Goal: Task Accomplishment & Management: Manage account settings

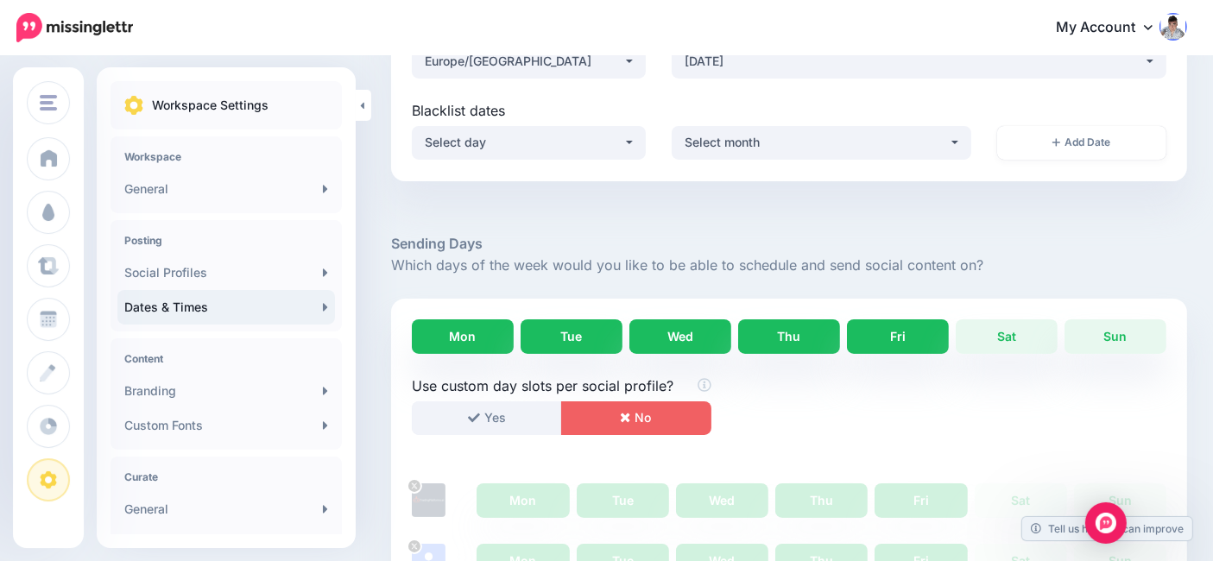
scroll to position [287, 0]
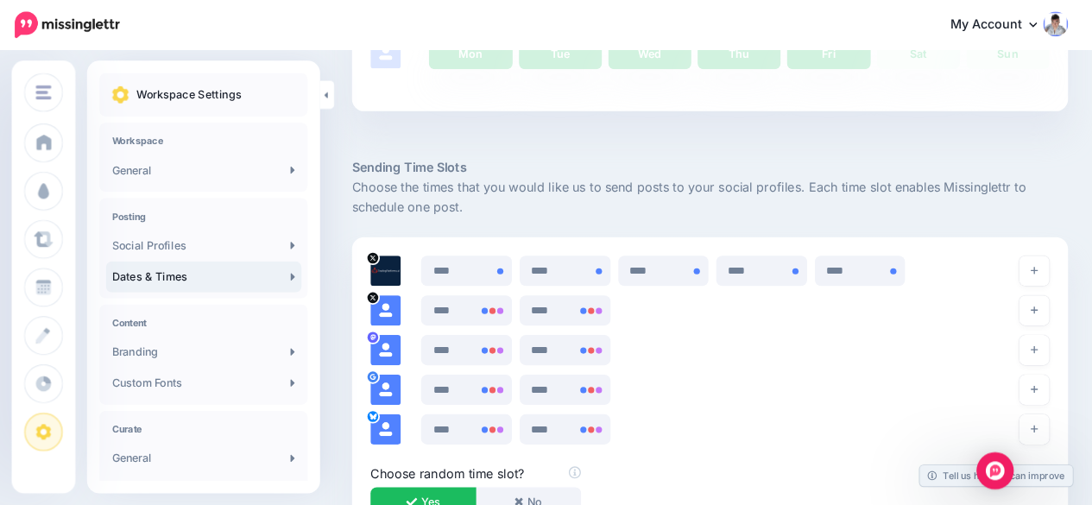
scroll to position [862, 0]
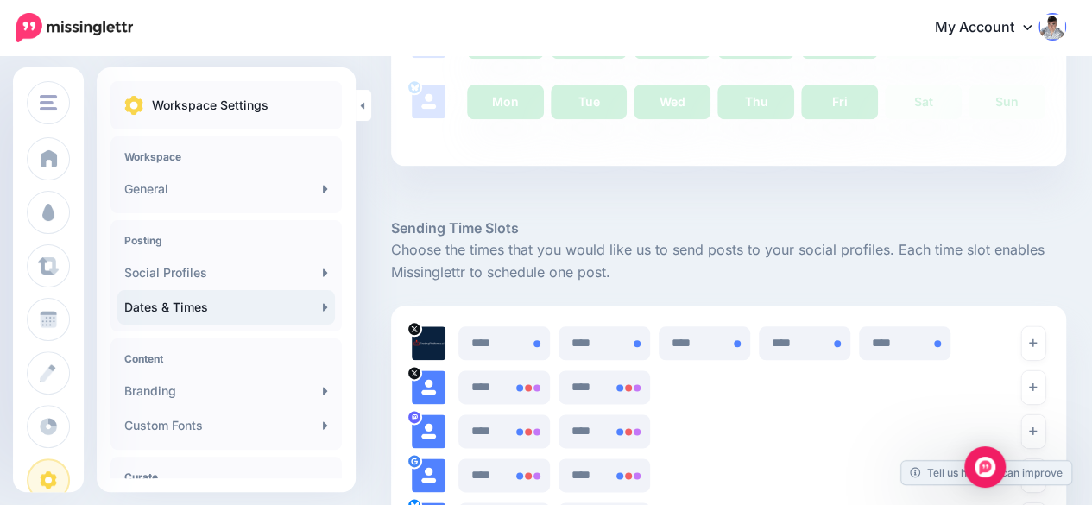
drag, startPoint x: 1198, startPoint y: 0, endPoint x: 687, endPoint y: 279, distance: 582.2
click at [687, 279] on p "Choose the times that you would like us to send posts to your social profiles. …" at bounding box center [728, 261] width 675 height 45
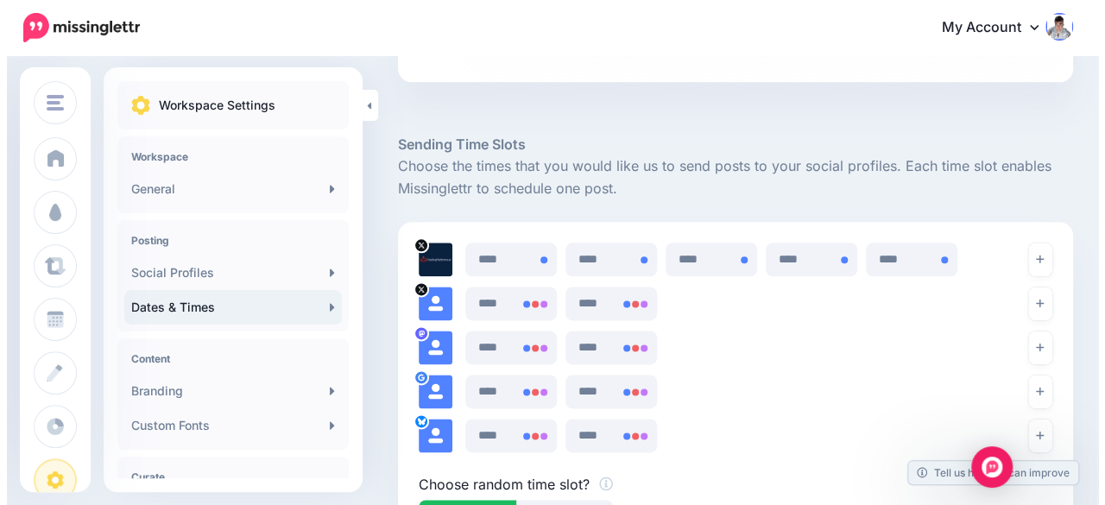
scroll to position [948, 0]
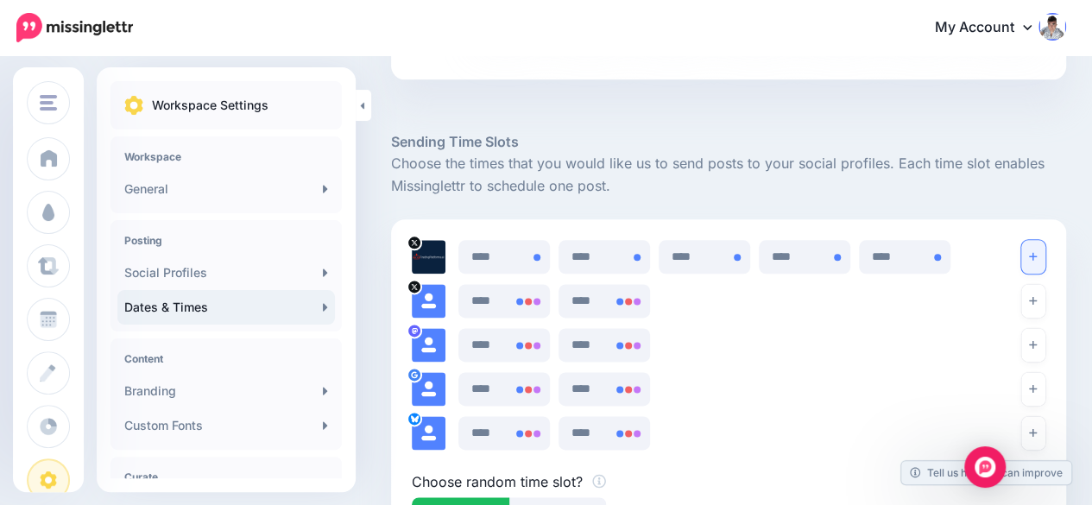
click at [1037, 253] on icon "button" at bounding box center [1033, 256] width 8 height 10
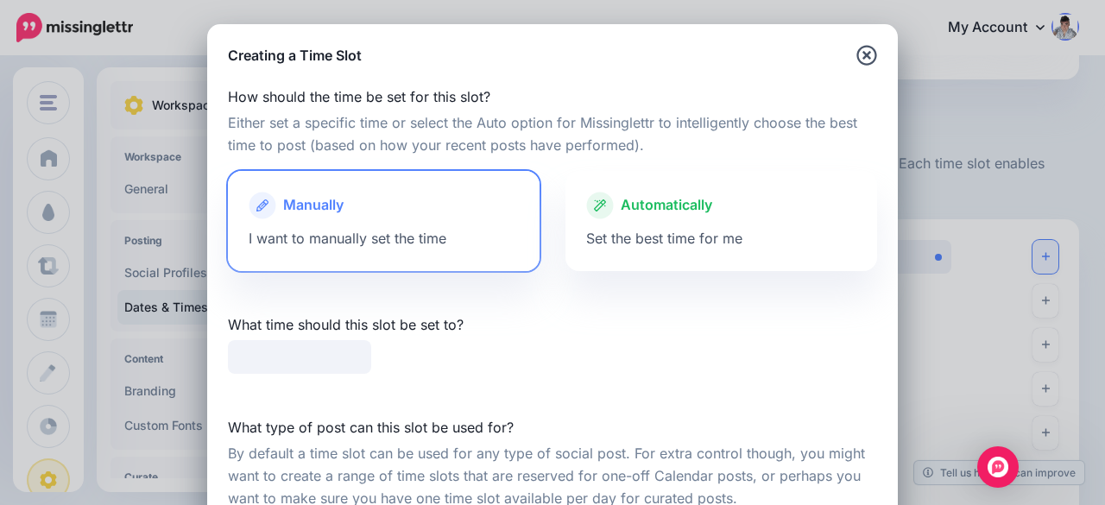
type input "*****"
click at [629, 222] on div at bounding box center [721, 223] width 270 height 9
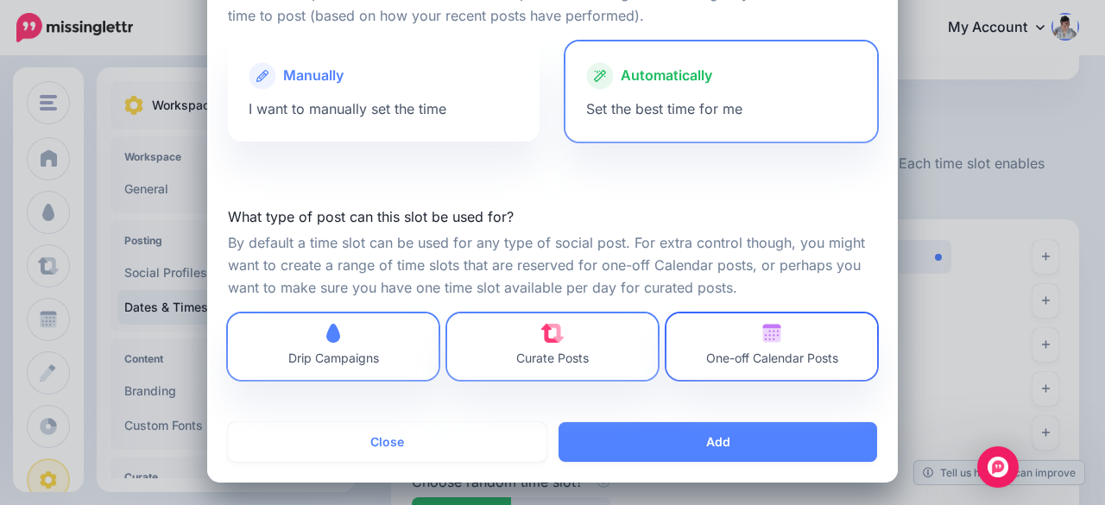
scroll to position [130, 0]
click at [717, 353] on span "One-off Calendar Posts" at bounding box center [772, 357] width 132 height 15
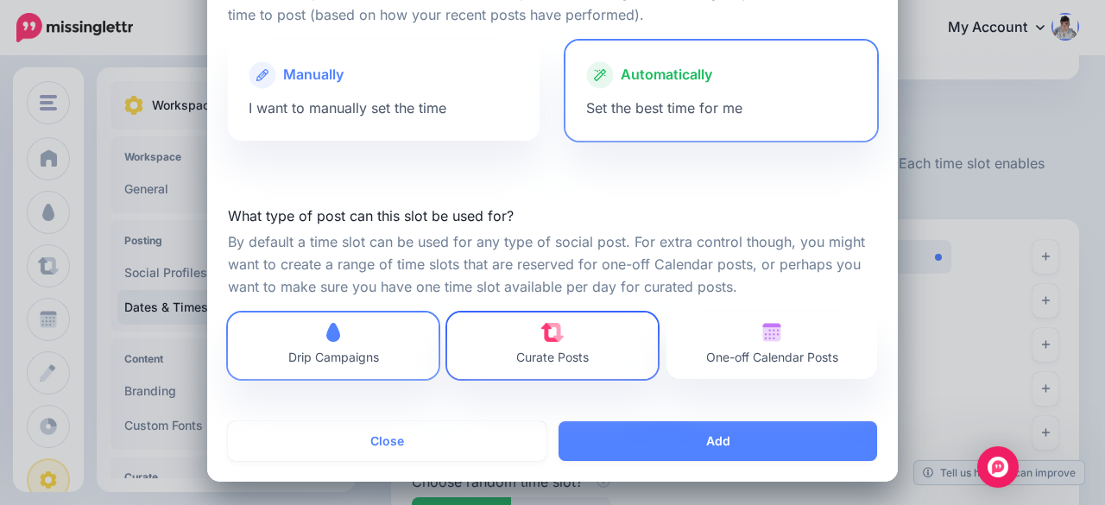
click at [552, 331] on img at bounding box center [552, 332] width 23 height 19
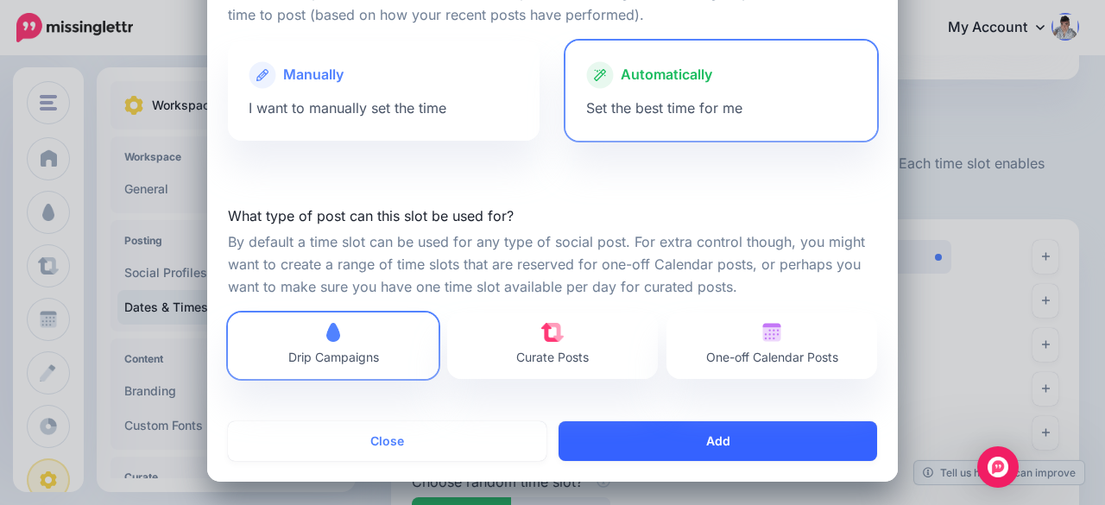
click at [694, 439] on button "Add" at bounding box center [718, 441] width 319 height 40
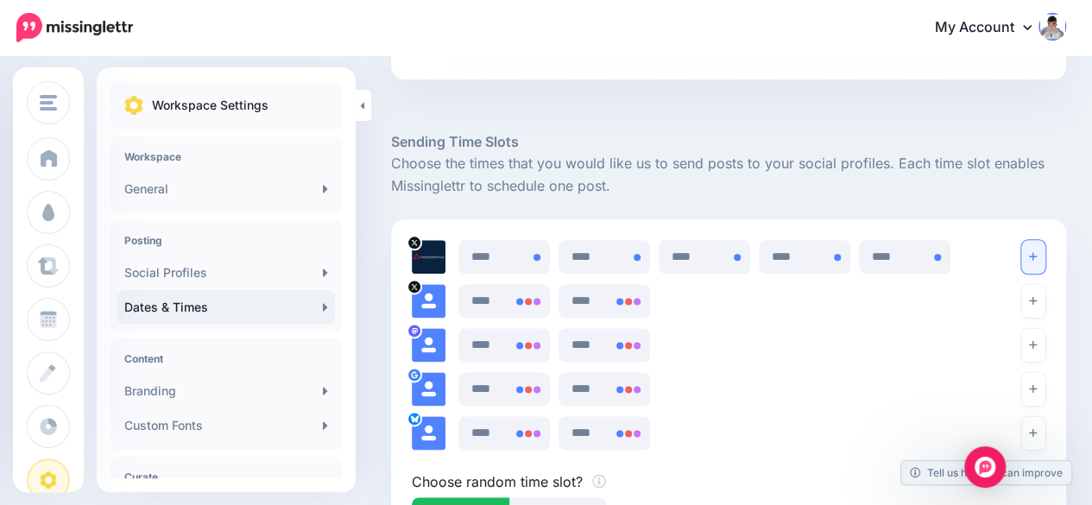
click at [1045, 255] on button "button" at bounding box center [1033, 257] width 24 height 34
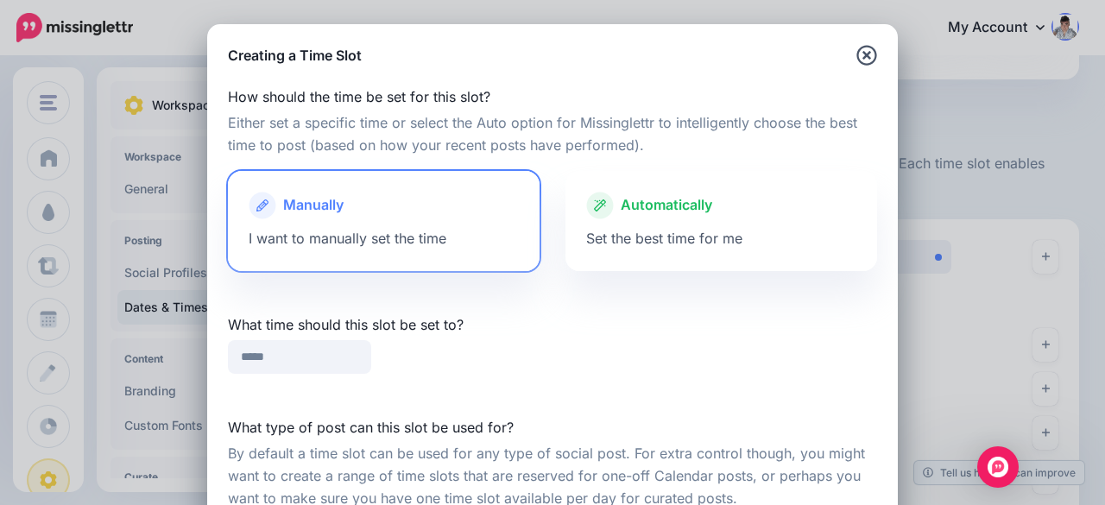
scroll to position [1187, 0]
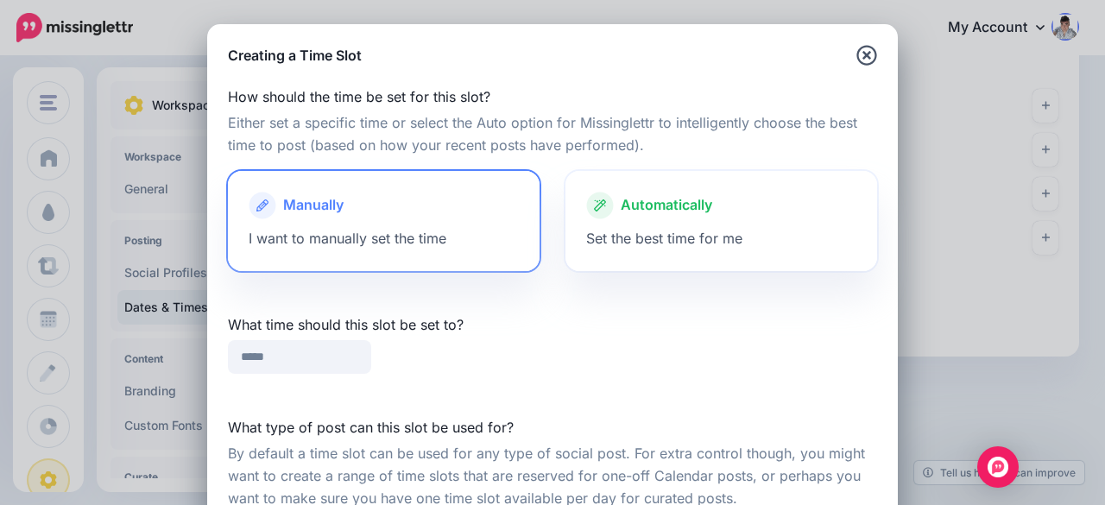
click at [661, 212] on span "Automatically" at bounding box center [667, 205] width 92 height 22
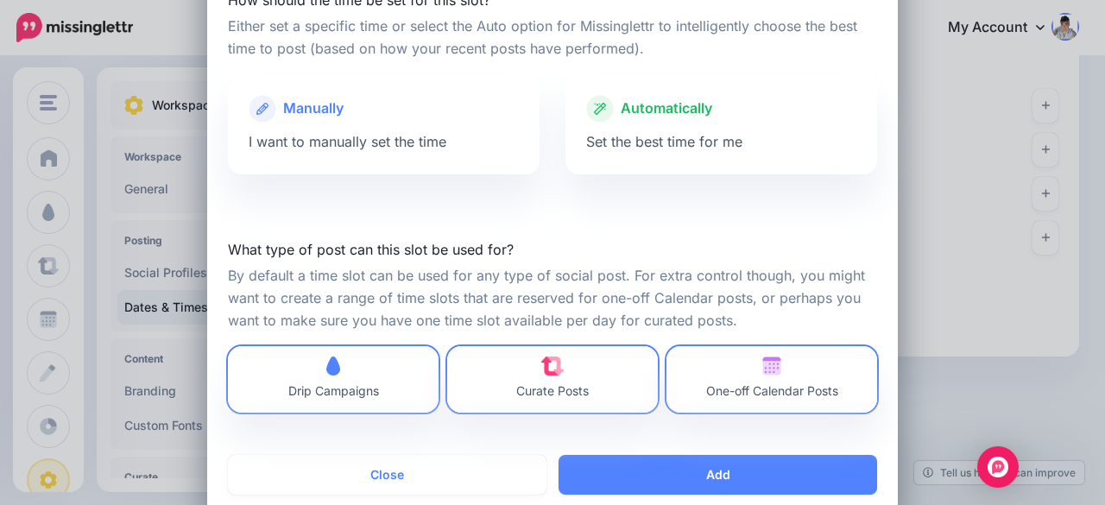
scroll to position [130, 0]
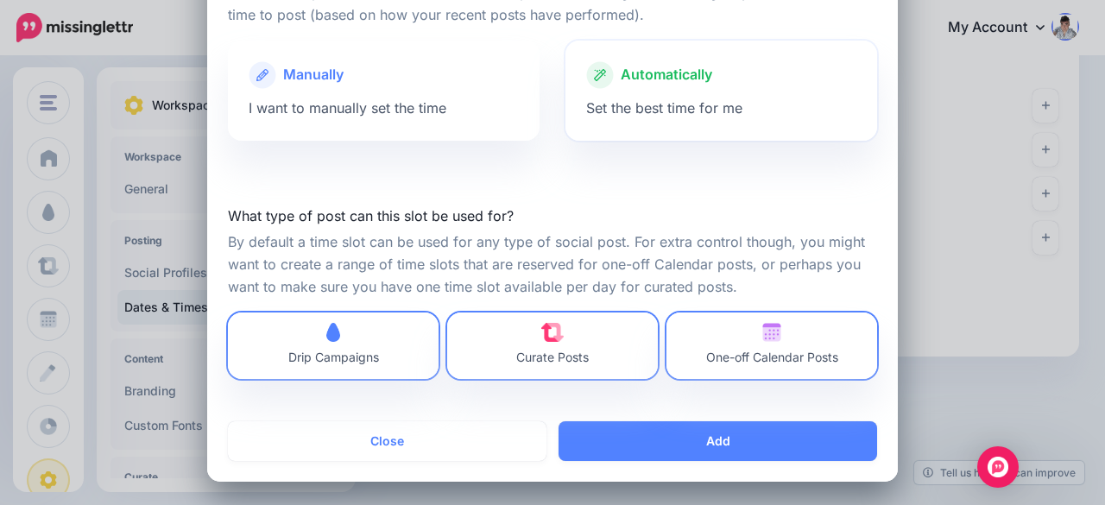
click at [650, 83] on span "Automatically" at bounding box center [667, 75] width 92 height 22
click at [664, 104] on span "Set the best time for me" at bounding box center [664, 107] width 156 height 17
click at [724, 341] on span "One-off Calendar Posts" at bounding box center [772, 346] width 132 height 46
click at [622, 350] on link "Curate Posts" at bounding box center [552, 346] width 211 height 66
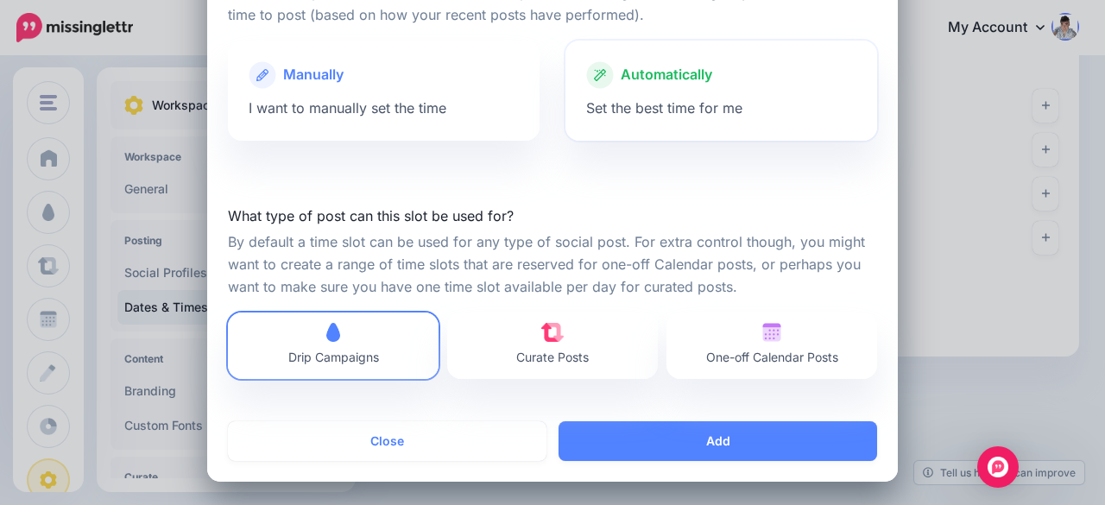
click at [675, 72] on span "Automatically" at bounding box center [667, 75] width 92 height 22
click at [661, 98] on div "Automatically Set the best time for me" at bounding box center [721, 91] width 312 height 100
click at [454, 94] on div at bounding box center [384, 93] width 270 height 9
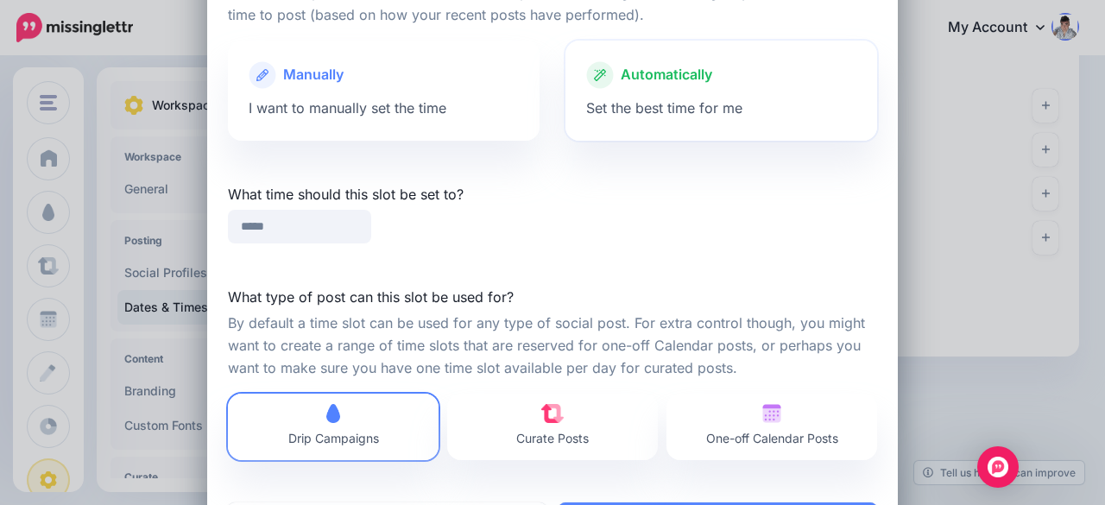
click at [646, 91] on div at bounding box center [721, 93] width 270 height 9
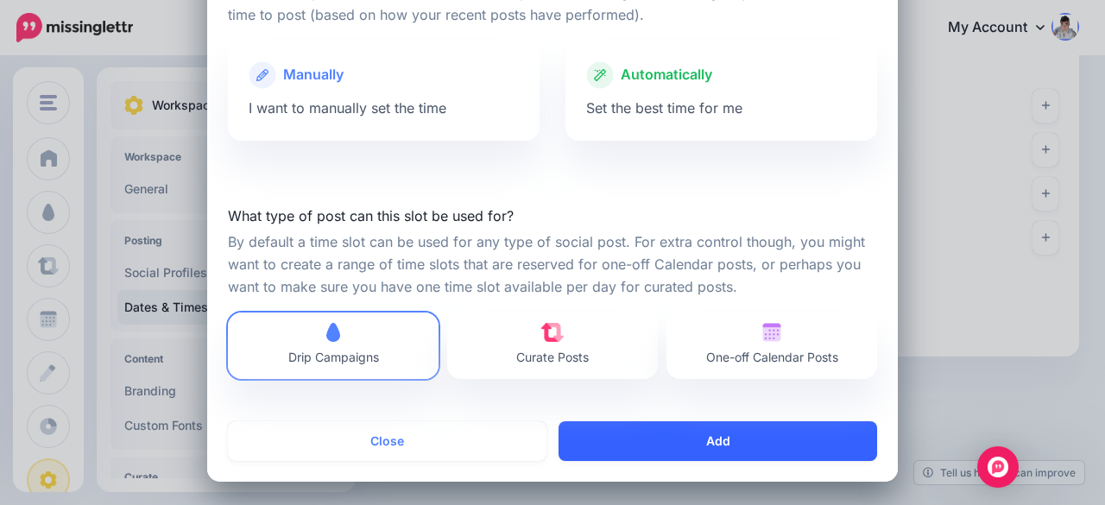
click at [668, 439] on button "Add" at bounding box center [718, 441] width 319 height 40
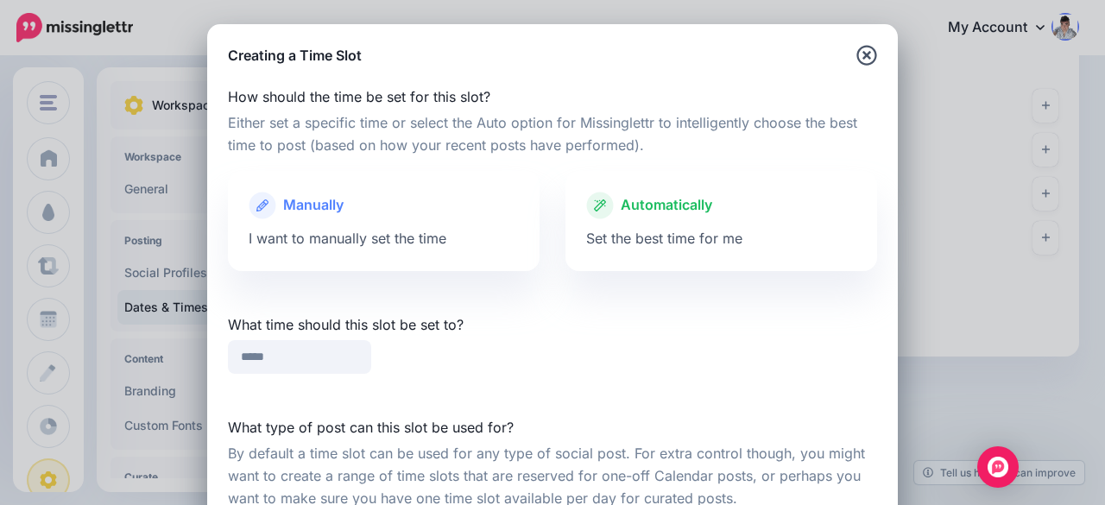
scroll to position [0, 0]
click at [691, 212] on span "Automatically" at bounding box center [667, 205] width 92 height 22
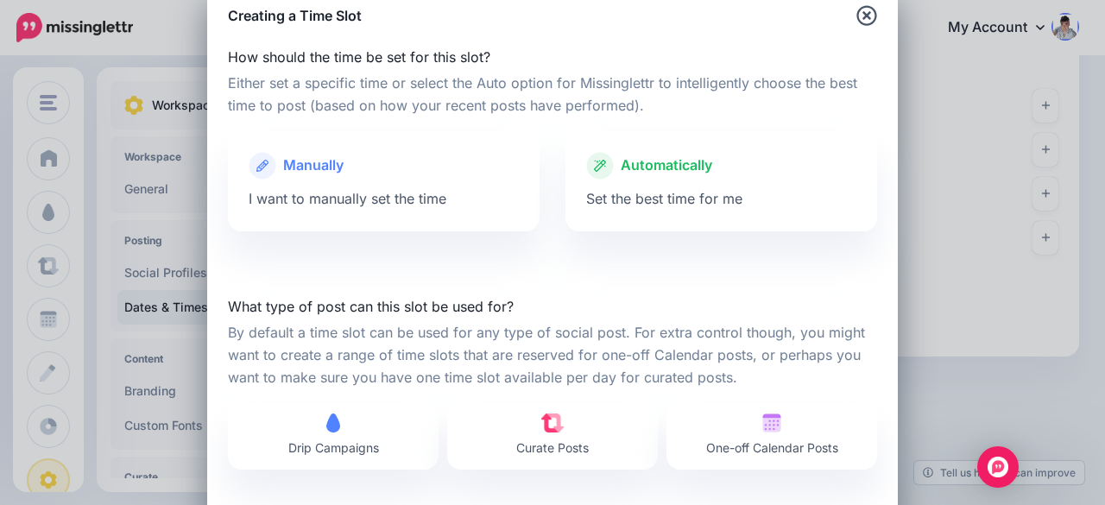
scroll to position [130, 0]
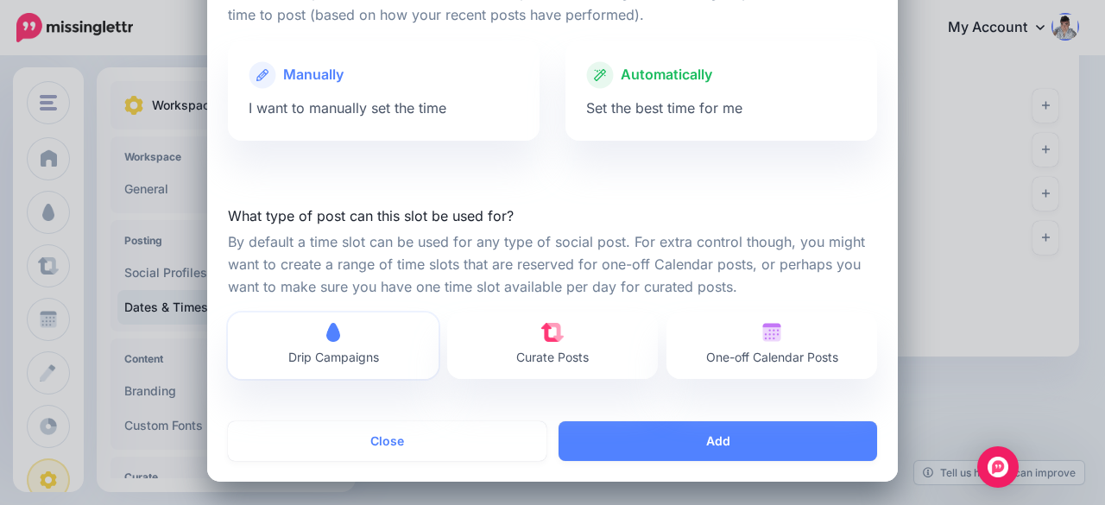
click at [351, 336] on span "Drip Campaigns" at bounding box center [333, 346] width 91 height 46
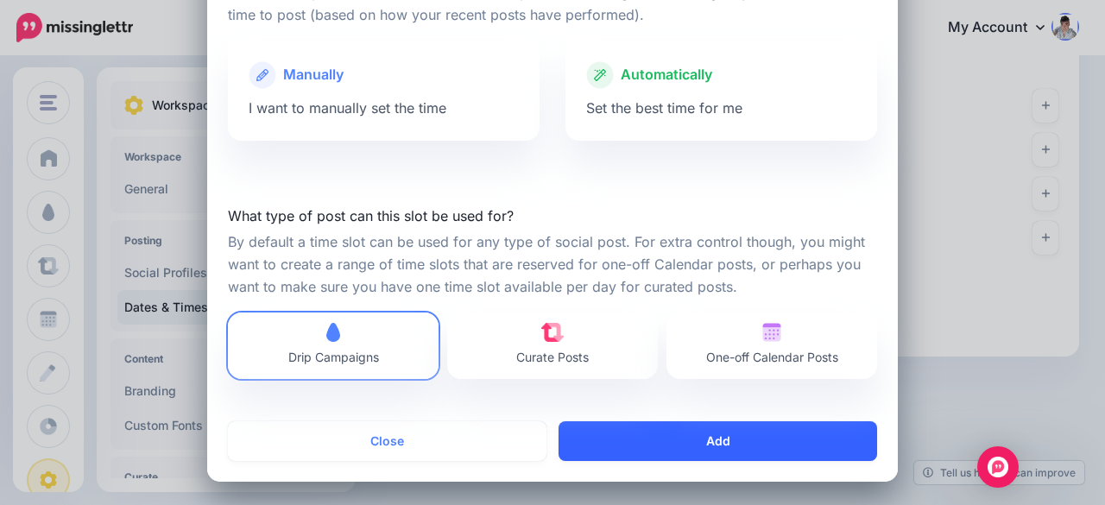
click at [677, 436] on button "Add" at bounding box center [718, 441] width 319 height 40
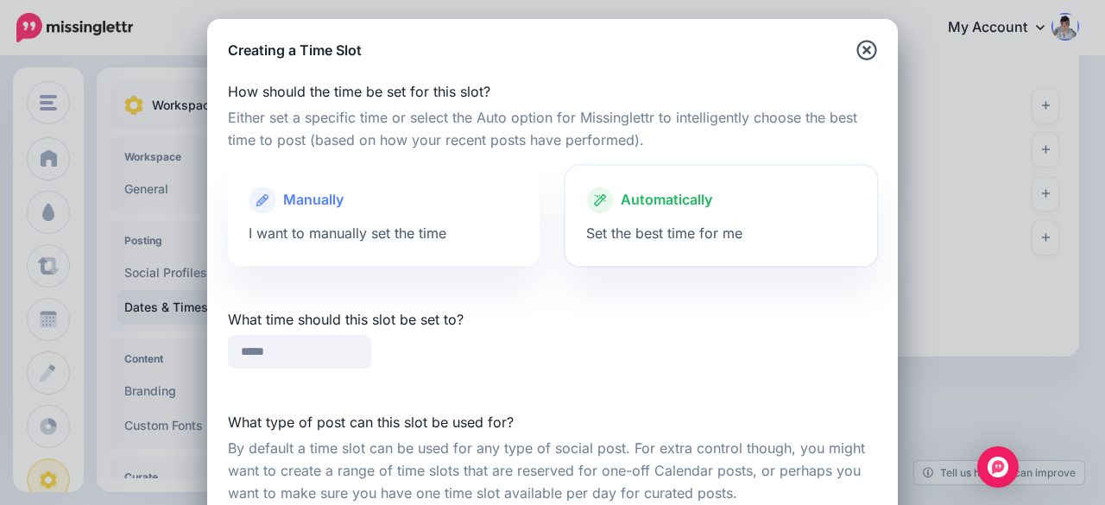
scroll to position [0, 0]
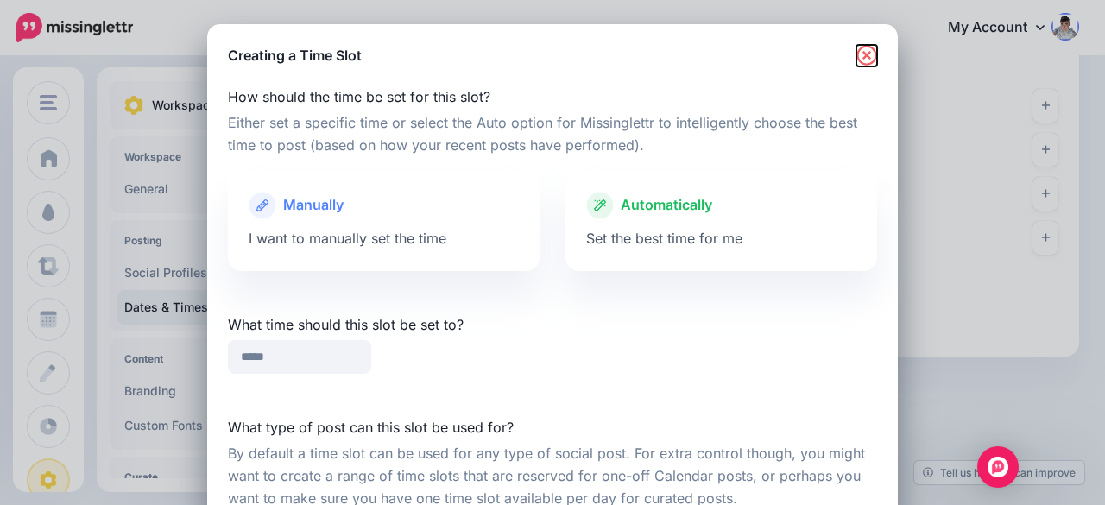
click at [856, 59] on icon "button" at bounding box center [866, 55] width 21 height 21
click at [858, 64] on icon "button" at bounding box center [866, 55] width 20 height 20
click at [865, 58] on icon "button" at bounding box center [866, 55] width 21 height 21
click at [862, 50] on icon "button" at bounding box center [866, 55] width 21 height 21
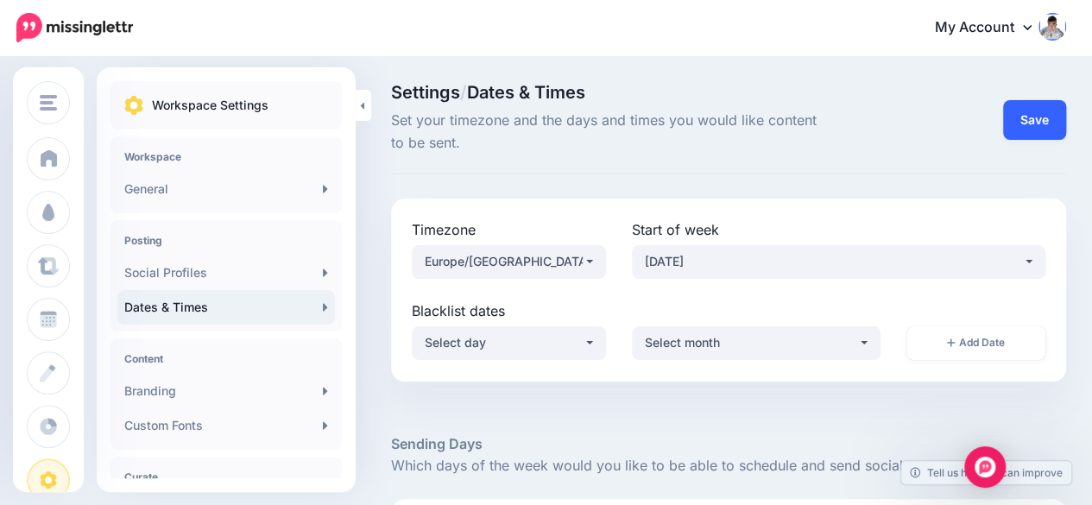
click at [1062, 106] on button "Save" at bounding box center [1034, 120] width 63 height 40
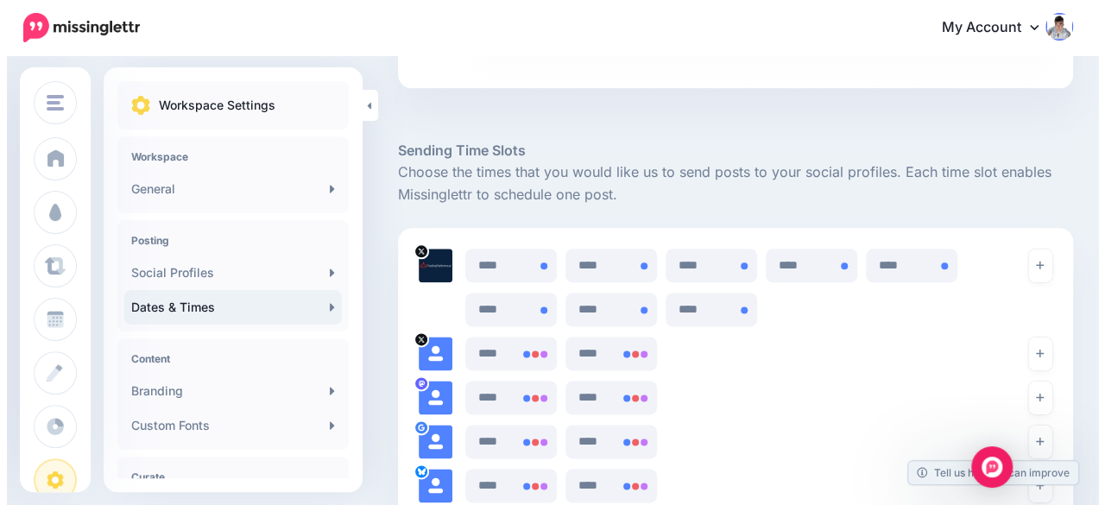
scroll to position [950, 0]
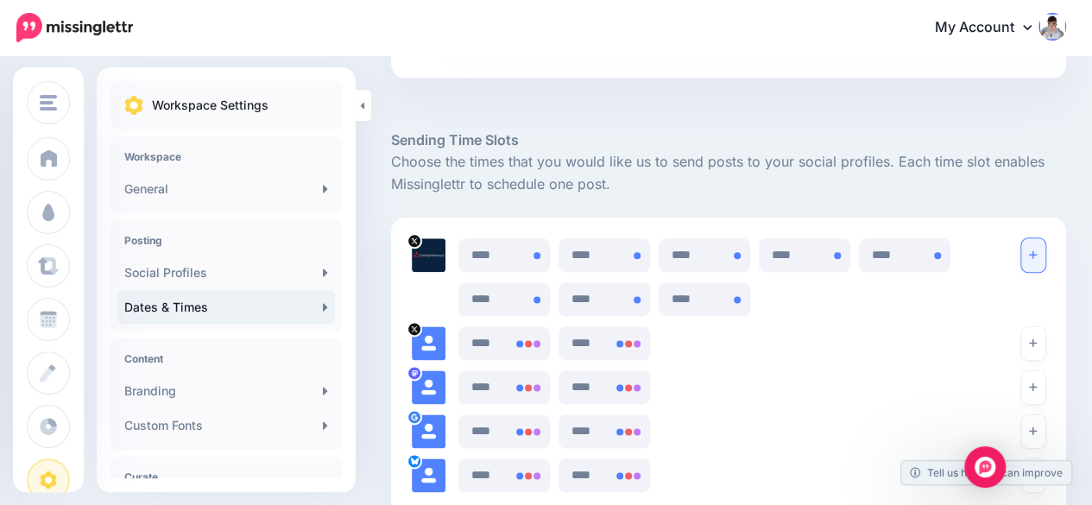
click at [1037, 249] on icon "button" at bounding box center [1033, 254] width 8 height 10
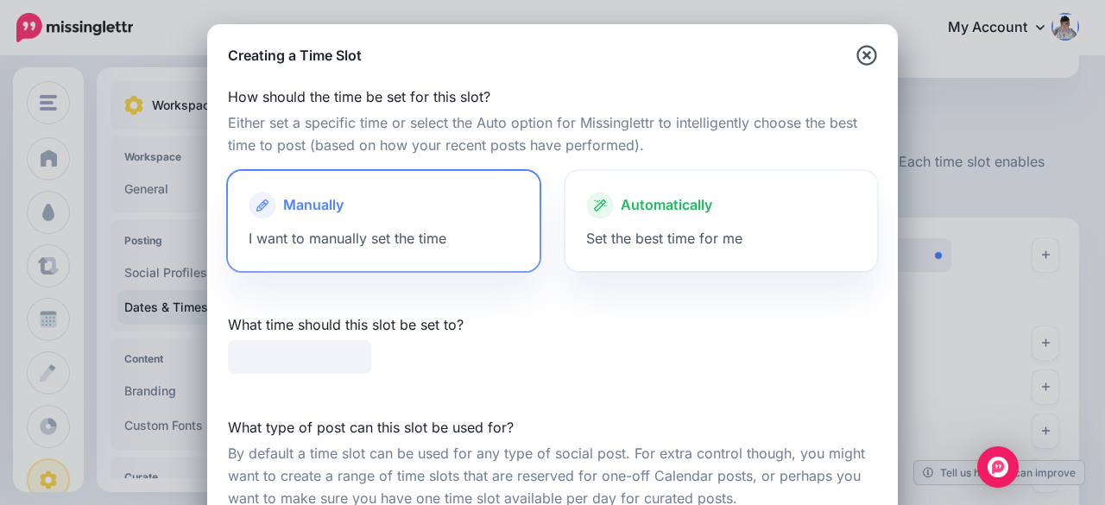
type input "*****"
click at [660, 208] on span "Automatically" at bounding box center [667, 205] width 92 height 22
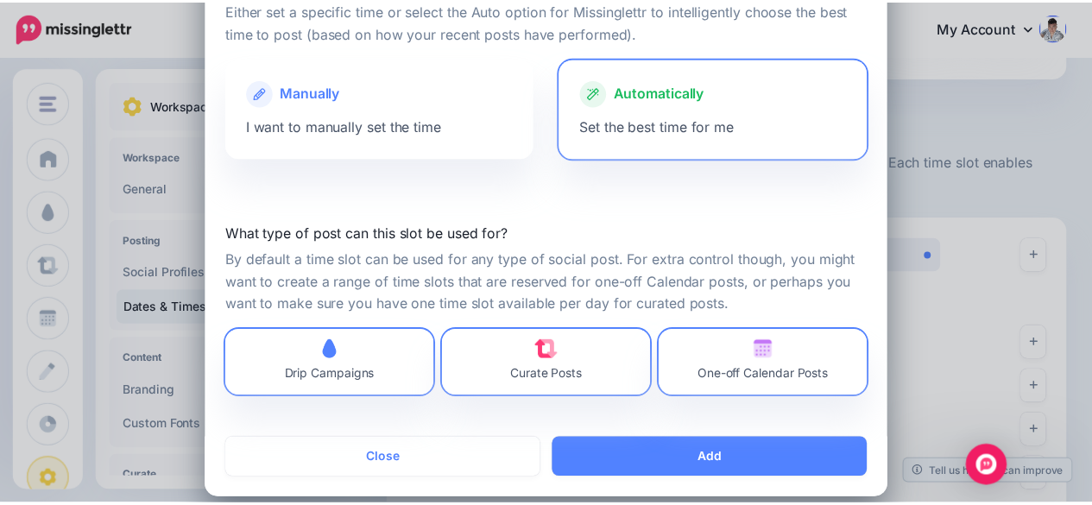
scroll to position [130, 0]
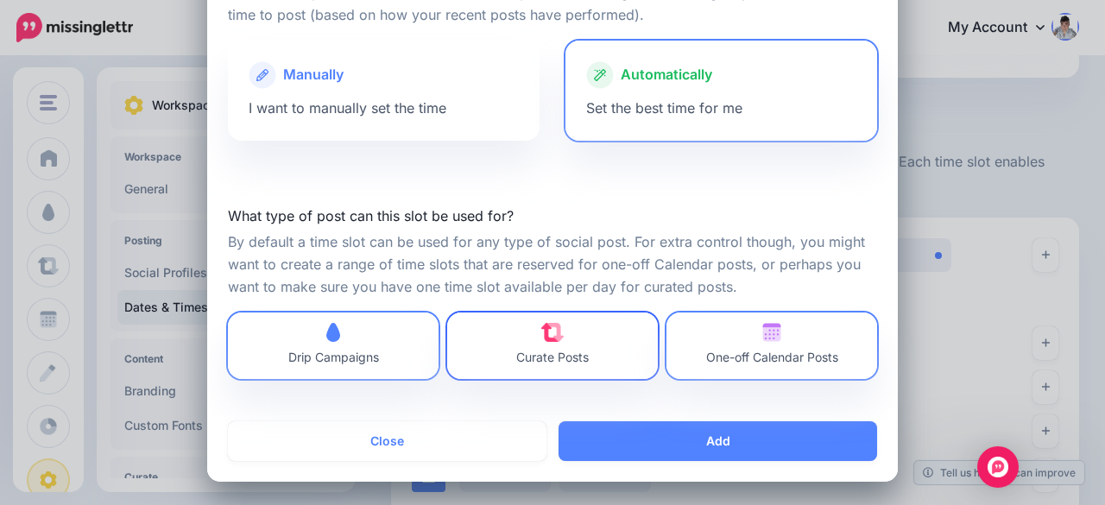
click at [581, 332] on span "Curate Posts" at bounding box center [552, 346] width 73 height 46
click at [747, 327] on span "One-off Calendar Posts" at bounding box center [772, 346] width 132 height 46
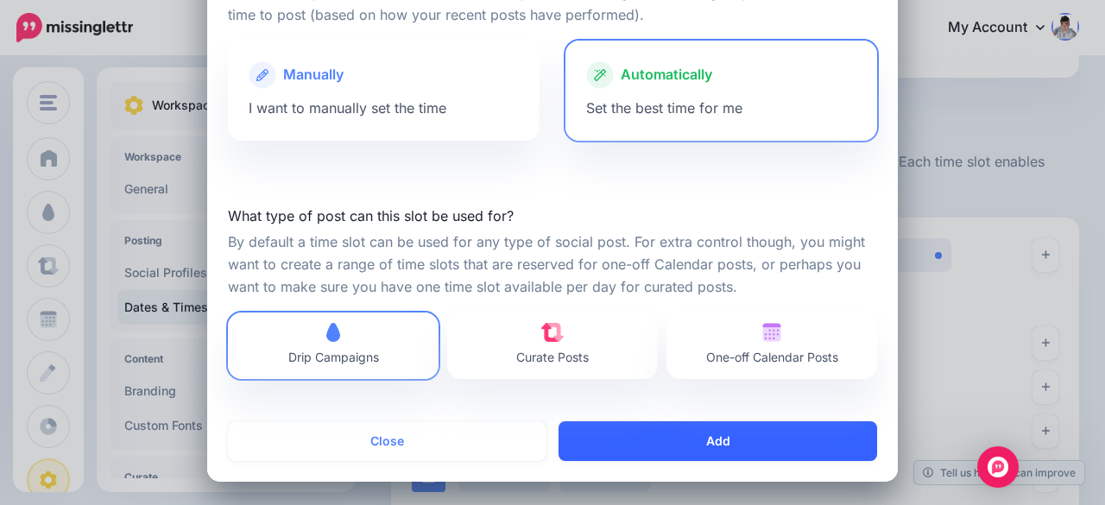
click at [717, 448] on button "Add" at bounding box center [718, 441] width 319 height 40
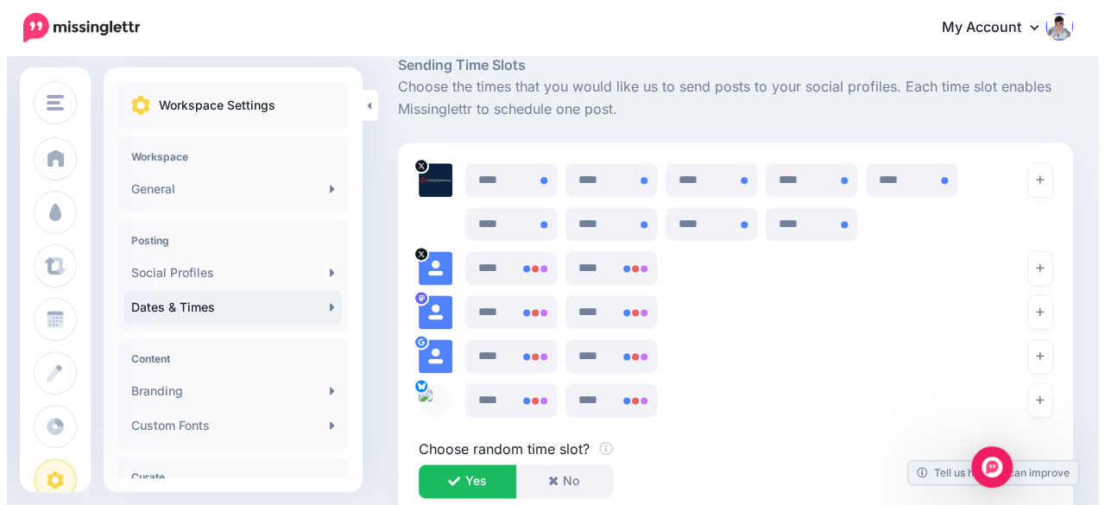
scroll to position [1014, 0]
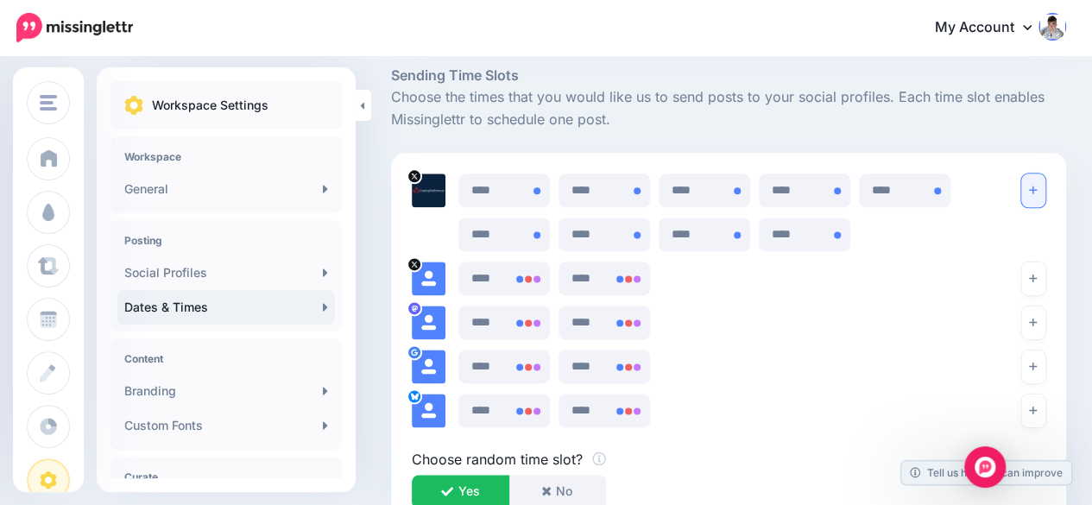
click at [1037, 187] on icon "button" at bounding box center [1033, 190] width 8 height 10
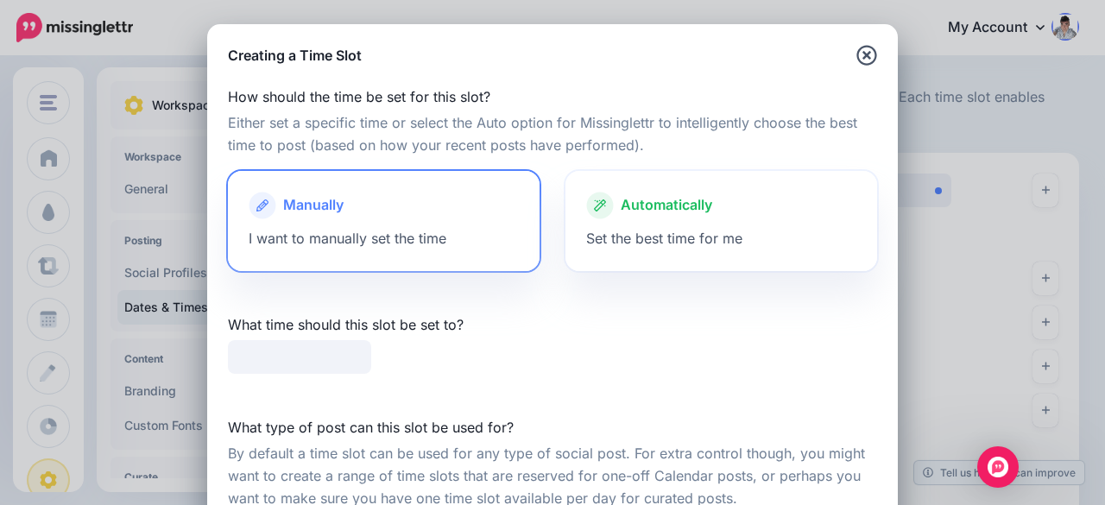
type input "*****"
click at [628, 231] on span "Set the best time for me" at bounding box center [664, 238] width 156 height 17
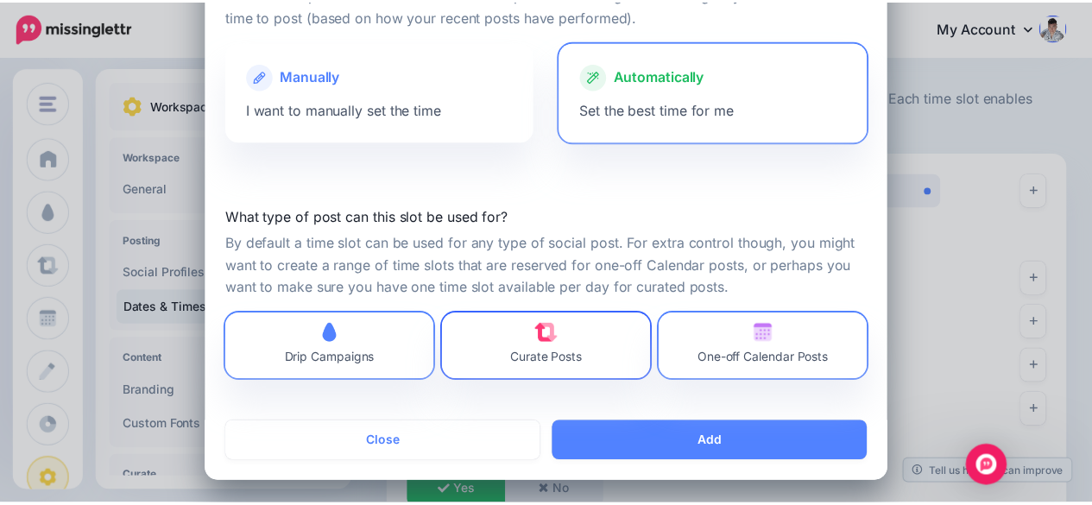
scroll to position [130, 0]
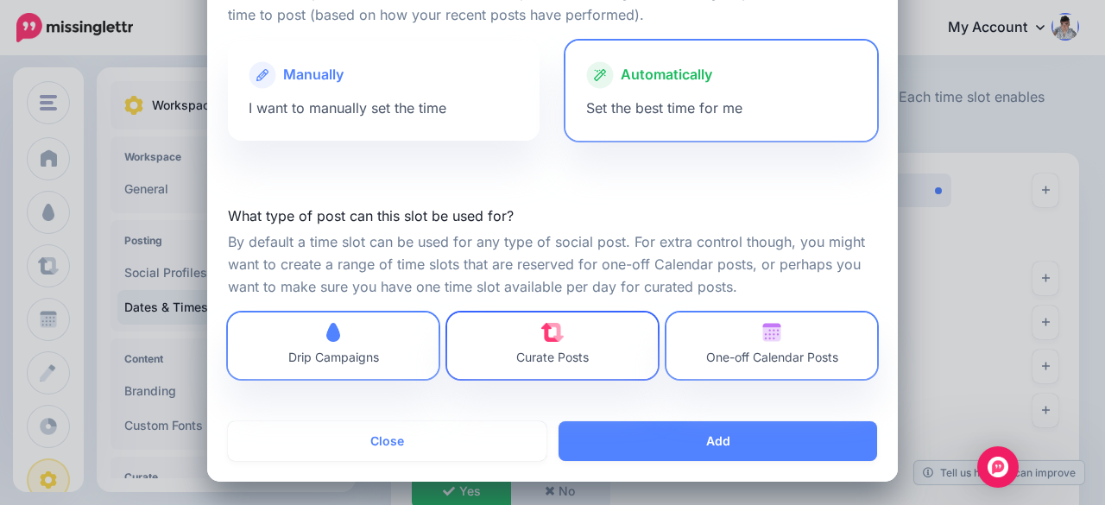
click at [569, 338] on span "Curate Posts" at bounding box center [552, 346] width 73 height 46
click at [734, 329] on span "One-off Calendar Posts" at bounding box center [772, 346] width 132 height 46
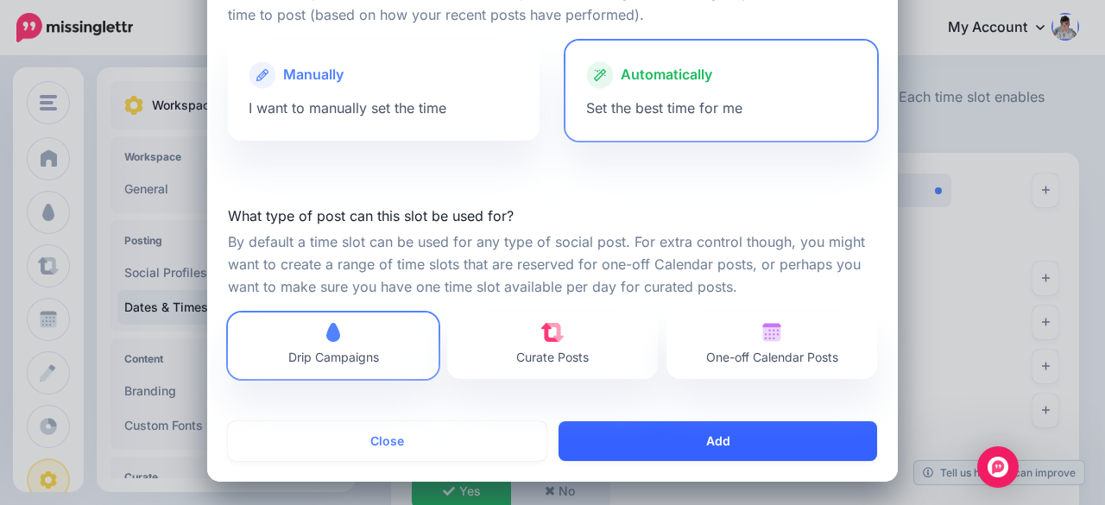
click at [705, 439] on button "Add" at bounding box center [718, 441] width 319 height 40
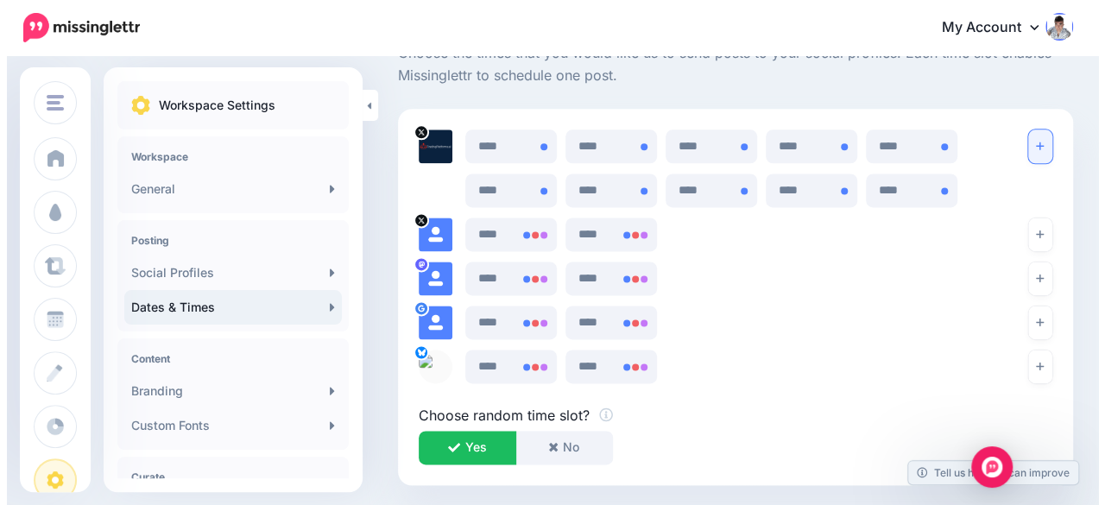
scroll to position [1014, 0]
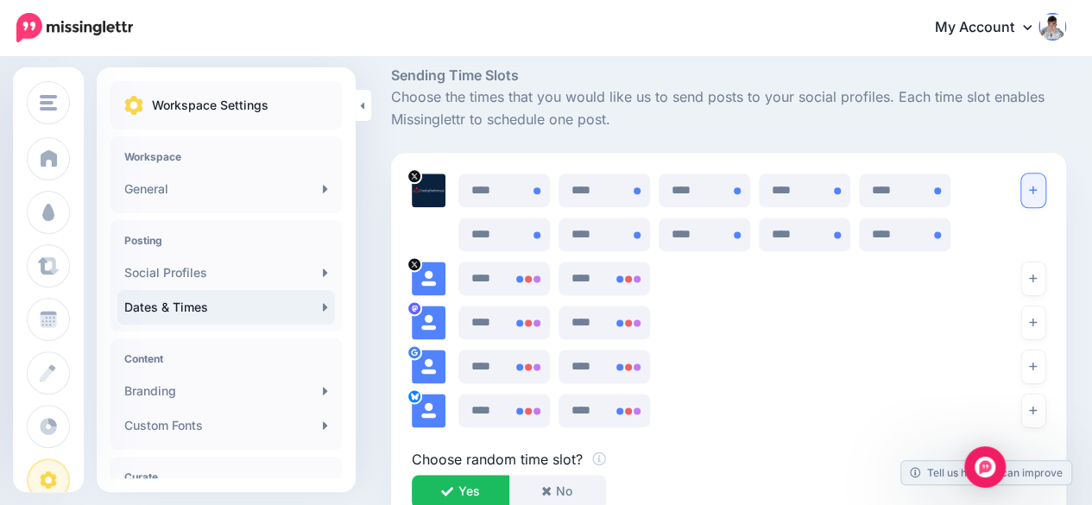
click at [1042, 182] on button "button" at bounding box center [1033, 191] width 24 height 34
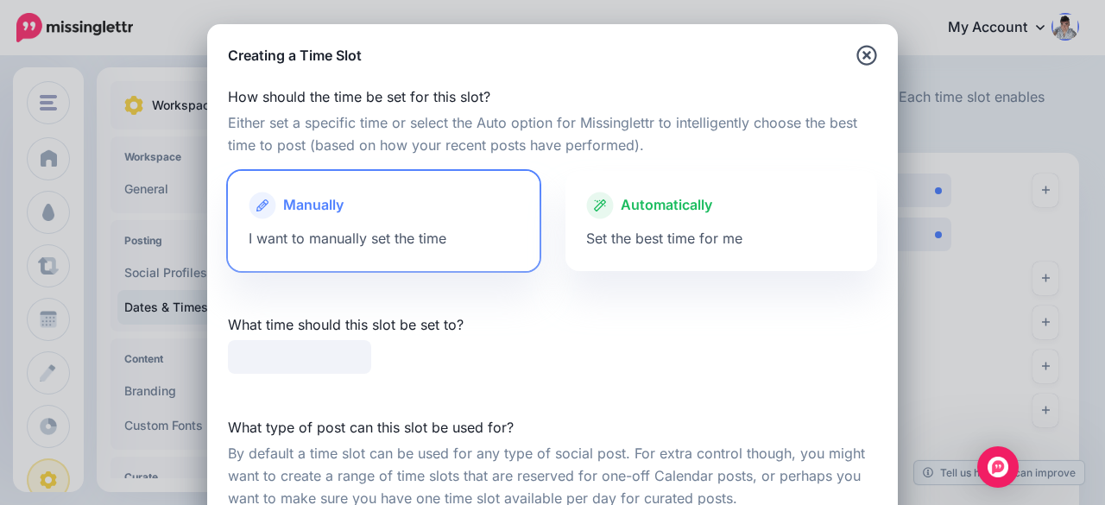
type input "*****"
click at [707, 235] on span "Set the best time for me" at bounding box center [664, 238] width 156 height 17
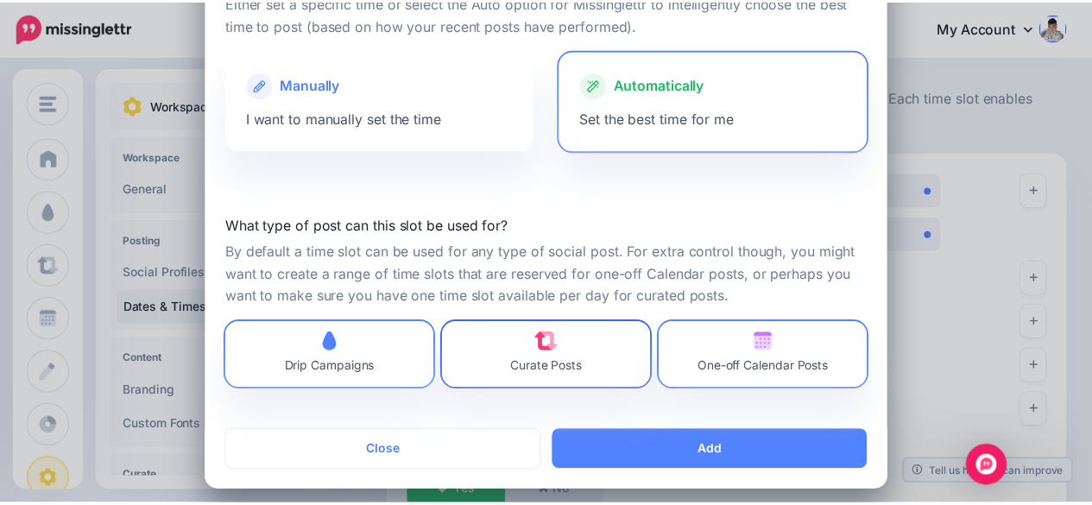
scroll to position [130, 0]
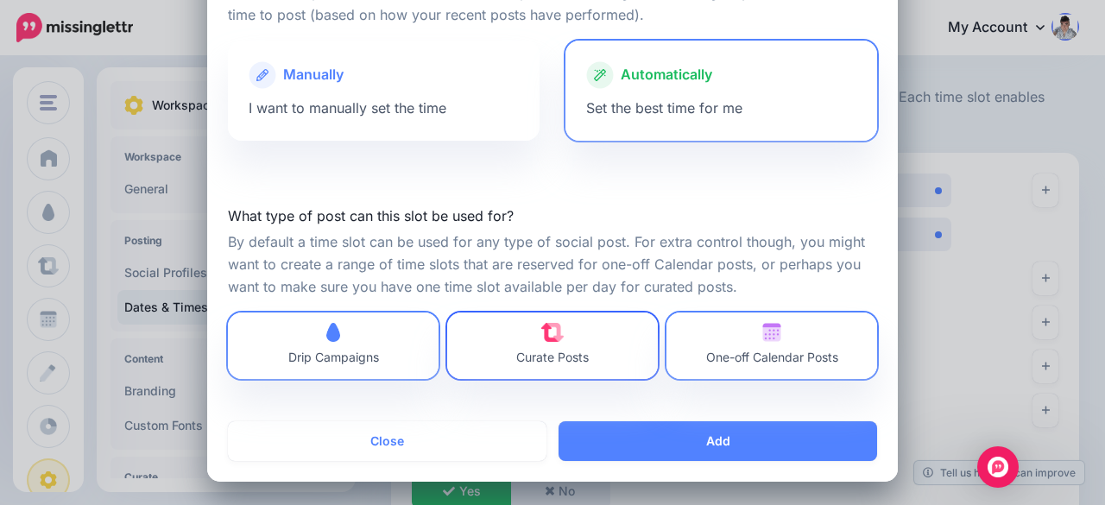
click at [588, 344] on link "Curate Posts" at bounding box center [552, 346] width 211 height 66
click at [759, 342] on span "One-off Calendar Posts" at bounding box center [772, 346] width 132 height 46
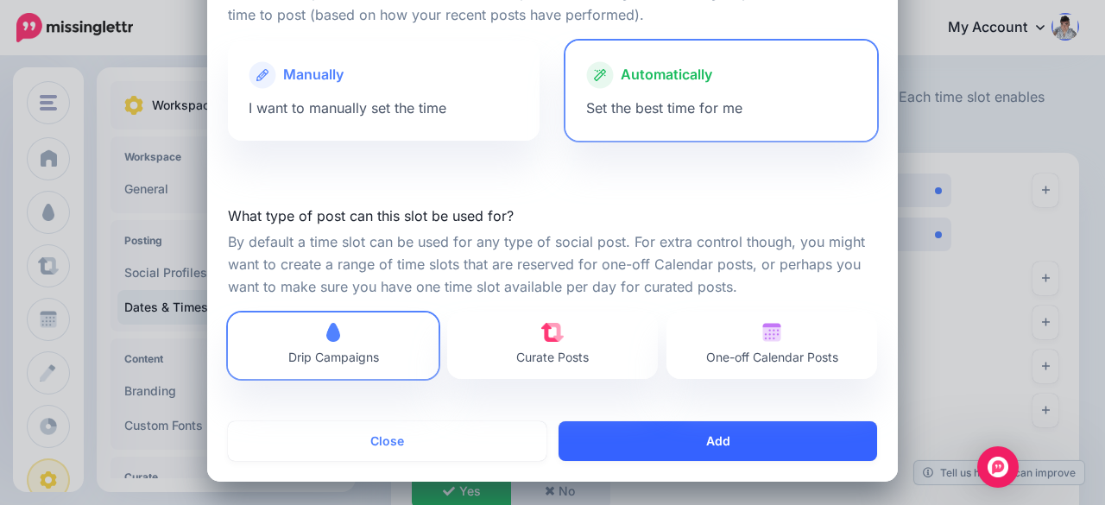
click at [729, 445] on button "Add" at bounding box center [718, 441] width 319 height 40
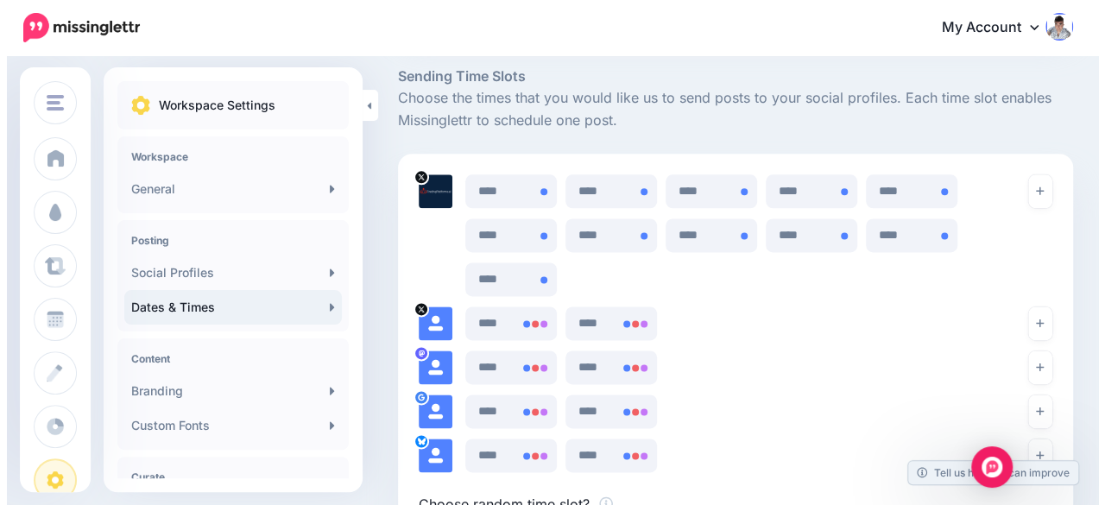
scroll to position [1014, 0]
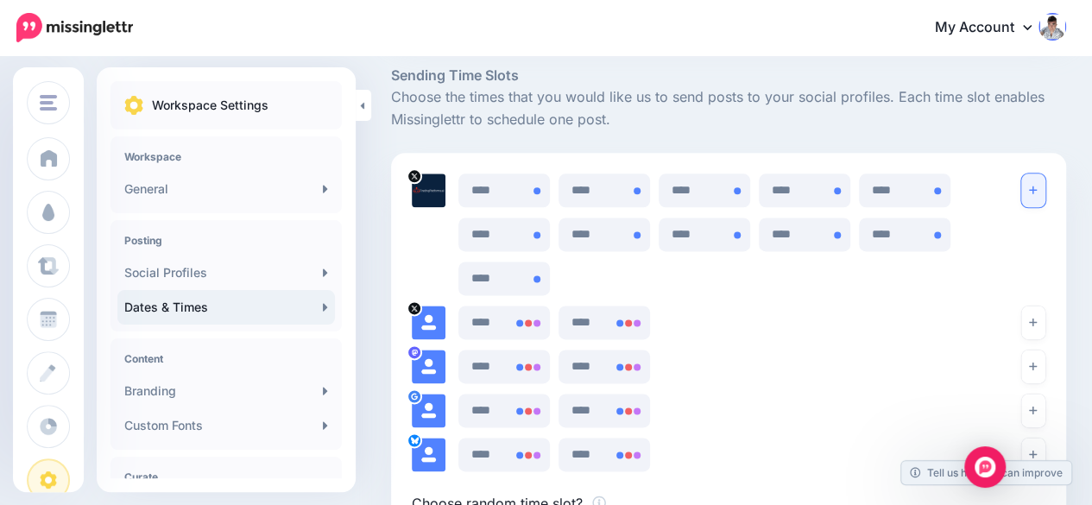
click at [1045, 184] on button "button" at bounding box center [1033, 191] width 24 height 34
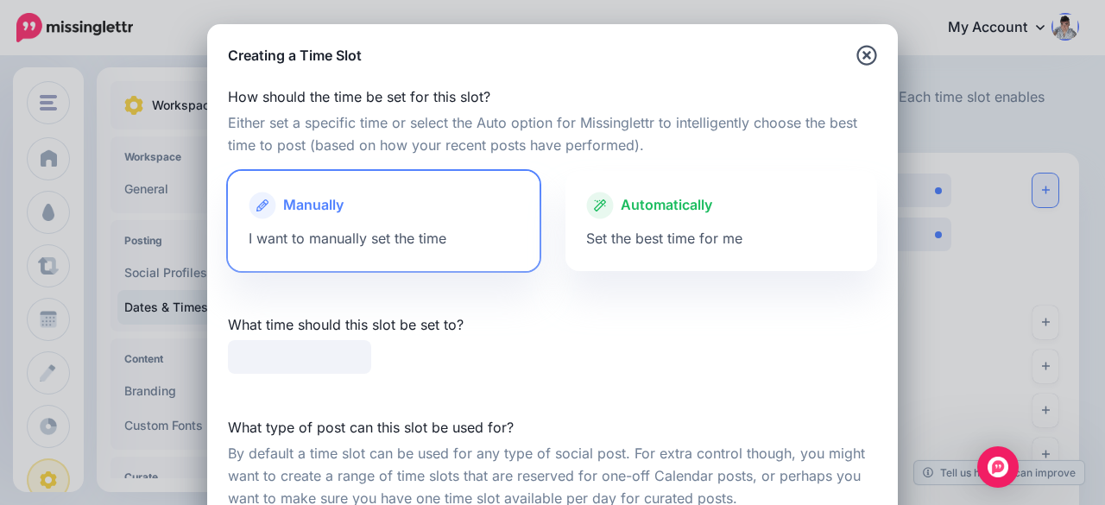
type input "*****"
click at [691, 212] on span "Automatically" at bounding box center [667, 205] width 92 height 22
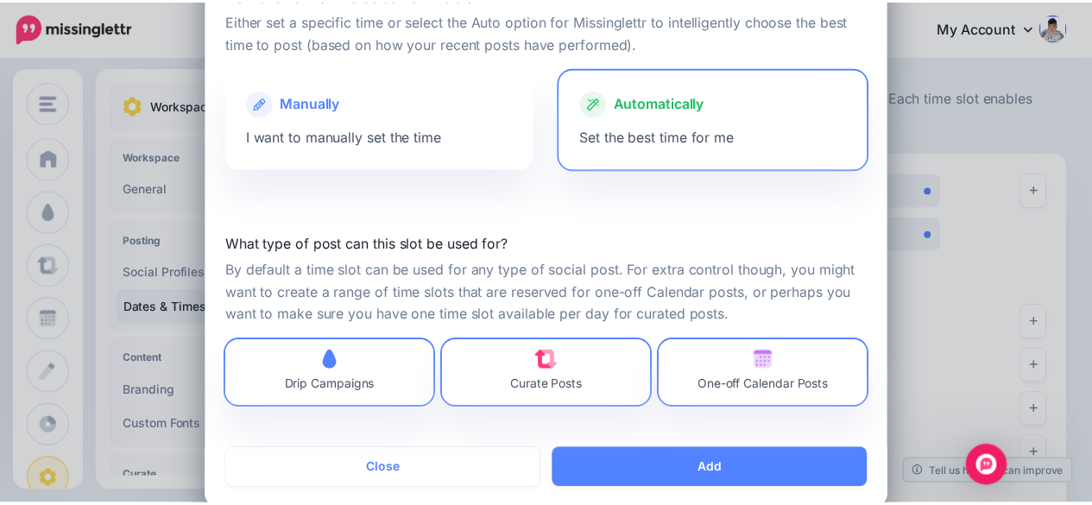
scroll to position [130, 0]
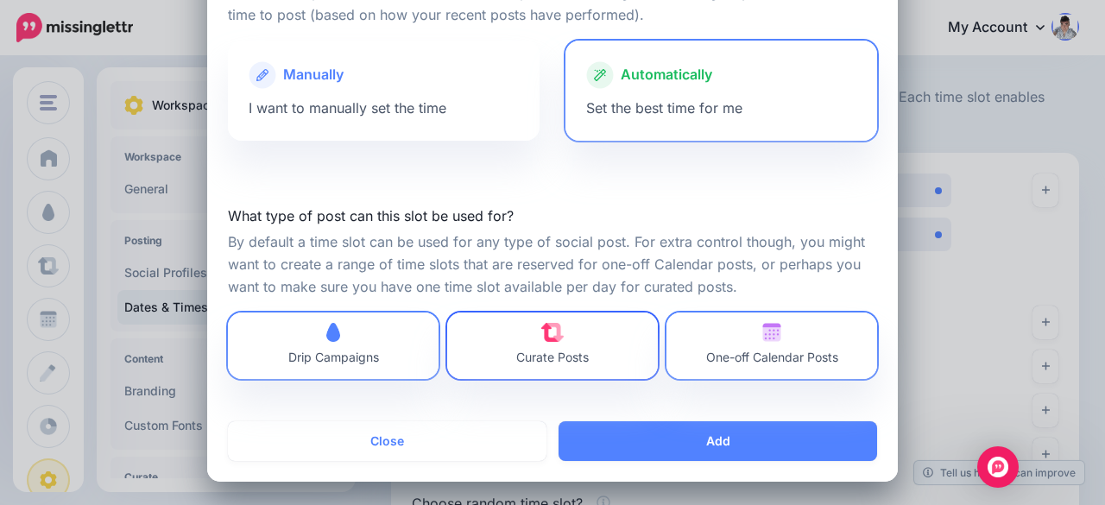
click at [601, 324] on link "Curate Posts" at bounding box center [552, 346] width 211 height 66
click at [787, 355] on span "One-off Calendar Posts" at bounding box center [772, 357] width 132 height 15
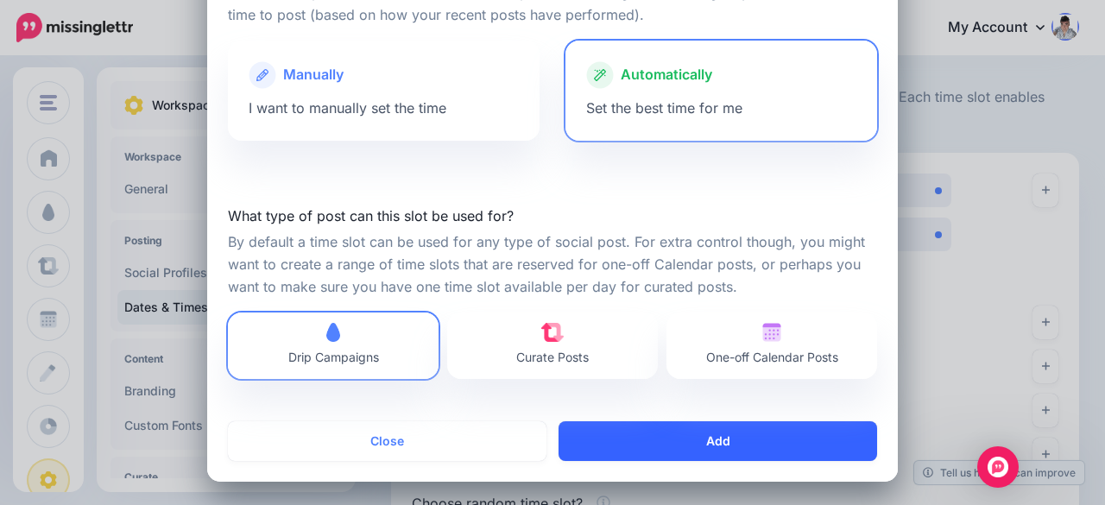
click at [754, 443] on button "Add" at bounding box center [718, 441] width 319 height 40
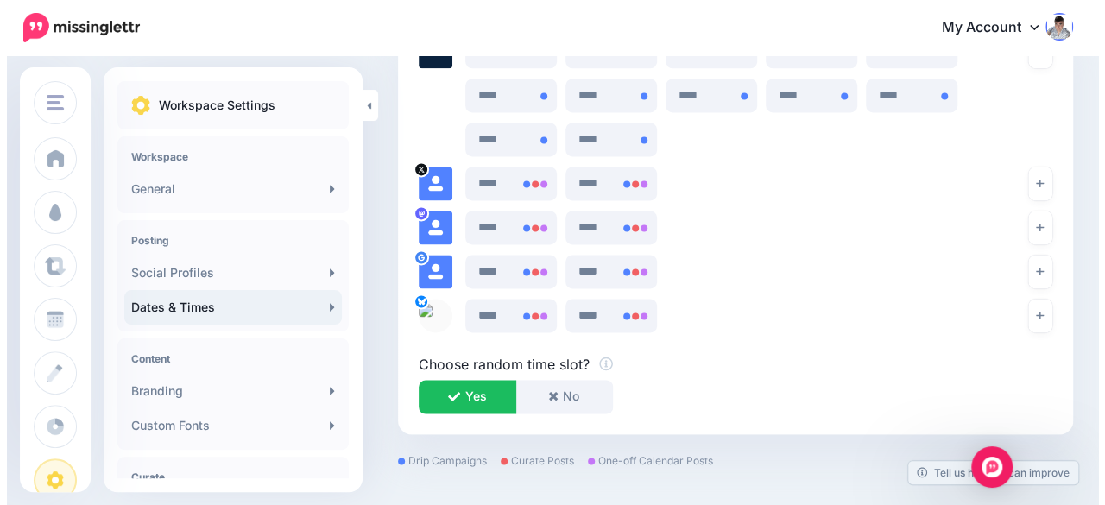
scroll to position [1101, 0]
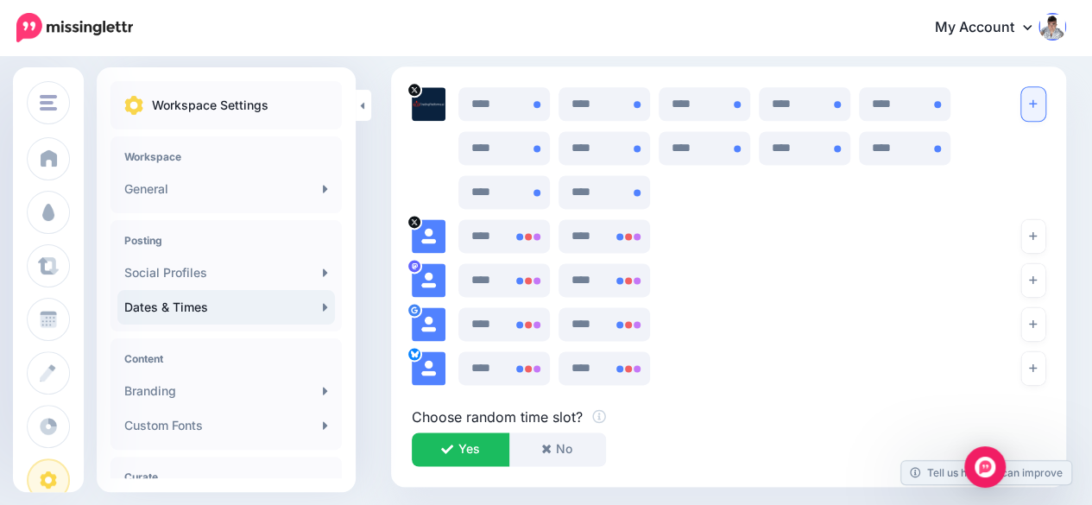
click at [1037, 107] on icon "button" at bounding box center [1033, 103] width 8 height 10
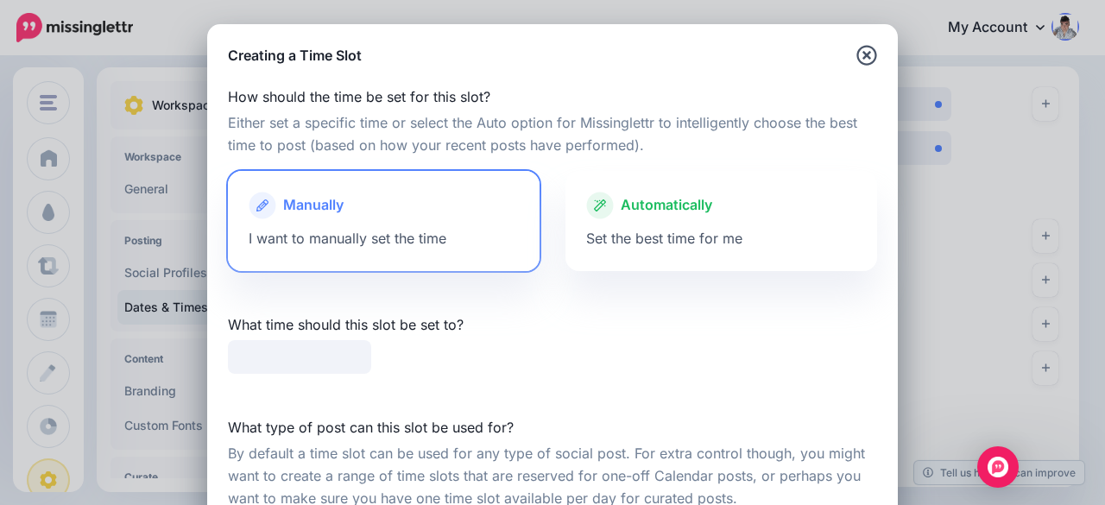
type input "*****"
click at [678, 231] on span "Set the best time for me" at bounding box center [664, 238] width 156 height 17
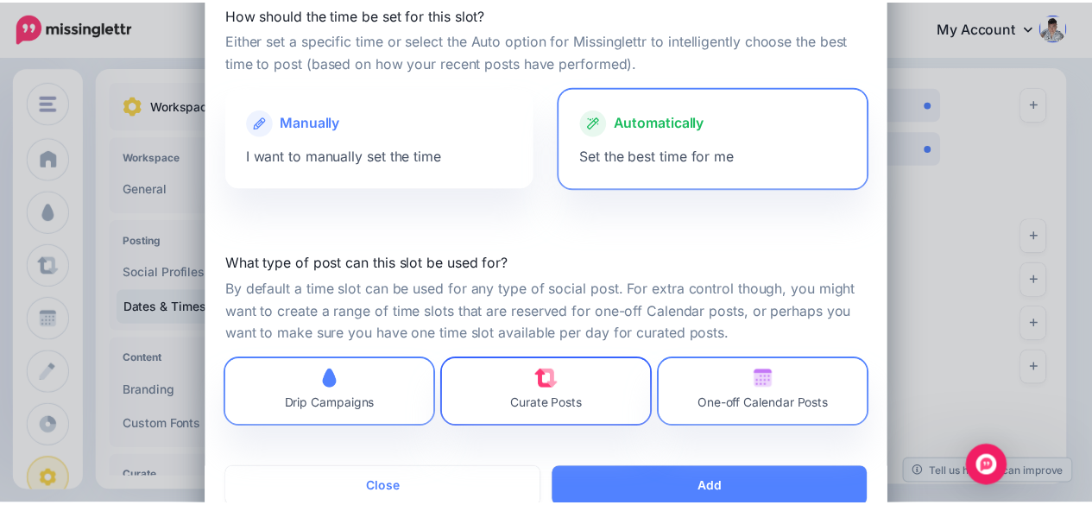
scroll to position [86, 0]
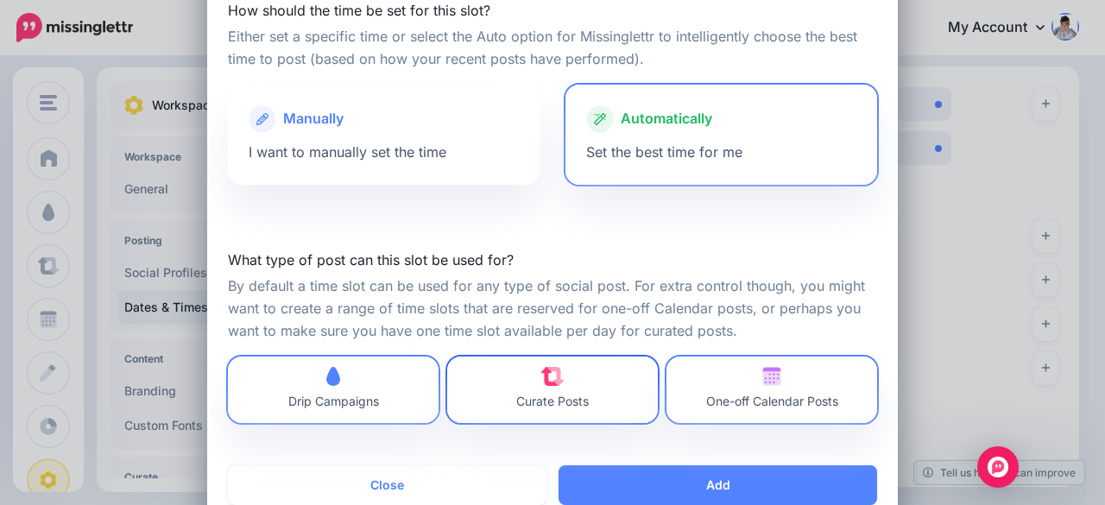
click at [578, 373] on span "Curate Posts" at bounding box center [552, 390] width 73 height 46
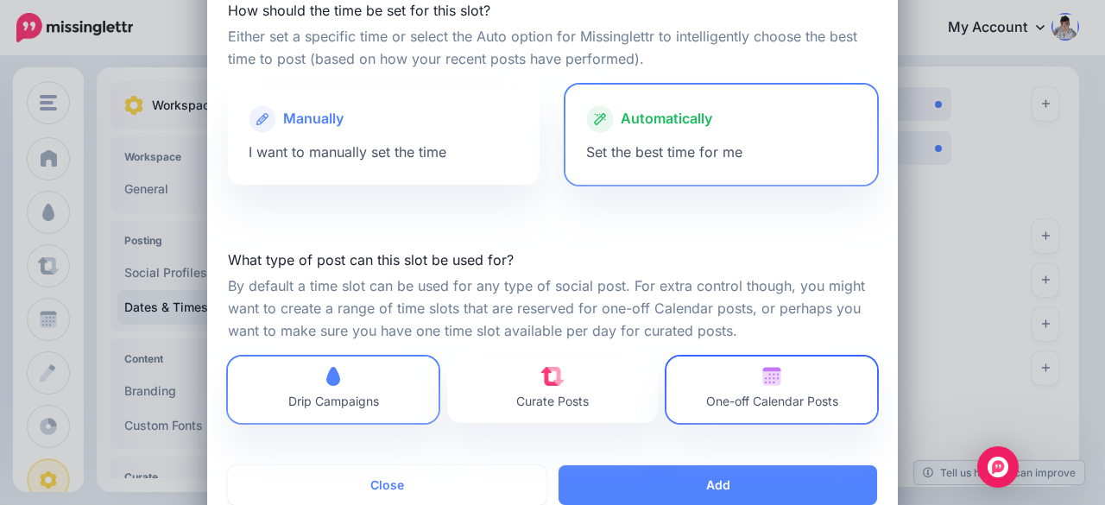
click at [753, 386] on span "One-off Calendar Posts" at bounding box center [772, 390] width 132 height 46
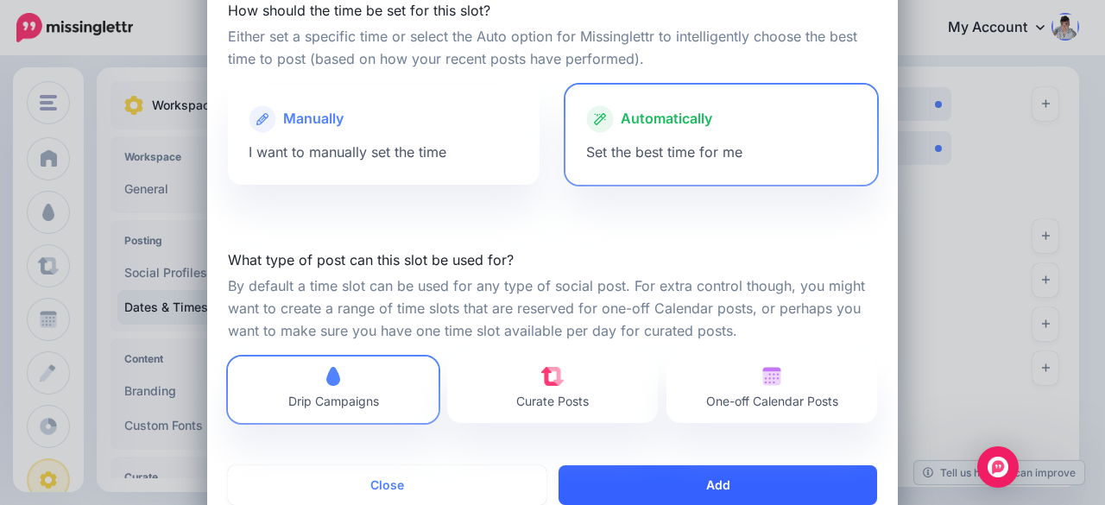
click at [732, 477] on button "Add" at bounding box center [718, 485] width 319 height 40
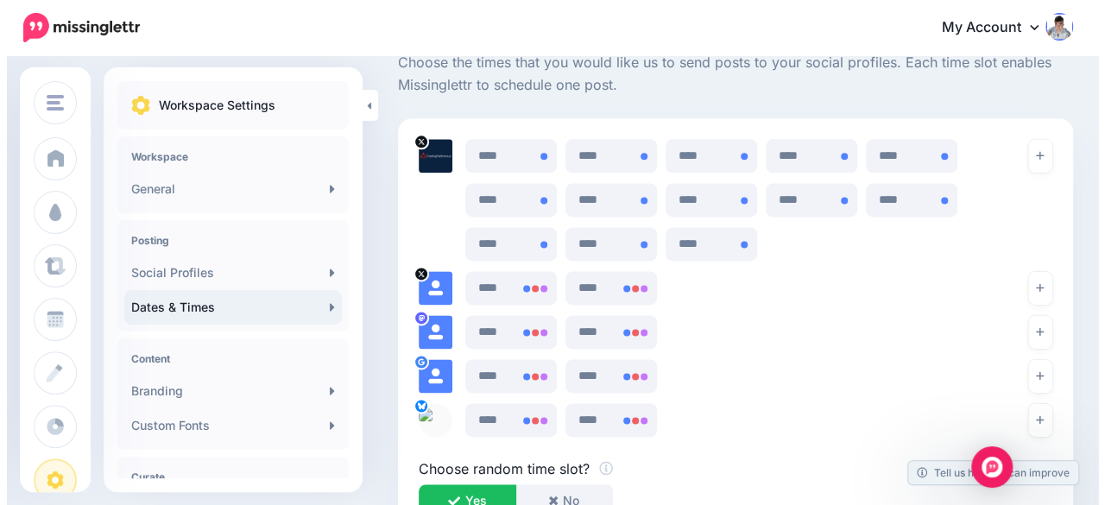
scroll to position [1014, 0]
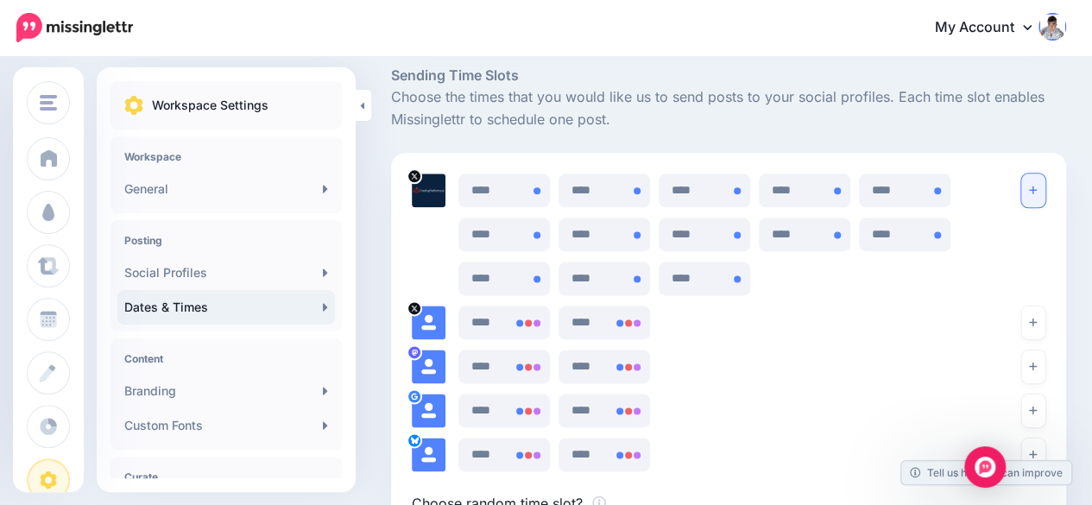
click at [1045, 177] on button "button" at bounding box center [1033, 191] width 24 height 34
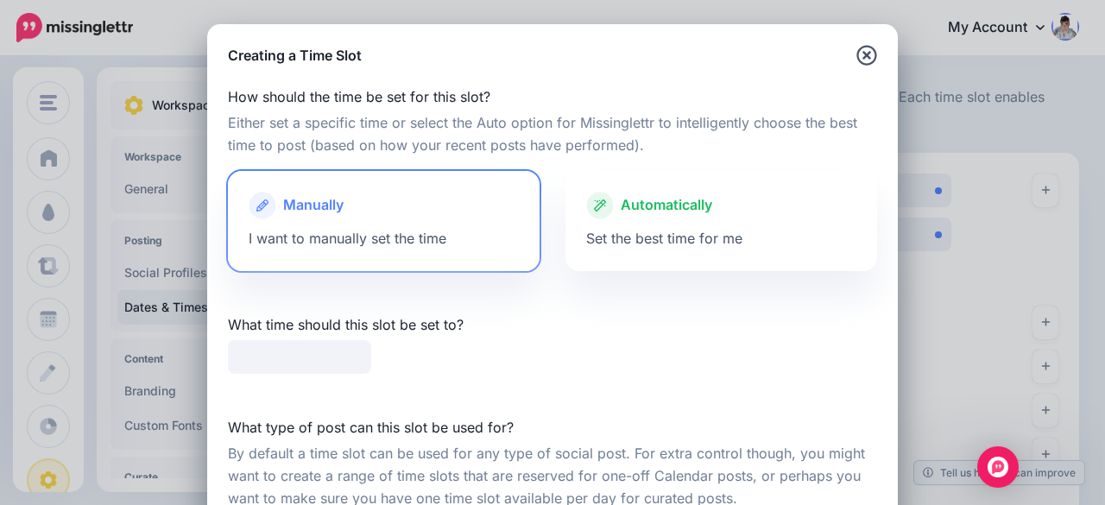
type input "*****"
click at [730, 212] on div "Automatically" at bounding box center [721, 206] width 270 height 28
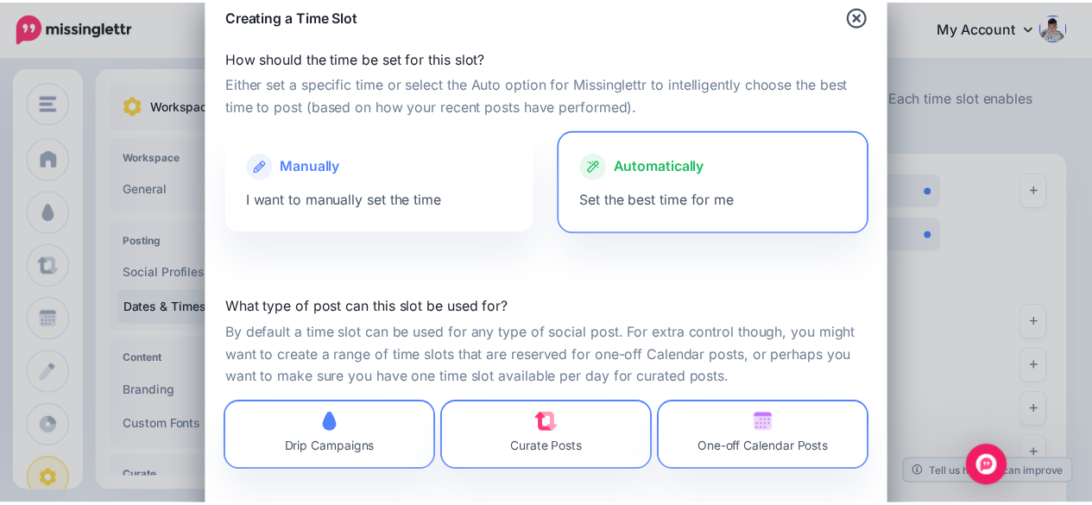
scroll to position [130, 0]
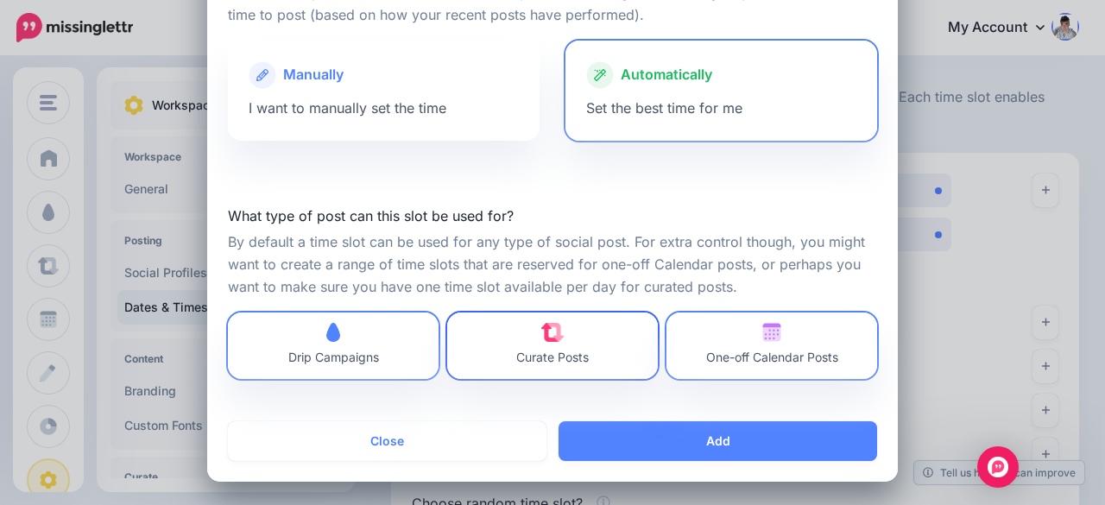
click at [629, 336] on link "Curate Posts" at bounding box center [552, 346] width 211 height 66
click at [791, 346] on span "One-off Calendar Posts" at bounding box center [772, 346] width 132 height 46
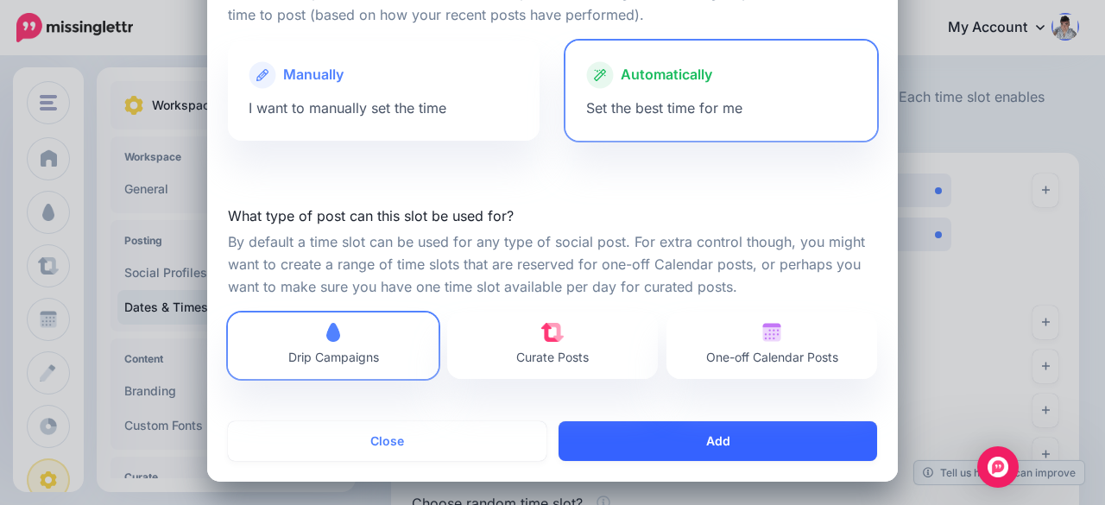
click at [755, 451] on button "Add" at bounding box center [718, 441] width 319 height 40
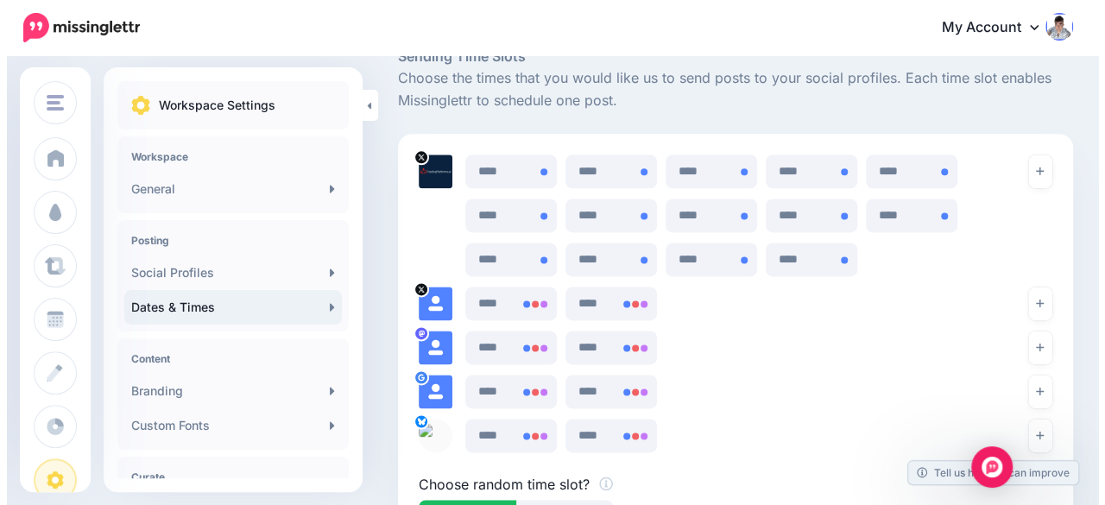
scroll to position [1014, 0]
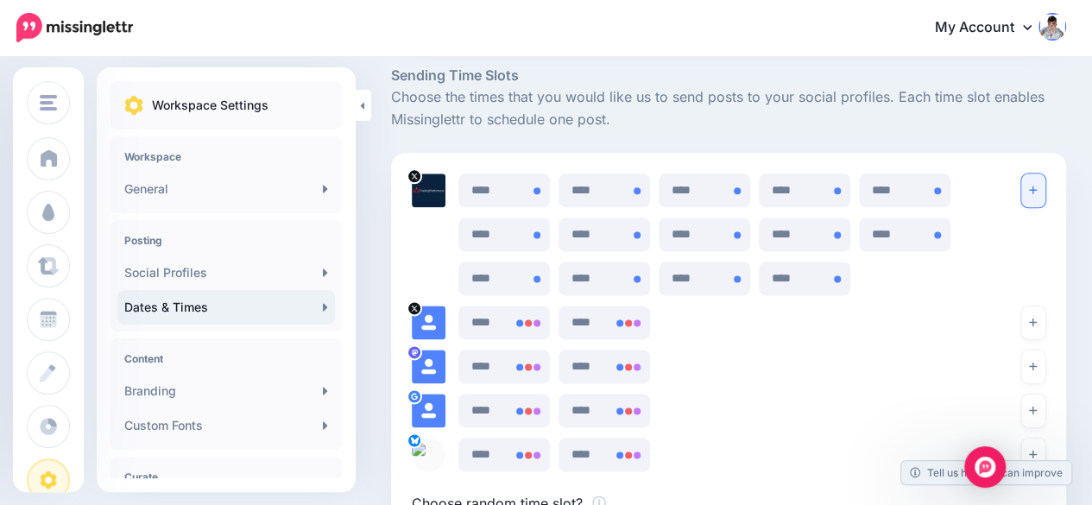
click at [1045, 180] on button "button" at bounding box center [1033, 191] width 24 height 34
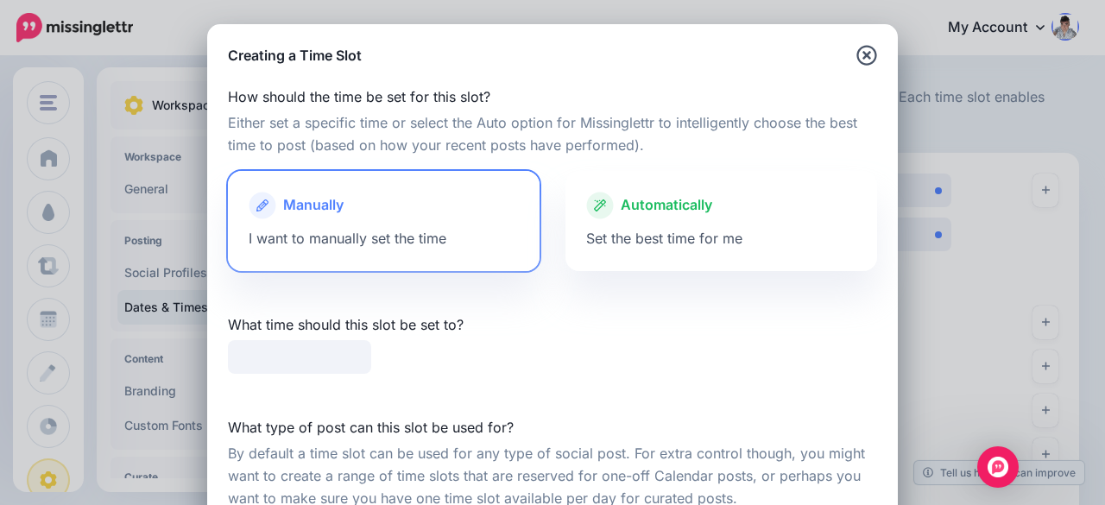
type input "*****"
click at [710, 221] on div at bounding box center [721, 223] width 270 height 9
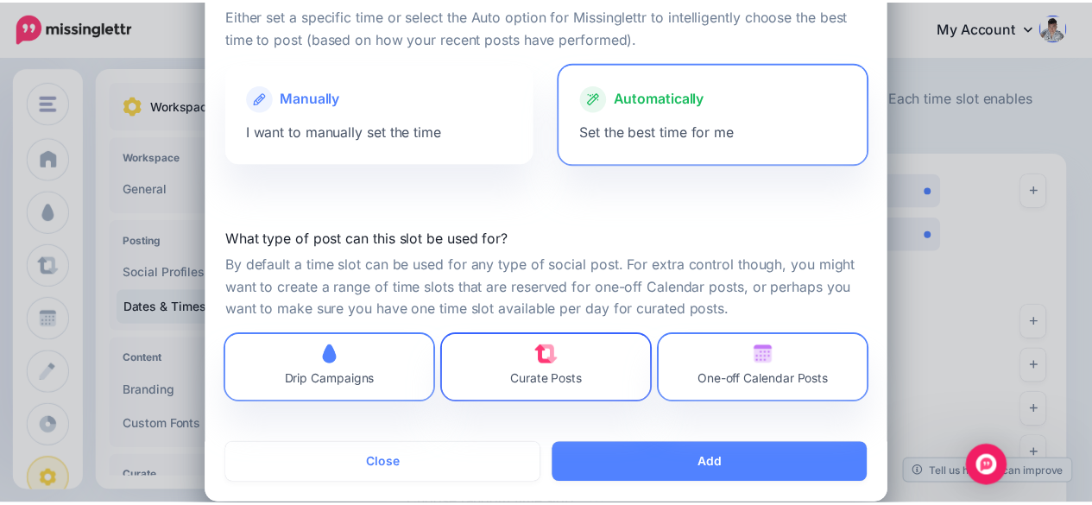
scroll to position [130, 0]
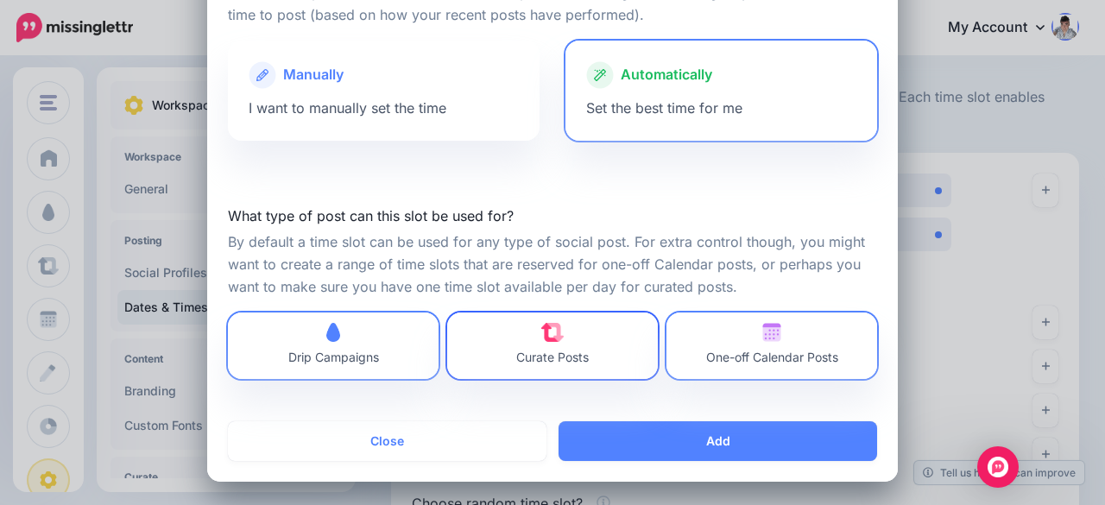
click at [598, 350] on link "Curate Posts" at bounding box center [552, 346] width 211 height 66
click at [767, 337] on img at bounding box center [771, 332] width 19 height 19
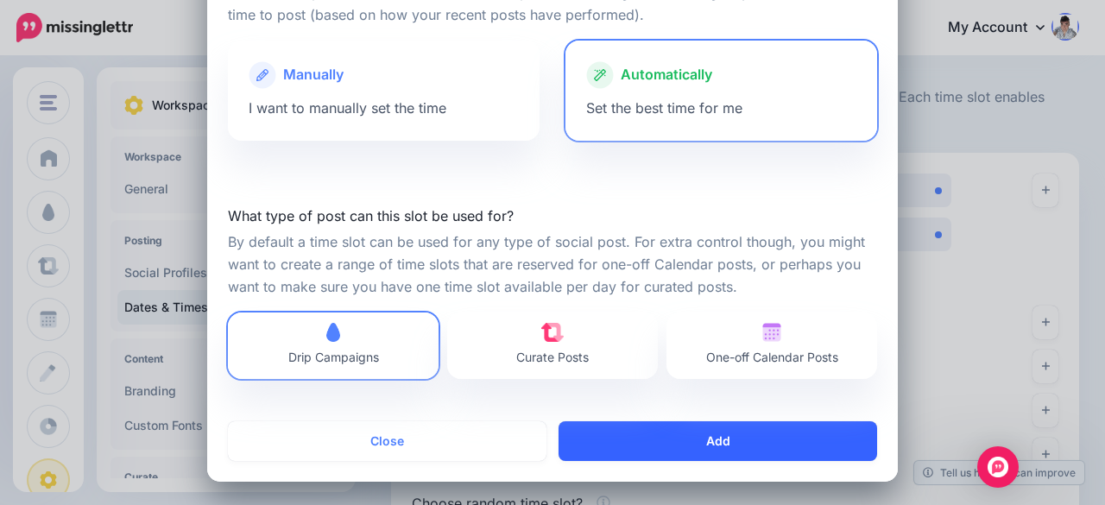
click at [723, 438] on button "Add" at bounding box center [718, 441] width 319 height 40
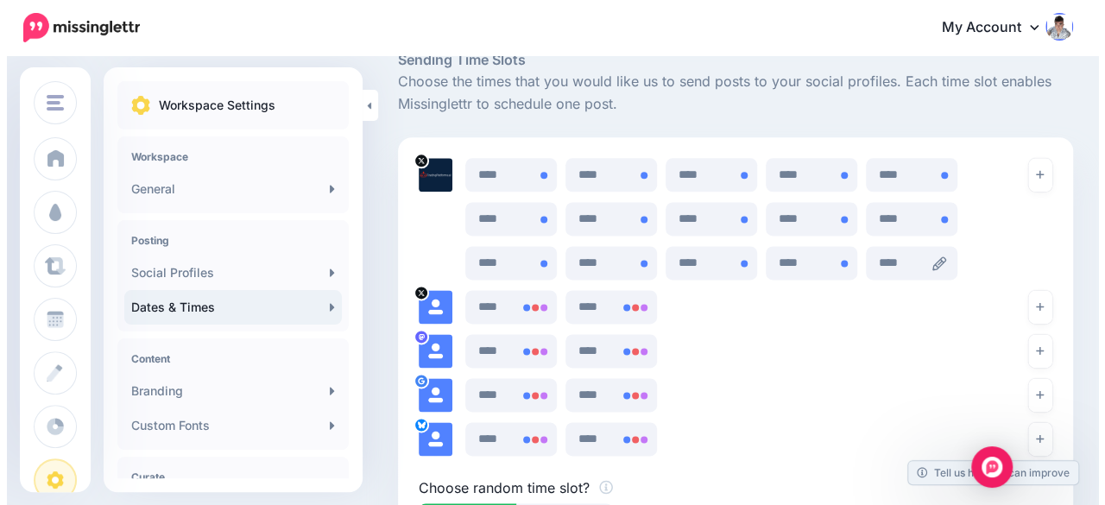
scroll to position [1014, 0]
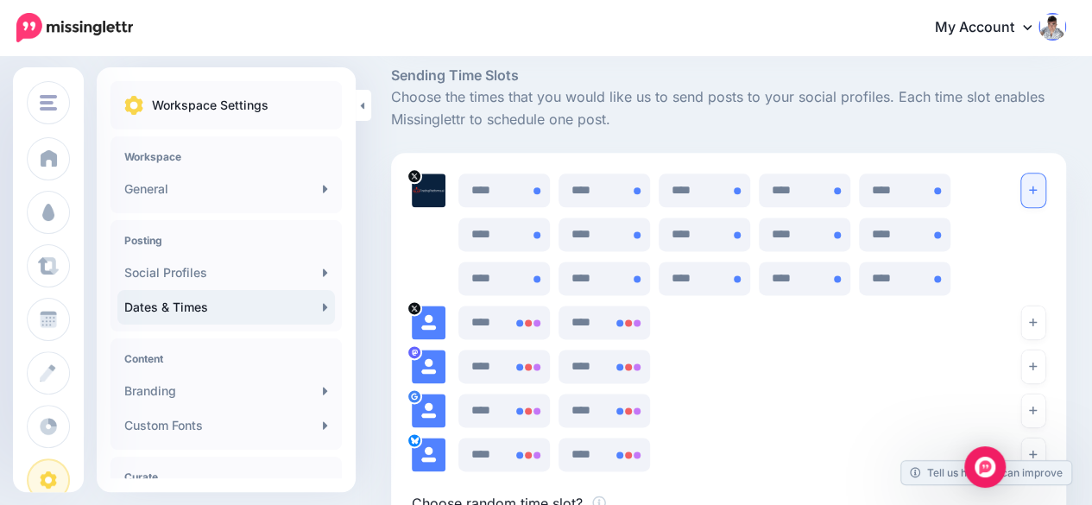
click at [1037, 193] on icon "button" at bounding box center [1033, 190] width 8 height 10
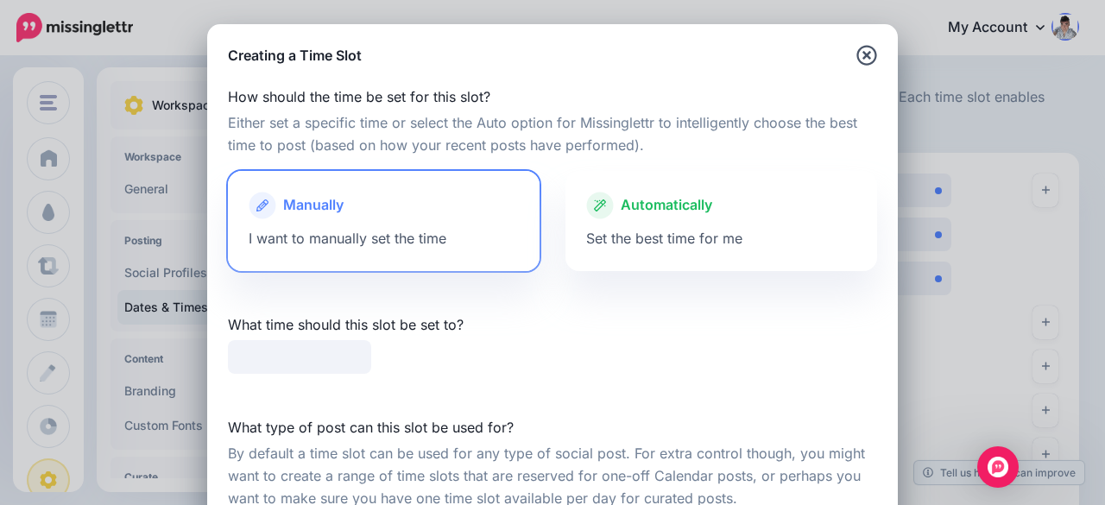
type input "*****"
click at [720, 231] on span "Set the best time for me" at bounding box center [664, 238] width 156 height 17
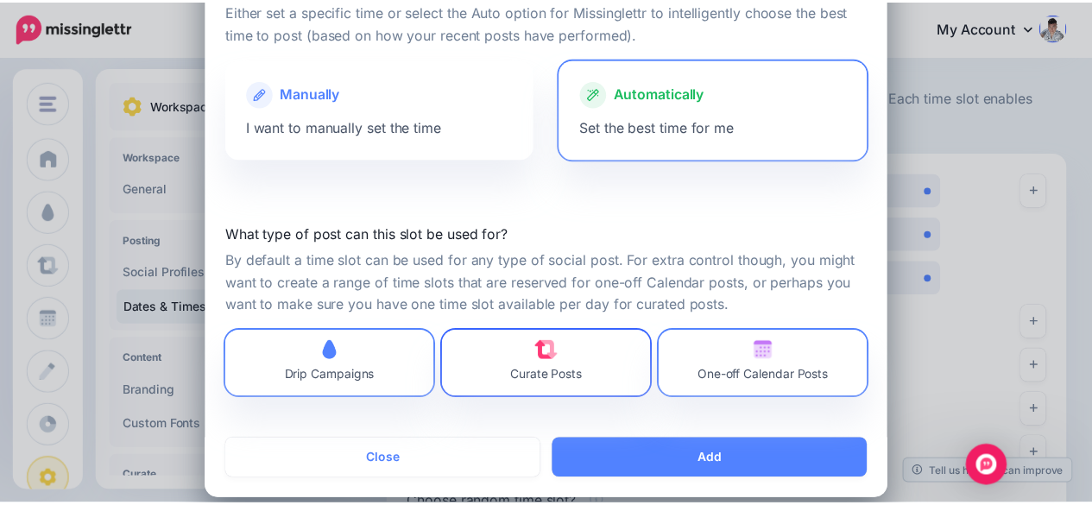
scroll to position [130, 0]
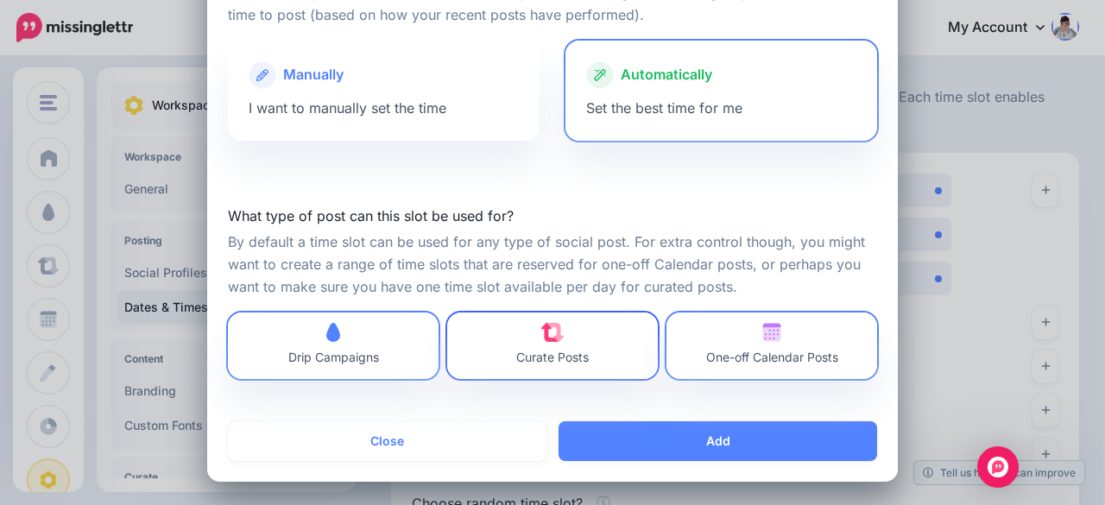
click at [610, 357] on link "Curate Posts" at bounding box center [552, 346] width 211 height 66
click at [718, 350] on span "One-off Calendar Posts" at bounding box center [772, 357] width 132 height 15
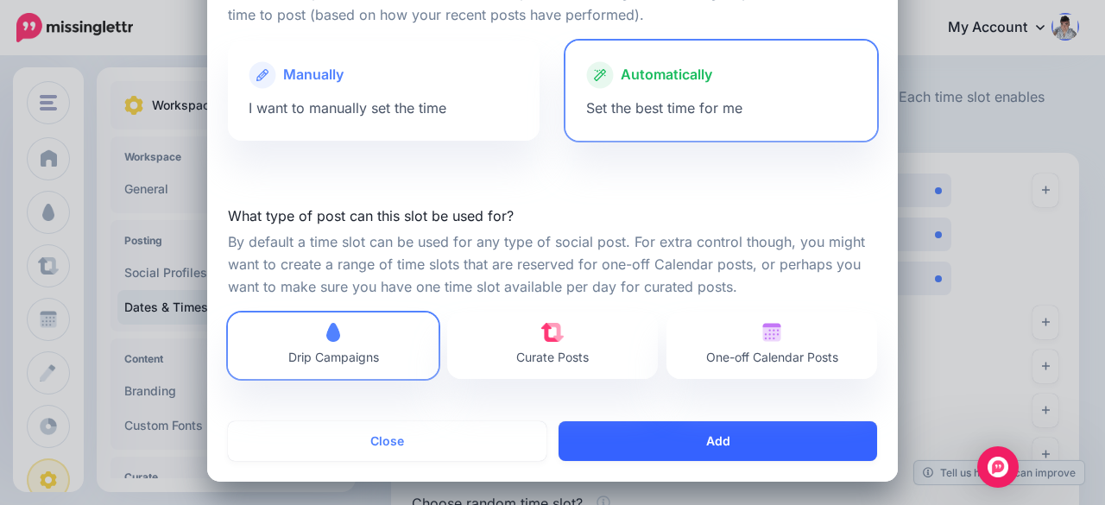
click at [711, 439] on button "Add" at bounding box center [718, 441] width 319 height 40
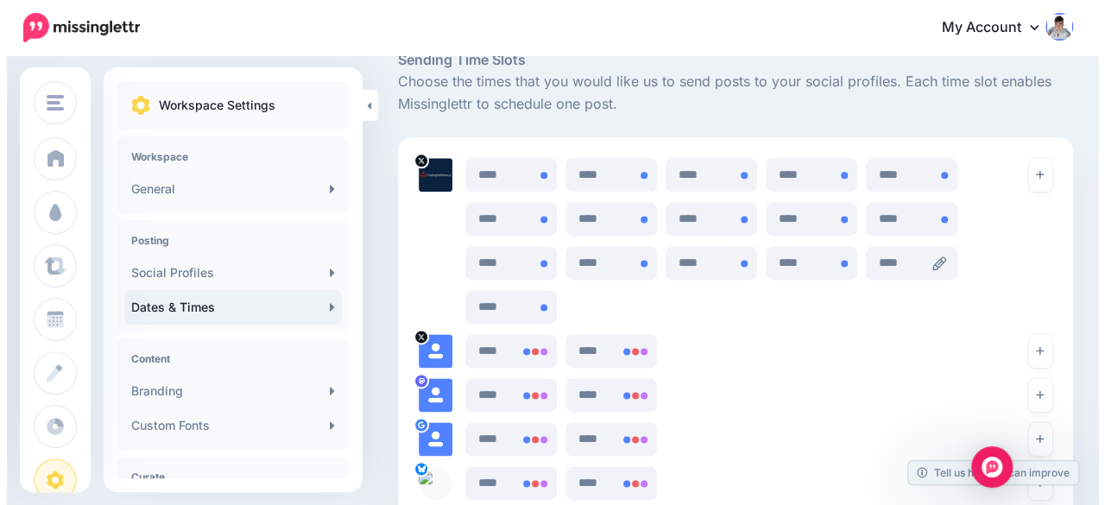
scroll to position [1014, 0]
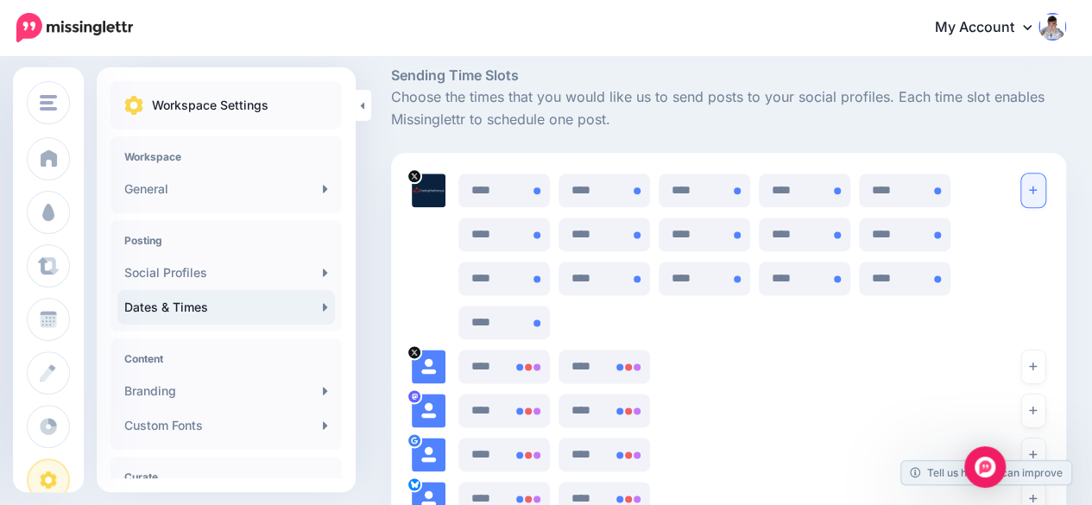
click at [1041, 189] on button "button" at bounding box center [1033, 191] width 24 height 34
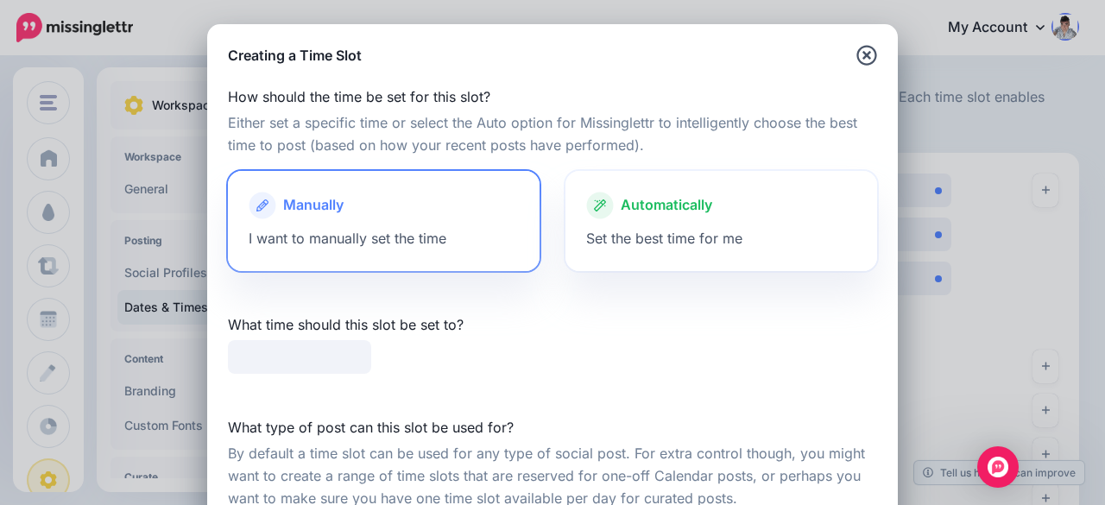
type input "*****"
click at [702, 236] on span "Set the best time for me" at bounding box center [664, 238] width 156 height 17
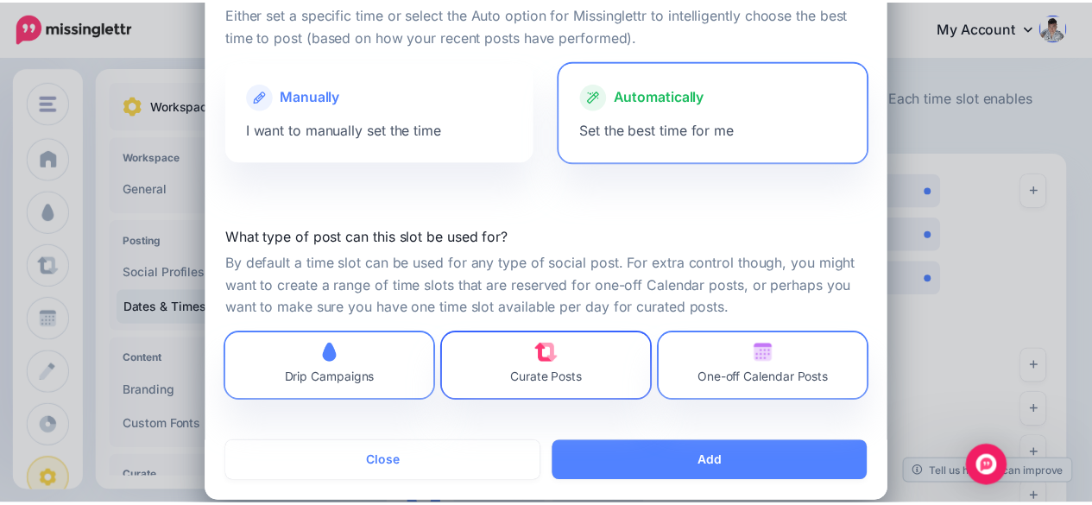
scroll to position [130, 0]
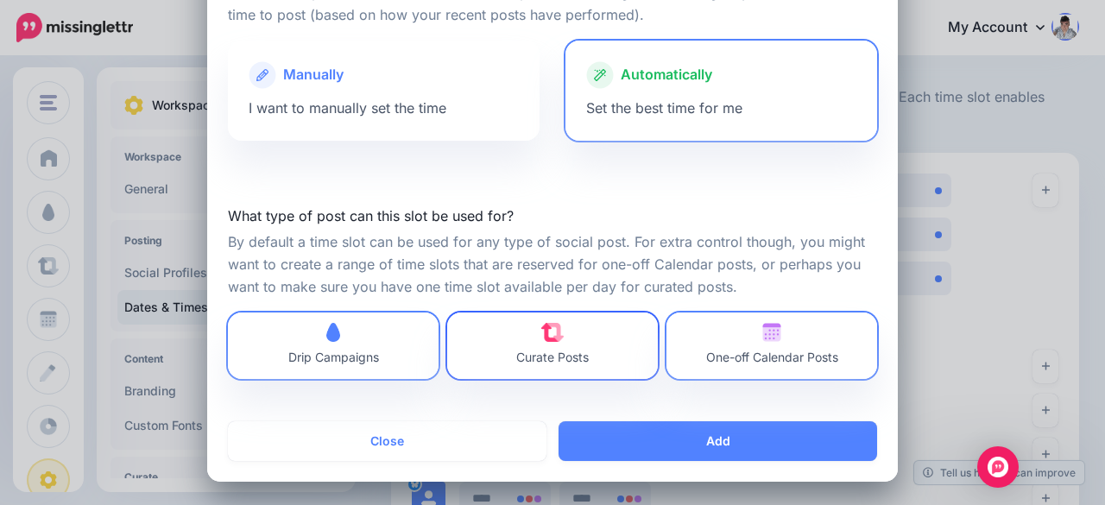
drag, startPoint x: 587, startPoint y: 336, endPoint x: 603, endPoint y: 338, distance: 16.6
click at [587, 336] on link "Curate Posts" at bounding box center [552, 346] width 211 height 66
click at [735, 350] on span "One-off Calendar Posts" at bounding box center [772, 357] width 132 height 15
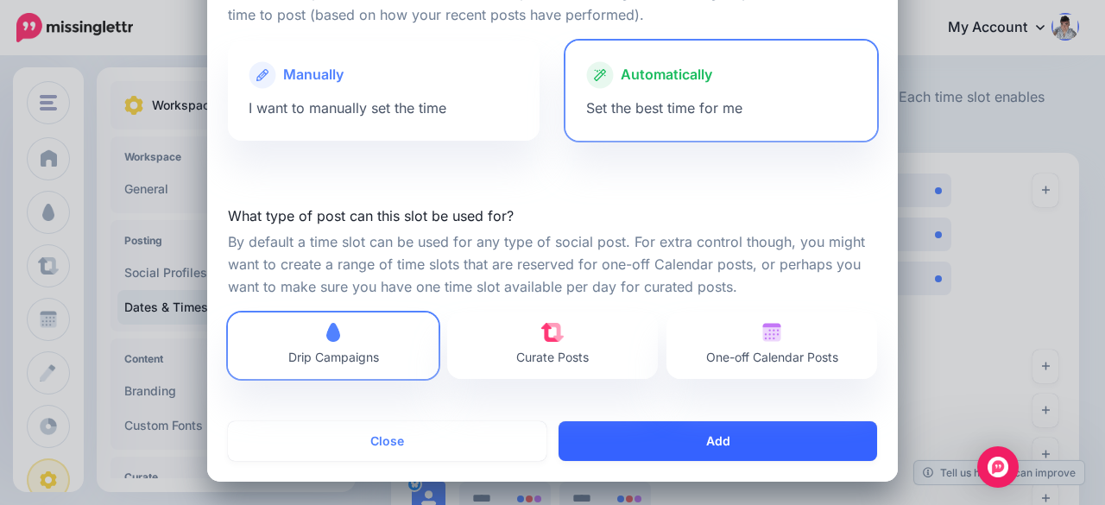
click at [710, 436] on button "Add" at bounding box center [718, 441] width 319 height 40
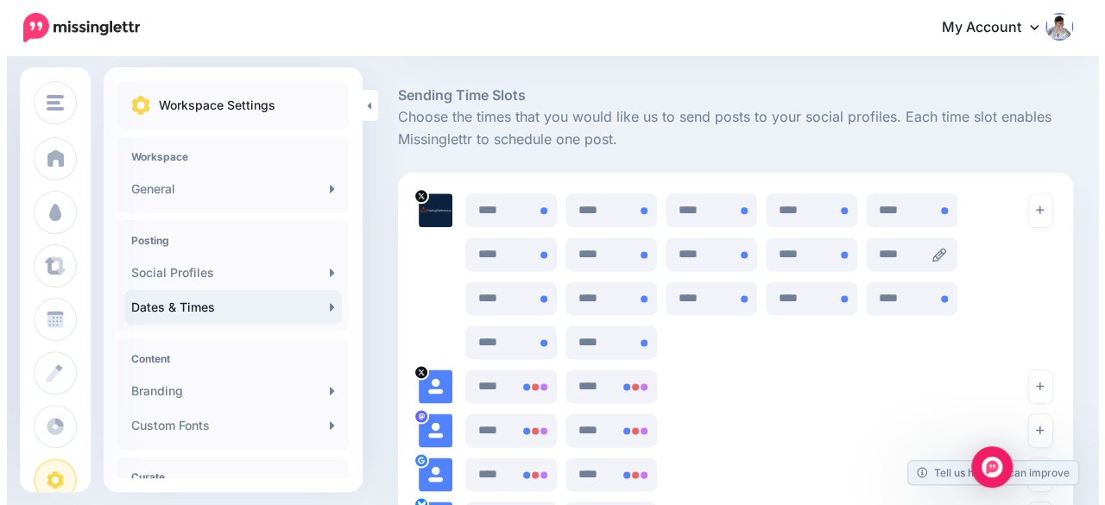
scroll to position [928, 0]
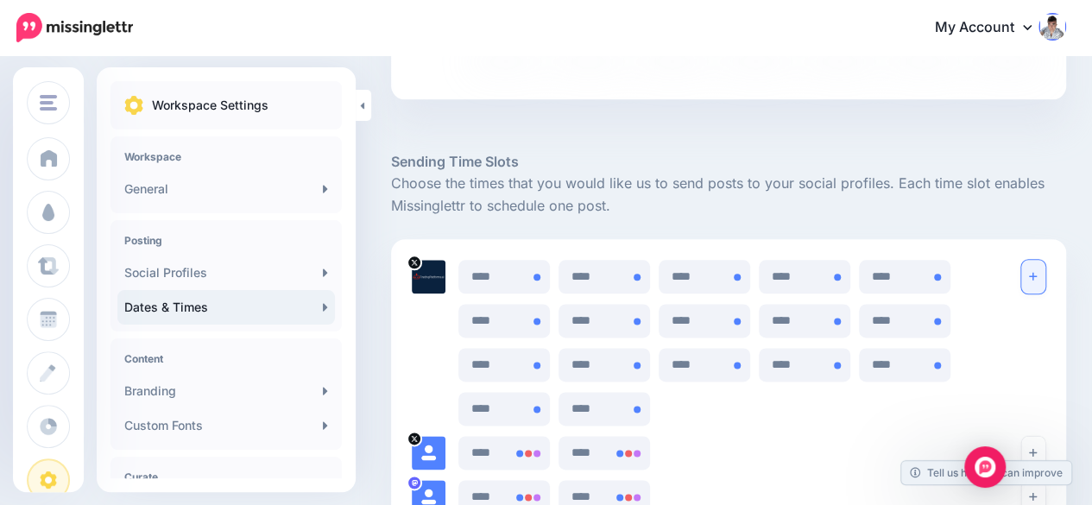
click at [1039, 274] on button "button" at bounding box center [1033, 277] width 24 height 34
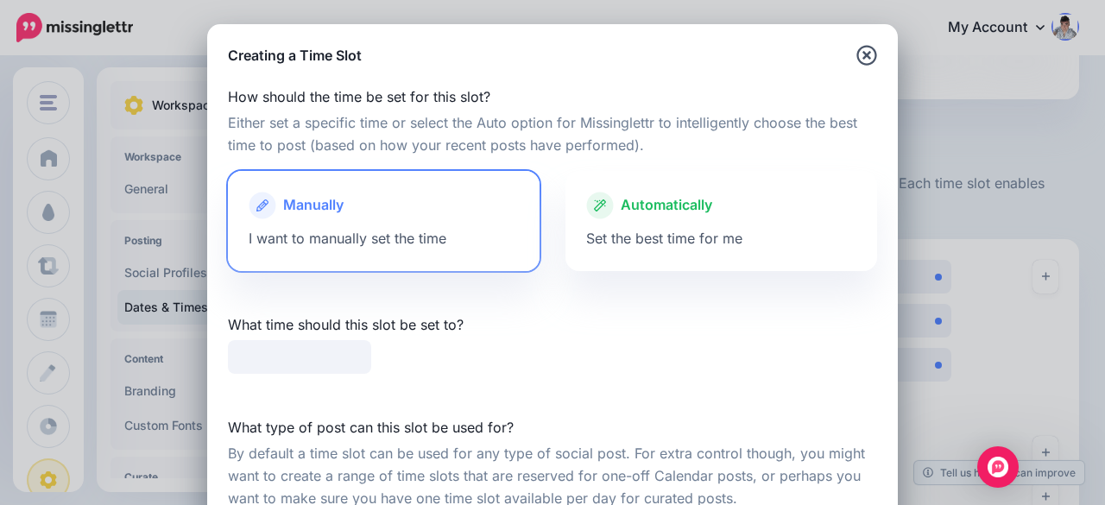
type input "*****"
click at [732, 232] on span "Set the best time for me" at bounding box center [664, 238] width 156 height 17
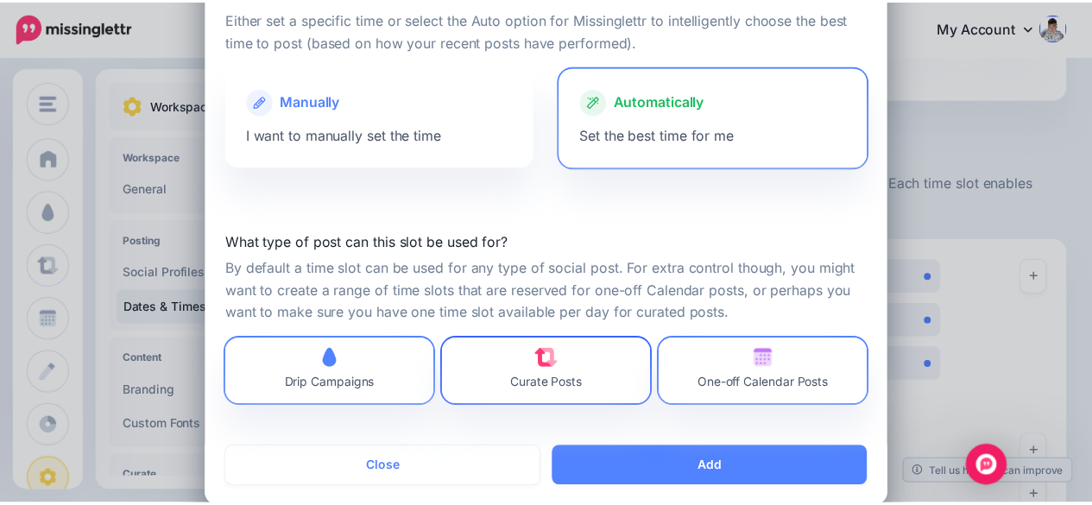
scroll to position [130, 0]
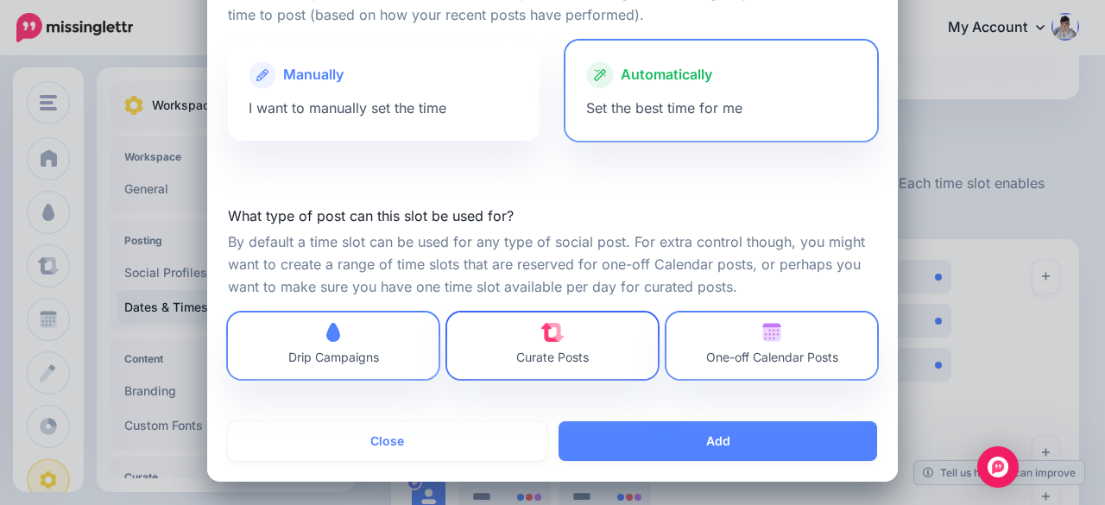
click at [605, 342] on link "Curate Posts" at bounding box center [552, 346] width 211 height 66
click at [742, 345] on span "One-off Calendar Posts" at bounding box center [772, 346] width 132 height 46
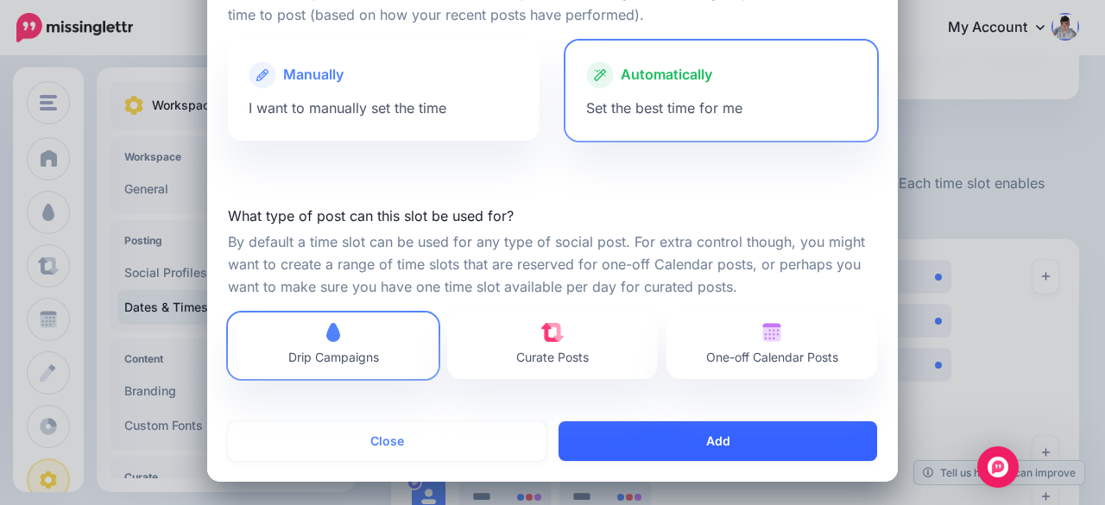
click at [708, 433] on button "Add" at bounding box center [718, 441] width 319 height 40
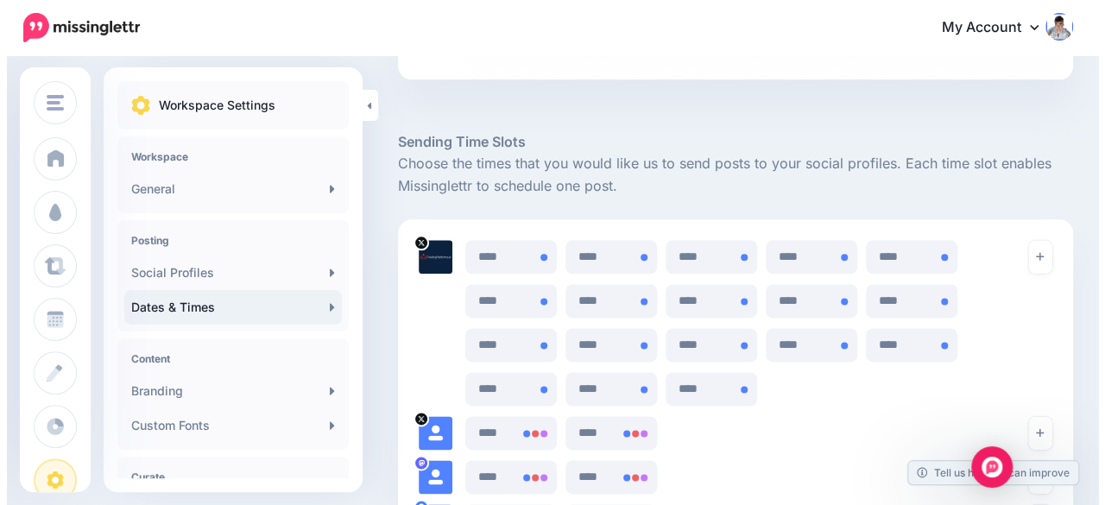
scroll to position [928, 0]
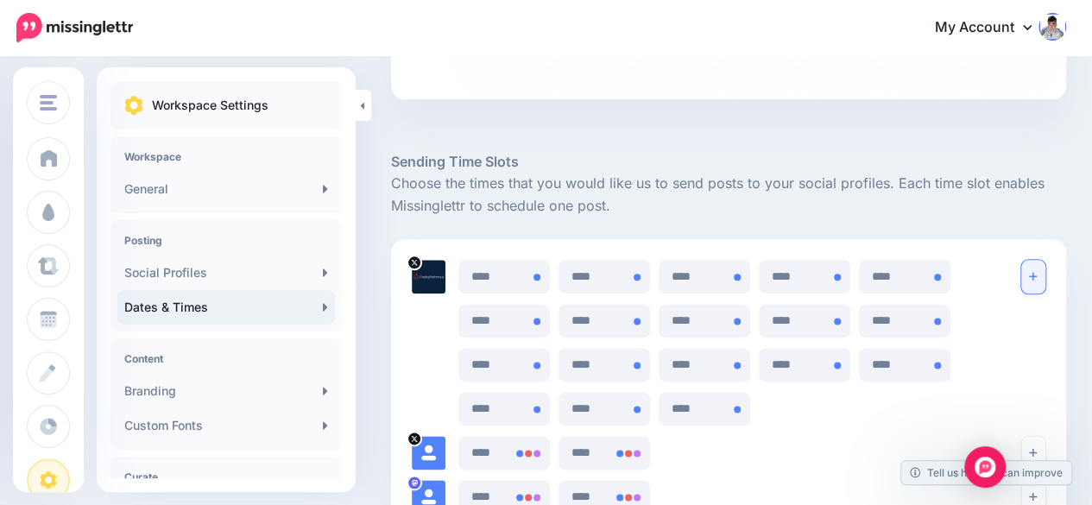
click at [1040, 279] on button "button" at bounding box center [1033, 277] width 24 height 34
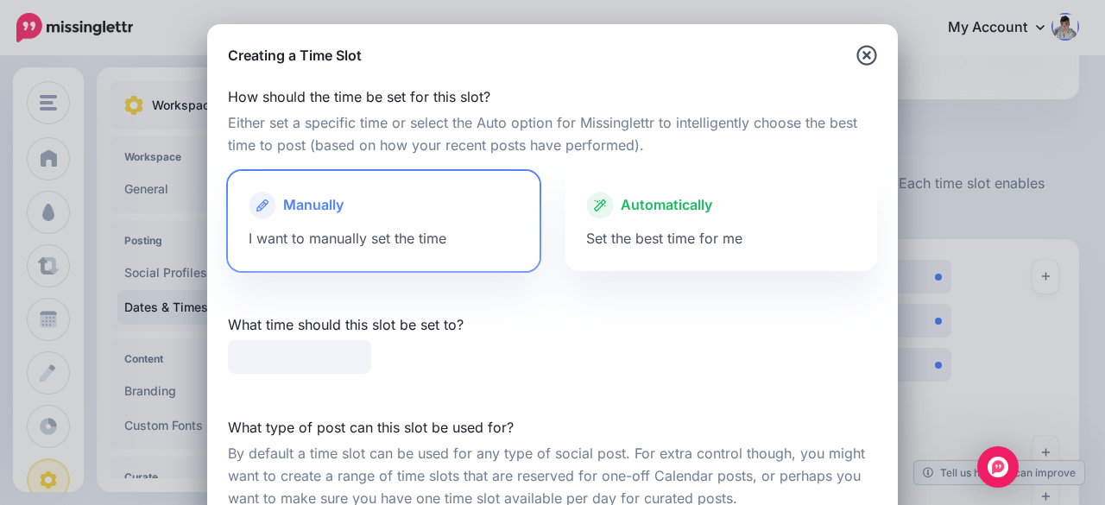
type input "*****"
click at [691, 212] on span "Automatically" at bounding box center [667, 205] width 92 height 22
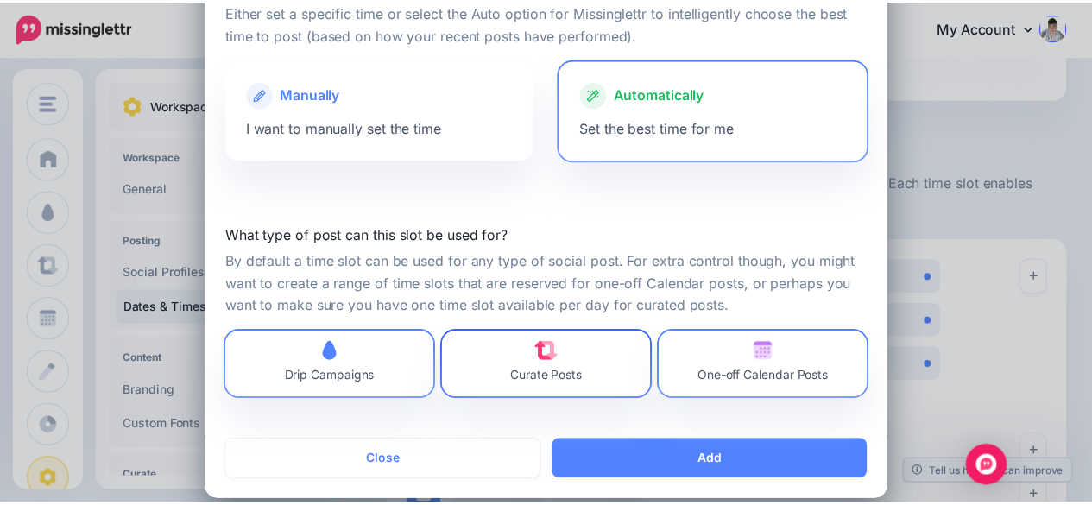
scroll to position [130, 0]
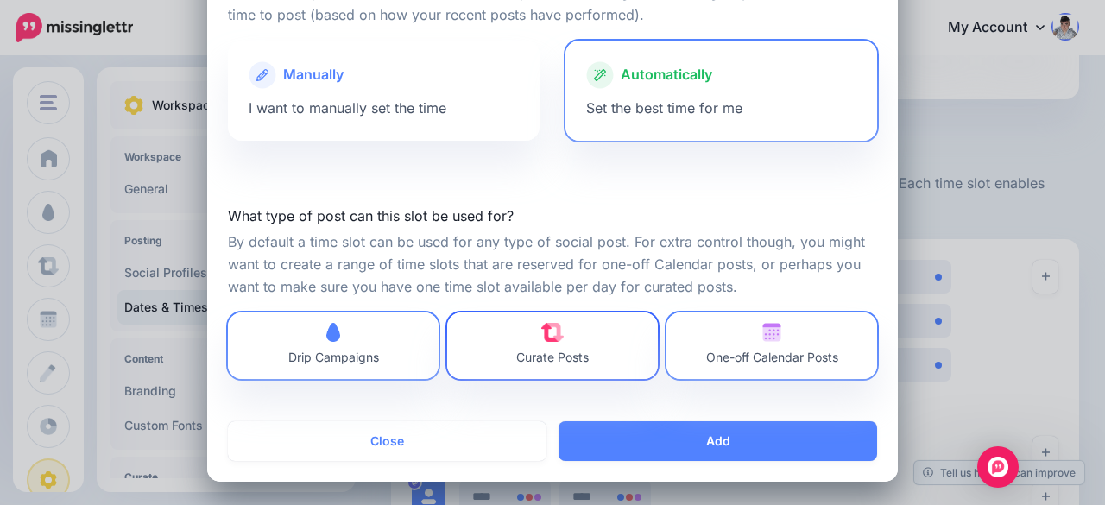
click at [619, 346] on link "Curate Posts" at bounding box center [552, 346] width 211 height 66
click at [758, 355] on span "One-off Calendar Posts" at bounding box center [772, 357] width 132 height 15
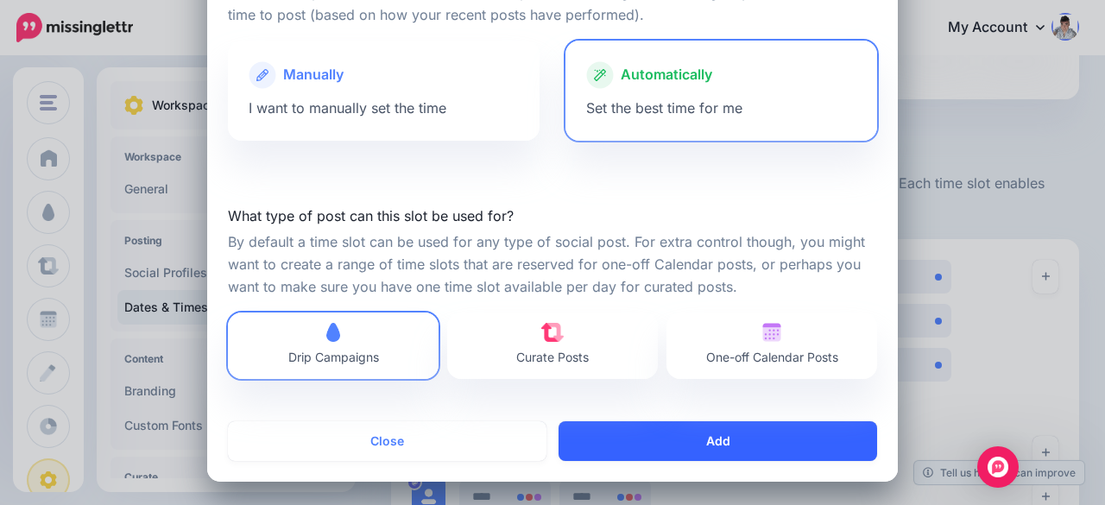
click at [732, 441] on button "Add" at bounding box center [718, 441] width 319 height 40
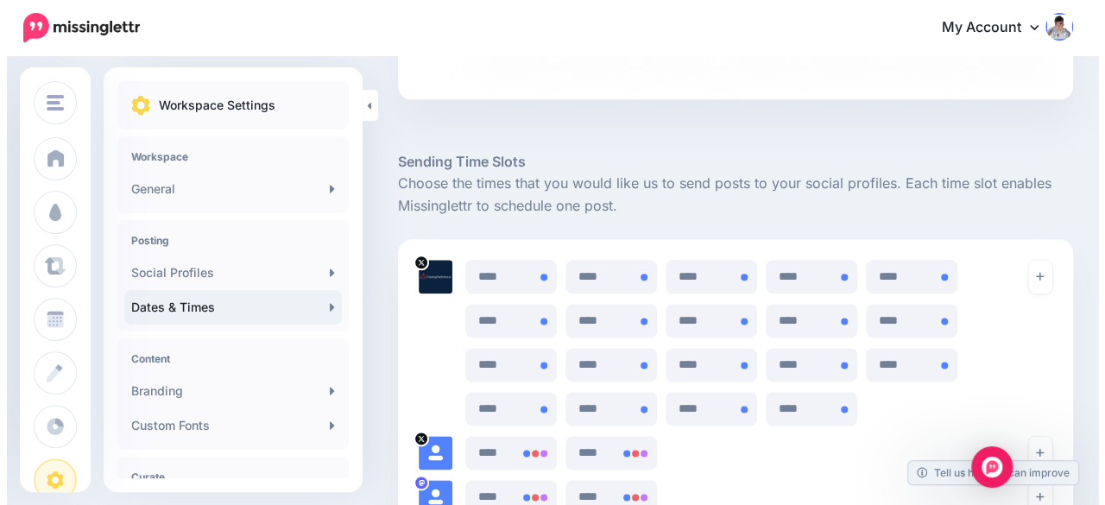
scroll to position [1187, 0]
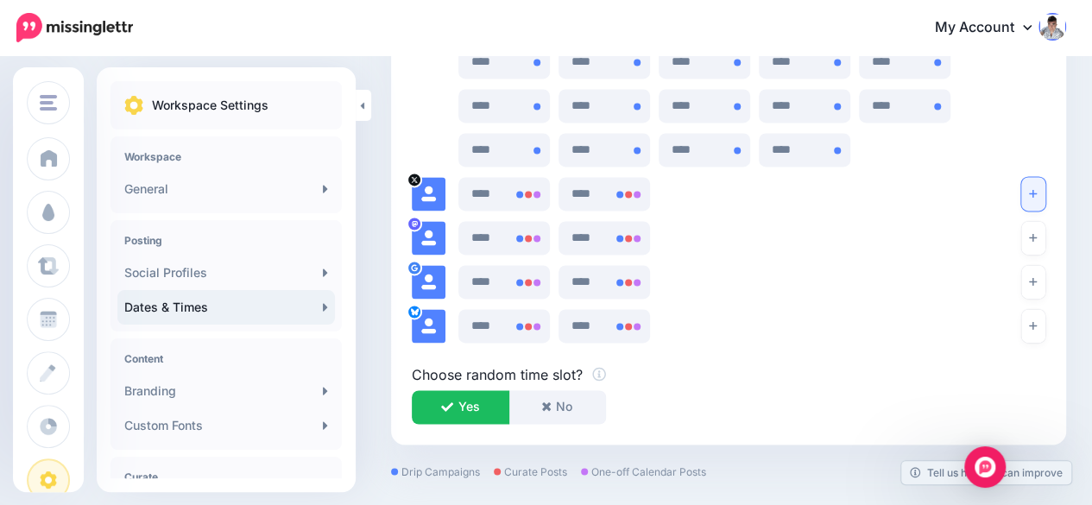
click at [1040, 186] on button "button" at bounding box center [1033, 194] width 24 height 34
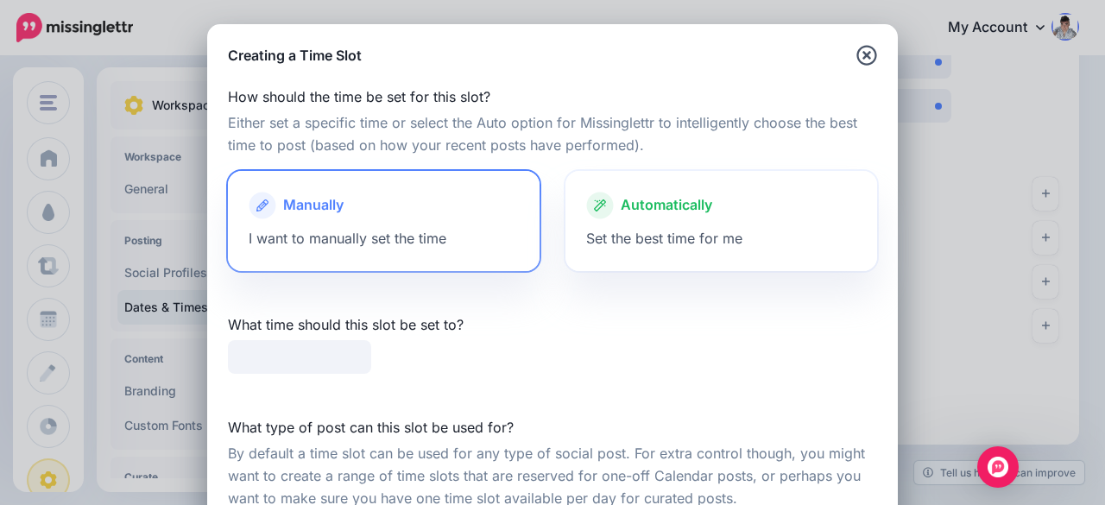
type input "*****"
click at [653, 215] on span "Automatically" at bounding box center [667, 205] width 92 height 22
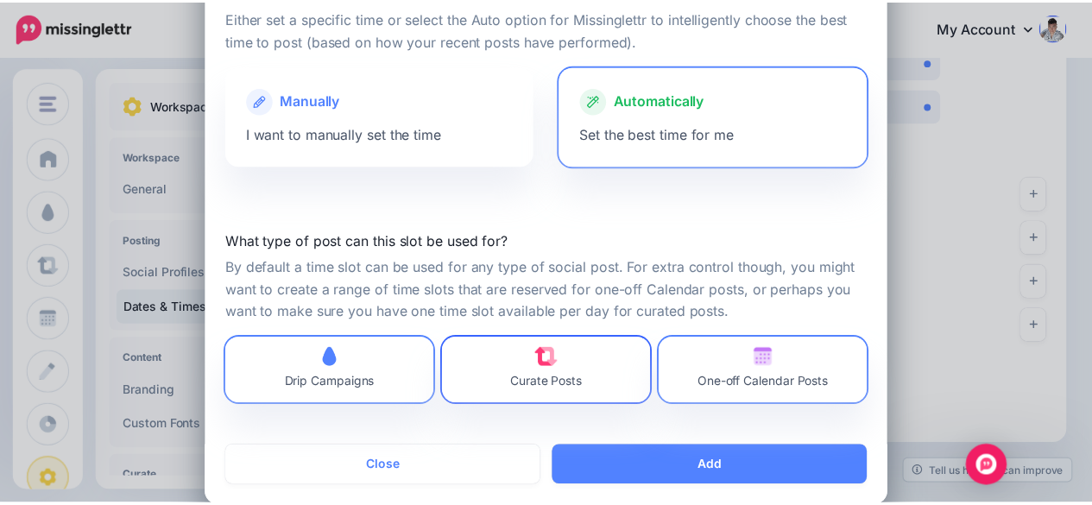
scroll to position [130, 0]
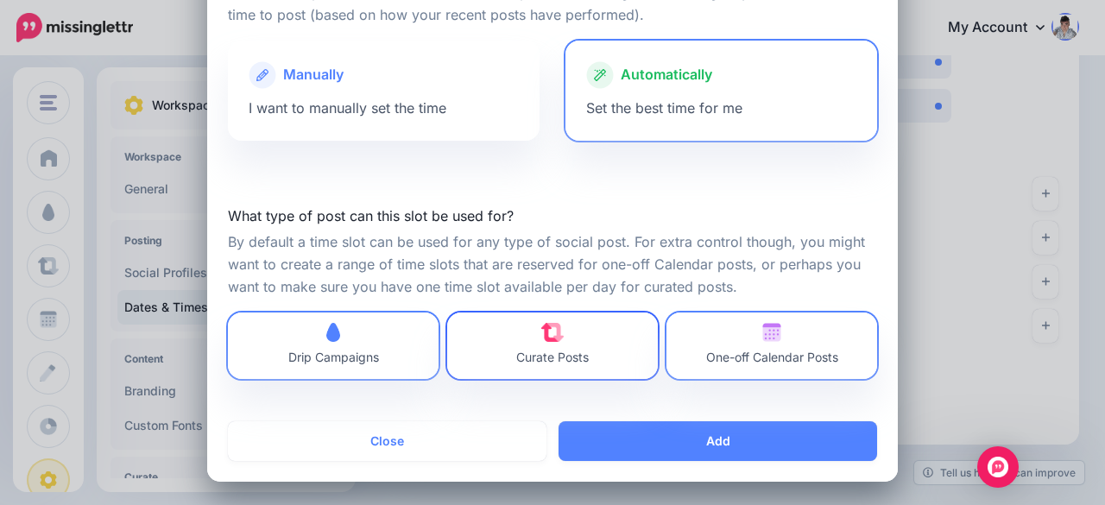
click at [580, 338] on span "Curate Posts" at bounding box center [552, 346] width 73 height 46
click at [729, 339] on span "One-off Calendar Posts" at bounding box center [772, 346] width 132 height 46
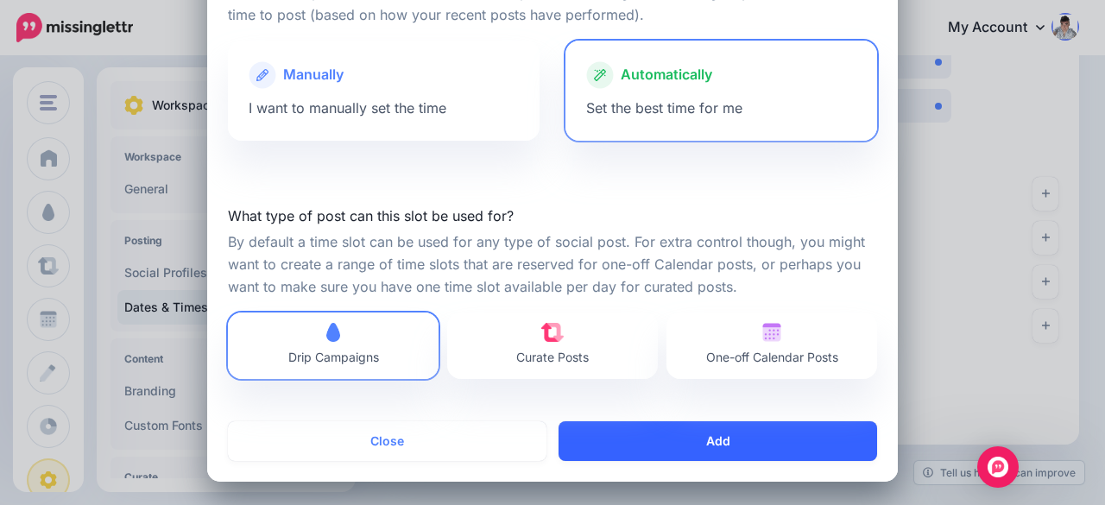
click at [714, 439] on button "Add" at bounding box center [718, 441] width 319 height 40
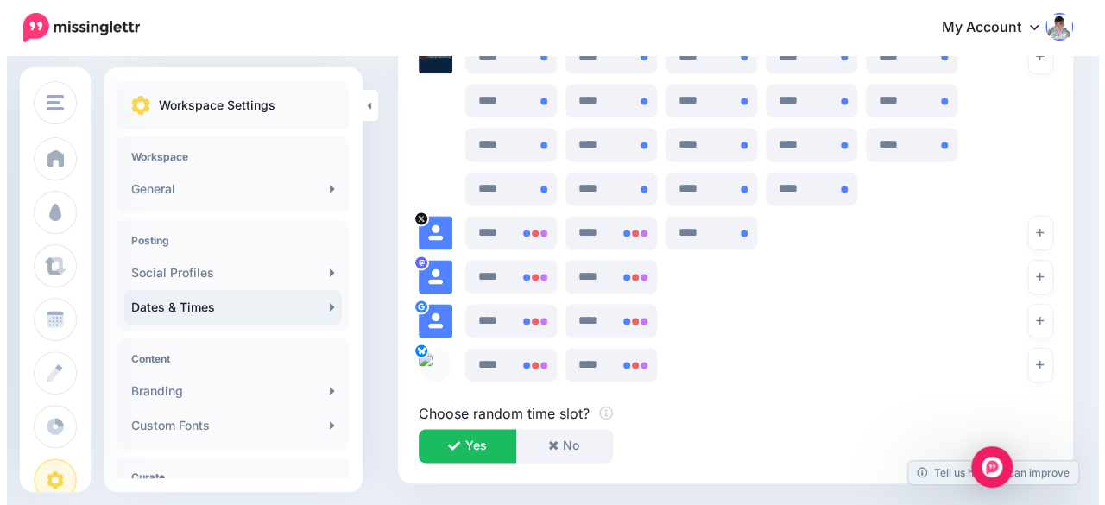
scroll to position [1101, 0]
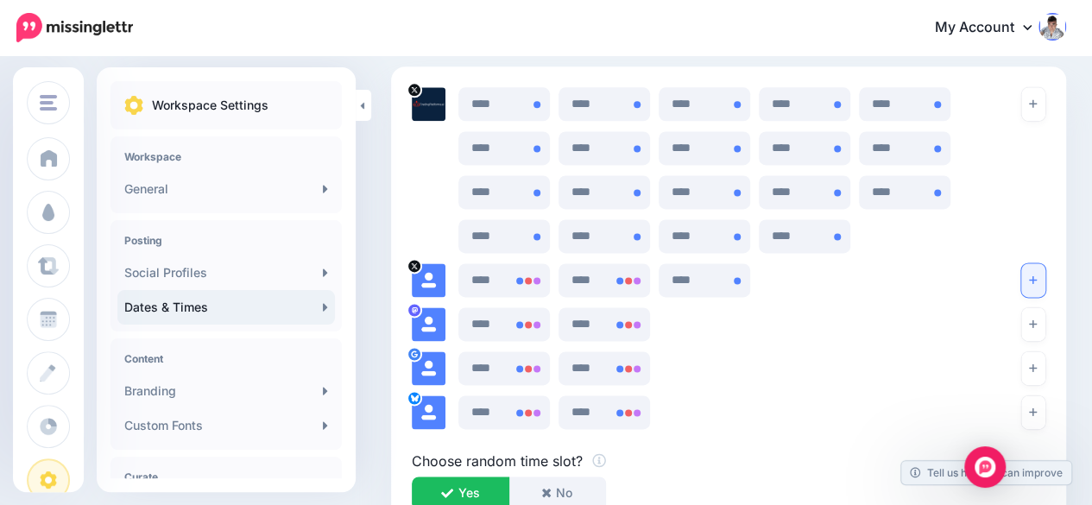
click at [1045, 271] on button "button" at bounding box center [1033, 280] width 24 height 34
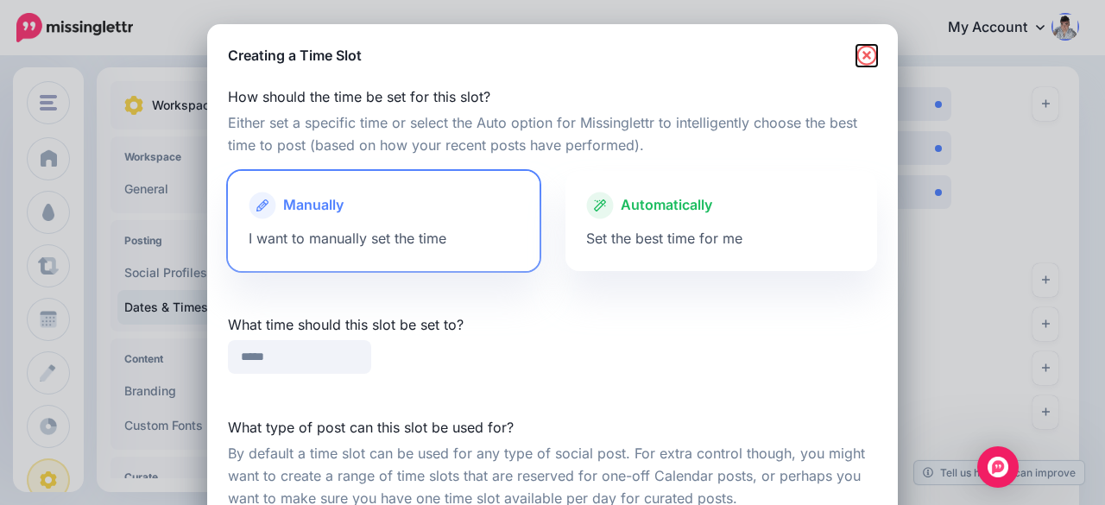
click at [860, 60] on icon "button" at bounding box center [866, 55] width 21 height 21
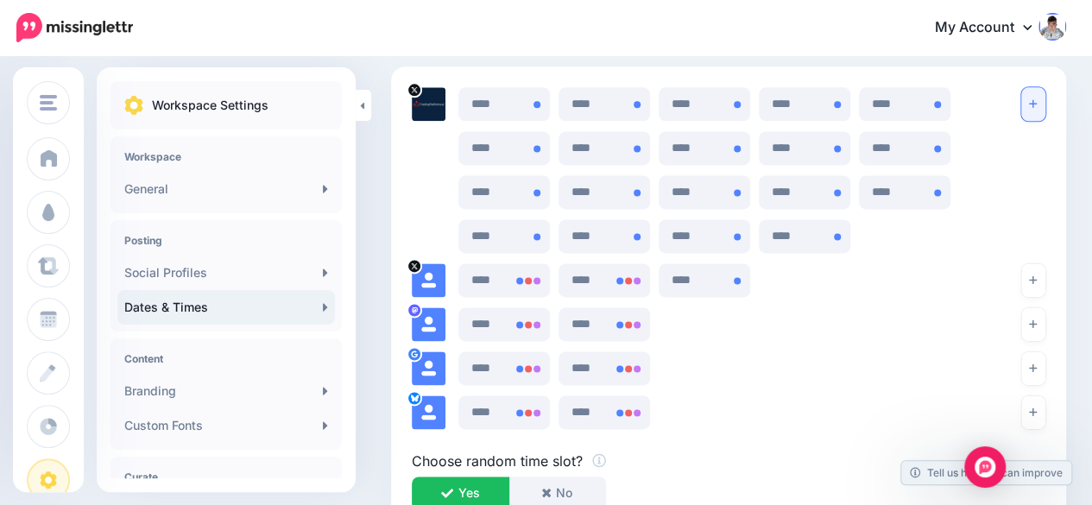
click at [1045, 95] on button "button" at bounding box center [1033, 104] width 24 height 34
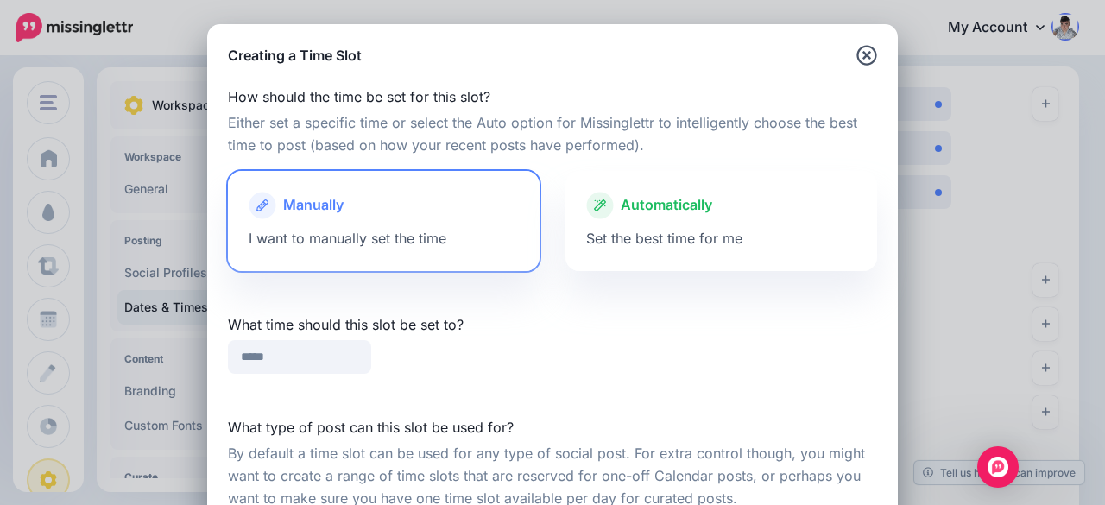
type input "*****"
click at [734, 230] on span "Set the best time for me" at bounding box center [664, 238] width 156 height 17
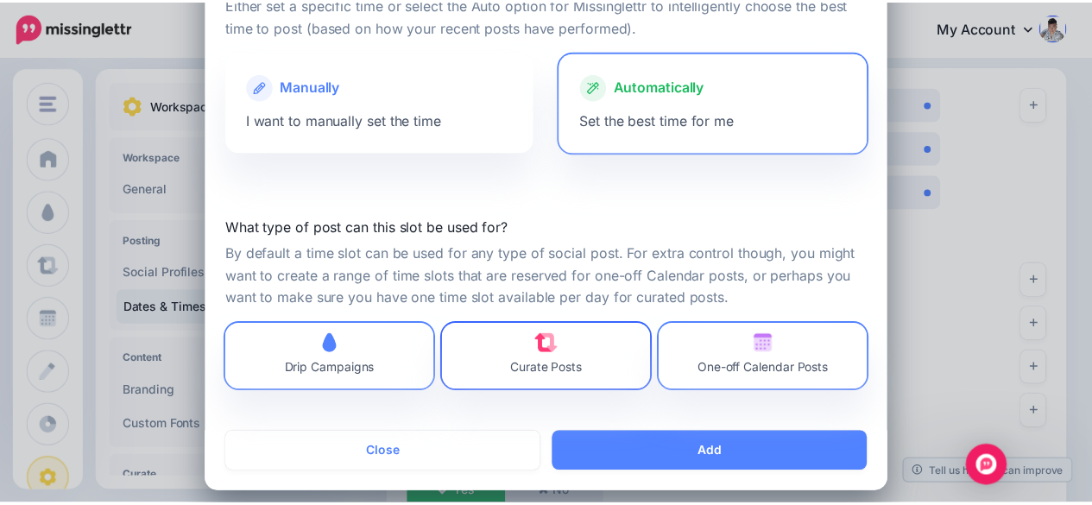
scroll to position [130, 0]
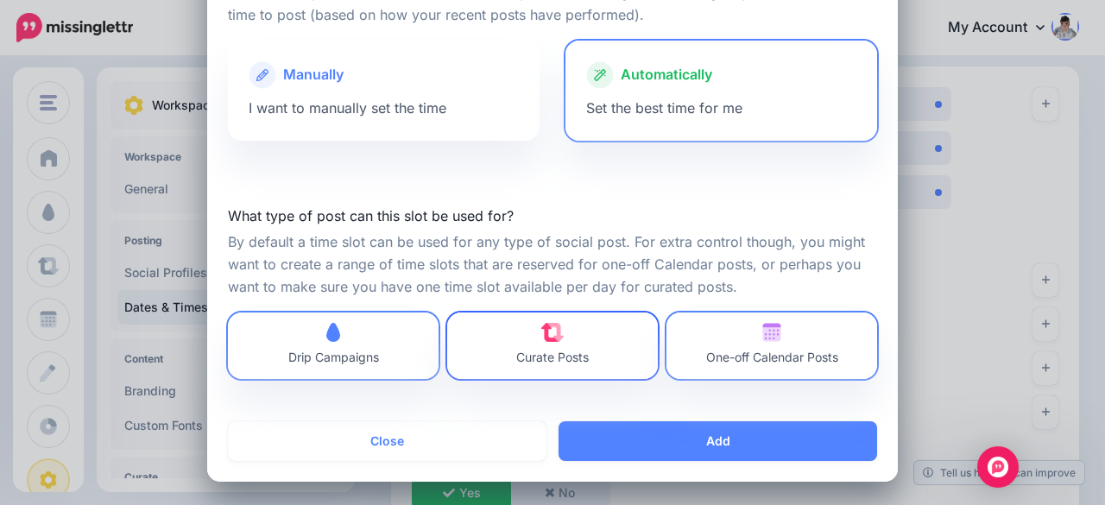
click at [598, 344] on link "Curate Posts" at bounding box center [552, 346] width 211 height 66
click at [723, 339] on span "One-off Calendar Posts" at bounding box center [772, 346] width 132 height 46
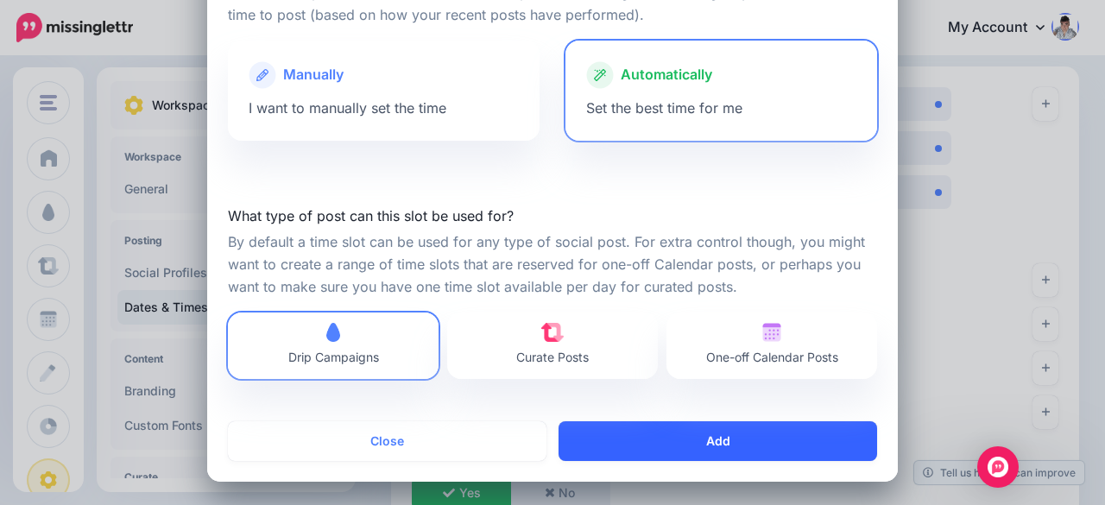
click at [720, 439] on button "Add" at bounding box center [718, 441] width 319 height 40
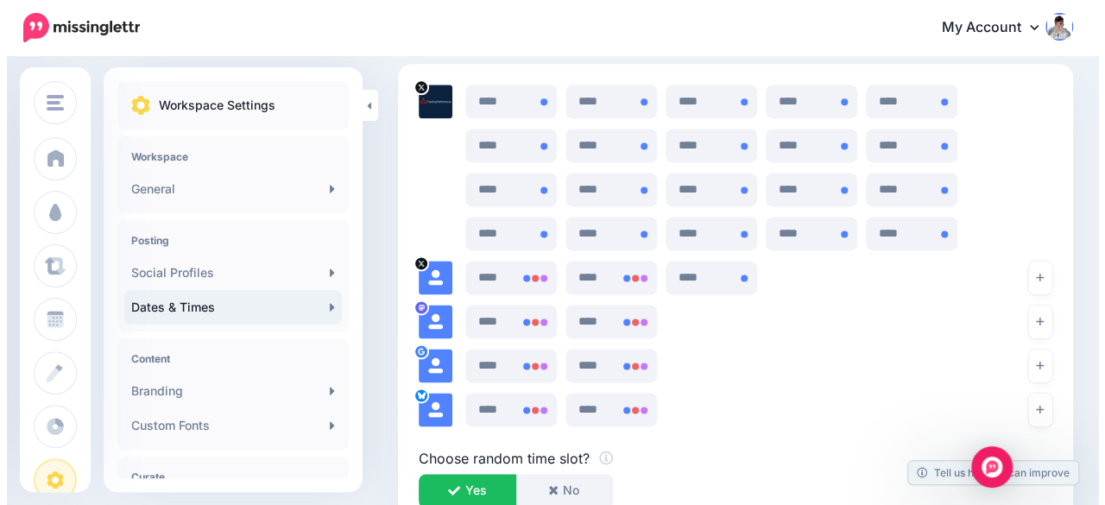
scroll to position [1101, 0]
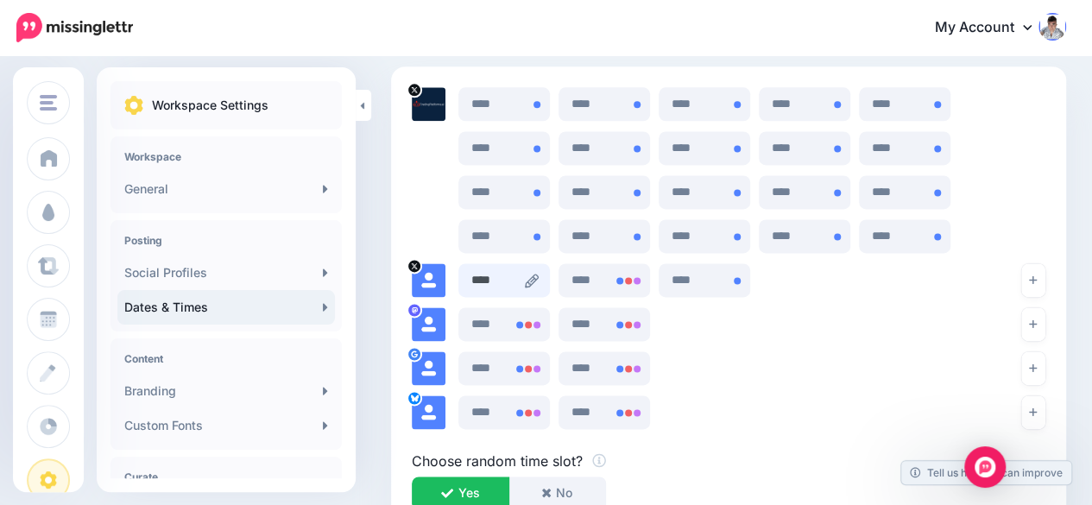
click at [542, 287] on input "****" at bounding box center [504, 280] width 92 height 34
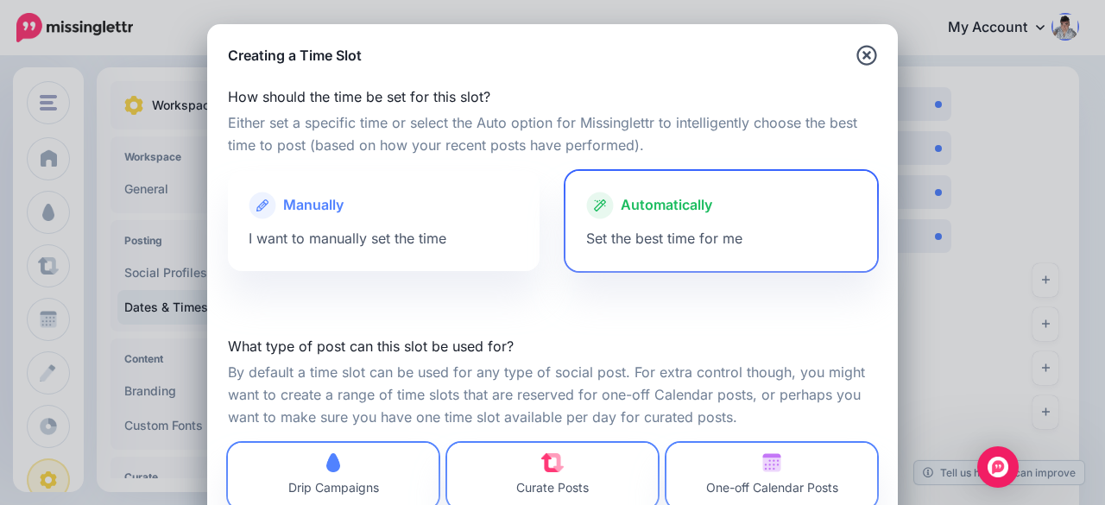
click at [630, 214] on span "Automatically" at bounding box center [667, 205] width 92 height 22
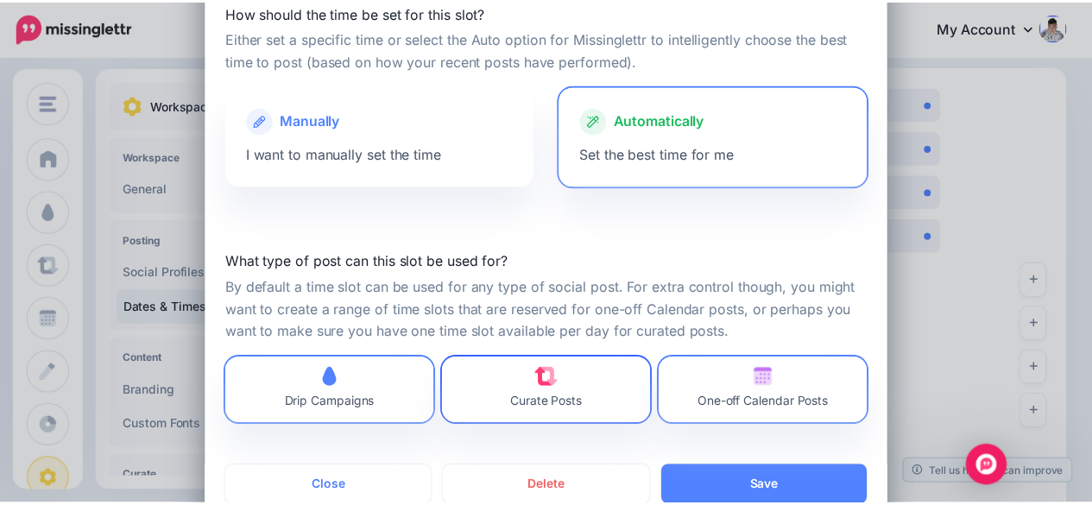
scroll to position [86, 0]
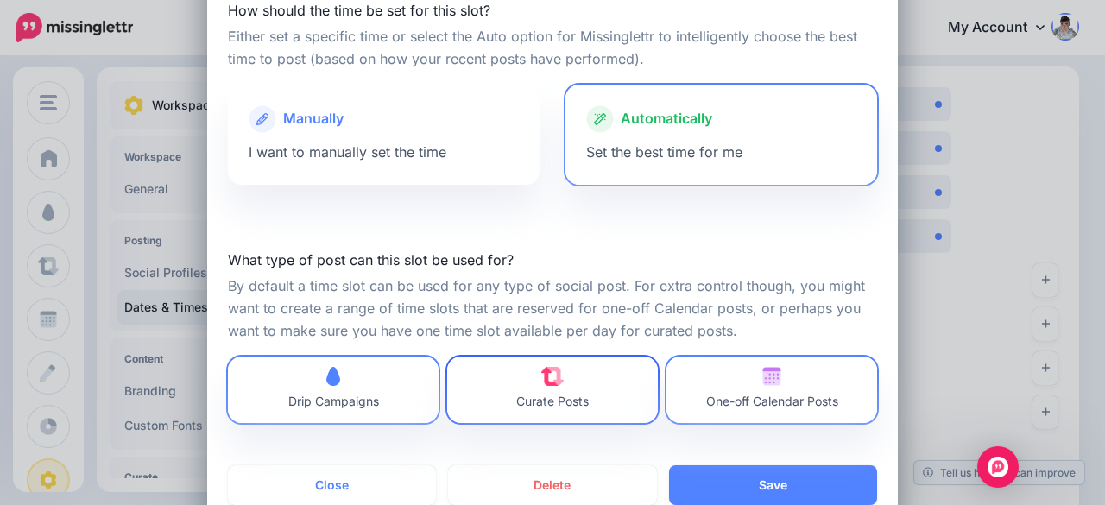
click at [571, 365] on link "Curate Posts" at bounding box center [552, 390] width 211 height 66
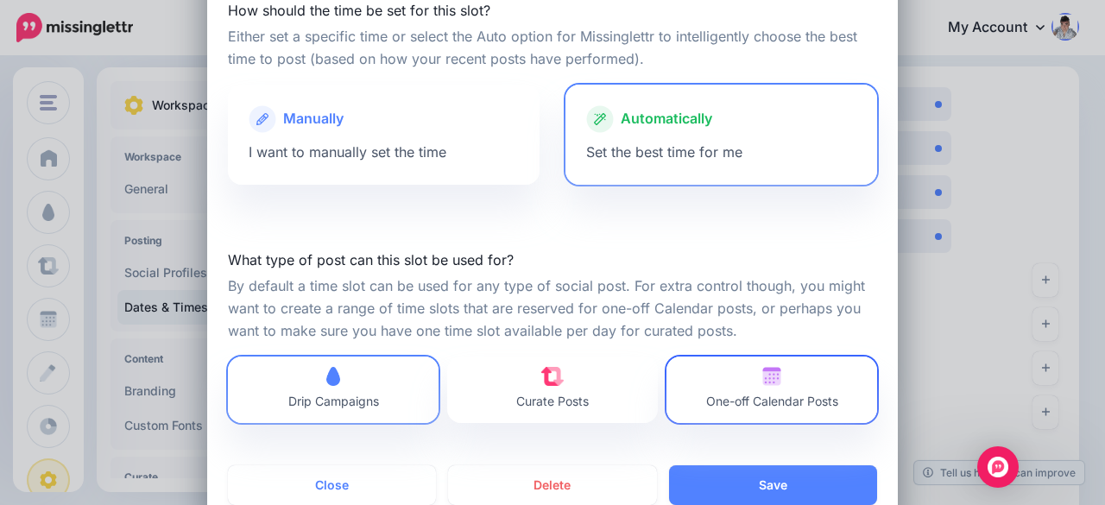
click at [738, 372] on span "One-off Calendar Posts" at bounding box center [772, 390] width 132 height 46
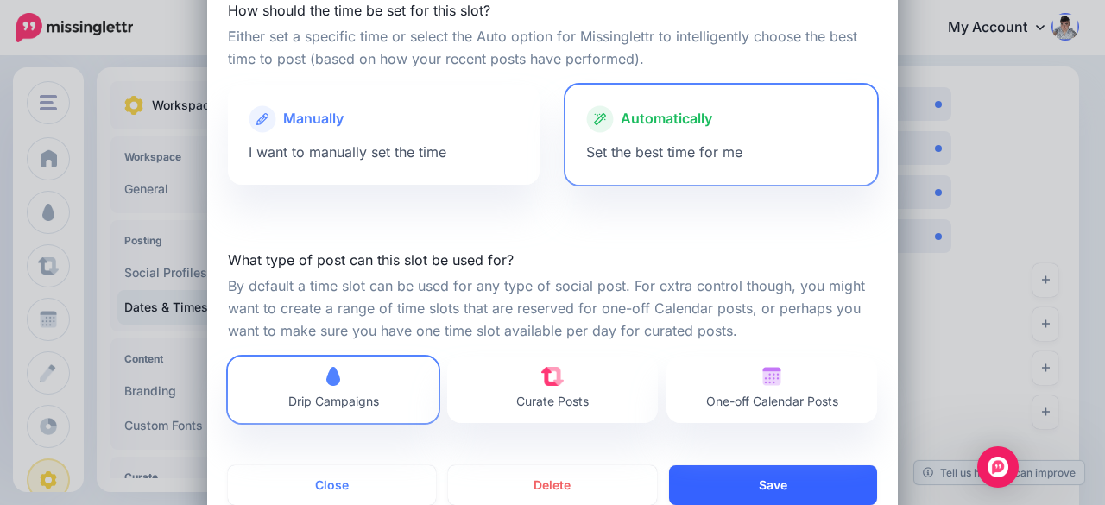
click at [752, 484] on button "Save" at bounding box center [773, 485] width 208 height 40
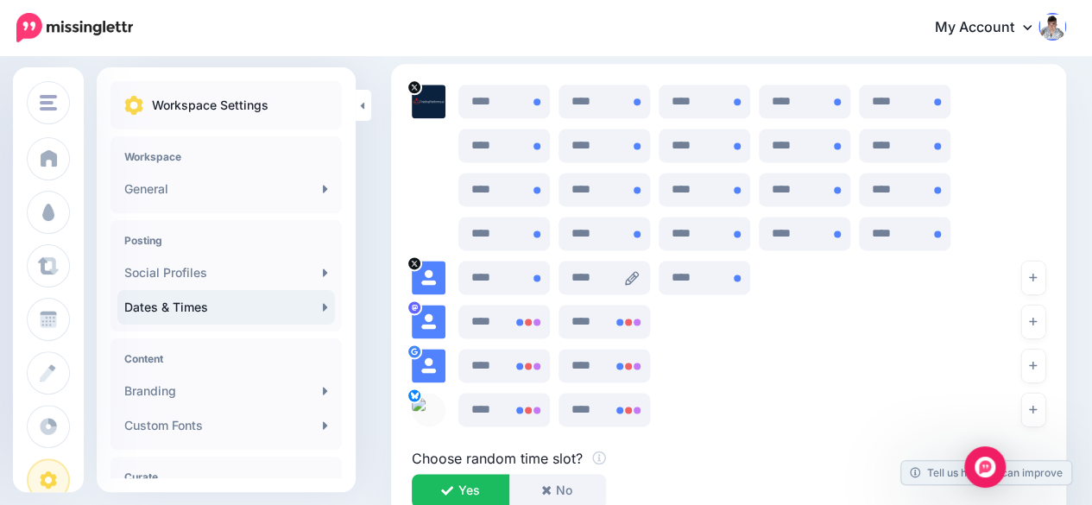
scroll to position [1101, 0]
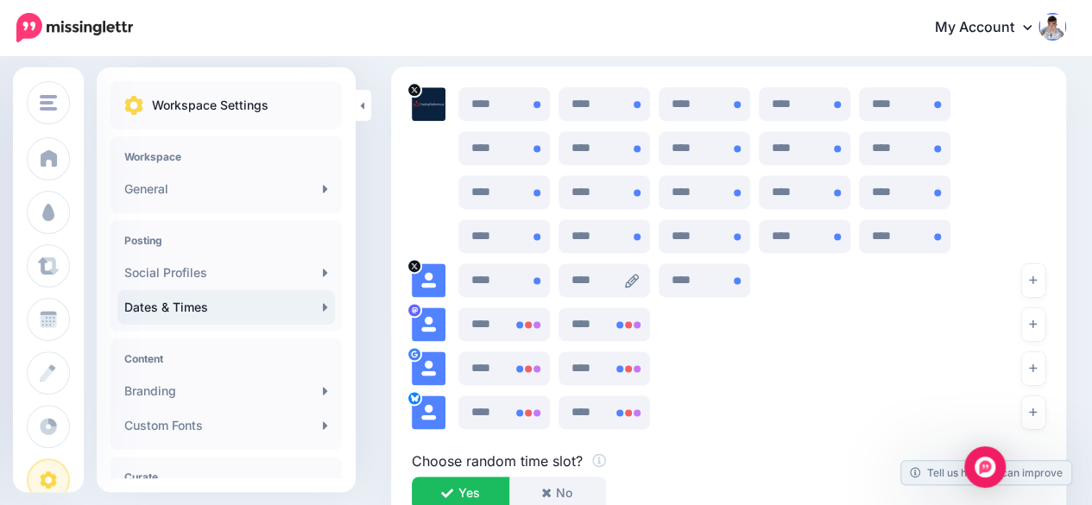
click at [628, 281] on icon at bounding box center [632, 281] width 14 height 14
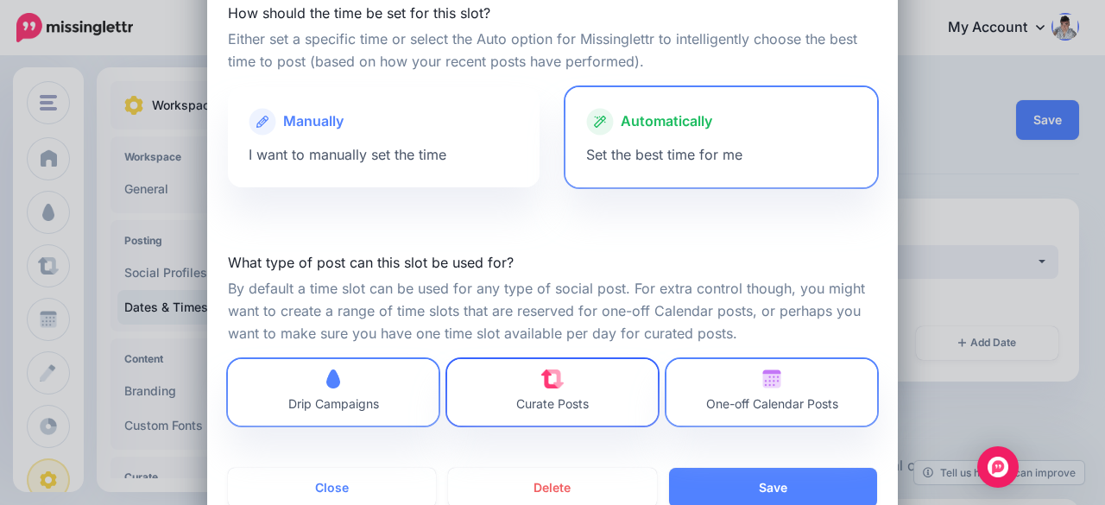
scroll to position [86, 0]
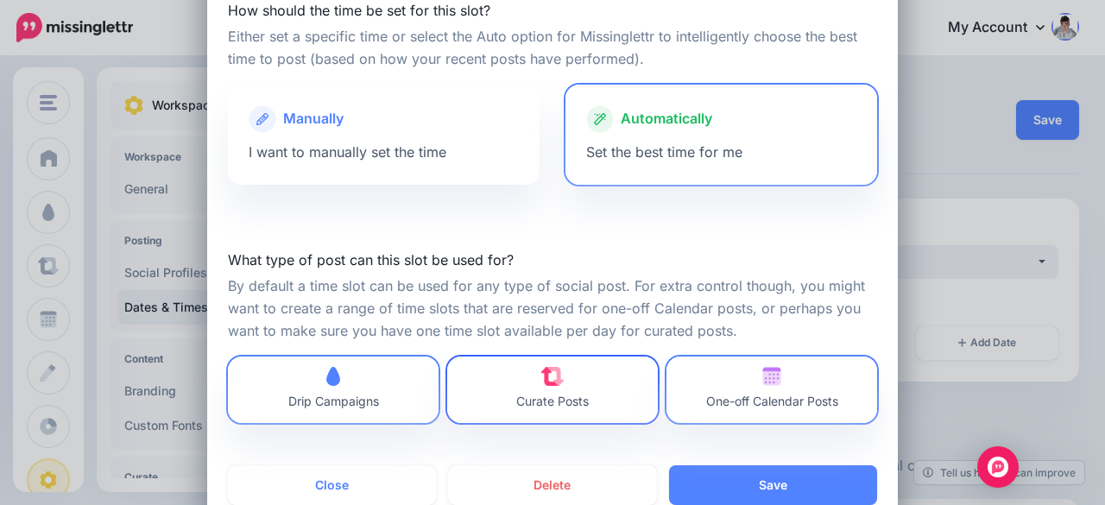
click at [566, 385] on span "Curate Posts" at bounding box center [552, 390] width 73 height 46
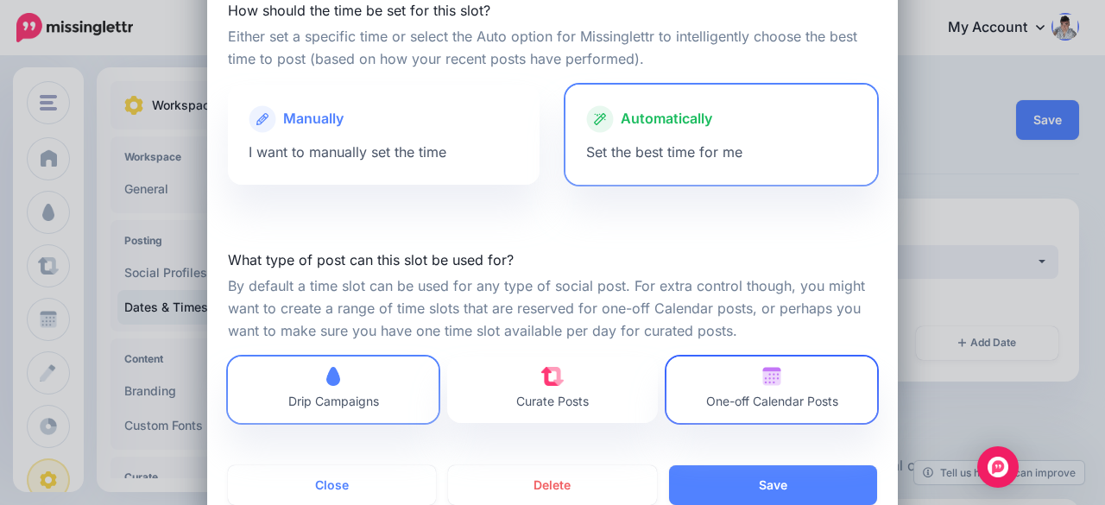
click at [732, 392] on span "One-off Calendar Posts" at bounding box center [772, 390] width 132 height 46
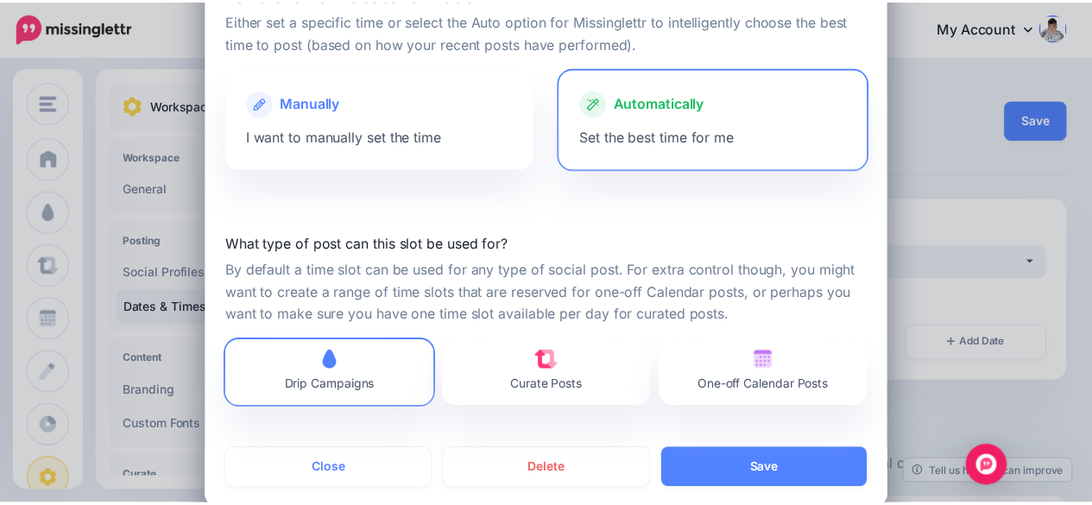
scroll to position [130, 0]
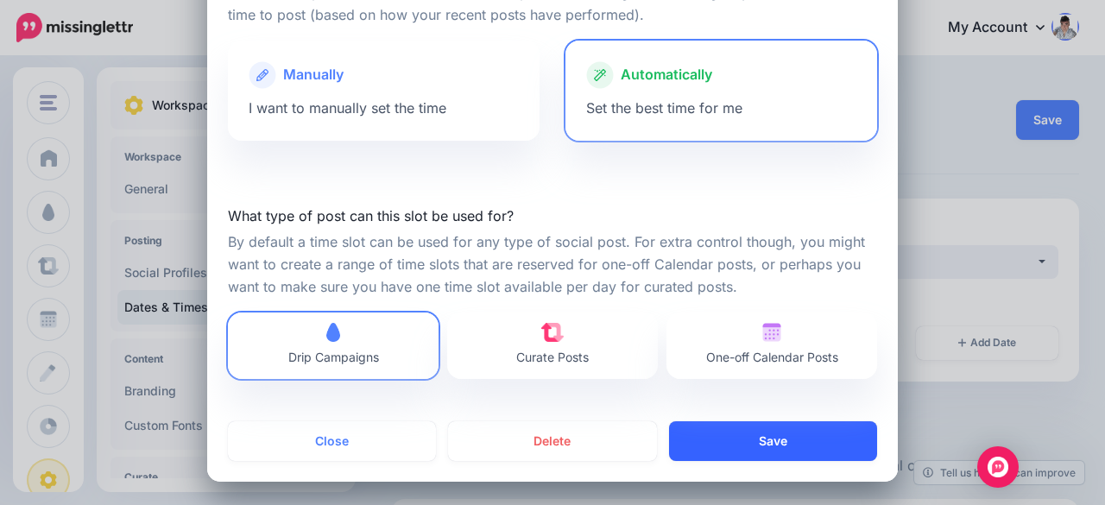
click at [761, 434] on button "Save" at bounding box center [773, 441] width 208 height 40
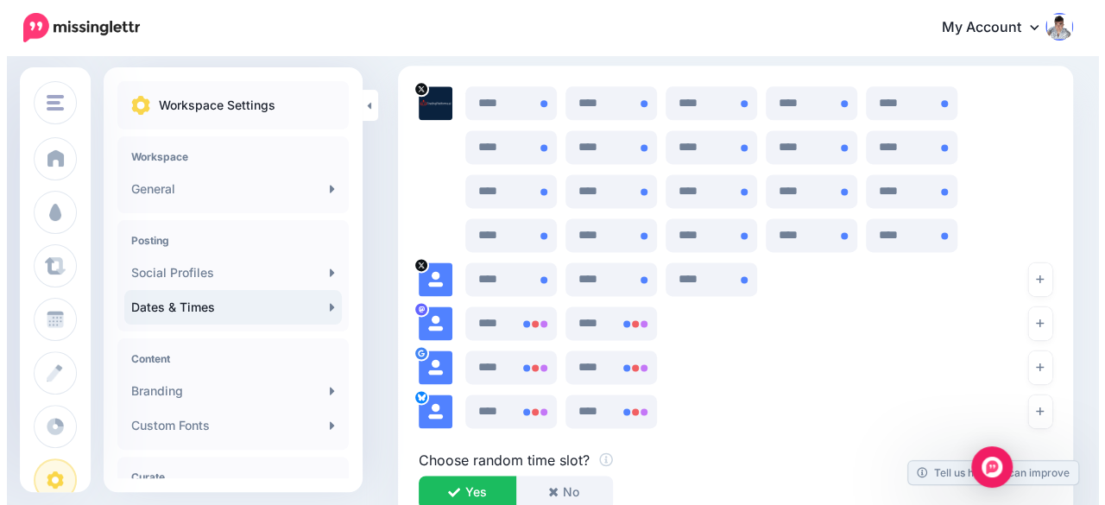
scroll to position [1101, 0]
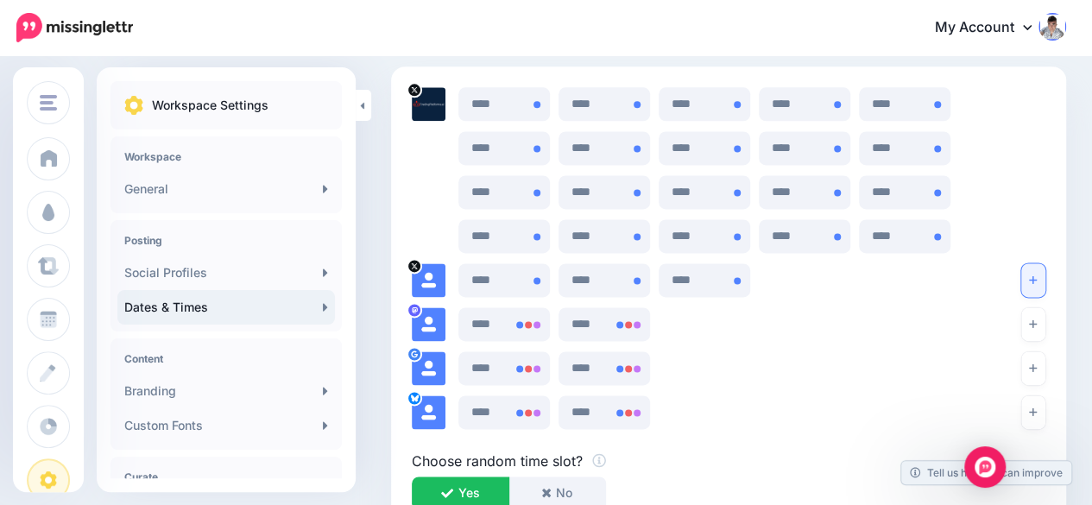
click at [1037, 275] on icon "button" at bounding box center [1033, 280] width 8 height 10
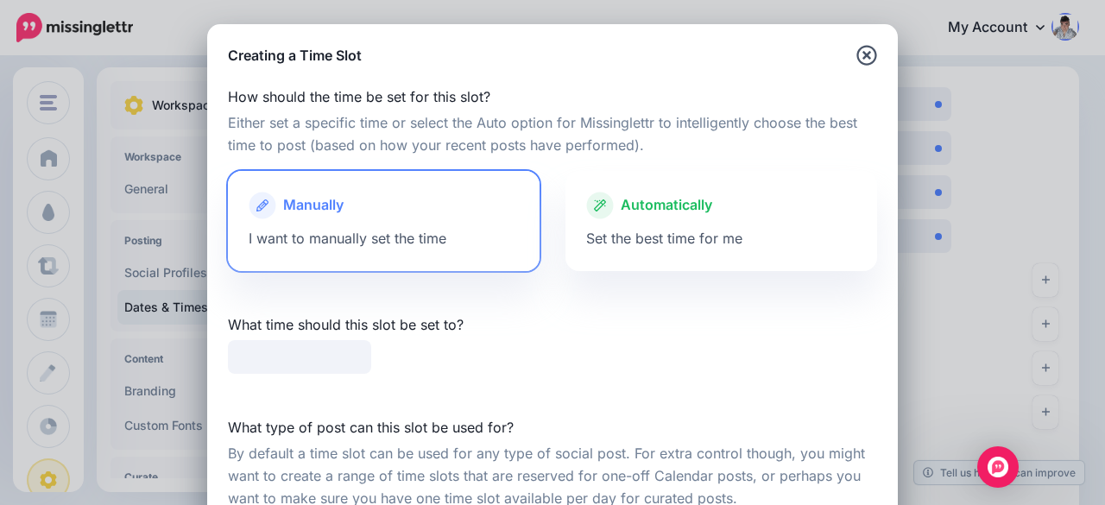
type input "*****"
click at [730, 237] on span "Set the best time for me" at bounding box center [664, 238] width 156 height 17
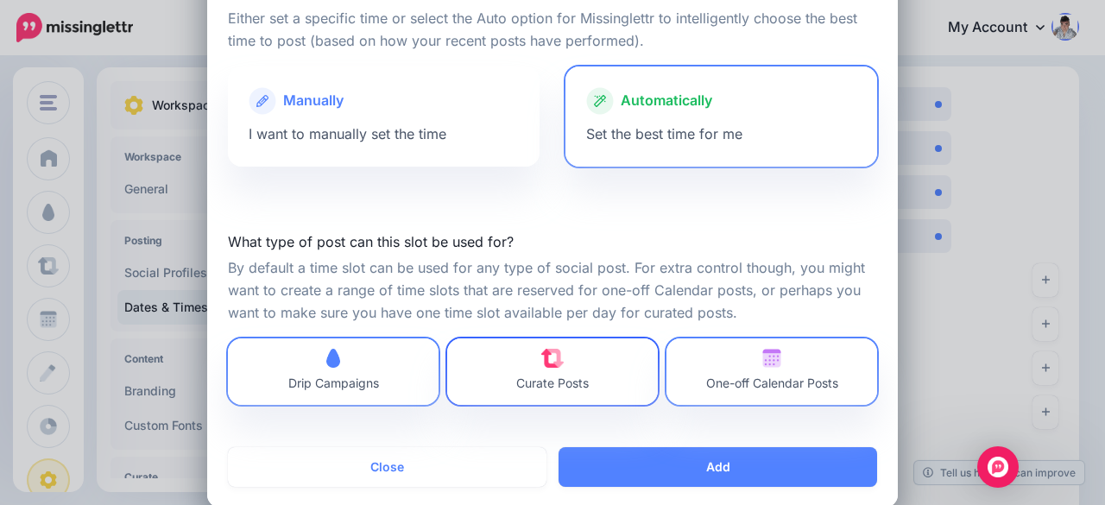
scroll to position [130, 0]
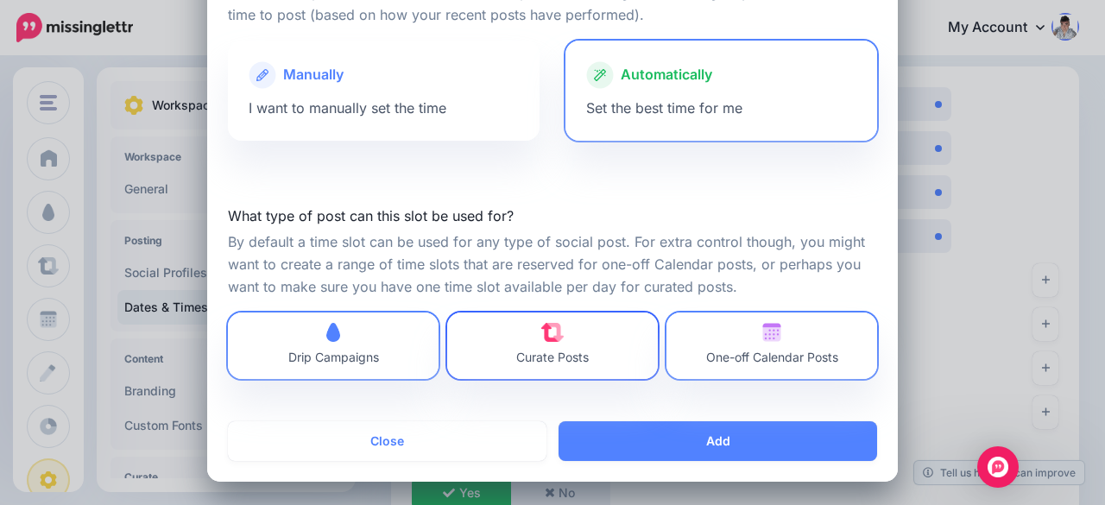
click at [603, 365] on link "Curate Posts" at bounding box center [552, 346] width 211 height 66
click at [729, 357] on span "One-off Calendar Posts" at bounding box center [772, 357] width 132 height 15
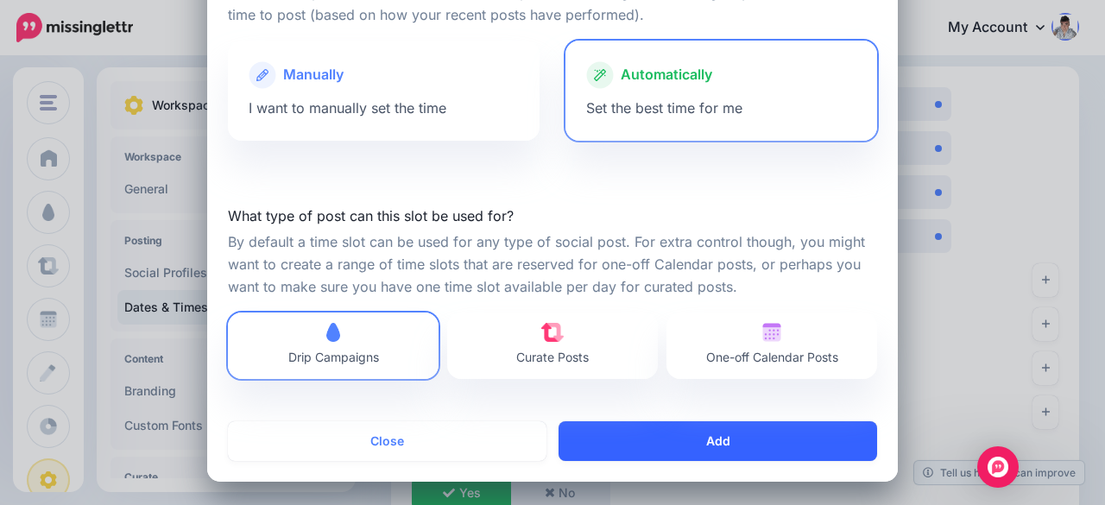
click at [737, 427] on button "Add" at bounding box center [718, 441] width 319 height 40
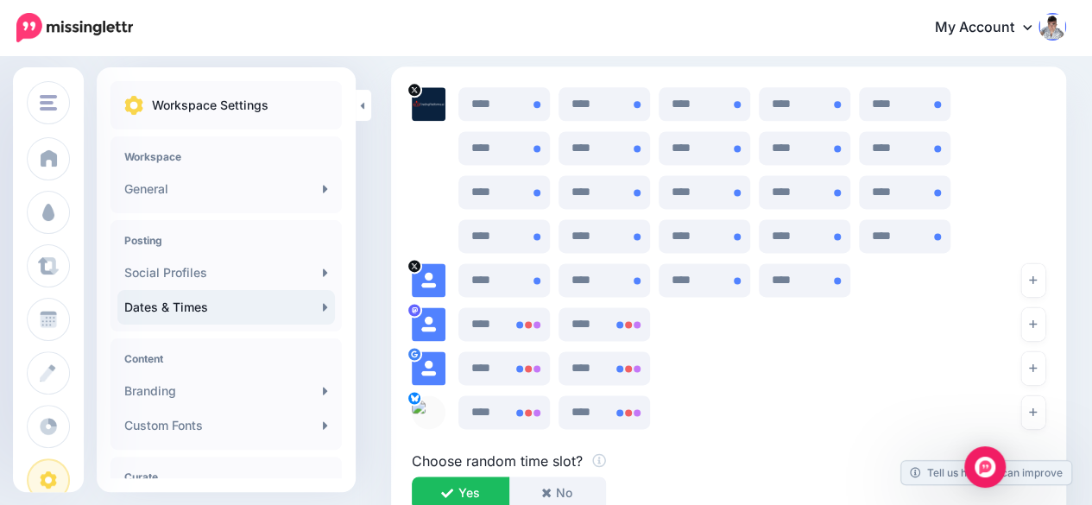
click at [1037, 275] on icon "button" at bounding box center [1033, 280] width 8 height 10
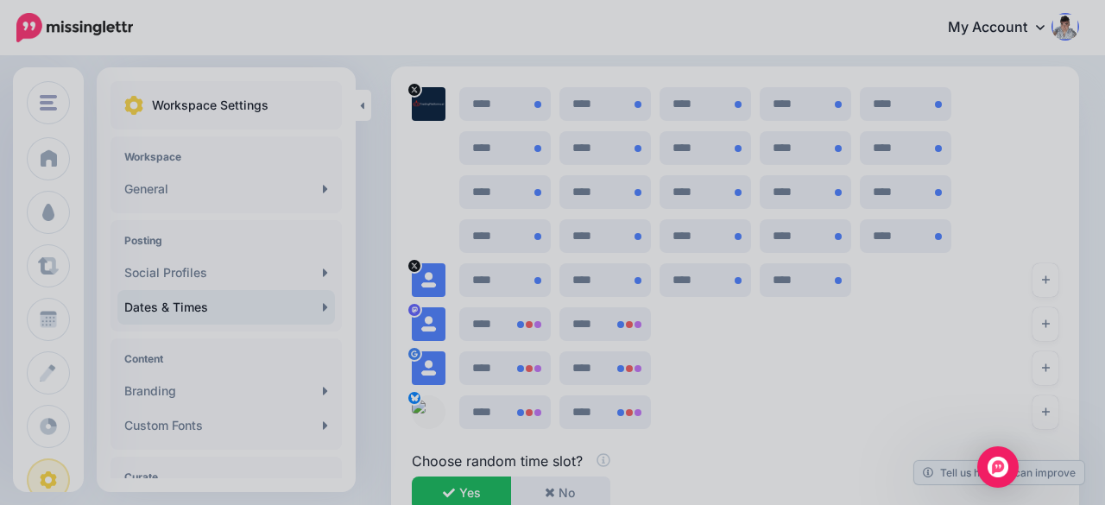
scroll to position [1187, 0]
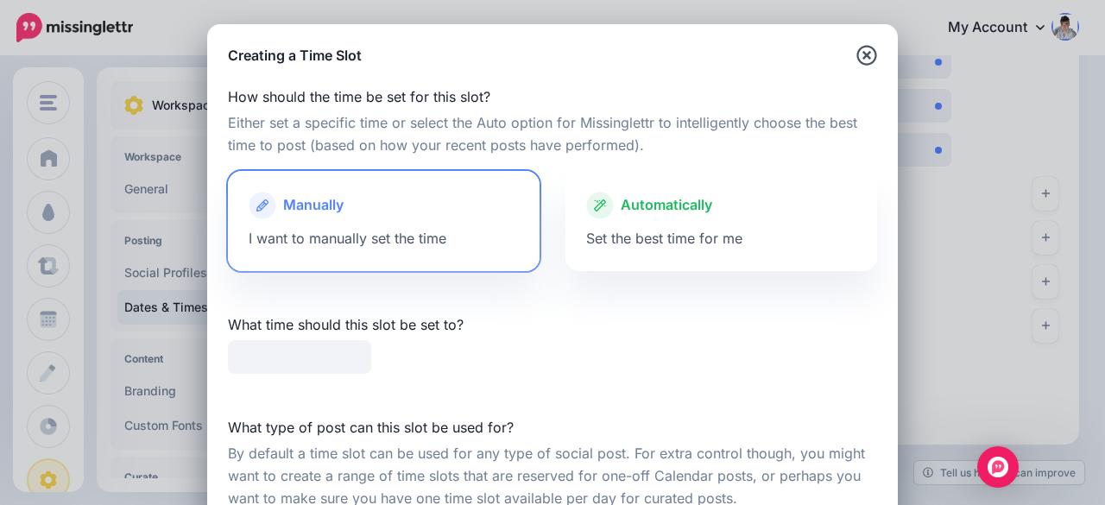
type input "*****"
click at [721, 233] on span "Set the best time for me" at bounding box center [664, 238] width 156 height 17
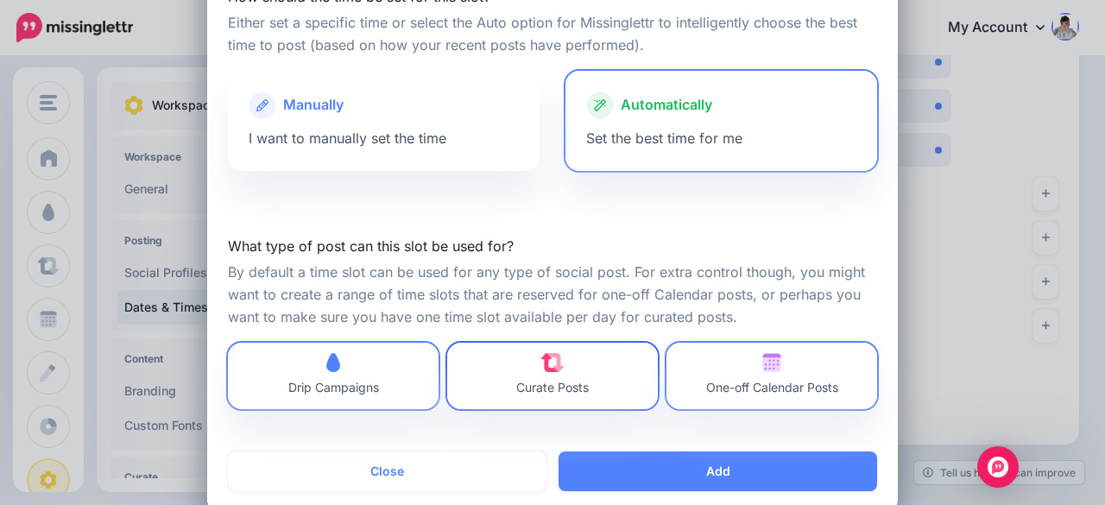
scroll to position [130, 0]
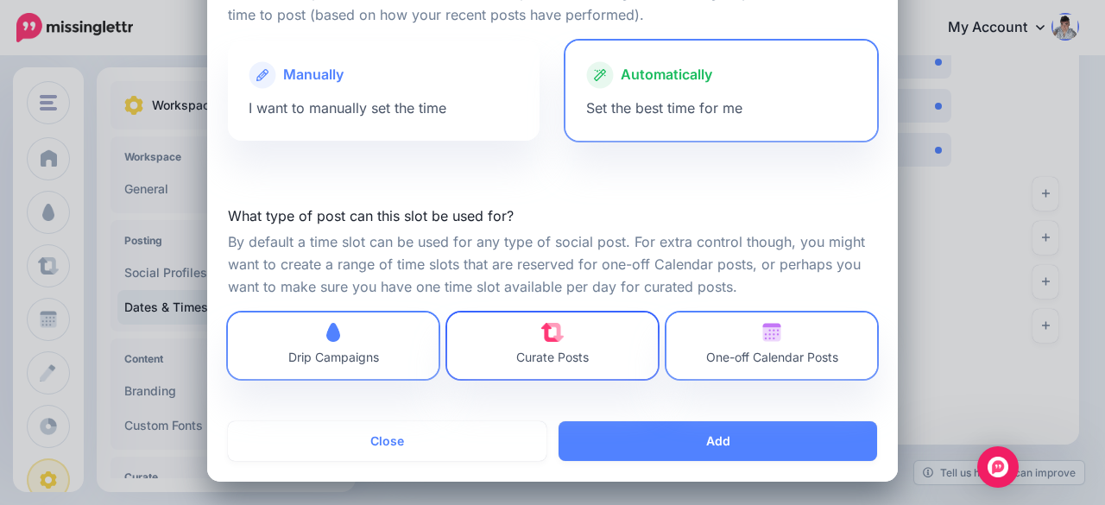
click at [577, 348] on span "Curate Posts" at bounding box center [552, 346] width 73 height 46
click at [740, 344] on span "One-off Calendar Posts" at bounding box center [772, 346] width 132 height 46
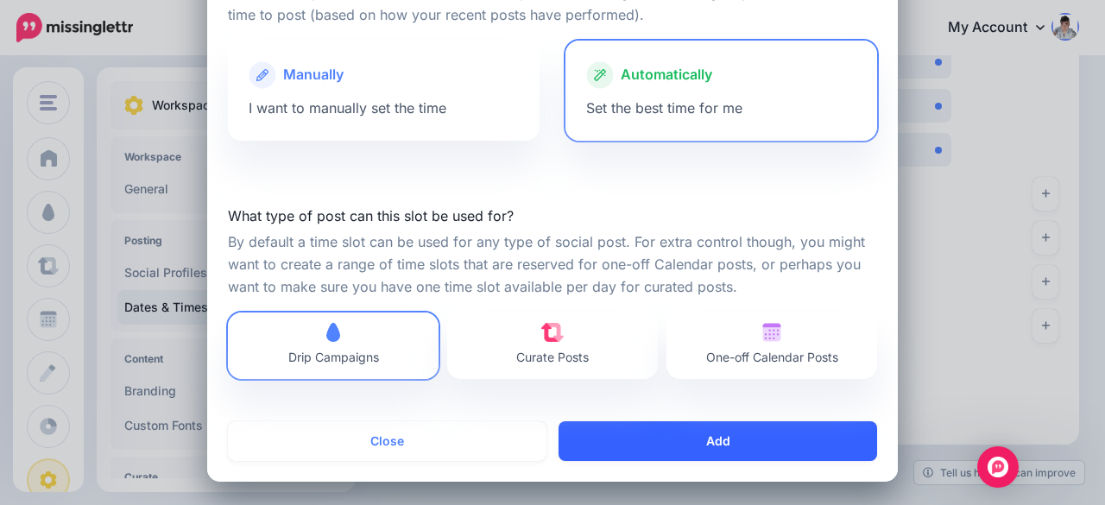
click at [737, 432] on button "Add" at bounding box center [718, 441] width 319 height 40
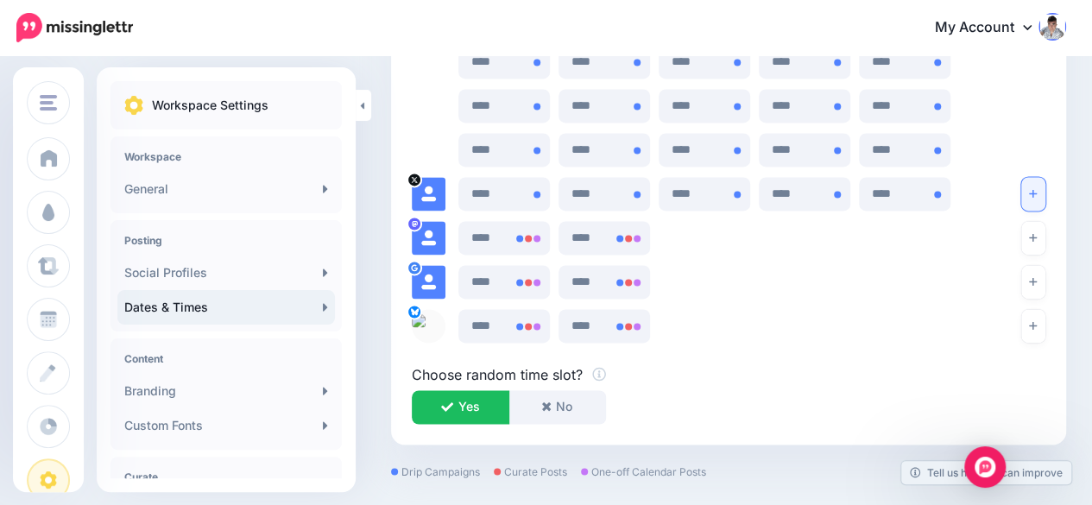
click at [1043, 201] on button "button" at bounding box center [1033, 194] width 24 height 34
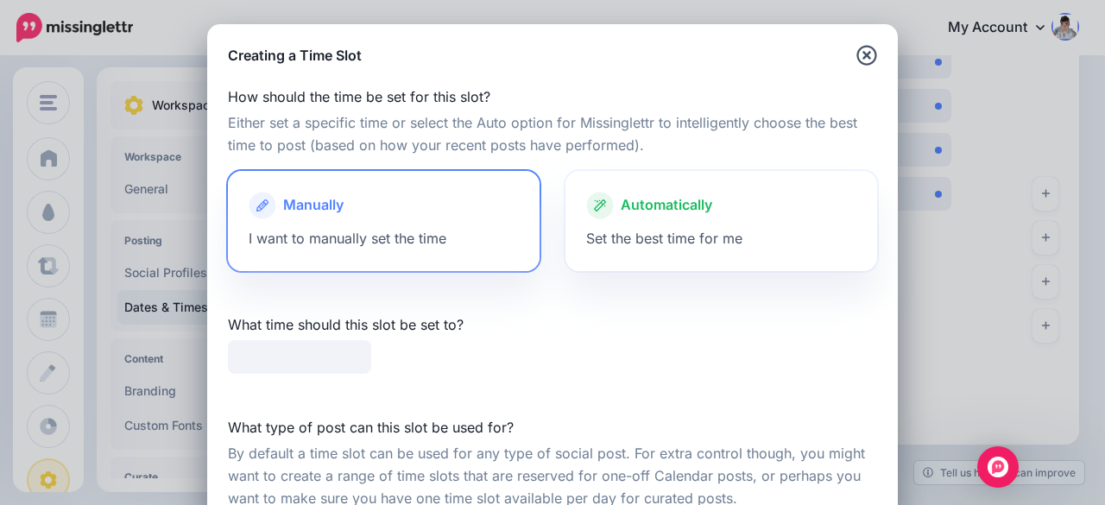
type input "*****"
click at [672, 234] on span "Set the best time for me" at bounding box center [664, 238] width 156 height 17
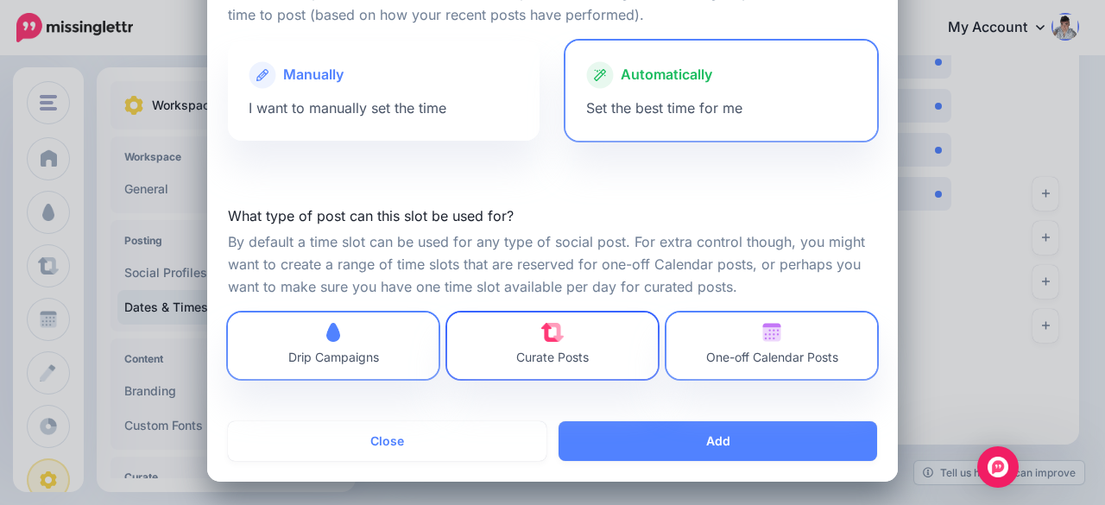
click at [620, 351] on link "Curate Posts" at bounding box center [552, 346] width 211 height 66
click at [729, 345] on span "One-off Calendar Posts" at bounding box center [772, 346] width 132 height 46
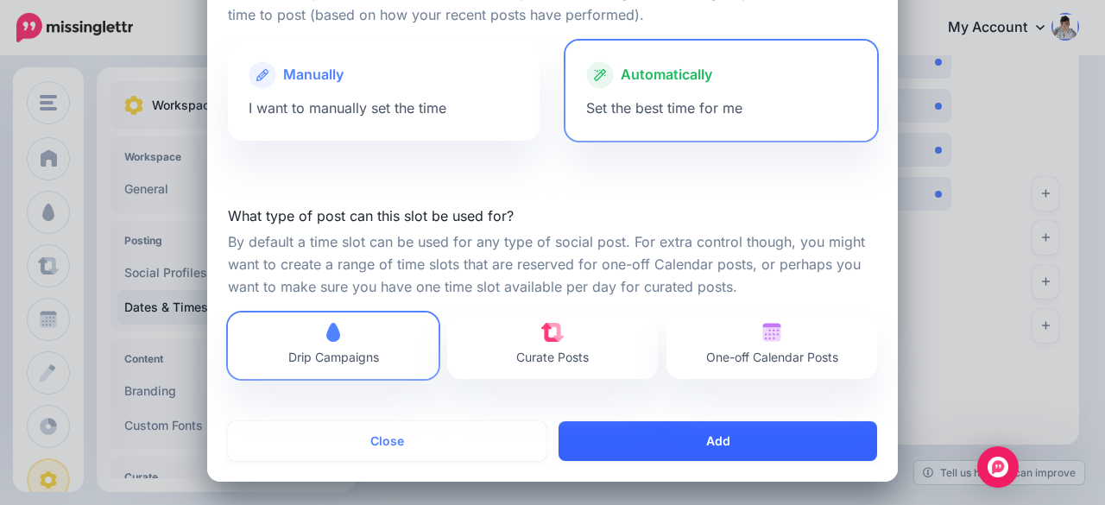
click at [739, 432] on button "Add" at bounding box center [718, 441] width 319 height 40
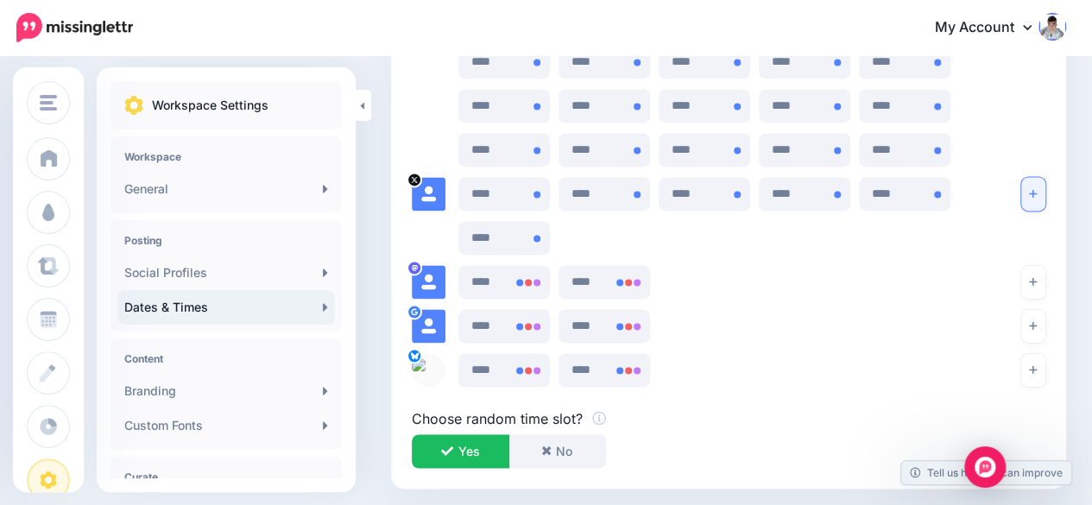
click at [1045, 197] on button "button" at bounding box center [1033, 194] width 24 height 34
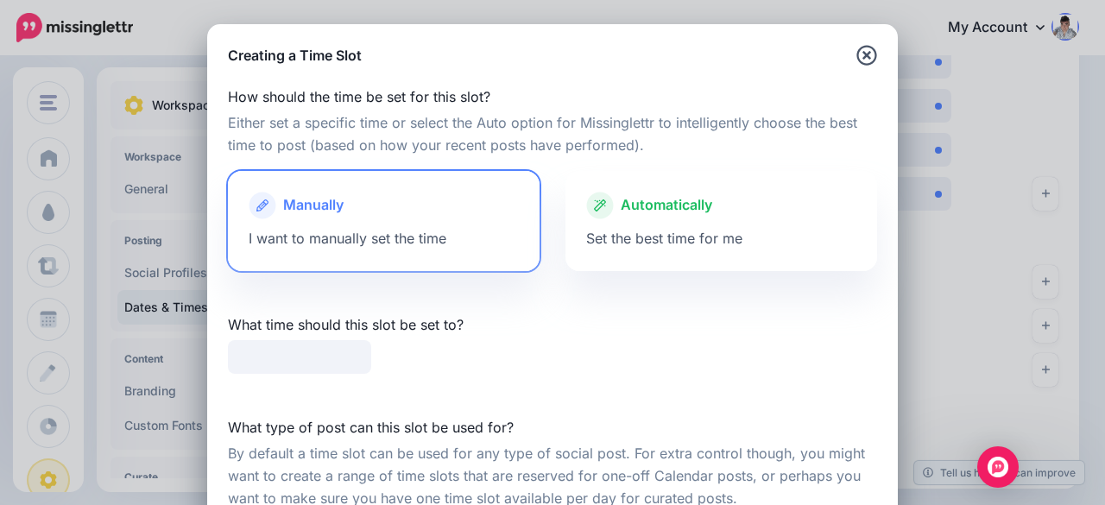
type input "*****"
click at [736, 224] on div at bounding box center [721, 223] width 270 height 9
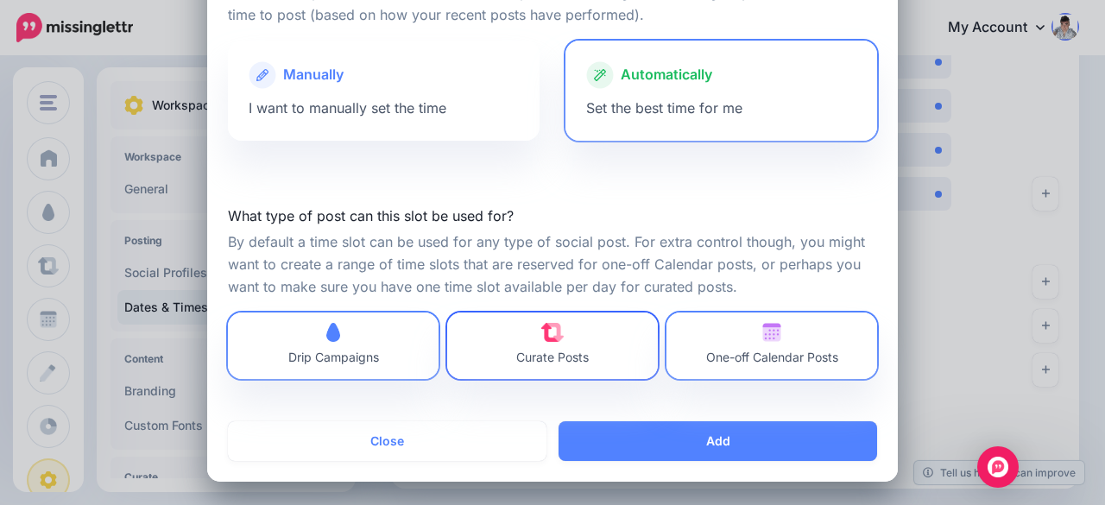
click at [571, 365] on span "Curate Posts" at bounding box center [552, 346] width 73 height 46
click at [755, 362] on span "One-off Calendar Posts" at bounding box center [772, 357] width 132 height 15
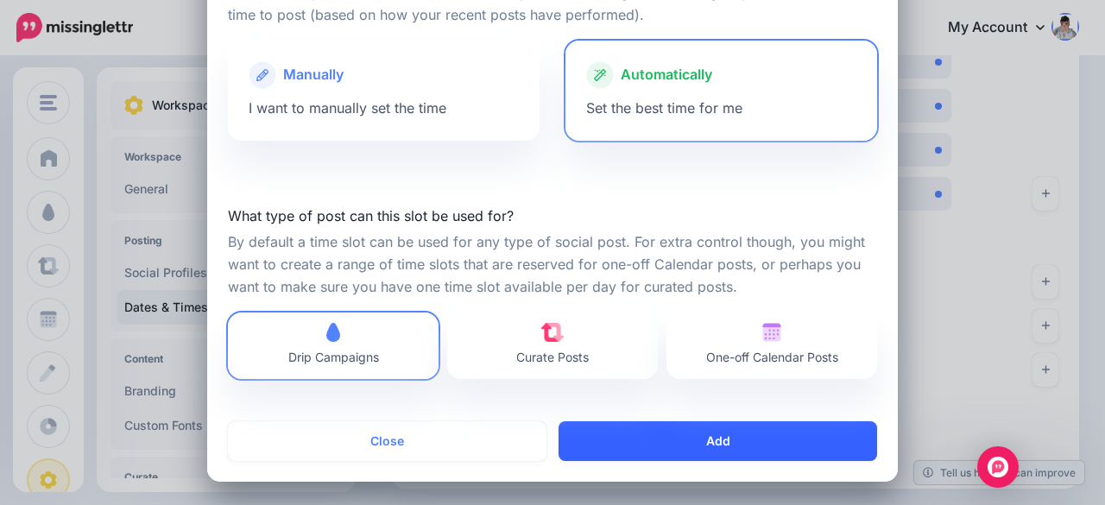
click at [729, 447] on button "Add" at bounding box center [718, 441] width 319 height 40
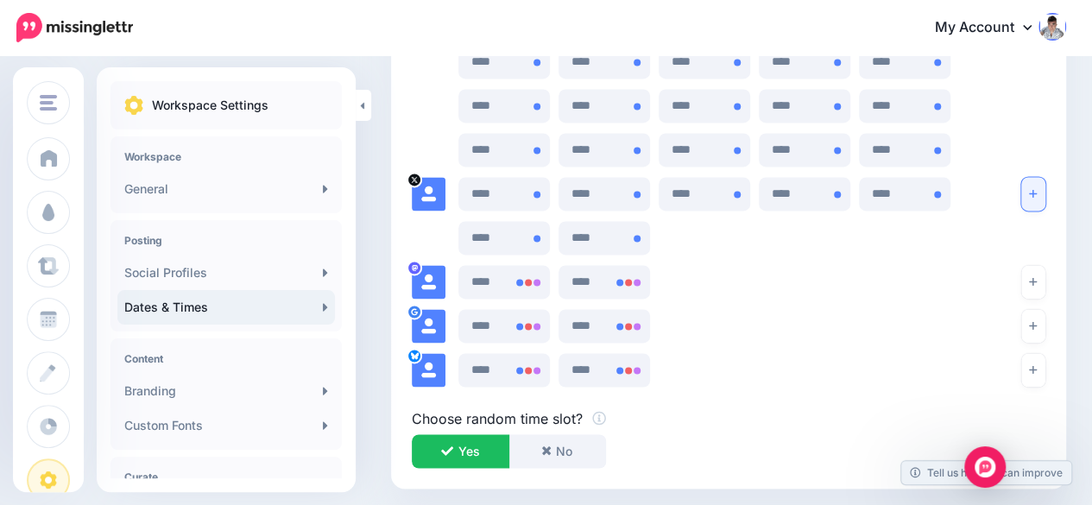
click at [1045, 197] on button "button" at bounding box center [1033, 194] width 24 height 34
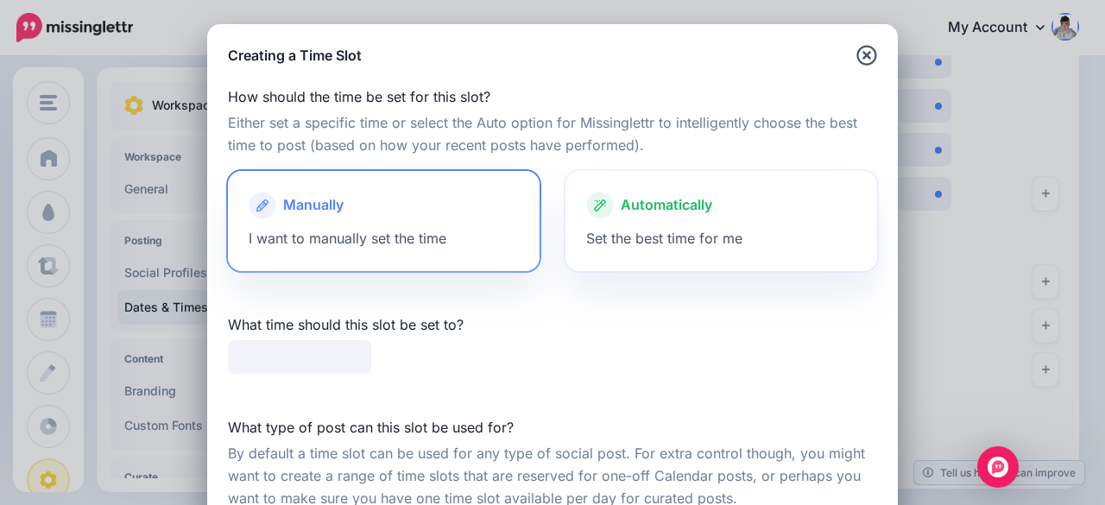
type input "*****"
click at [715, 243] on span "Set the best time for me" at bounding box center [664, 238] width 156 height 17
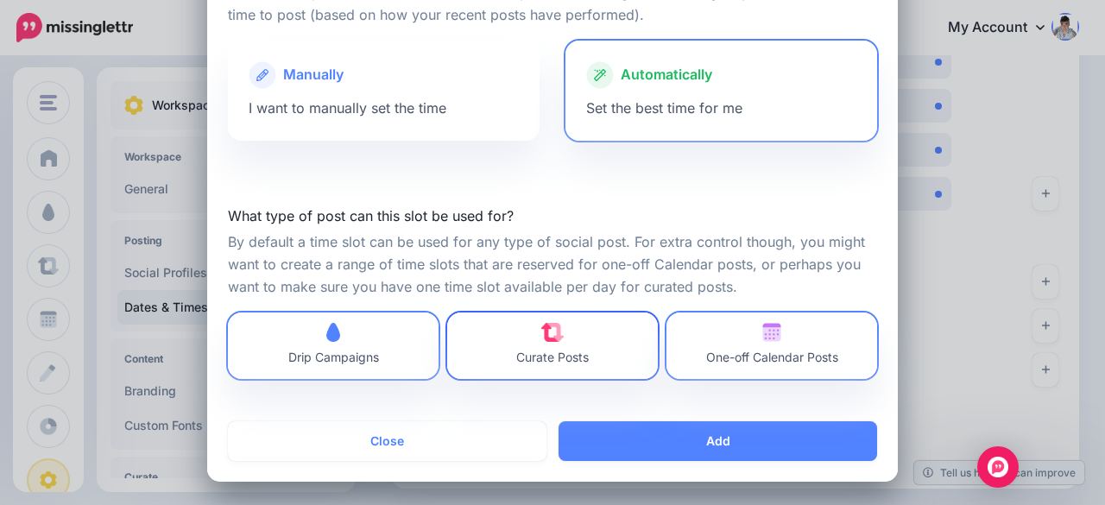
click at [581, 350] on span "Curate Posts" at bounding box center [552, 357] width 73 height 15
click at [755, 351] on span "One-off Calendar Posts" at bounding box center [772, 357] width 132 height 15
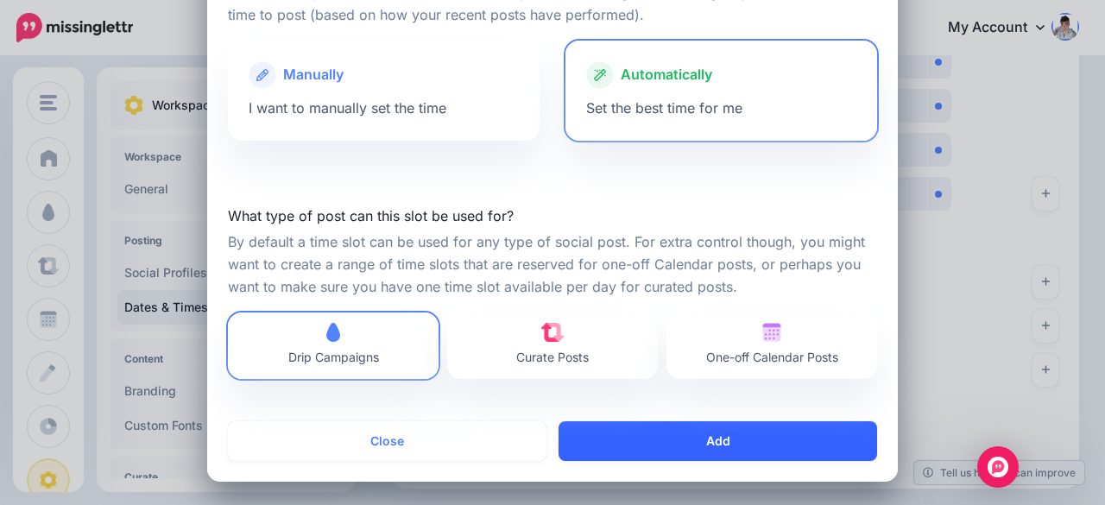
click at [704, 444] on button "Add" at bounding box center [718, 441] width 319 height 40
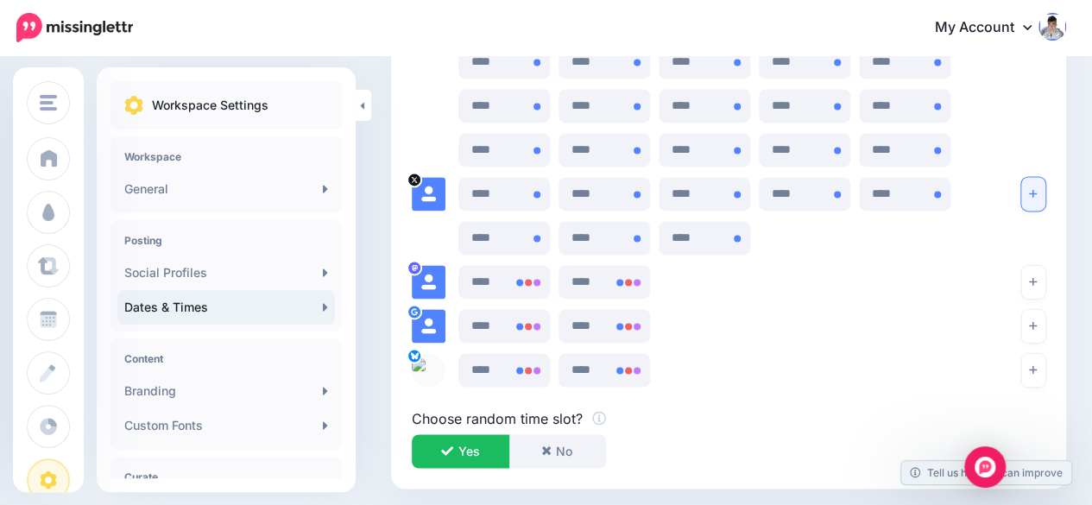
click at [1045, 199] on button "button" at bounding box center [1033, 194] width 24 height 34
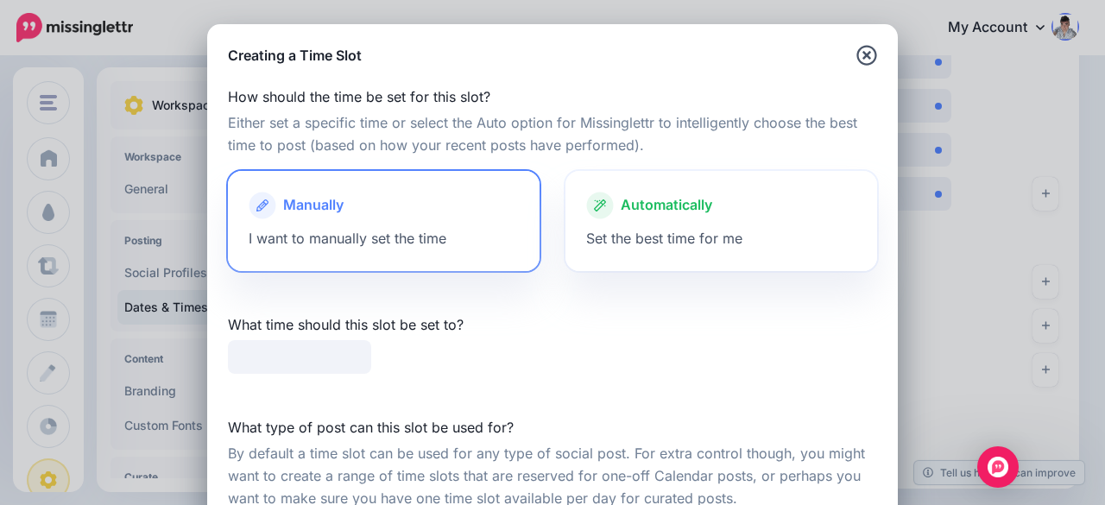
type input "*****"
click at [745, 229] on div "Automatically Set the best time for me" at bounding box center [721, 221] width 312 height 100
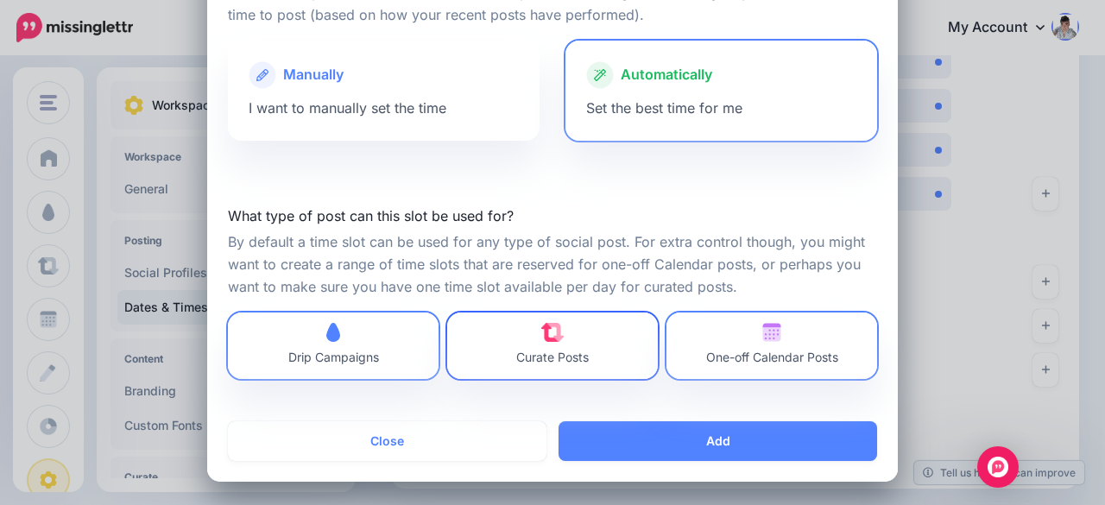
click at [616, 344] on link "Curate Posts" at bounding box center [552, 346] width 211 height 66
click at [774, 346] on span "One-off Calendar Posts" at bounding box center [772, 346] width 132 height 46
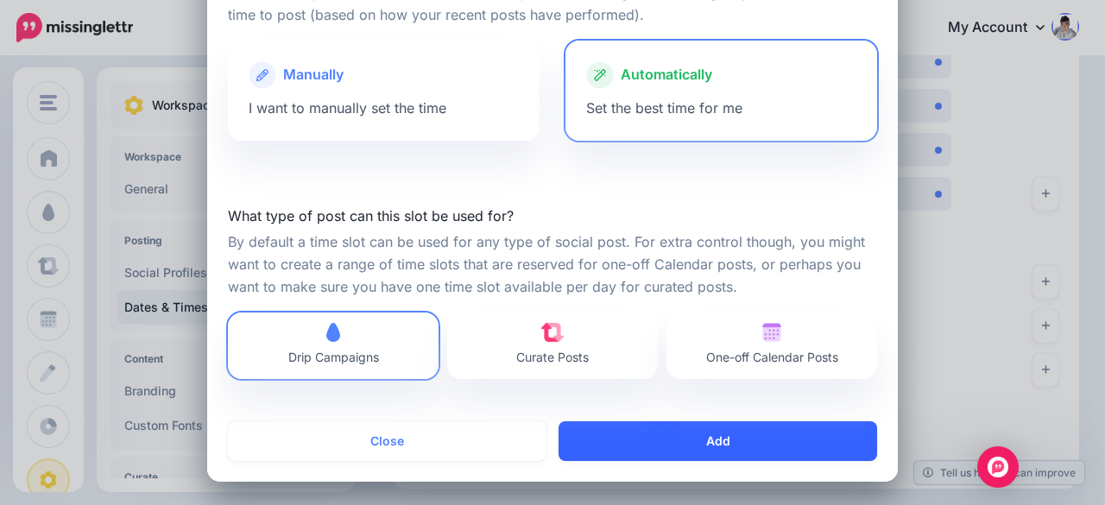
click at [733, 438] on button "Add" at bounding box center [718, 441] width 319 height 40
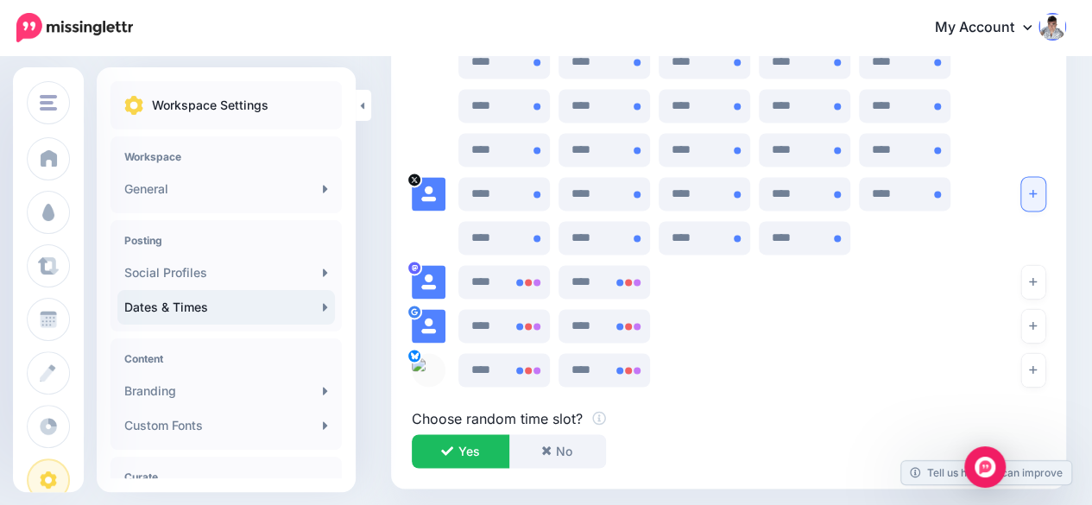
click at [1045, 201] on button "button" at bounding box center [1033, 194] width 24 height 34
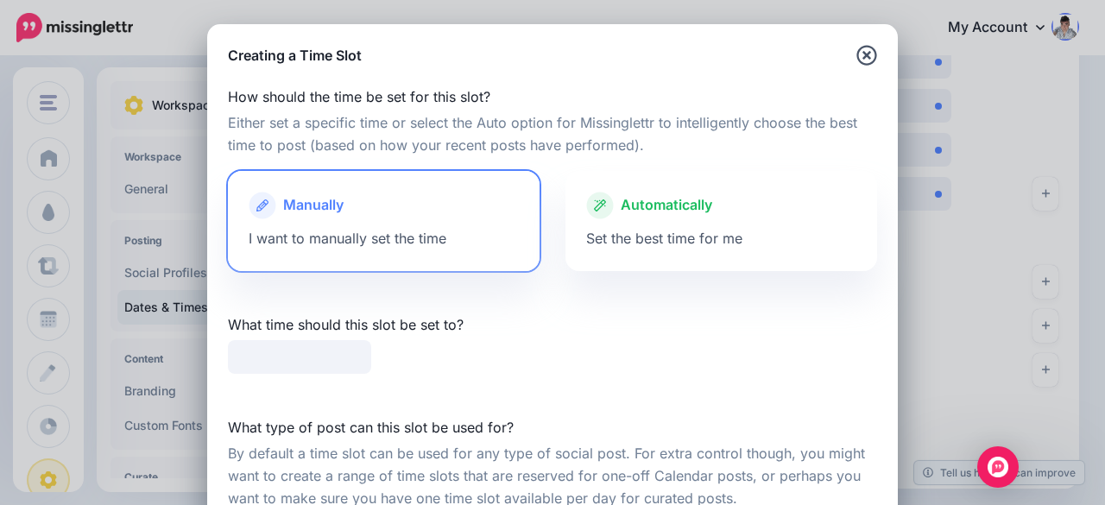
type input "*****"
click at [737, 230] on div "Automatically Set the best time for me" at bounding box center [721, 221] width 312 height 100
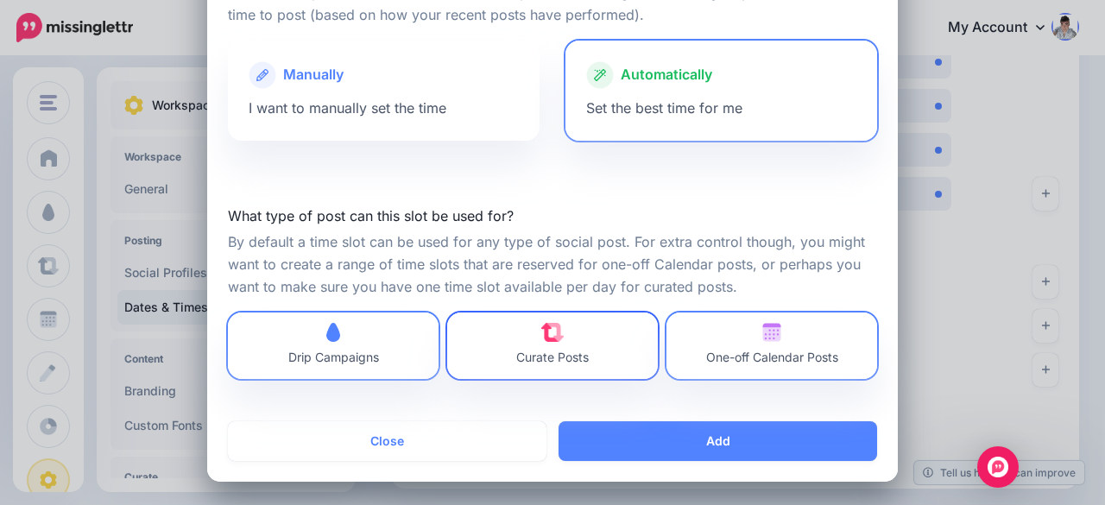
click at [611, 355] on link "Curate Posts" at bounding box center [552, 346] width 211 height 66
click at [744, 346] on span "One-off Calendar Posts" at bounding box center [772, 346] width 132 height 46
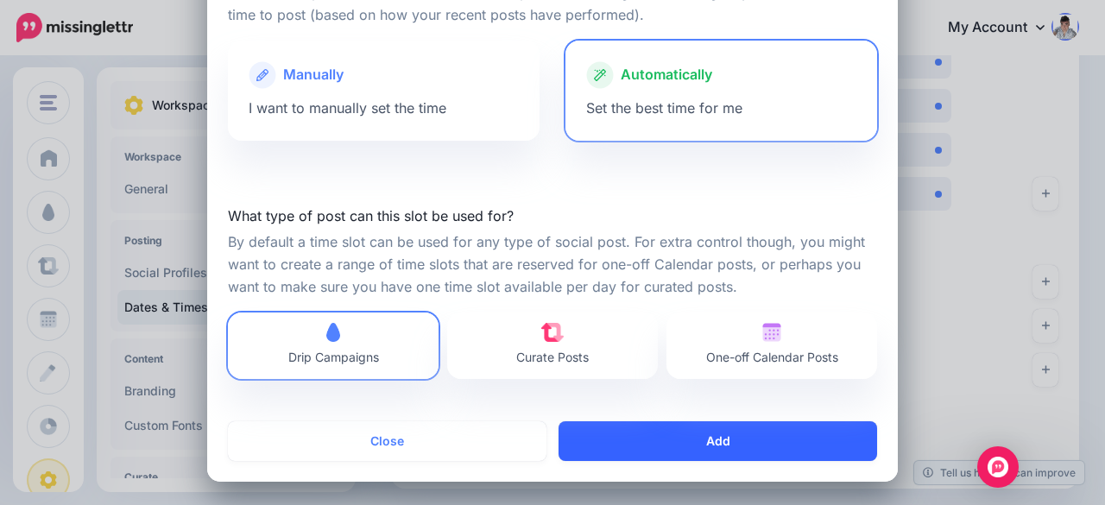
click at [730, 436] on button "Add" at bounding box center [718, 441] width 319 height 40
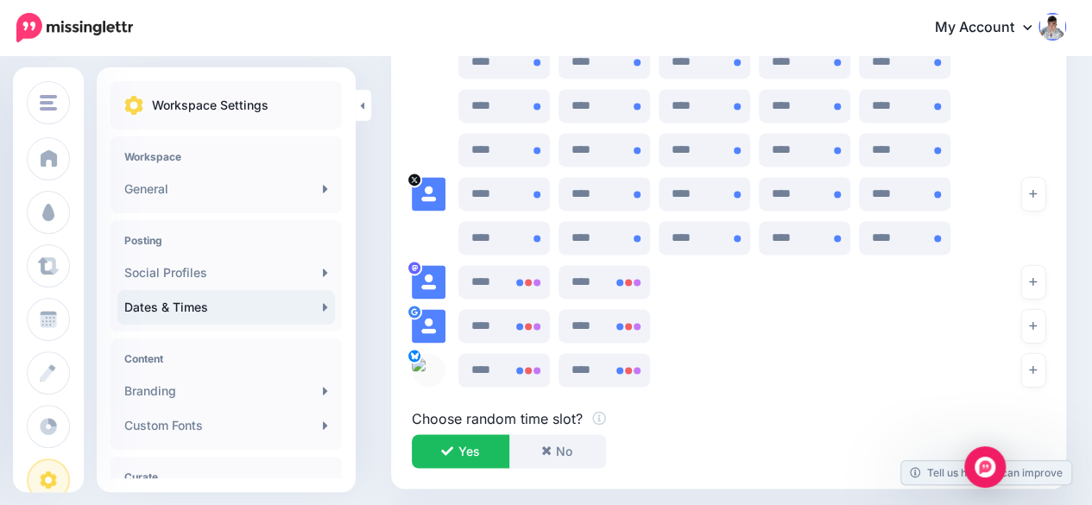
click at [1058, 190] on div at bounding box center [1033, 221] width 50 height 88
click at [1045, 196] on button "button" at bounding box center [1033, 194] width 24 height 34
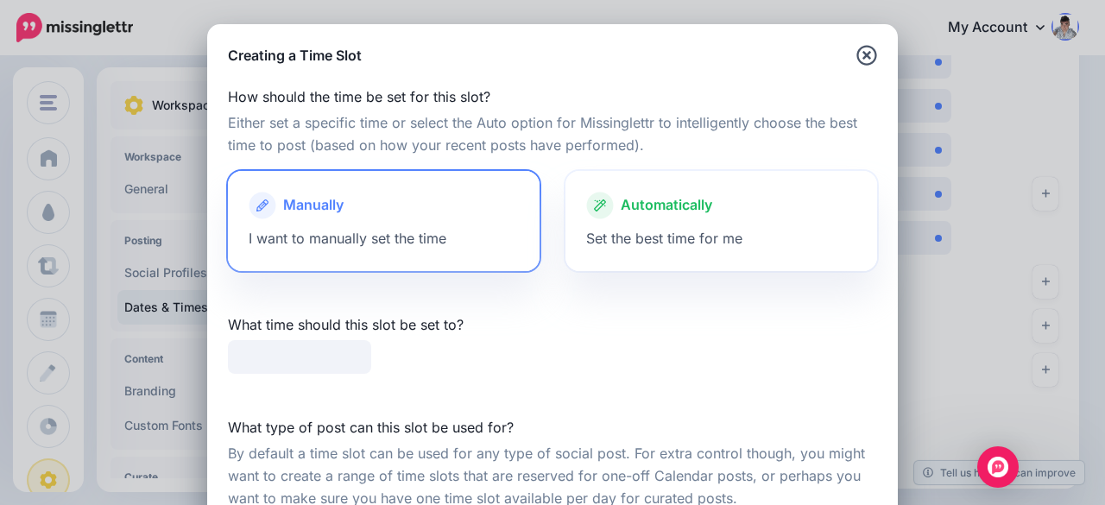
type input "*****"
click at [768, 236] on div "Automatically Set the best time for me" at bounding box center [721, 221] width 312 height 100
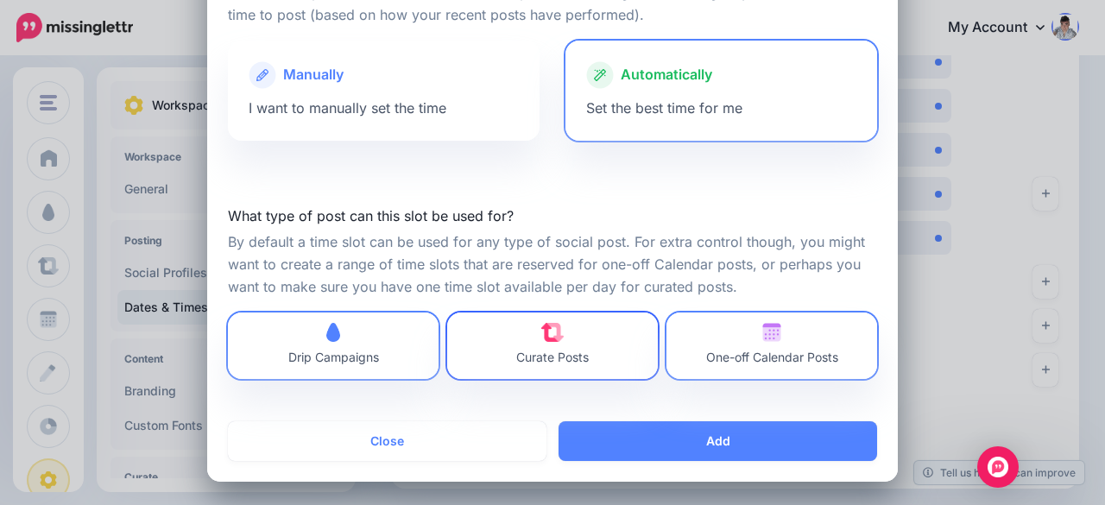
drag, startPoint x: 582, startPoint y: 393, endPoint x: 596, endPoint y: 374, distance: 23.5
click at [588, 384] on div at bounding box center [552, 390] width 649 height 22
click at [600, 351] on link "Curate Posts" at bounding box center [552, 346] width 211 height 66
click at [750, 353] on span "One-off Calendar Posts" at bounding box center [772, 357] width 132 height 15
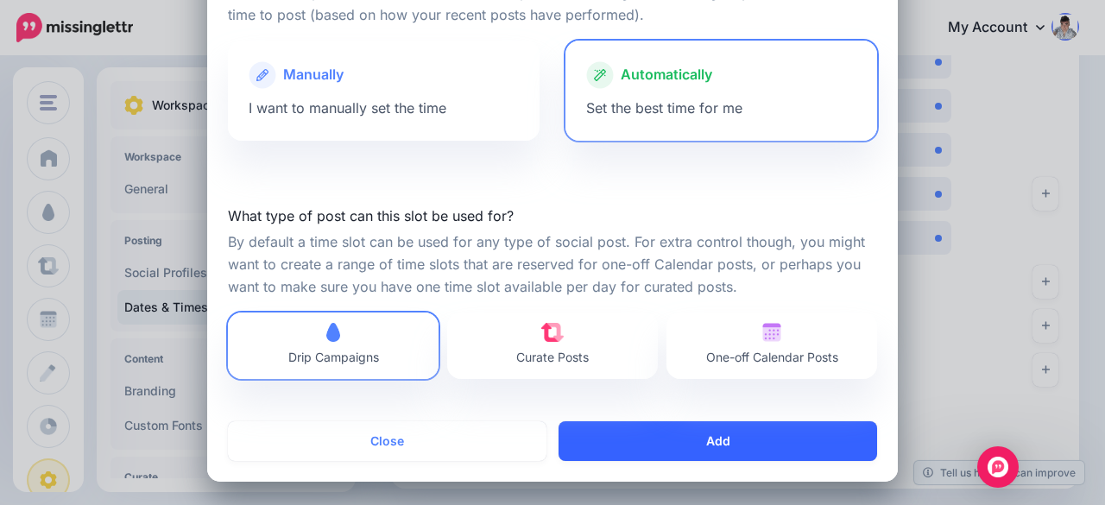
click at [770, 435] on button "Add" at bounding box center [718, 441] width 319 height 40
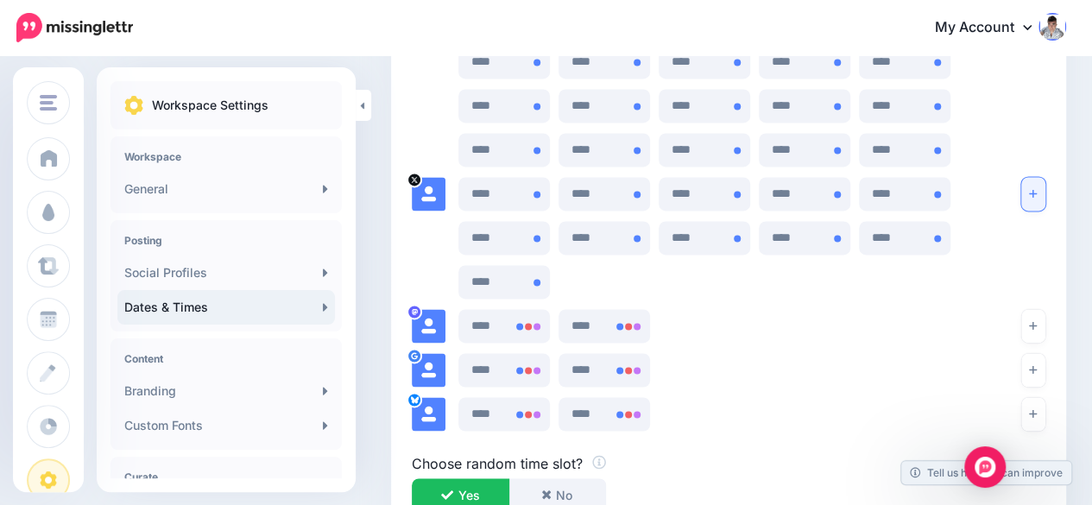
click at [1045, 201] on button "button" at bounding box center [1033, 194] width 24 height 34
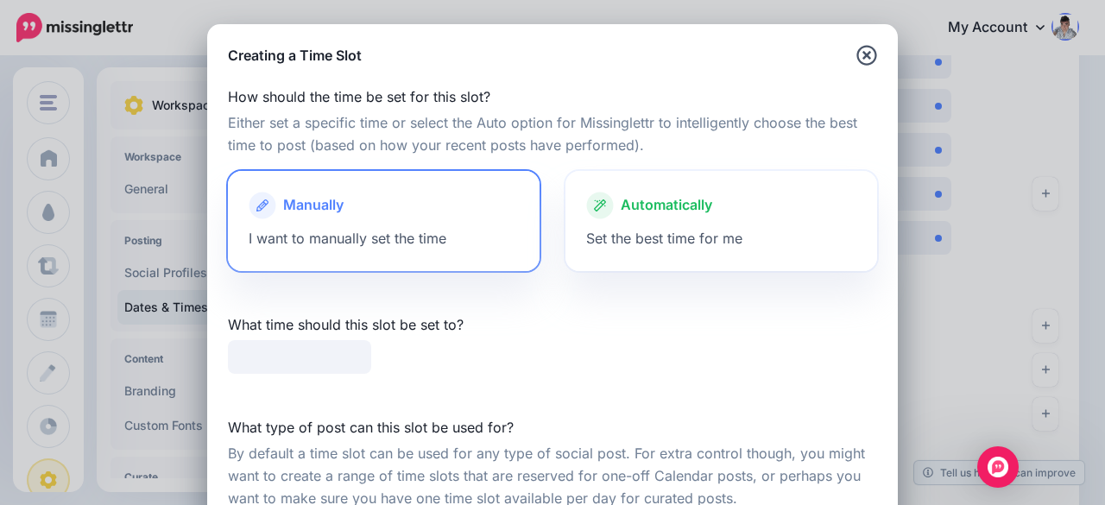
type input "*****"
click at [717, 224] on div at bounding box center [721, 223] width 270 height 9
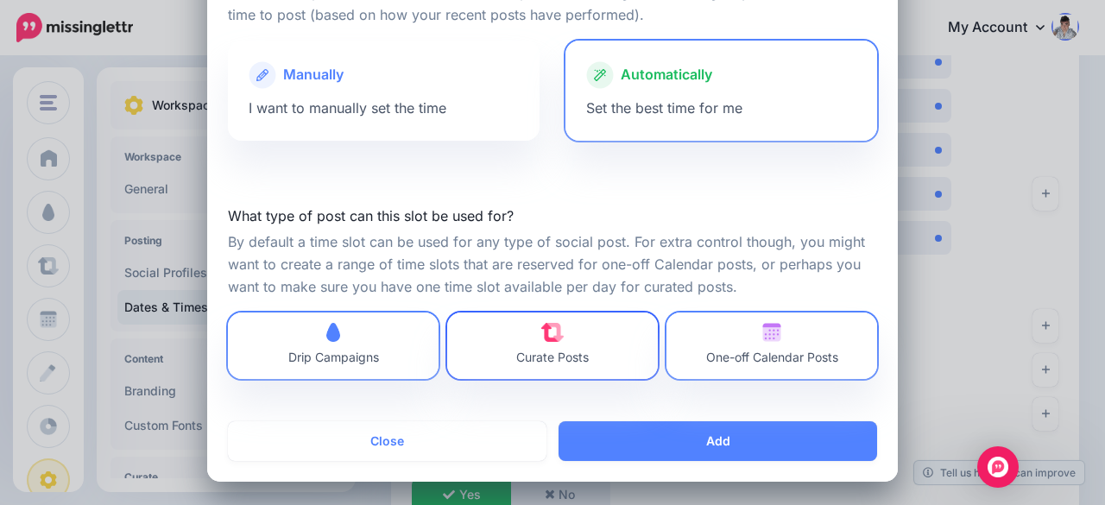
click at [601, 331] on link "Curate Posts" at bounding box center [552, 346] width 211 height 66
click at [758, 348] on span "One-off Calendar Posts" at bounding box center [772, 346] width 132 height 46
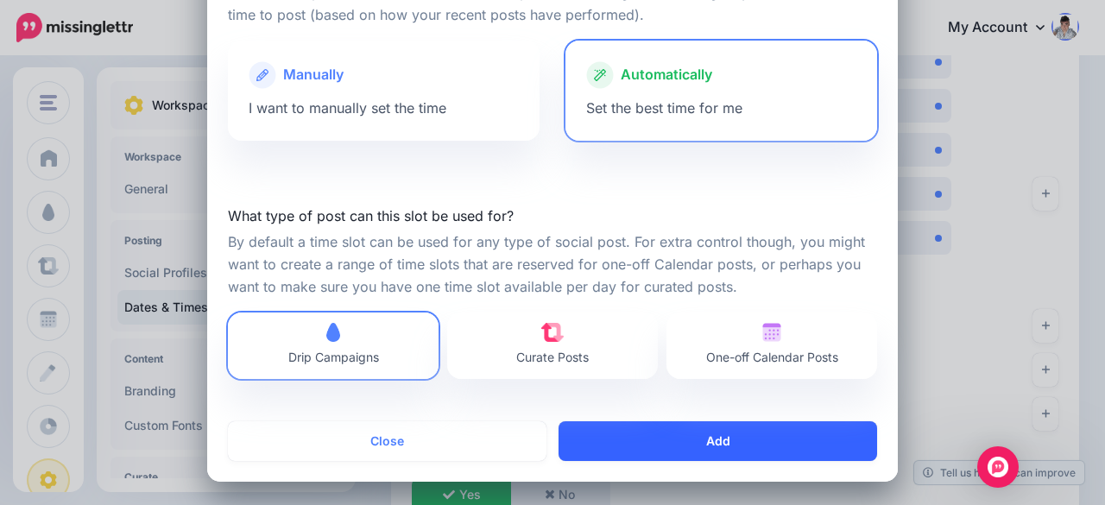
click at [730, 433] on button "Add" at bounding box center [718, 441] width 319 height 40
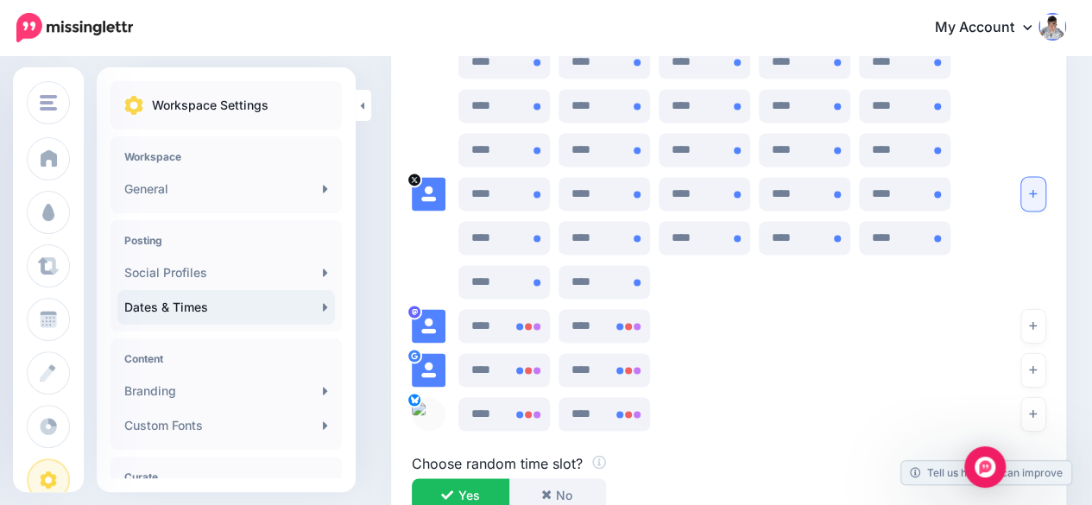
click at [1041, 199] on button "button" at bounding box center [1033, 194] width 24 height 34
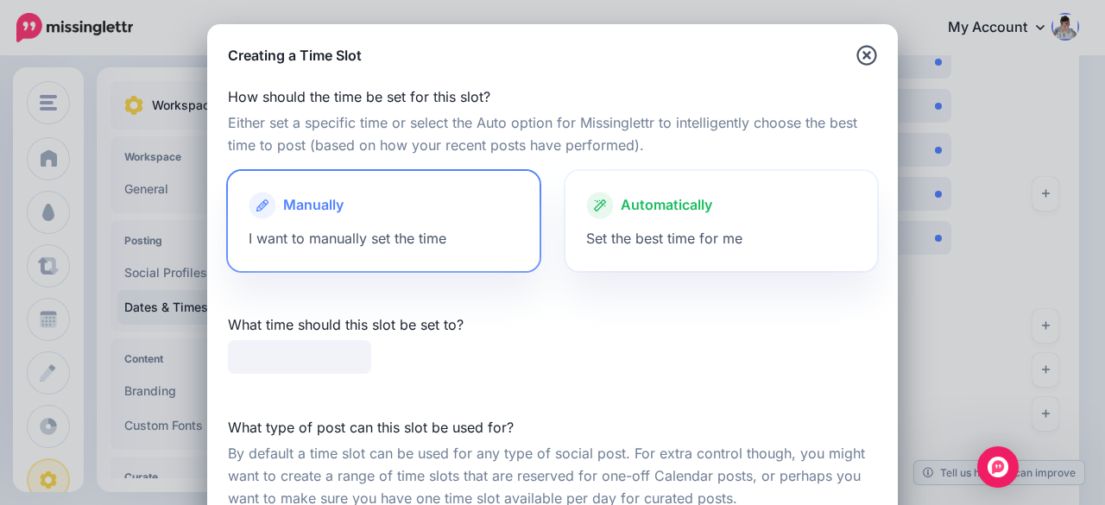
type input "*****"
click at [729, 229] on div "Automatically Set the best time for me" at bounding box center [721, 221] width 312 height 100
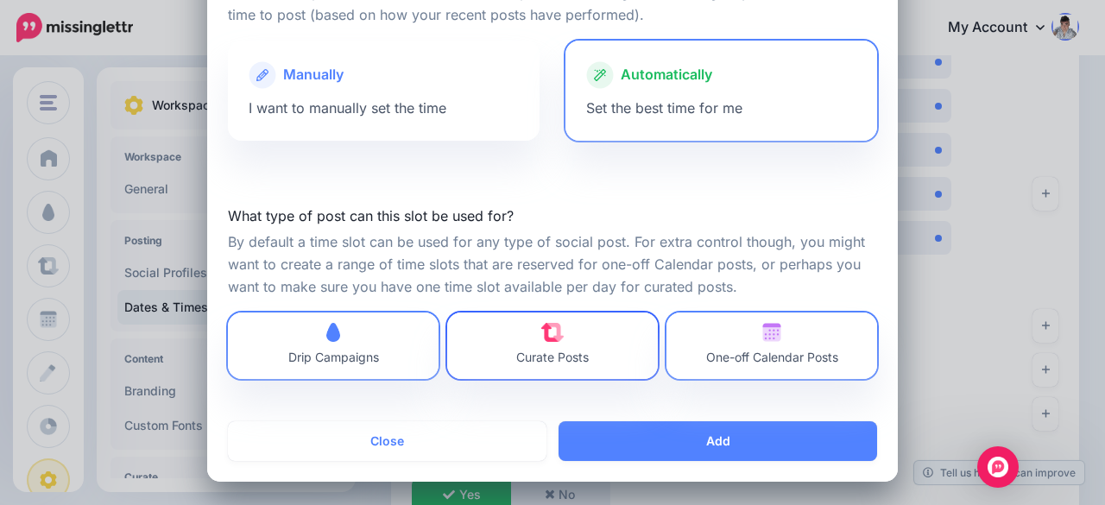
click at [594, 332] on link "Curate Posts" at bounding box center [552, 346] width 211 height 66
click at [762, 334] on img at bounding box center [771, 332] width 19 height 19
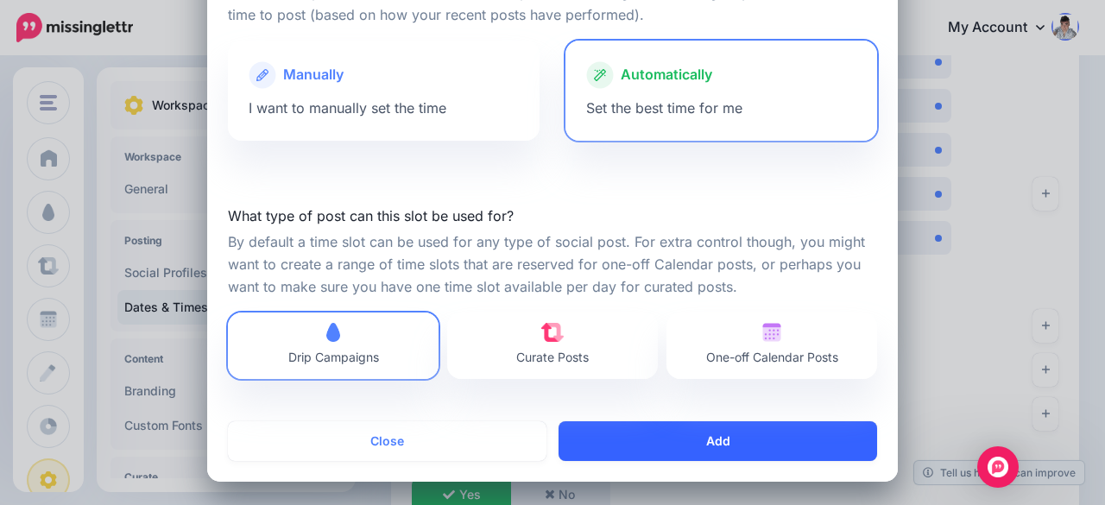
click at [736, 440] on button "Add" at bounding box center [718, 441] width 319 height 40
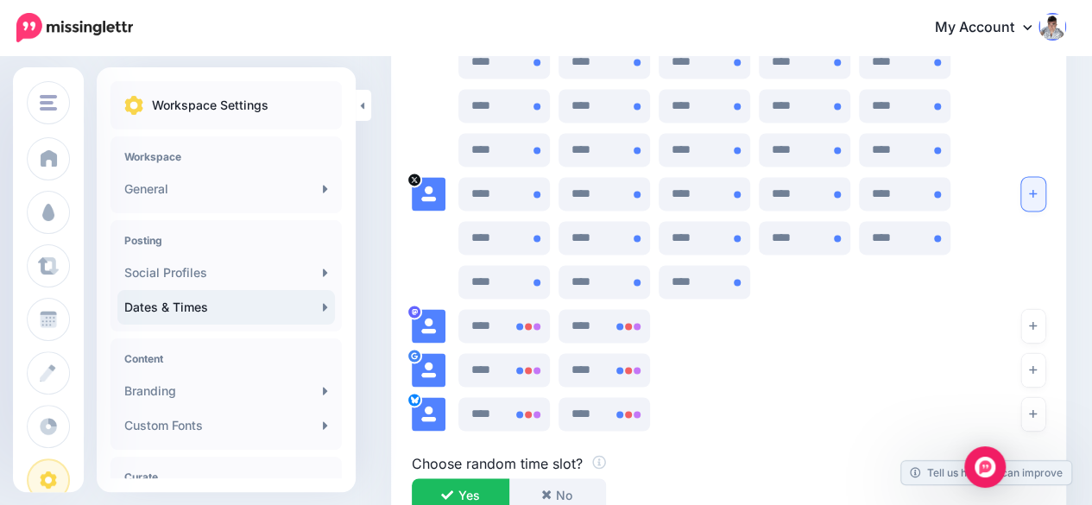
click at [1045, 199] on button "button" at bounding box center [1033, 194] width 24 height 34
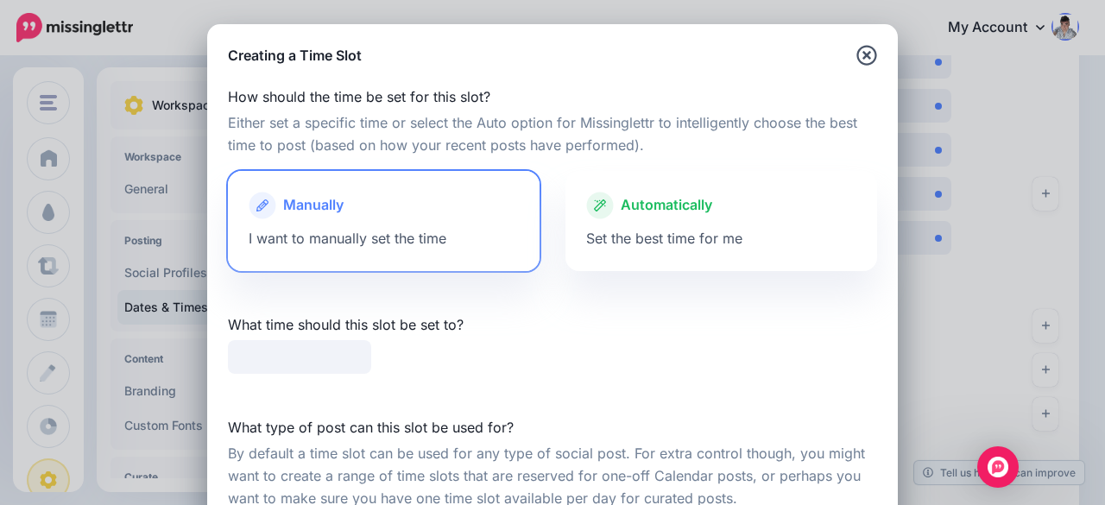
type input "*****"
click at [762, 229] on div "Automatically Set the best time for me" at bounding box center [721, 221] width 312 height 100
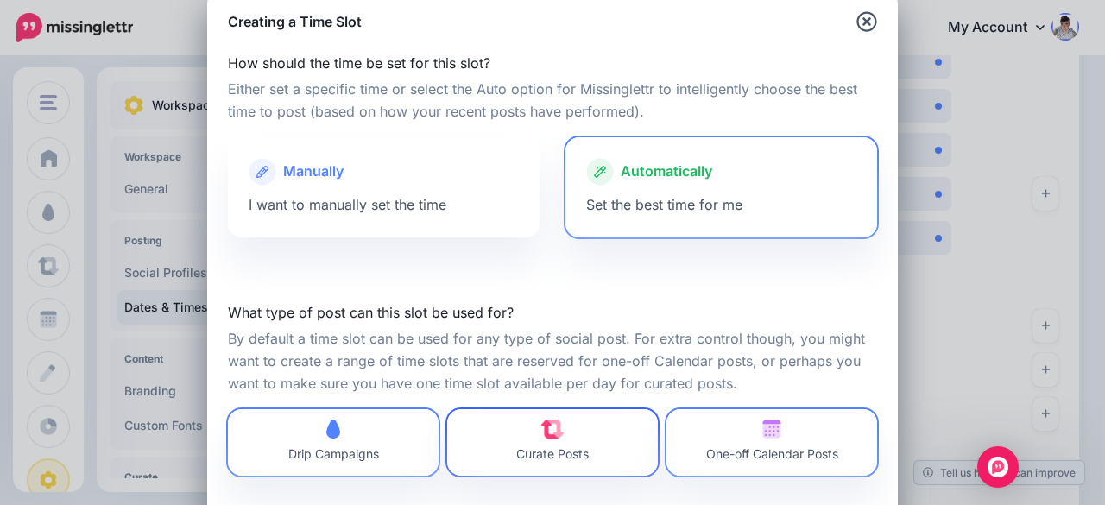
scroll to position [86, 0]
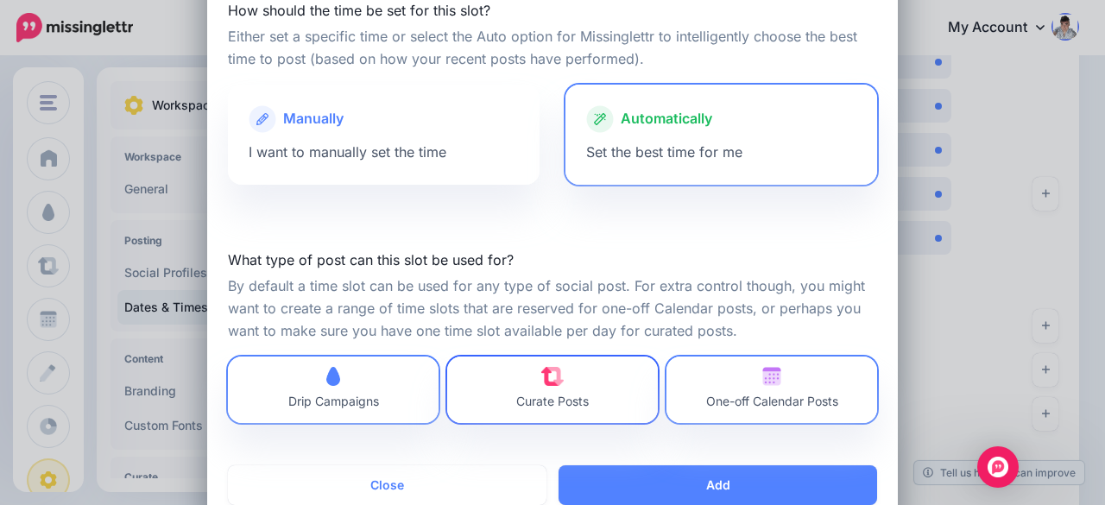
click at [608, 369] on link "Curate Posts" at bounding box center [552, 390] width 211 height 66
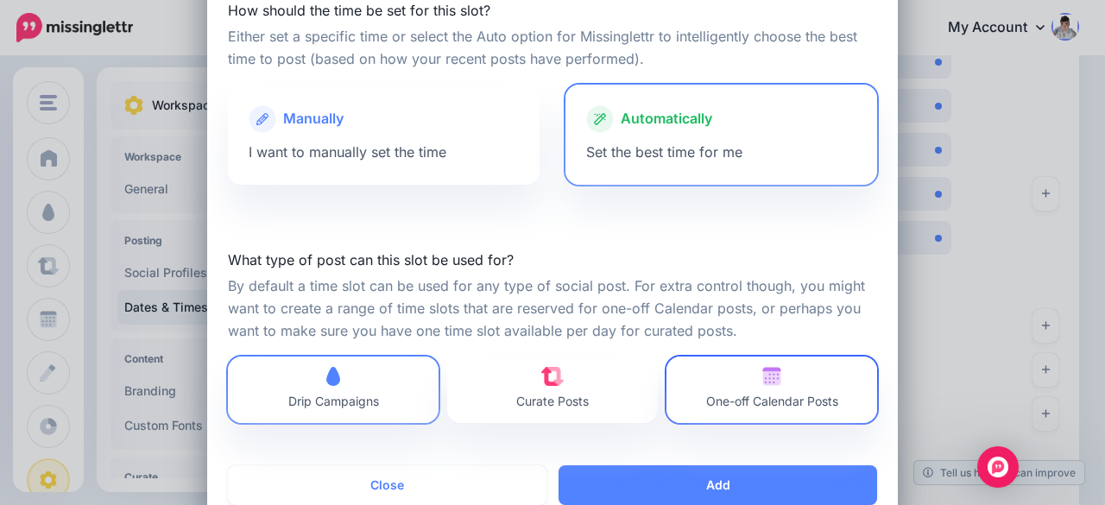
click at [767, 379] on img at bounding box center [771, 376] width 19 height 19
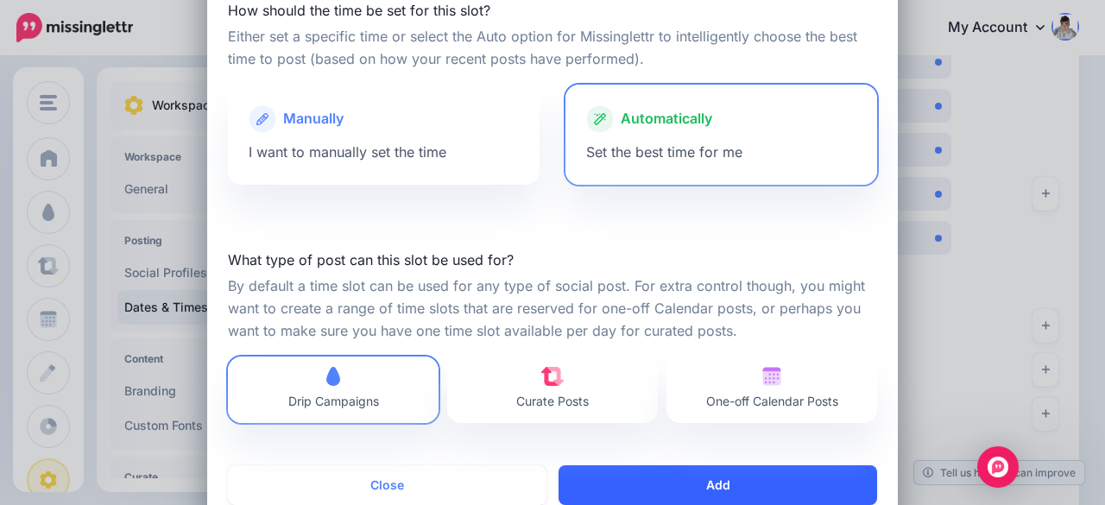
click at [715, 484] on button "Add" at bounding box center [718, 485] width 319 height 40
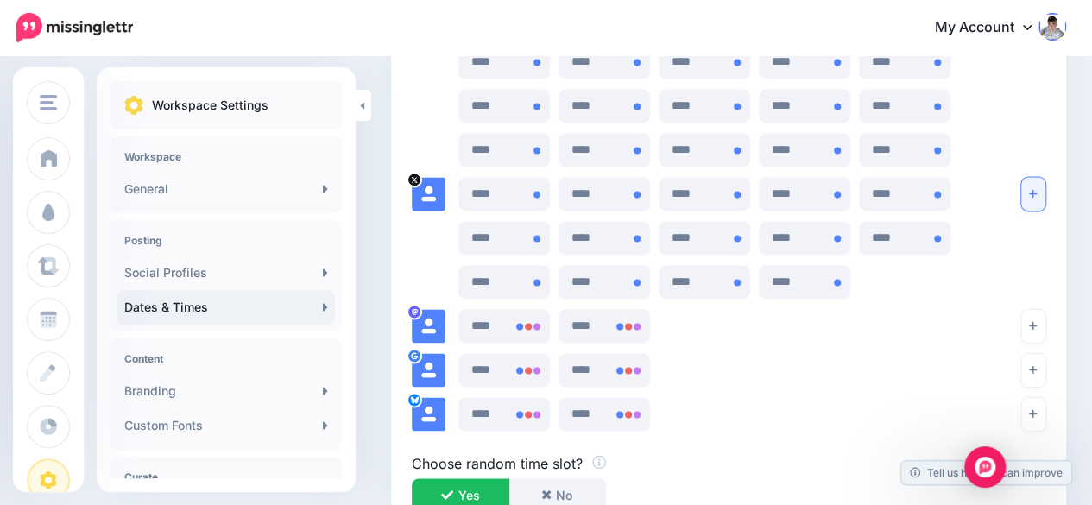
click at [1041, 186] on button "button" at bounding box center [1033, 194] width 24 height 34
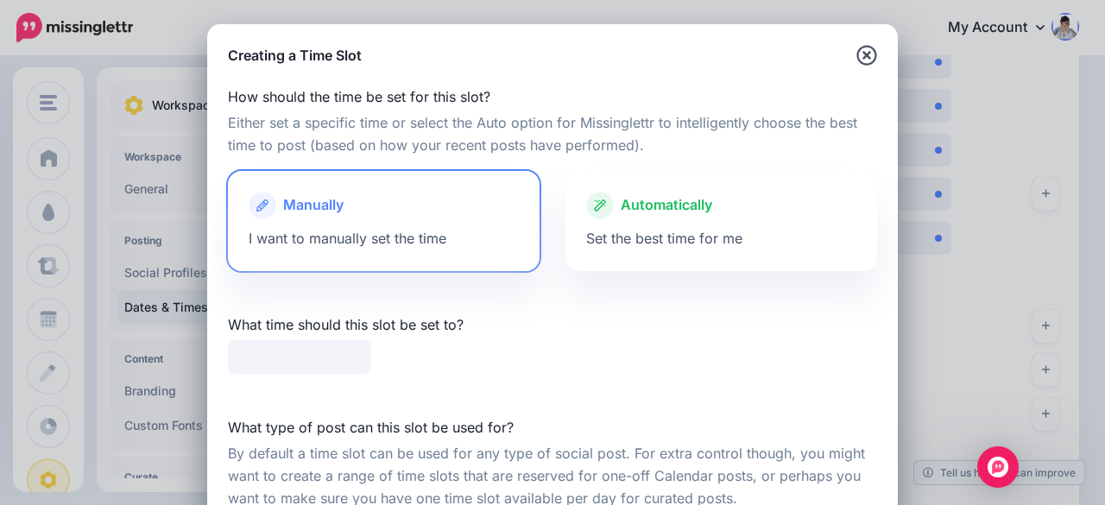
type input "*****"
click at [641, 210] on span "Automatically" at bounding box center [667, 205] width 92 height 22
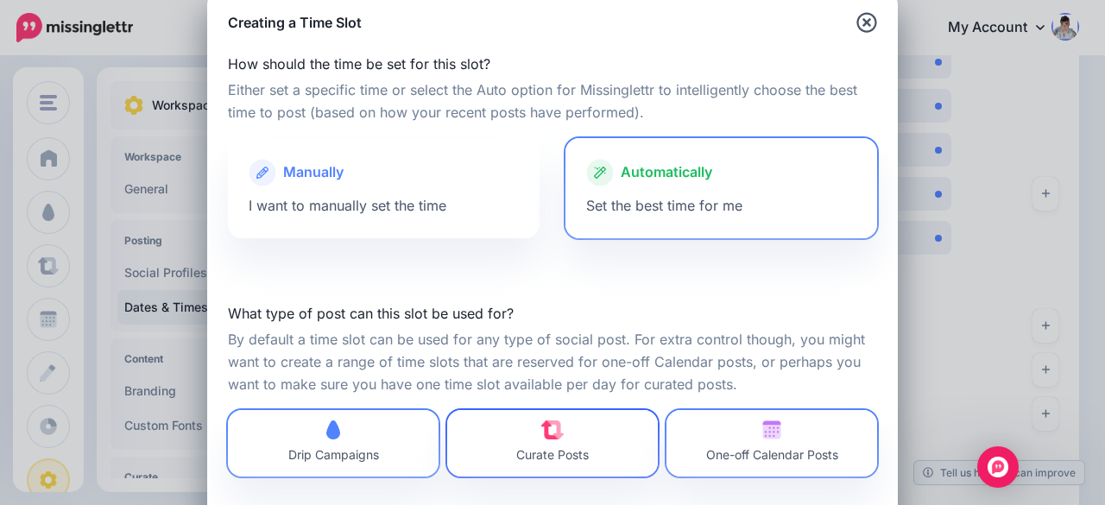
scroll to position [130, 0]
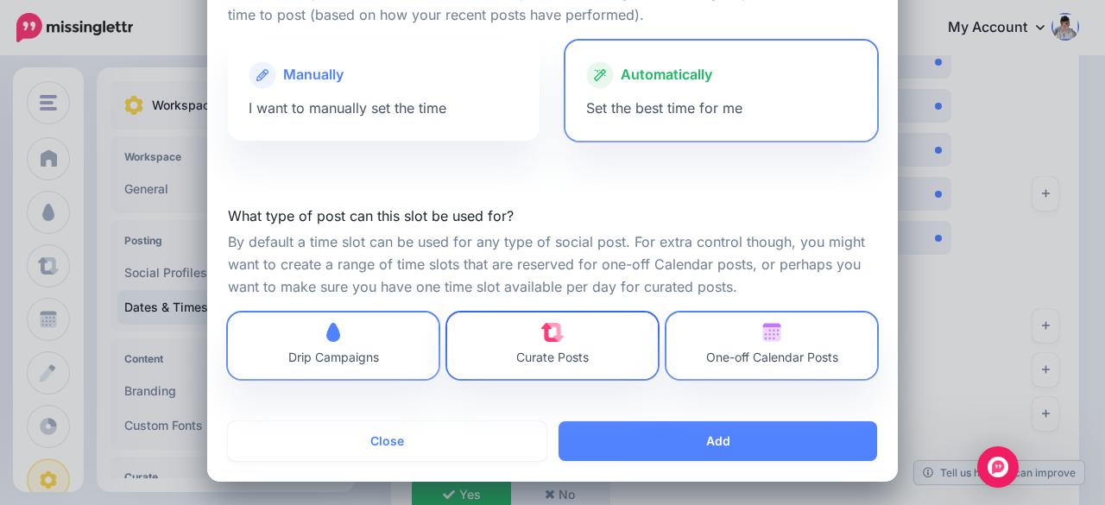
click at [568, 357] on span "Curate Posts" at bounding box center [552, 357] width 73 height 15
drag, startPoint x: 687, startPoint y: 351, endPoint x: 683, endPoint y: 403, distance: 52.0
click at [687, 352] on link "One-off Calendar Posts" at bounding box center [771, 346] width 211 height 66
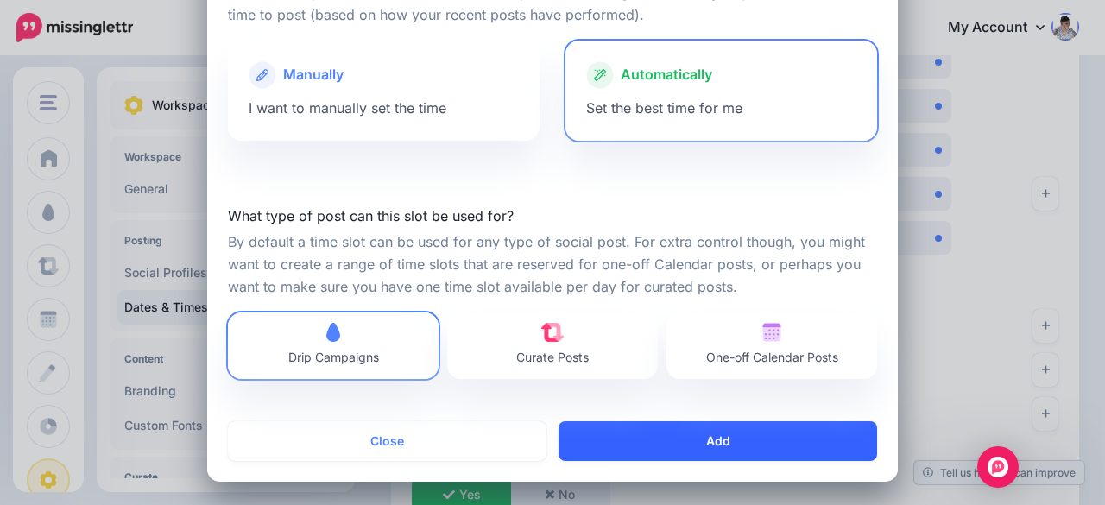
click at [698, 446] on button "Add" at bounding box center [718, 441] width 319 height 40
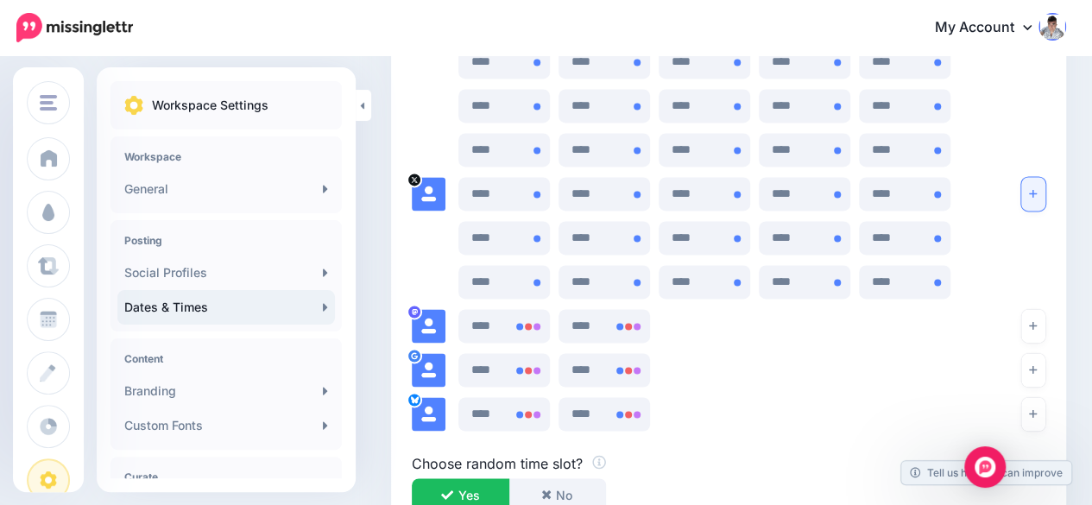
click at [1045, 205] on button "button" at bounding box center [1033, 194] width 24 height 34
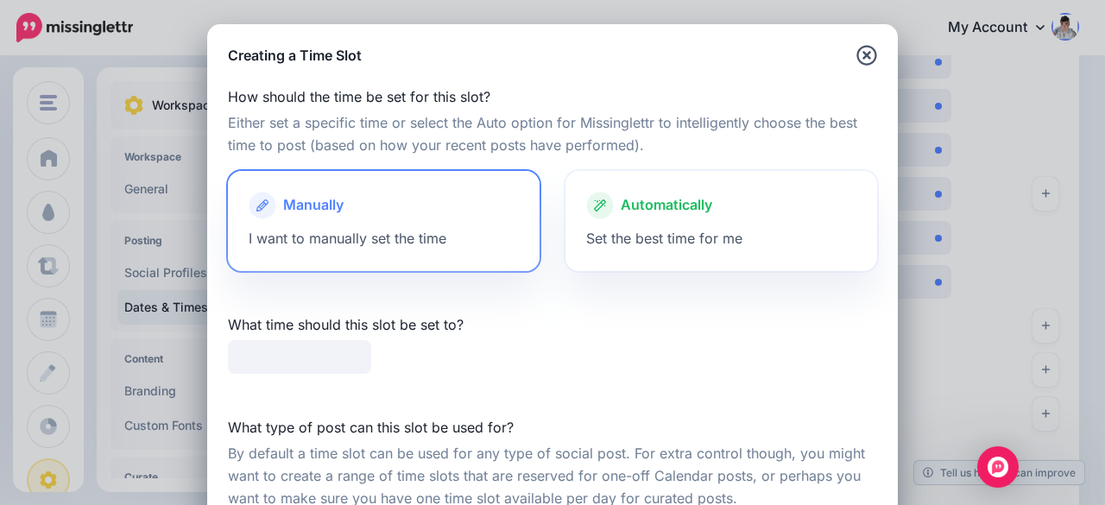
type input "*****"
click at [699, 230] on span "Set the best time for me" at bounding box center [664, 238] width 156 height 17
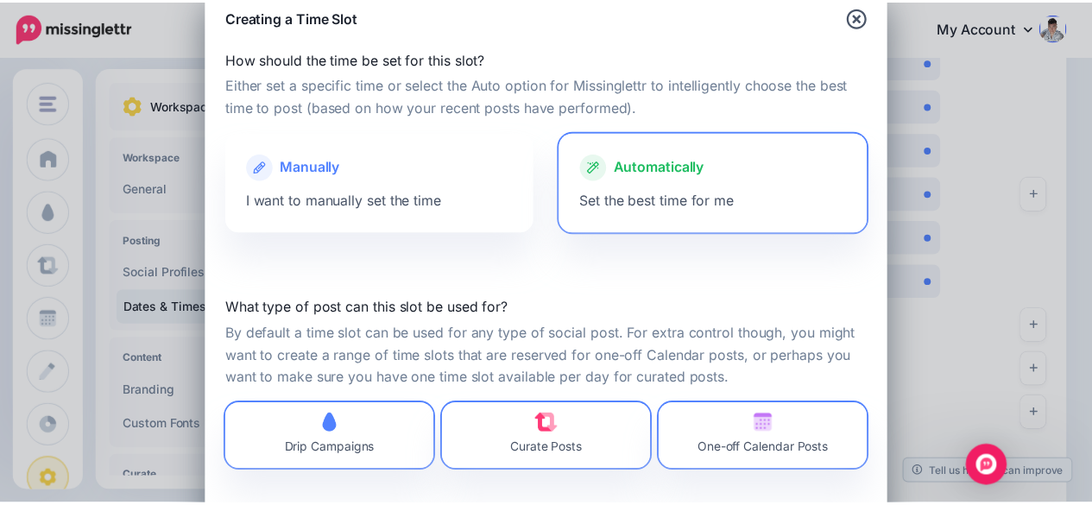
scroll to position [86, 0]
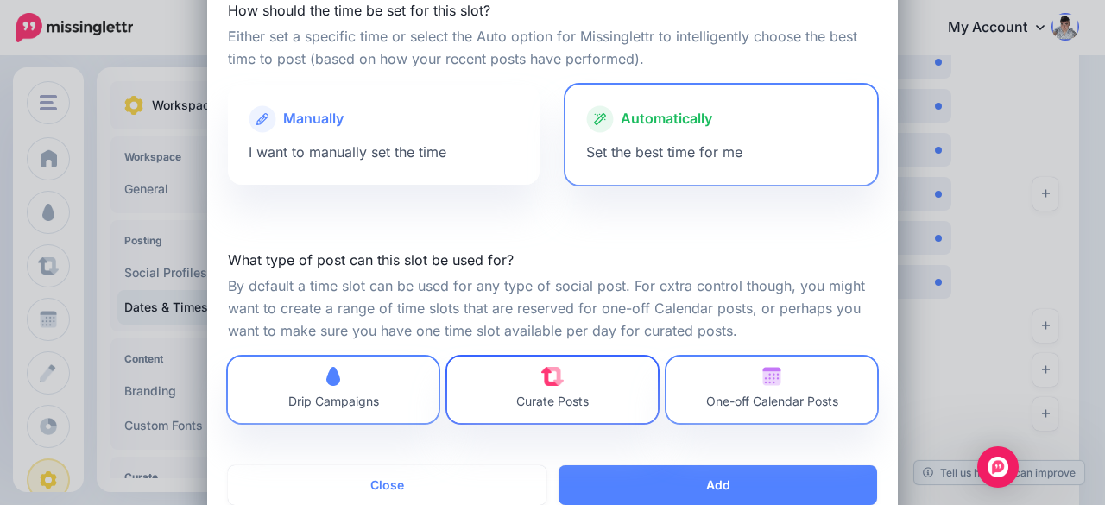
click at [582, 374] on link "Curate Posts" at bounding box center [552, 390] width 211 height 66
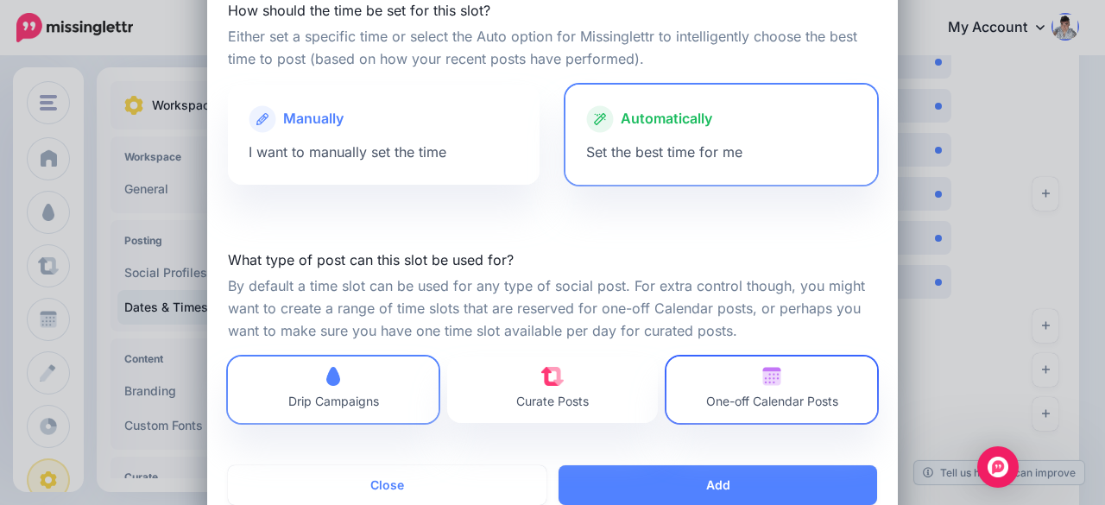
click at [706, 381] on span "One-off Calendar Posts" at bounding box center [772, 390] width 132 height 46
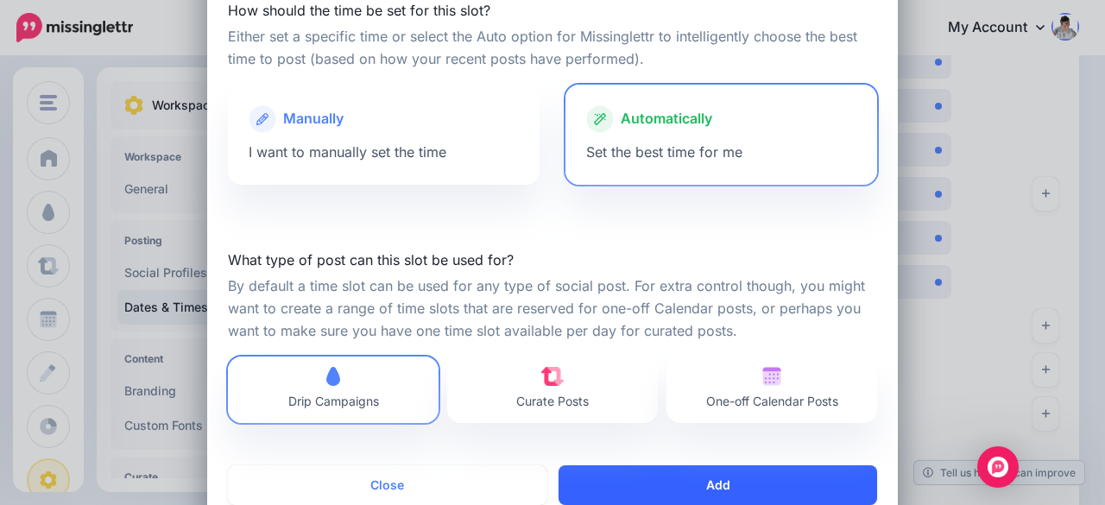
click at [691, 478] on button "Add" at bounding box center [718, 485] width 319 height 40
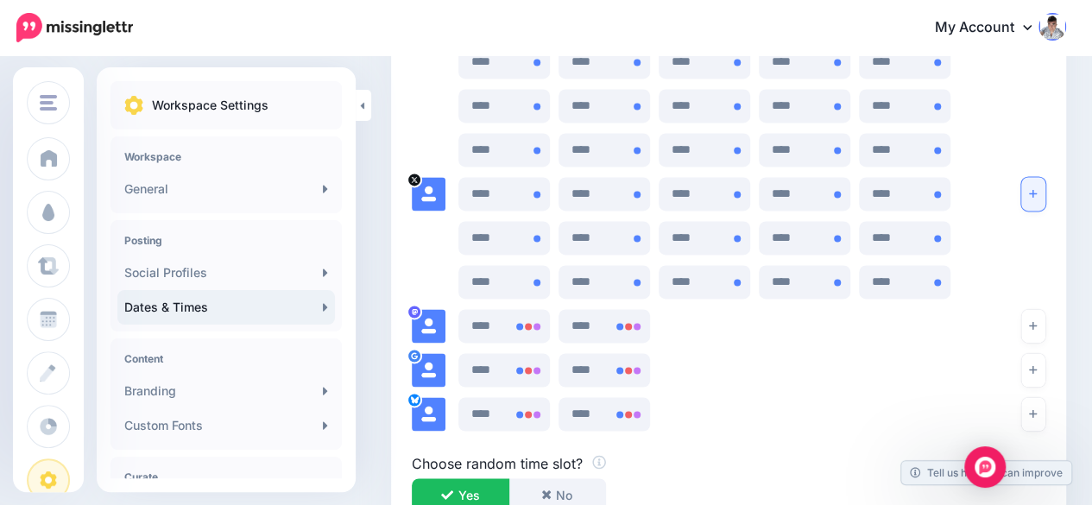
click at [1045, 184] on button "button" at bounding box center [1033, 194] width 24 height 34
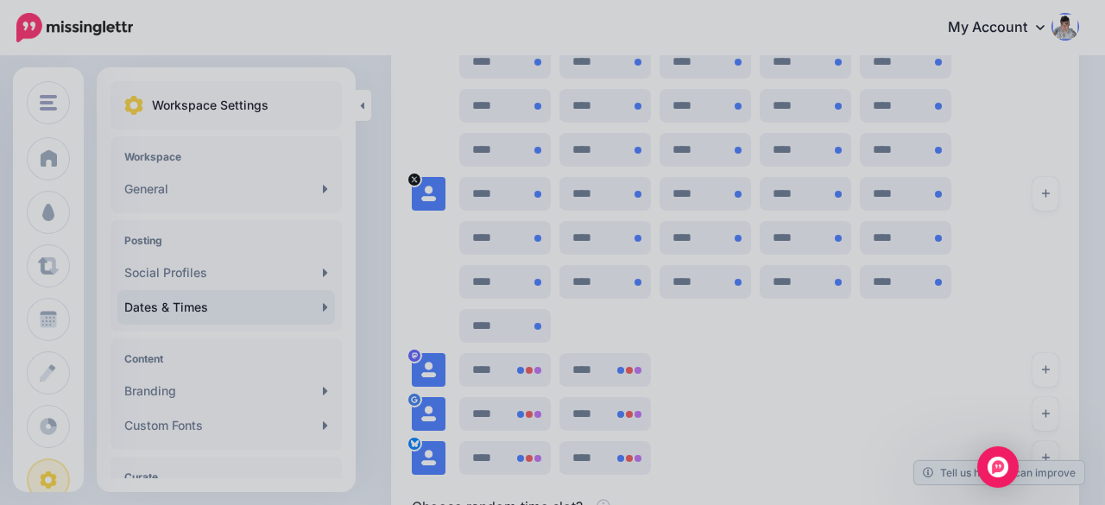
click at [751, 329] on div at bounding box center [552, 252] width 1105 height 505
click at [1005, 100] on div at bounding box center [552, 252] width 1105 height 505
drag, startPoint x: 721, startPoint y: 420, endPoint x: 668, endPoint y: 448, distance: 59.5
click at [668, 448] on div at bounding box center [552, 252] width 1105 height 505
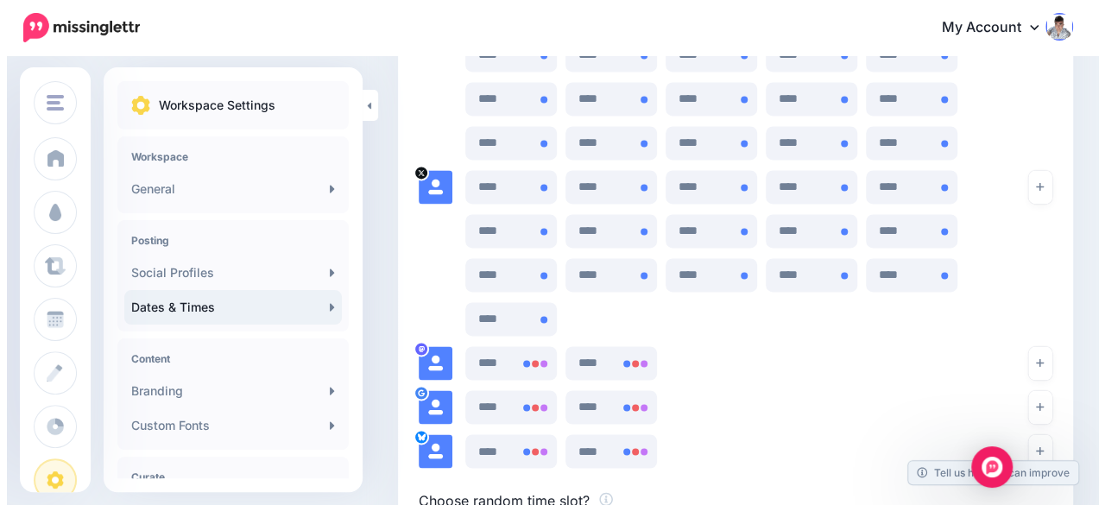
scroll to position [1187, 0]
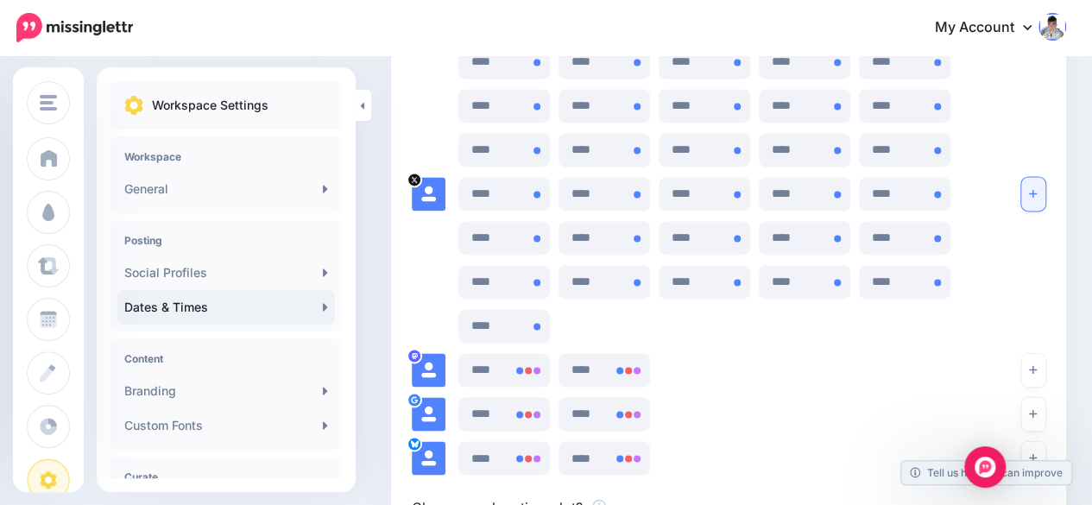
click at [1037, 192] on icon "button" at bounding box center [1033, 193] width 8 height 10
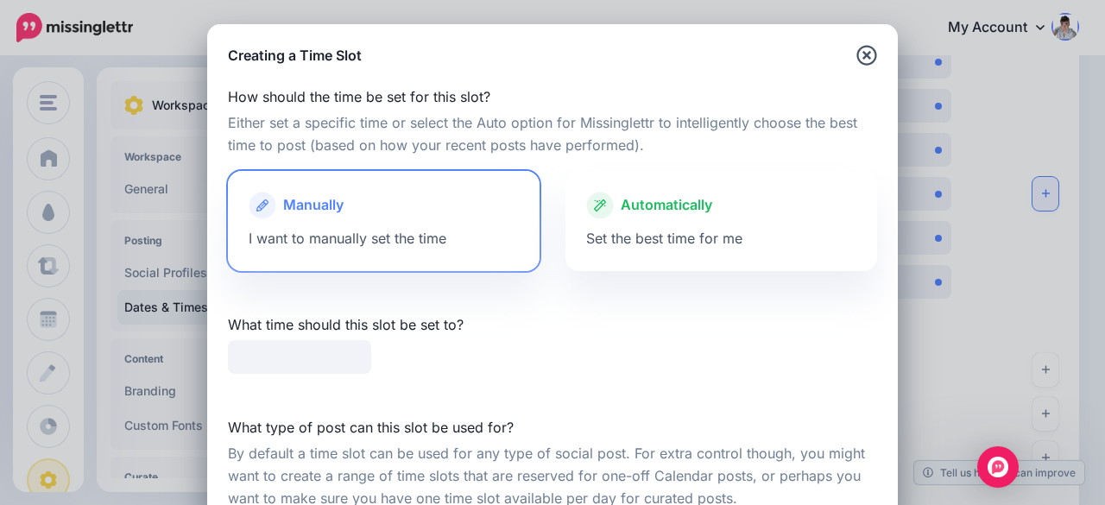
type input "*****"
click at [760, 217] on div "Automatically" at bounding box center [721, 206] width 270 height 28
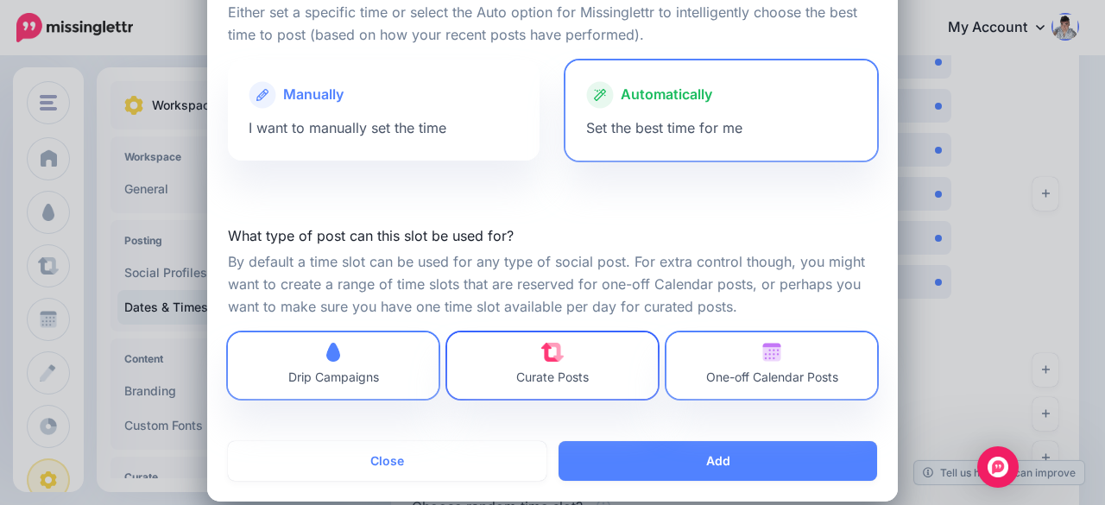
scroll to position [130, 0]
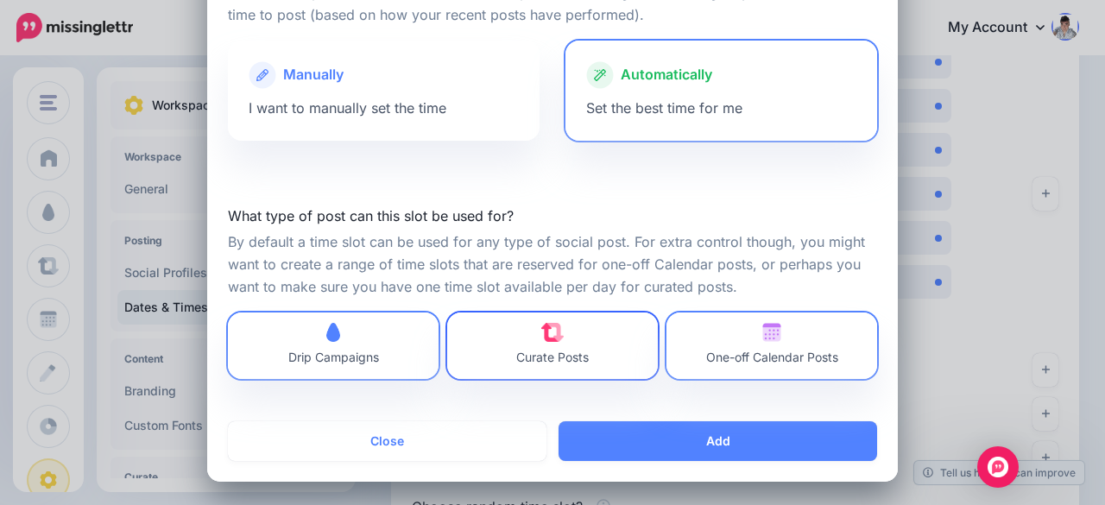
click at [593, 338] on link "Curate Posts" at bounding box center [552, 346] width 211 height 66
click at [758, 353] on span "One-off Calendar Posts" at bounding box center [772, 357] width 132 height 15
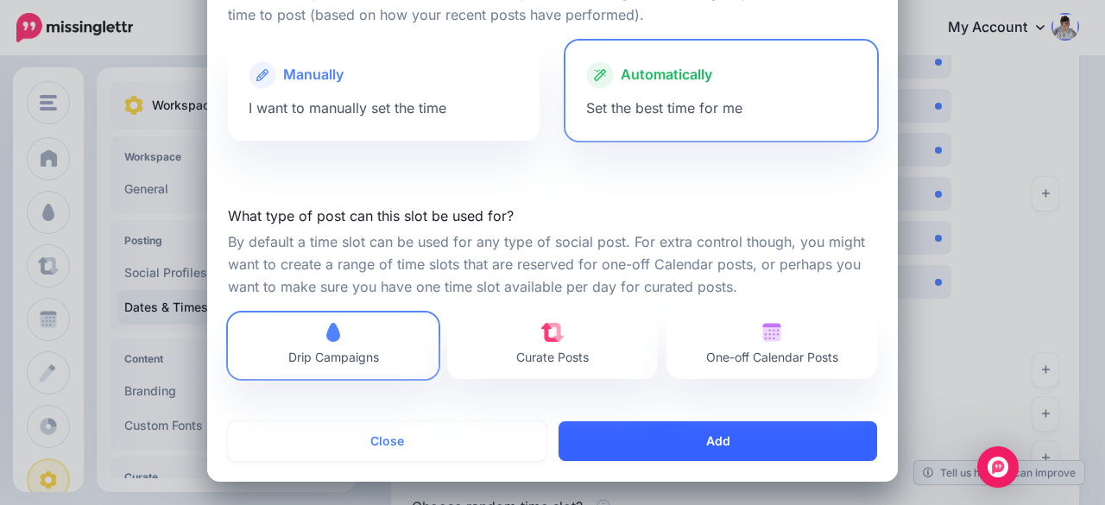
click at [713, 438] on button "Add" at bounding box center [718, 441] width 319 height 40
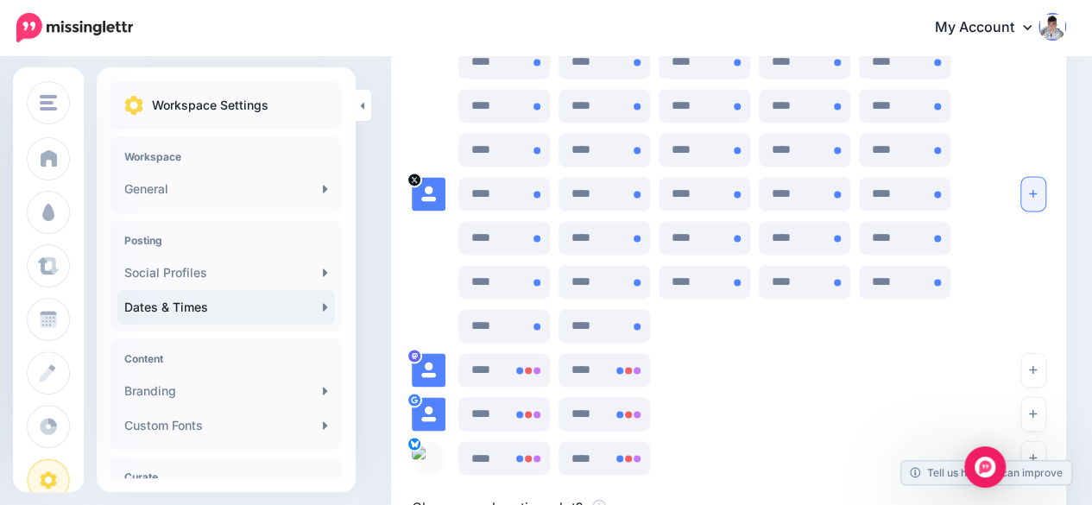
click at [1045, 186] on button "button" at bounding box center [1033, 194] width 24 height 34
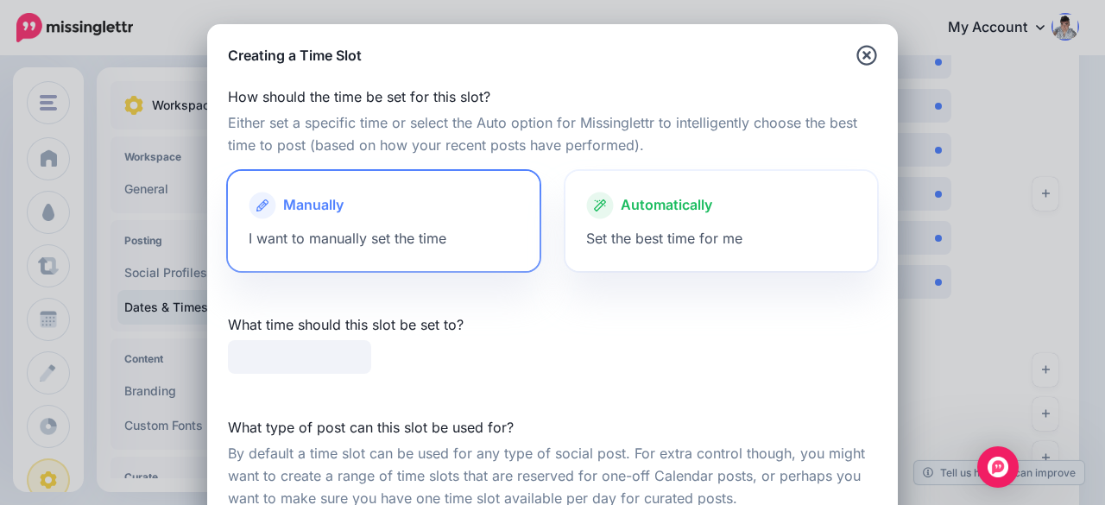
type input "*****"
click at [699, 225] on div at bounding box center [721, 223] width 270 height 9
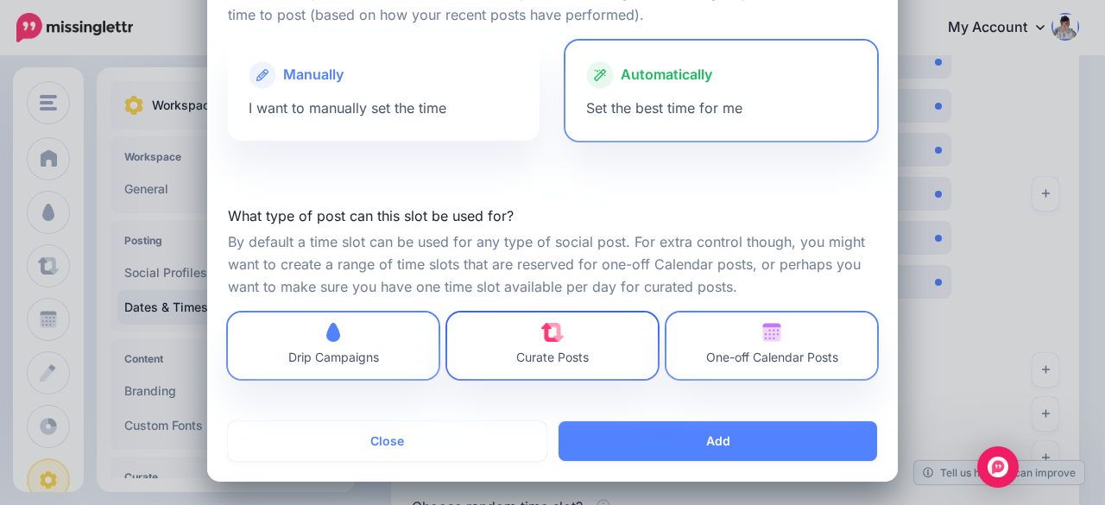
click at [622, 341] on link "Curate Posts" at bounding box center [552, 346] width 211 height 66
click at [789, 346] on span "One-off Calendar Posts" at bounding box center [772, 346] width 132 height 46
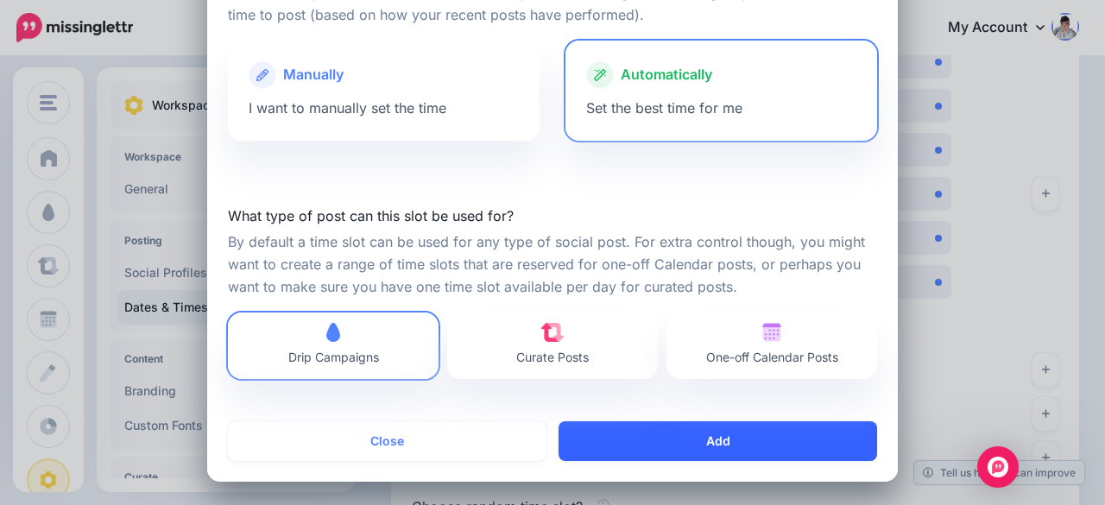
click at [736, 441] on button "Add" at bounding box center [718, 441] width 319 height 40
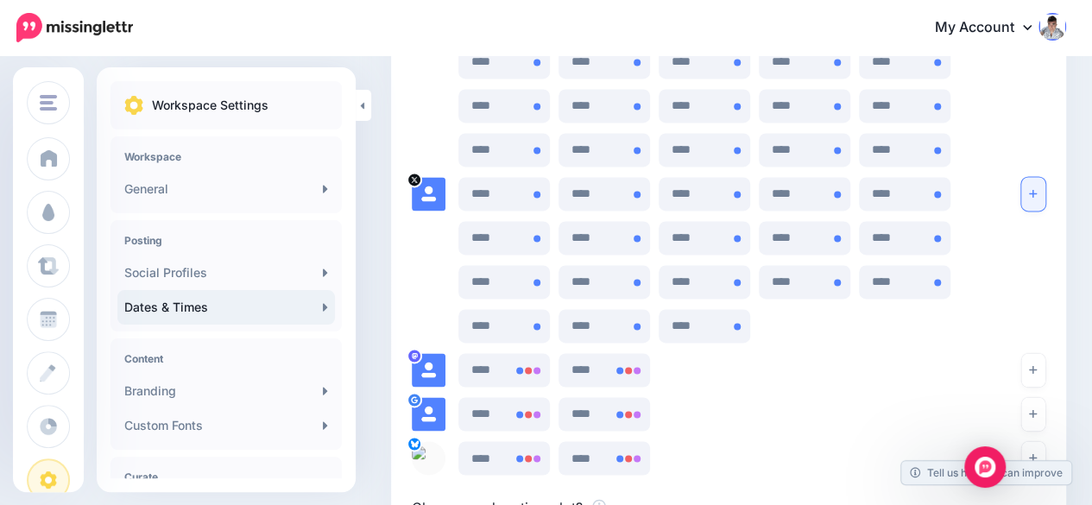
click at [1037, 194] on icon "button" at bounding box center [1033, 194] width 8 height 8
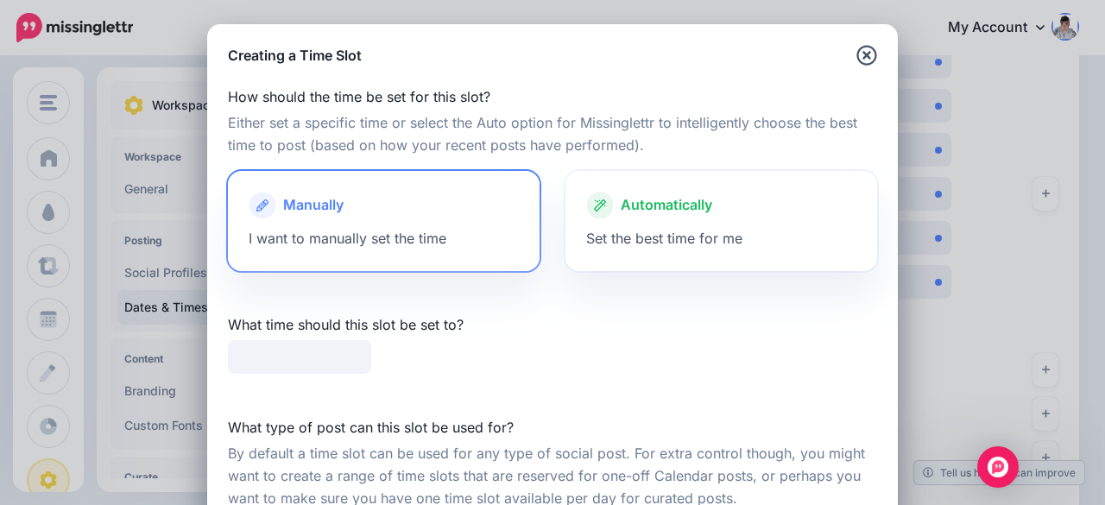
type input "*****"
click at [732, 222] on div at bounding box center [721, 223] width 270 height 9
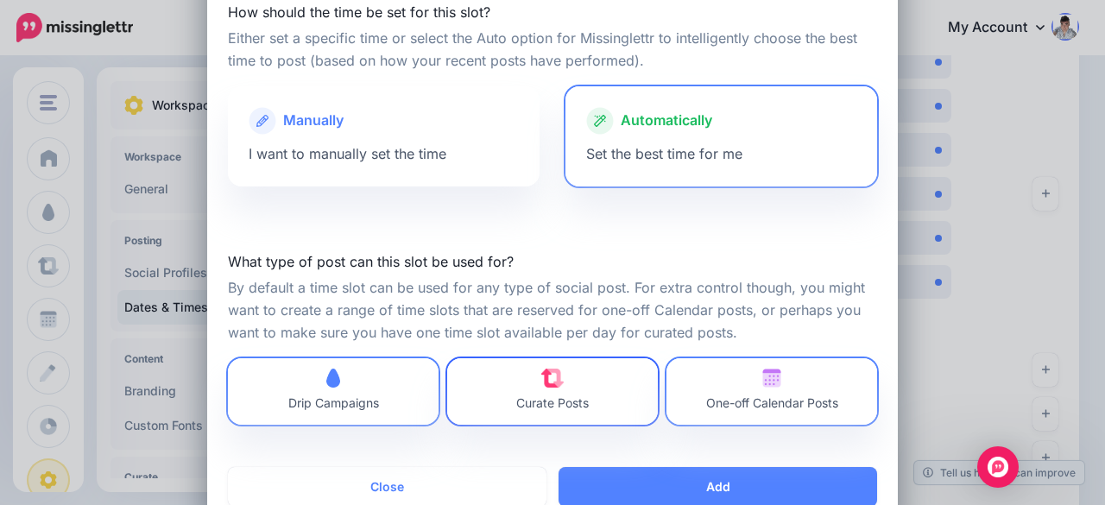
scroll to position [86, 0]
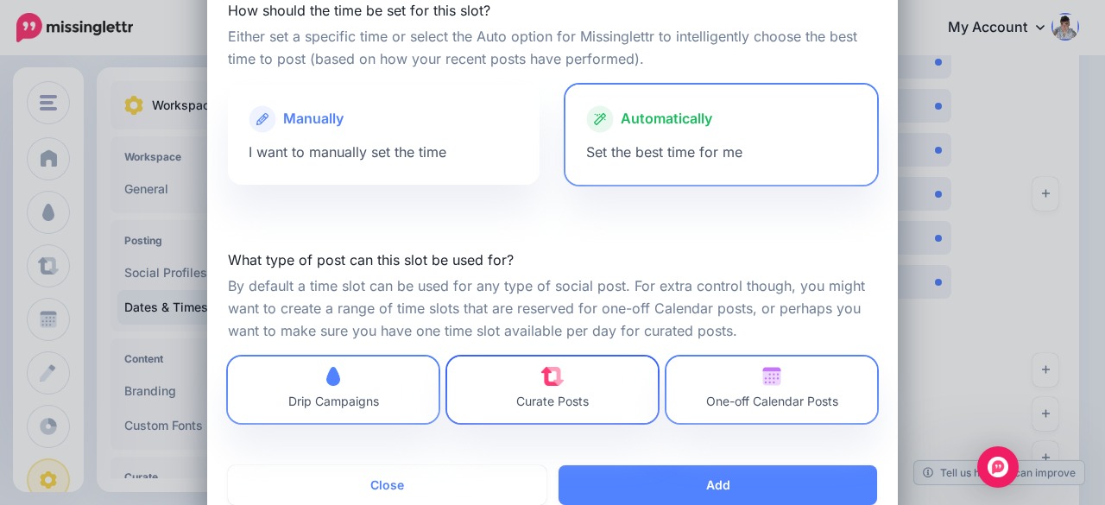
click at [585, 382] on link "Curate Posts" at bounding box center [552, 390] width 211 height 66
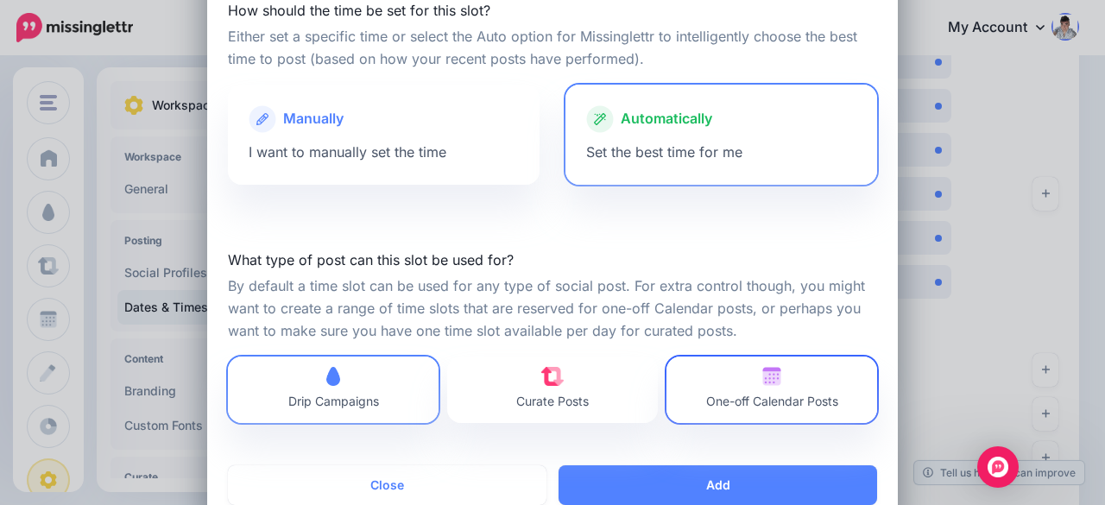
click at [770, 385] on img at bounding box center [771, 376] width 19 height 19
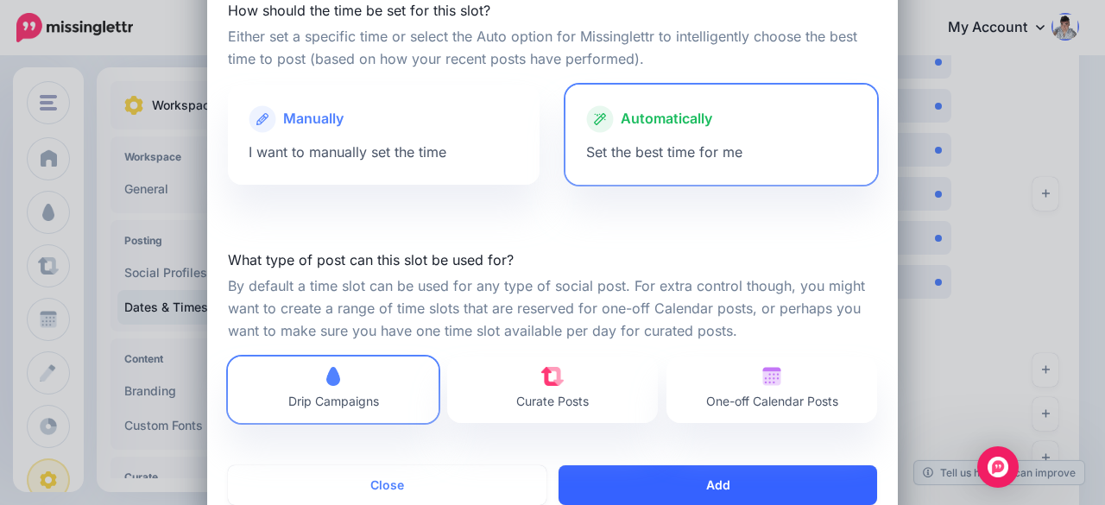
click at [736, 477] on button "Add" at bounding box center [718, 485] width 319 height 40
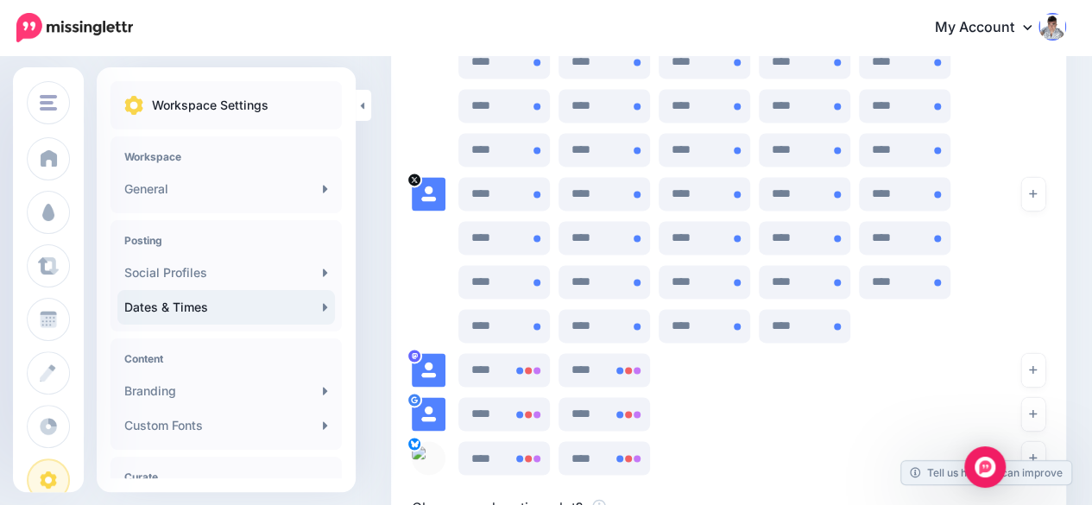
click at [1037, 194] on icon "button" at bounding box center [1033, 193] width 8 height 10
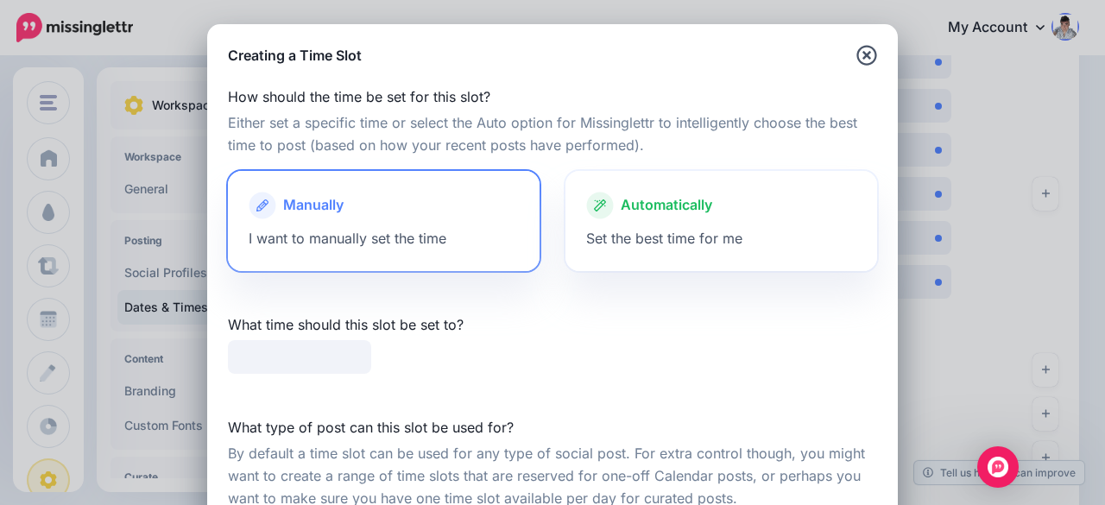
type input "*****"
click at [736, 226] on div at bounding box center [721, 223] width 270 height 9
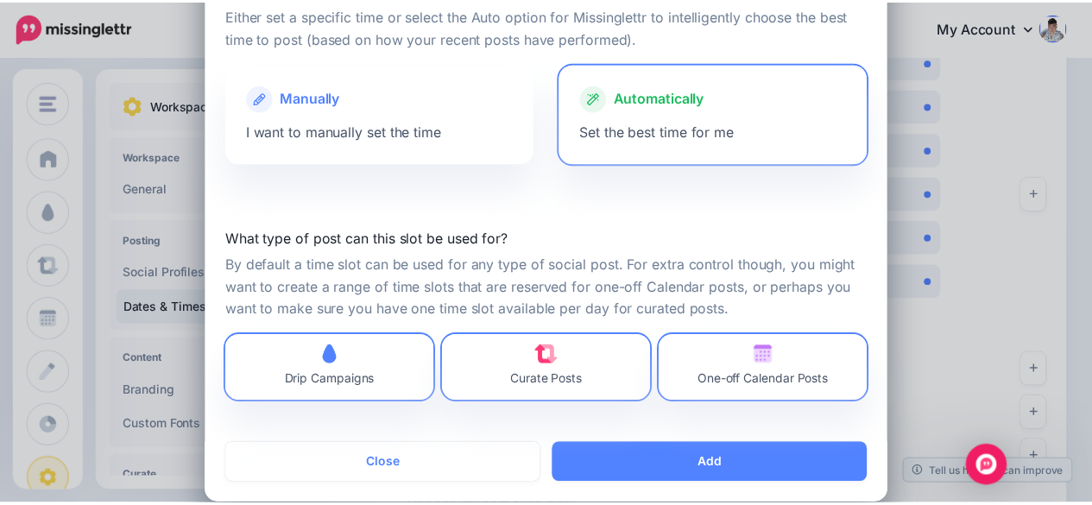
scroll to position [130, 0]
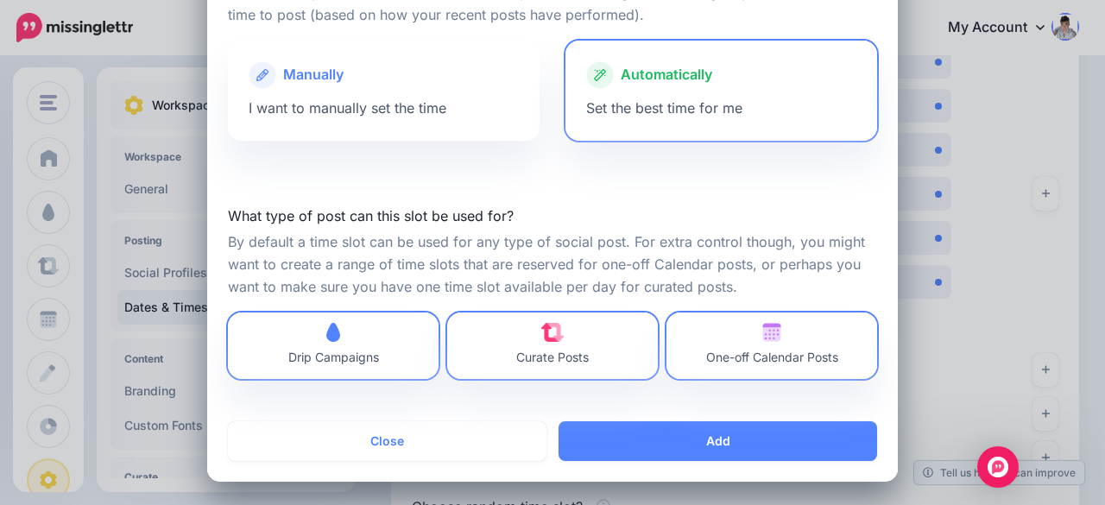
click at [594, 379] on div at bounding box center [552, 390] width 649 height 22
click at [616, 350] on link "Curate Posts" at bounding box center [552, 346] width 211 height 66
click at [734, 357] on span "One-off Calendar Posts" at bounding box center [772, 357] width 132 height 15
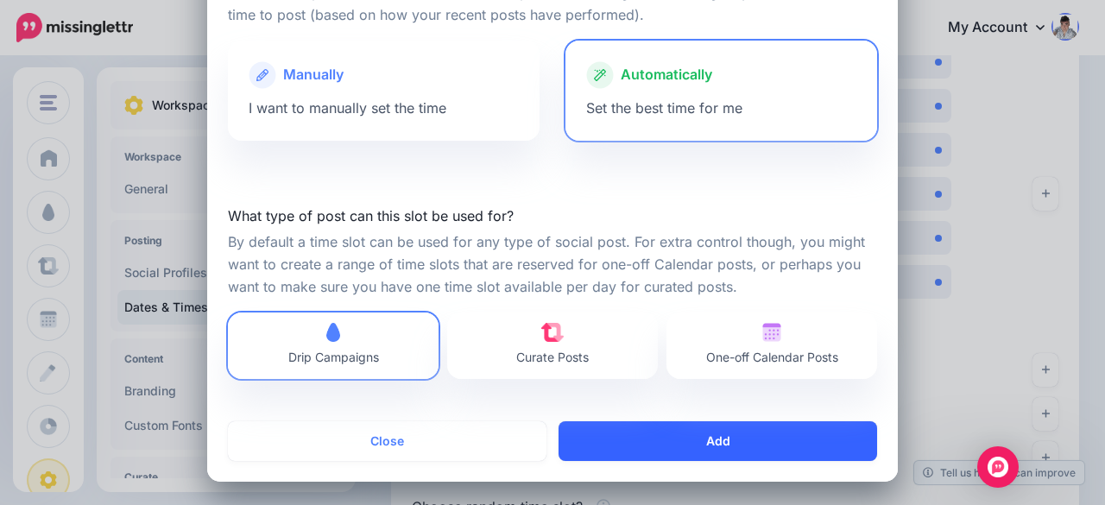
click at [727, 431] on button "Add" at bounding box center [718, 441] width 319 height 40
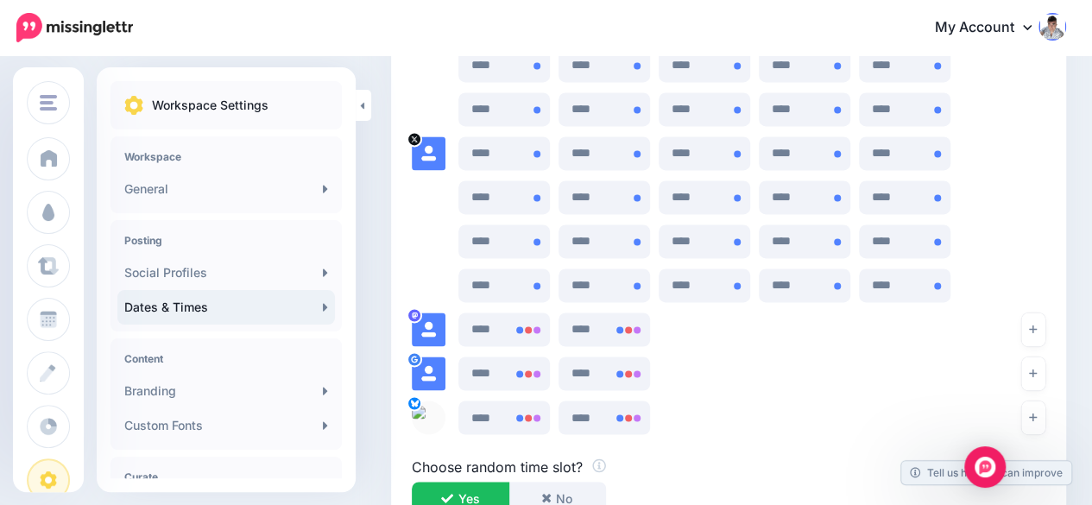
scroll to position [1273, 0]
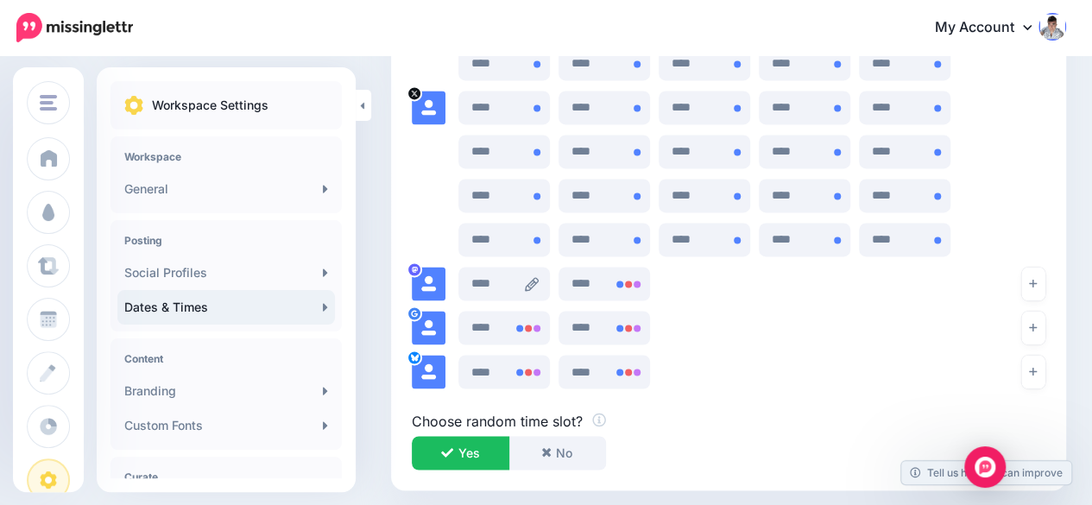
click at [537, 277] on icon at bounding box center [532, 284] width 14 height 14
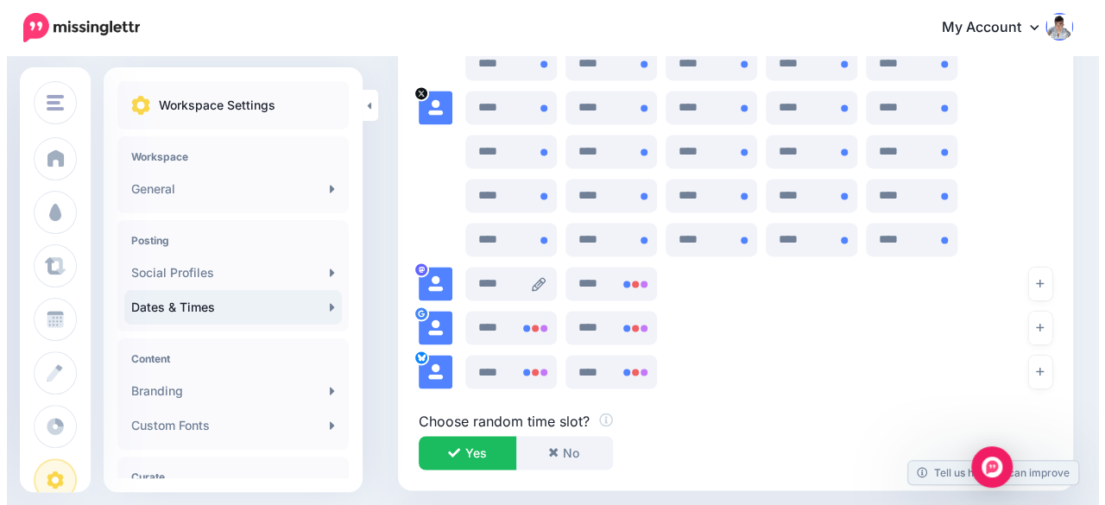
scroll to position [0, 0]
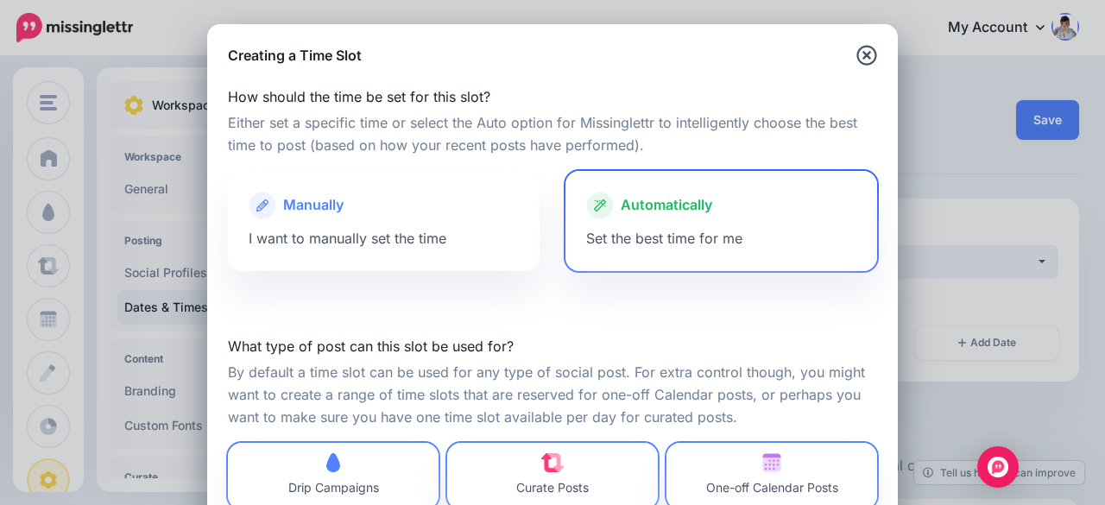
click at [636, 226] on div at bounding box center [721, 223] width 270 height 9
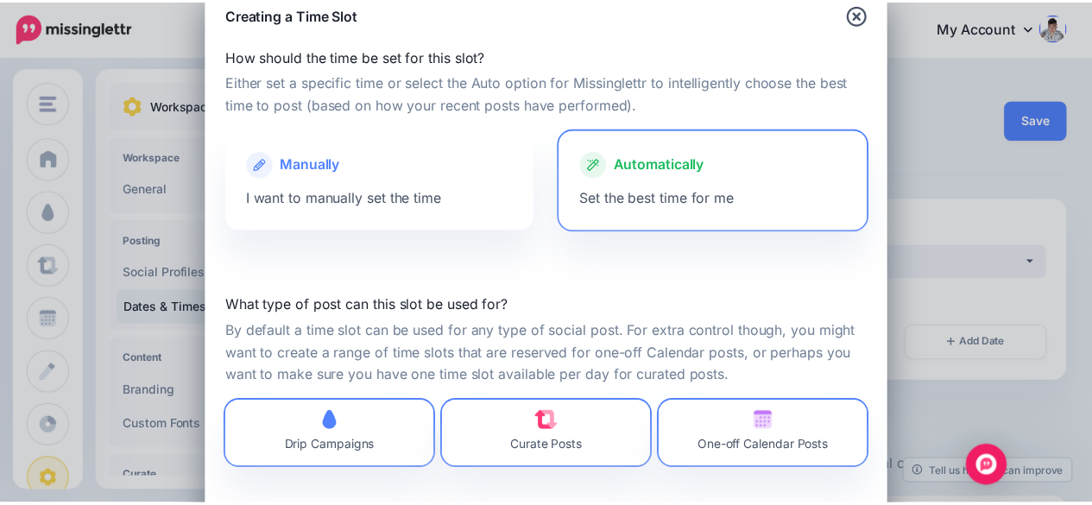
scroll to position [130, 0]
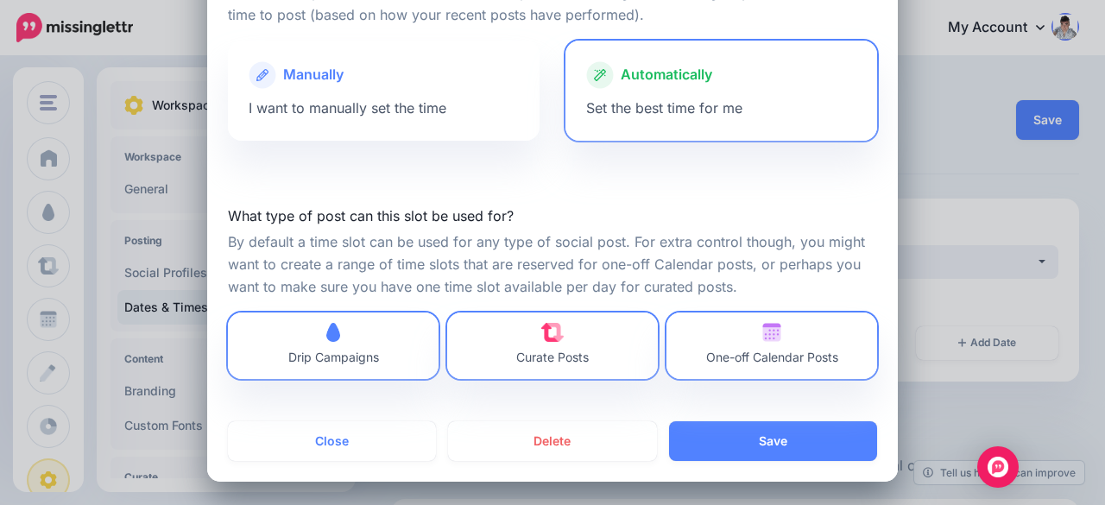
click at [561, 306] on div "What type of post can this slot be used for? By default a time slot can be used…" at bounding box center [552, 292] width 649 height 174
click at [566, 338] on span "Curate Posts" at bounding box center [552, 346] width 73 height 46
click at [726, 344] on span "One-off Calendar Posts" at bounding box center [772, 346] width 132 height 46
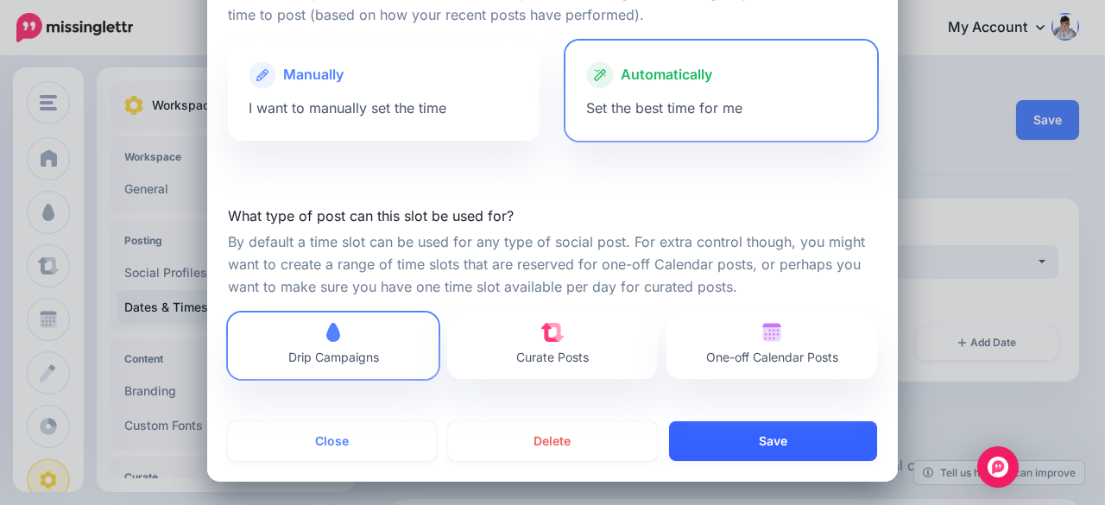
click at [742, 431] on button "Save" at bounding box center [773, 441] width 208 height 40
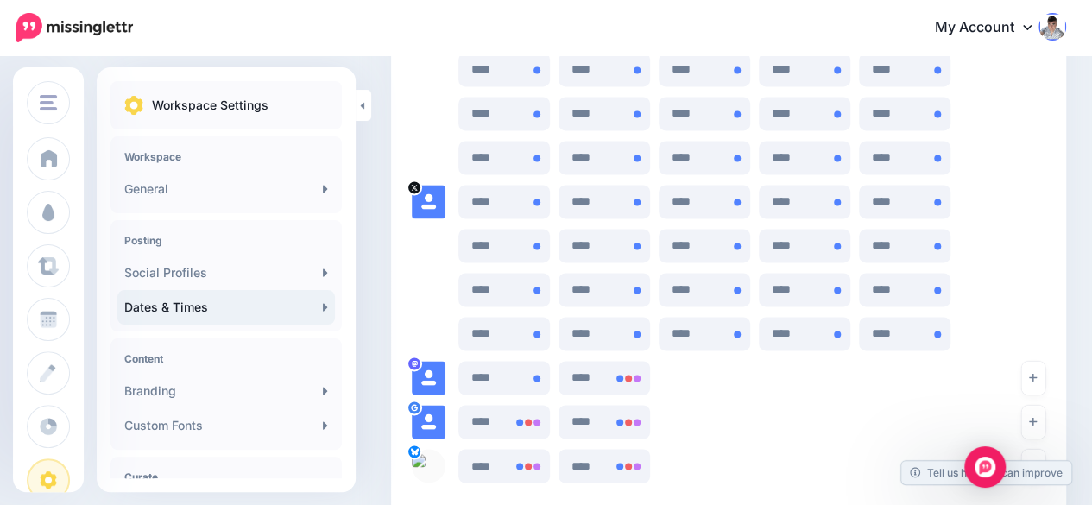
scroll to position [1177, 0]
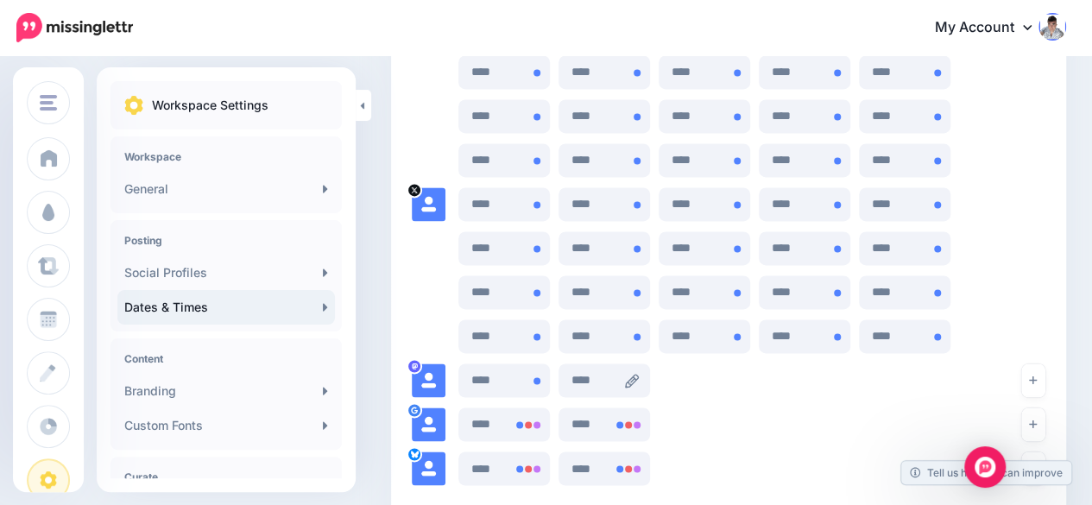
click at [635, 376] on icon at bounding box center [632, 381] width 14 height 14
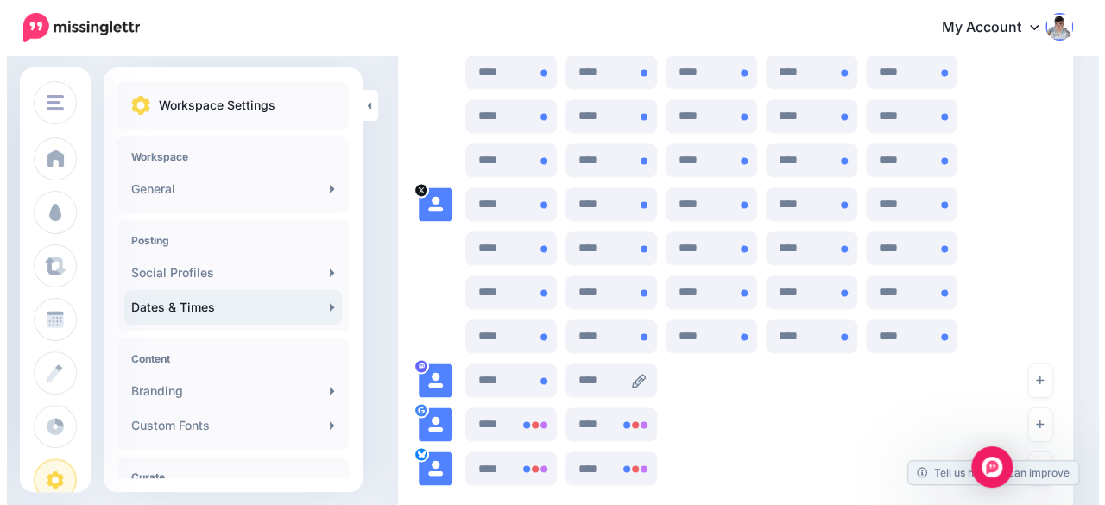
scroll to position [0, 0]
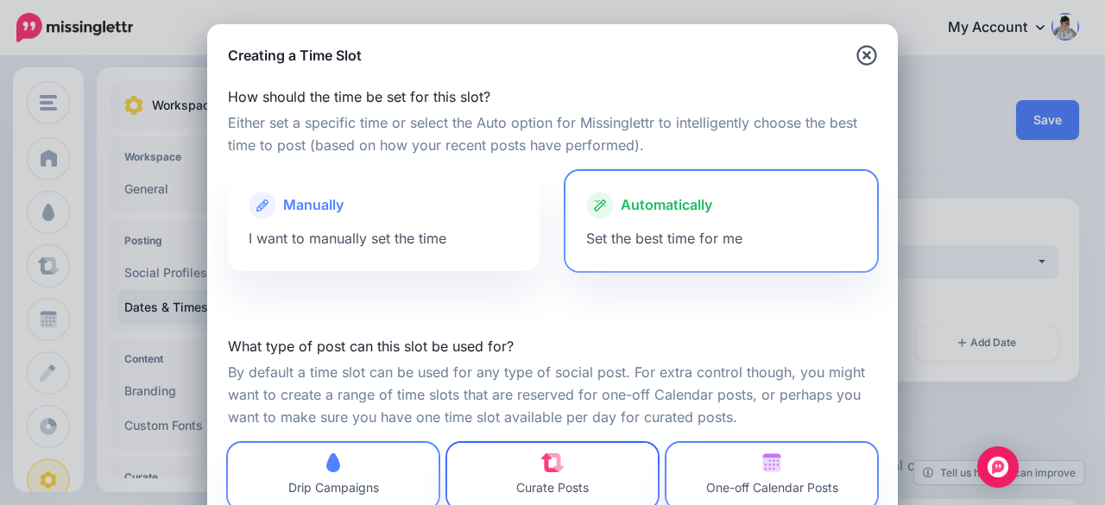
click at [554, 451] on link "Curate Posts" at bounding box center [552, 476] width 211 height 66
click at [733, 462] on span "One-off Calendar Posts" at bounding box center [772, 476] width 132 height 46
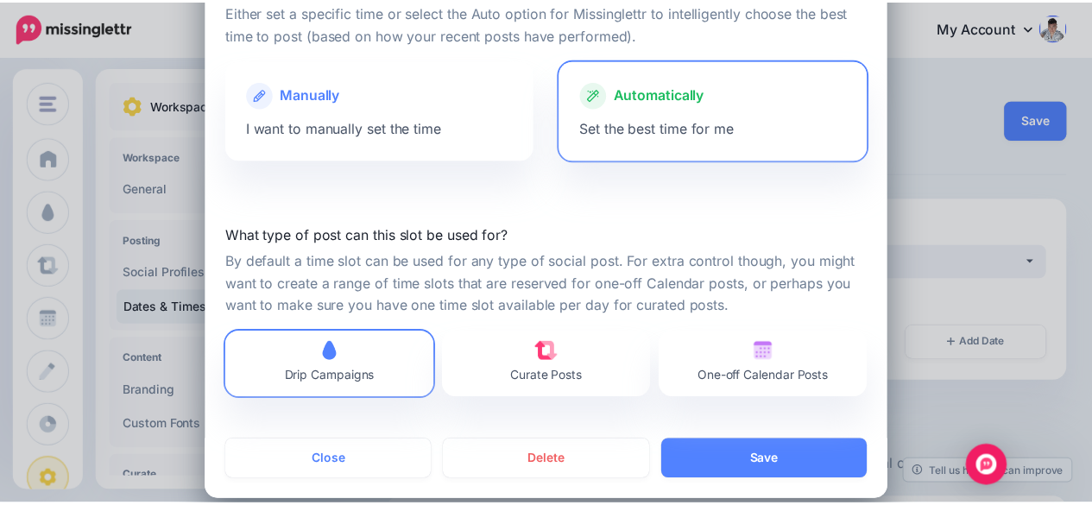
scroll to position [130, 0]
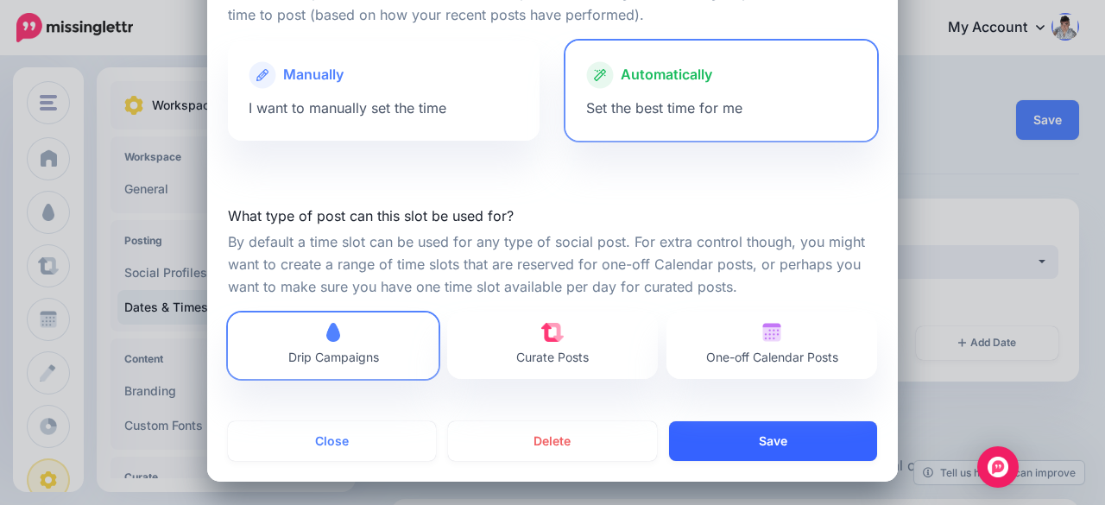
click at [763, 439] on button "Save" at bounding box center [773, 441] width 208 height 40
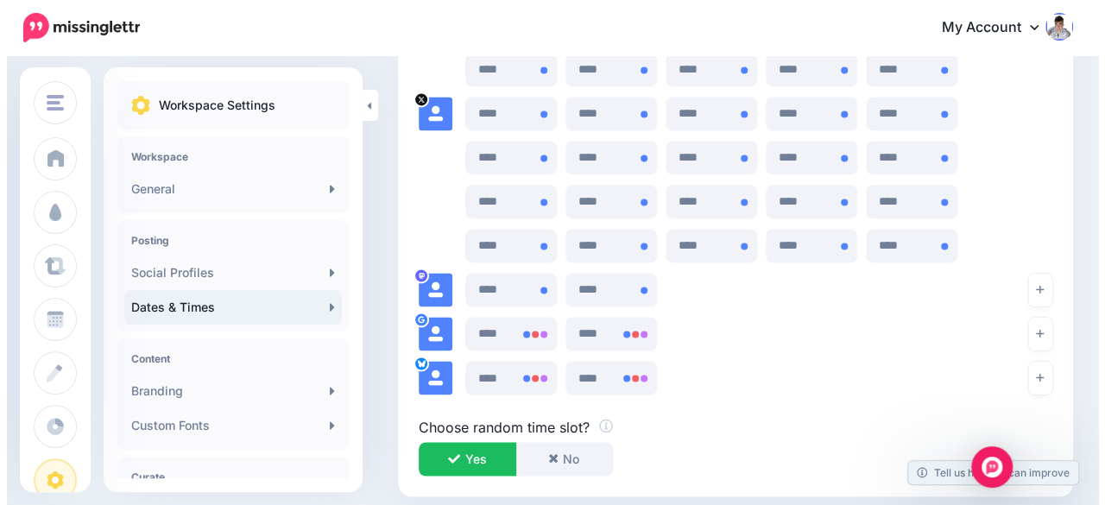
scroll to position [1273, 0]
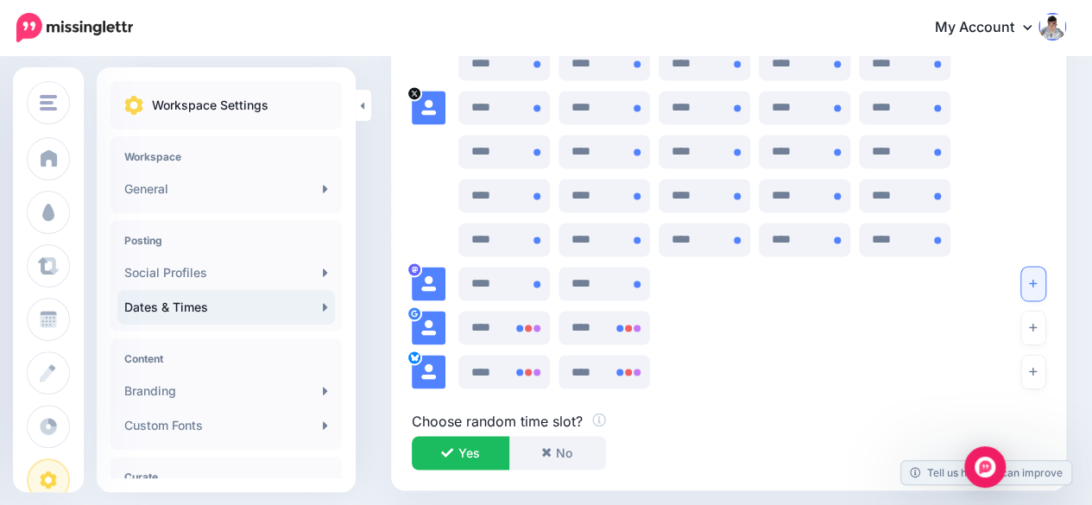
click at [1037, 285] on icon "button" at bounding box center [1033, 283] width 8 height 10
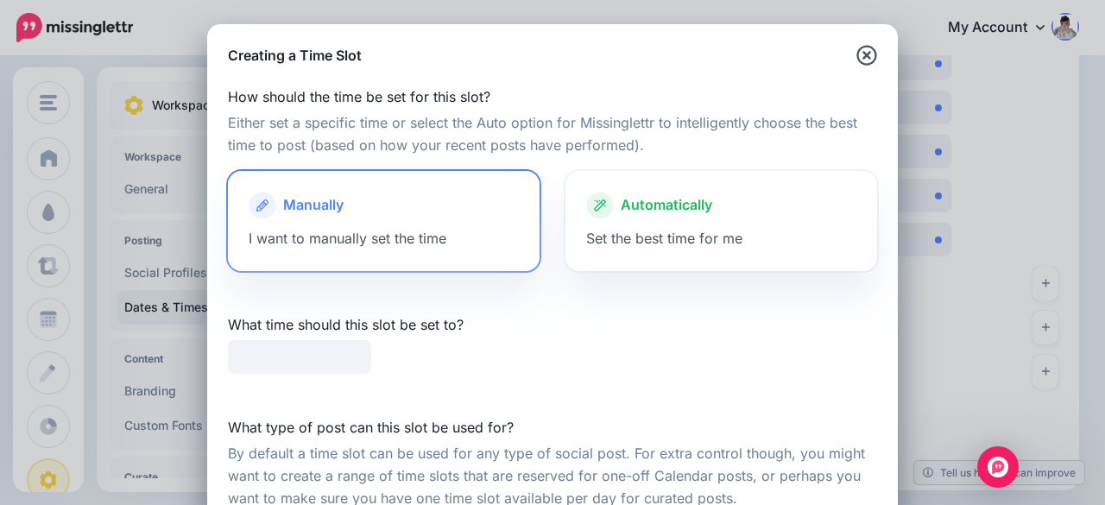
type input "*****"
click at [718, 219] on div at bounding box center [721, 223] width 270 height 9
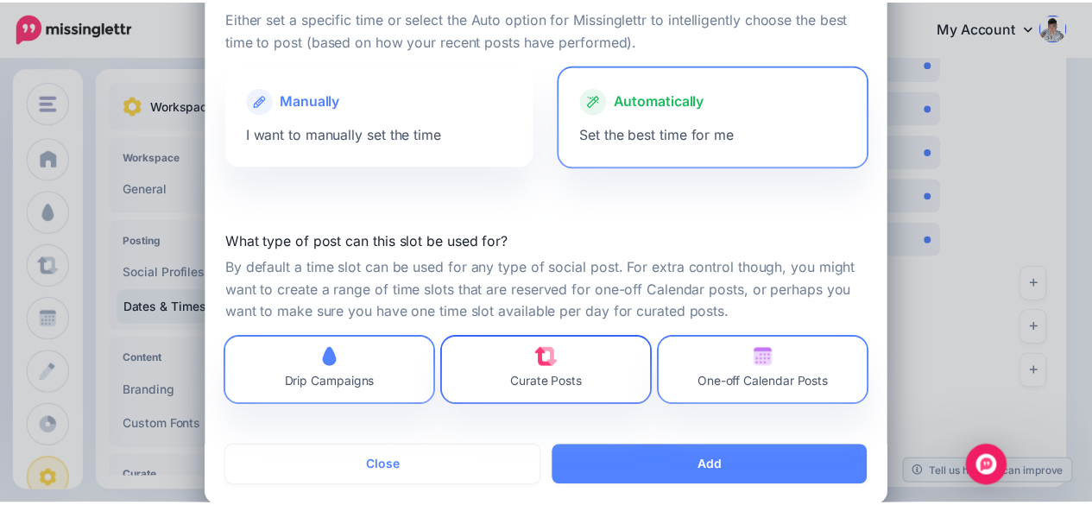
scroll to position [130, 0]
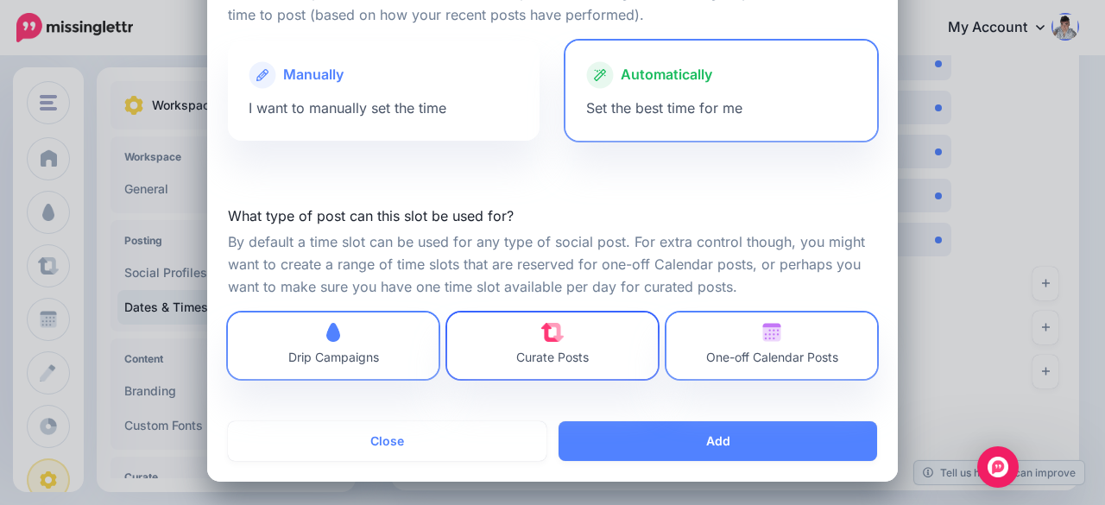
click at [587, 357] on link "Curate Posts" at bounding box center [552, 346] width 211 height 66
click at [755, 352] on span "One-off Calendar Posts" at bounding box center [772, 357] width 132 height 15
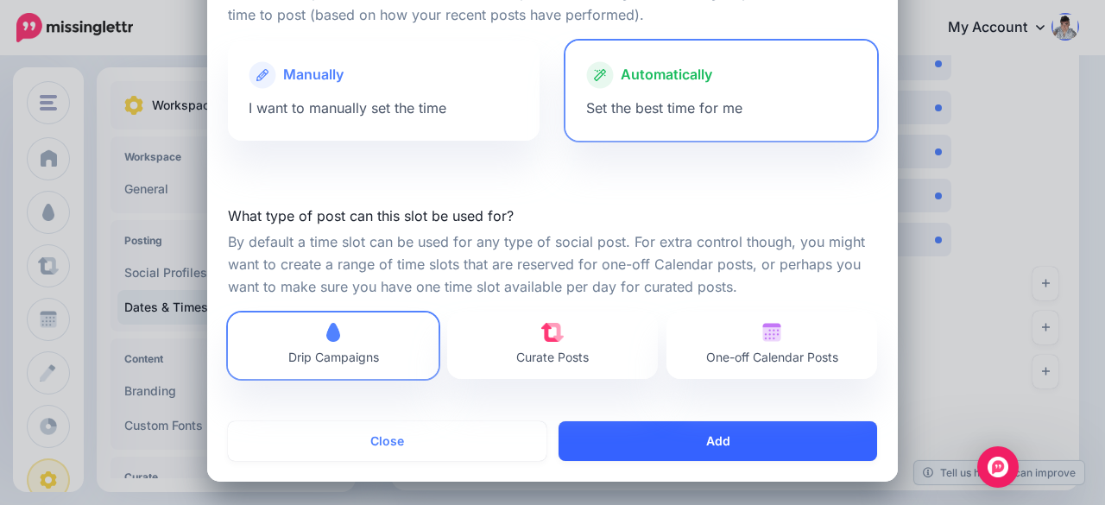
click at [749, 433] on button "Add" at bounding box center [718, 441] width 319 height 40
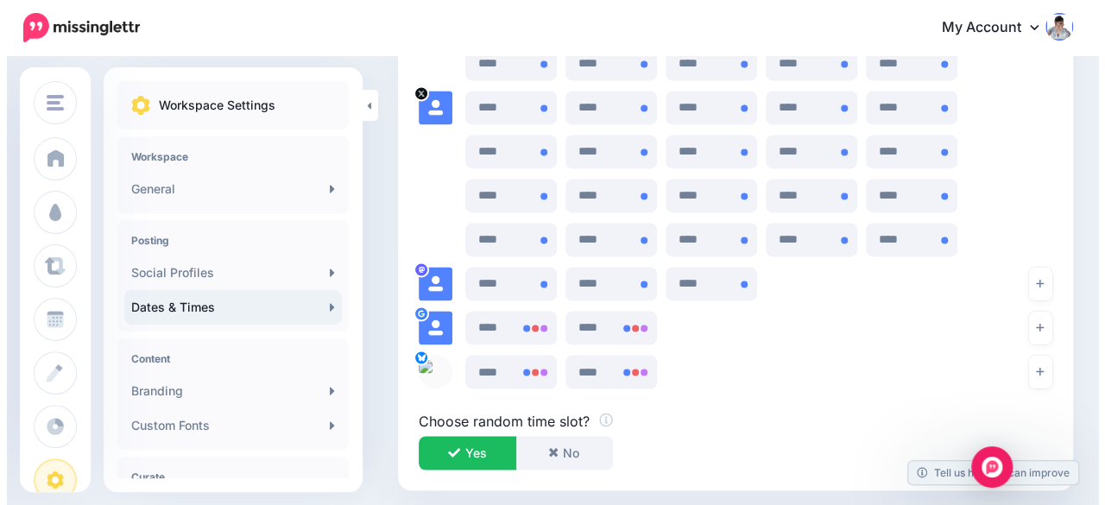
scroll to position [1187, 0]
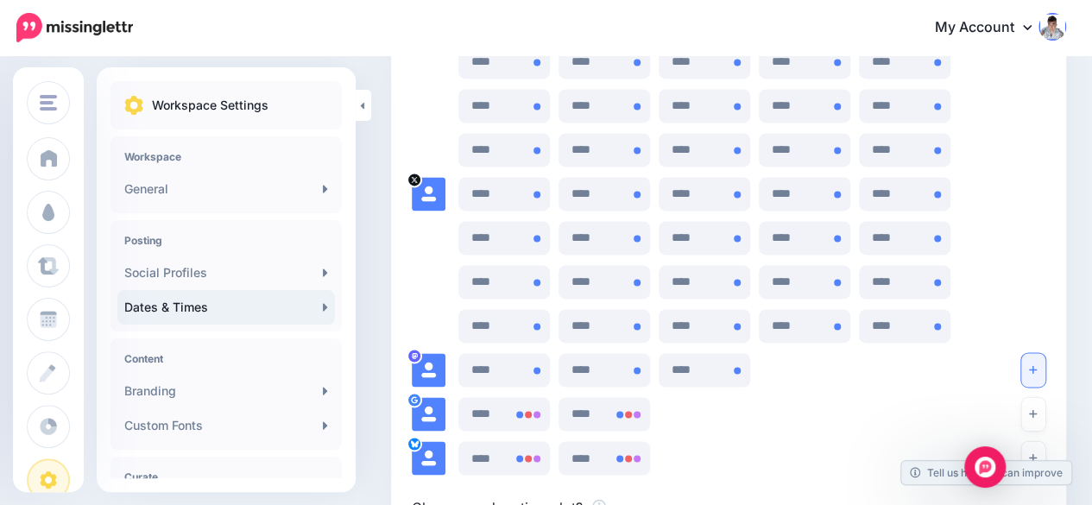
click at [1037, 368] on icon "button" at bounding box center [1033, 369] width 8 height 10
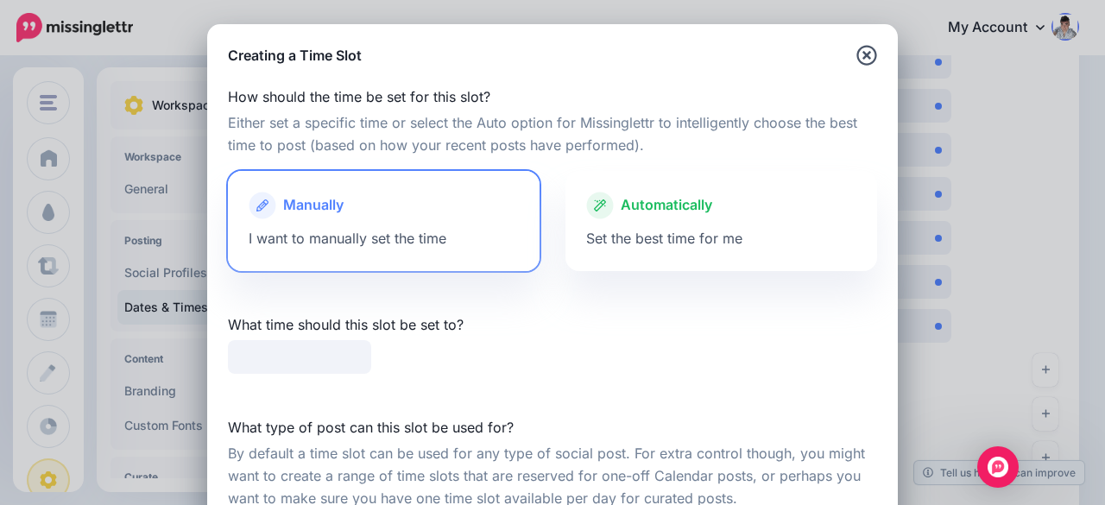
type input "*****"
click at [755, 217] on div "Automatically" at bounding box center [721, 206] width 270 height 28
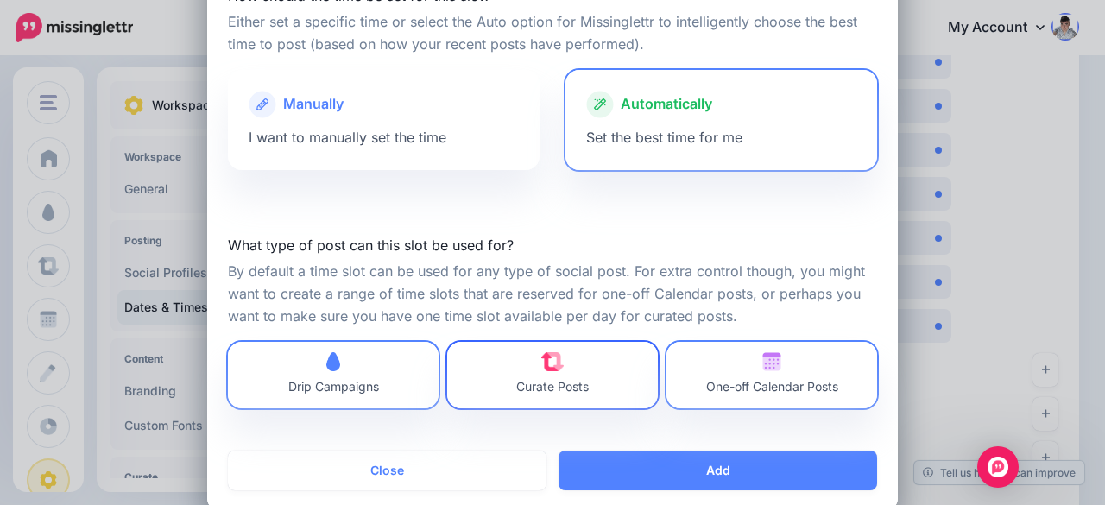
scroll to position [130, 0]
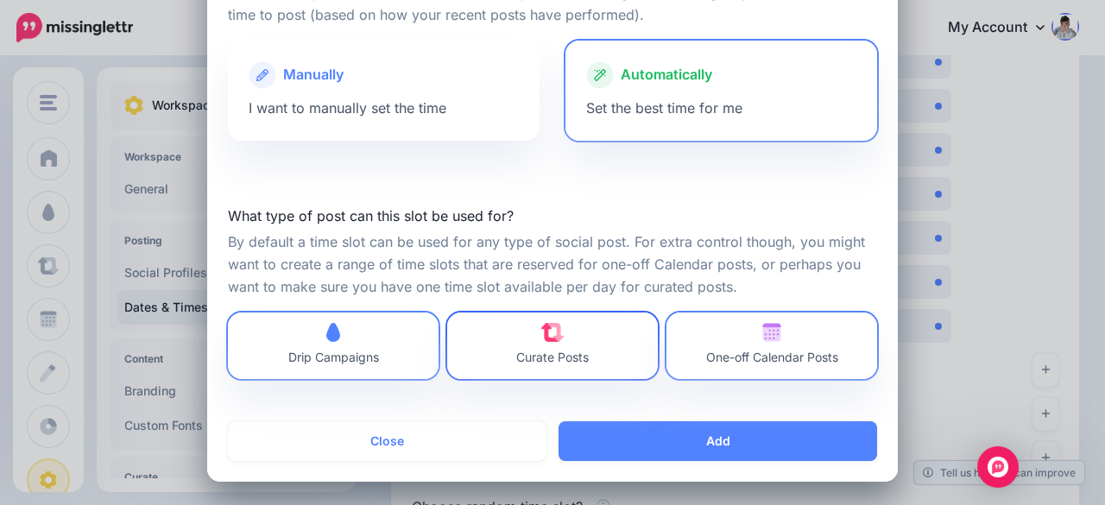
click at [629, 346] on link "Curate Posts" at bounding box center [552, 346] width 211 height 66
click at [736, 350] on span "One-off Calendar Posts" at bounding box center [772, 357] width 132 height 15
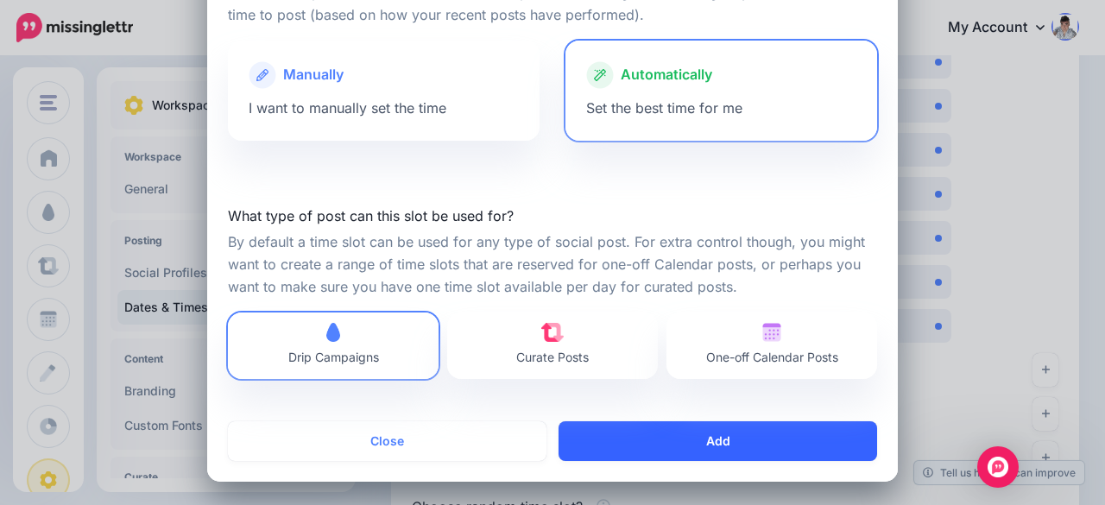
click at [749, 436] on button "Add" at bounding box center [718, 441] width 319 height 40
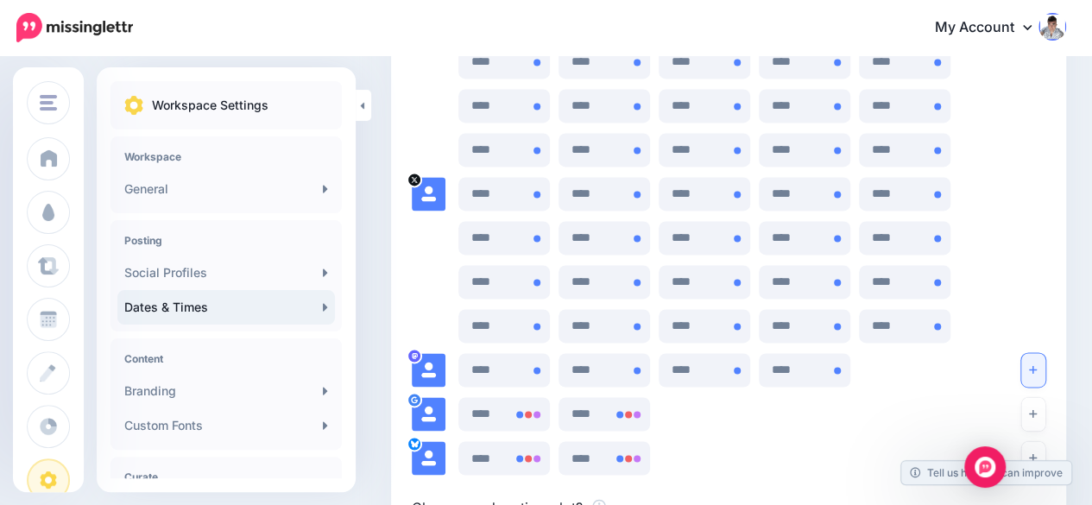
click at [1036, 368] on button "button" at bounding box center [1033, 370] width 24 height 34
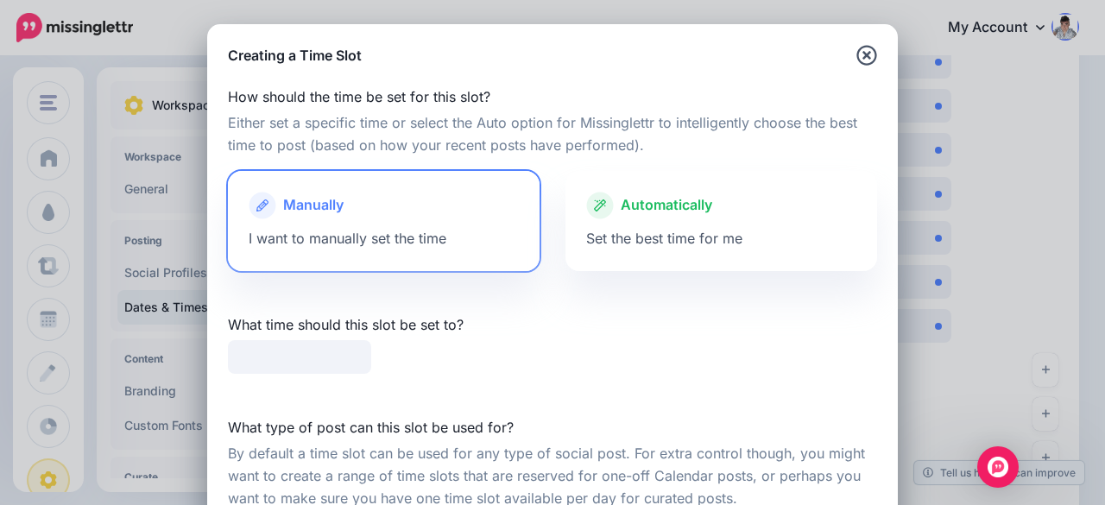
type input "*****"
click at [737, 237] on div "Automatically Set the best time for me" at bounding box center [721, 221] width 312 height 100
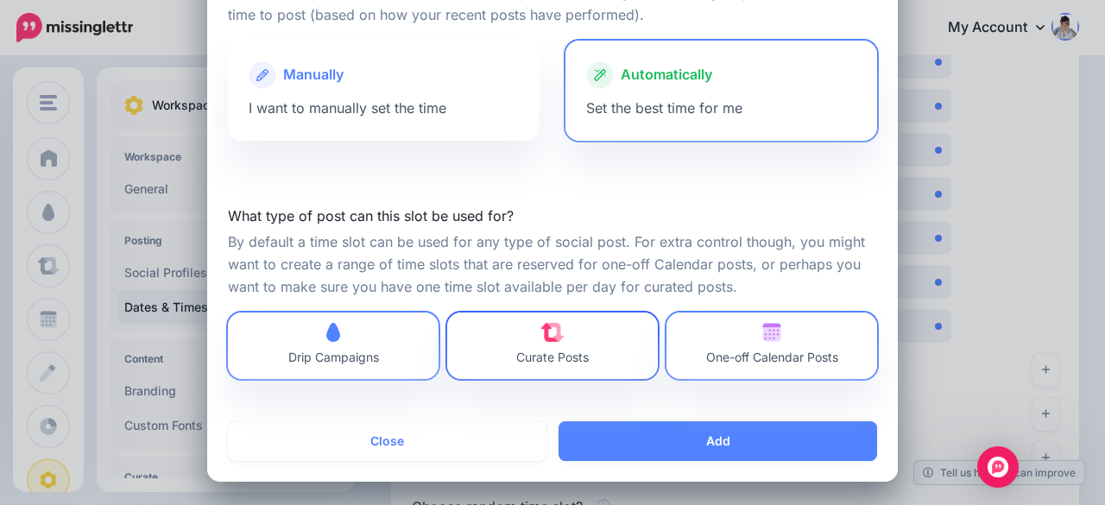
click at [602, 341] on link "Curate Posts" at bounding box center [552, 346] width 211 height 66
click at [751, 360] on span "One-off Calendar Posts" at bounding box center [772, 357] width 132 height 15
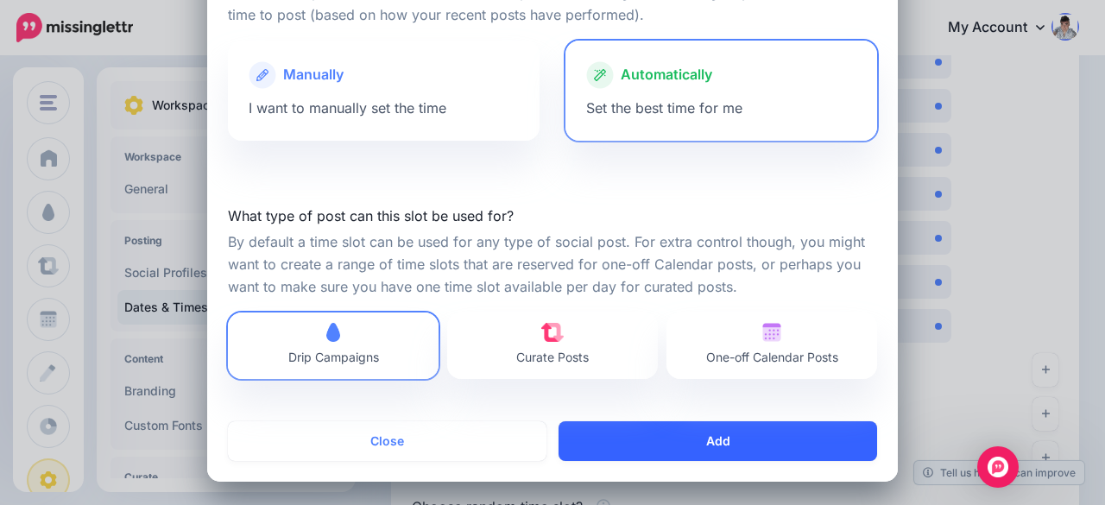
click at [736, 438] on button "Add" at bounding box center [718, 441] width 319 height 40
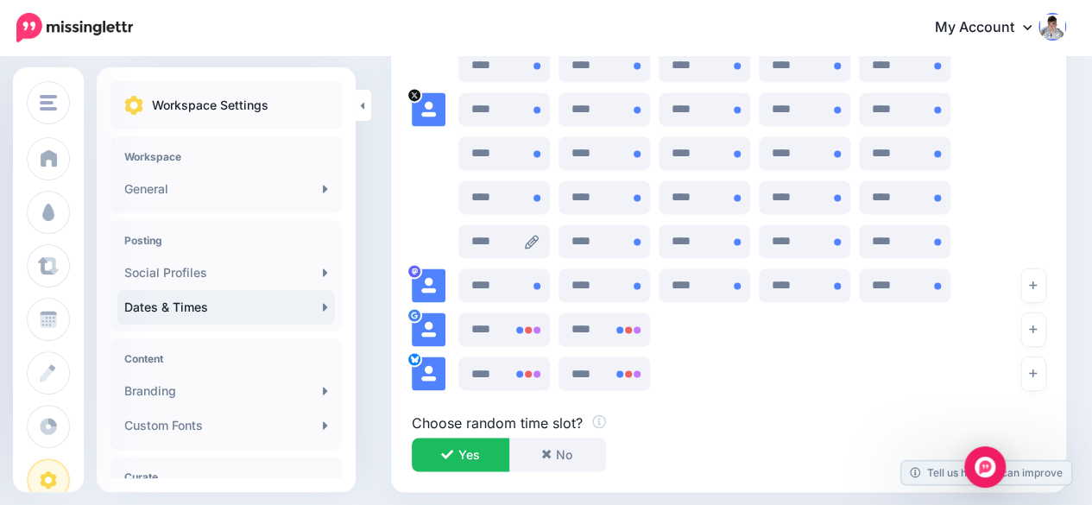
scroll to position [1273, 0]
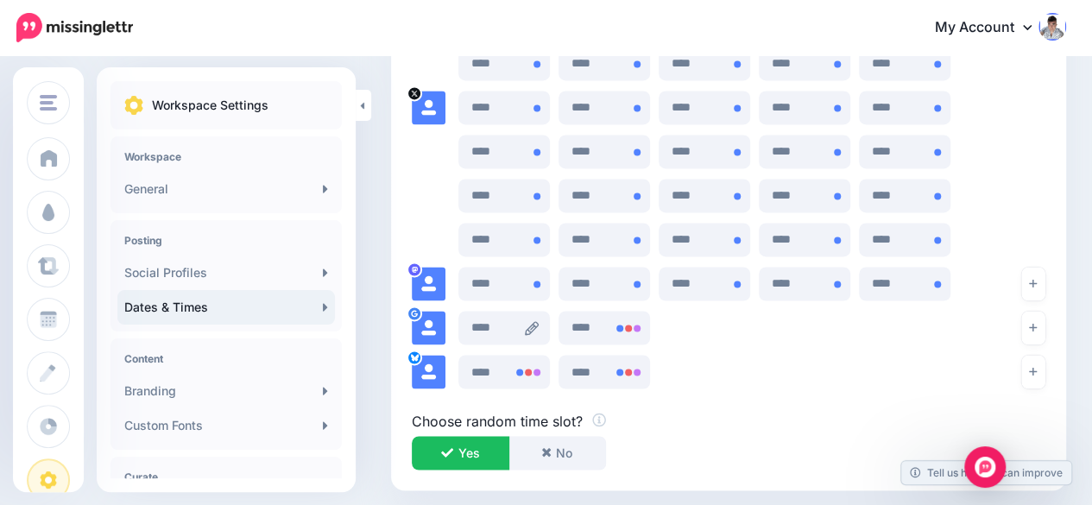
click at [537, 326] on icon at bounding box center [532, 328] width 14 height 14
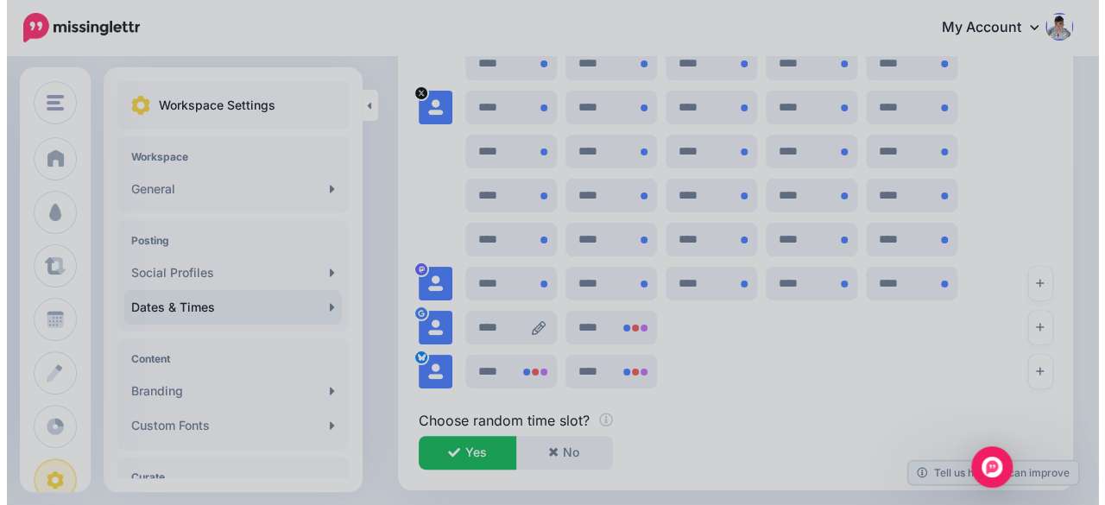
scroll to position [0, 0]
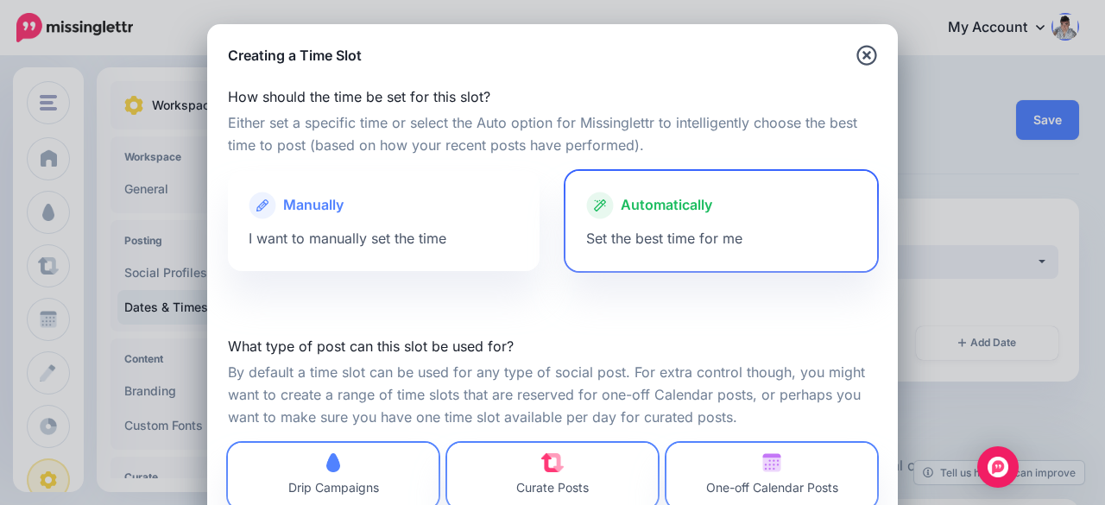
click at [644, 252] on div "Automatically Set the best time for me" at bounding box center [721, 221] width 312 height 100
click at [525, 451] on link "Curate Posts" at bounding box center [552, 476] width 211 height 66
click at [734, 456] on span "One-off Calendar Posts" at bounding box center [772, 476] width 132 height 46
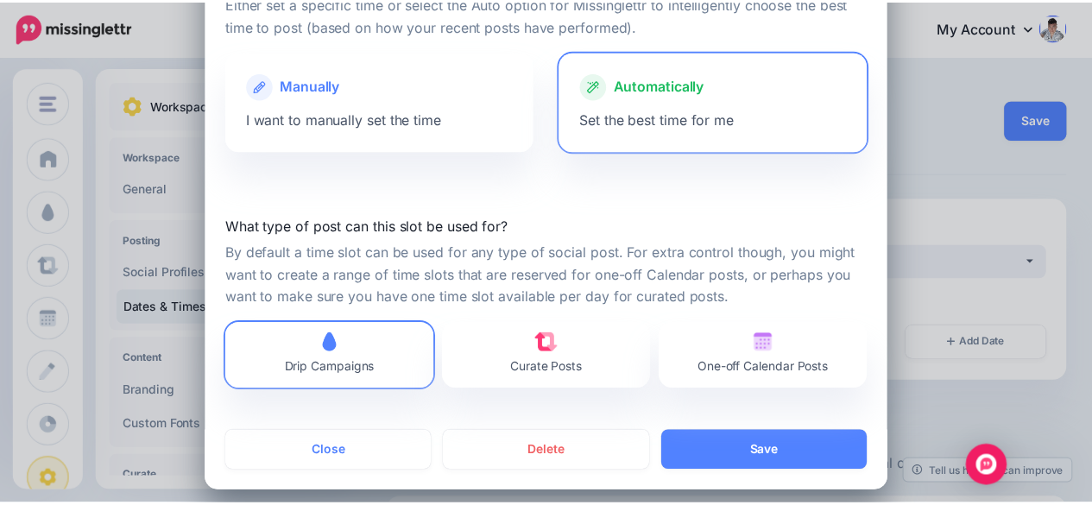
scroll to position [130, 0]
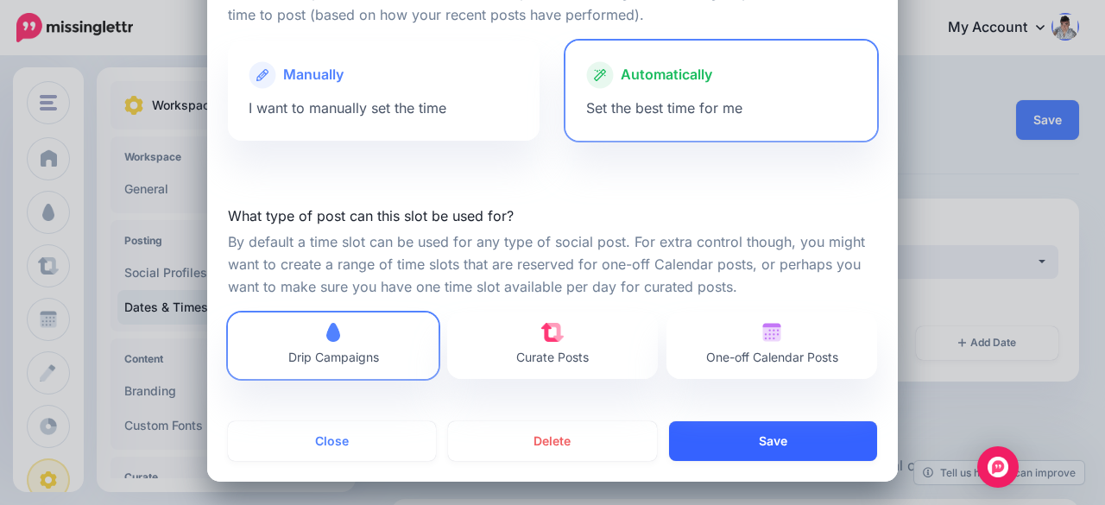
click at [759, 439] on button "Save" at bounding box center [773, 441] width 208 height 40
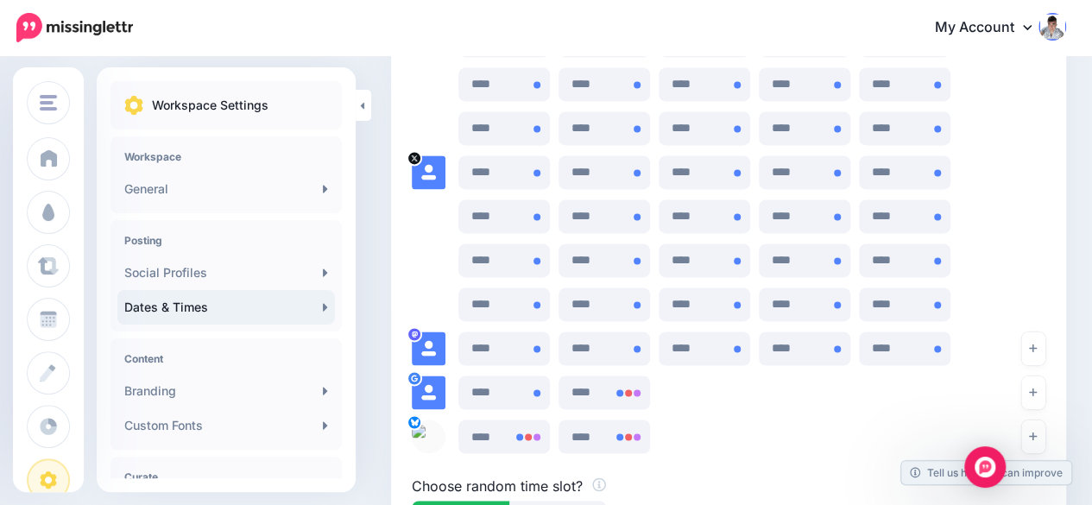
scroll to position [1187, 0]
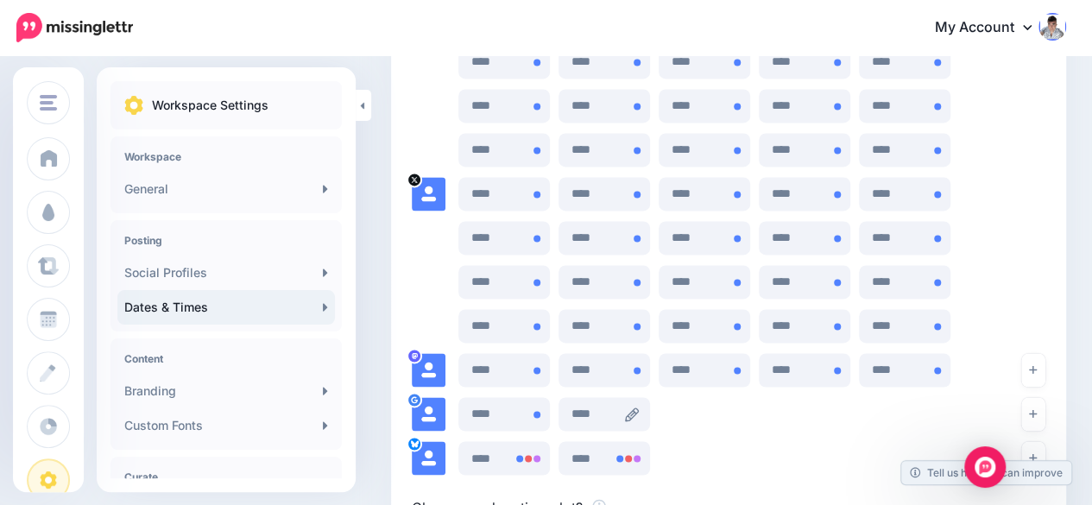
click at [628, 412] on icon at bounding box center [632, 414] width 14 height 14
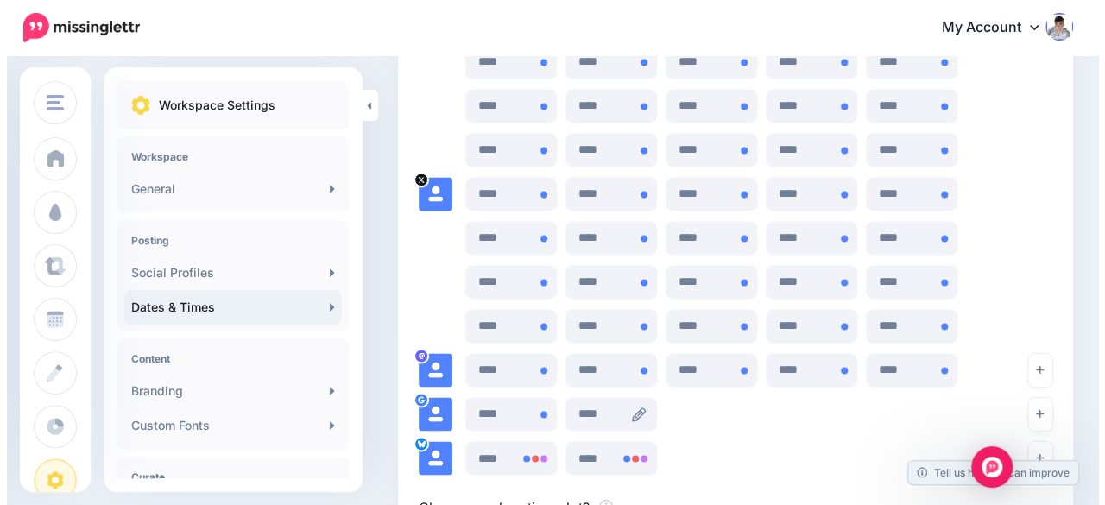
scroll to position [0, 0]
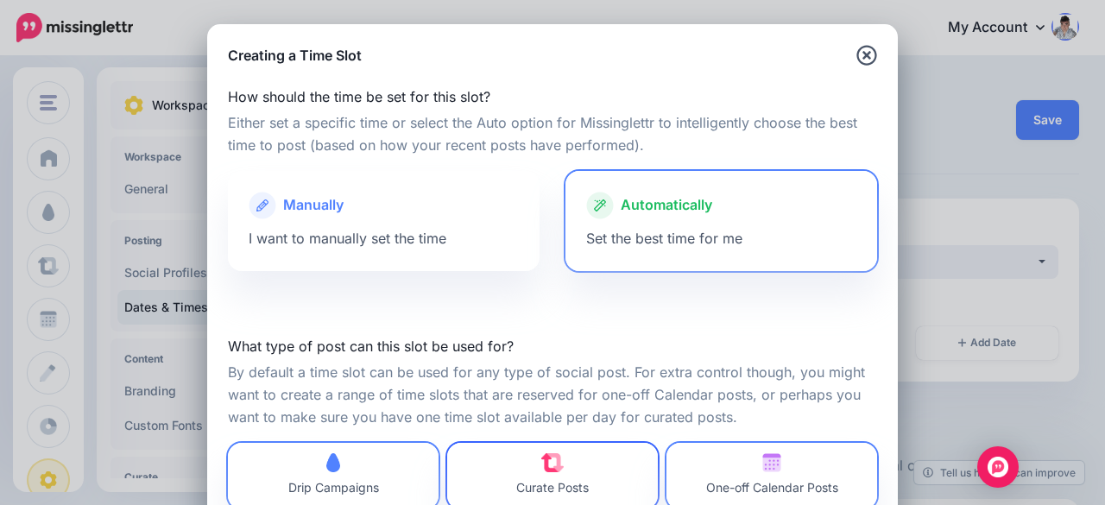
click at [541, 462] on img at bounding box center [552, 462] width 23 height 19
click at [727, 467] on span "One-off Calendar Posts" at bounding box center [772, 476] width 132 height 46
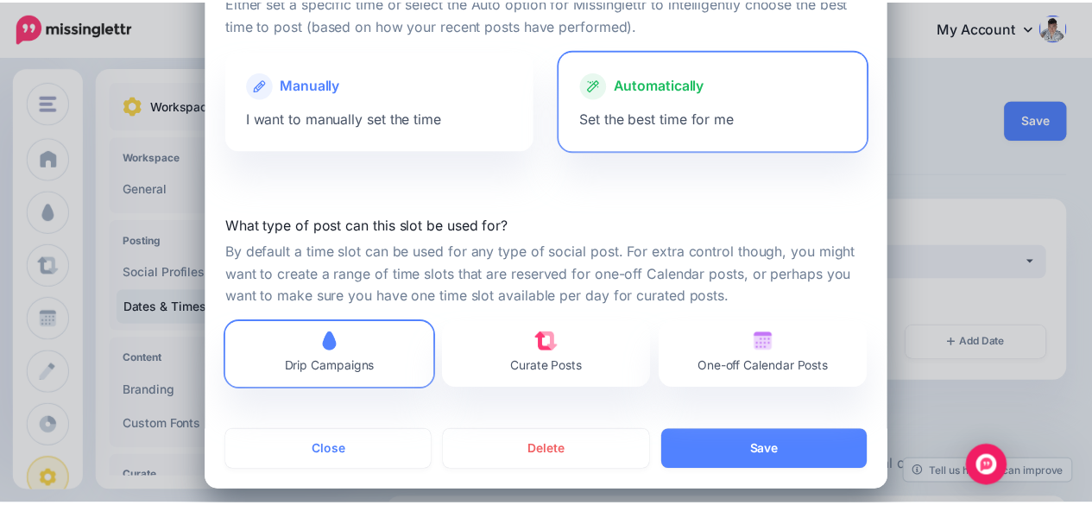
scroll to position [130, 0]
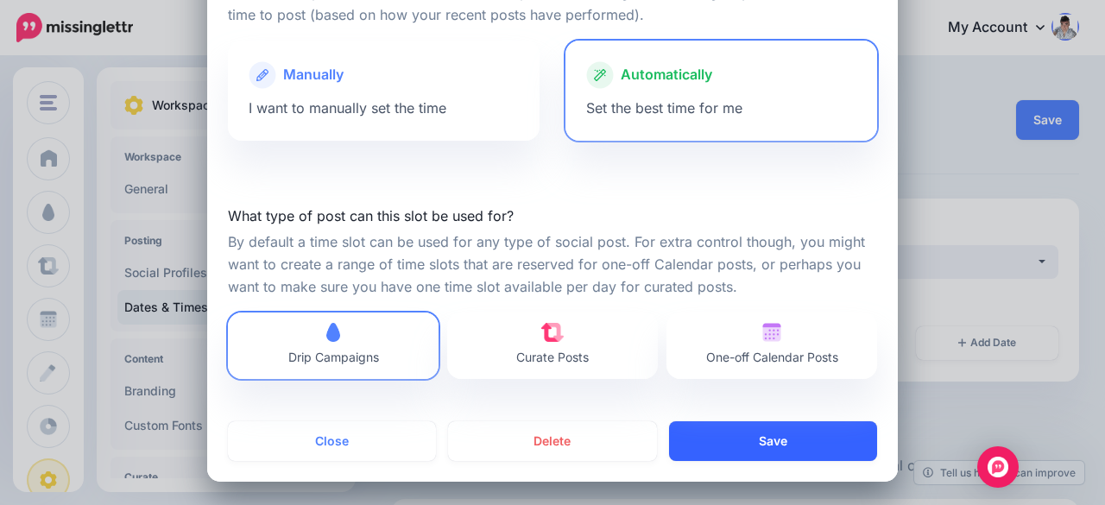
click at [744, 436] on button "Save" at bounding box center [773, 441] width 208 height 40
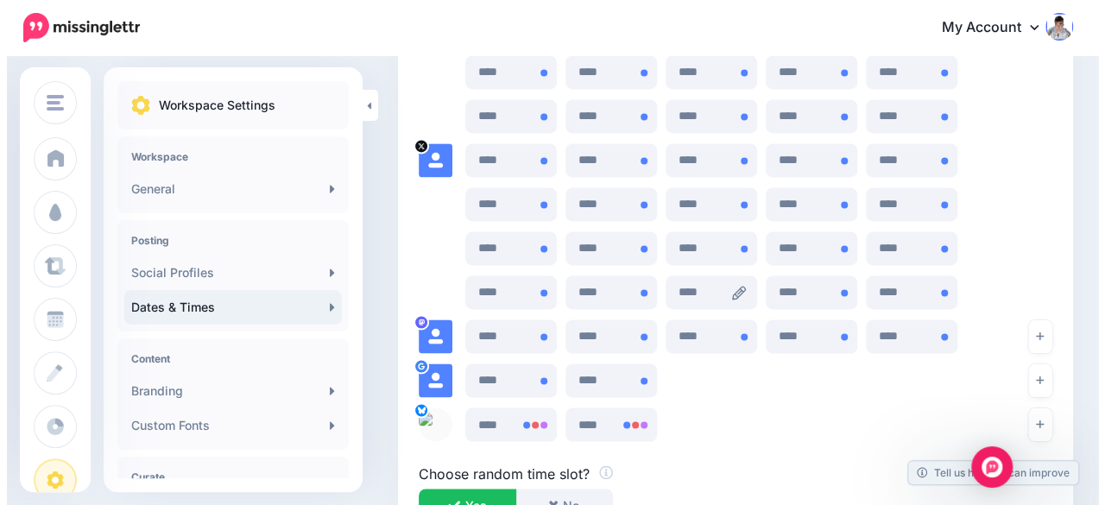
scroll to position [1273, 0]
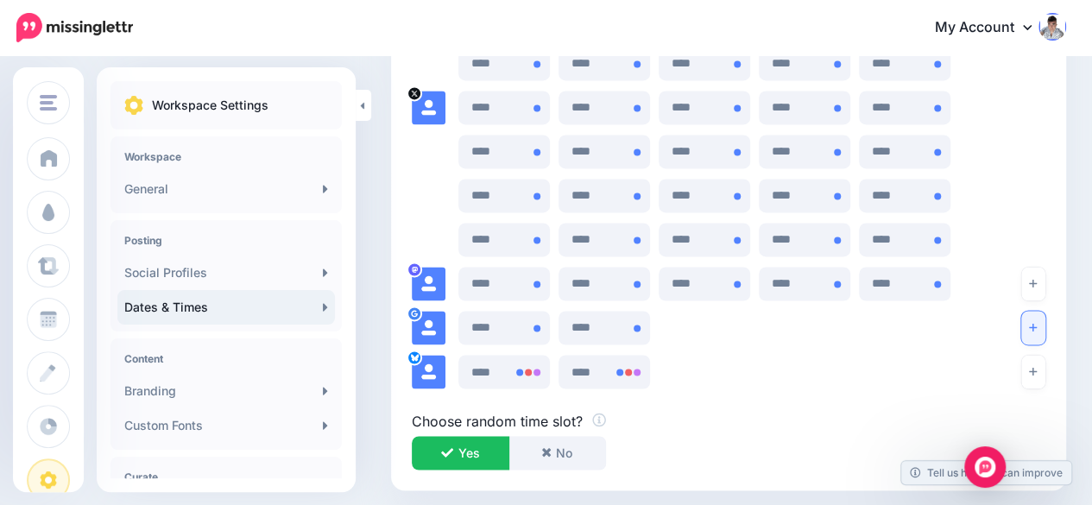
click at [1037, 330] on button "button" at bounding box center [1033, 328] width 24 height 34
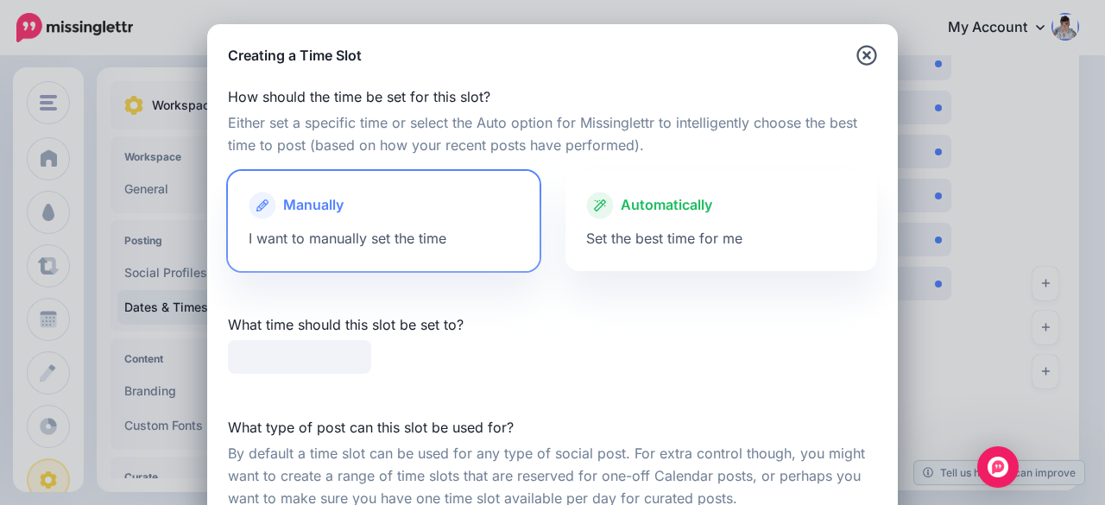
type input "*****"
click at [770, 225] on div at bounding box center [721, 223] width 270 height 9
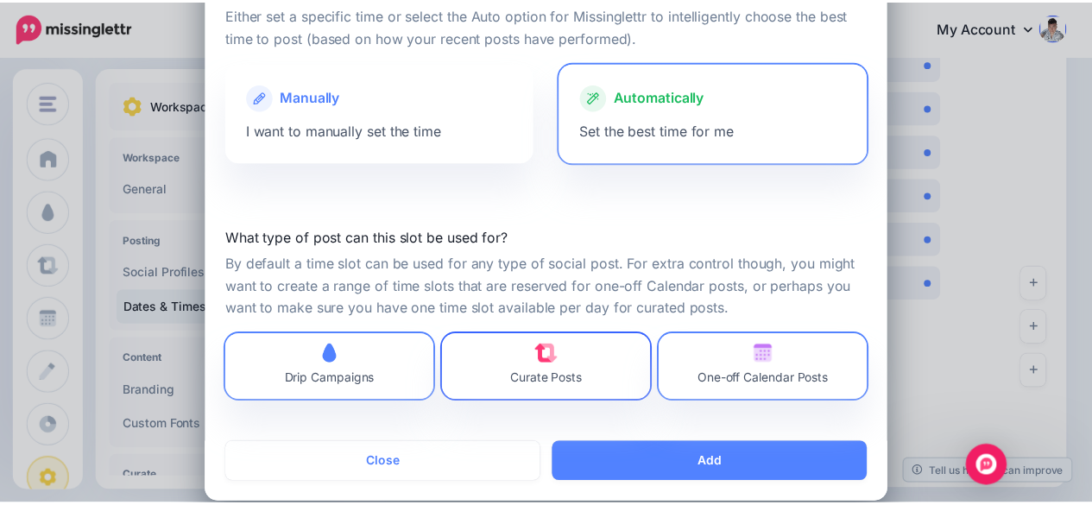
scroll to position [130, 0]
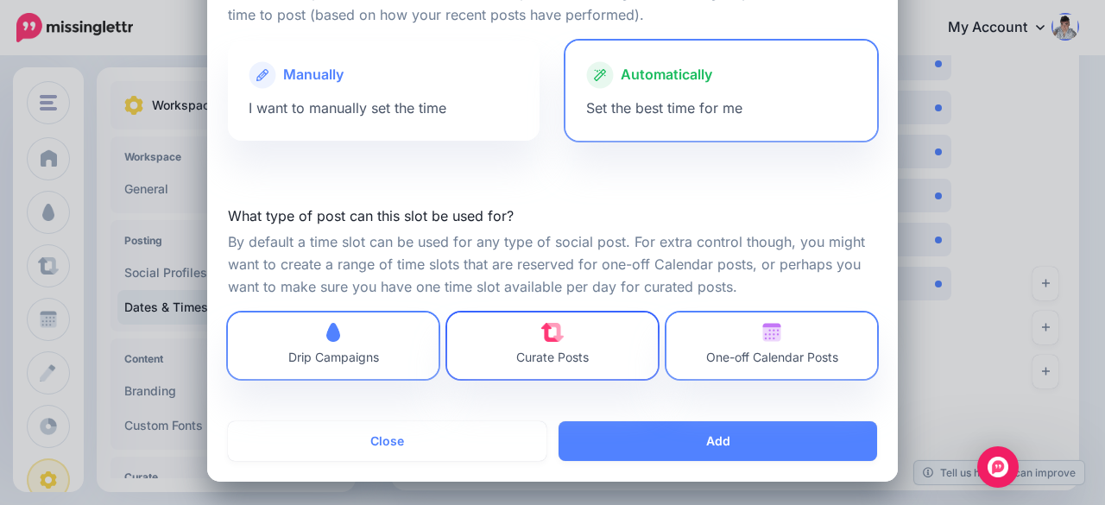
click at [609, 353] on link "Curate Posts" at bounding box center [552, 346] width 211 height 66
click at [763, 355] on span "One-off Calendar Posts" at bounding box center [772, 357] width 132 height 15
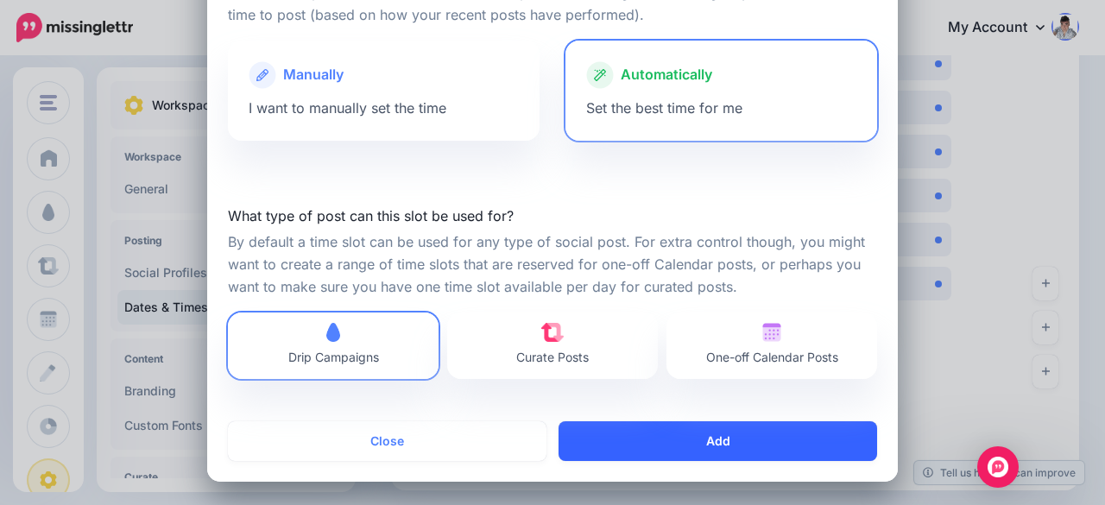
click at [732, 437] on button "Add" at bounding box center [718, 441] width 319 height 40
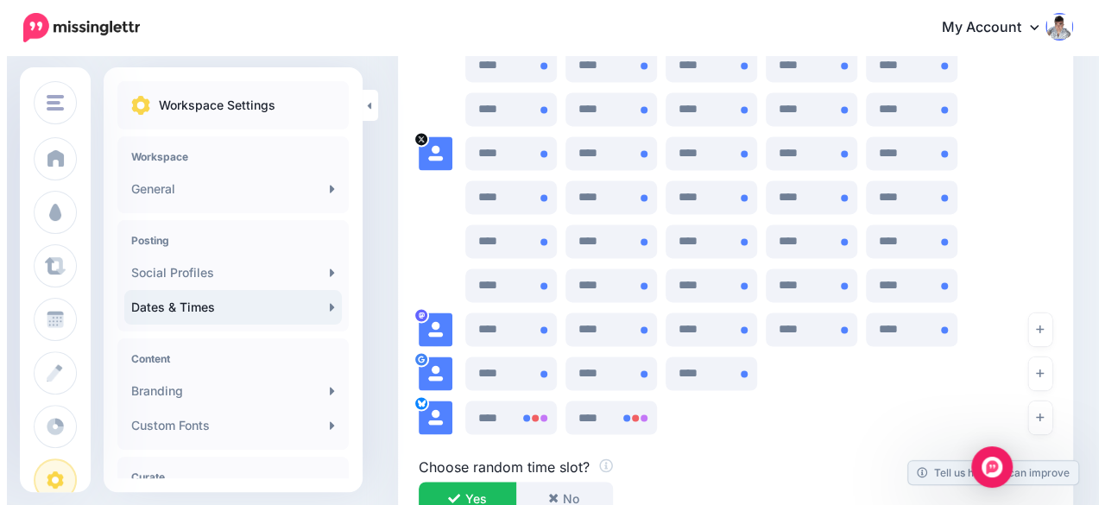
scroll to position [1273, 0]
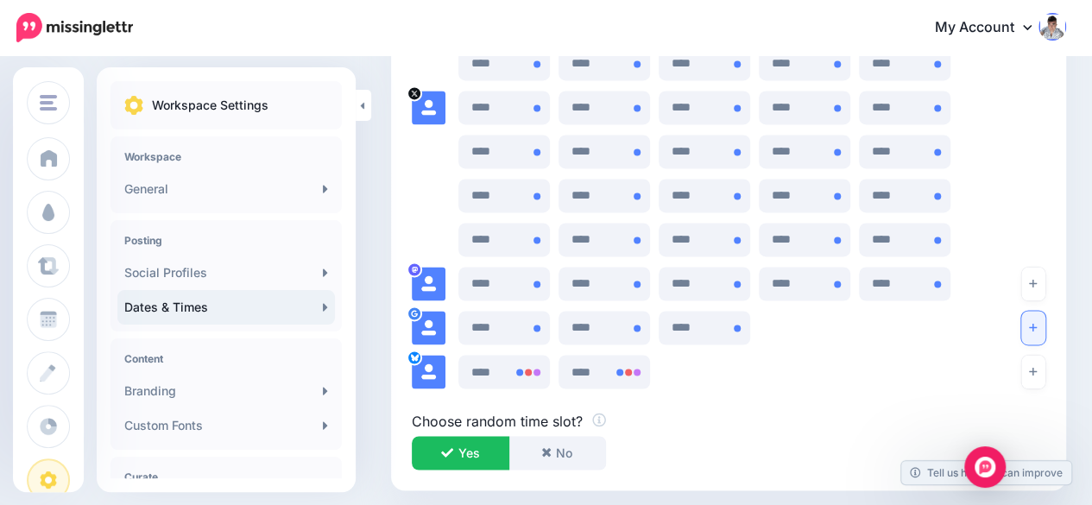
click at [1039, 326] on button "button" at bounding box center [1033, 328] width 24 height 34
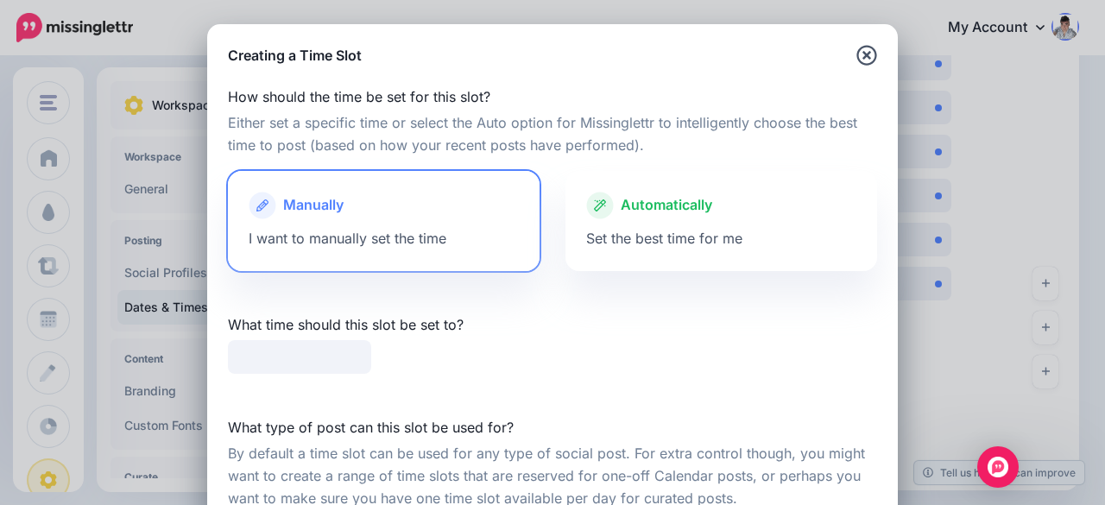
type input "*****"
click at [755, 215] on div "Automatically" at bounding box center [721, 206] width 270 height 28
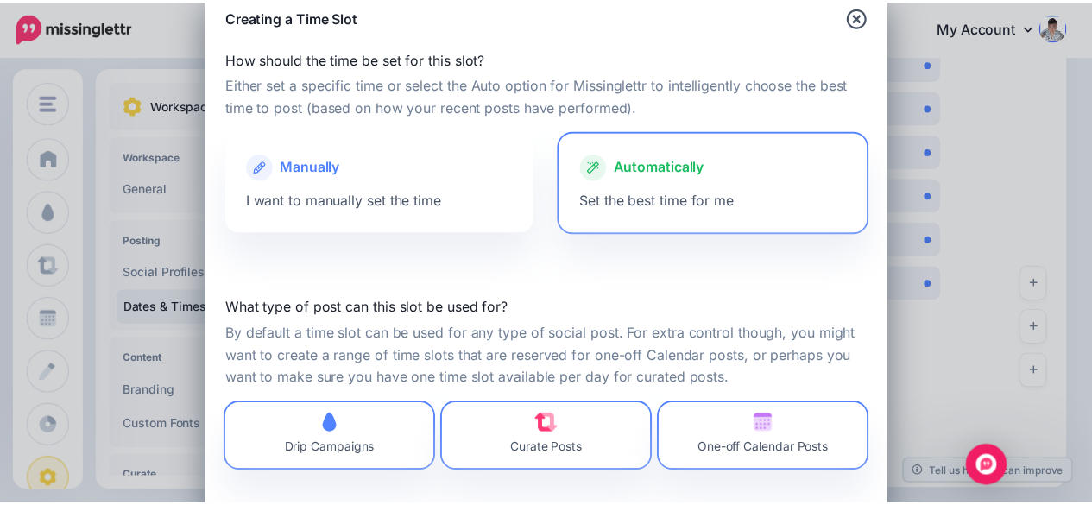
scroll to position [130, 0]
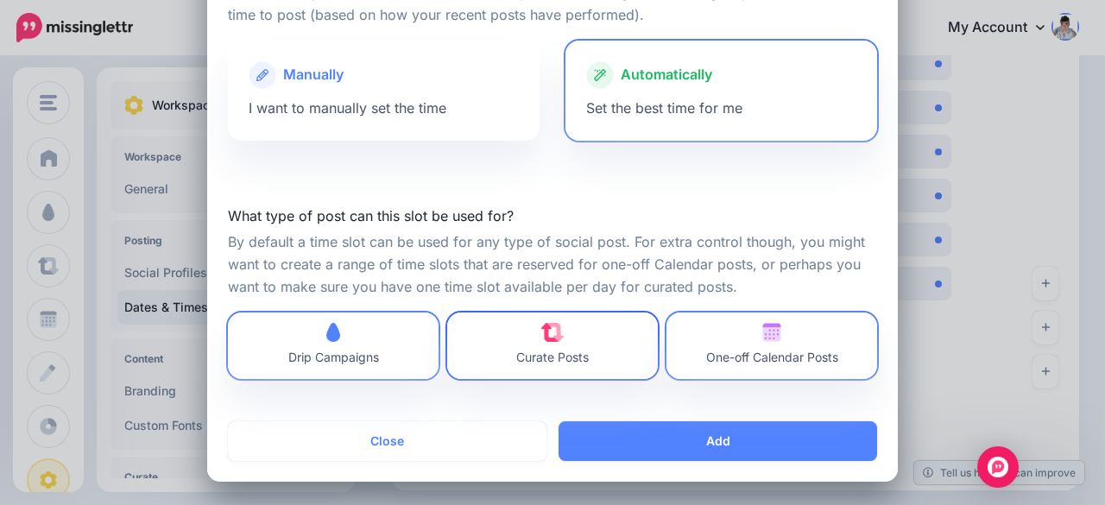
click at [590, 340] on link "Curate Posts" at bounding box center [552, 346] width 211 height 66
click at [765, 366] on span "One-off Calendar Posts" at bounding box center [772, 346] width 132 height 46
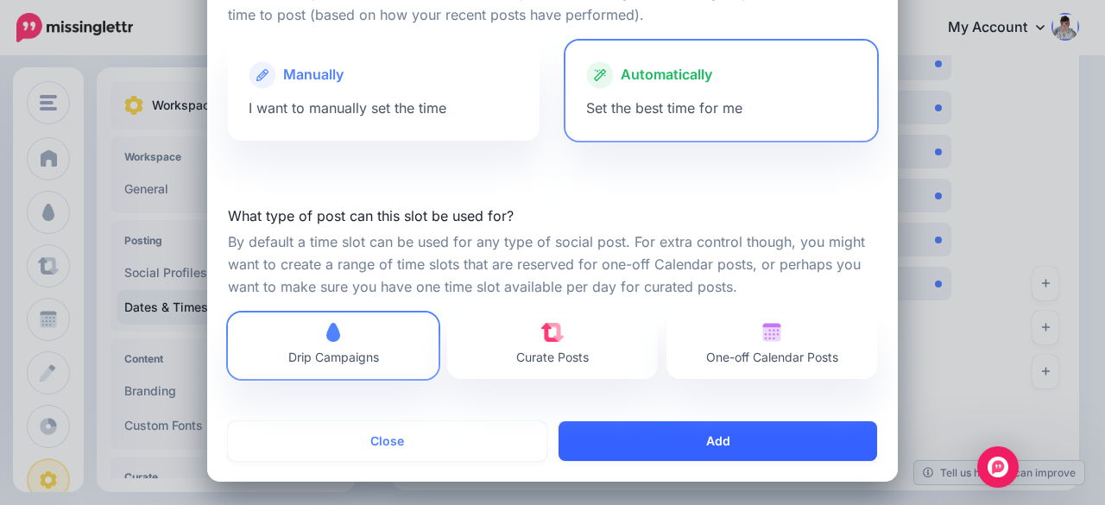
click at [755, 431] on button "Add" at bounding box center [718, 441] width 319 height 40
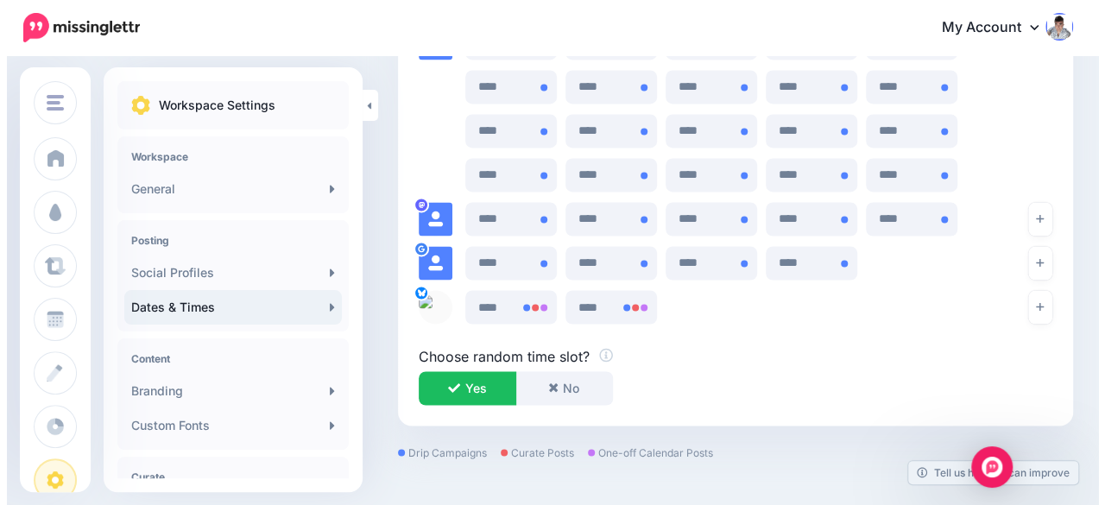
scroll to position [1360, 0]
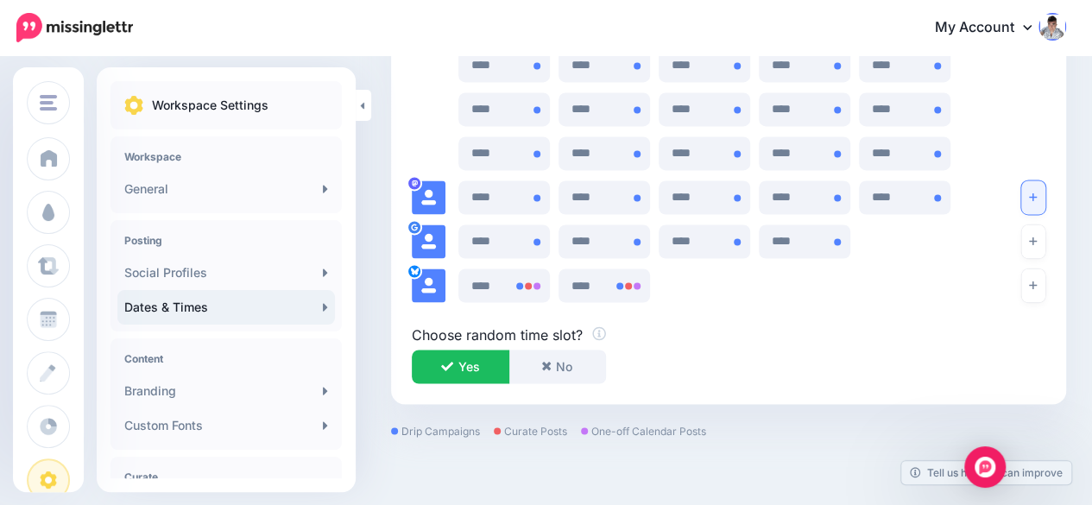
click at [1037, 194] on icon "button" at bounding box center [1033, 197] width 8 height 10
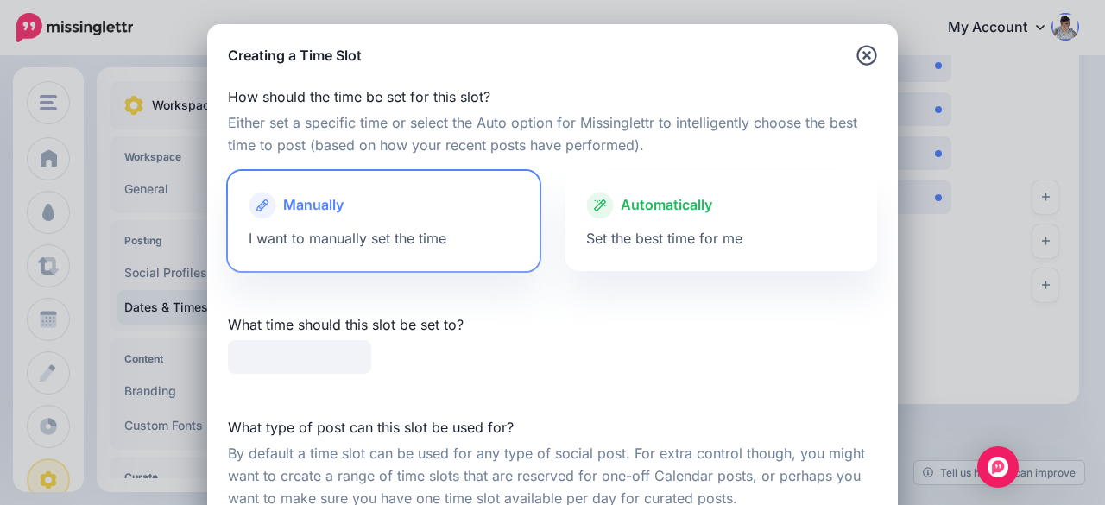
type input "*****"
click at [710, 237] on span "Set the best time for me" at bounding box center [664, 238] width 156 height 17
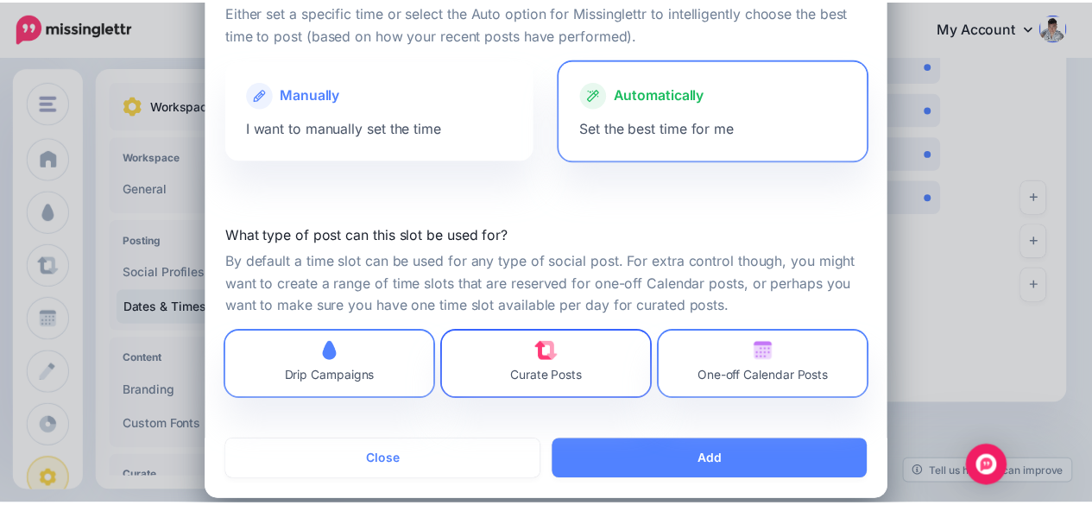
scroll to position [130, 0]
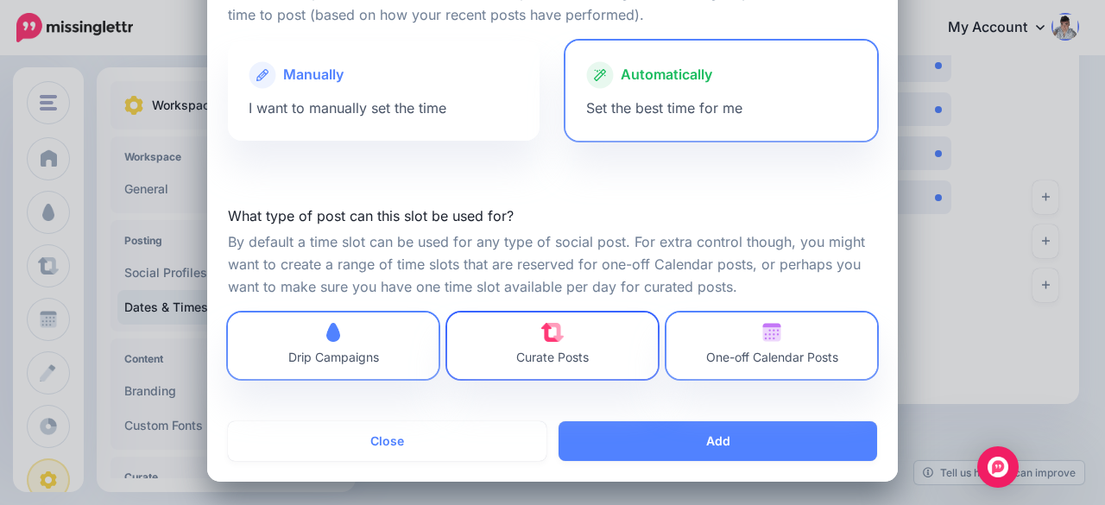
click at [597, 351] on link "Curate Posts" at bounding box center [552, 346] width 211 height 66
click at [748, 363] on span "One-off Calendar Posts" at bounding box center [772, 357] width 132 height 15
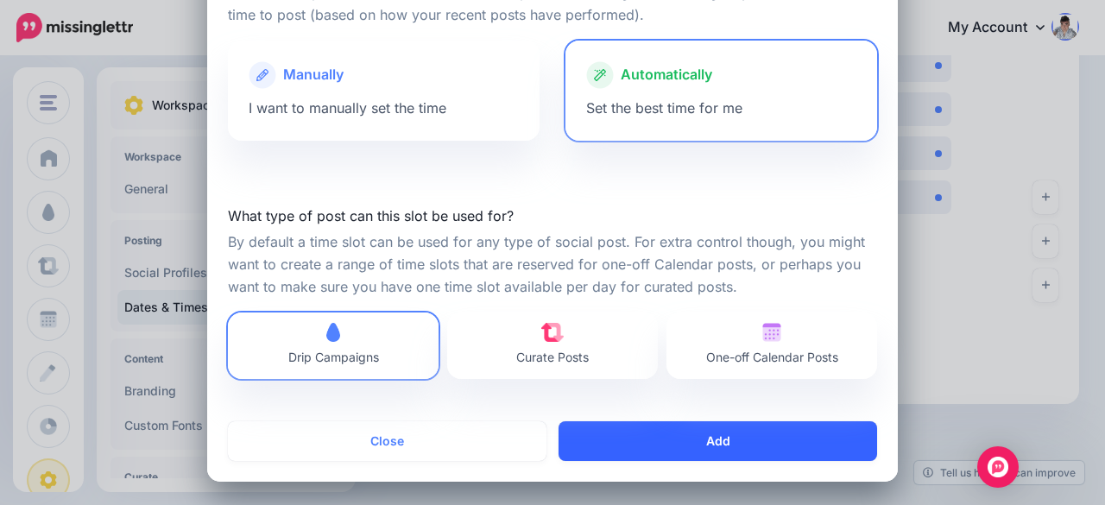
click at [741, 441] on button "Add" at bounding box center [718, 441] width 319 height 40
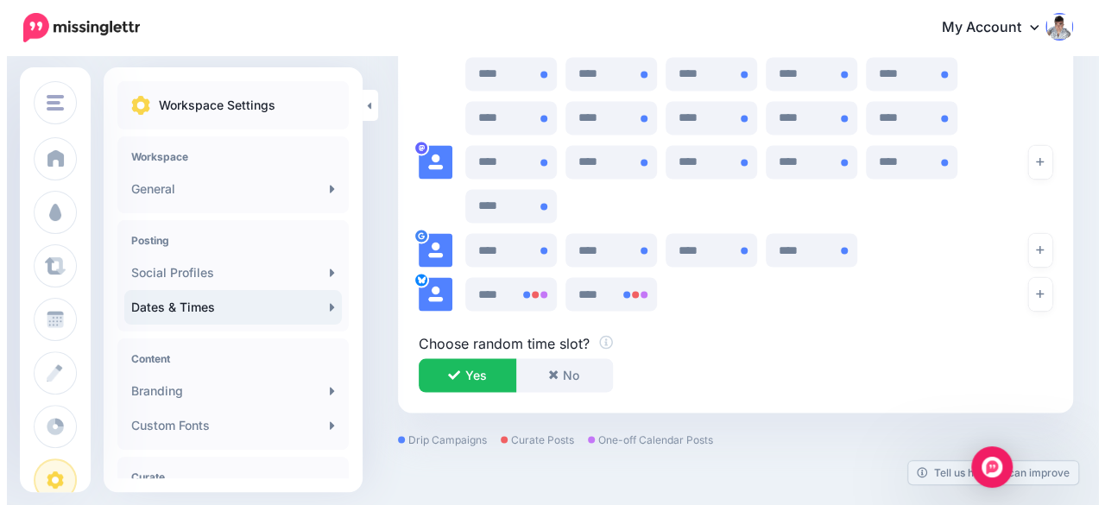
scroll to position [1446, 0]
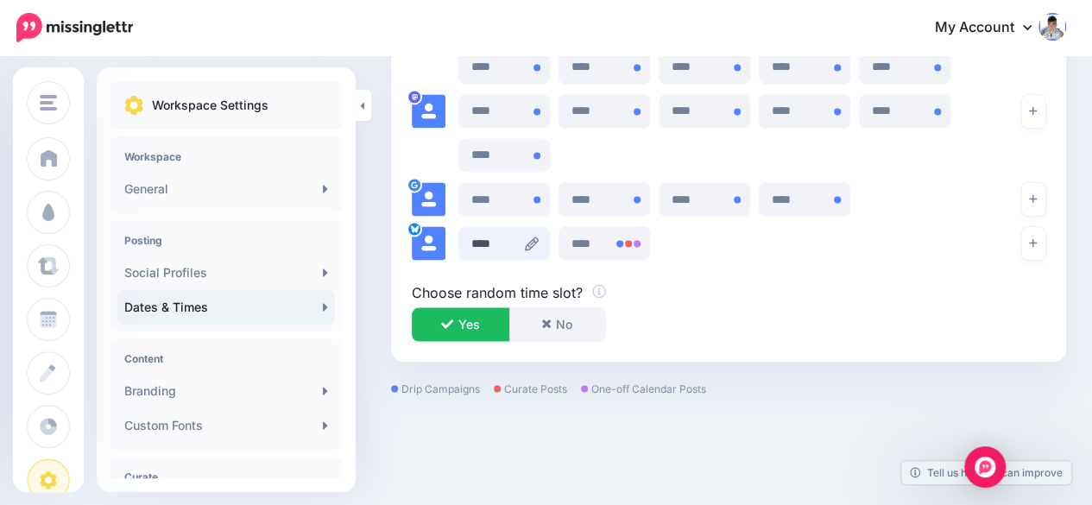
click at [539, 233] on input "****" at bounding box center [504, 243] width 92 height 34
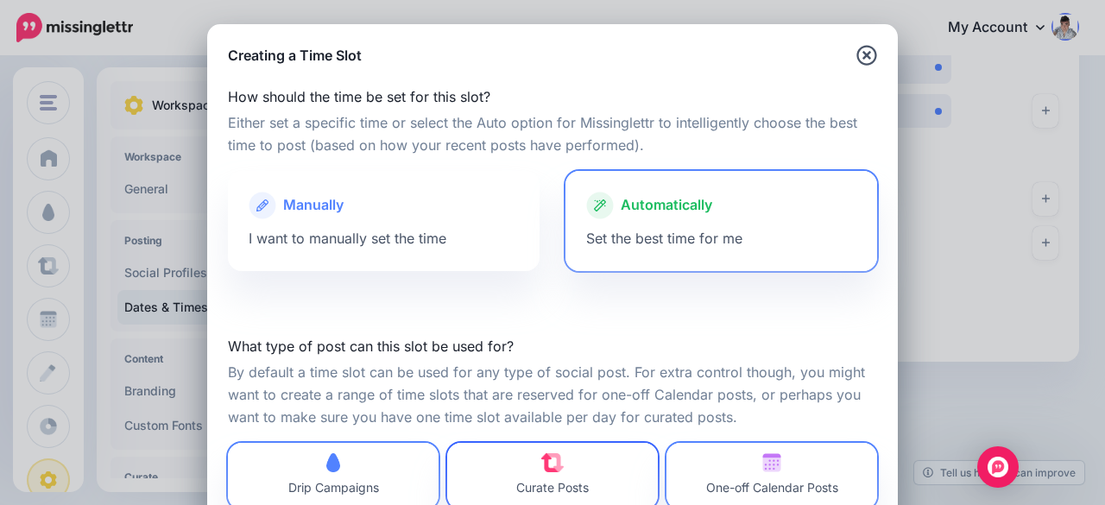
click at [544, 464] on img at bounding box center [552, 462] width 23 height 19
click at [776, 466] on span "One-off Calendar Posts" at bounding box center [772, 476] width 132 height 46
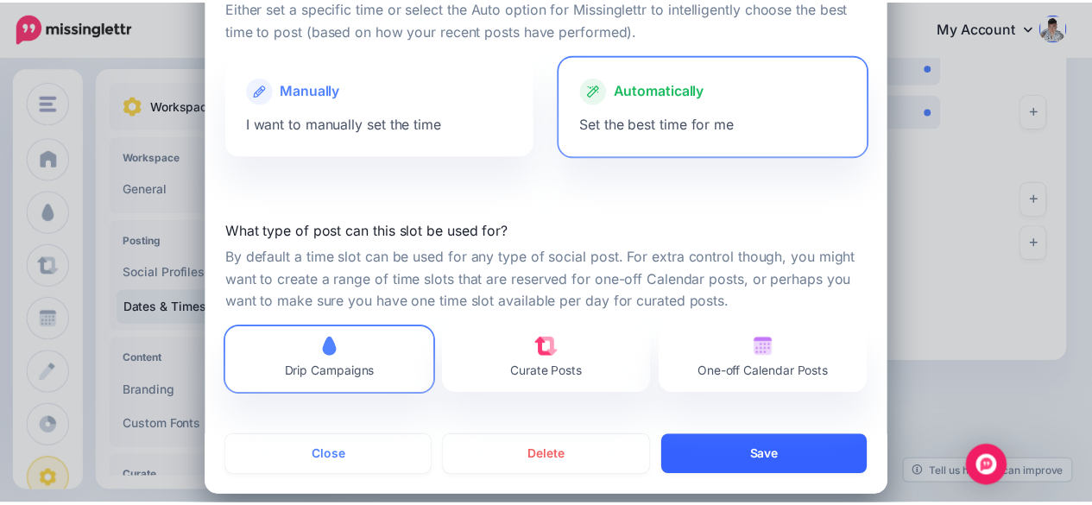
scroll to position [130, 0]
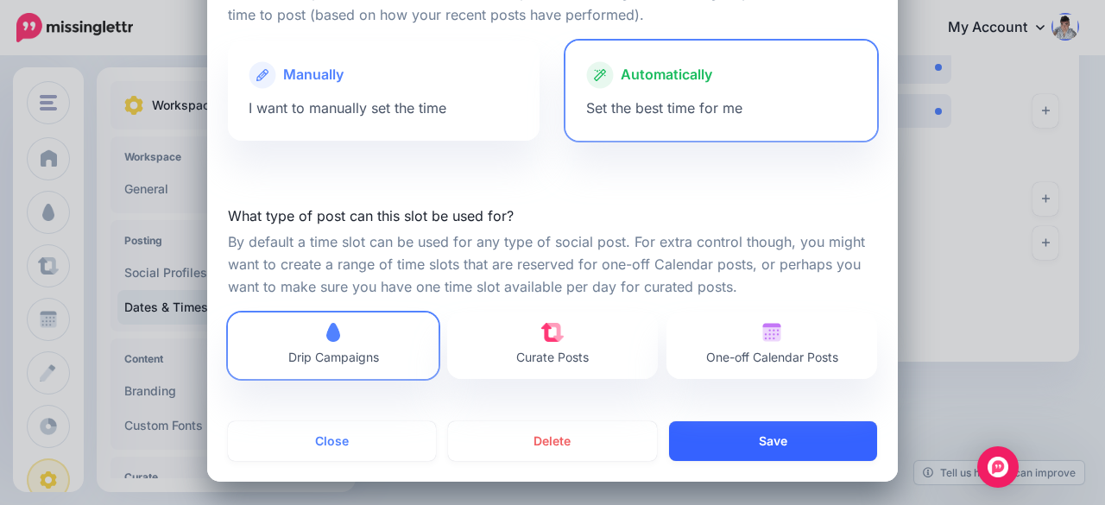
click at [767, 434] on button "Save" at bounding box center [773, 441] width 208 height 40
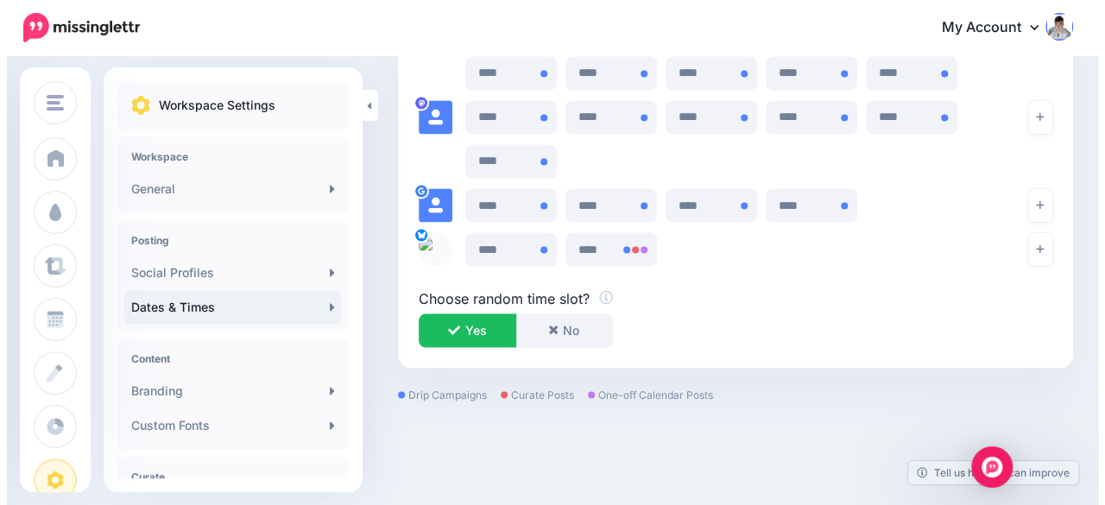
scroll to position [1446, 0]
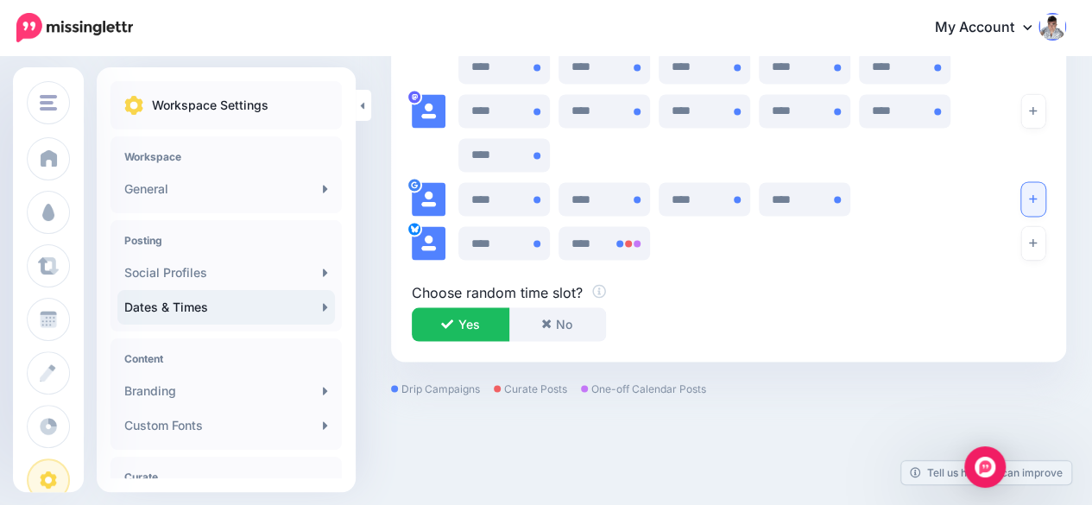
click at [1037, 198] on icon "button" at bounding box center [1033, 199] width 8 height 8
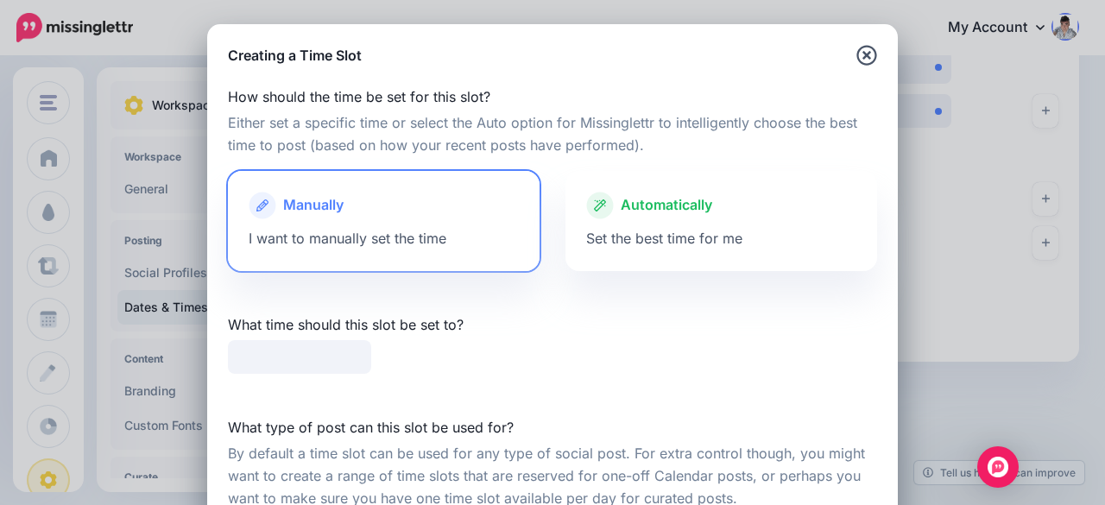
type input "*****"
click at [742, 215] on div "Automatically" at bounding box center [721, 206] width 270 height 28
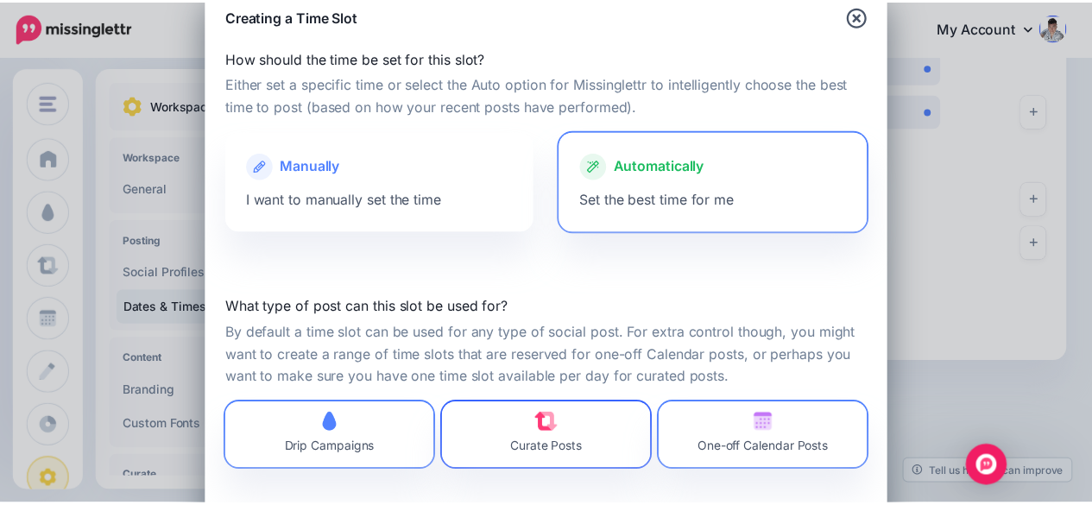
scroll to position [130, 0]
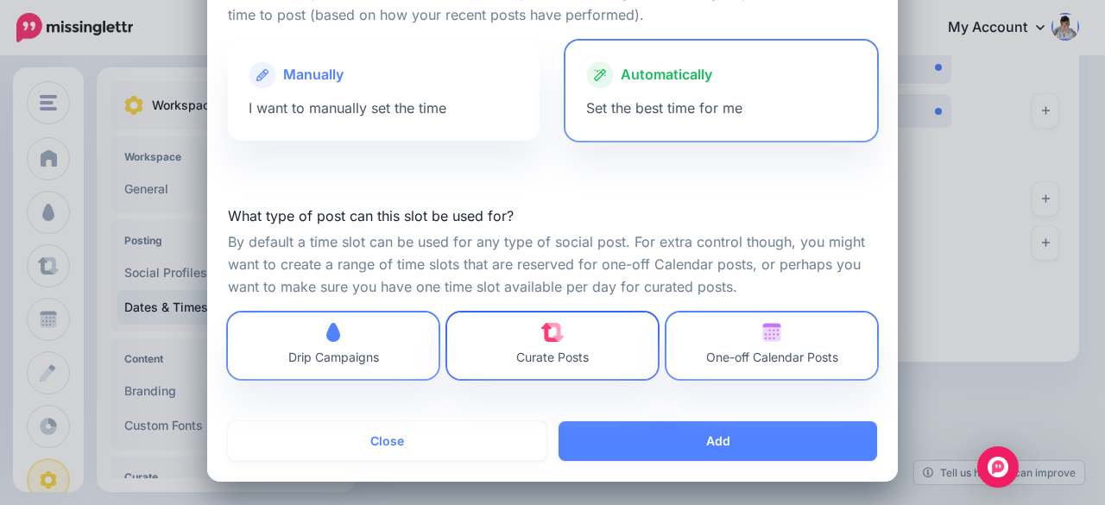
click at [605, 344] on link "Curate Posts" at bounding box center [552, 346] width 211 height 66
click at [741, 346] on span "One-off Calendar Posts" at bounding box center [772, 346] width 132 height 46
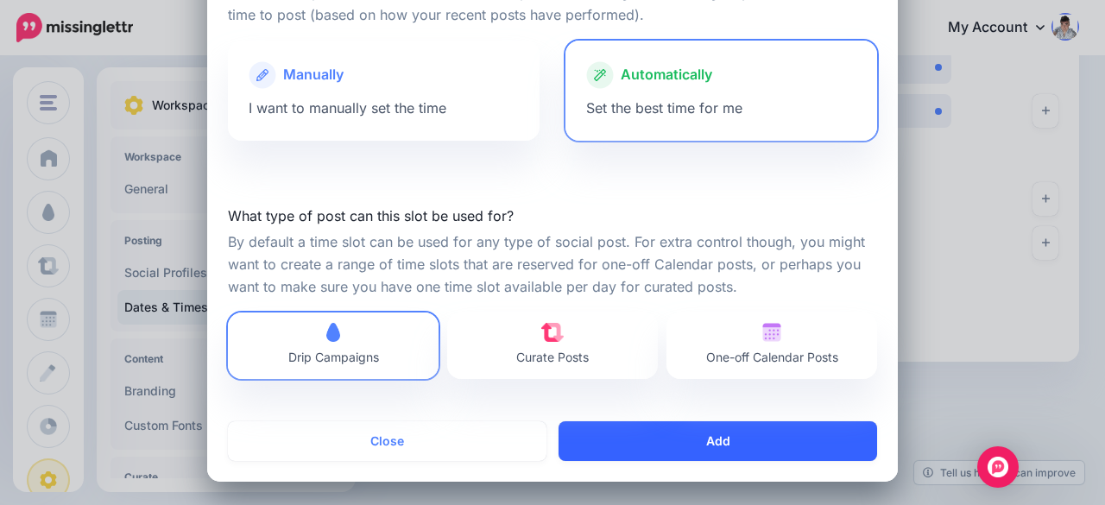
click at [733, 438] on button "Add" at bounding box center [718, 441] width 319 height 40
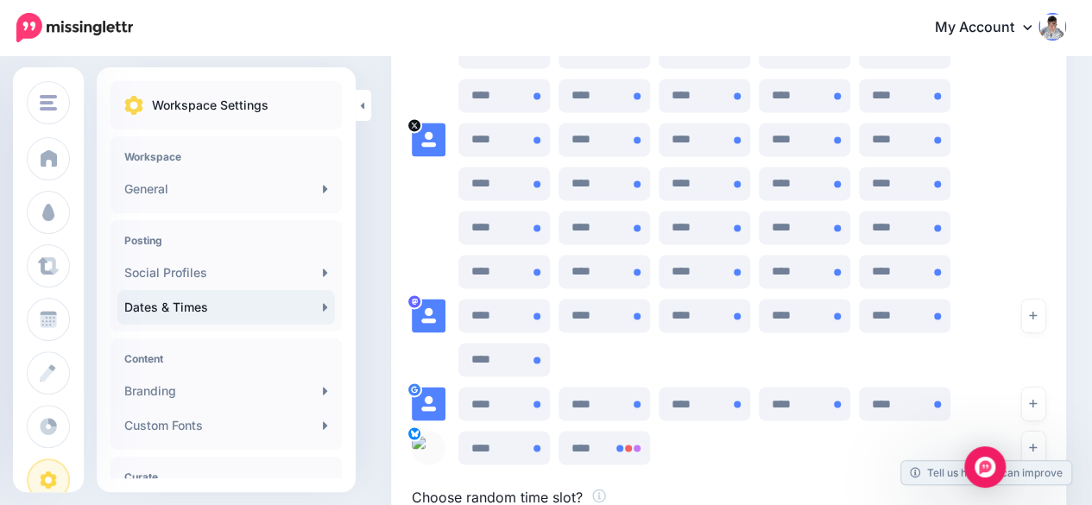
scroll to position [1446, 0]
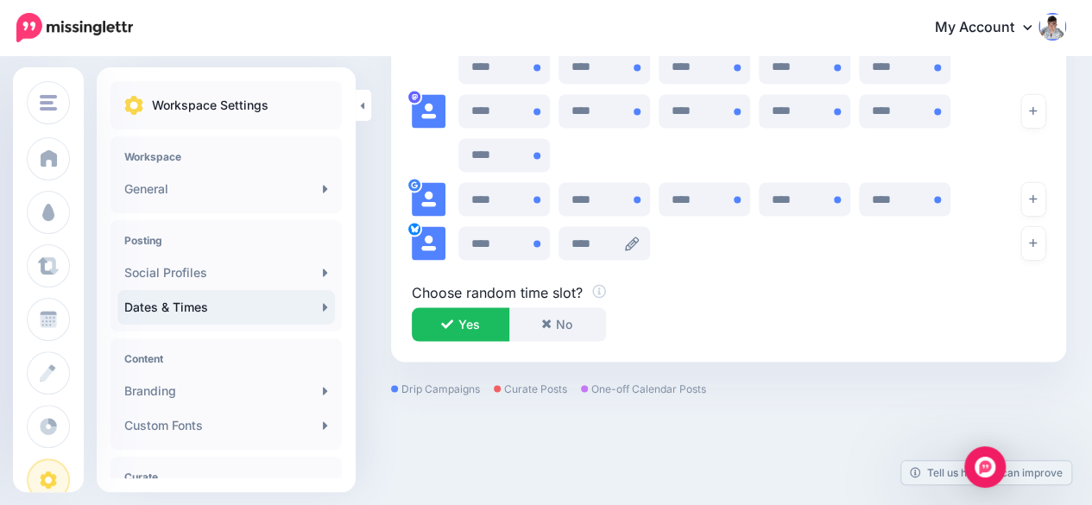
click at [628, 237] on icon at bounding box center [632, 244] width 14 height 14
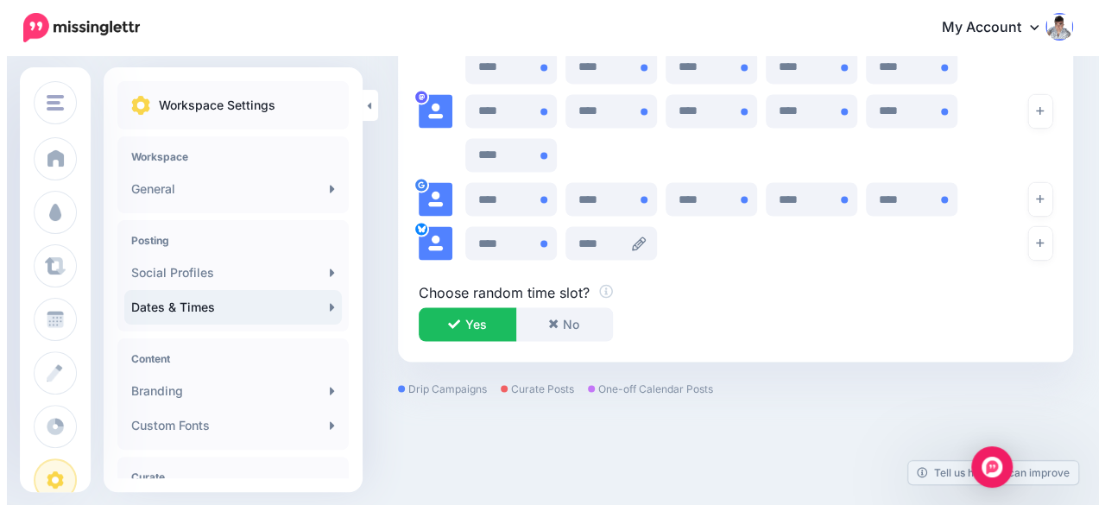
scroll to position [0, 0]
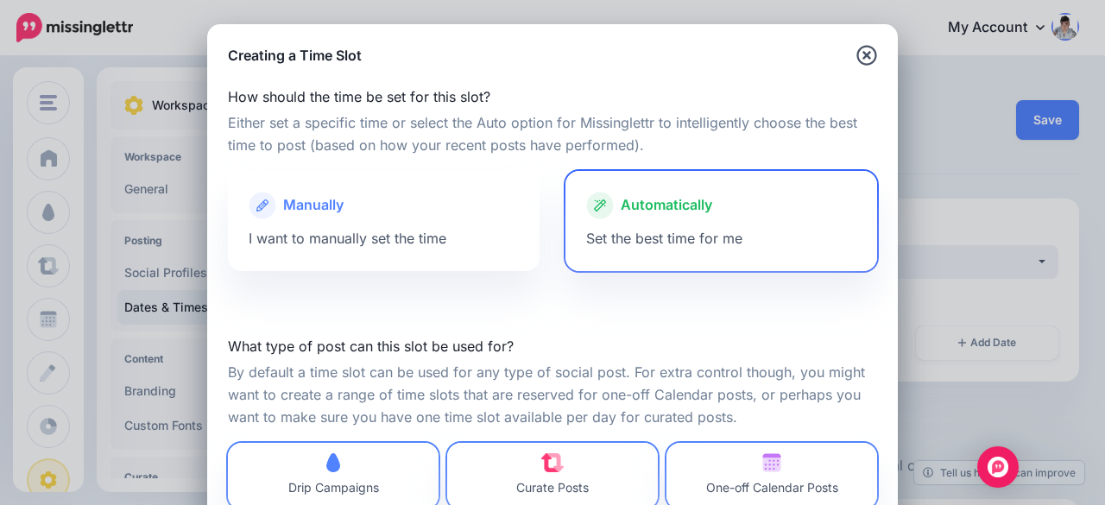
click at [667, 252] on div "Automatically Set the best time for me" at bounding box center [721, 221] width 312 height 100
click at [585, 445] on link "Curate Posts" at bounding box center [552, 476] width 211 height 66
click at [739, 465] on span "One-off Calendar Posts" at bounding box center [772, 476] width 132 height 46
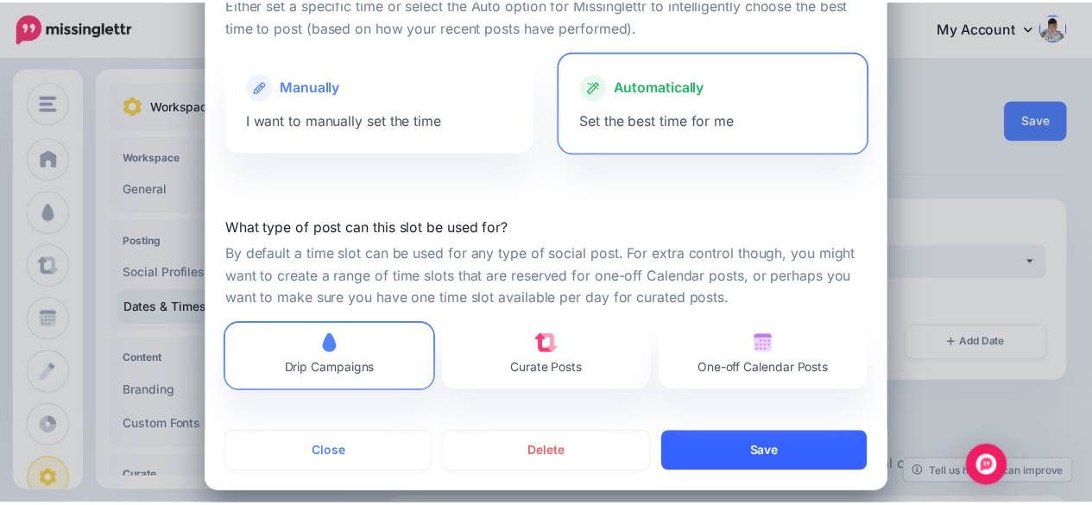
scroll to position [130, 0]
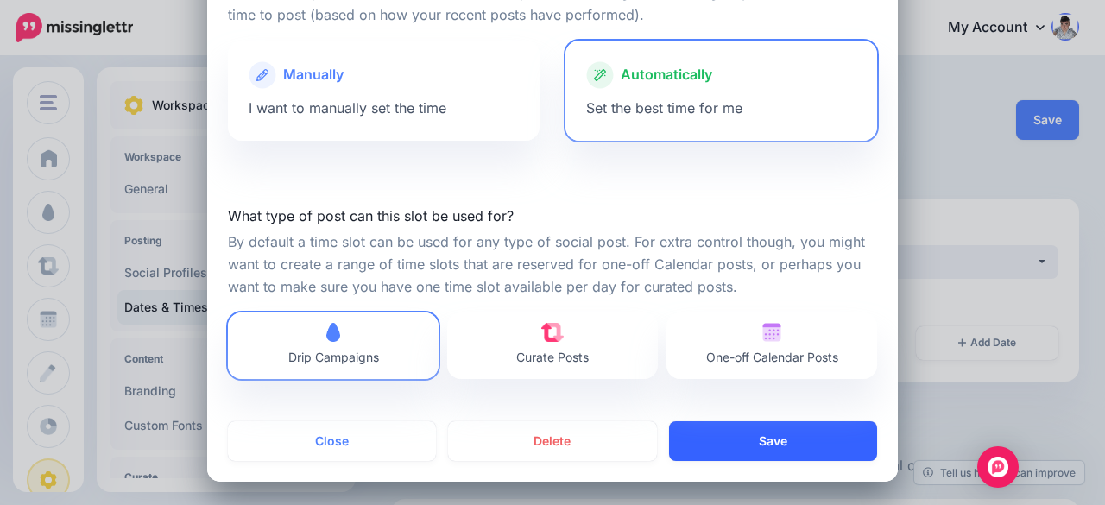
click at [758, 432] on button "Save" at bounding box center [773, 441] width 208 height 40
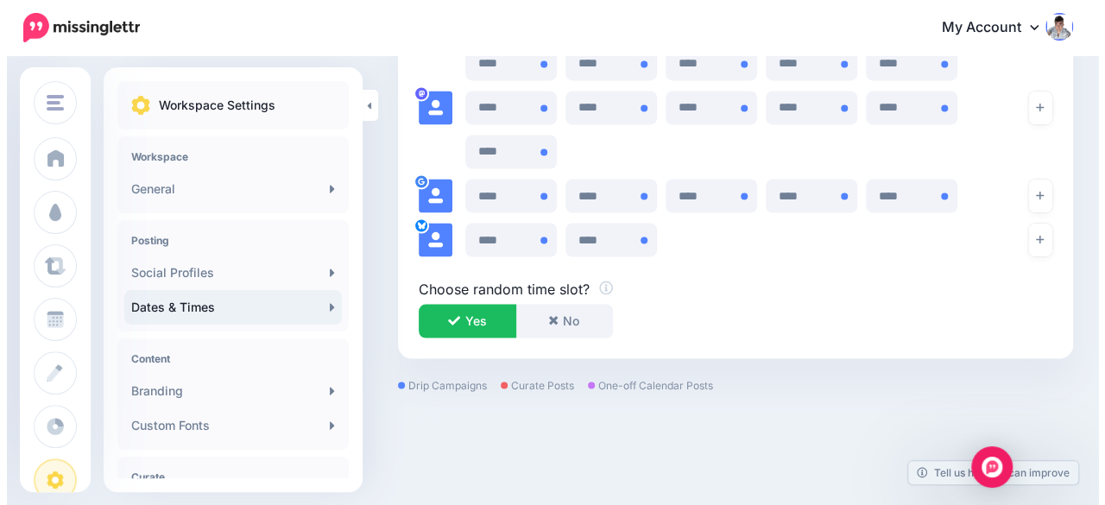
scroll to position [1402, 0]
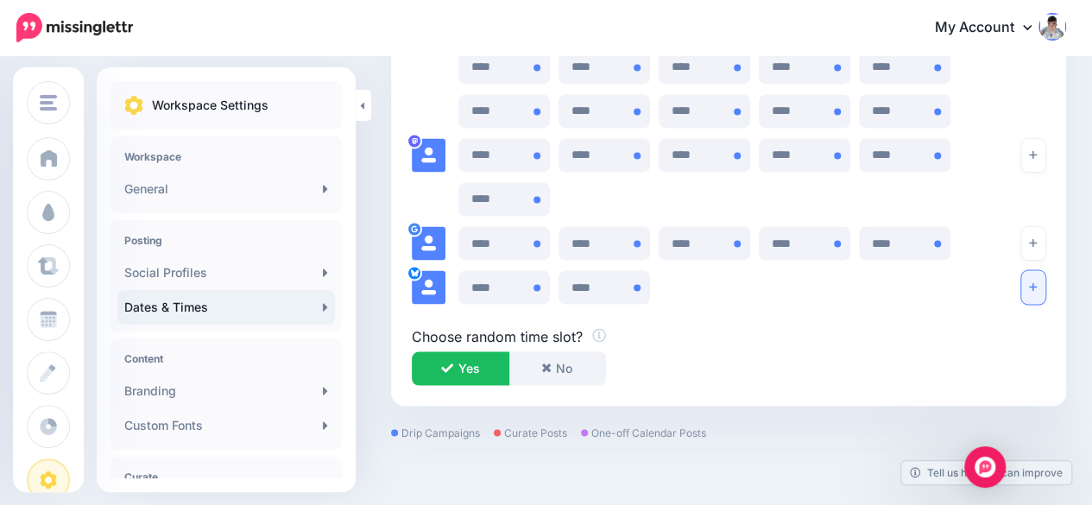
click at [1037, 281] on icon "button" at bounding box center [1033, 286] width 8 height 10
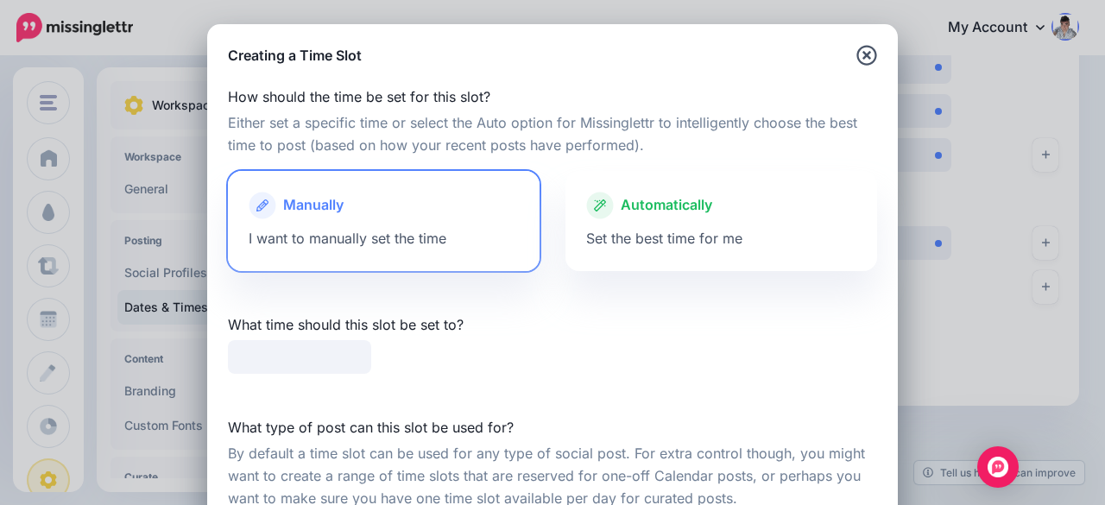
type input "*****"
click at [670, 227] on div "Automatically Set the best time for me" at bounding box center [721, 221] width 312 height 100
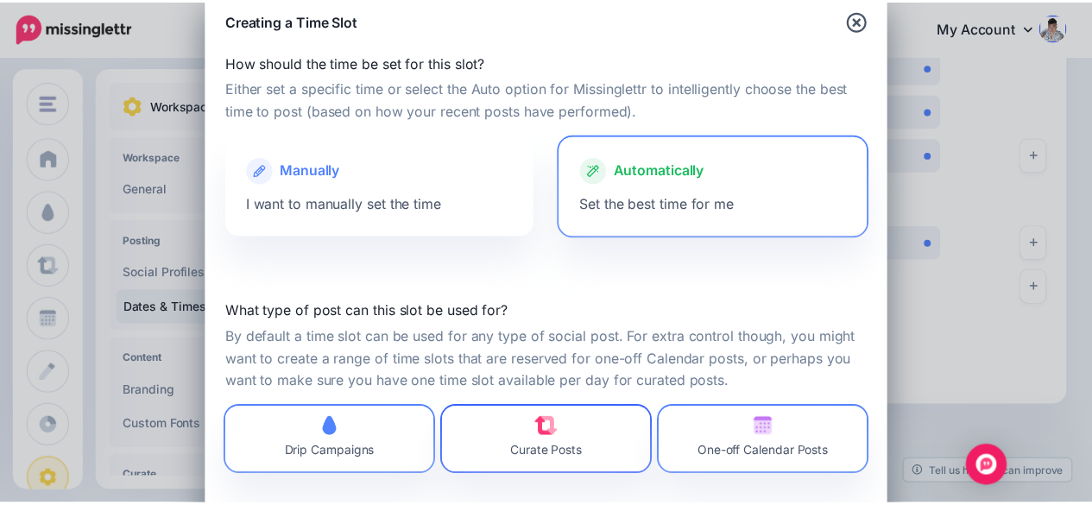
scroll to position [130, 0]
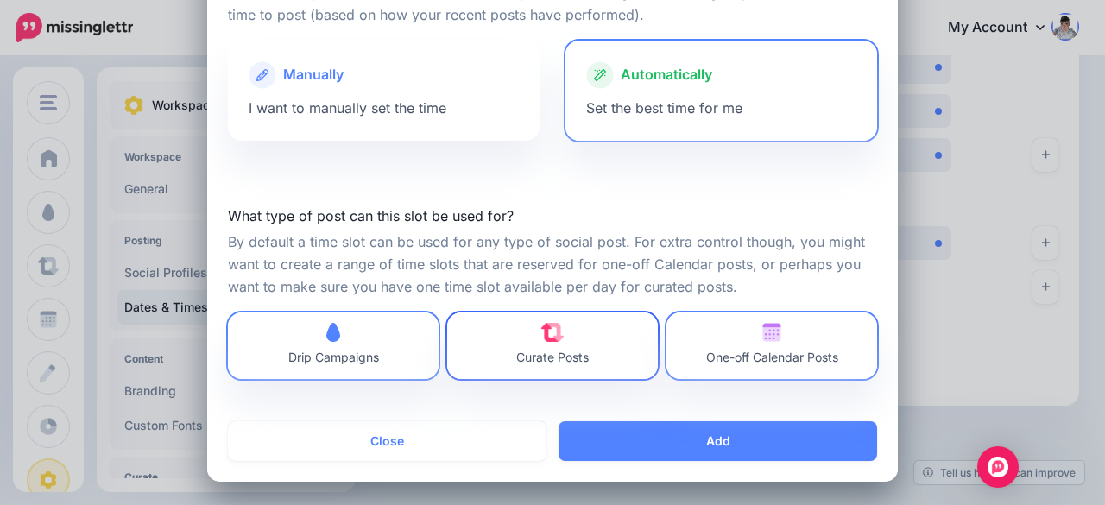
click at [602, 338] on link "Curate Posts" at bounding box center [552, 346] width 211 height 66
click at [754, 350] on span "One-off Calendar Posts" at bounding box center [772, 357] width 132 height 15
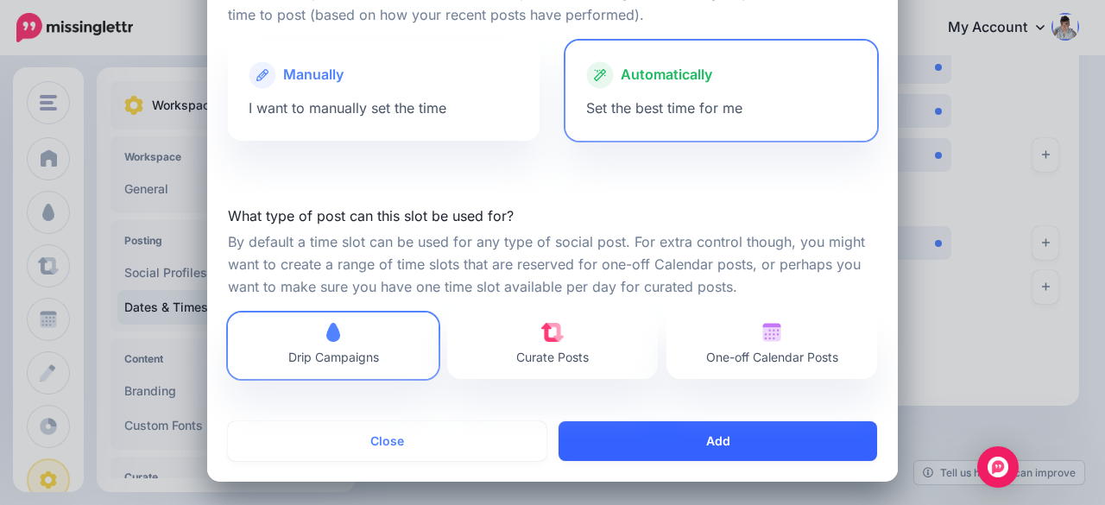
click at [745, 439] on button "Add" at bounding box center [718, 441] width 319 height 40
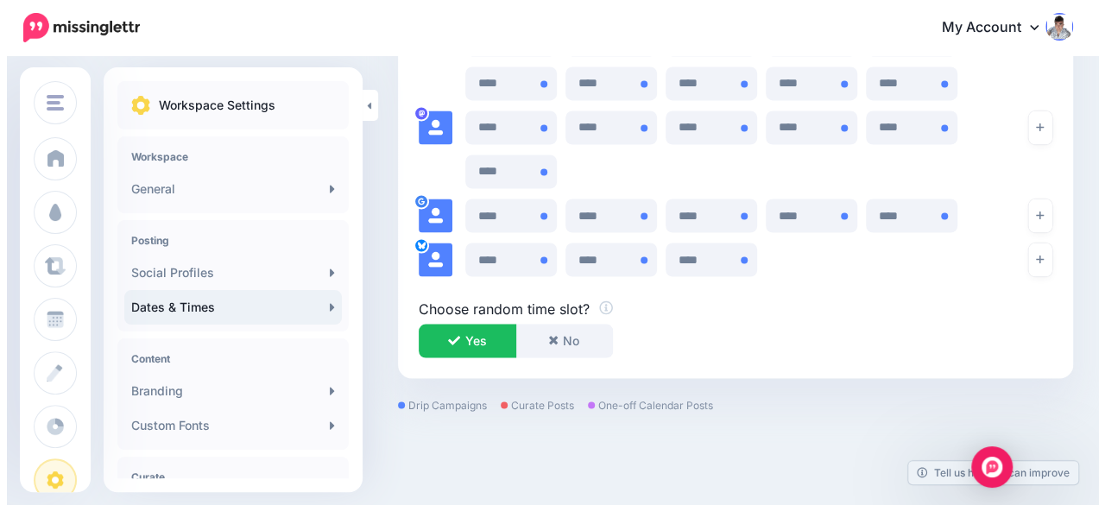
scroll to position [1446, 0]
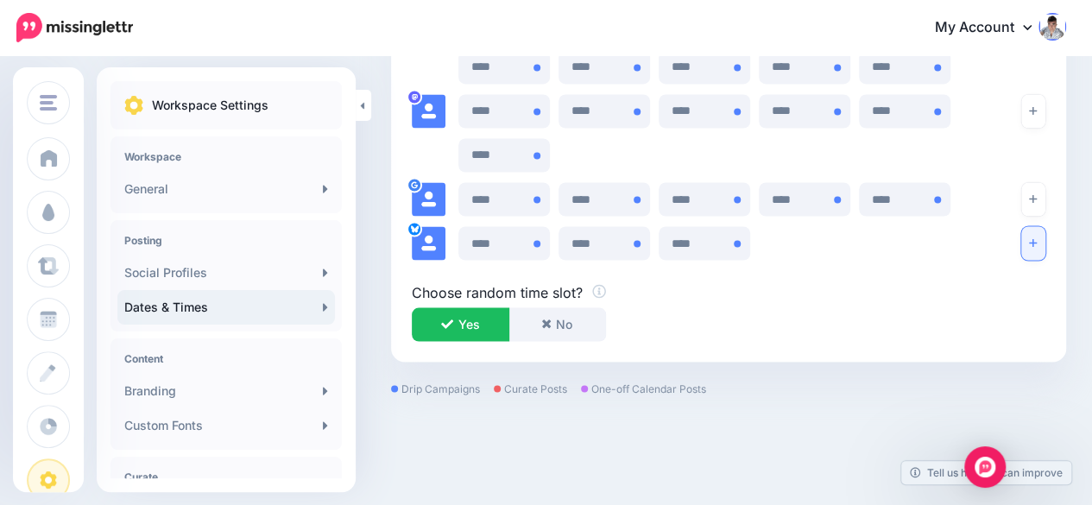
click at [1045, 237] on button "button" at bounding box center [1033, 243] width 24 height 34
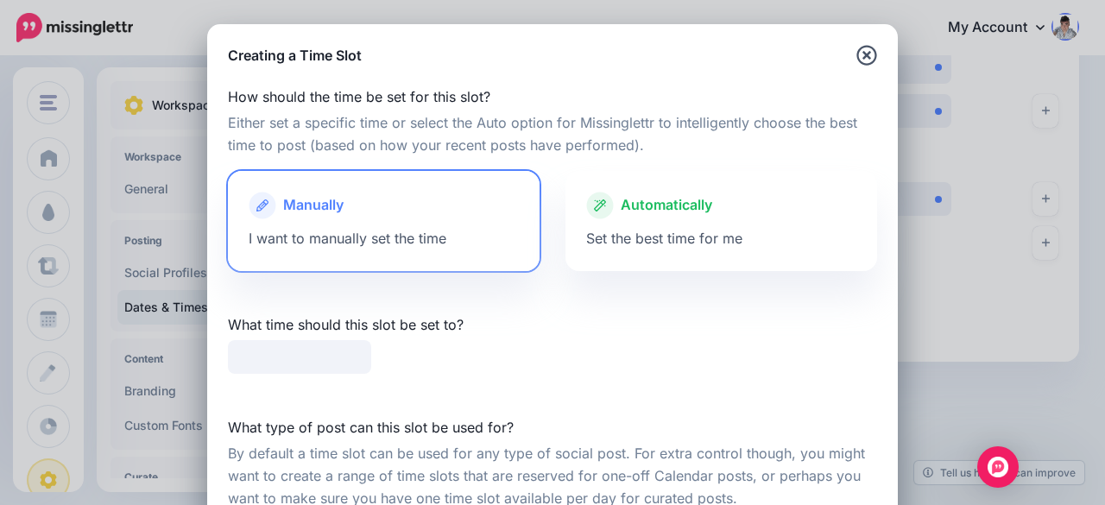
type input "*****"
click at [723, 223] on div at bounding box center [721, 223] width 270 height 9
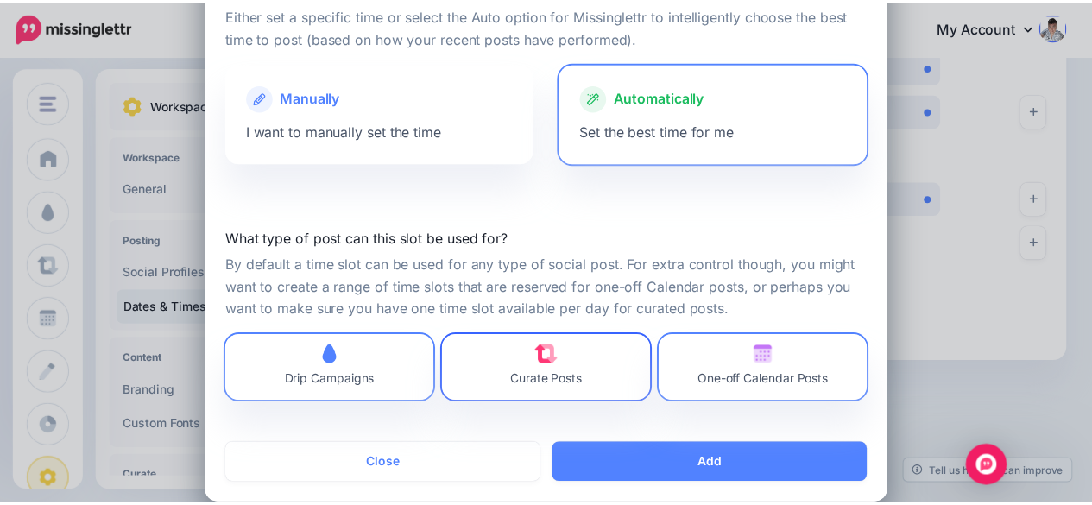
scroll to position [130, 0]
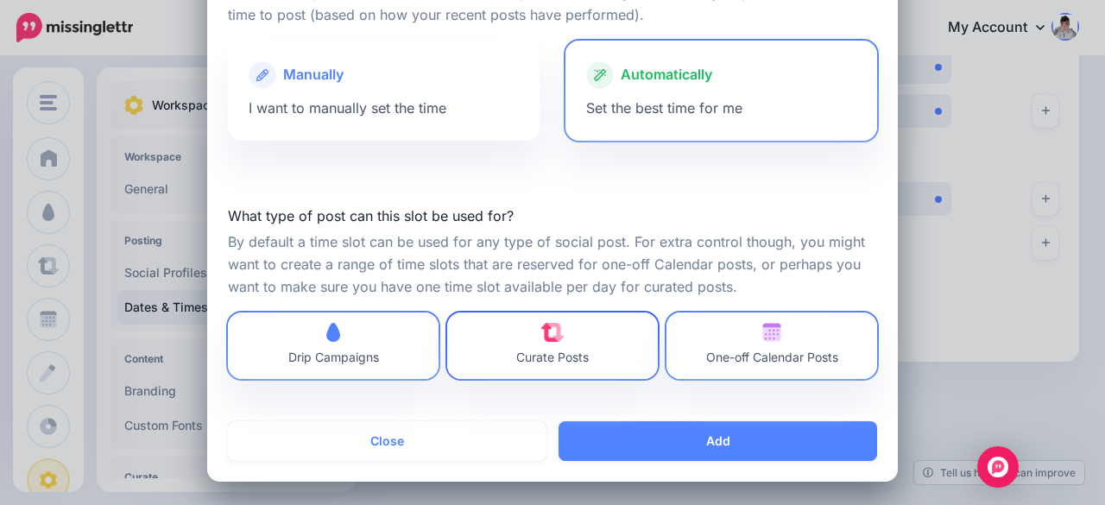
click at [599, 357] on link "Curate Posts" at bounding box center [552, 346] width 211 height 66
click at [753, 355] on span "One-off Calendar Posts" at bounding box center [772, 357] width 132 height 15
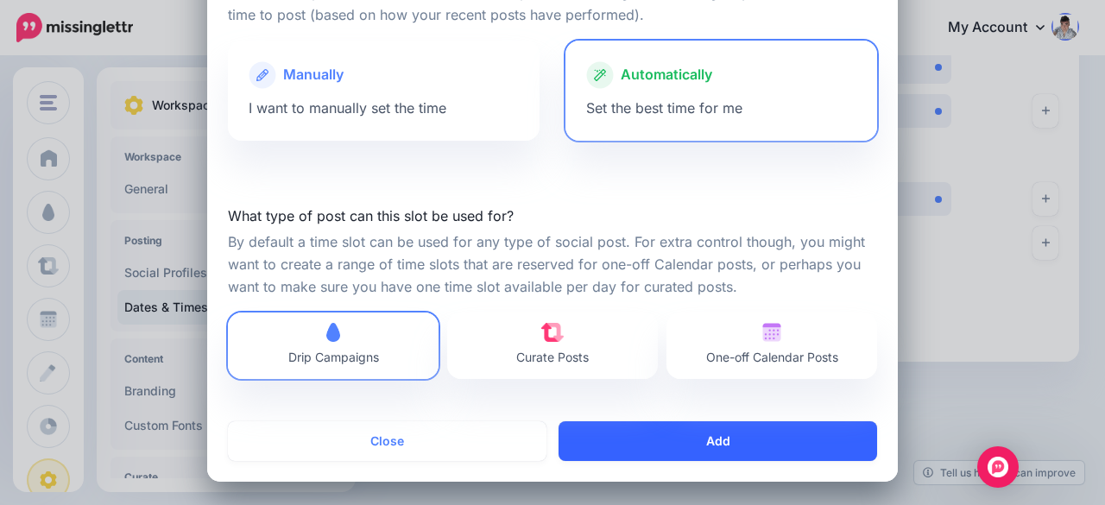
click at [747, 448] on button "Add" at bounding box center [718, 441] width 319 height 40
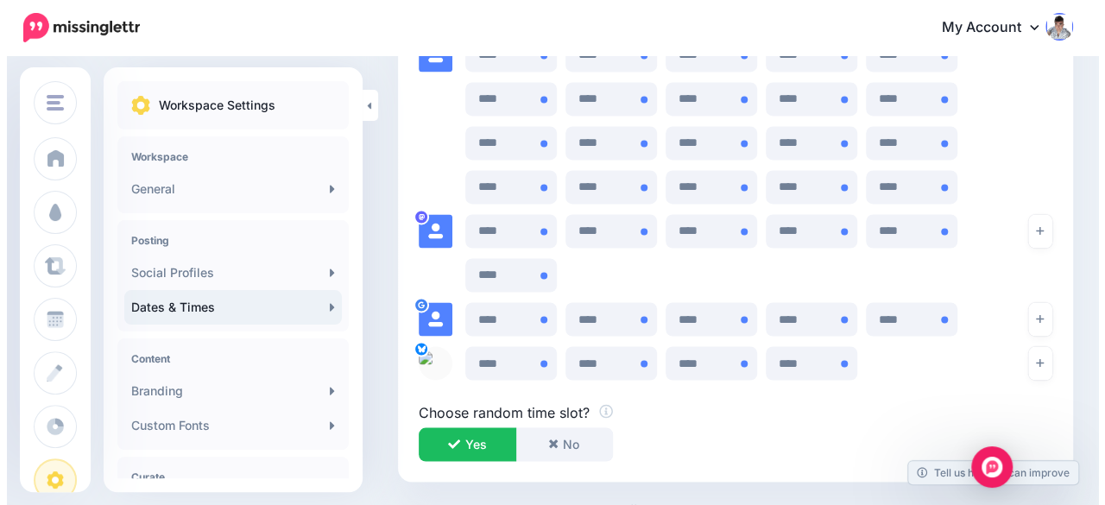
scroll to position [1446, 0]
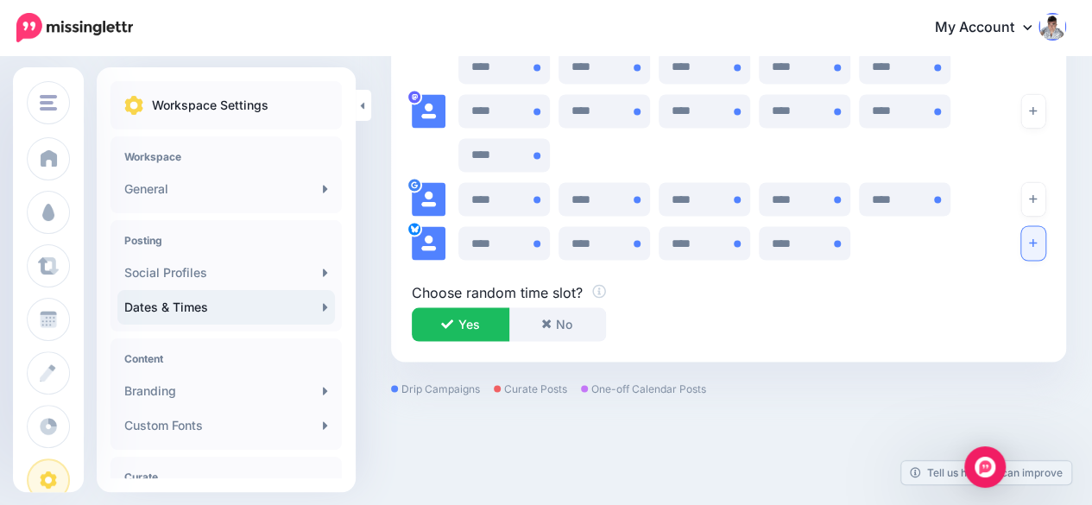
click at [1037, 243] on icon "button" at bounding box center [1033, 243] width 8 height 8
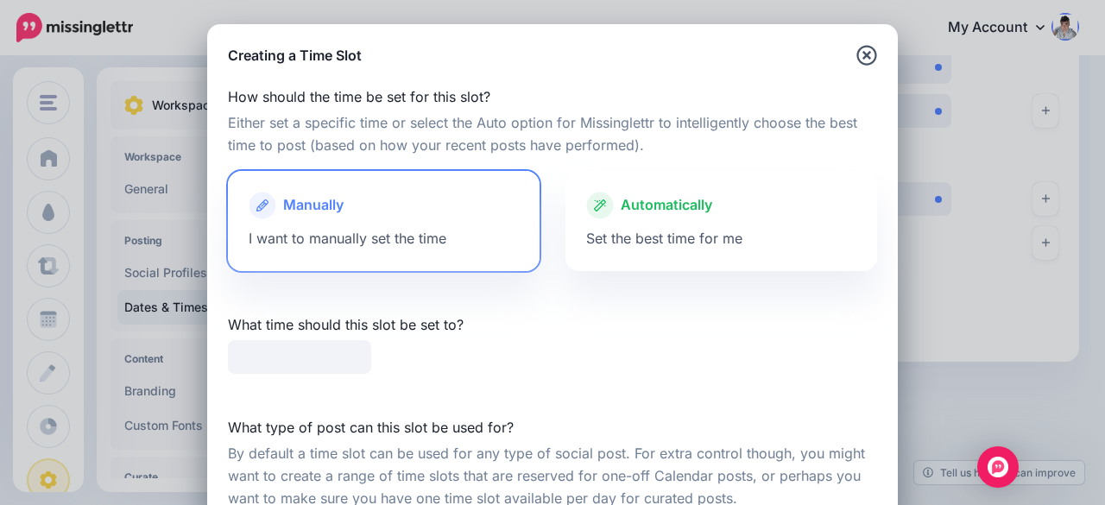
type input "*****"
click at [757, 243] on div "Automatically Set the best time for me" at bounding box center [721, 221] width 312 height 100
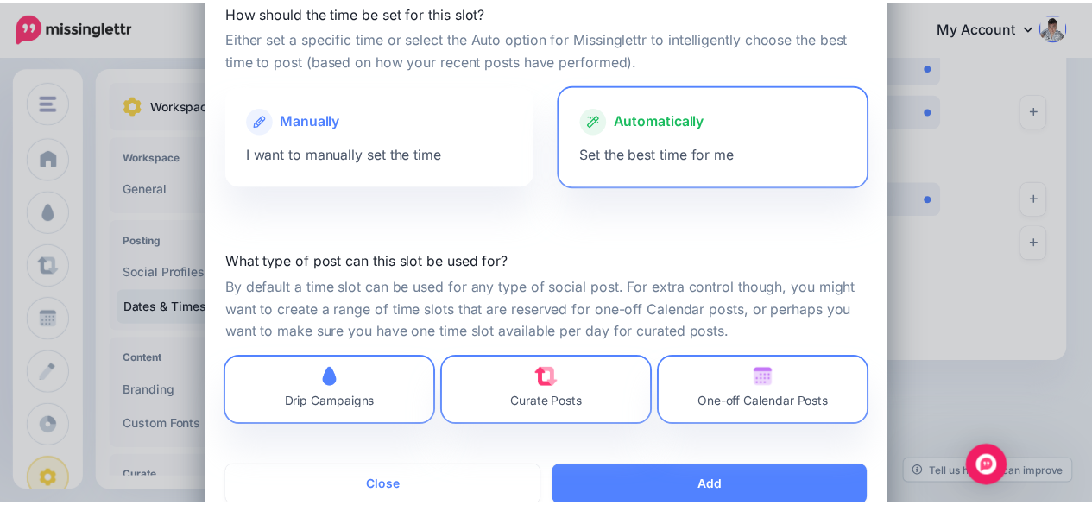
scroll to position [86, 0]
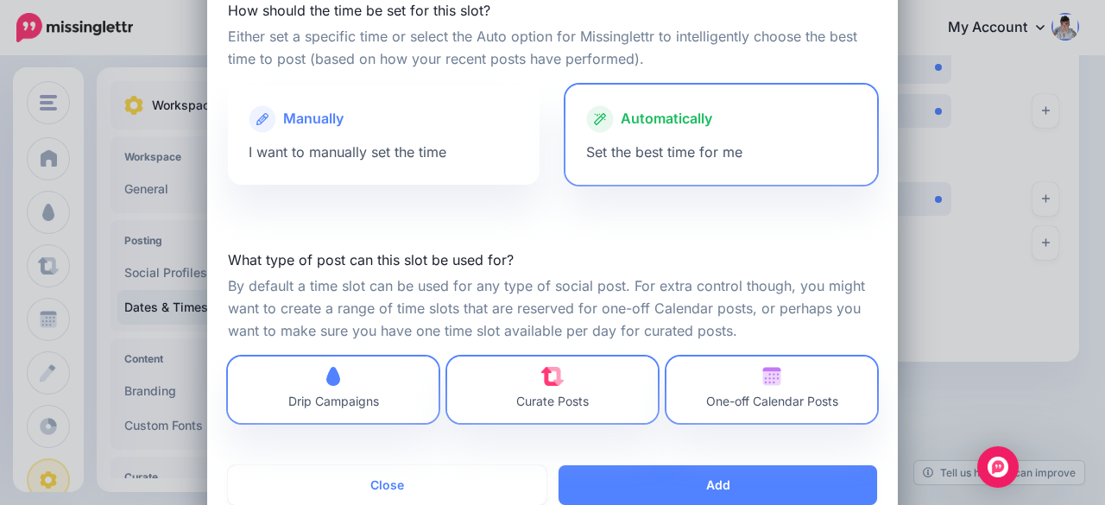
click at [612, 354] on div "What type of post can this slot be used for? By default a time slot can be used…" at bounding box center [552, 336] width 649 height 174
drag, startPoint x: 618, startPoint y: 373, endPoint x: 717, endPoint y: 381, distance: 98.7
click at [619, 373] on link "Curate Posts" at bounding box center [552, 390] width 211 height 66
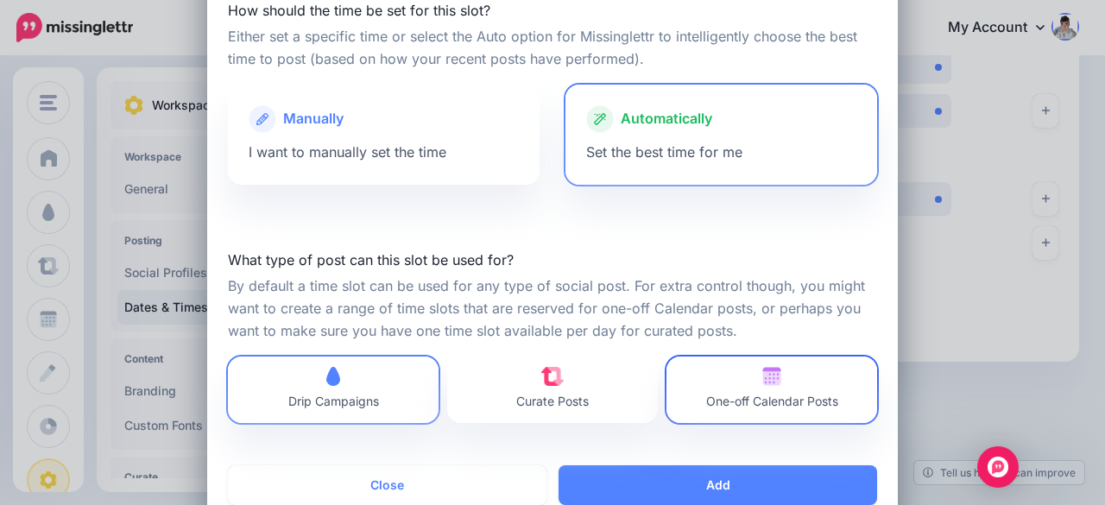
click at [762, 378] on img at bounding box center [771, 376] width 19 height 19
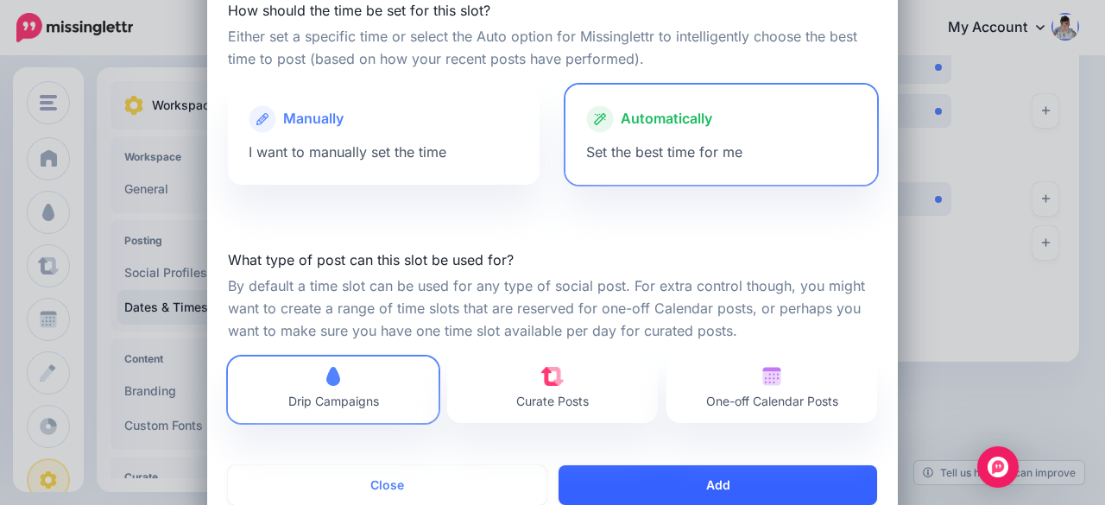
click at [729, 481] on button "Add" at bounding box center [718, 485] width 319 height 40
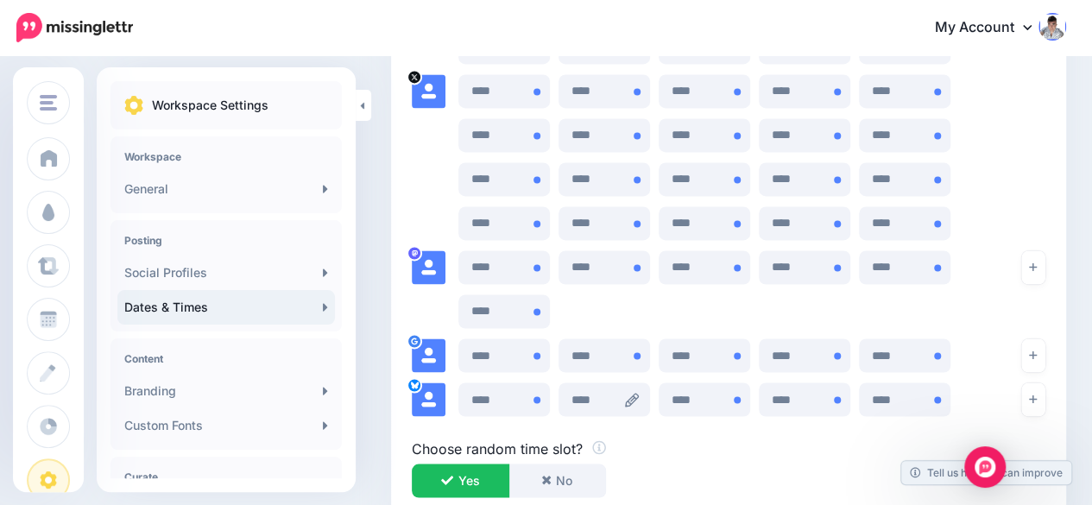
scroll to position [1316, 0]
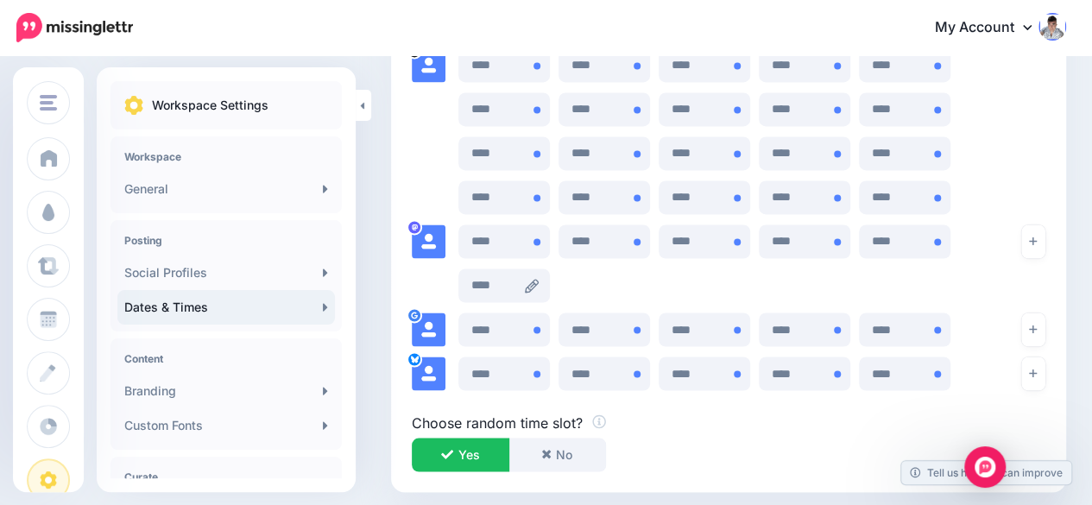
click at [528, 279] on icon at bounding box center [532, 286] width 14 height 14
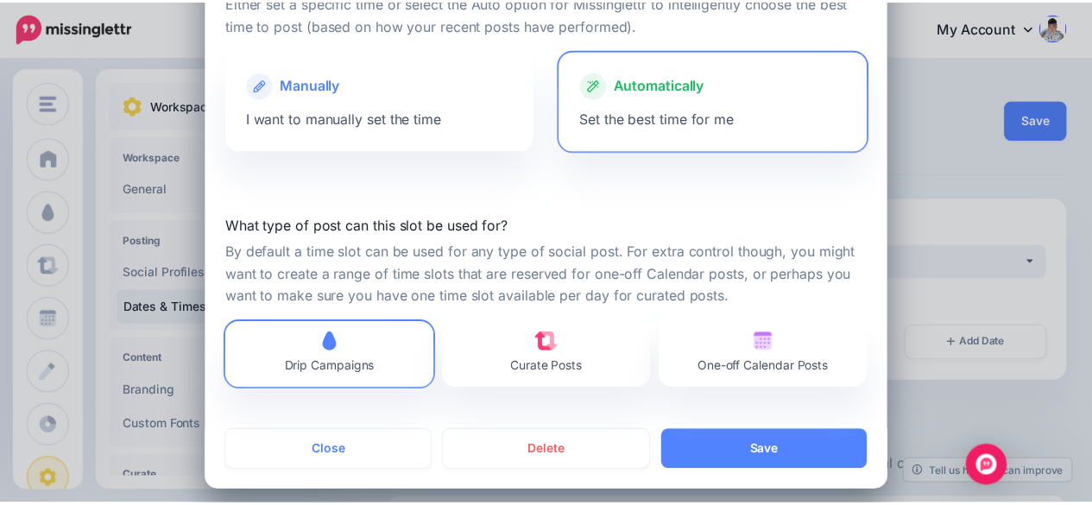
scroll to position [130, 0]
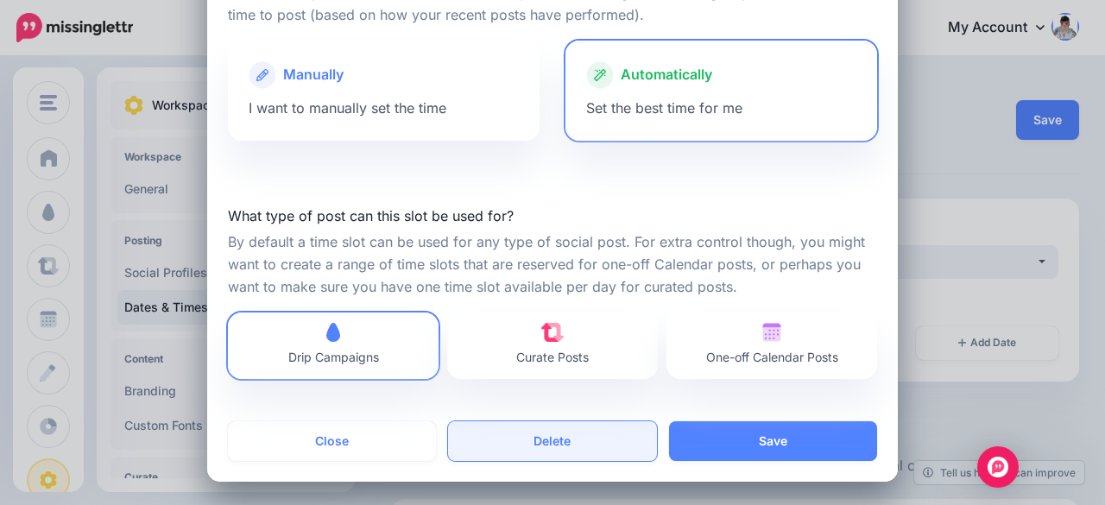
click at [537, 434] on button "Delete" at bounding box center [552, 441] width 208 height 40
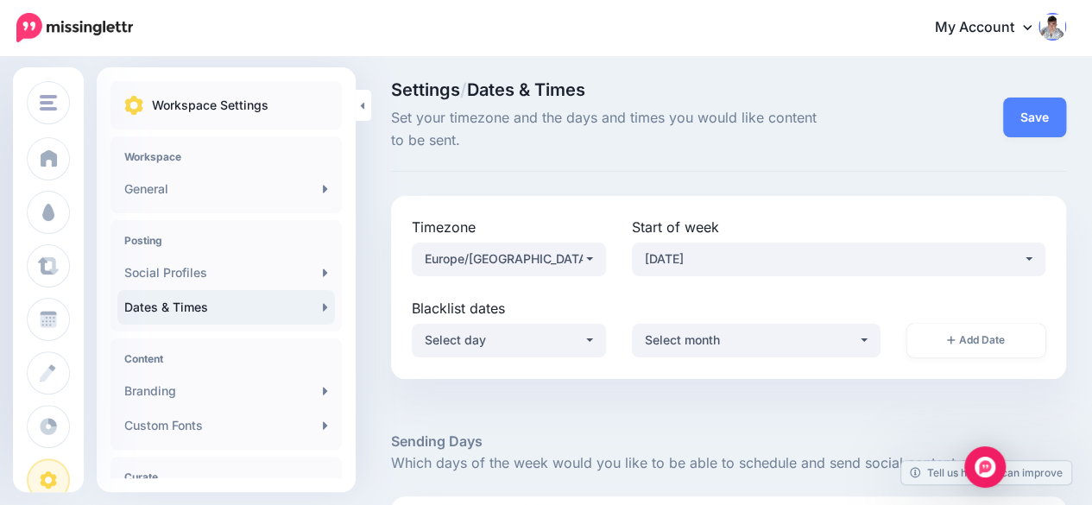
scroll to position [0, 0]
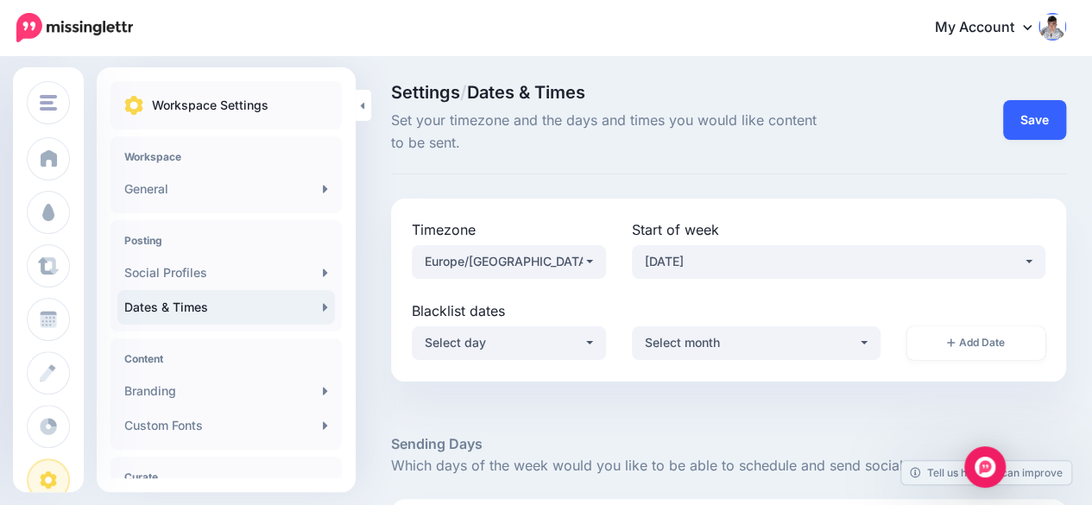
click at [1045, 124] on button "Save" at bounding box center [1034, 120] width 63 height 40
click at [1032, 130] on button "Done!" at bounding box center [1021, 120] width 89 height 40
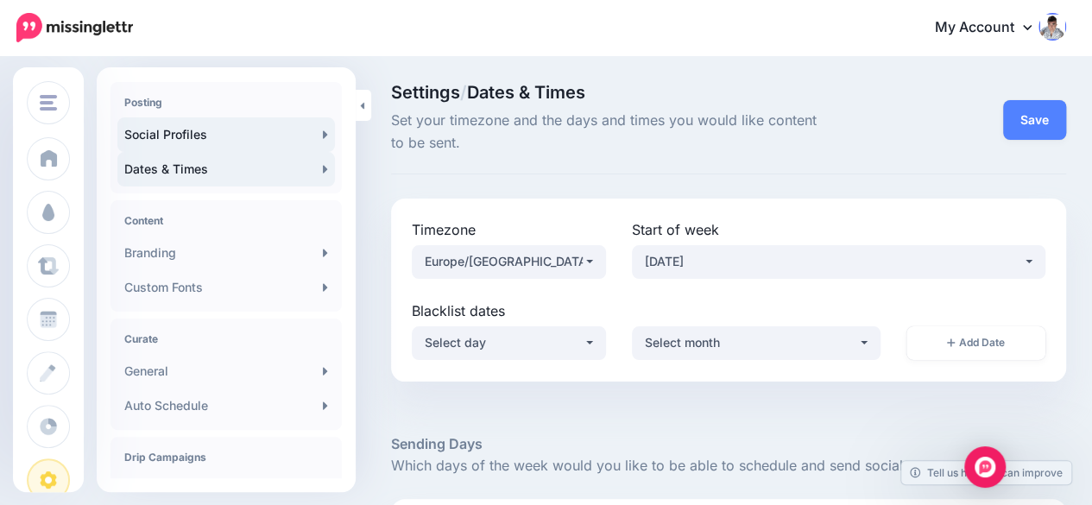
scroll to position [173, 0]
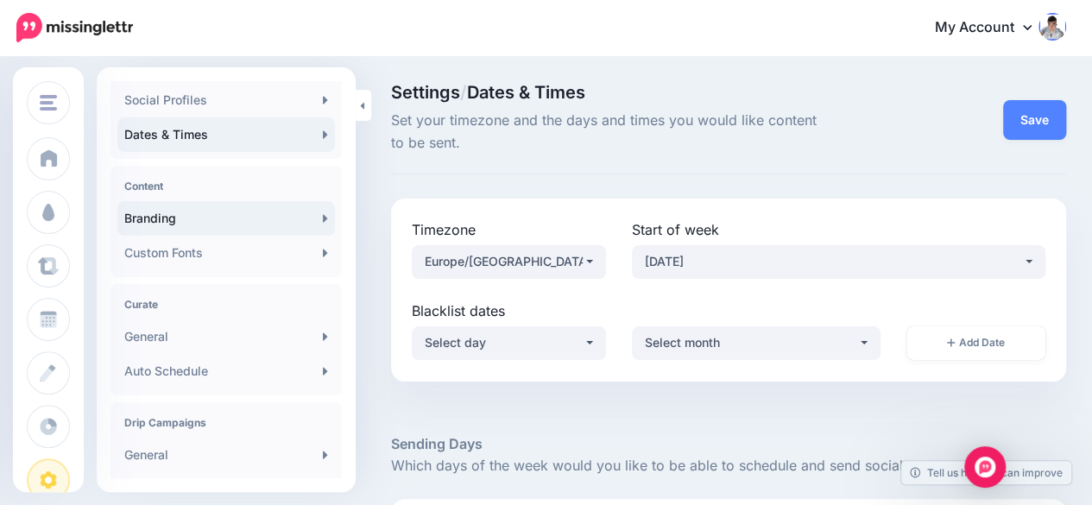
click at [254, 214] on link "Branding" at bounding box center [226, 218] width 218 height 35
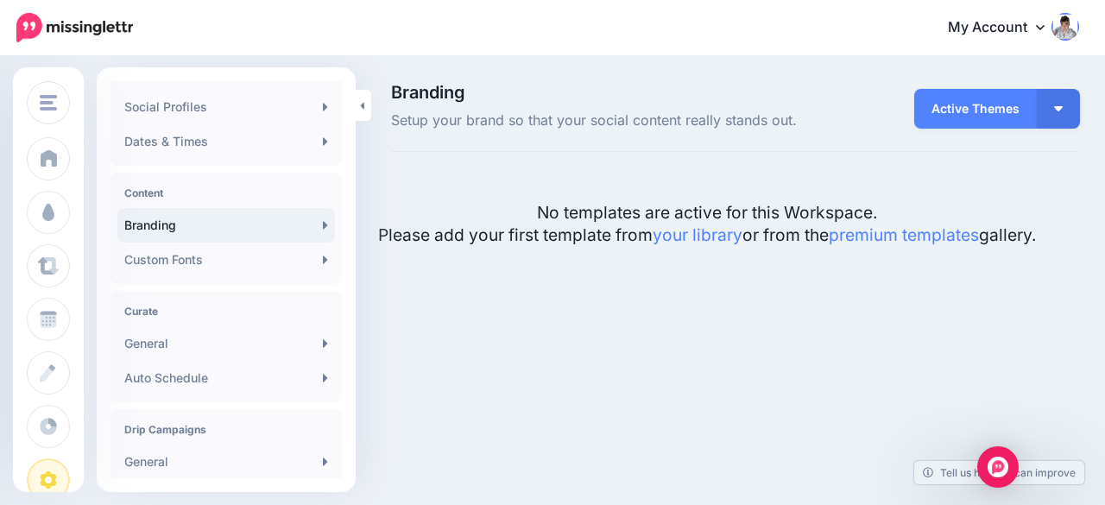
scroll to position [173, 0]
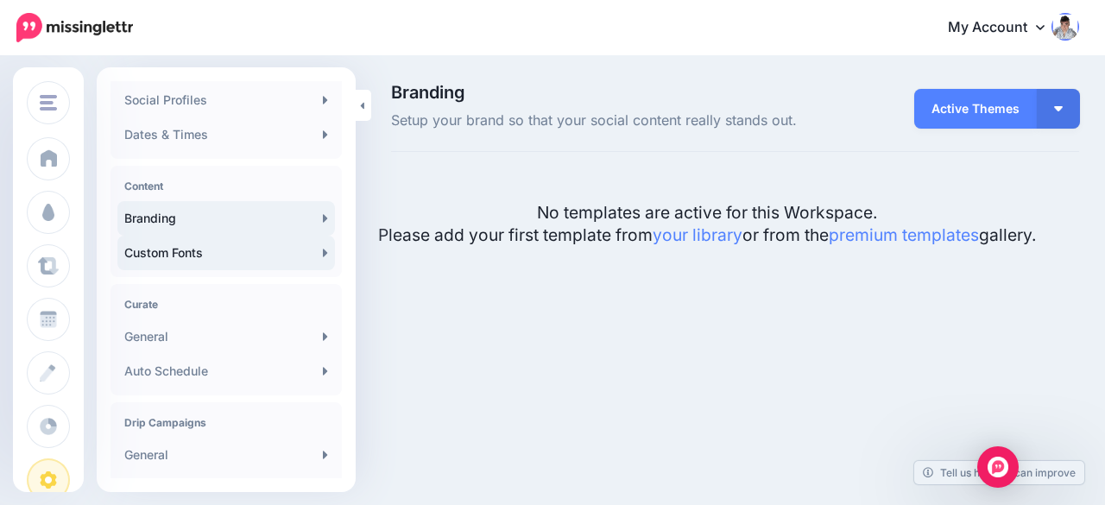
click at [266, 255] on link "Custom Fonts" at bounding box center [226, 253] width 218 height 35
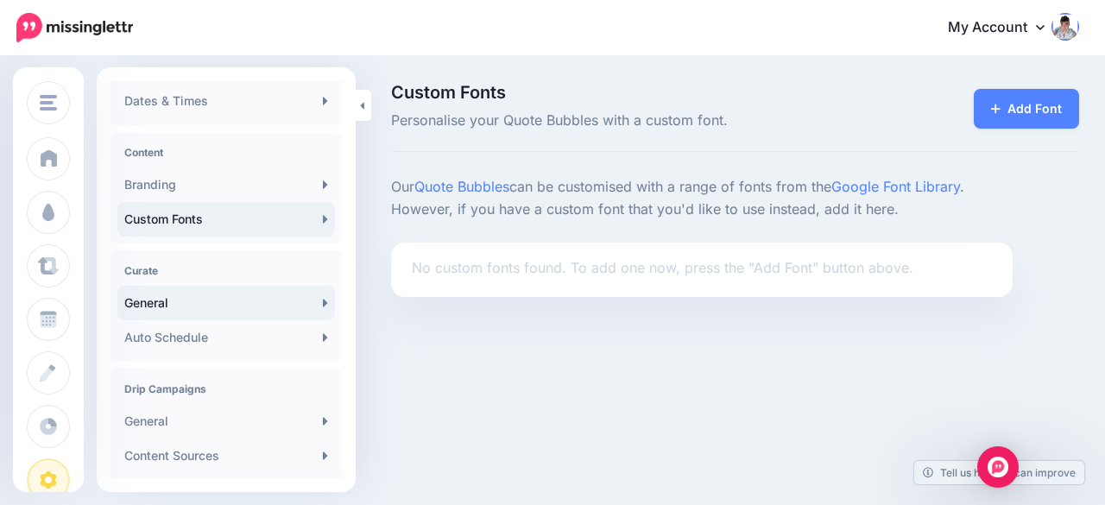
scroll to position [259, 0]
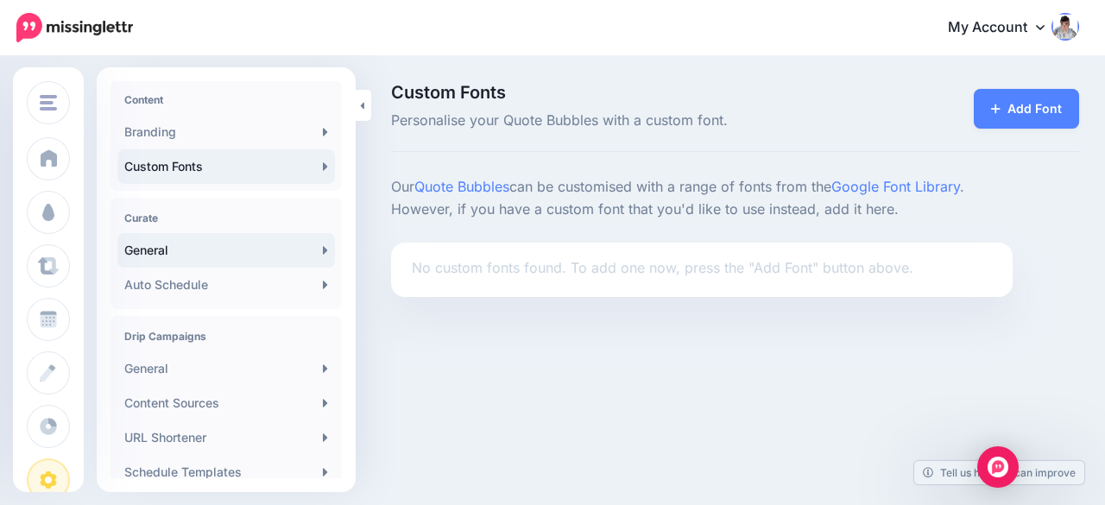
click at [275, 253] on link "General" at bounding box center [226, 250] width 218 height 35
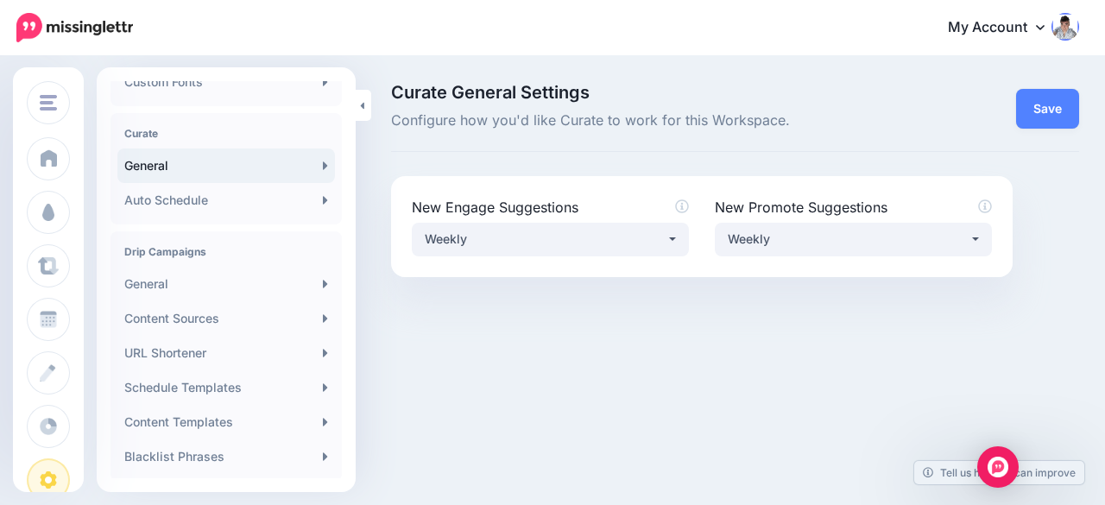
scroll to position [345, 0]
click at [278, 198] on link "Auto Schedule" at bounding box center [226, 198] width 218 height 35
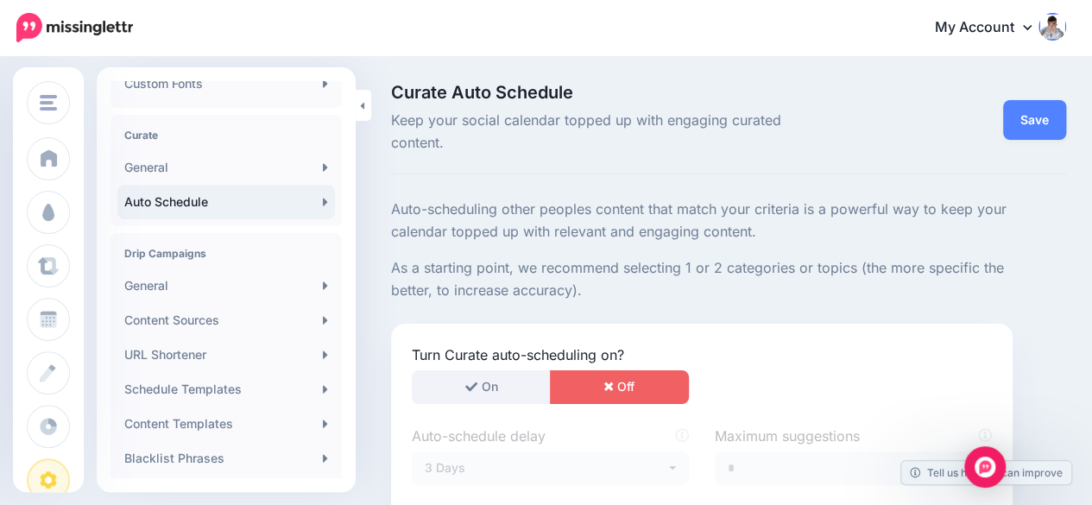
scroll to position [345, 0]
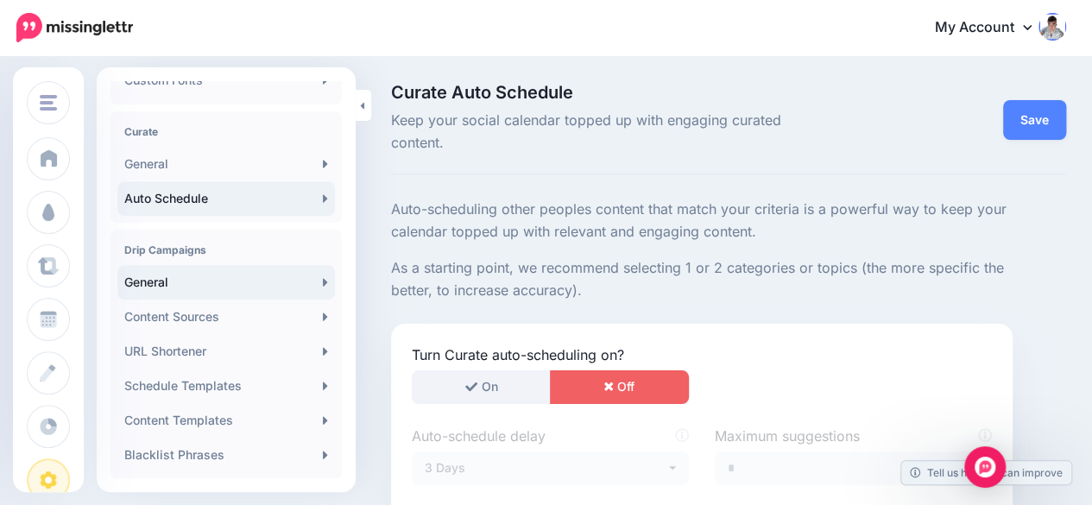
click at [256, 281] on link "General" at bounding box center [226, 282] width 218 height 35
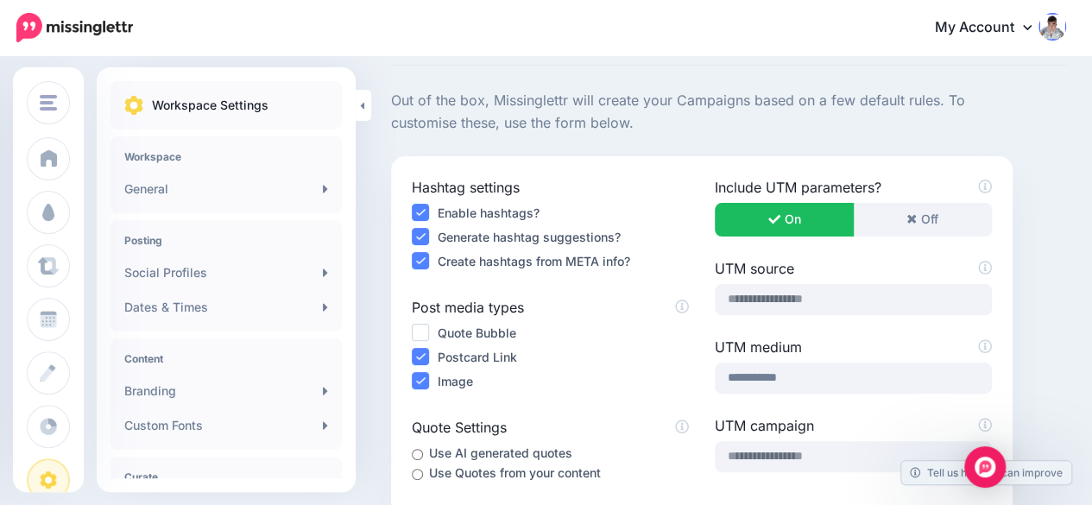
scroll to position [173, 0]
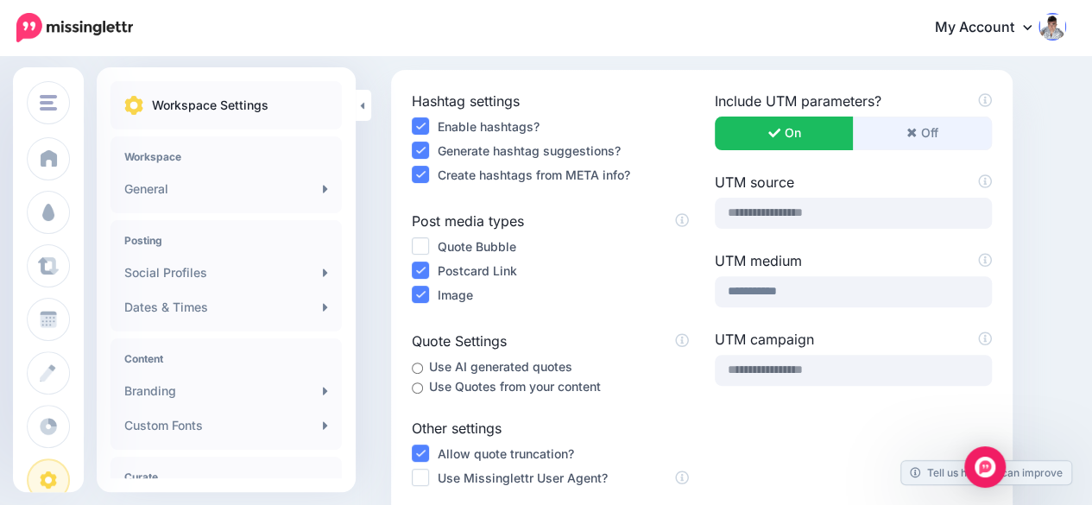
click at [950, 139] on button "Off" at bounding box center [922, 134] width 139 height 34
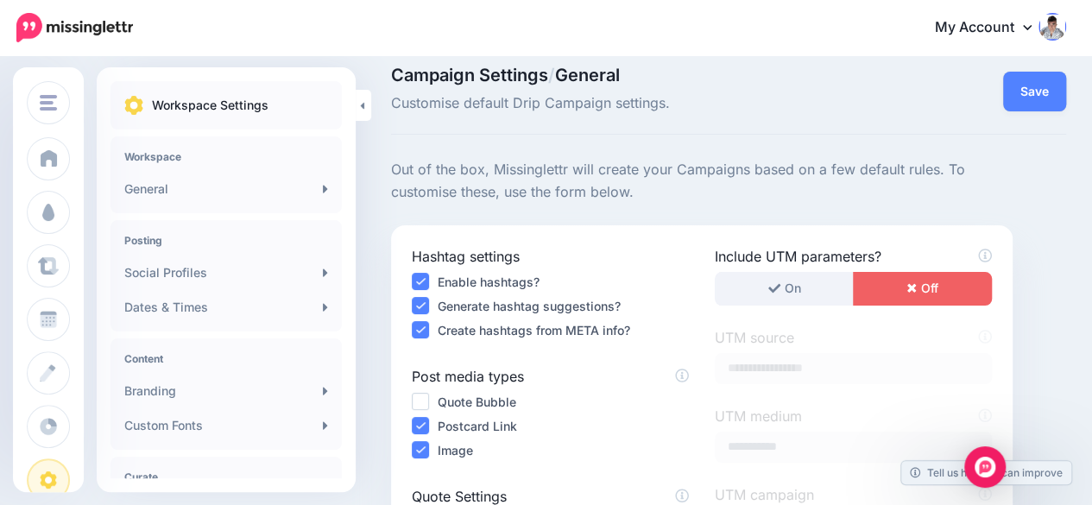
scroll to position [0, 0]
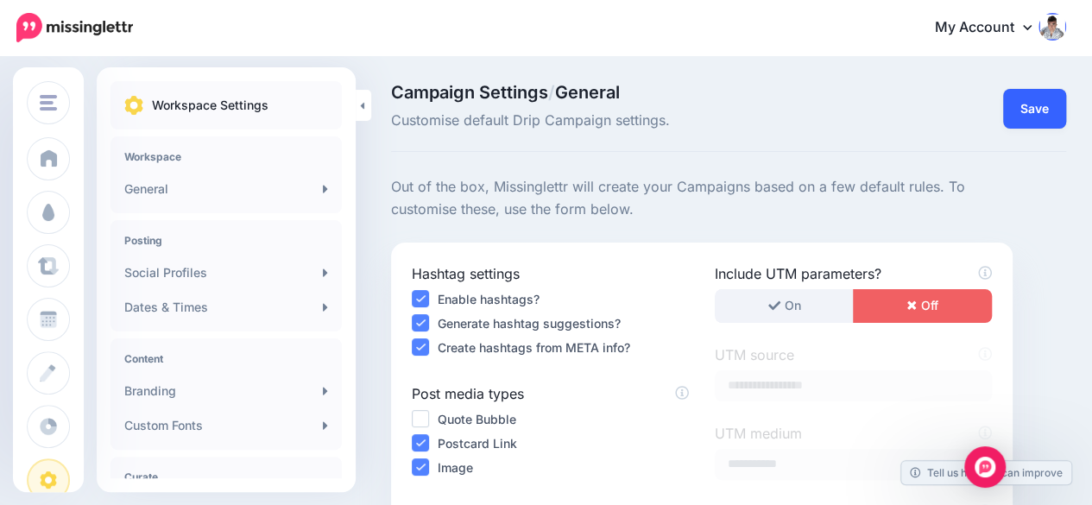
click at [1032, 100] on button "Save" at bounding box center [1034, 109] width 63 height 40
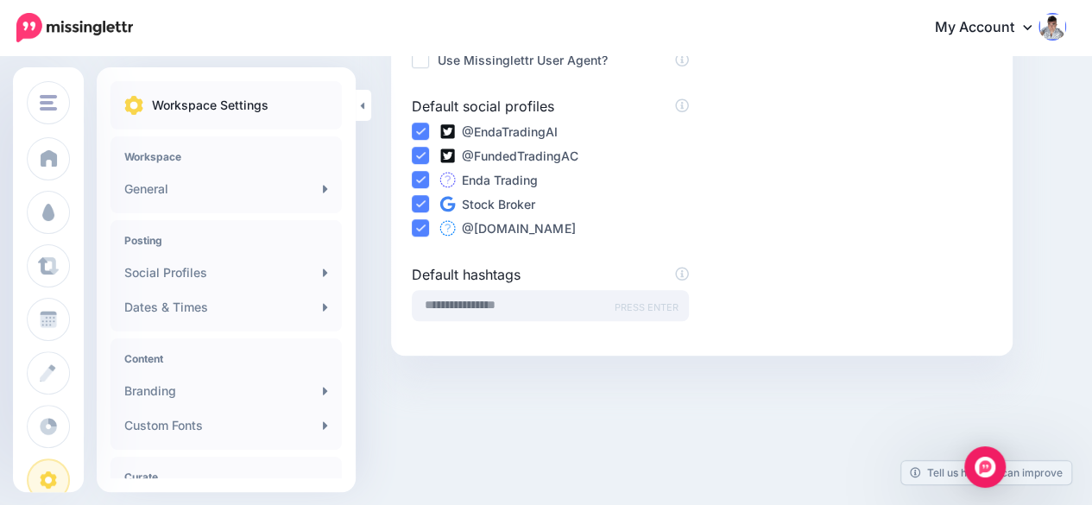
scroll to position [596, 0]
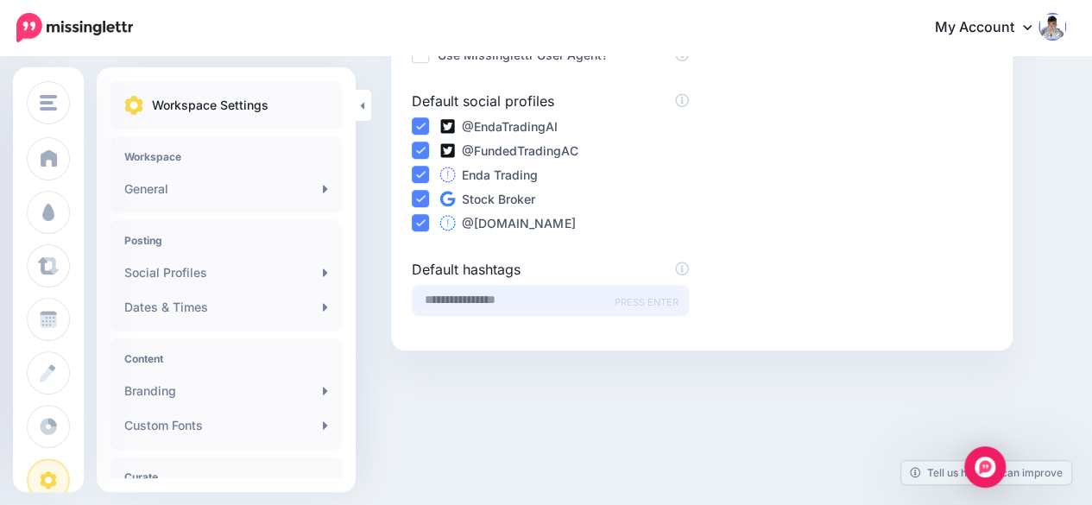
click at [529, 297] on input "text" at bounding box center [550, 300] width 277 height 31
type input "*****"
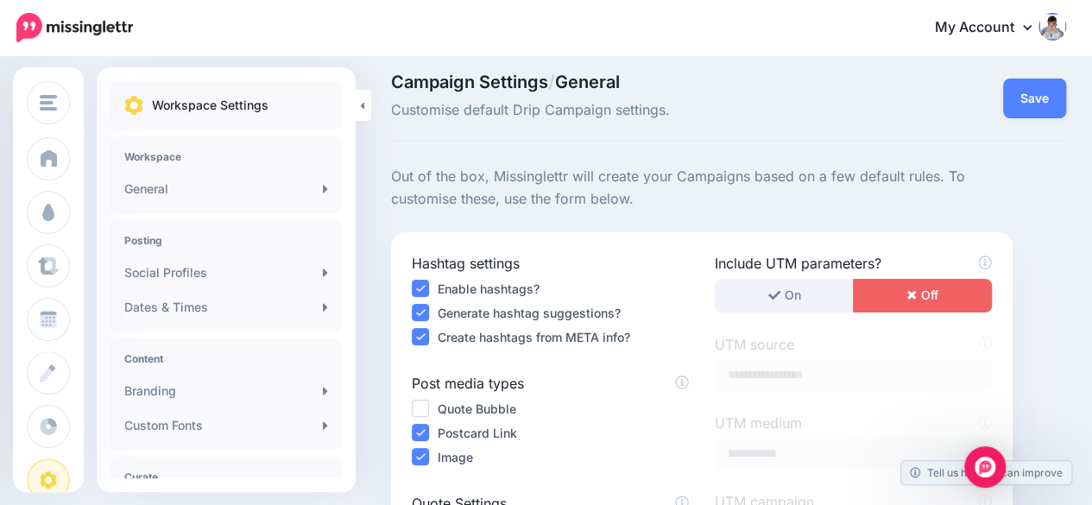
scroll to position [0, 0]
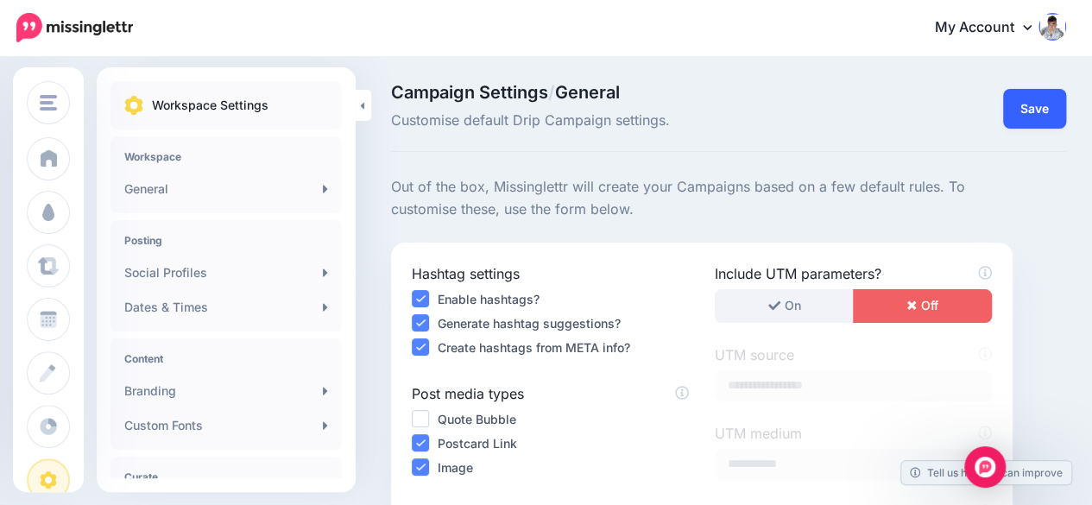
click at [1030, 100] on button "Save" at bounding box center [1034, 109] width 63 height 40
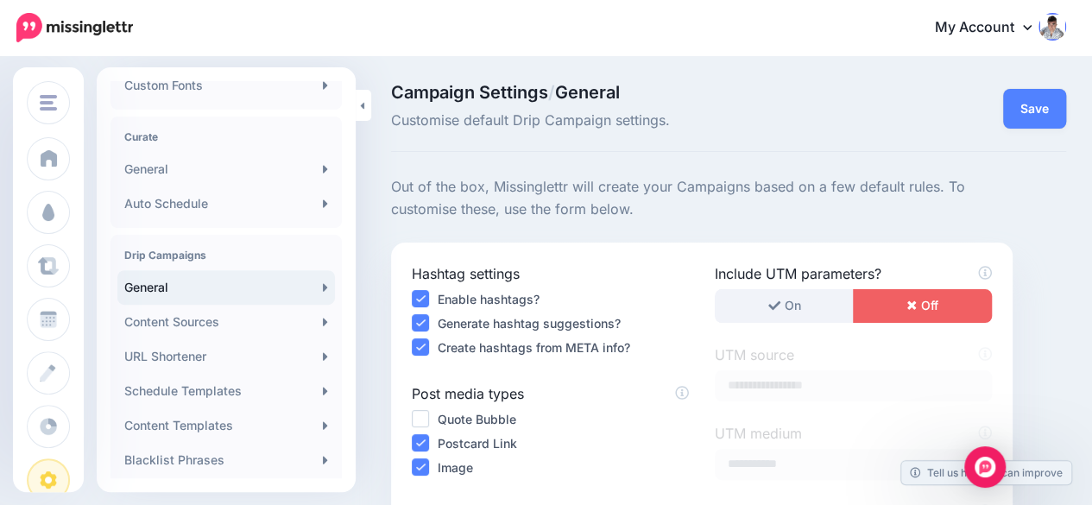
scroll to position [345, 0]
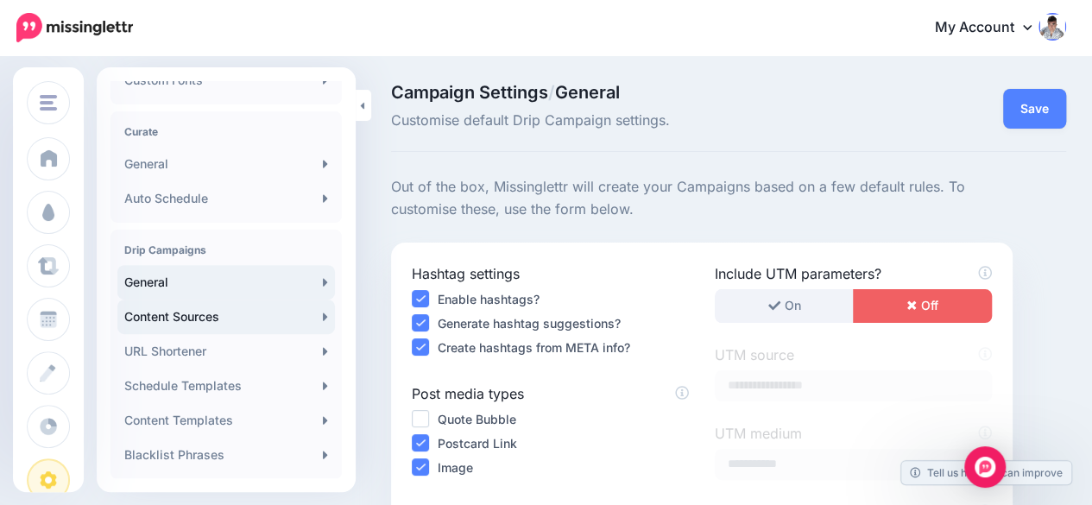
click at [262, 321] on link "Content Sources" at bounding box center [226, 317] width 218 height 35
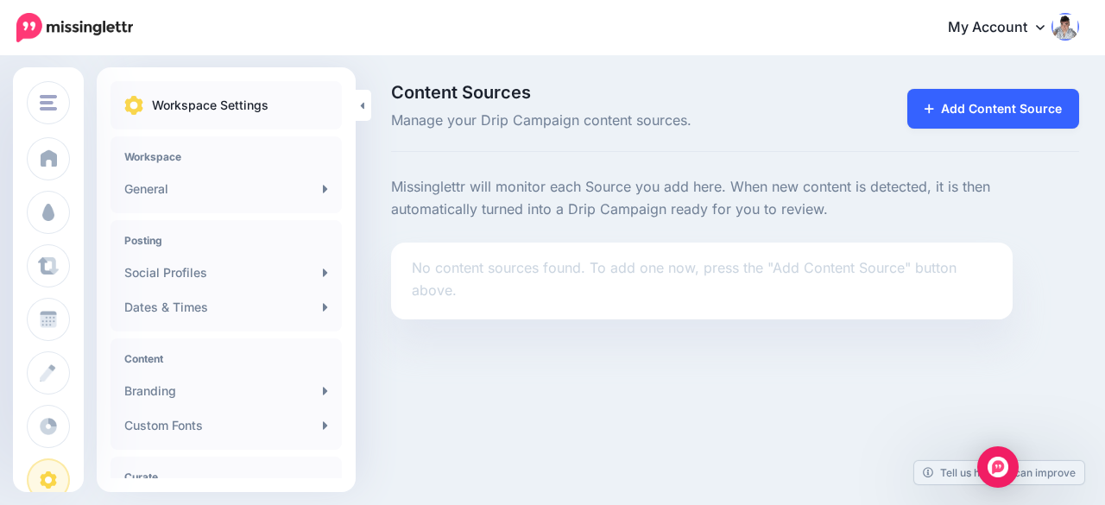
click at [931, 116] on link "Add Content Source" at bounding box center [993, 109] width 172 height 40
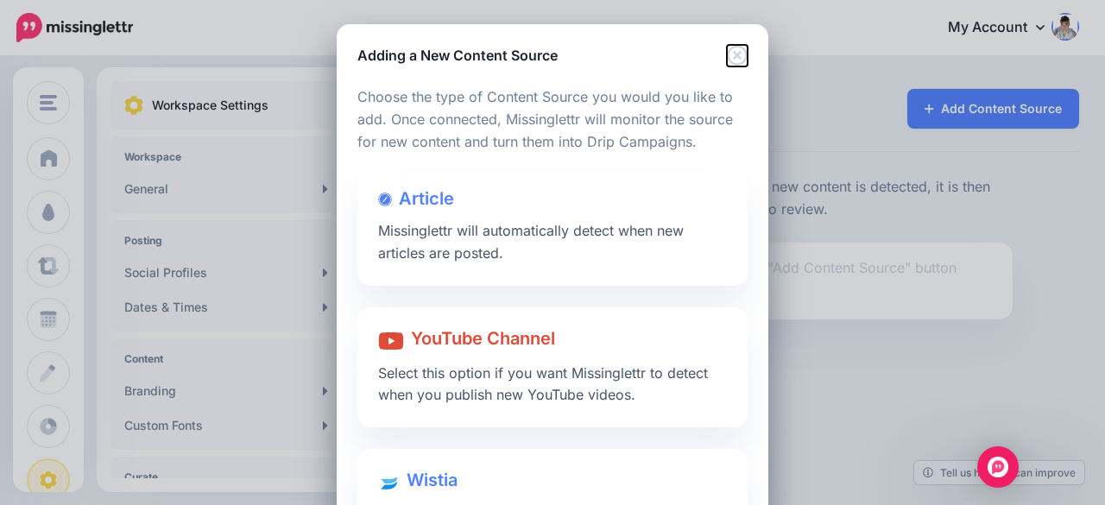
click at [736, 54] on icon "Close" at bounding box center [737, 55] width 21 height 21
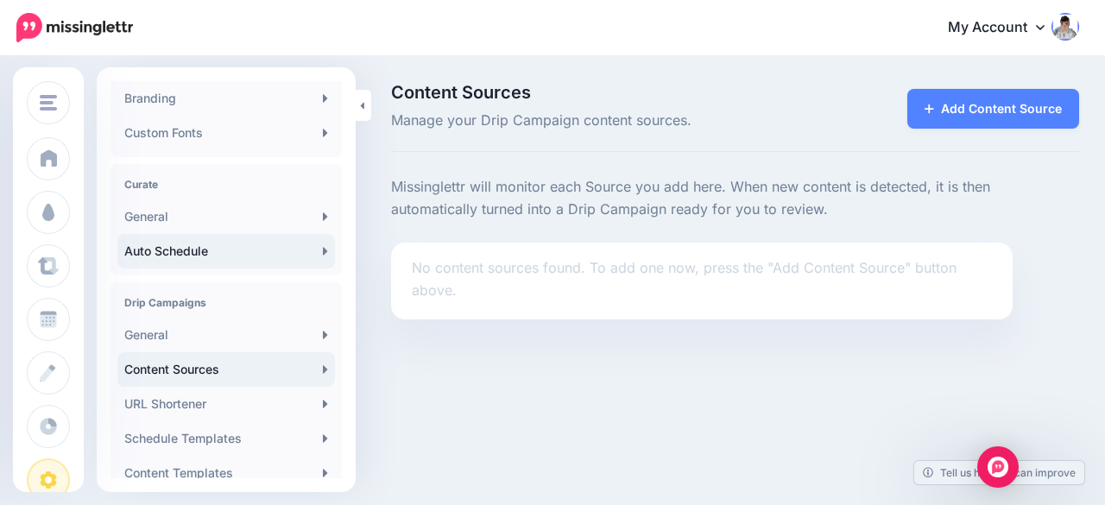
scroll to position [432, 0]
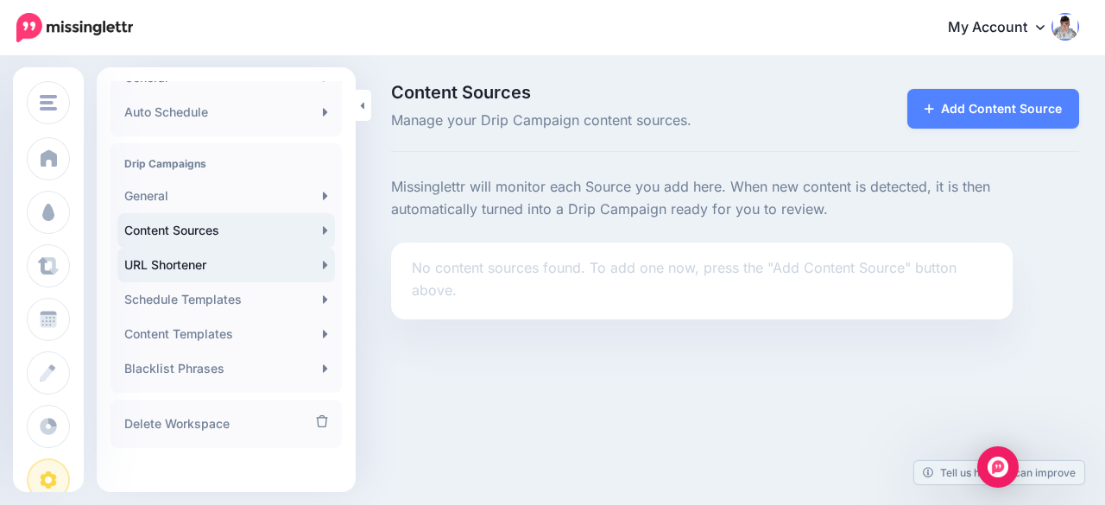
click at [276, 254] on link "URL Shortener" at bounding box center [226, 265] width 218 height 35
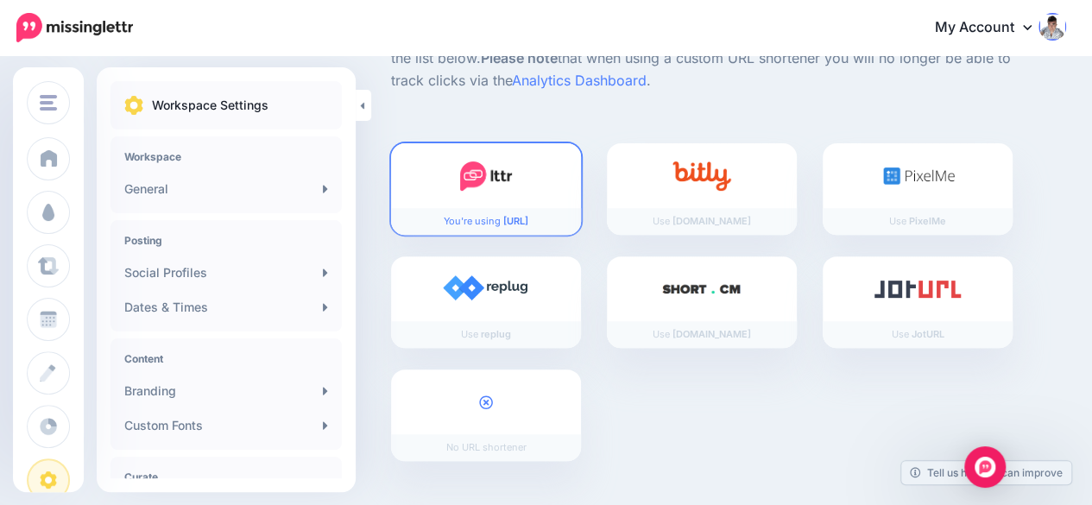
scroll to position [235, 0]
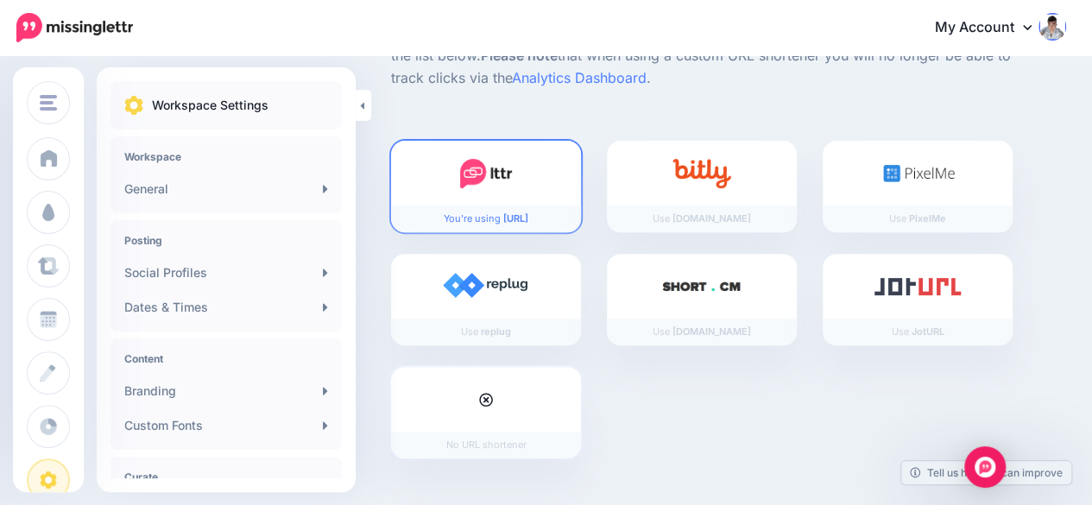
click at [545, 391] on div at bounding box center [486, 399] width 190 height 65
click at [545, 403] on div at bounding box center [486, 399] width 190 height 65
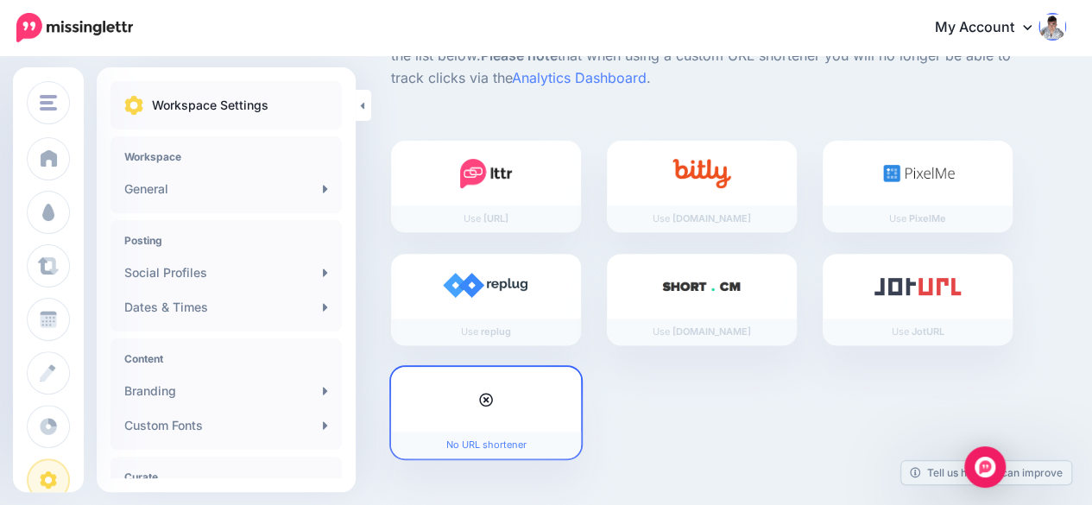
click at [501, 417] on div at bounding box center [486, 399] width 190 height 65
click at [577, 389] on div at bounding box center [486, 399] width 190 height 65
click at [551, 399] on div at bounding box center [486, 399] width 190 height 65
click at [567, 398] on div at bounding box center [486, 399] width 190 height 65
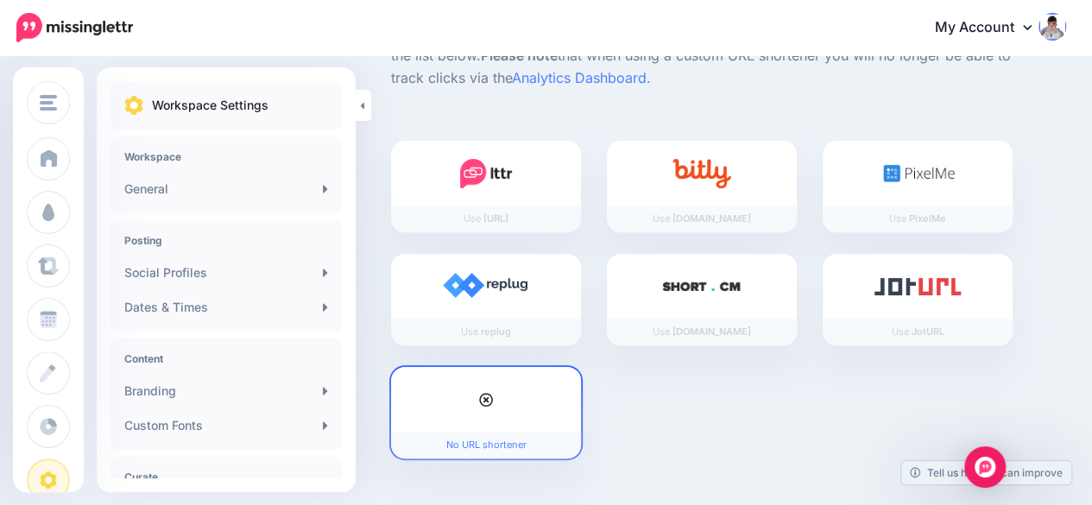
click at [567, 398] on div at bounding box center [486, 399] width 190 height 65
click at [521, 416] on div at bounding box center [486, 399] width 190 height 65
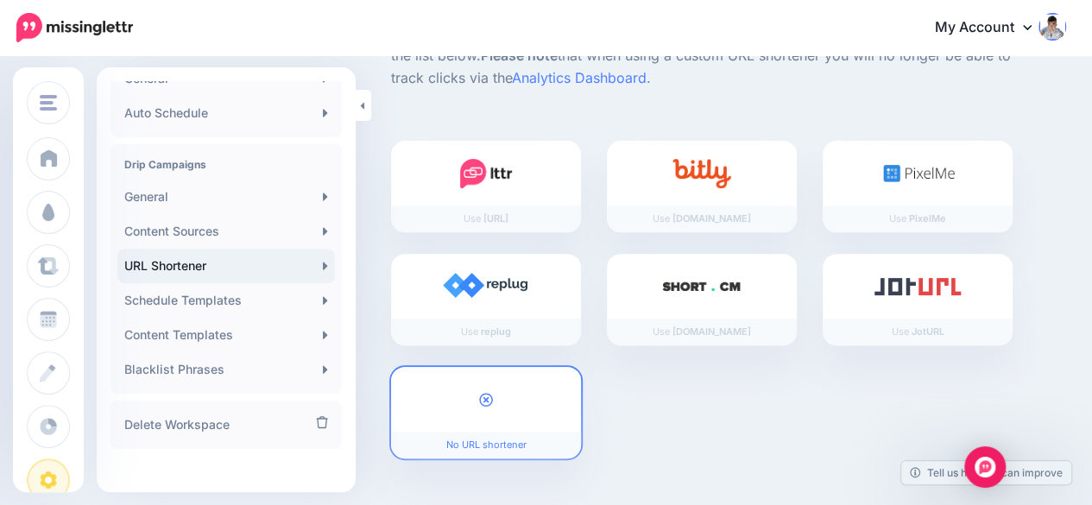
scroll to position [432, 0]
click at [212, 295] on link "Schedule Templates" at bounding box center [226, 299] width 218 height 35
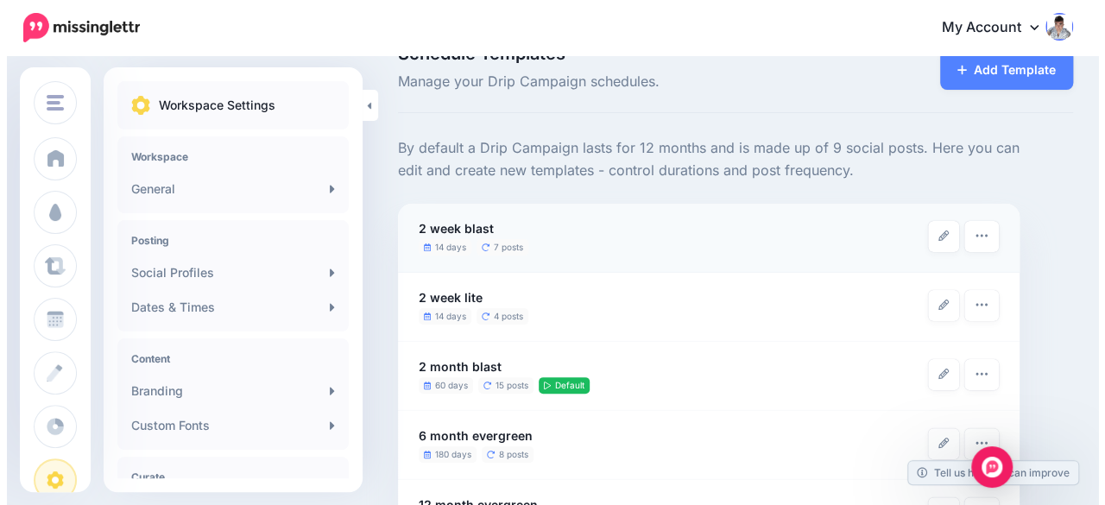
scroll to position [86, 0]
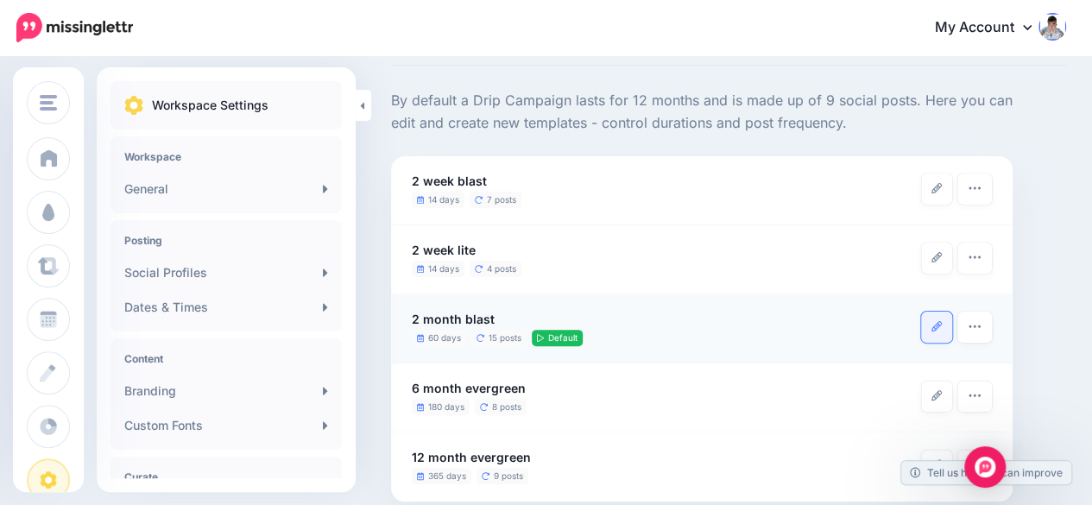
click at [937, 331] on icon at bounding box center [936, 326] width 10 height 10
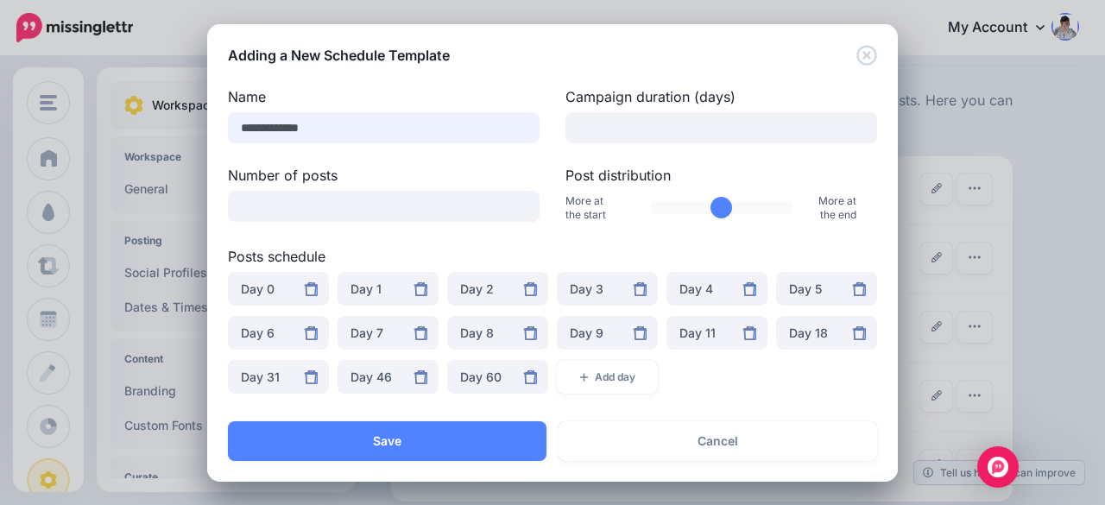
click at [309, 131] on input "**********" at bounding box center [384, 127] width 312 height 31
click at [620, 129] on input "**" at bounding box center [721, 127] width 312 height 31
type input "**"
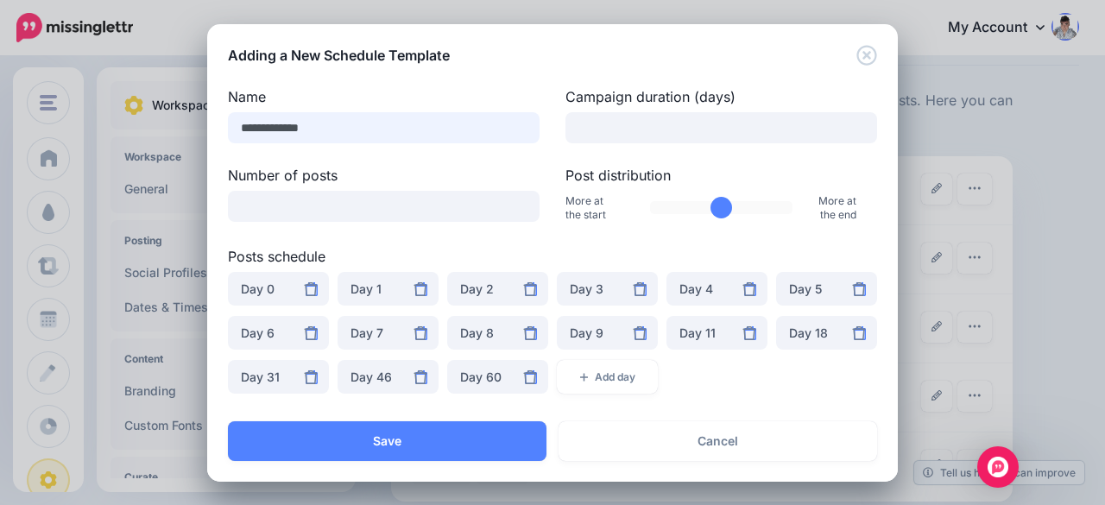
click at [238, 123] on input "**********" at bounding box center [384, 127] width 312 height 31
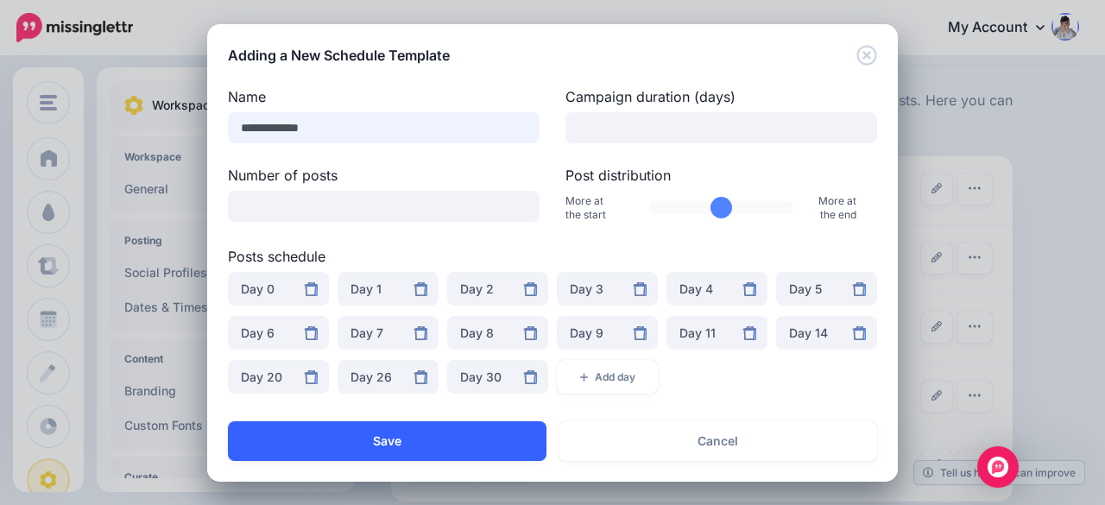
type input "**********"
click at [381, 446] on button "Save" at bounding box center [387, 441] width 319 height 40
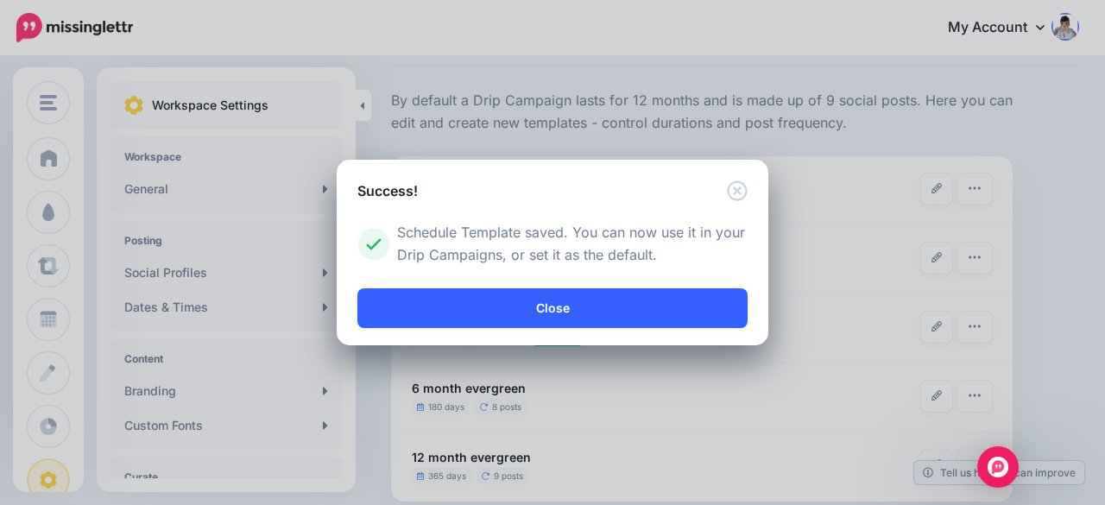
click at [506, 311] on link "Close" at bounding box center [552, 308] width 390 height 40
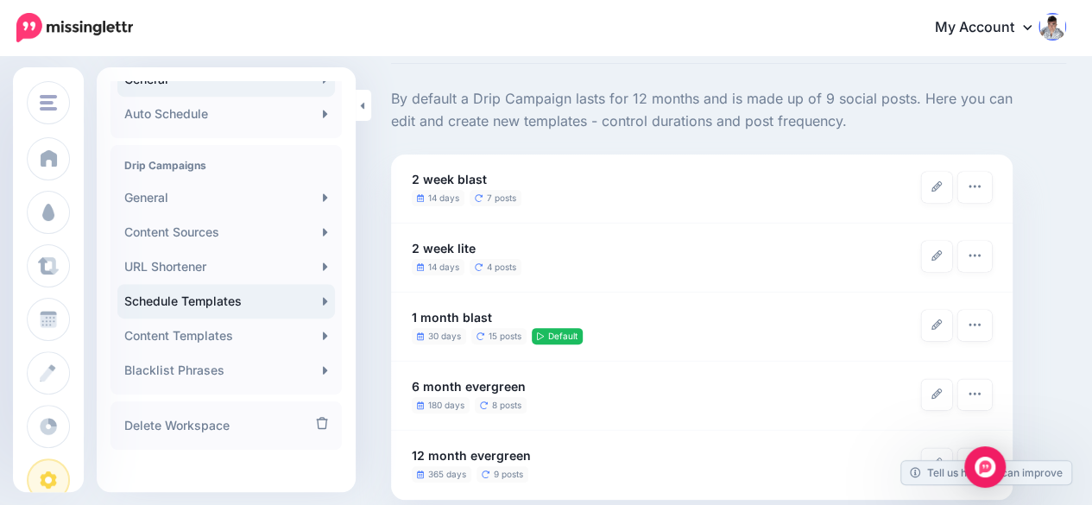
scroll to position [432, 0]
click at [257, 333] on link "Content Templates" at bounding box center [226, 334] width 218 height 35
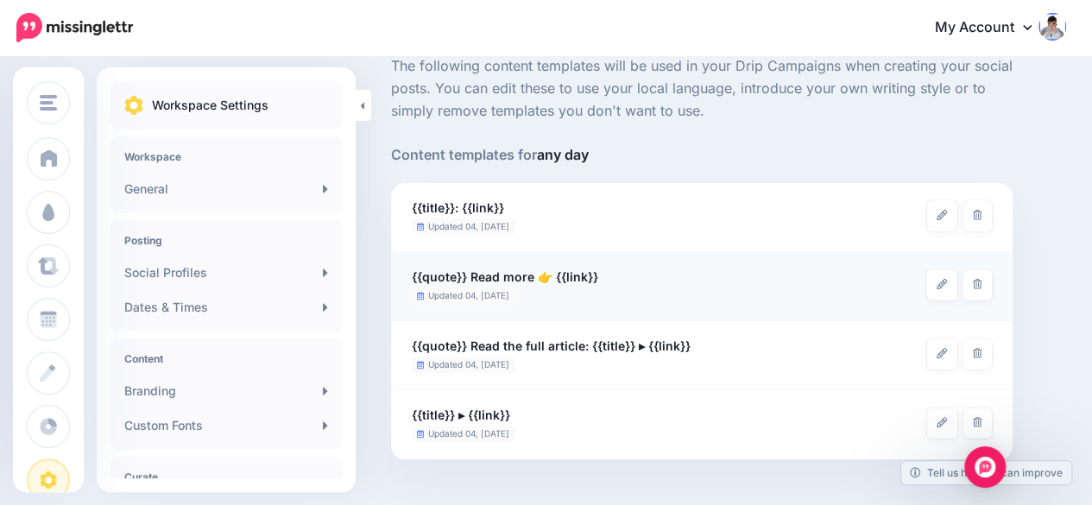
scroll to position [173, 0]
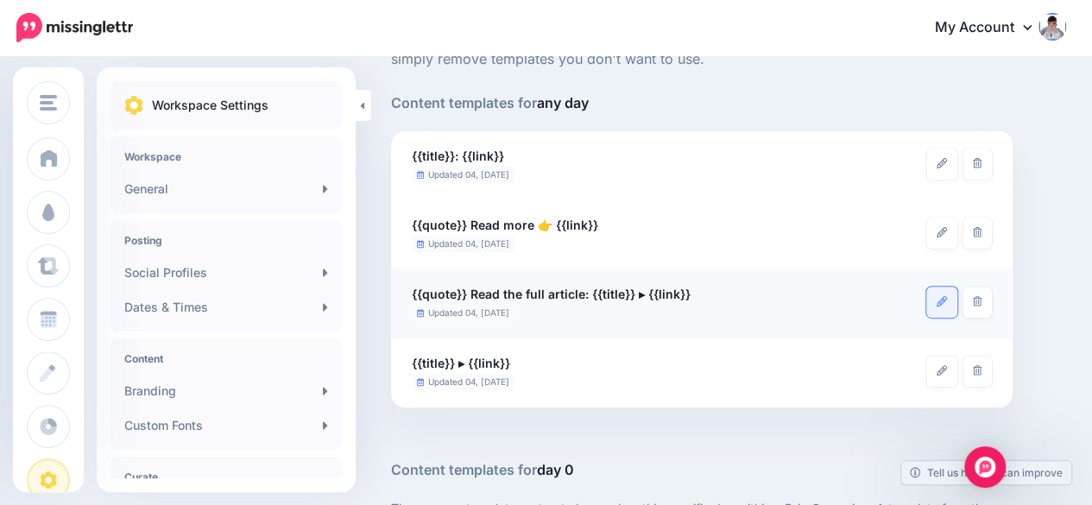
click at [946, 294] on link at bounding box center [941, 302] width 31 height 31
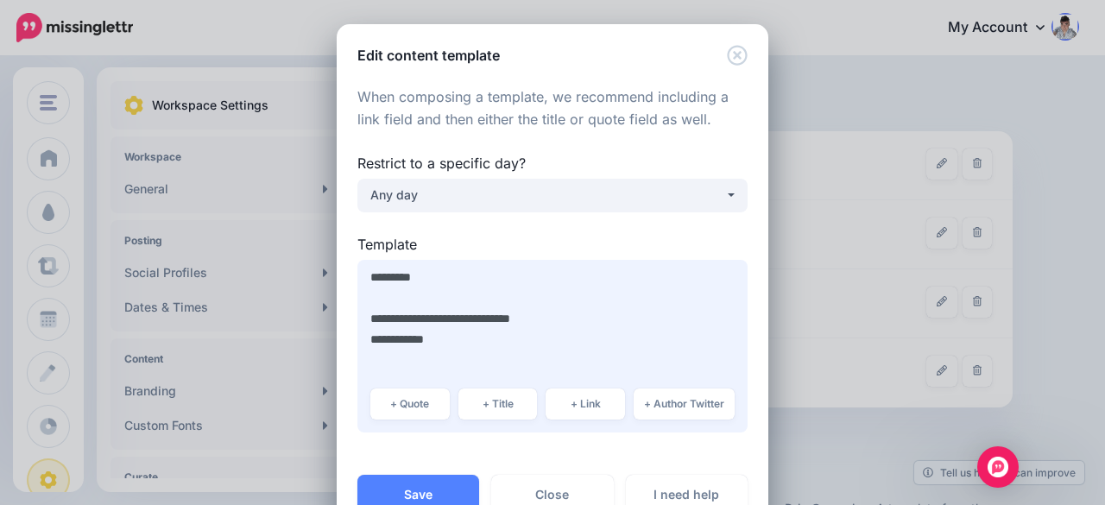
drag, startPoint x: 475, startPoint y: 319, endPoint x: 363, endPoint y: 325, distance: 112.4
click at [363, 325] on textarea "**********" at bounding box center [552, 346] width 390 height 173
type textarea "**********"
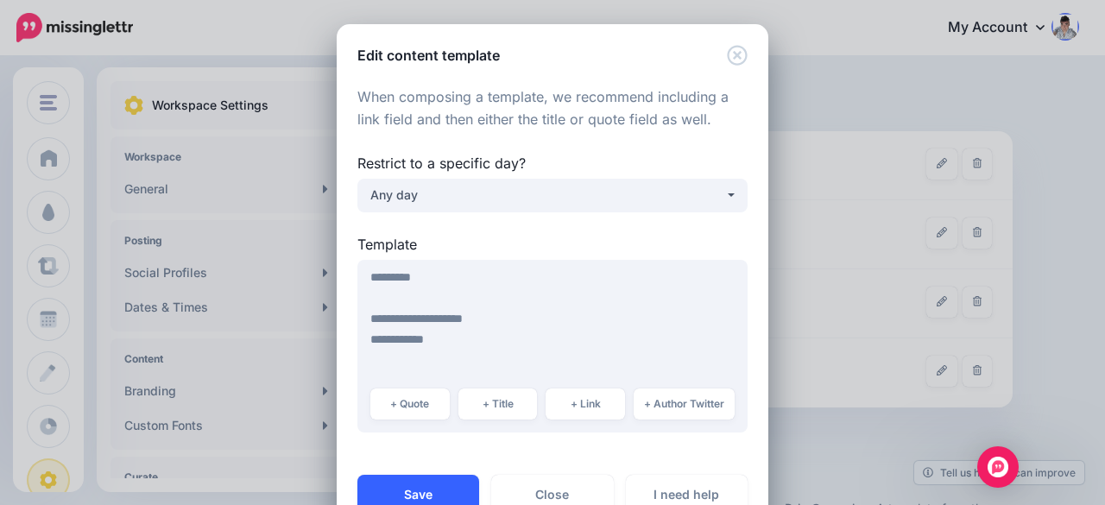
click at [423, 491] on button "Save" at bounding box center [418, 495] width 122 height 40
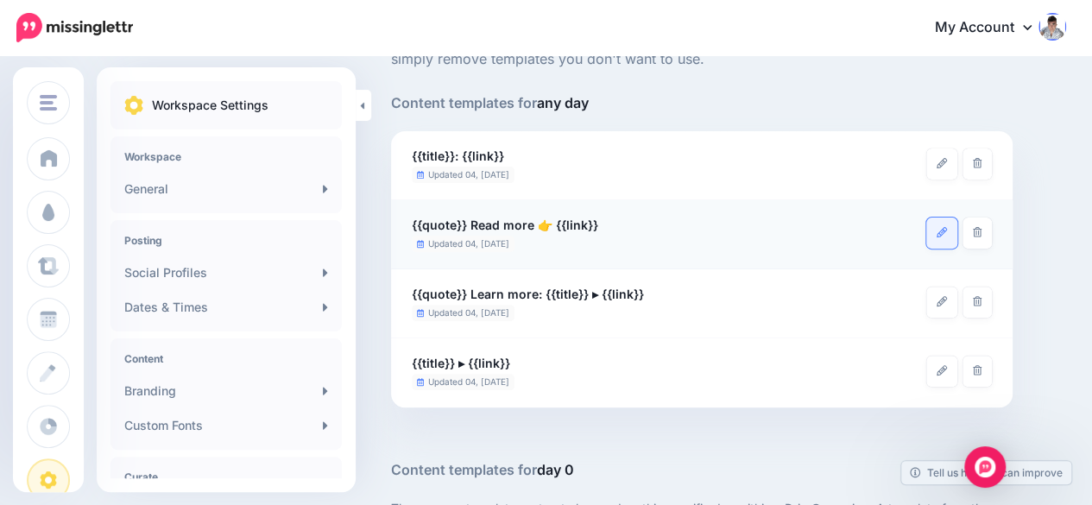
click at [947, 236] on link at bounding box center [941, 233] width 31 height 31
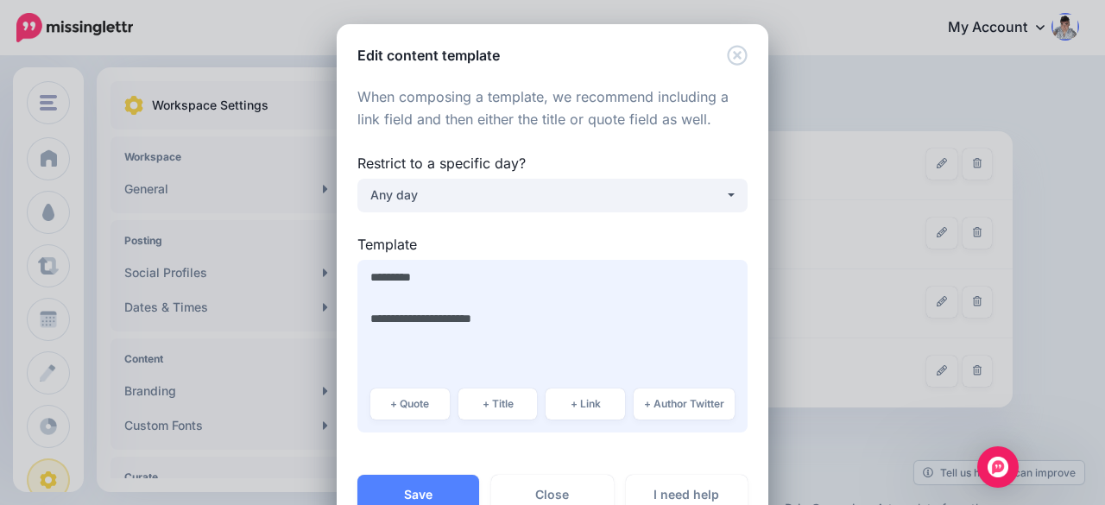
drag, startPoint x: 427, startPoint y: 314, endPoint x: 369, endPoint y: 320, distance: 58.2
click at [363, 322] on textarea "**********" at bounding box center [552, 346] width 390 height 173
click at [394, 318] on textarea "**********" at bounding box center [552, 346] width 390 height 173
type textarea "**********"
click at [419, 489] on button "Save" at bounding box center [418, 495] width 122 height 40
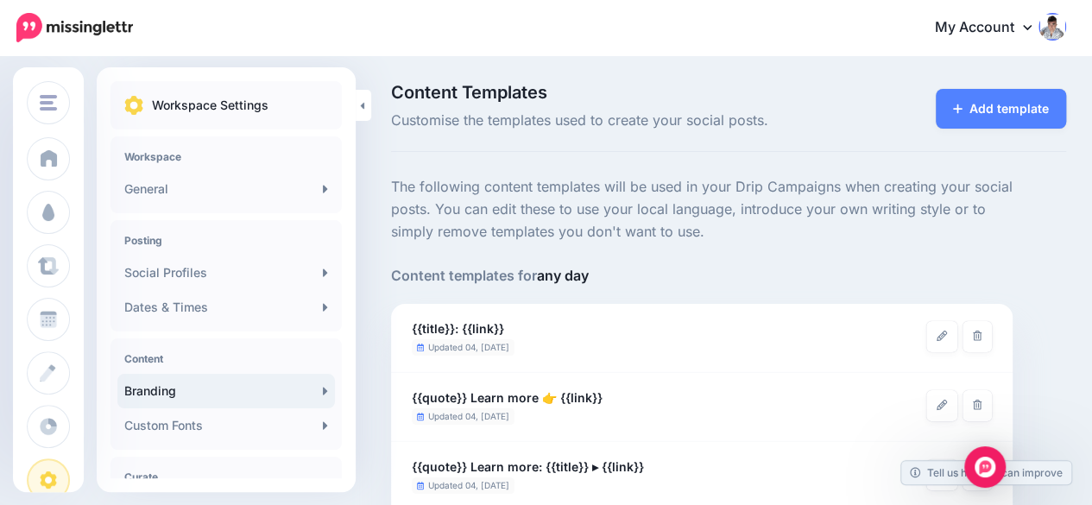
scroll to position [0, 0]
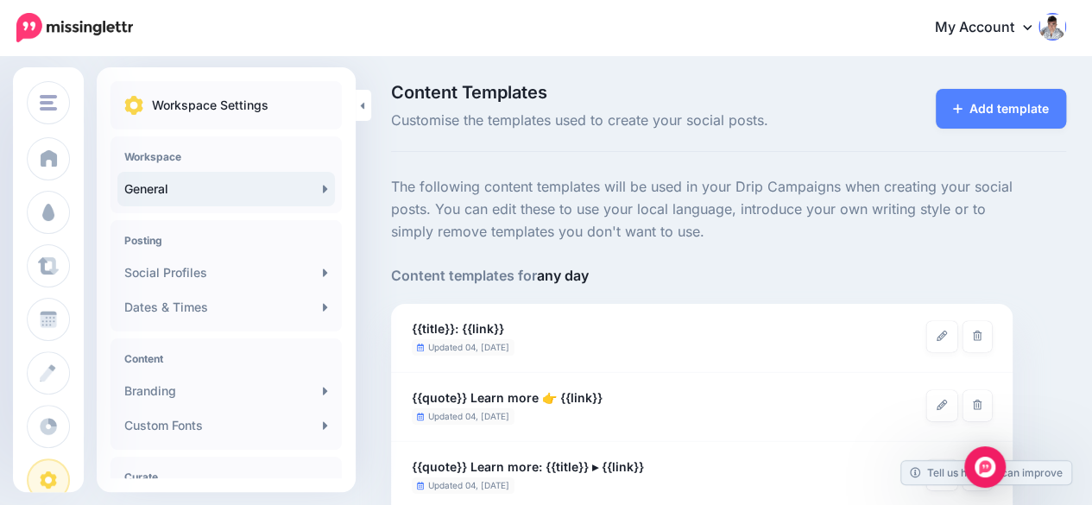
click at [156, 196] on link "General" at bounding box center [226, 189] width 218 height 35
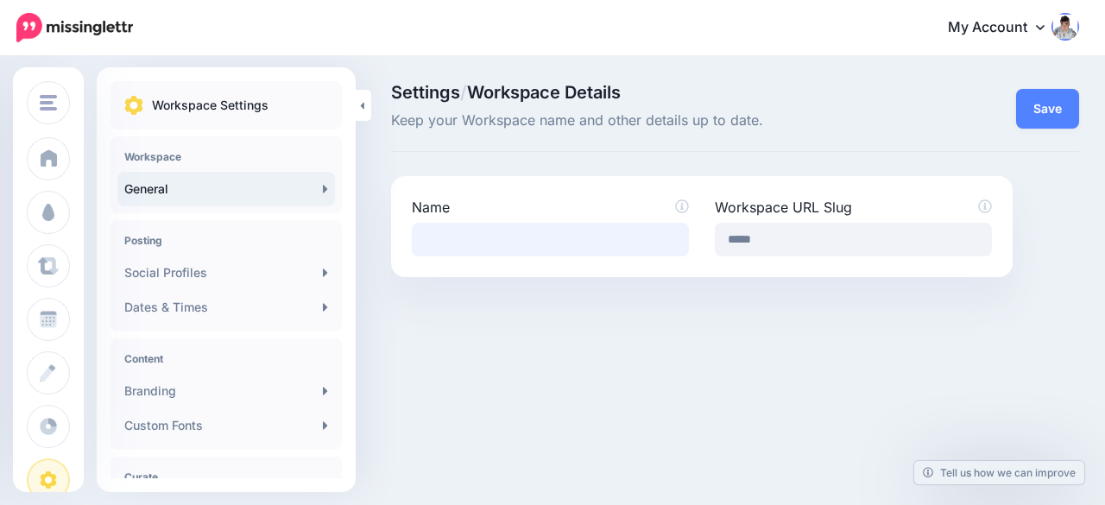
click at [502, 243] on input "Name" at bounding box center [550, 240] width 277 height 34
type input "**********"
click at [808, 236] on input "*****" at bounding box center [853, 240] width 277 height 34
type input "*"
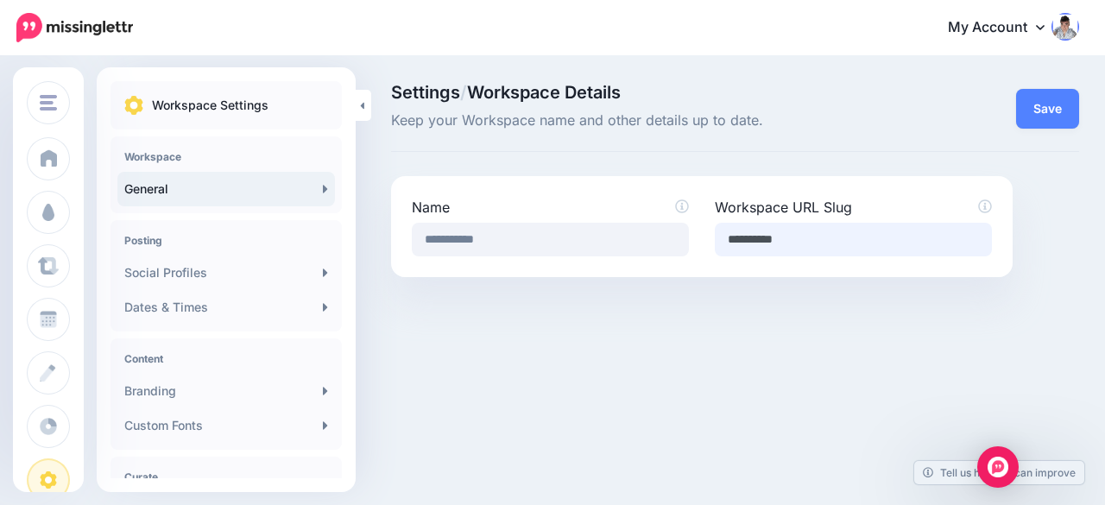
type input "**********"
click at [807, 410] on div "Add Workspace Dashboard Campaigns Curate Schedule Create Analytics" at bounding box center [552, 252] width 1105 height 505
click at [1061, 111] on button "Save" at bounding box center [1047, 109] width 63 height 40
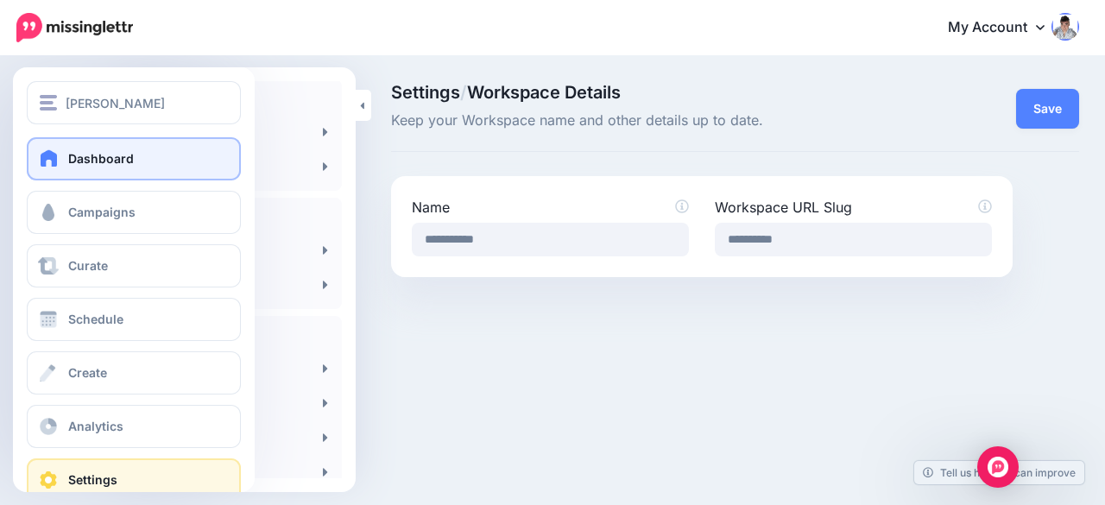
click at [109, 160] on span "Dashboard" at bounding box center [101, 158] width 66 height 15
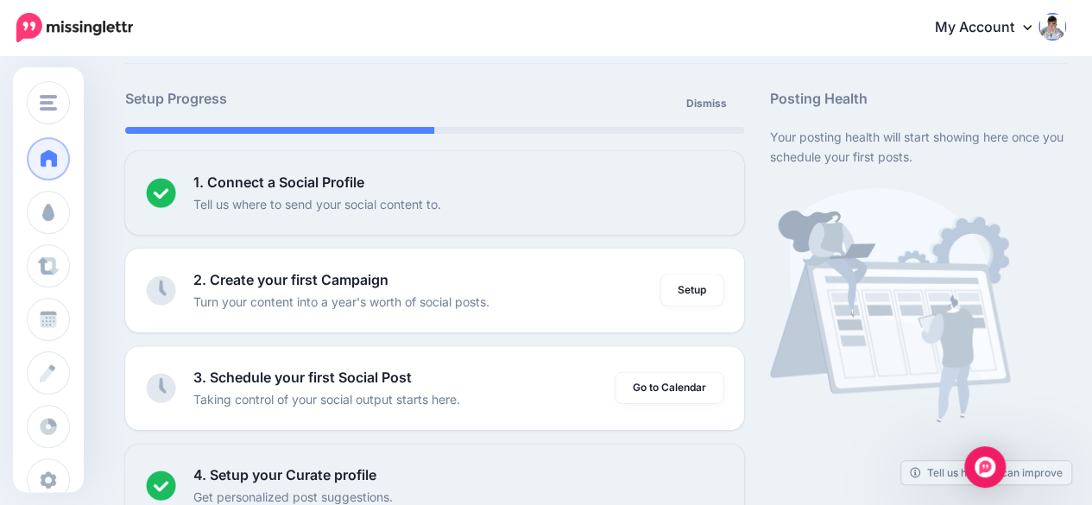
scroll to position [86, 0]
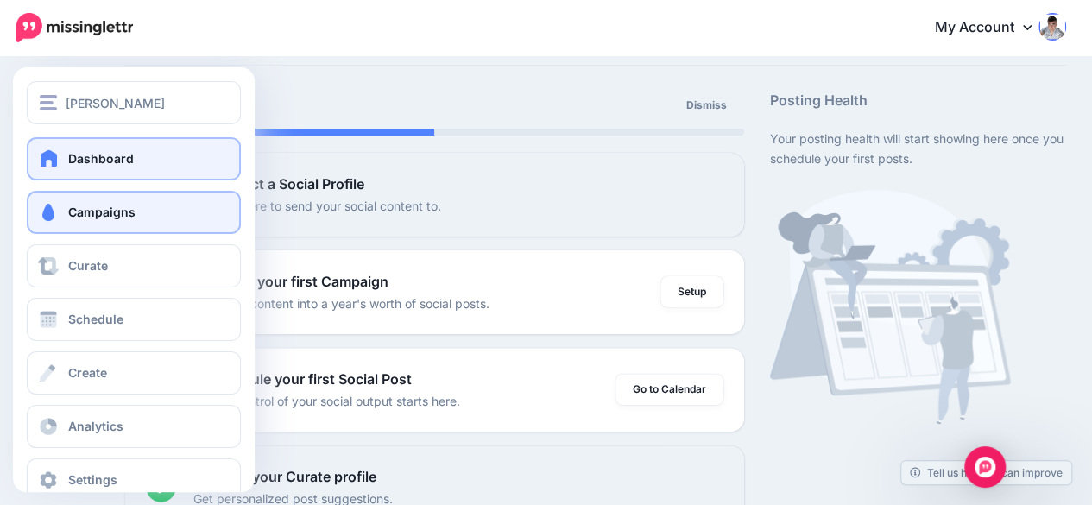
click at [111, 208] on span "Campaigns" at bounding box center [101, 212] width 67 height 15
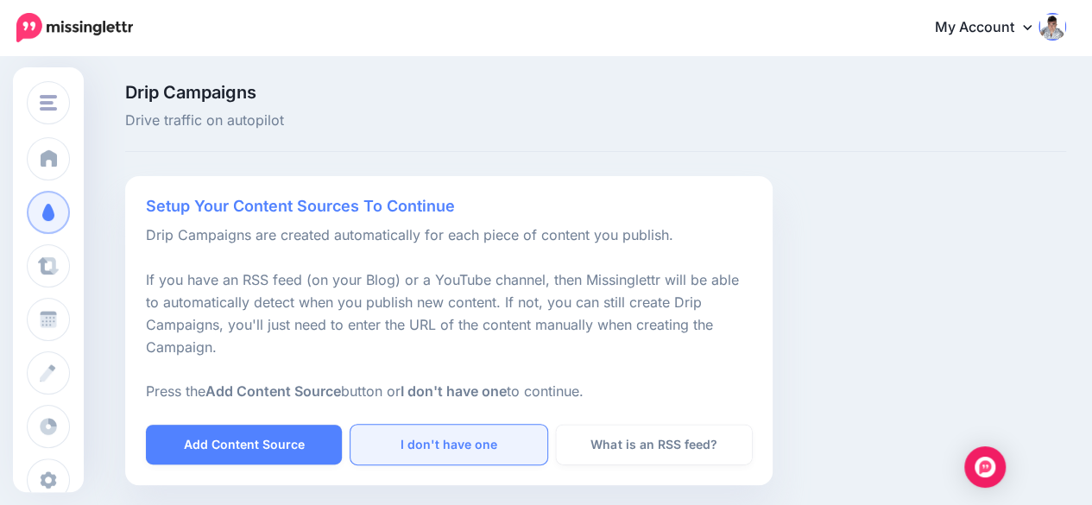
click at [480, 443] on link "I don't have one" at bounding box center [448, 445] width 196 height 40
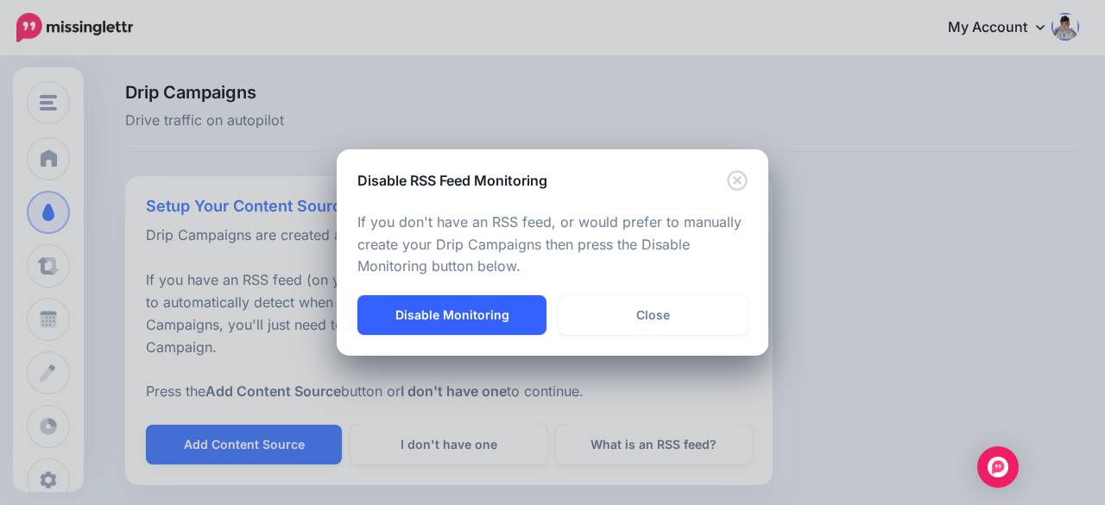
click at [470, 314] on button "Disable Monitoring" at bounding box center [451, 315] width 189 height 40
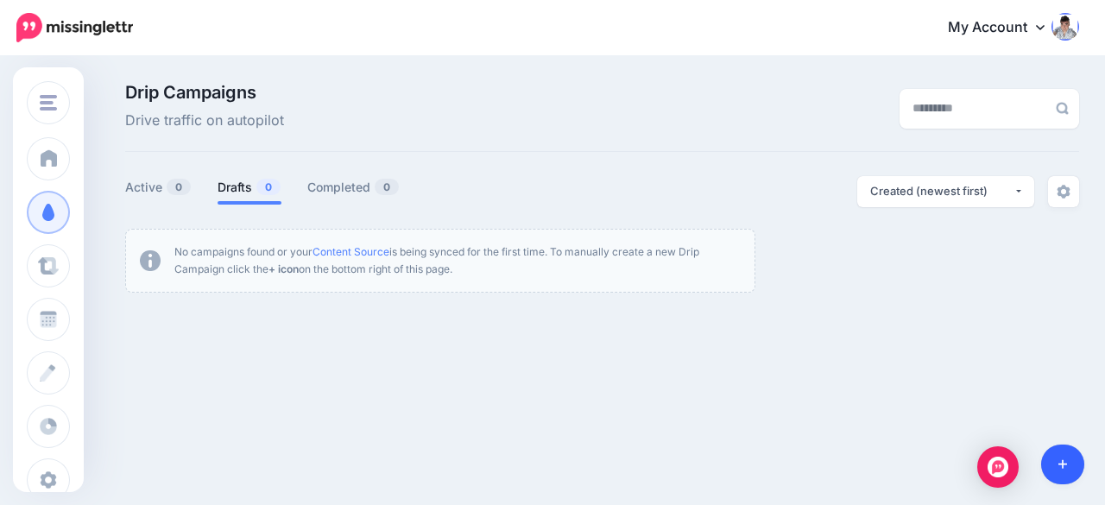
click at [1069, 461] on link at bounding box center [1063, 465] width 44 height 40
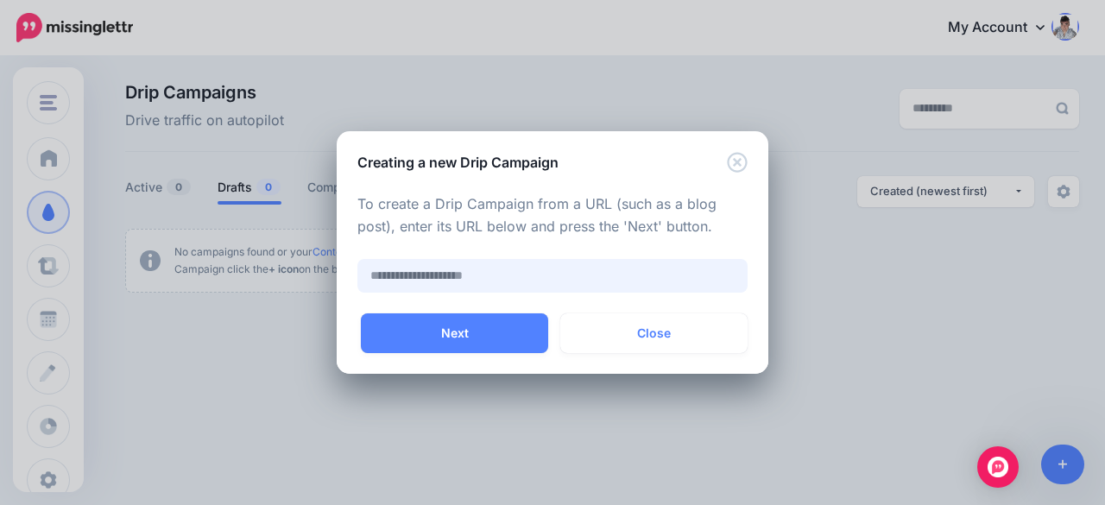
click at [420, 279] on input "text" at bounding box center [552, 276] width 390 height 34
paste input "**********"
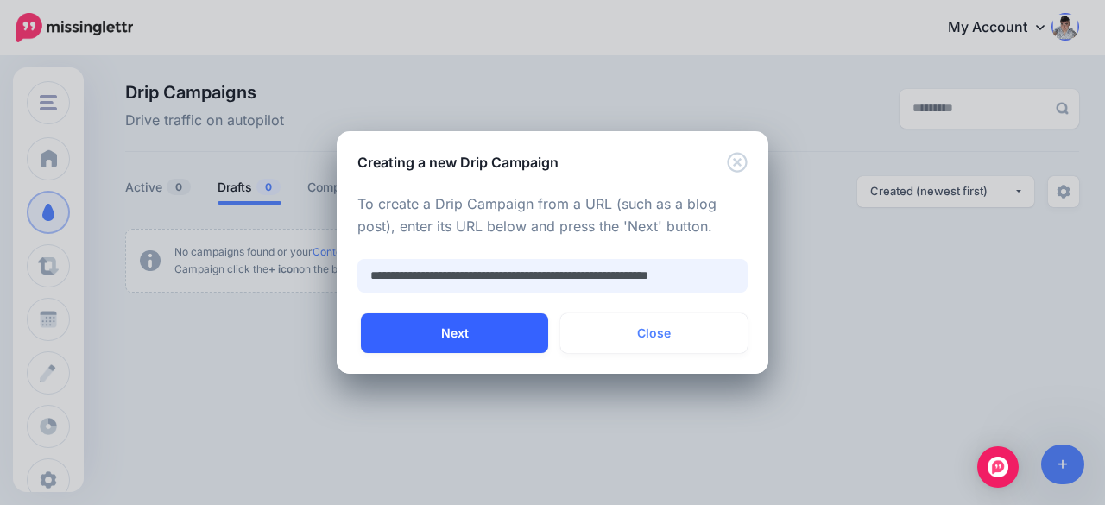
type input "**********"
click at [463, 339] on button "Next" at bounding box center [454, 333] width 187 height 40
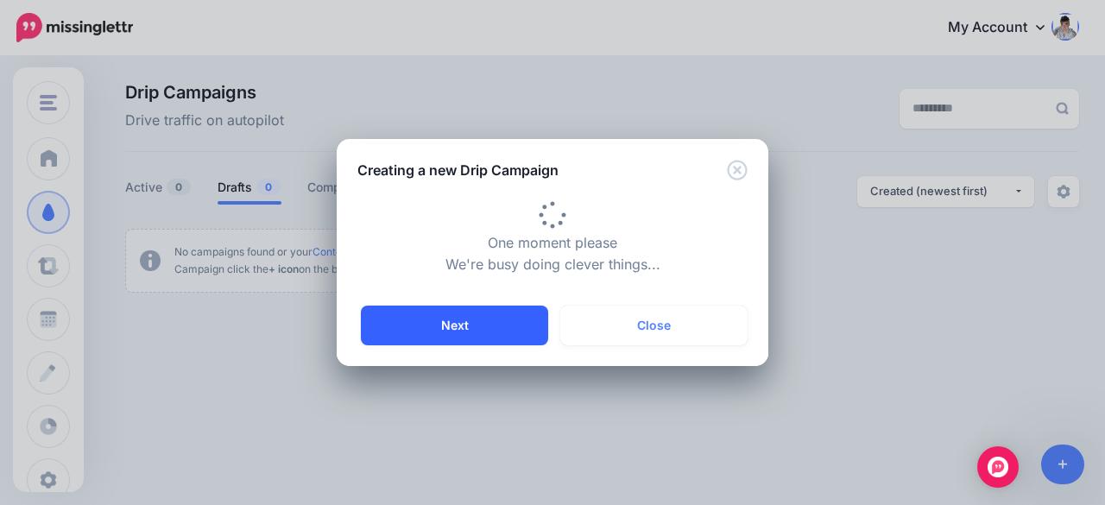
type input "**********"
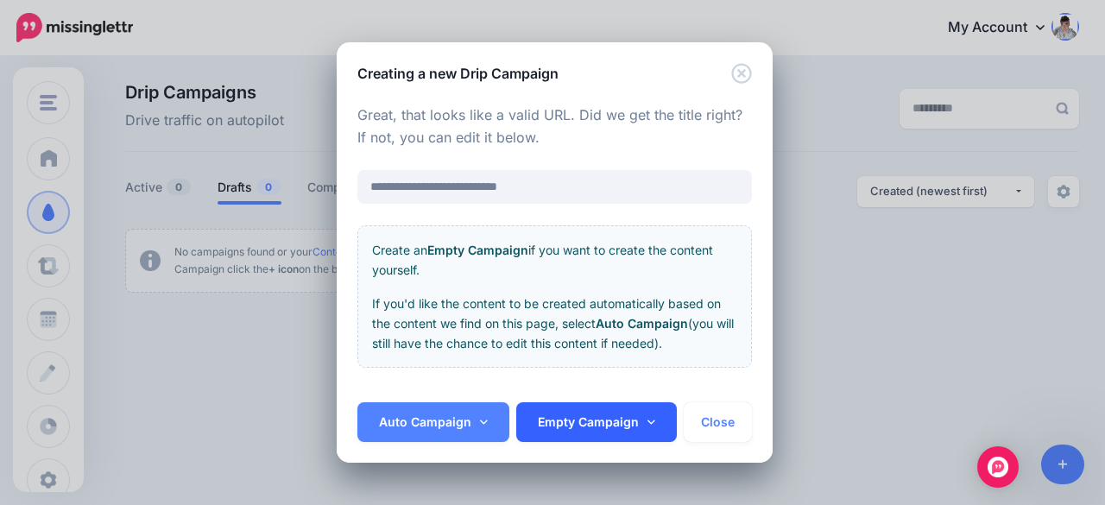
click at [613, 424] on link "Empty Campaign" at bounding box center [596, 422] width 161 height 40
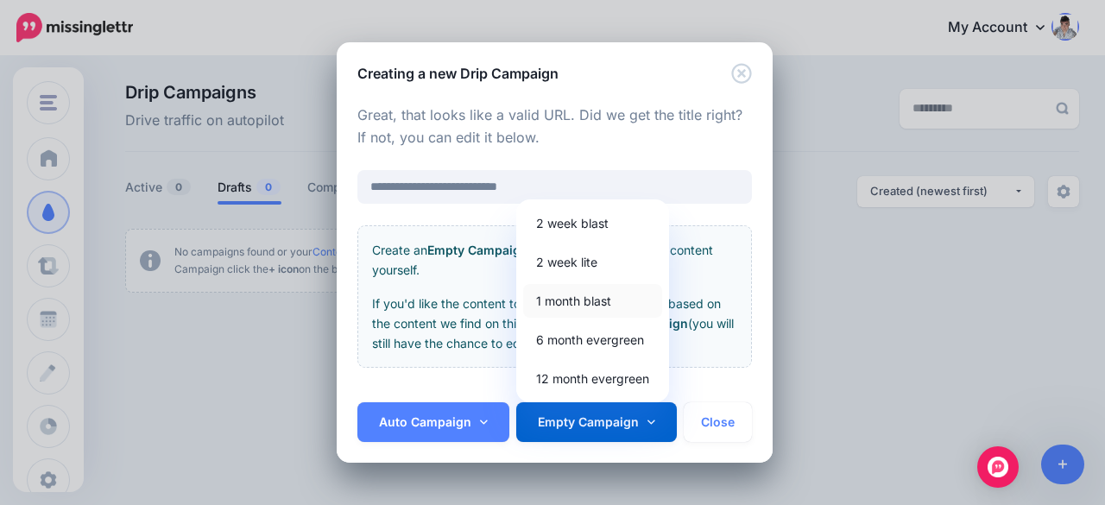
click at [594, 294] on link "1 month blast" at bounding box center [592, 301] width 139 height 34
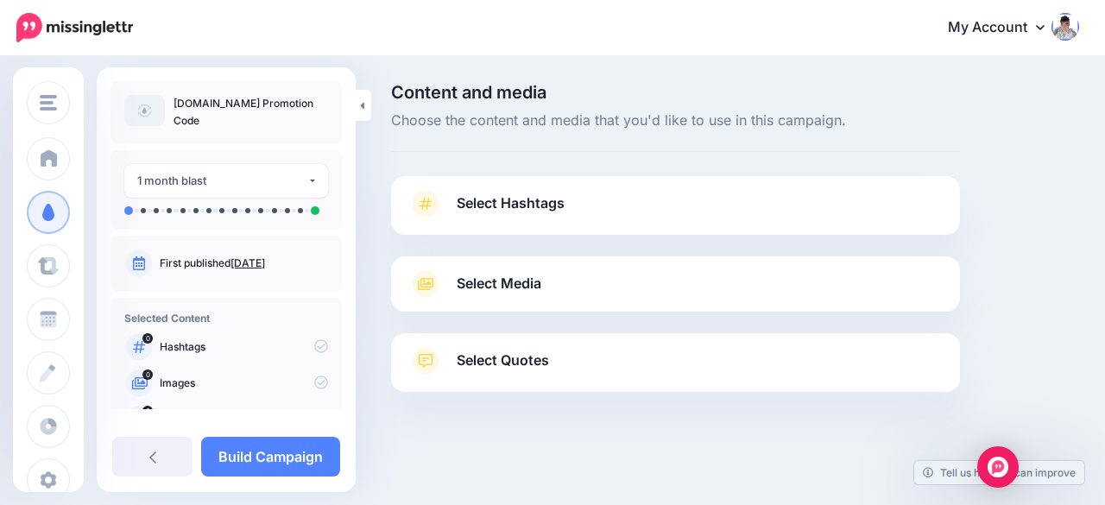
click at [532, 196] on span "Select Hashtags" at bounding box center [511, 203] width 108 height 23
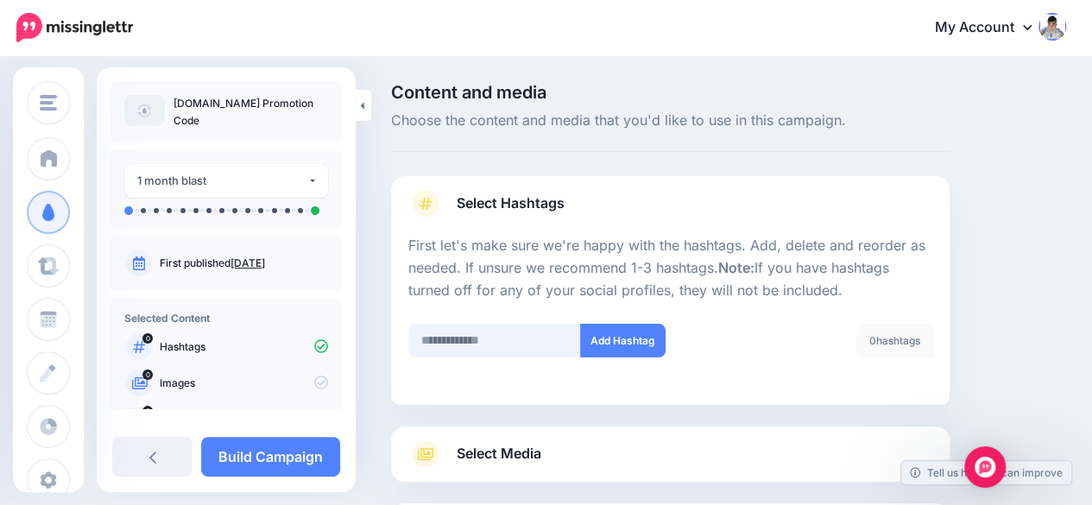
click at [496, 334] on input "text" at bounding box center [494, 341] width 173 height 34
click at [504, 343] on input "text" at bounding box center [494, 341] width 173 height 34
type input "*****"
click at [640, 355] on button "Add Hashtag" at bounding box center [622, 341] width 85 height 34
click at [507, 342] on input "text" at bounding box center [494, 341] width 173 height 34
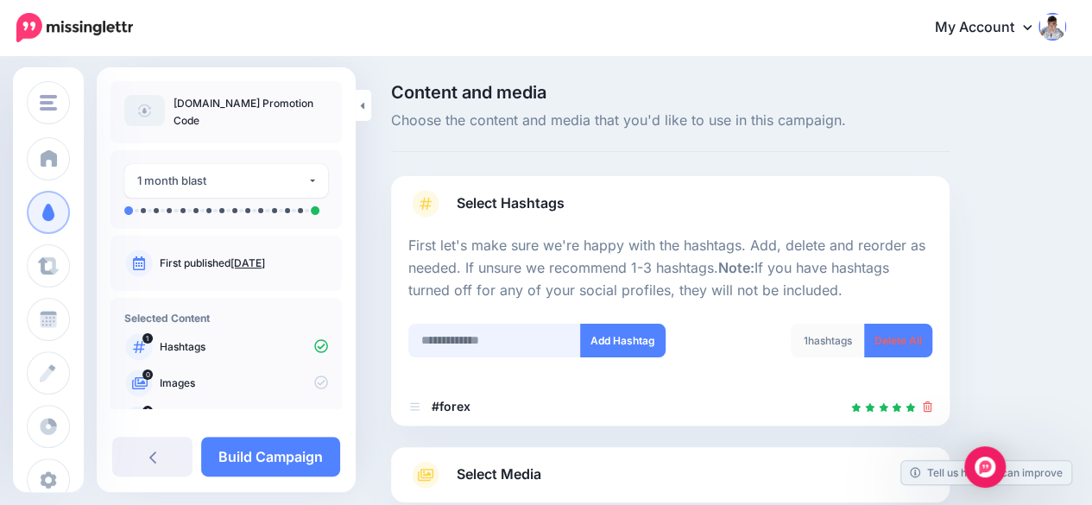
scroll to position [189, 0]
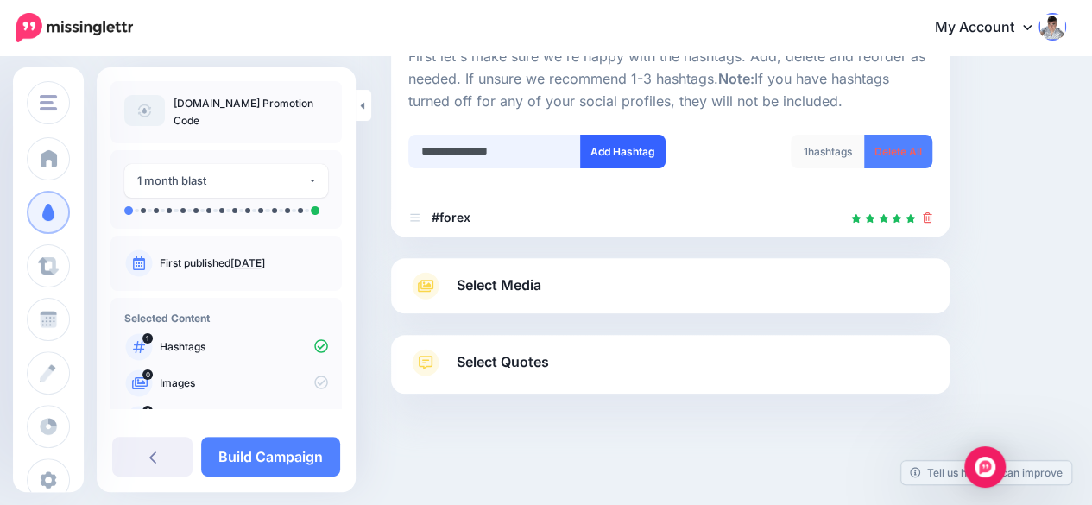
type input "**********"
click at [609, 152] on button "Add Hashtag" at bounding box center [622, 152] width 85 height 34
click at [494, 154] on input "text" at bounding box center [494, 152] width 173 height 34
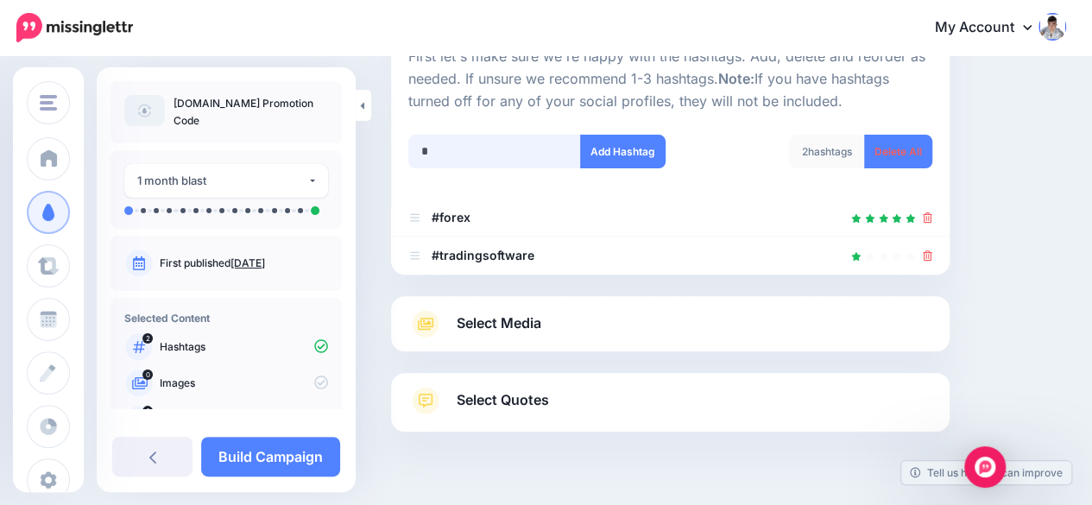
scroll to position [227, 0]
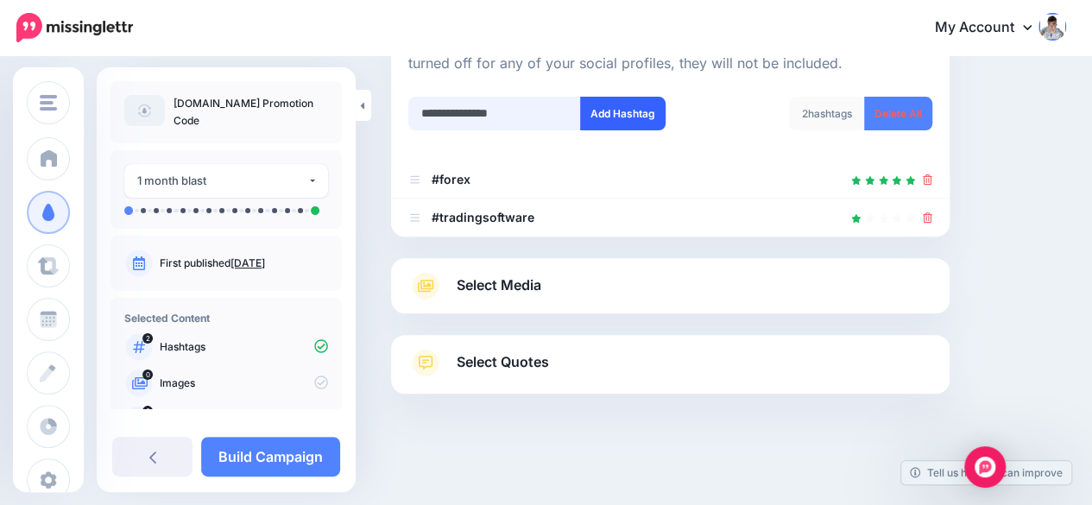
type input "**********"
click at [632, 104] on button "Add Hashtag" at bounding box center [622, 114] width 85 height 34
click at [497, 287] on span "Select Media" at bounding box center [499, 285] width 85 height 23
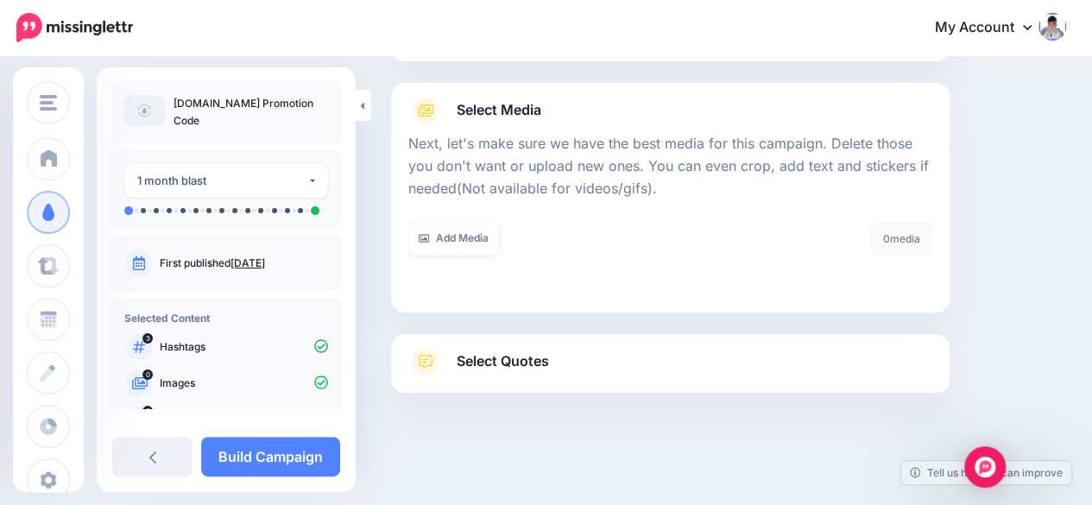
scroll to position [173, 0]
click at [464, 227] on link "Add Media" at bounding box center [453, 240] width 91 height 34
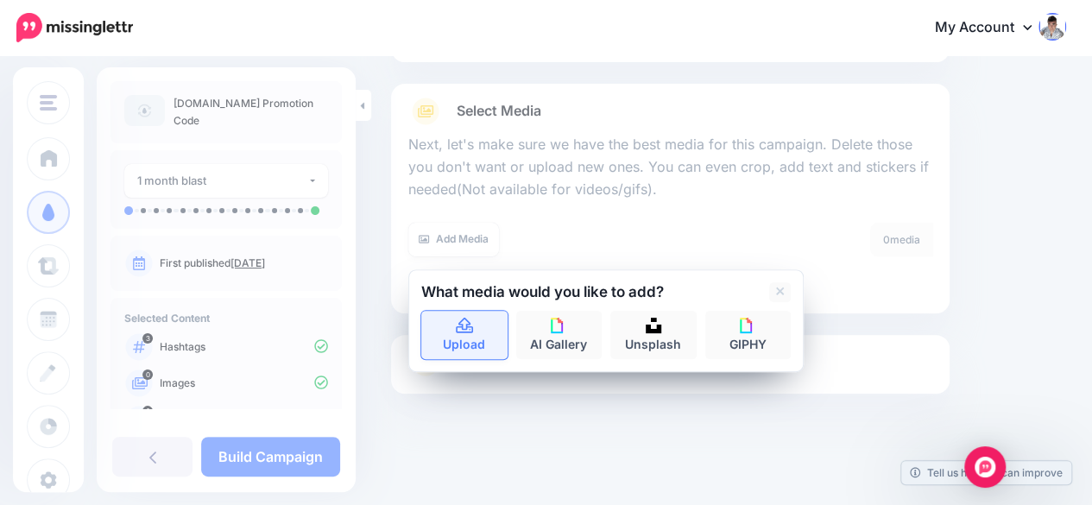
click at [470, 348] on link "Upload" at bounding box center [464, 335] width 86 height 48
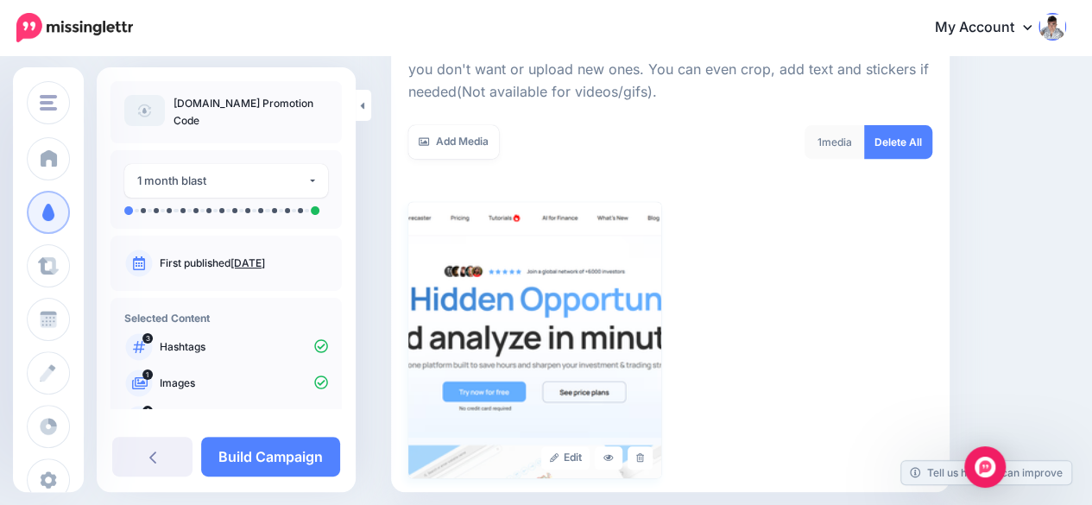
scroll to position [190, 0]
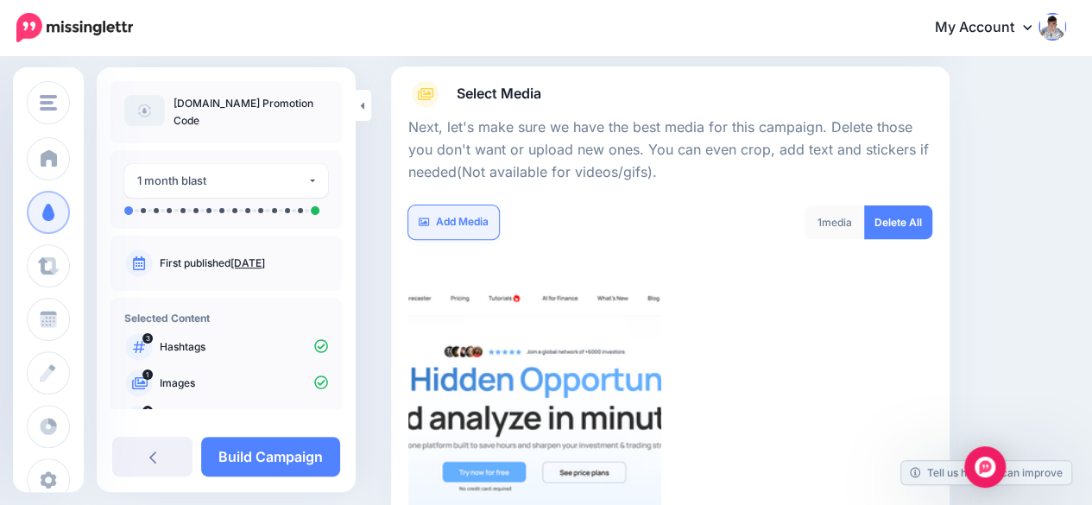
click at [473, 221] on link "Add Media" at bounding box center [453, 222] width 91 height 34
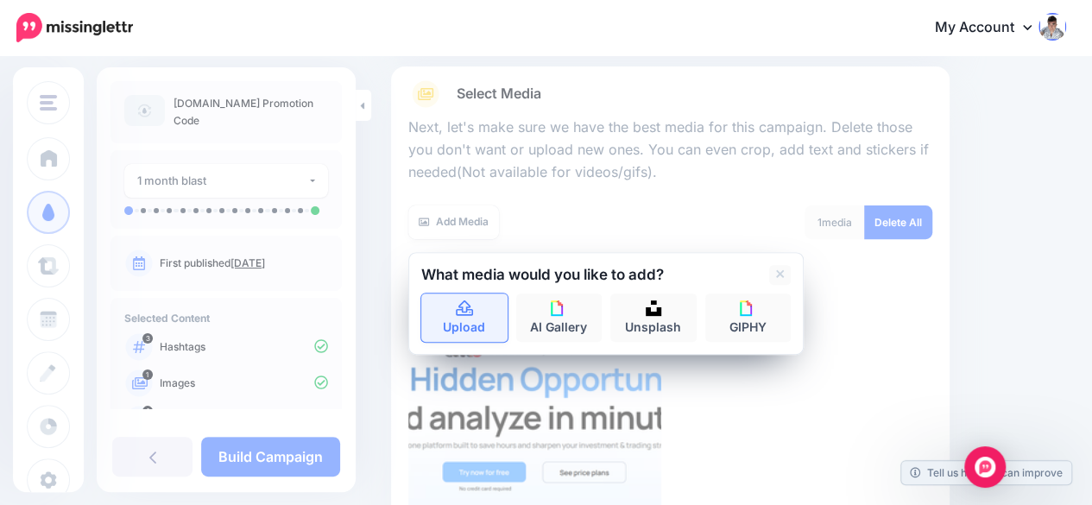
click at [468, 310] on icon at bounding box center [464, 308] width 17 height 16
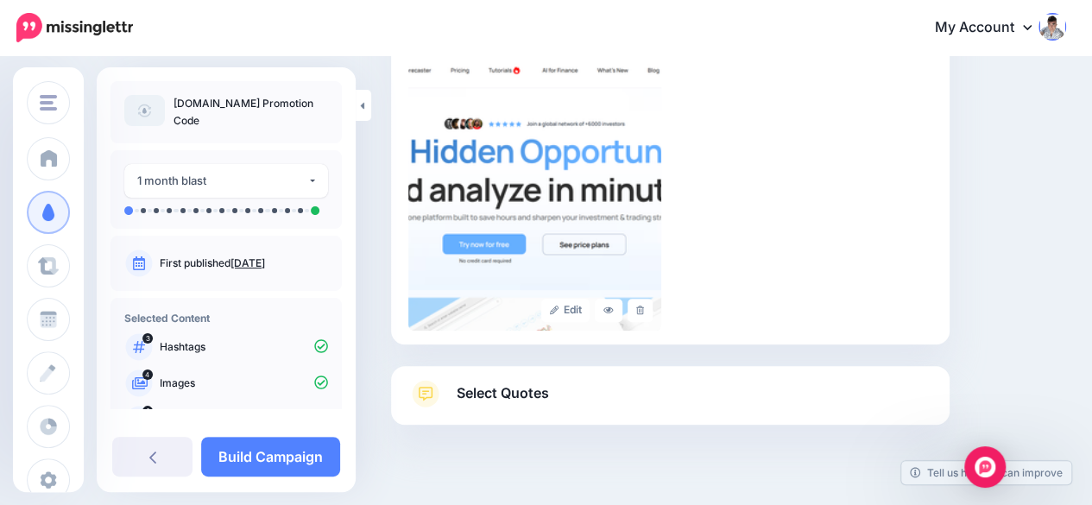
scroll to position [449, 0]
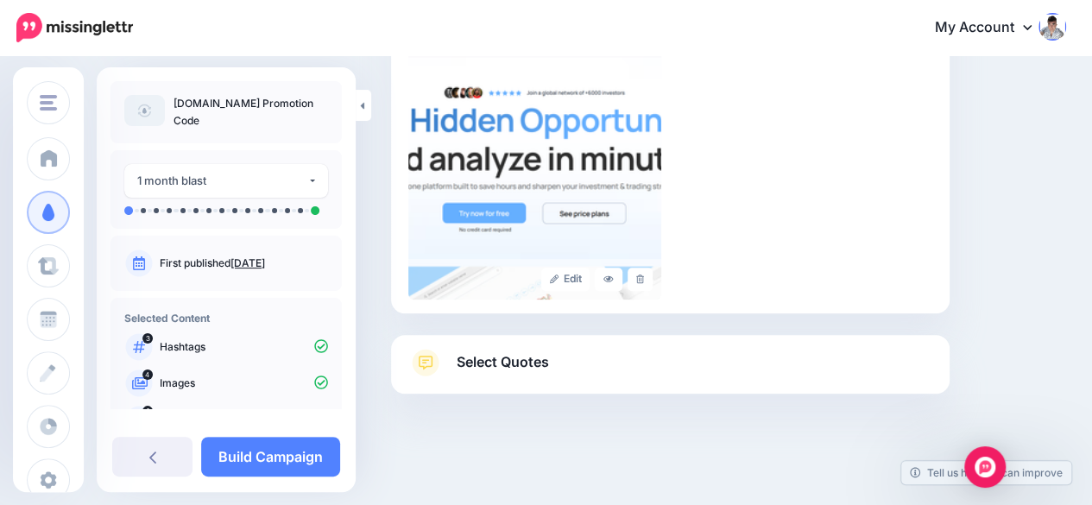
click at [540, 356] on span "Select Quotes" at bounding box center [503, 361] width 92 height 23
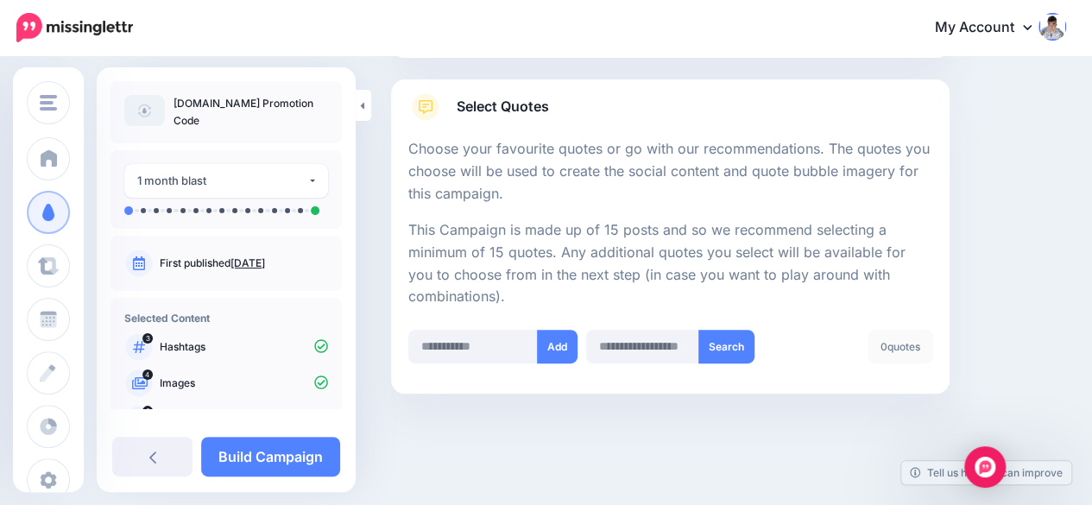
scroll to position [0, 0]
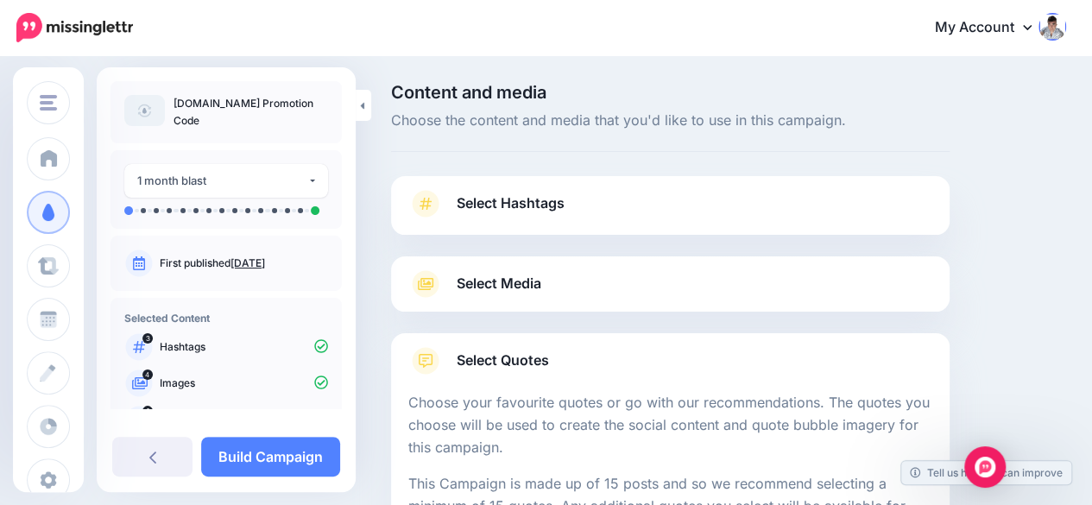
click at [502, 196] on span "Select Hashtags" at bounding box center [511, 203] width 108 height 23
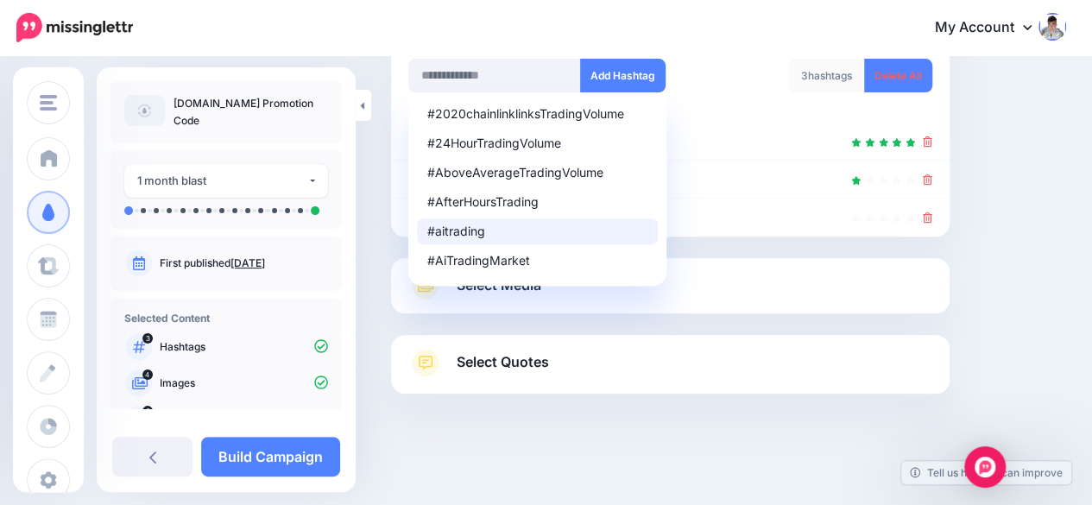
click at [507, 354] on span "Select Quotes" at bounding box center [503, 361] width 92 height 23
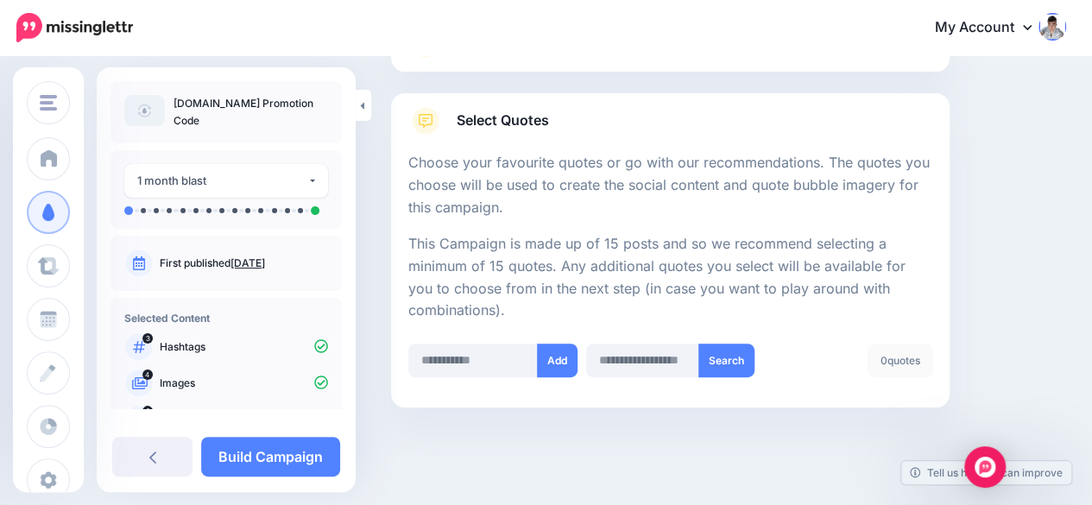
scroll to position [240, 0]
click at [463, 355] on input "text" at bounding box center [472, 361] width 129 height 34
paste input "**********"
type input "**********"
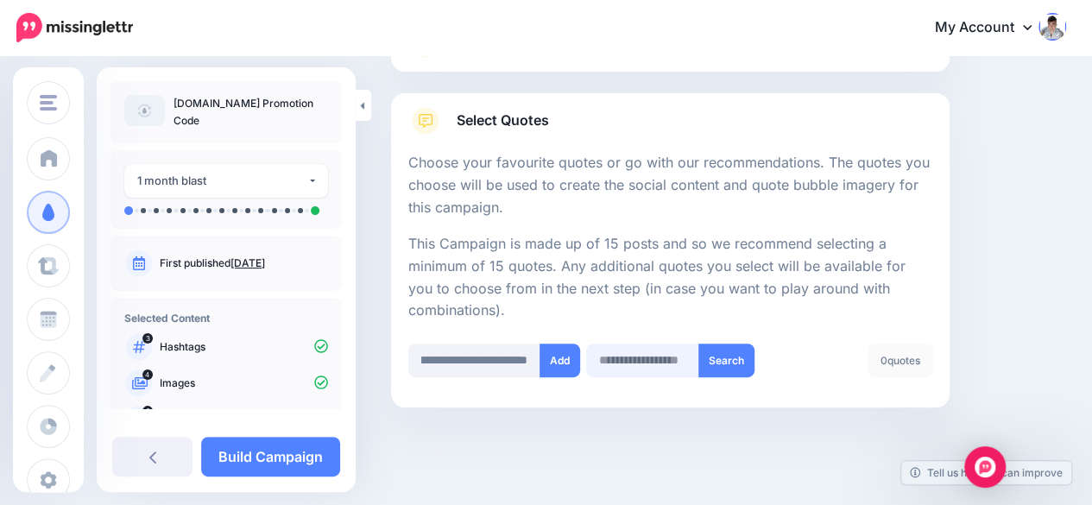
scroll to position [0, 0]
click at [639, 356] on input "text" at bounding box center [643, 361] width 114 height 34
click at [563, 360] on button "Add" at bounding box center [560, 361] width 41 height 34
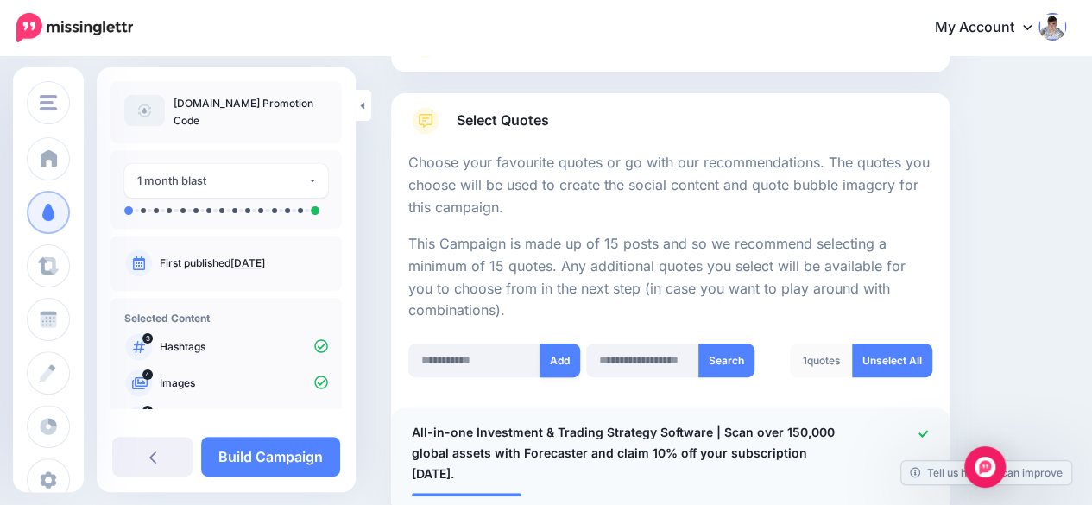
scroll to position [340, 0]
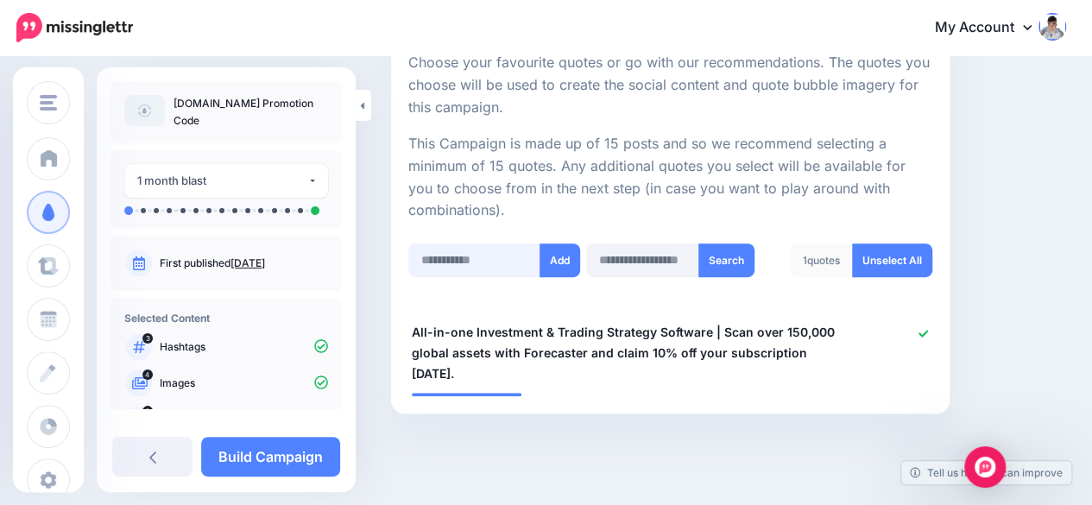
click at [444, 256] on input "text" at bounding box center [474, 260] width 132 height 34
drag, startPoint x: 444, startPoint y: 256, endPoint x: 437, endPoint y: 262, distance: 9.2
paste input "**********"
type input "**********"
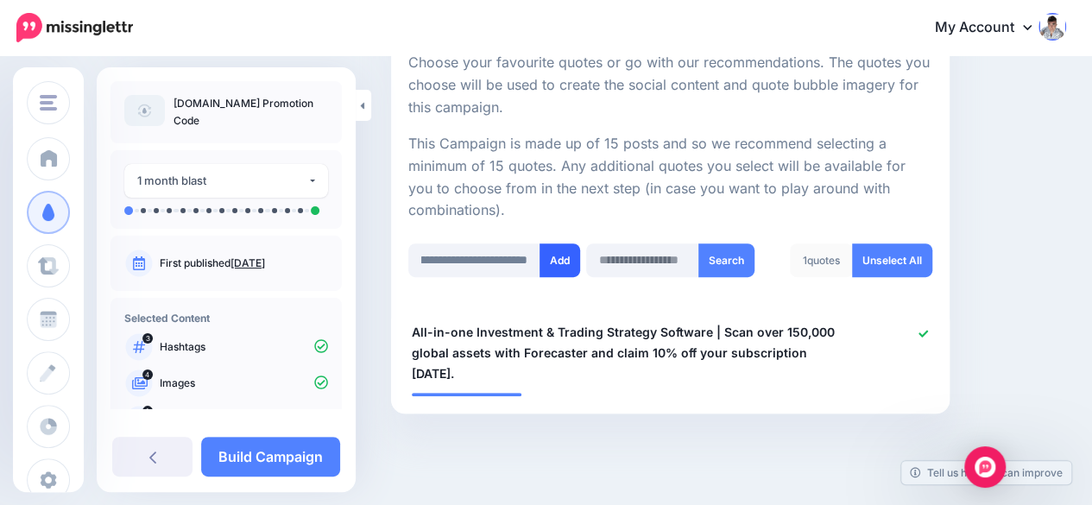
scroll to position [0, 0]
click at [558, 265] on button "Add" at bounding box center [560, 260] width 41 height 34
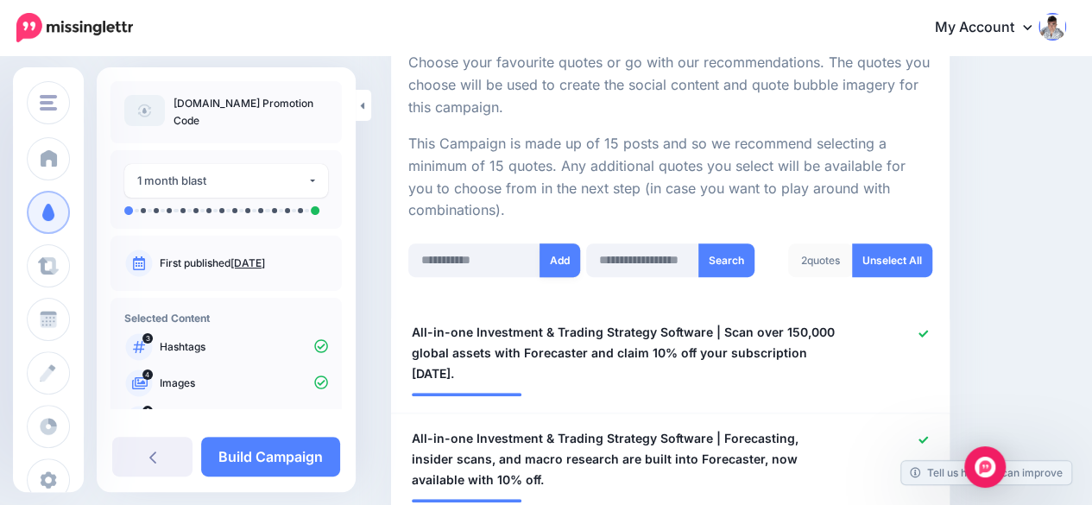
scroll to position [445, 0]
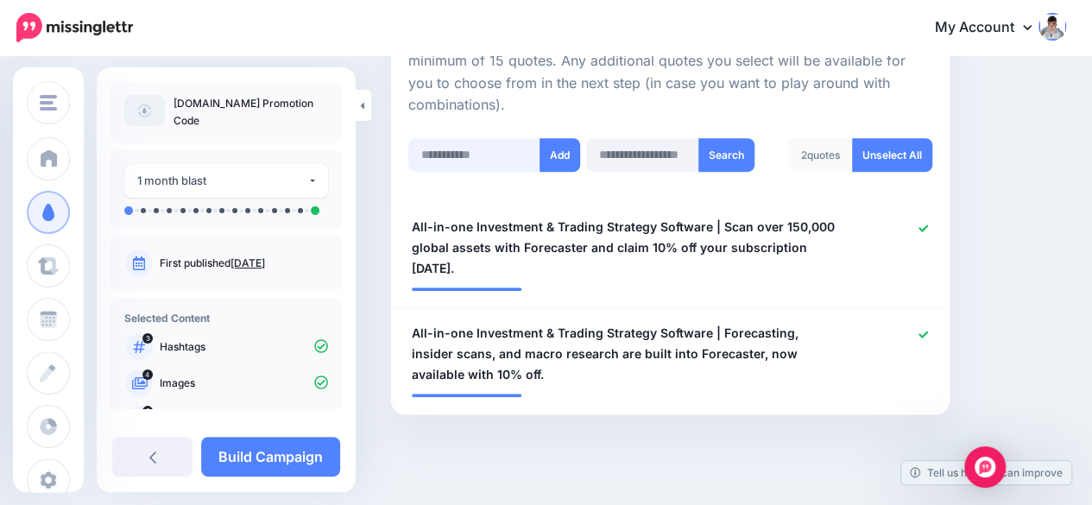
click at [442, 146] on input "text" at bounding box center [474, 155] width 132 height 34
paste input "**********"
type input "**********"
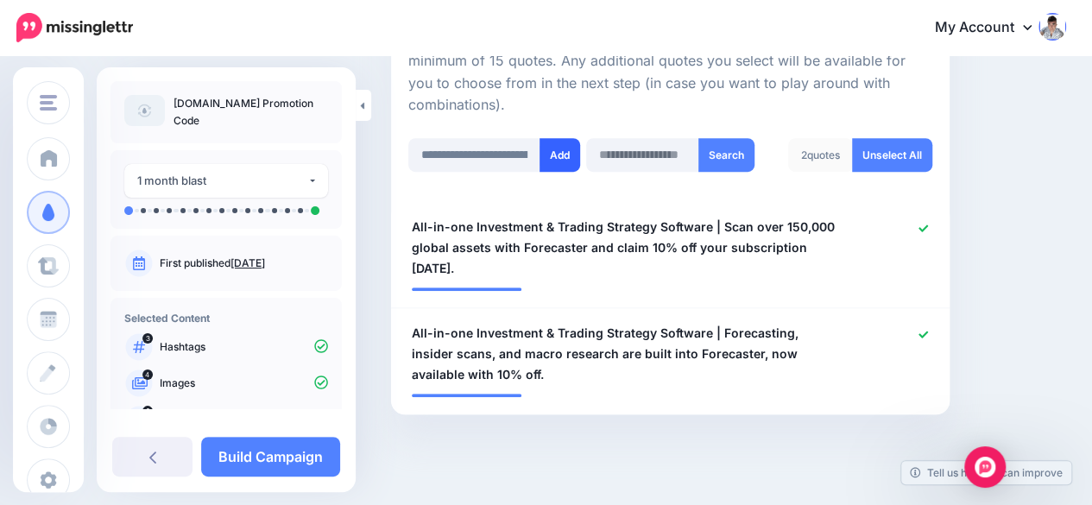
click at [560, 148] on button "Add" at bounding box center [560, 155] width 41 height 34
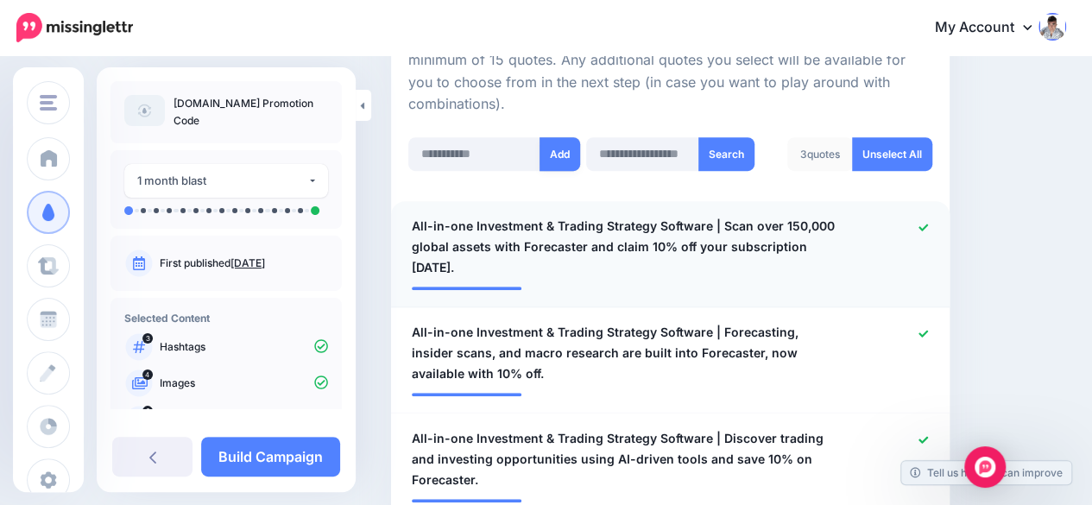
scroll to position [445, 0]
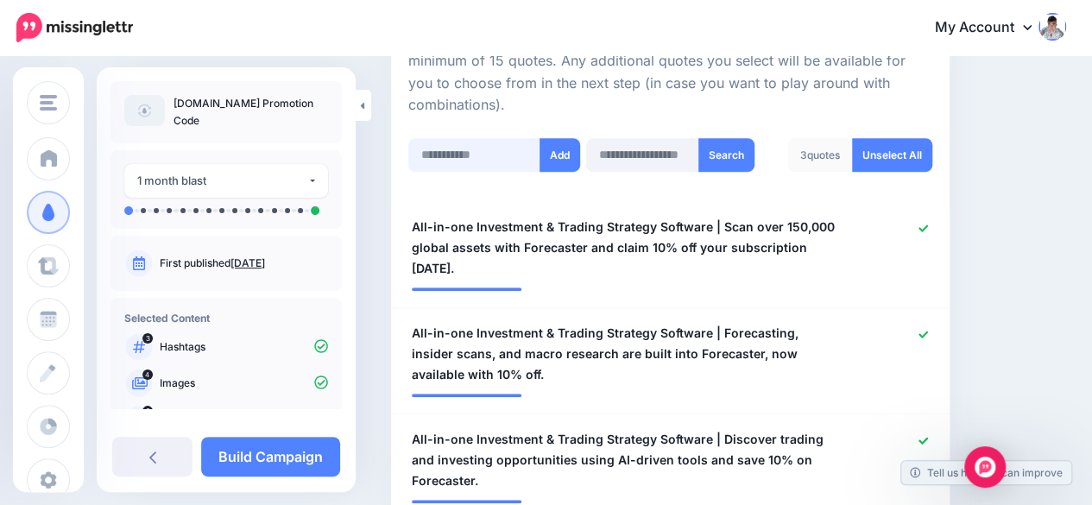
click at [447, 150] on input "text" at bounding box center [474, 155] width 132 height 34
paste input "**********"
type input "**********"
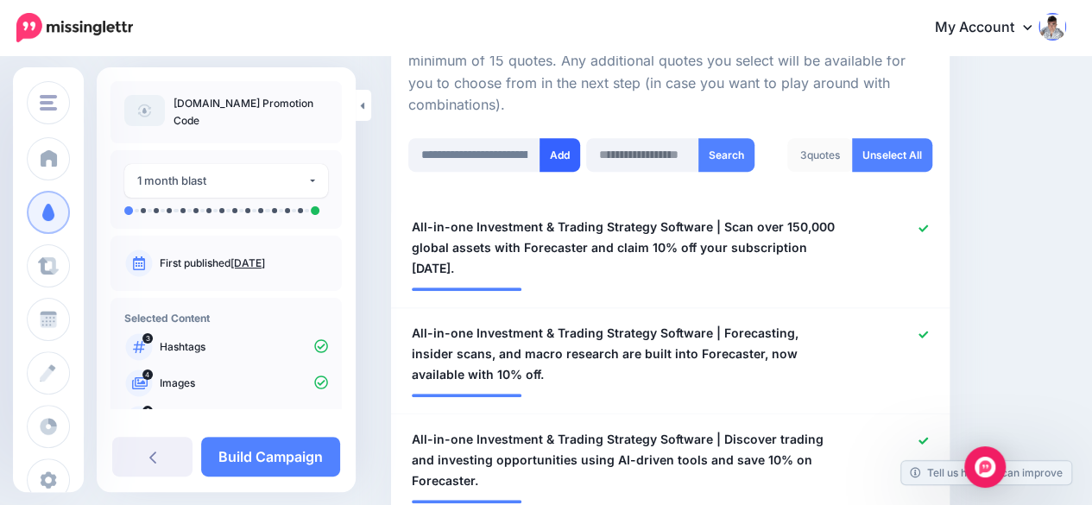
click at [561, 156] on button "Add" at bounding box center [560, 155] width 41 height 34
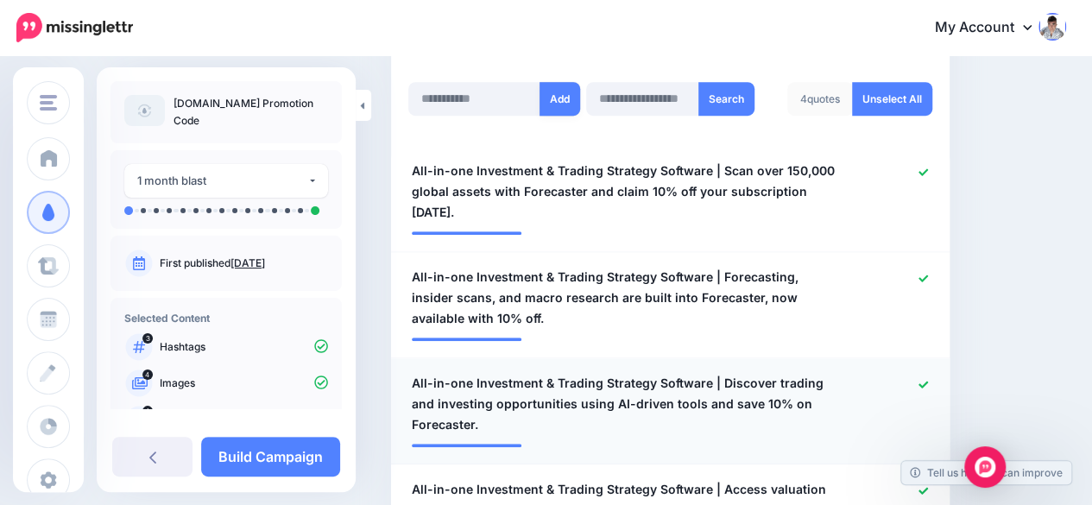
scroll to position [464, 0]
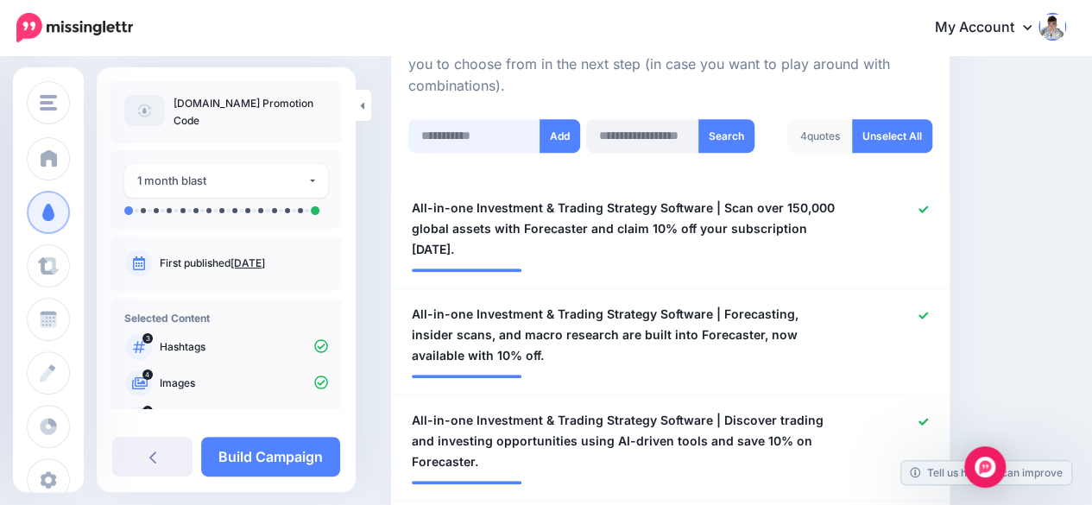
click at [442, 131] on input "text" at bounding box center [474, 136] width 132 height 34
paste input "**********"
type input "**********"
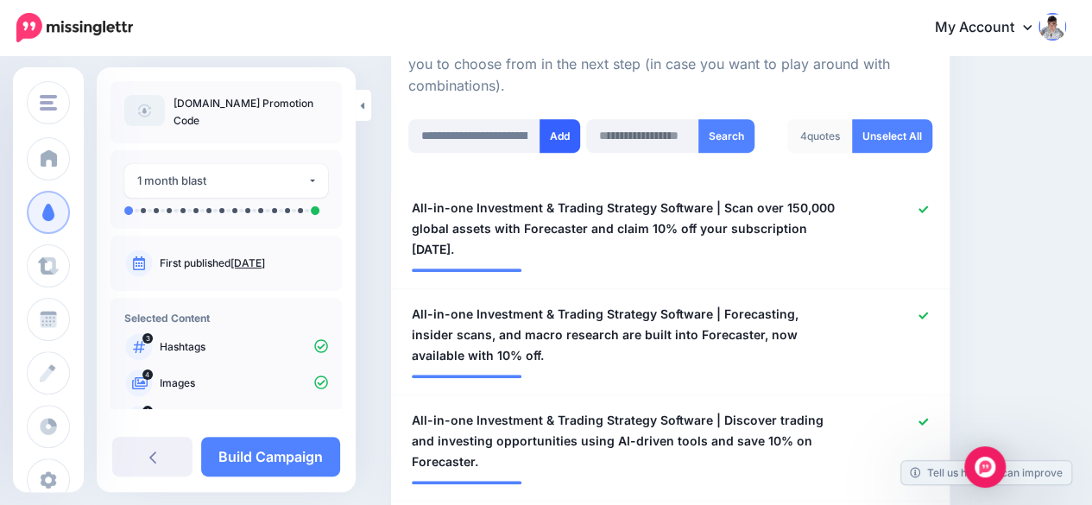
click at [562, 136] on button "Add" at bounding box center [560, 136] width 41 height 34
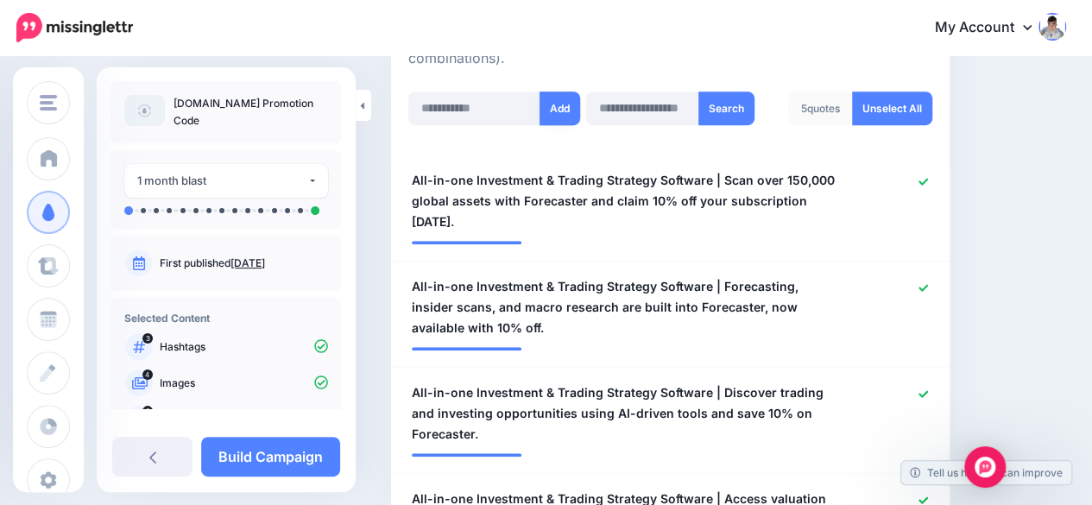
scroll to position [475, 0]
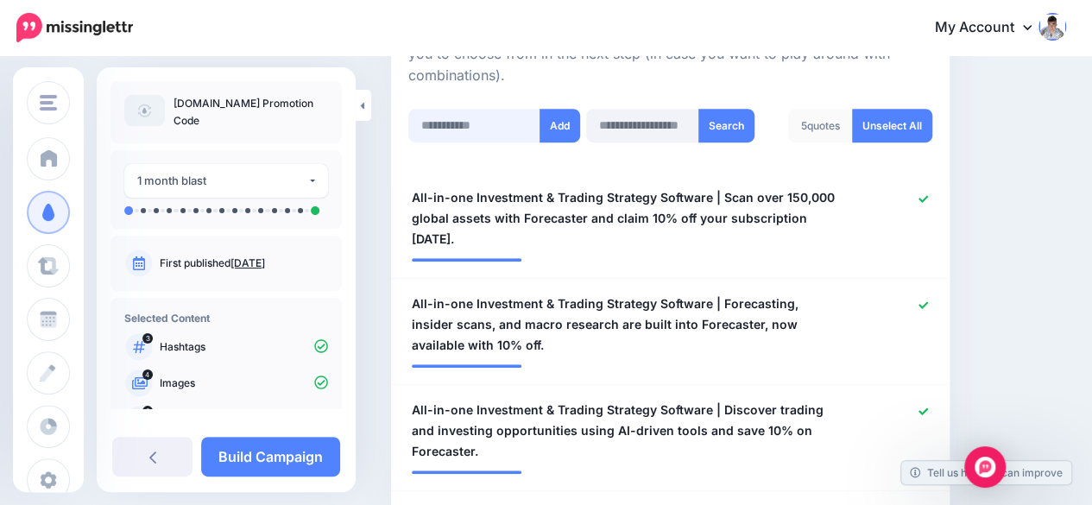
click at [448, 112] on input "text" at bounding box center [474, 126] width 132 height 34
paste input "**********"
type input "**********"
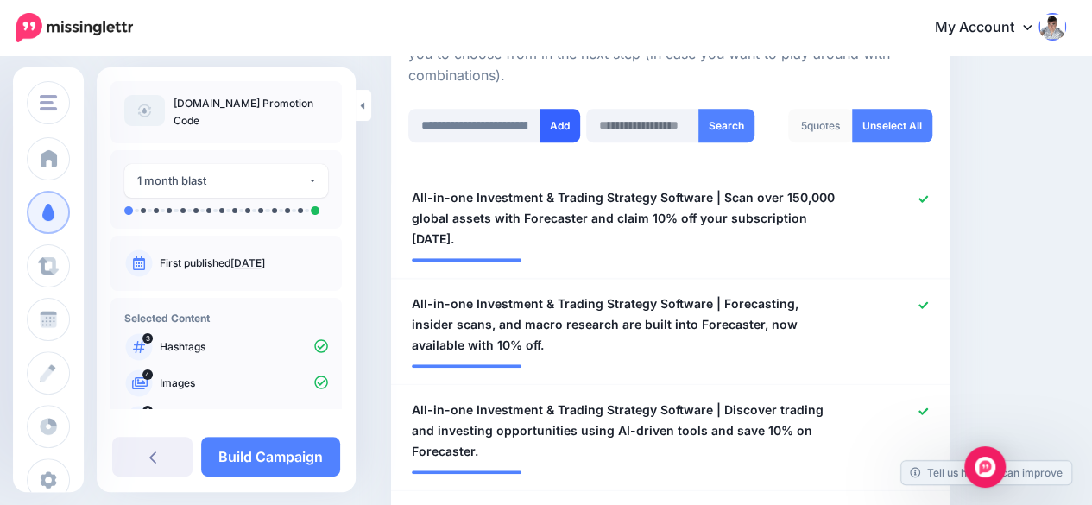
click at [546, 117] on button "Add" at bounding box center [560, 126] width 41 height 34
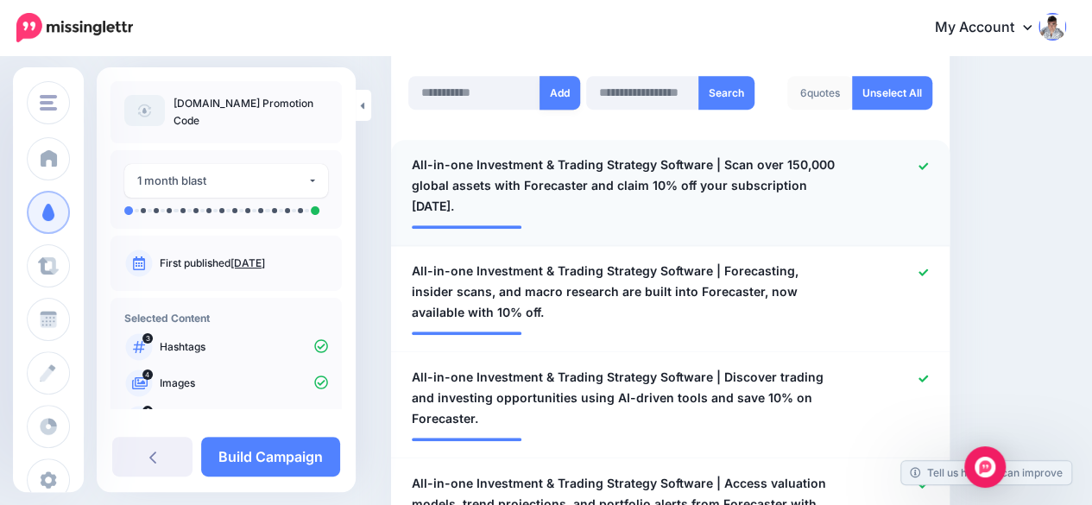
scroll to position [475, 0]
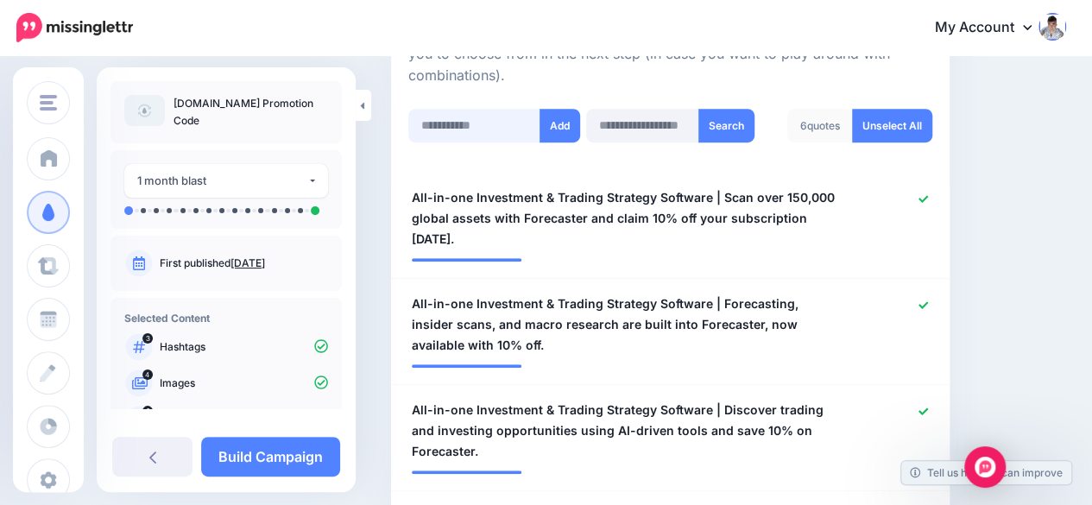
click at [462, 117] on input "text" at bounding box center [474, 126] width 132 height 34
paste input "**********"
type input "**********"
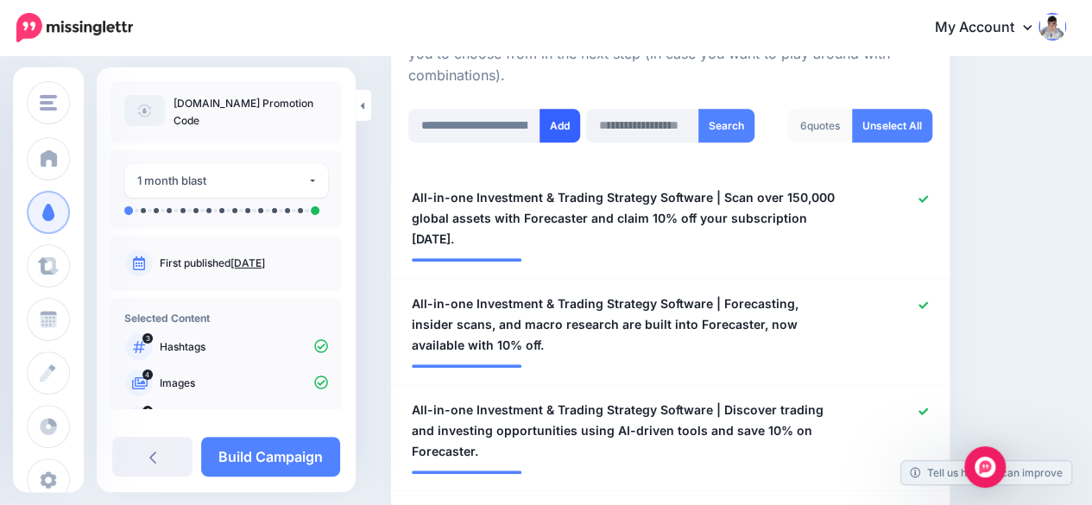
click at [569, 122] on button "Add" at bounding box center [560, 126] width 41 height 34
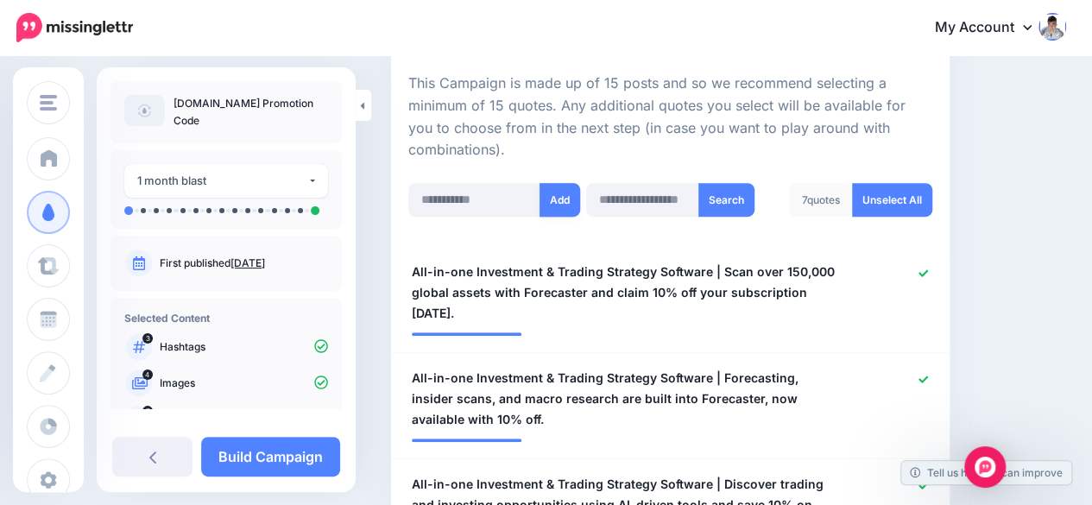
scroll to position [388, 0]
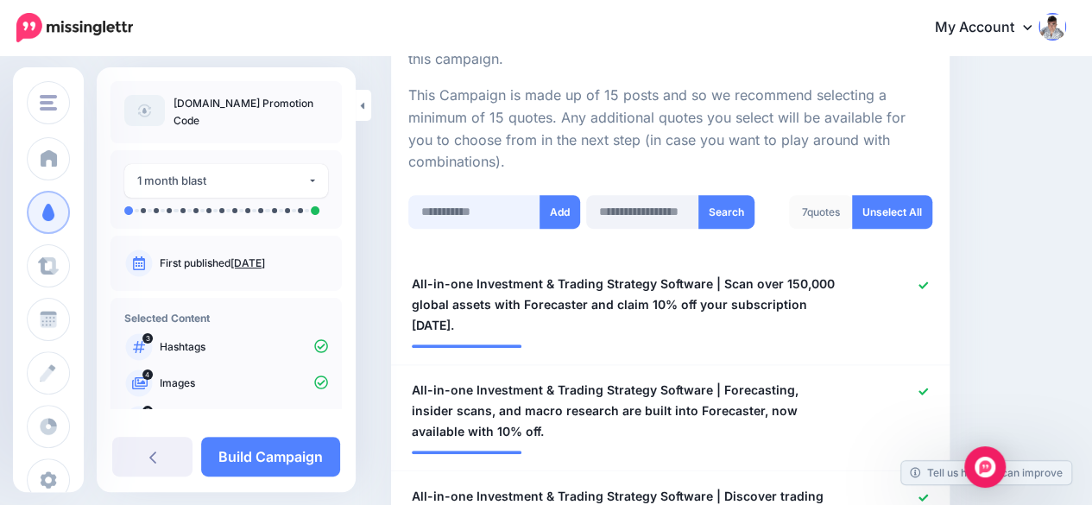
click at [448, 203] on input "text" at bounding box center [474, 212] width 132 height 34
paste input "**********"
type input "**********"
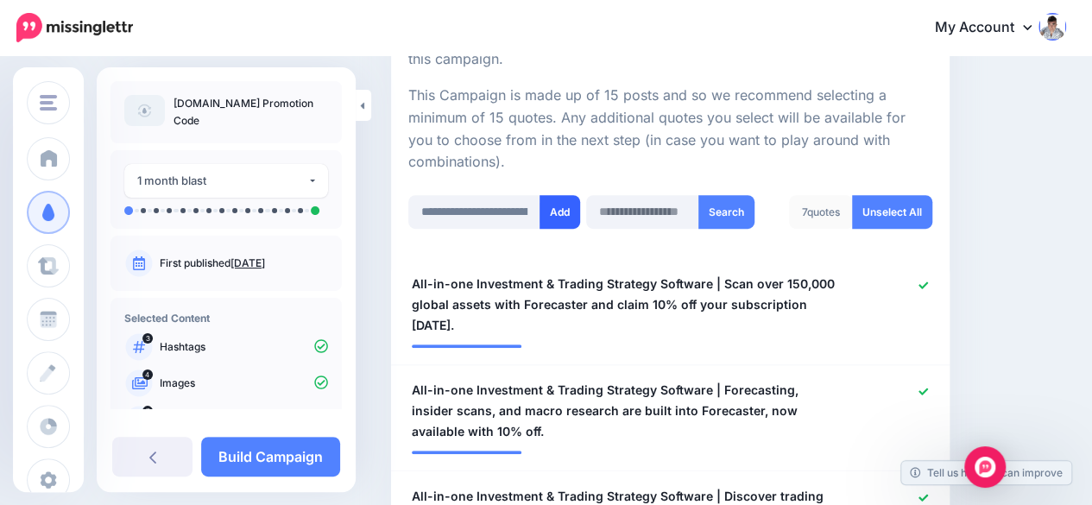
click at [568, 214] on button "Add" at bounding box center [560, 212] width 41 height 34
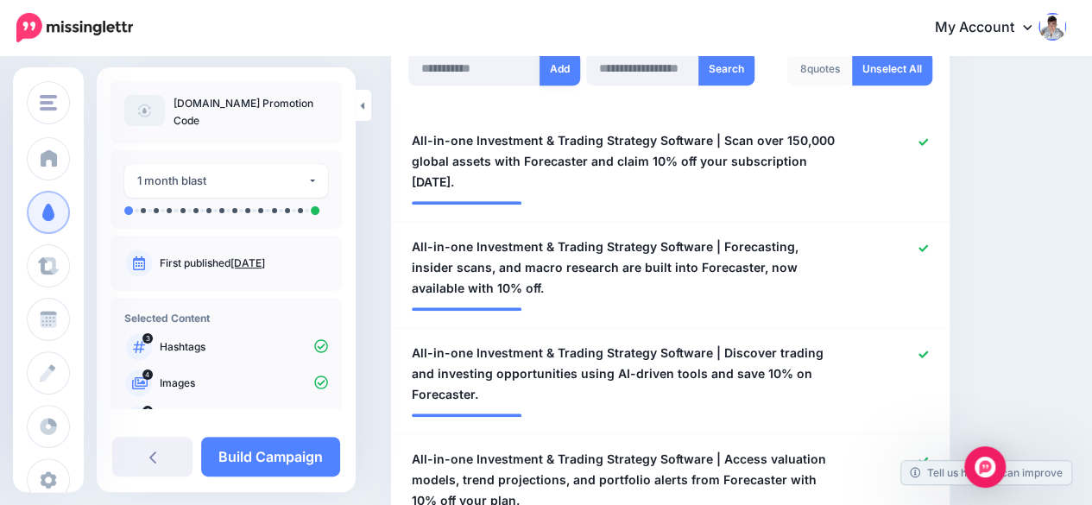
scroll to position [475, 0]
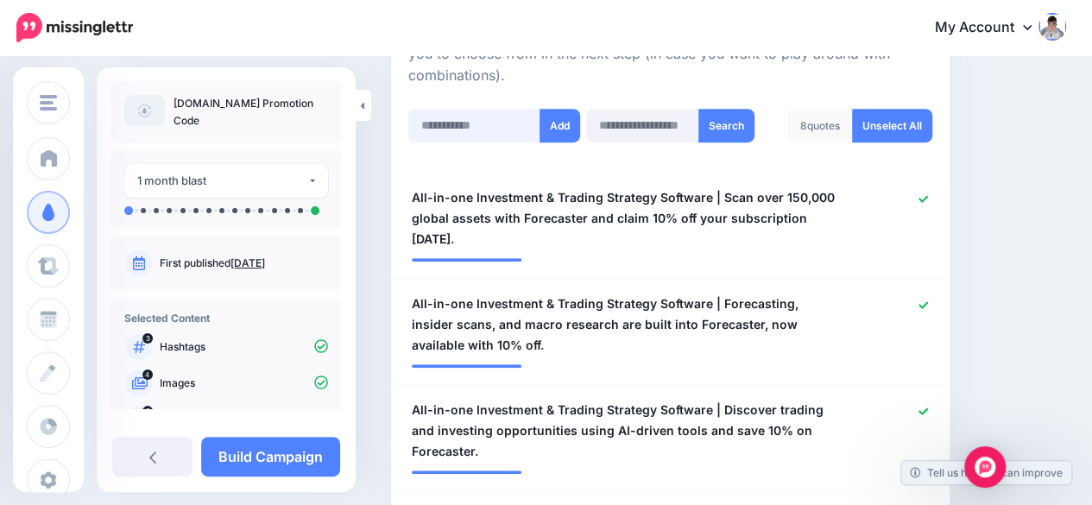
click at [470, 120] on input "text" at bounding box center [474, 126] width 132 height 34
paste input "**********"
type input "**********"
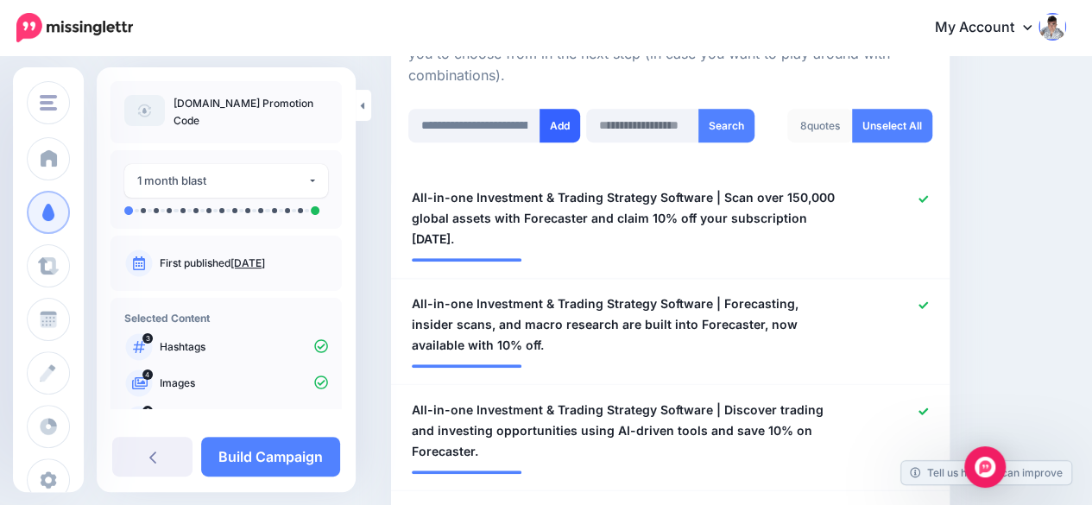
click at [563, 122] on button "Add" at bounding box center [560, 126] width 41 height 34
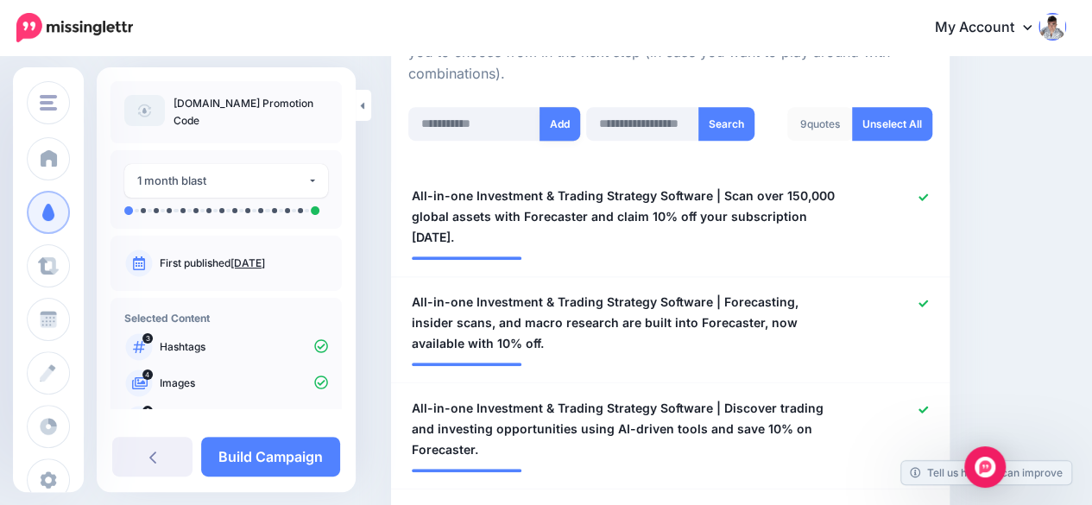
scroll to position [475, 0]
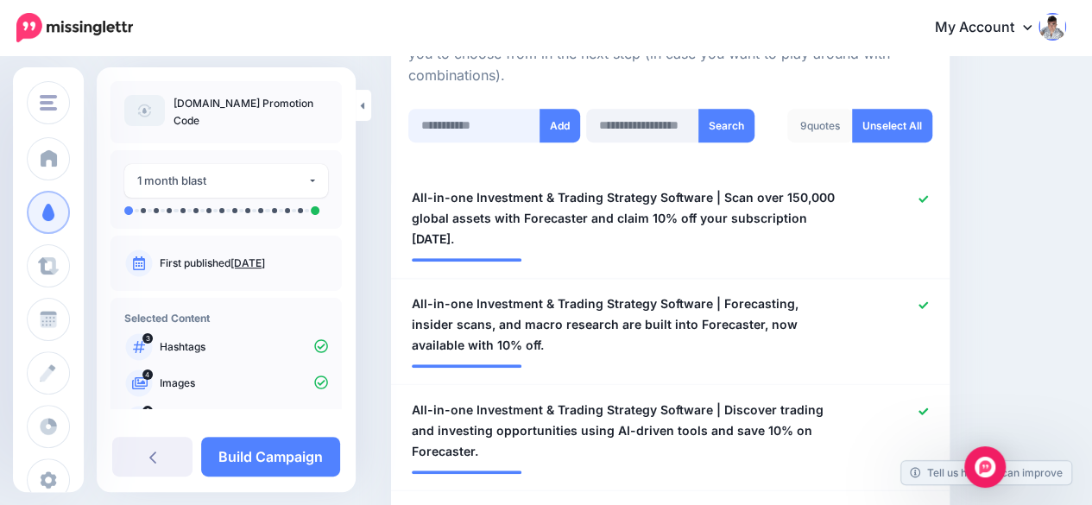
click at [463, 114] on input "text" at bounding box center [474, 126] width 132 height 34
drag, startPoint x: 456, startPoint y: 126, endPoint x: 446, endPoint y: 141, distance: 17.5
drag, startPoint x: 446, startPoint y: 141, endPoint x: 430, endPoint y: 124, distance: 23.2
click at [430, 124] on input "text" at bounding box center [474, 126] width 132 height 34
paste input "**********"
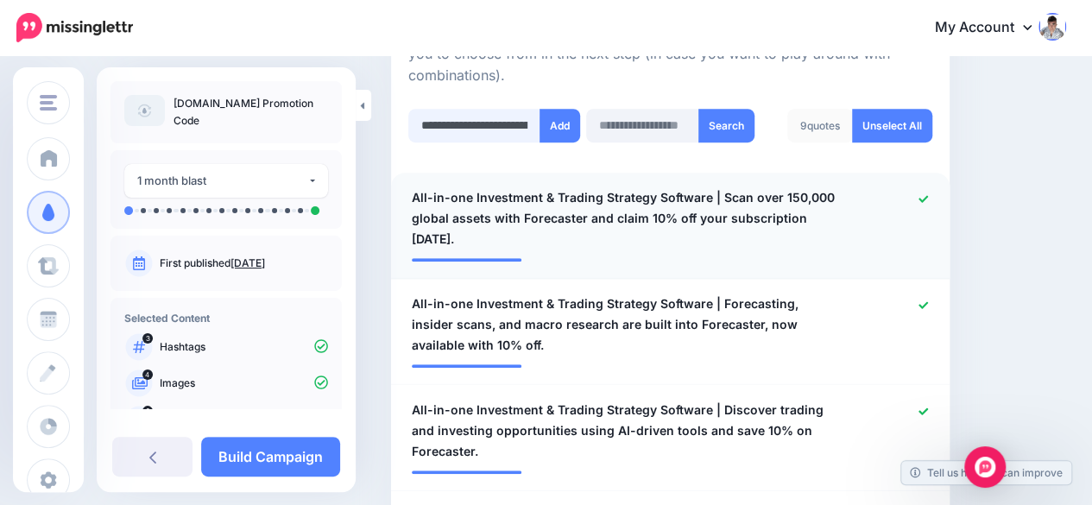
scroll to position [0, 786]
type input "**********"
click at [571, 129] on button "Add" at bounding box center [560, 126] width 41 height 34
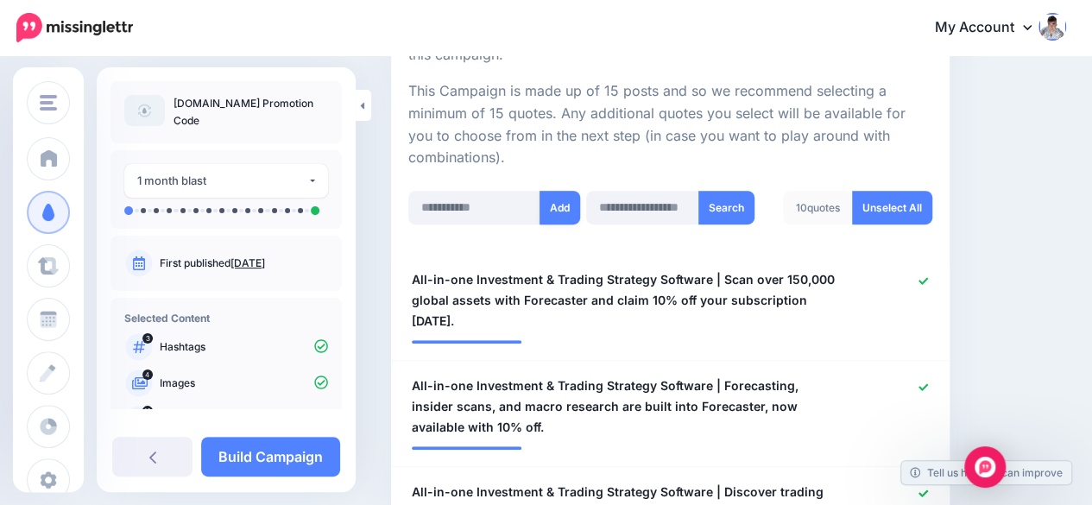
scroll to position [388, 0]
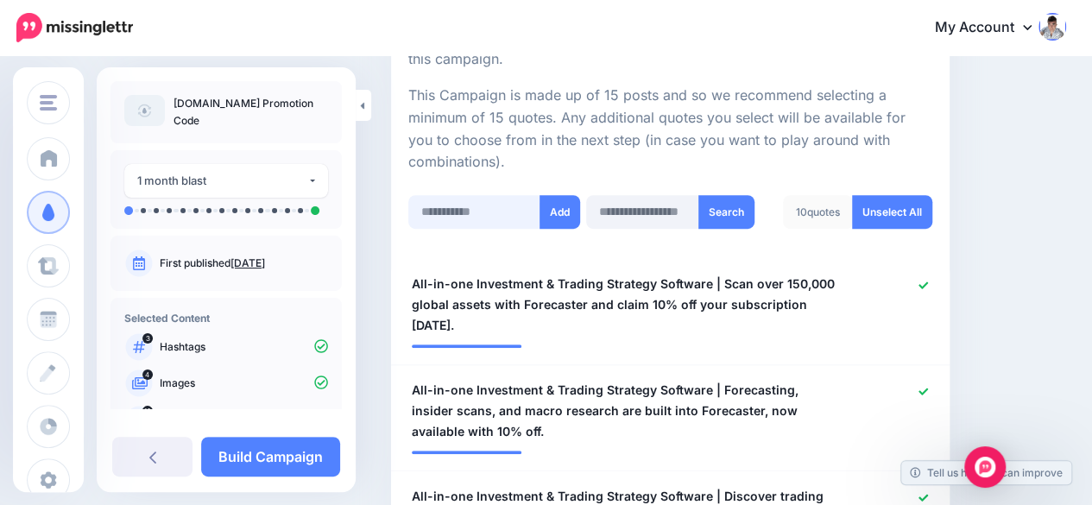
click at [445, 210] on input "text" at bounding box center [474, 212] width 132 height 34
paste input "**********"
type input "**********"
click at [547, 210] on button "Add" at bounding box center [560, 212] width 41 height 34
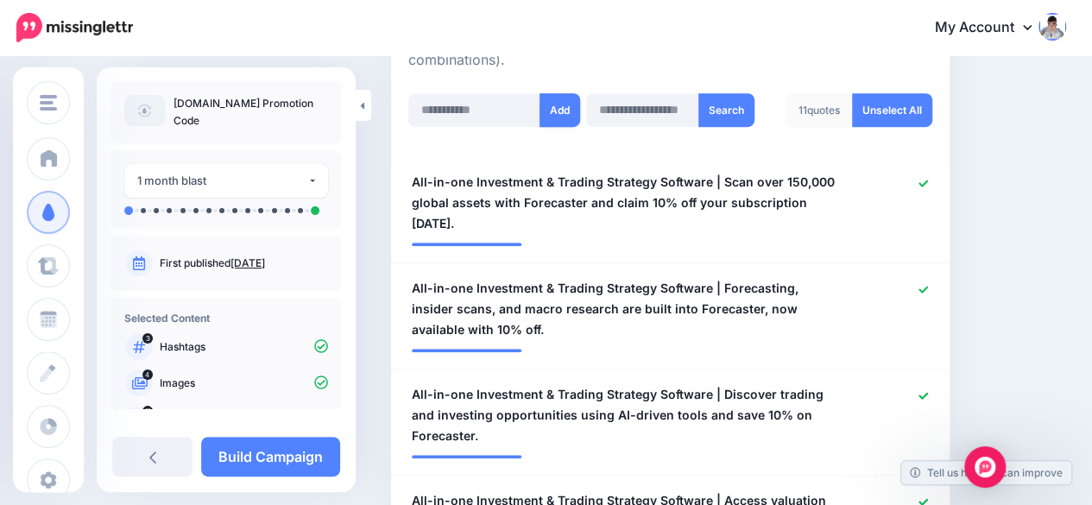
scroll to position [475, 0]
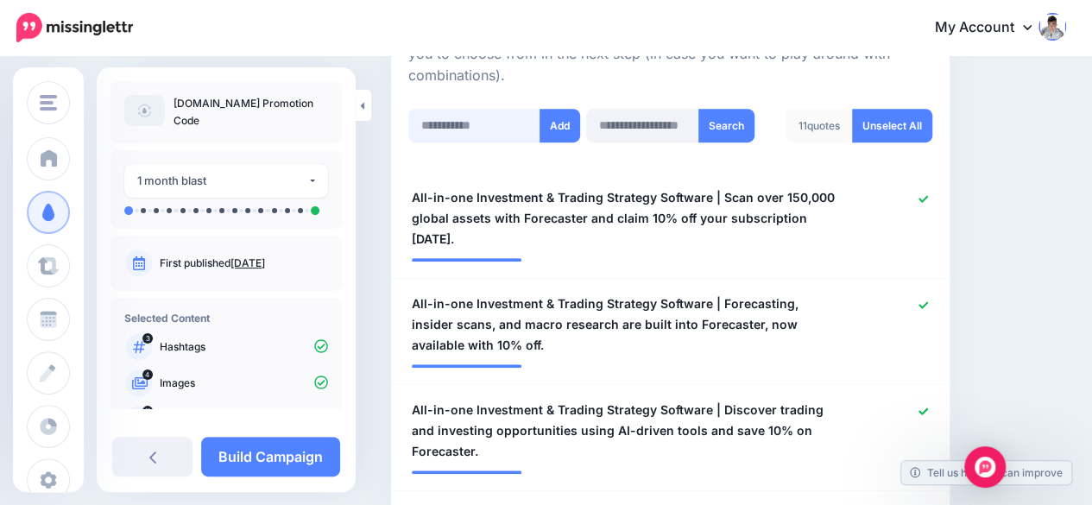
click at [451, 120] on input "text" at bounding box center [474, 126] width 132 height 34
paste input "**********"
type input "**********"
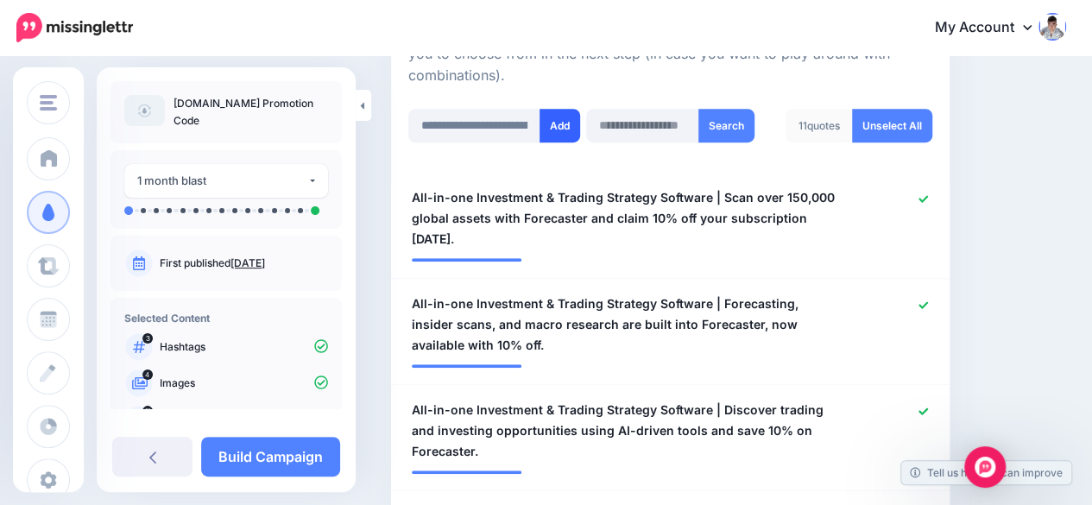
click at [566, 125] on button "Add" at bounding box center [560, 126] width 41 height 34
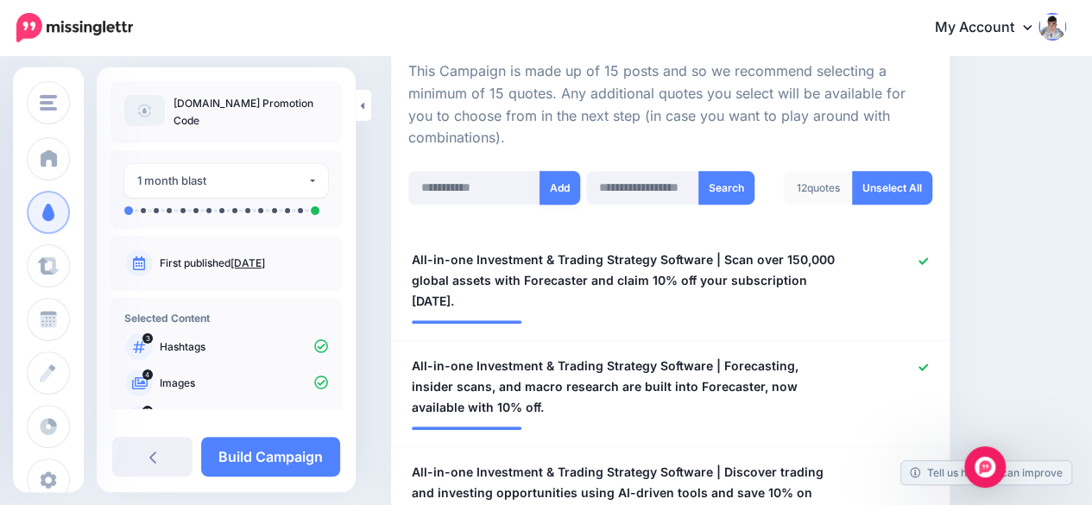
scroll to position [388, 0]
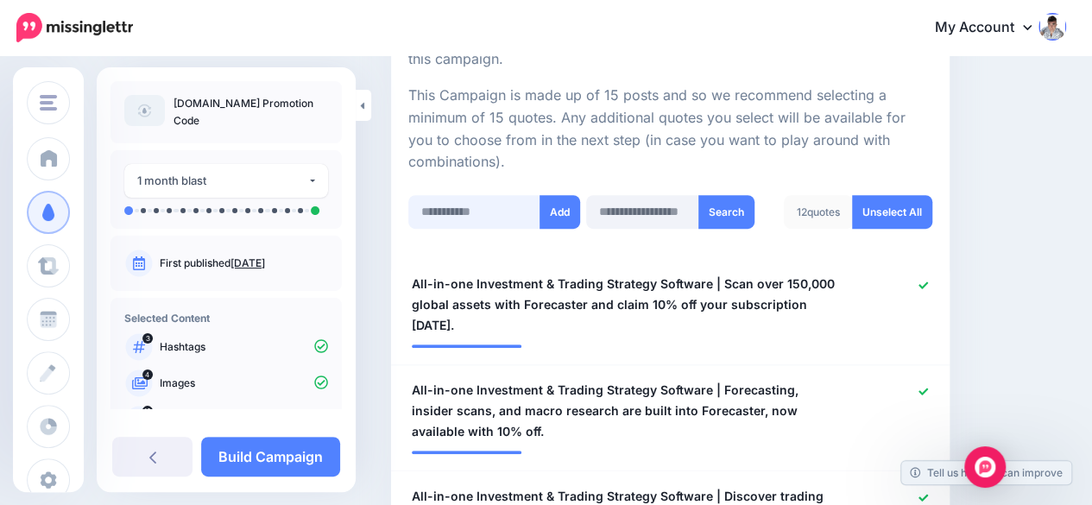
click at [426, 212] on input "text" at bounding box center [474, 212] width 132 height 34
paste input "**********"
type input "**********"
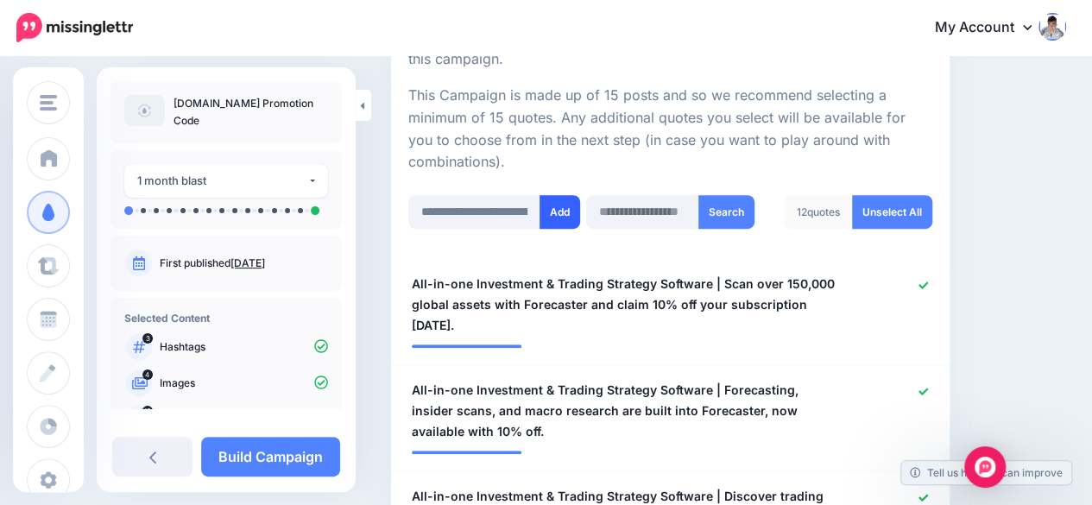
click at [558, 214] on button "Add" at bounding box center [560, 212] width 41 height 34
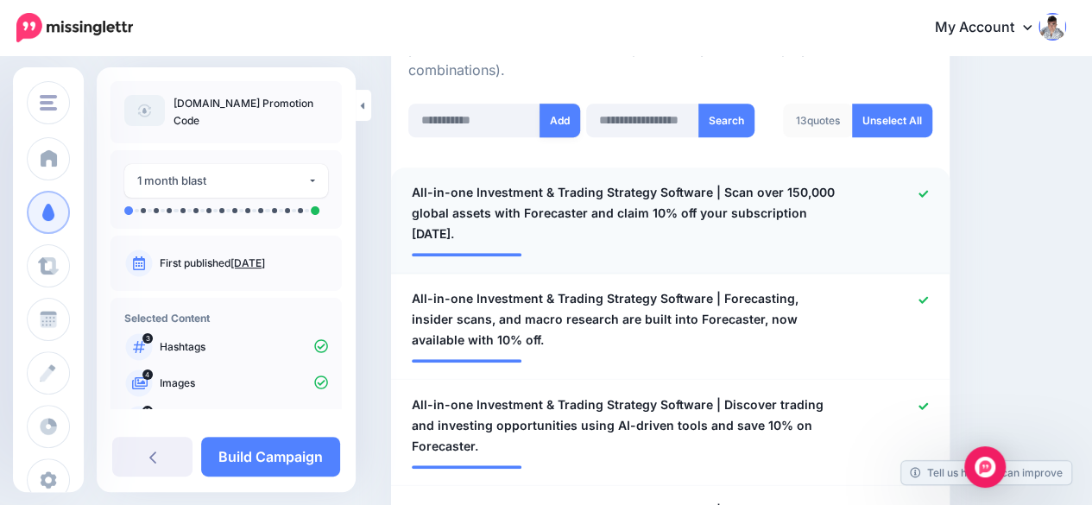
scroll to position [475, 0]
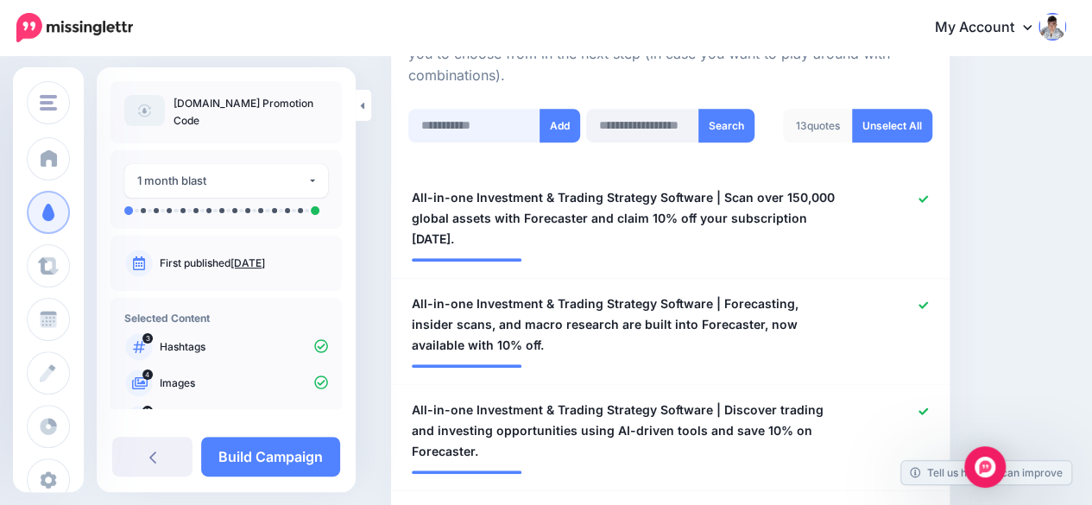
drag, startPoint x: 465, startPoint y: 108, endPoint x: 459, endPoint y: 117, distance: 11.3
click at [465, 109] on input "text" at bounding box center [474, 126] width 132 height 34
paste input "**********"
type input "**********"
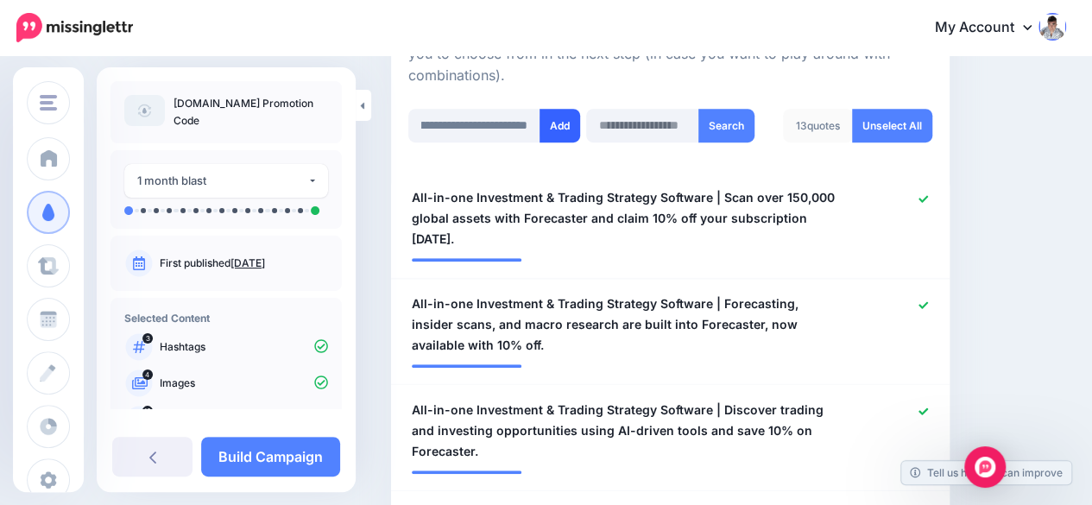
scroll to position [0, 0]
click at [558, 122] on button "Add" at bounding box center [560, 126] width 41 height 34
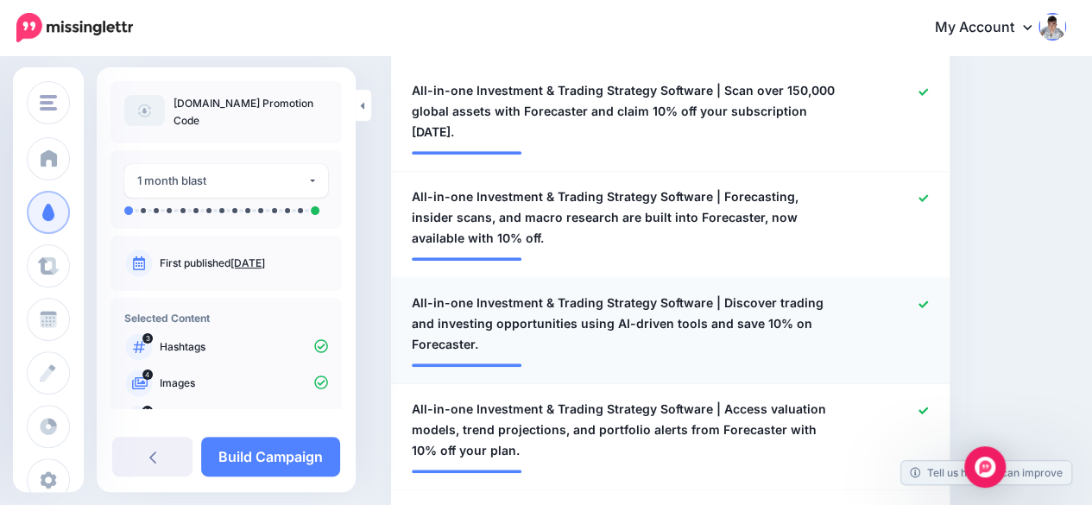
scroll to position [388, 0]
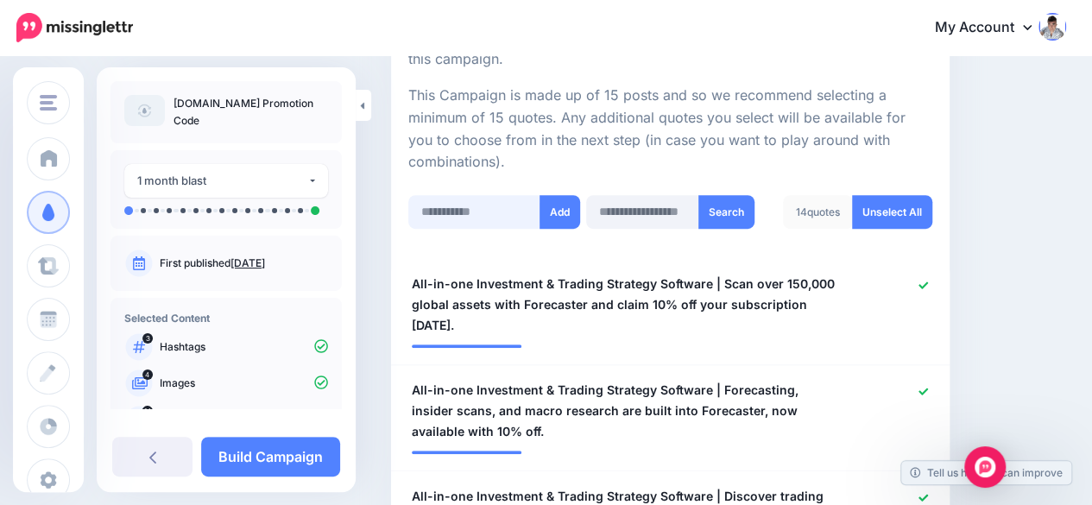
click at [447, 206] on input "text" at bounding box center [474, 212] width 132 height 34
paste input "**********"
type input "**********"
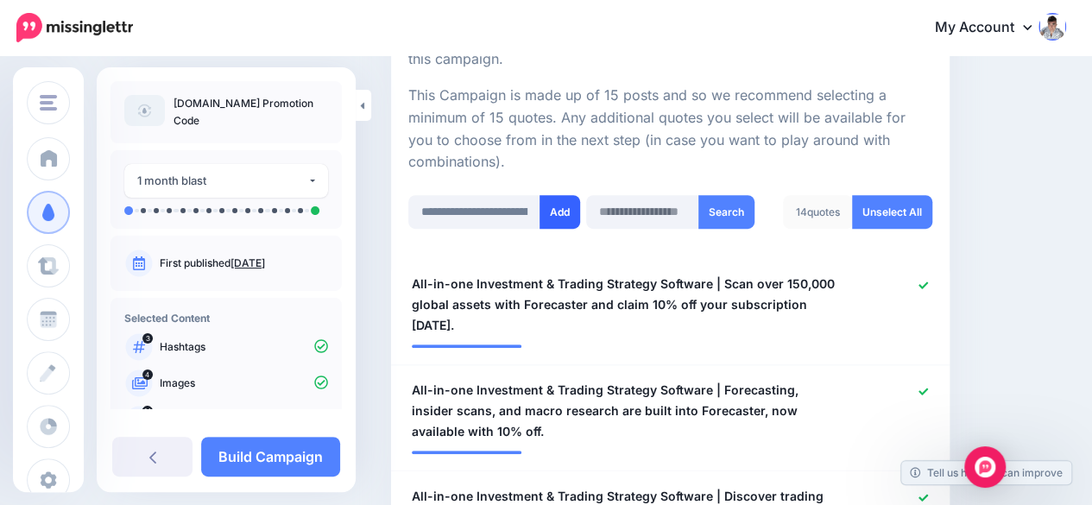
click at [575, 212] on button "Add" at bounding box center [560, 212] width 41 height 34
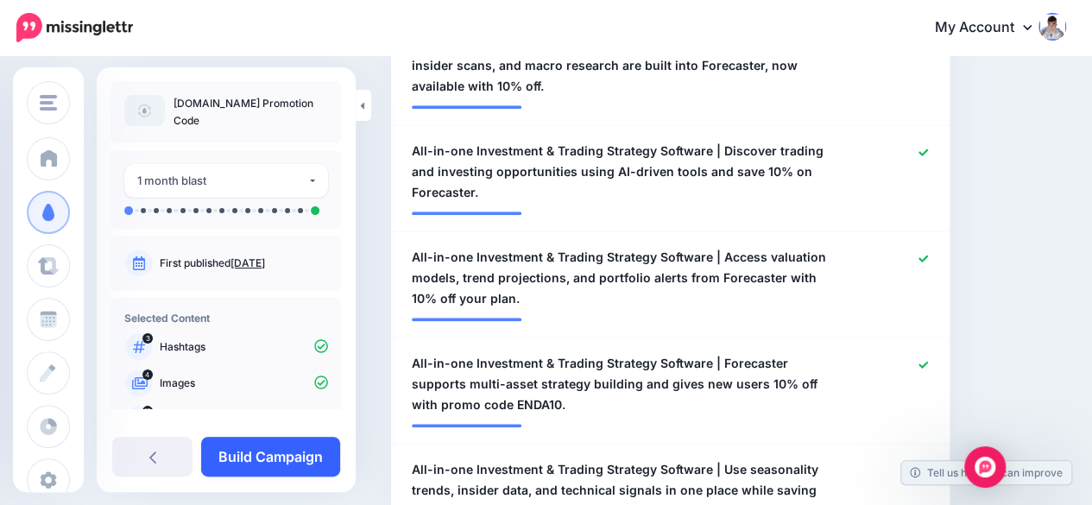
scroll to position [647, 0]
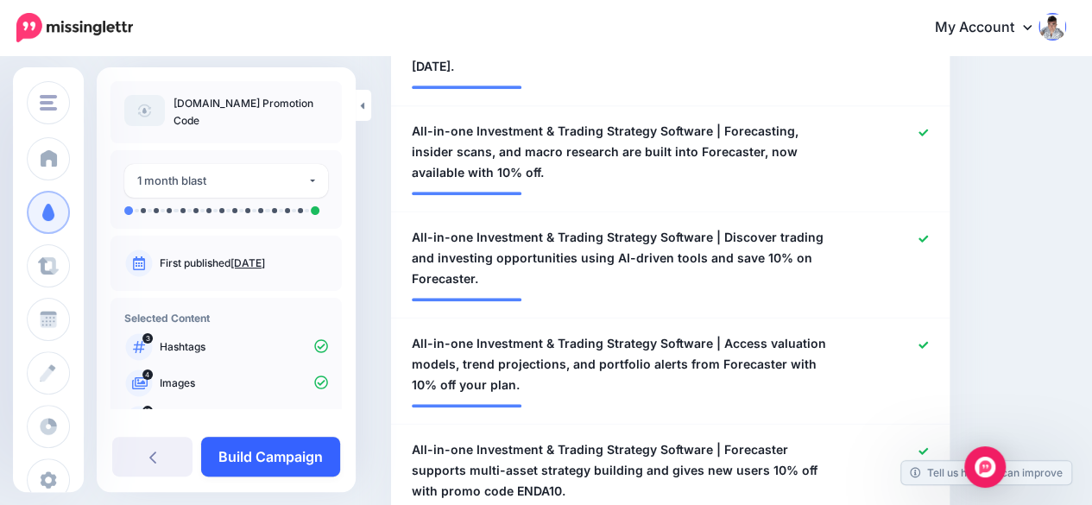
click at [273, 446] on link "Build Campaign" at bounding box center [270, 457] width 139 height 40
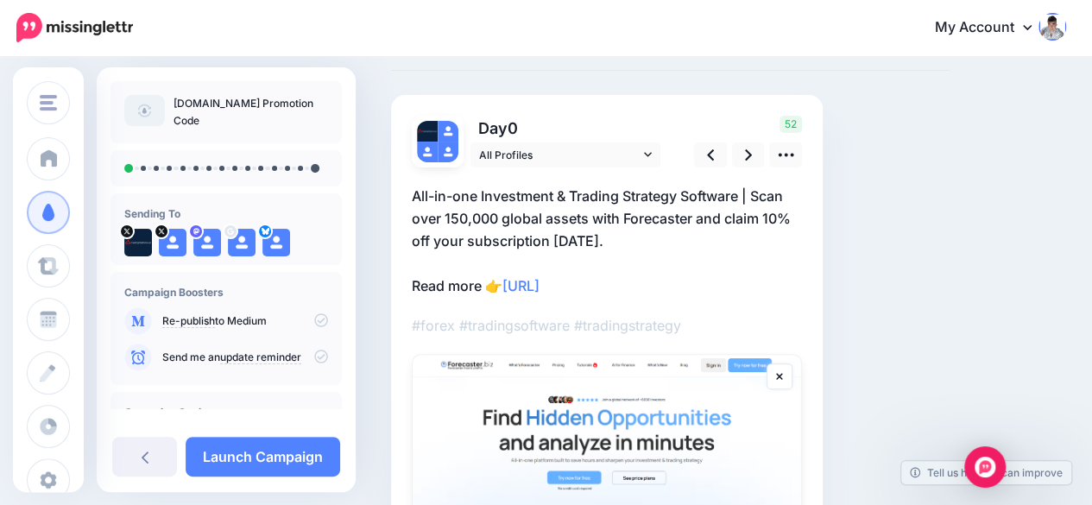
scroll to position [86, 0]
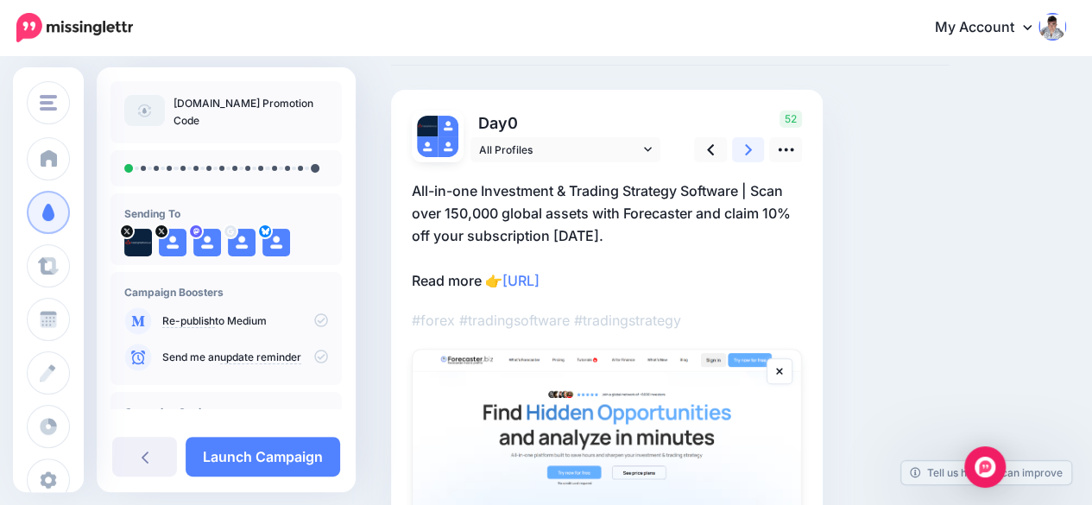
click at [748, 149] on icon at bounding box center [748, 150] width 7 height 18
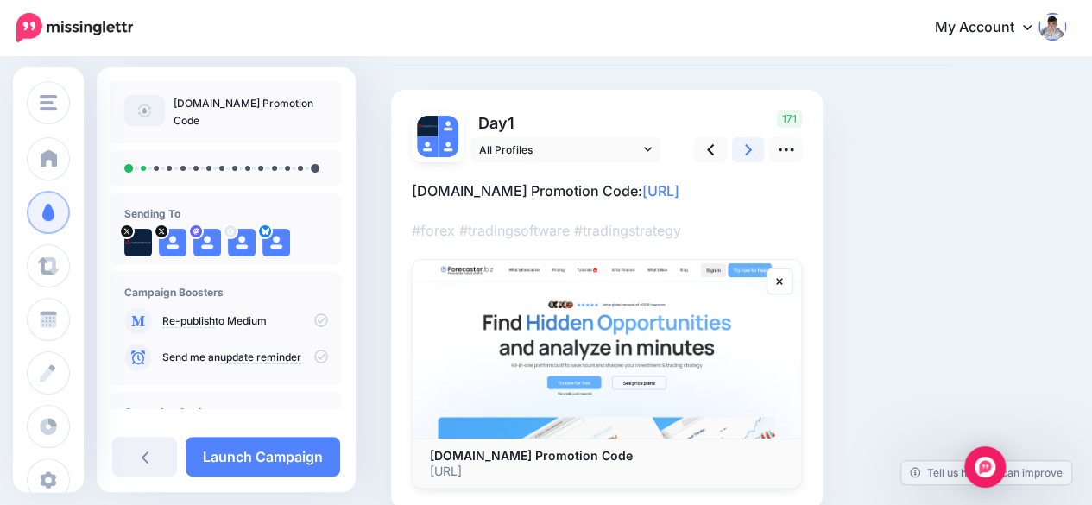
click at [748, 149] on icon at bounding box center [748, 150] width 7 height 18
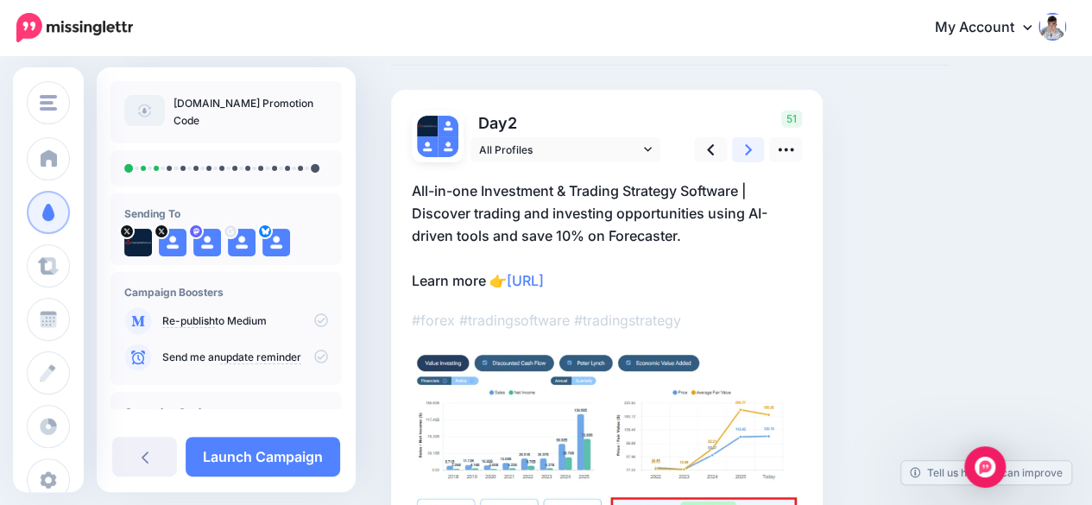
click at [748, 149] on icon at bounding box center [748, 150] width 7 height 18
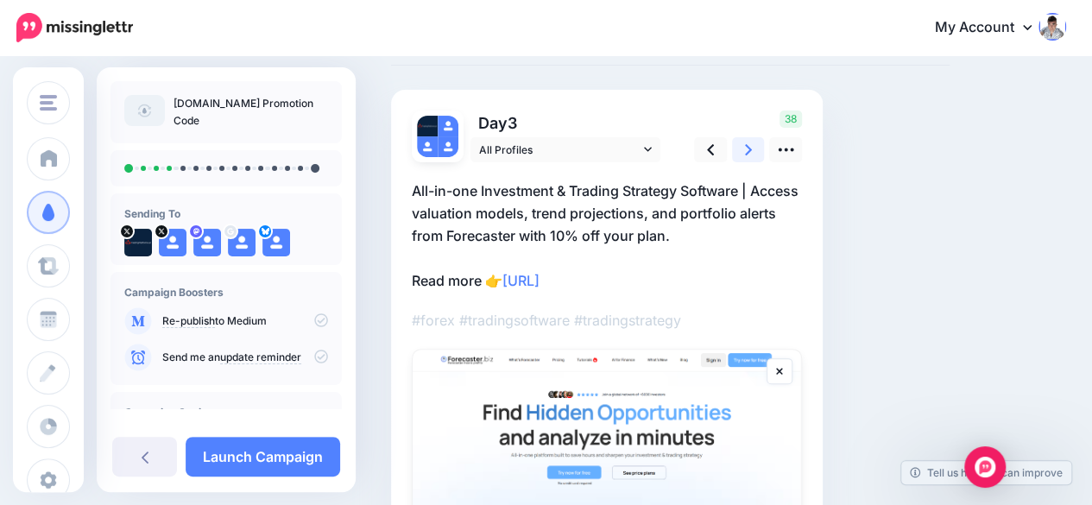
click at [748, 149] on icon at bounding box center [748, 150] width 7 height 18
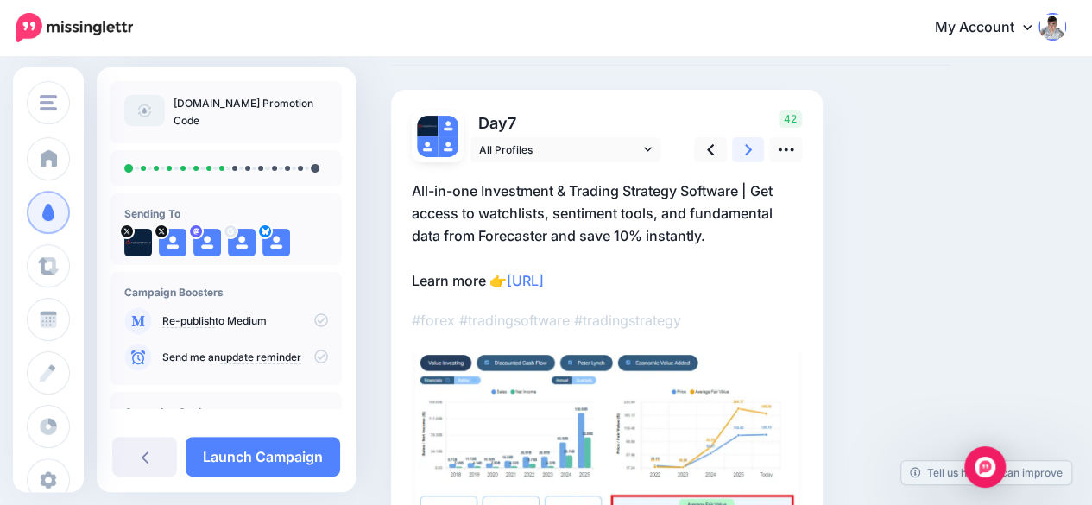
click at [748, 149] on icon at bounding box center [748, 150] width 7 height 18
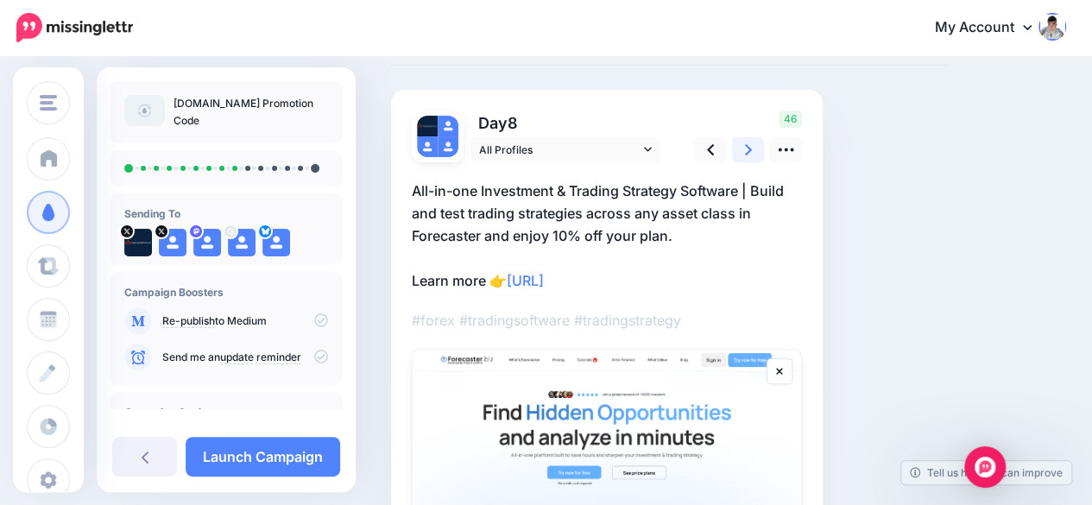
click at [748, 149] on icon at bounding box center [748, 150] width 7 height 18
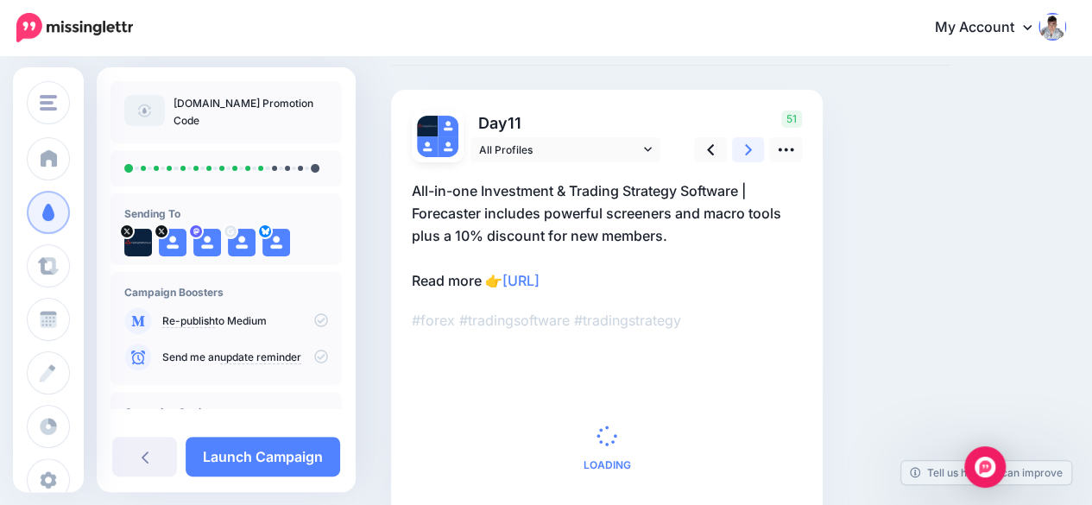
click at [748, 149] on icon at bounding box center [748, 150] width 7 height 18
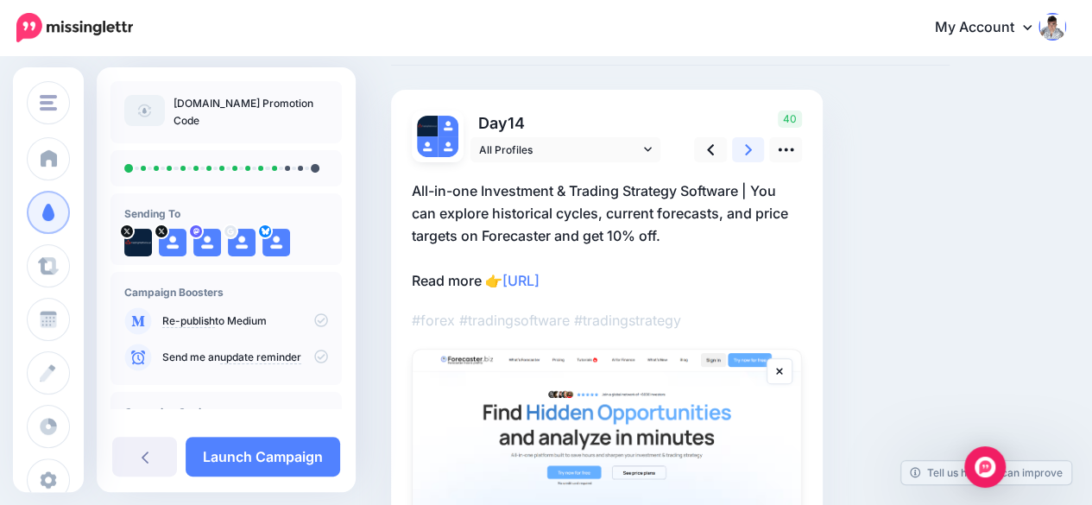
click at [748, 149] on icon at bounding box center [748, 150] width 7 height 18
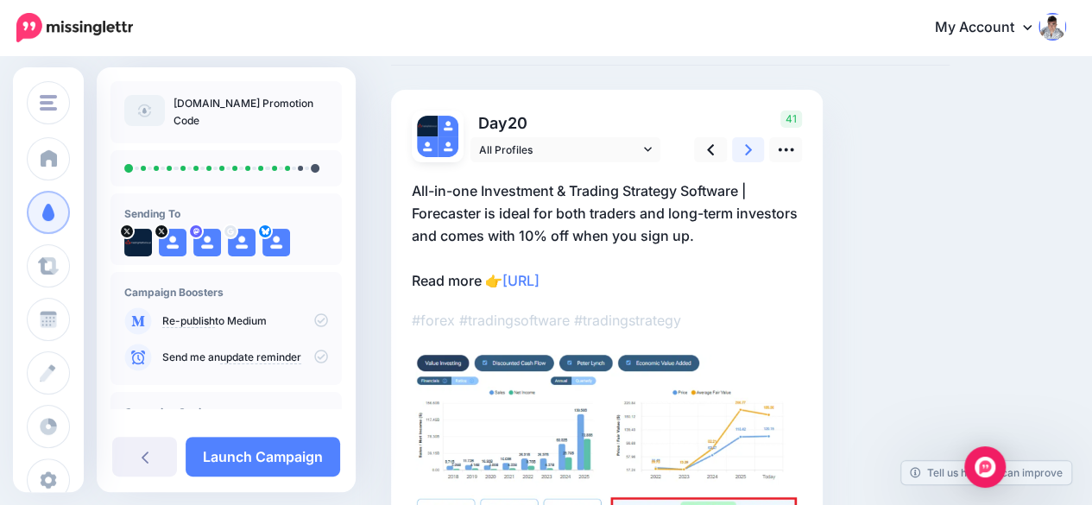
click at [748, 149] on icon at bounding box center [748, 150] width 7 height 18
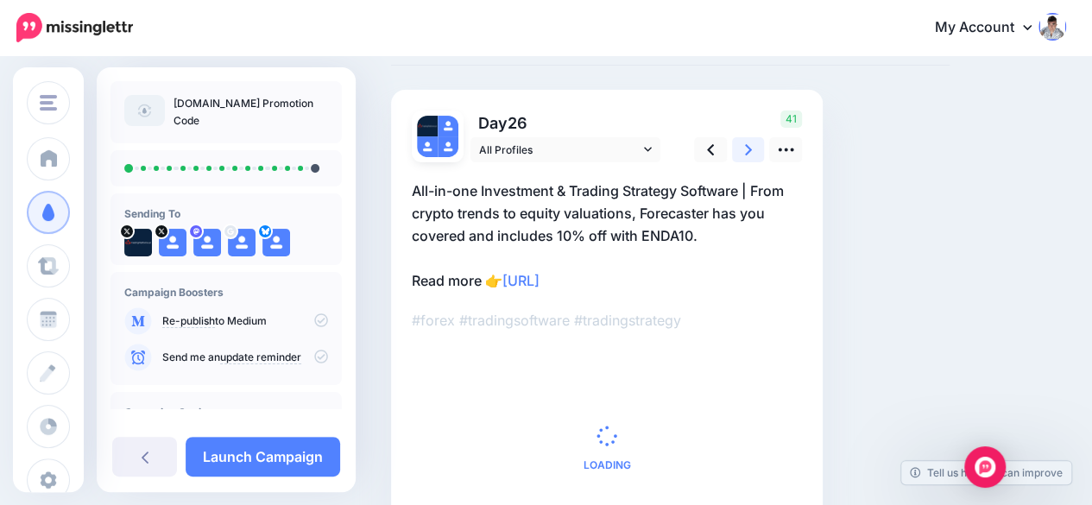
click at [748, 149] on icon at bounding box center [748, 150] width 7 height 18
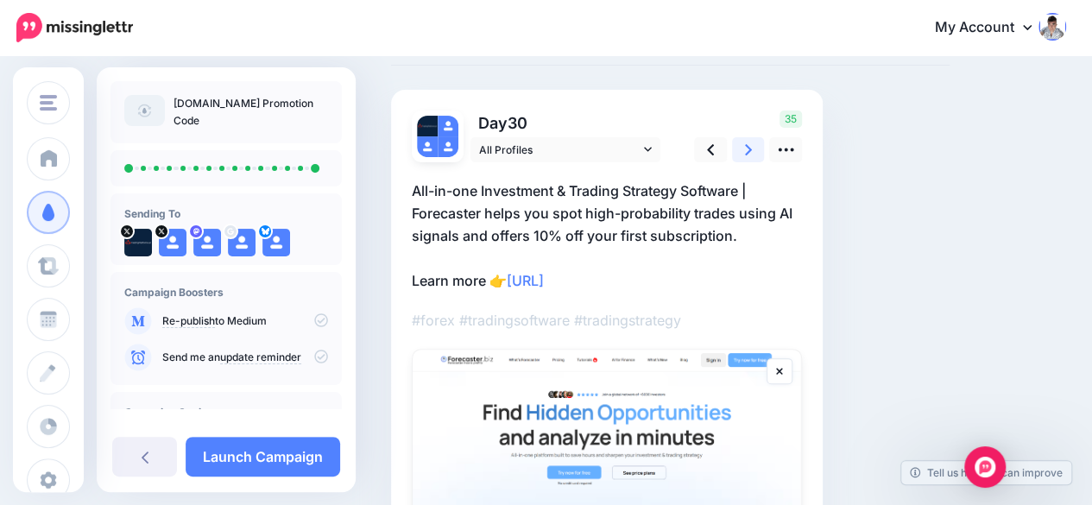
click at [748, 149] on icon at bounding box center [748, 150] width 7 height 18
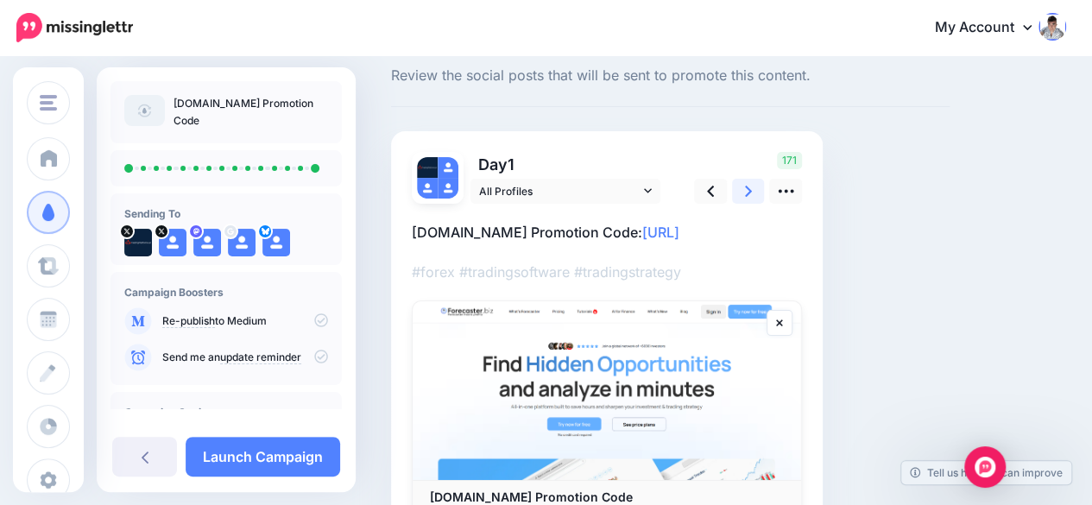
scroll to position [0, 0]
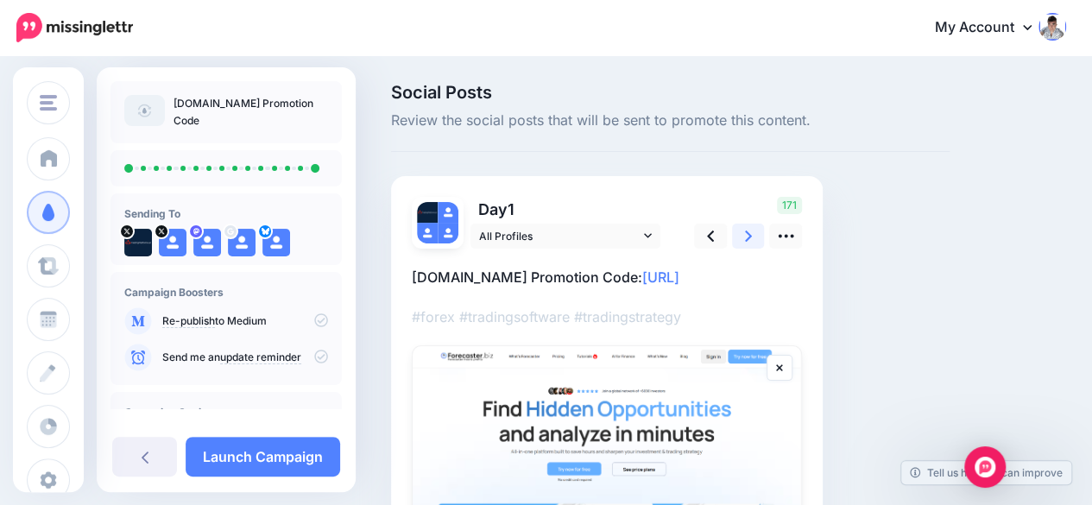
click at [748, 232] on icon at bounding box center [748, 235] width 7 height 11
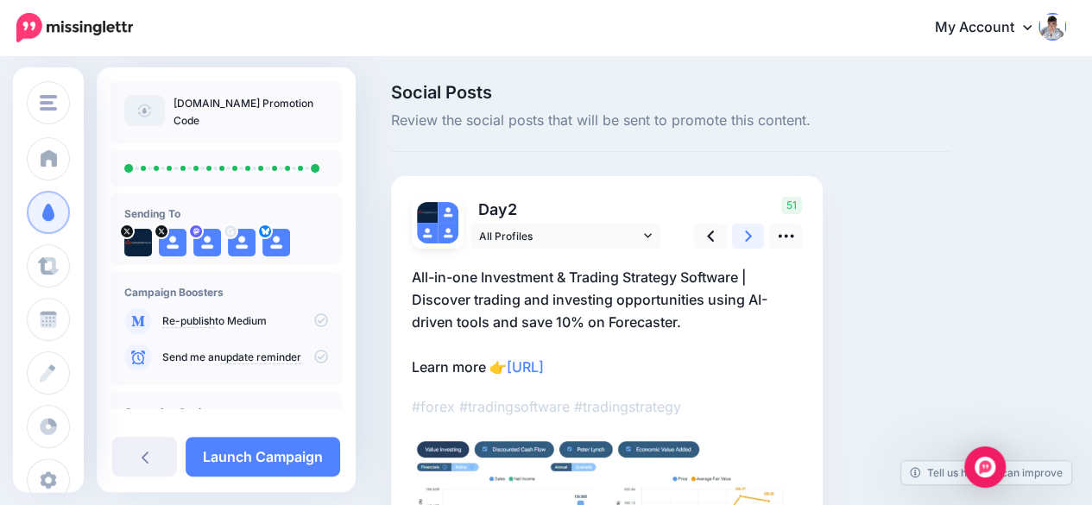
click at [748, 232] on icon at bounding box center [748, 235] width 7 height 11
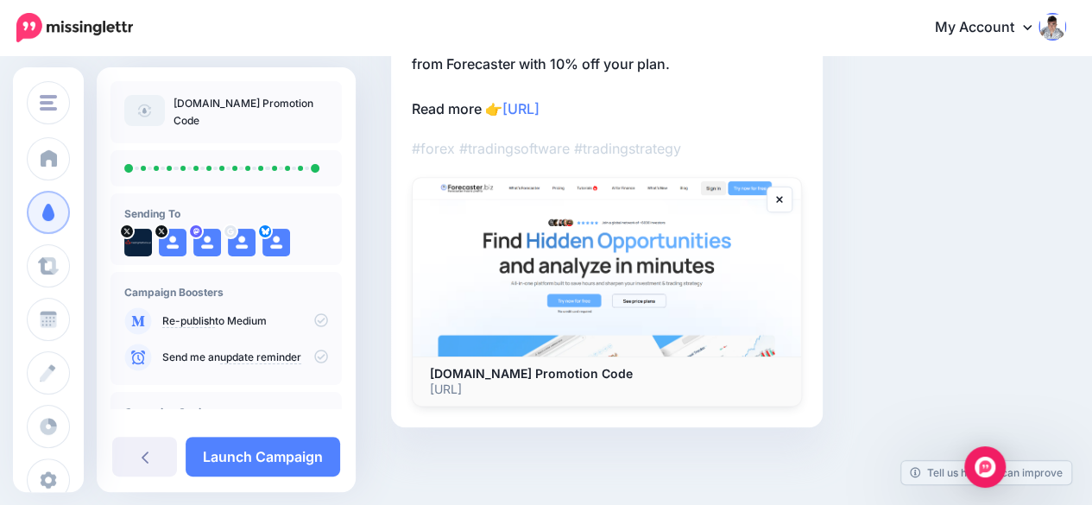
scroll to position [301, 0]
click at [292, 445] on link "Launch Campaign" at bounding box center [263, 457] width 155 height 40
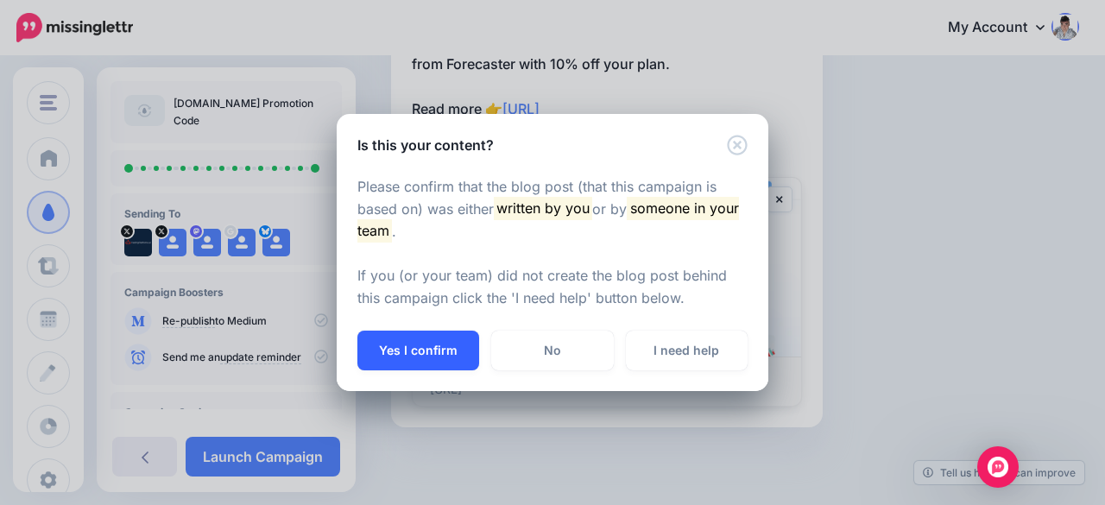
click at [423, 344] on button "Yes I confirm" at bounding box center [418, 351] width 122 height 40
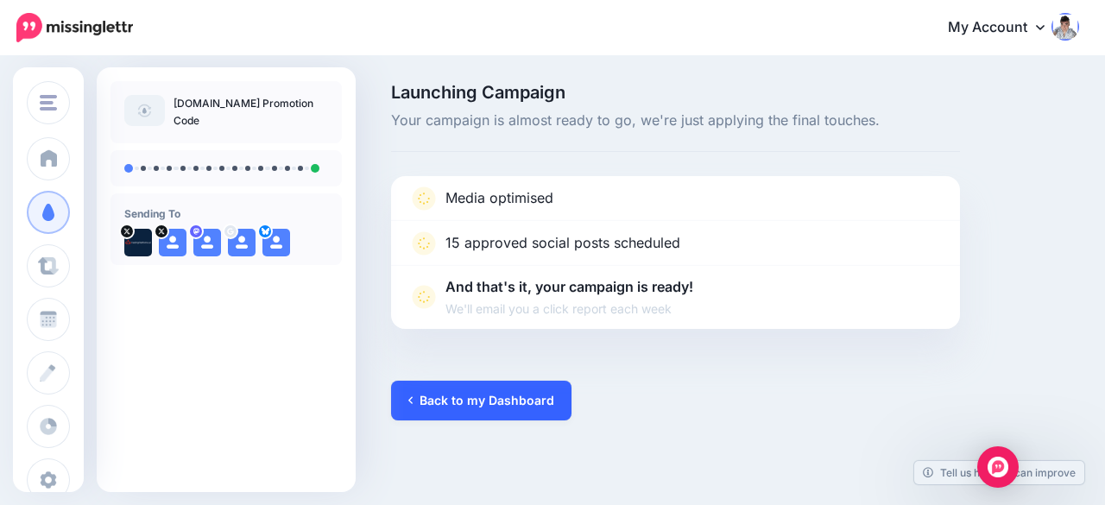
click at [483, 398] on link "Back to my Dashboard" at bounding box center [481, 401] width 180 height 40
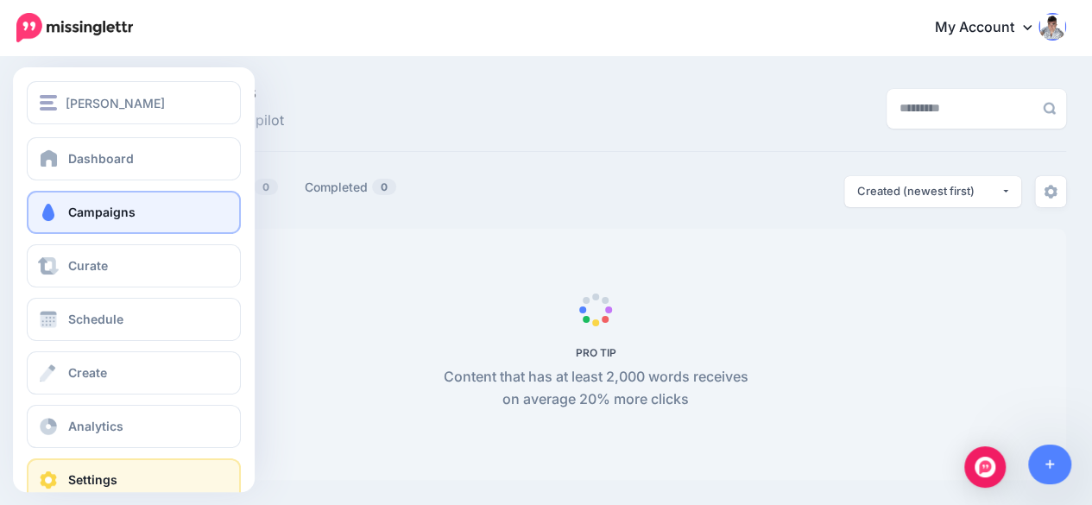
click at [108, 481] on span "Settings" at bounding box center [92, 479] width 49 height 15
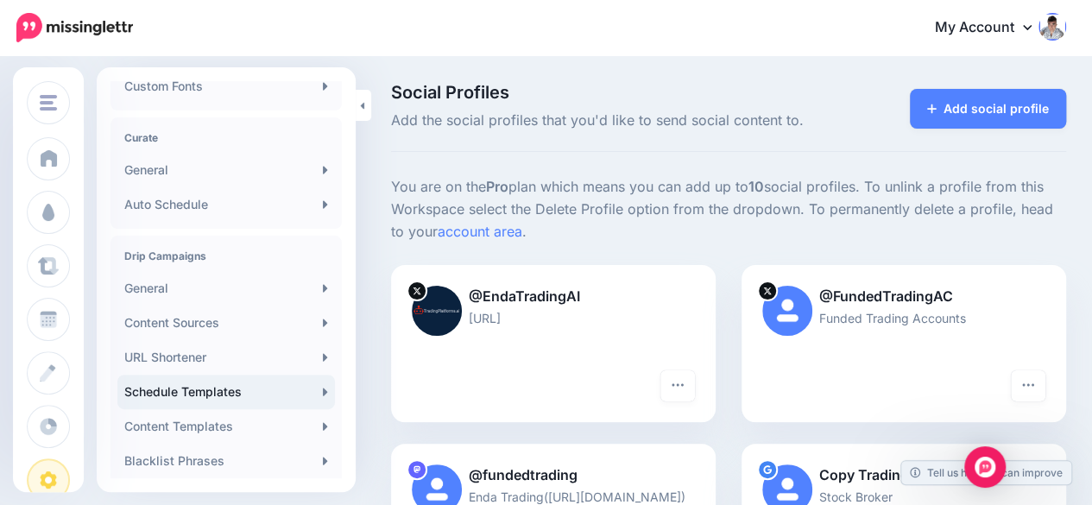
scroll to position [345, 0]
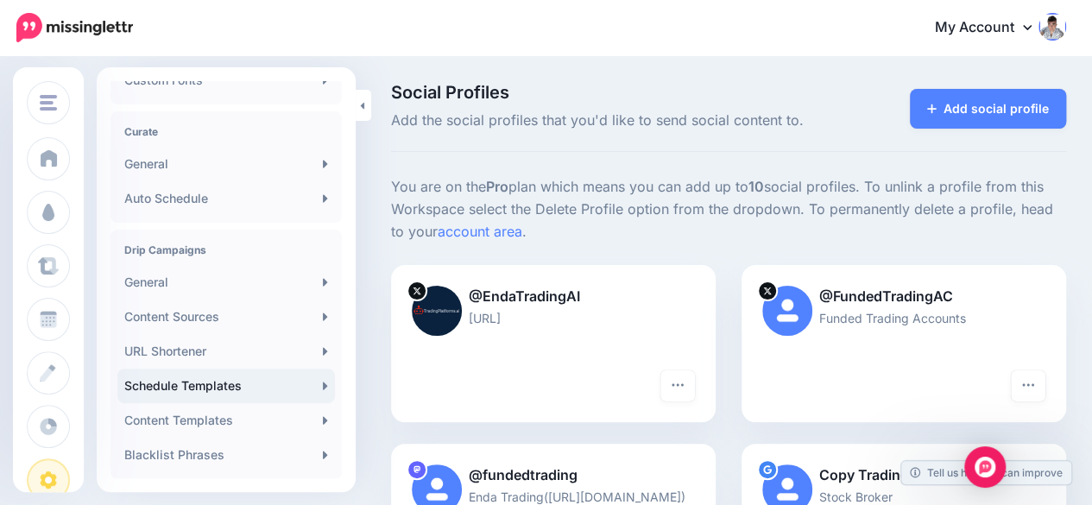
click at [247, 381] on link "Schedule Templates" at bounding box center [226, 386] width 218 height 35
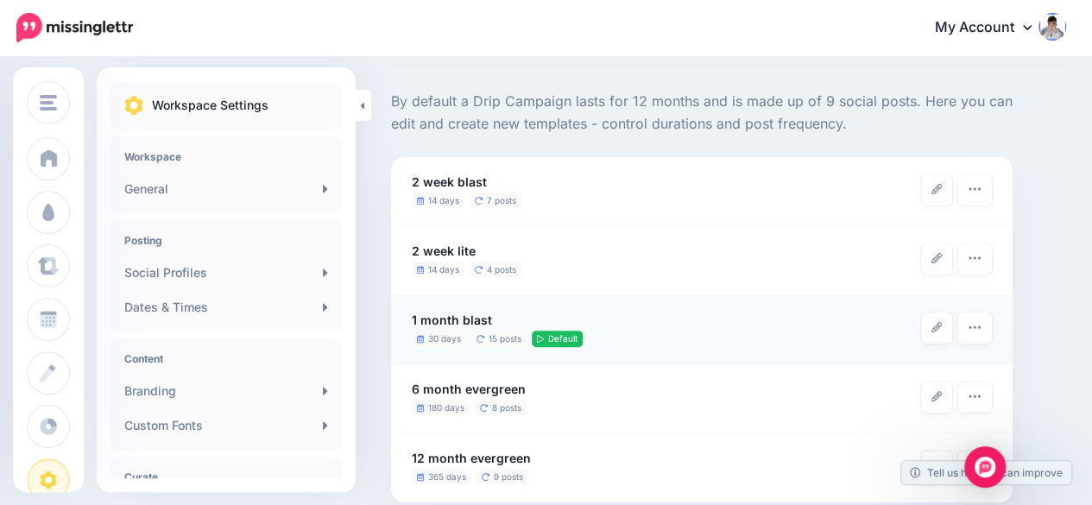
scroll to position [86, 0]
click at [946, 324] on link at bounding box center [936, 327] width 31 height 31
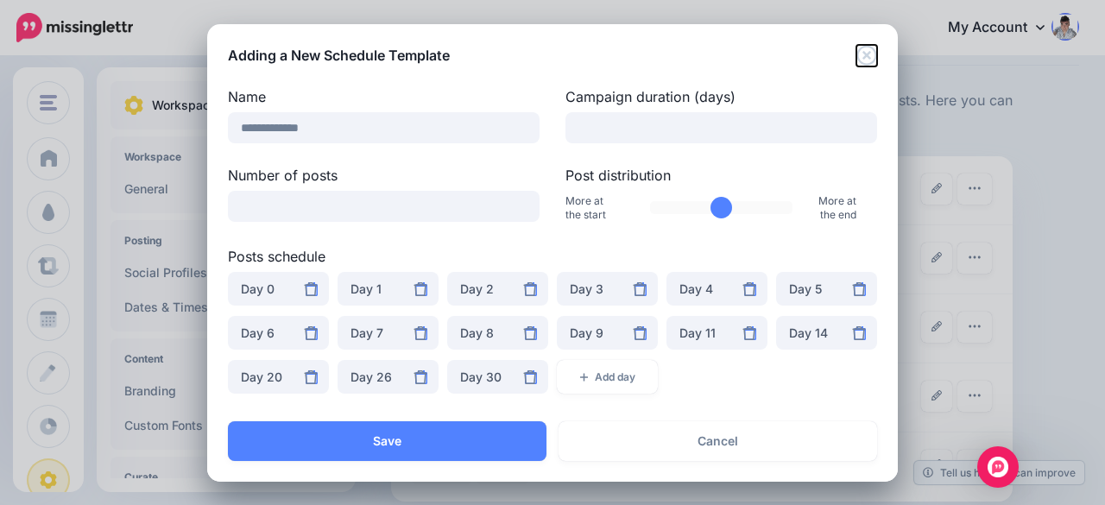
click at [862, 54] on icon "Close" at bounding box center [866, 55] width 21 height 21
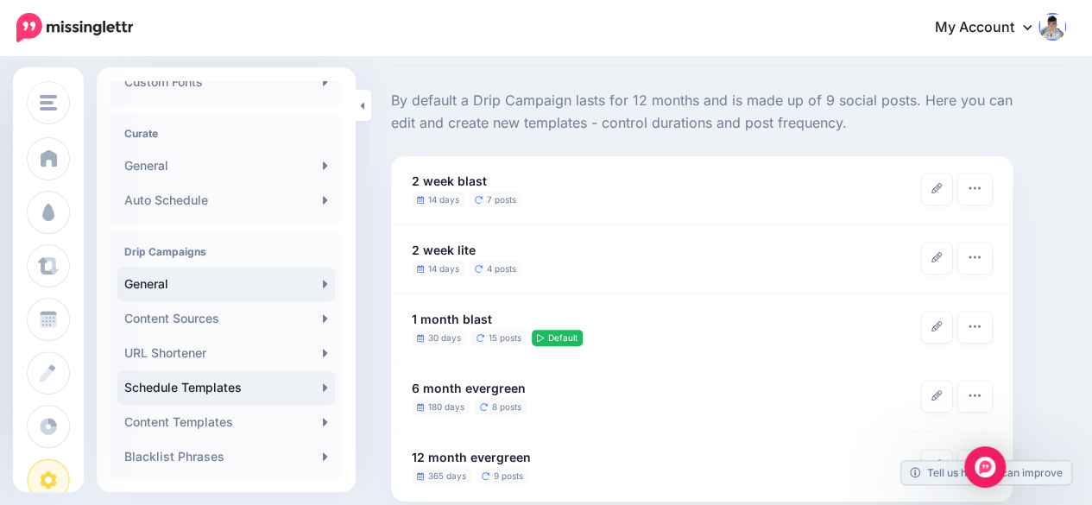
scroll to position [345, 0]
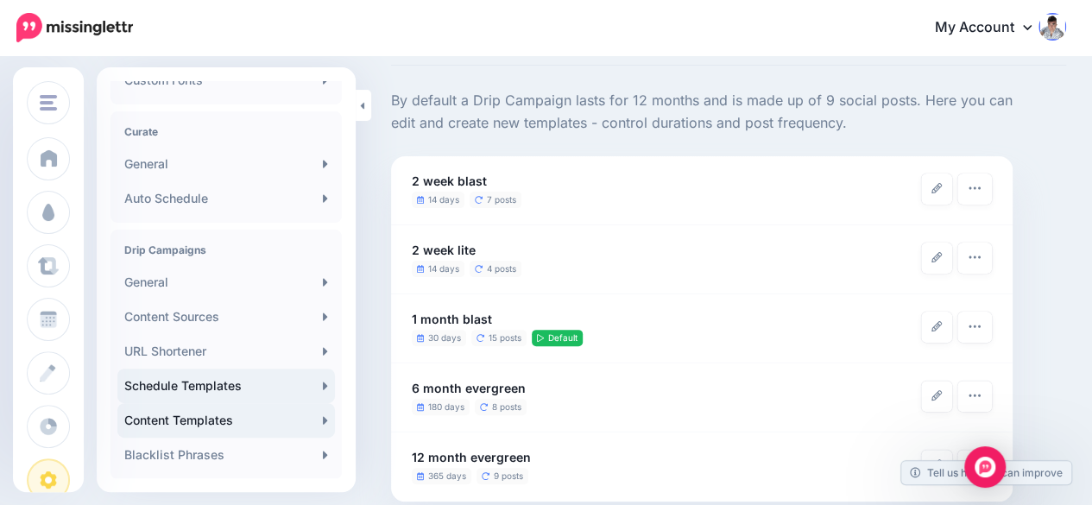
click at [252, 418] on link "Content Templates" at bounding box center [226, 420] width 218 height 35
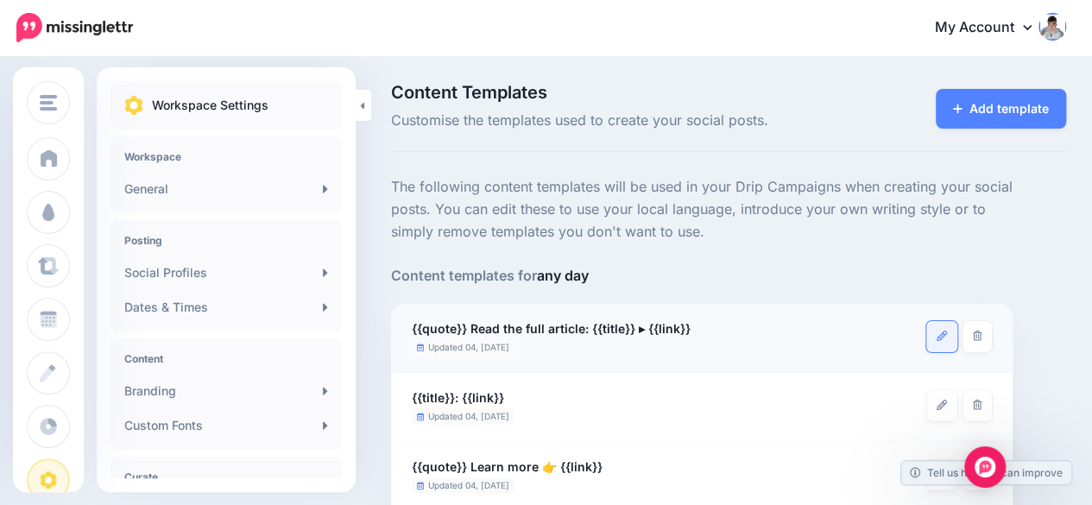
click at [942, 336] on icon at bounding box center [942, 336] width 10 height 10
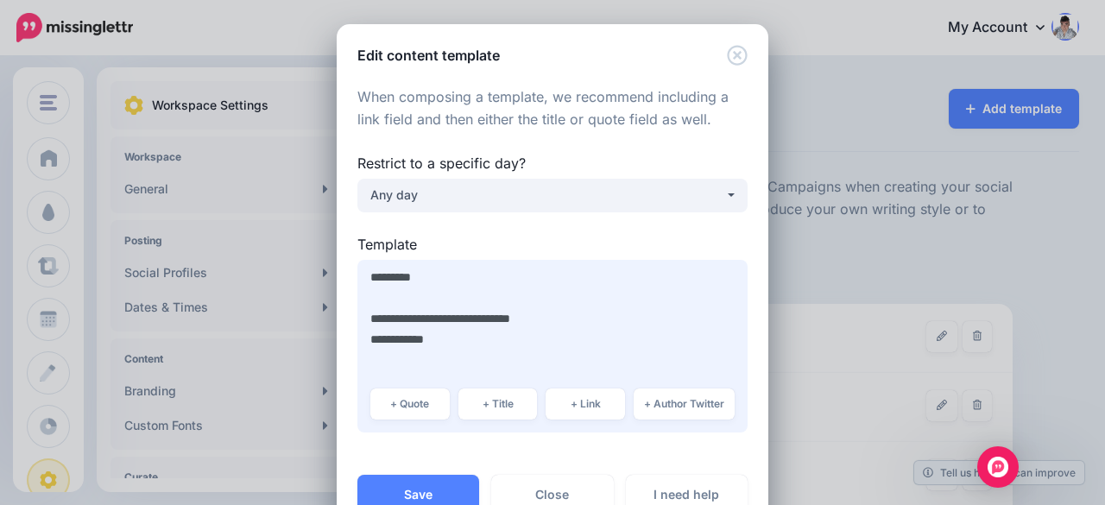
click at [401, 292] on textarea "**********" at bounding box center [552, 346] width 390 height 173
click at [447, 317] on textarea "**********" at bounding box center [552, 346] width 390 height 173
drag, startPoint x: 476, startPoint y: 300, endPoint x: 358, endPoint y: 294, distance: 117.5
click at [358, 294] on textarea "**********" at bounding box center [552, 346] width 390 height 173
click at [425, 321] on textarea "**********" at bounding box center [552, 346] width 390 height 173
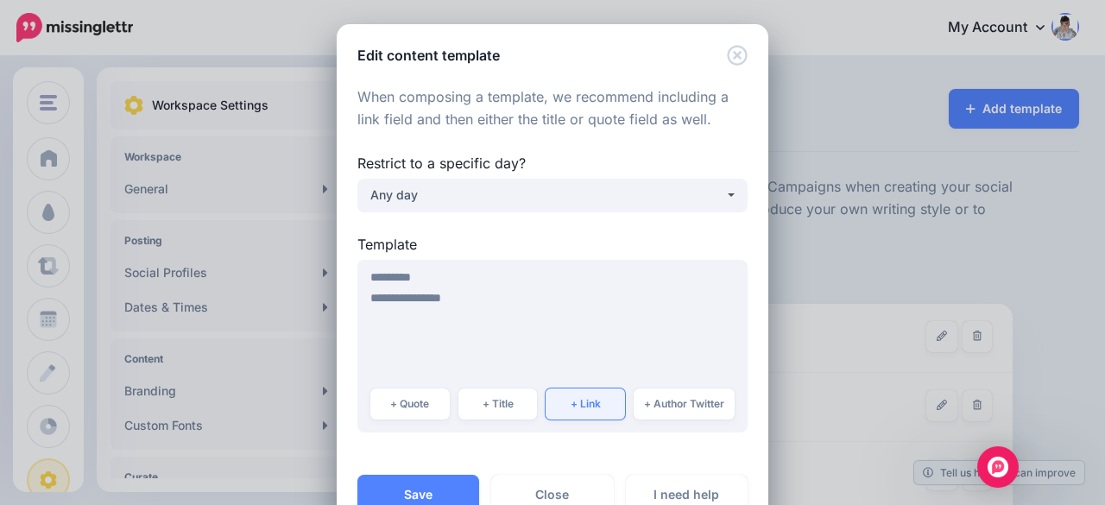
click at [582, 411] on button "+ Link" at bounding box center [585, 403] width 79 height 31
click at [359, 338] on textarea "**********" at bounding box center [552, 346] width 390 height 173
drag, startPoint x: 496, startPoint y: 290, endPoint x: 530, endPoint y: 305, distance: 37.5
click at [496, 290] on textarea "**********" at bounding box center [552, 346] width 390 height 173
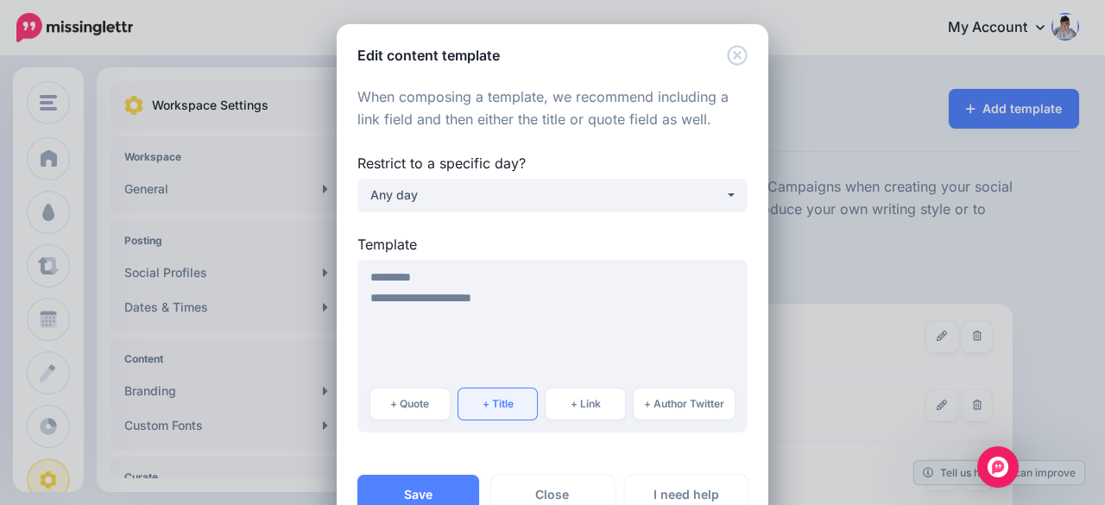
click at [497, 414] on button "+ Title" at bounding box center [497, 403] width 79 height 31
type textarea "**********"
click at [589, 325] on textarea "**********" at bounding box center [552, 346] width 390 height 173
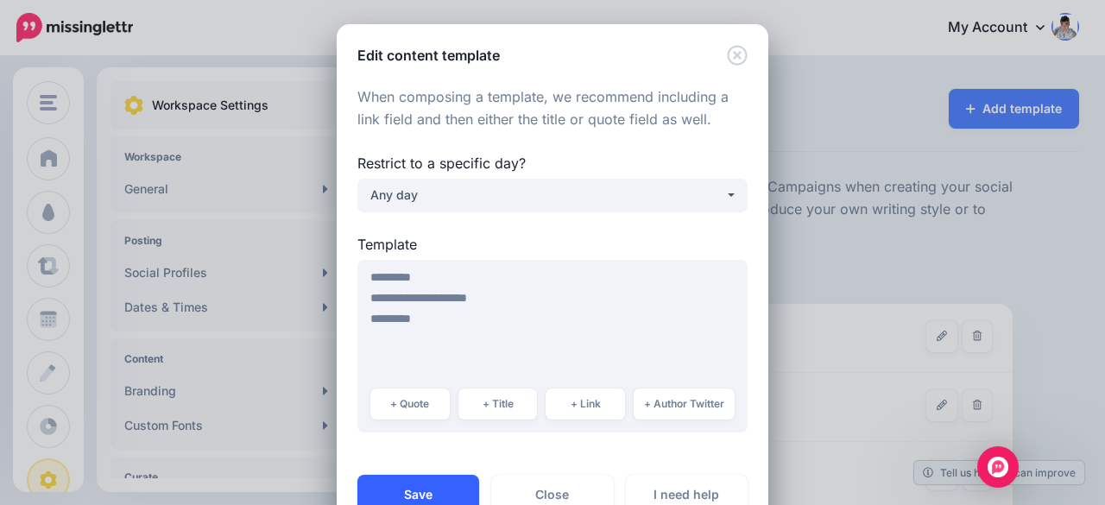
click at [428, 486] on button "Save" at bounding box center [418, 495] width 122 height 40
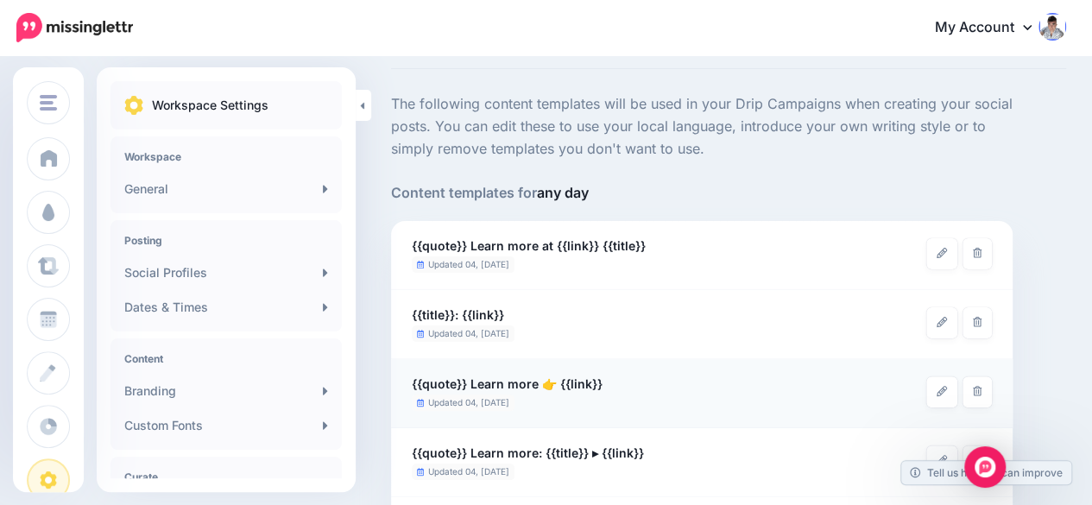
scroll to position [86, 0]
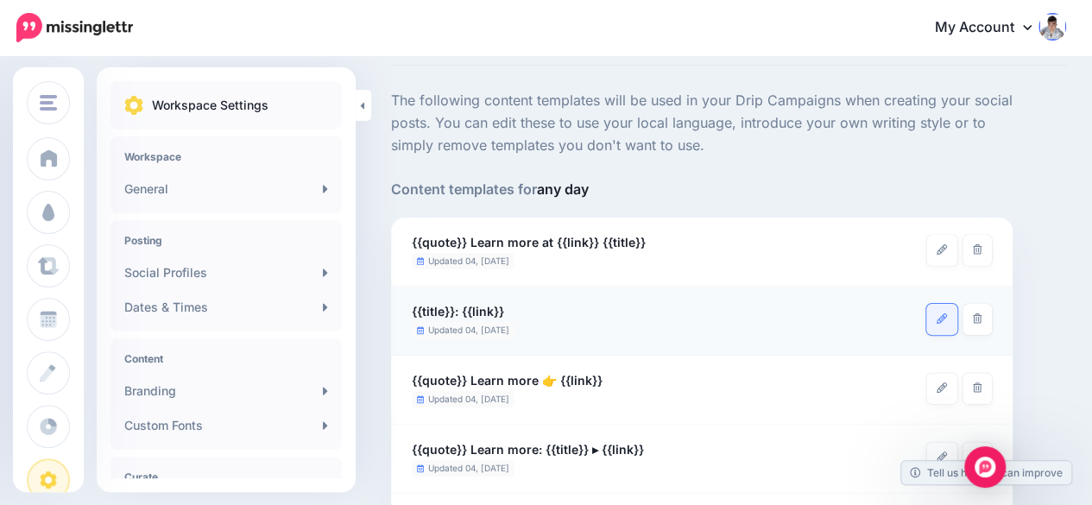
click at [946, 313] on link at bounding box center [941, 319] width 31 height 31
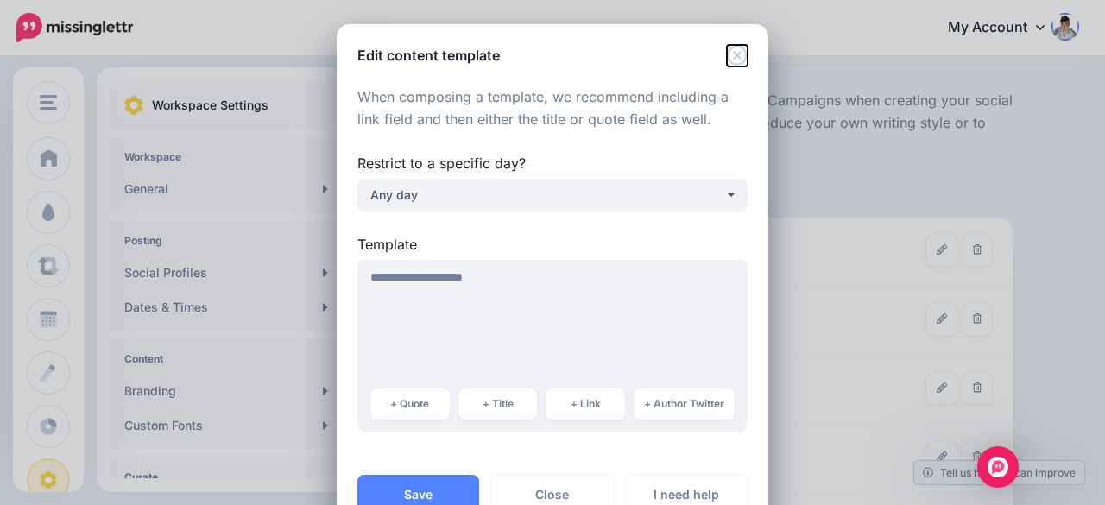
click at [734, 52] on icon "Close" at bounding box center [737, 55] width 20 height 20
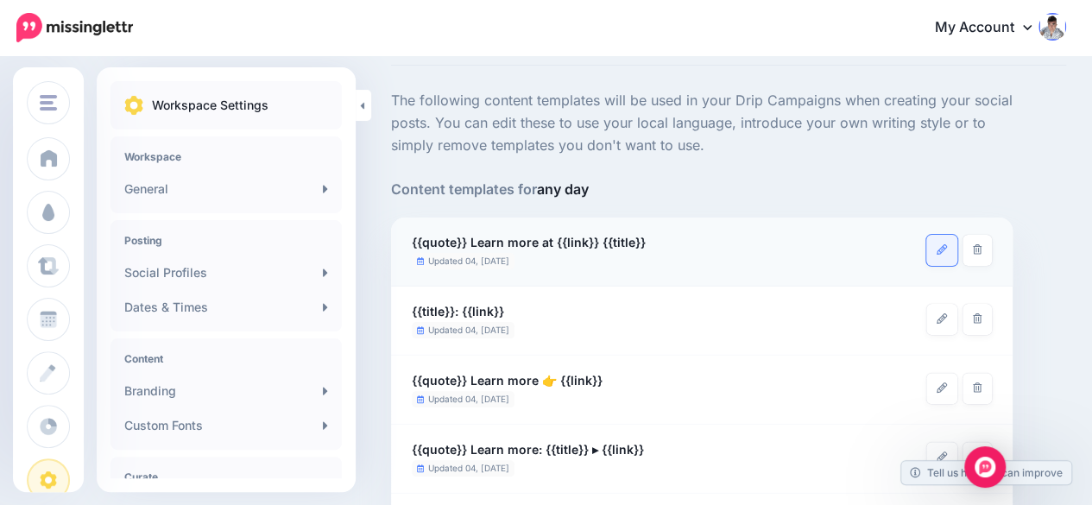
click at [946, 244] on link at bounding box center [941, 250] width 31 height 31
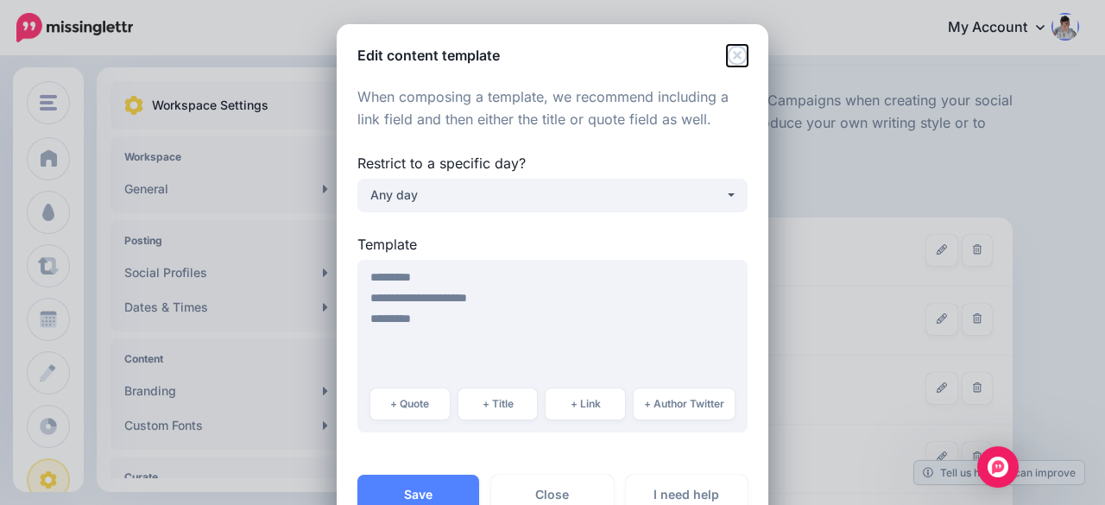
click at [727, 54] on icon "Close" at bounding box center [737, 55] width 21 height 21
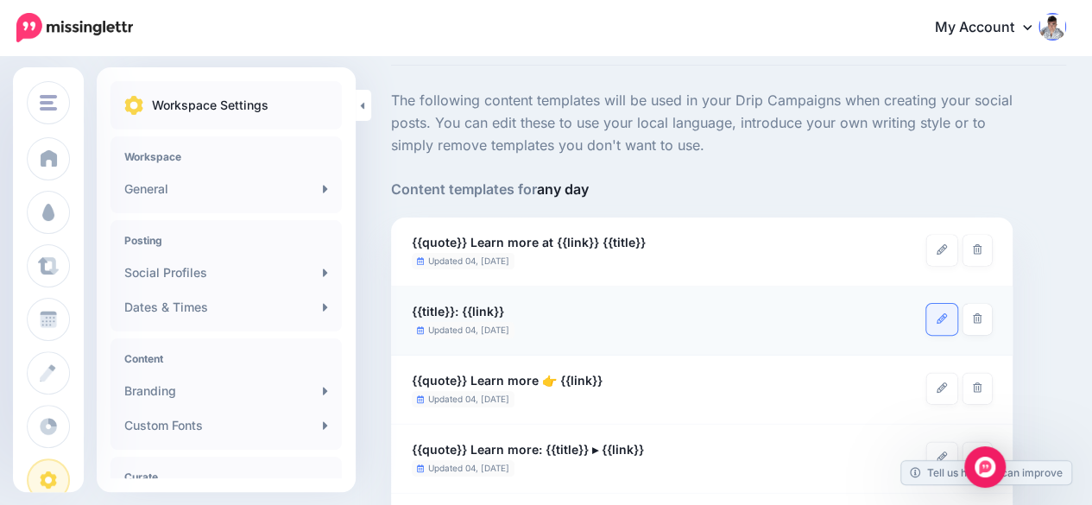
click at [942, 320] on icon at bounding box center [942, 318] width 10 height 10
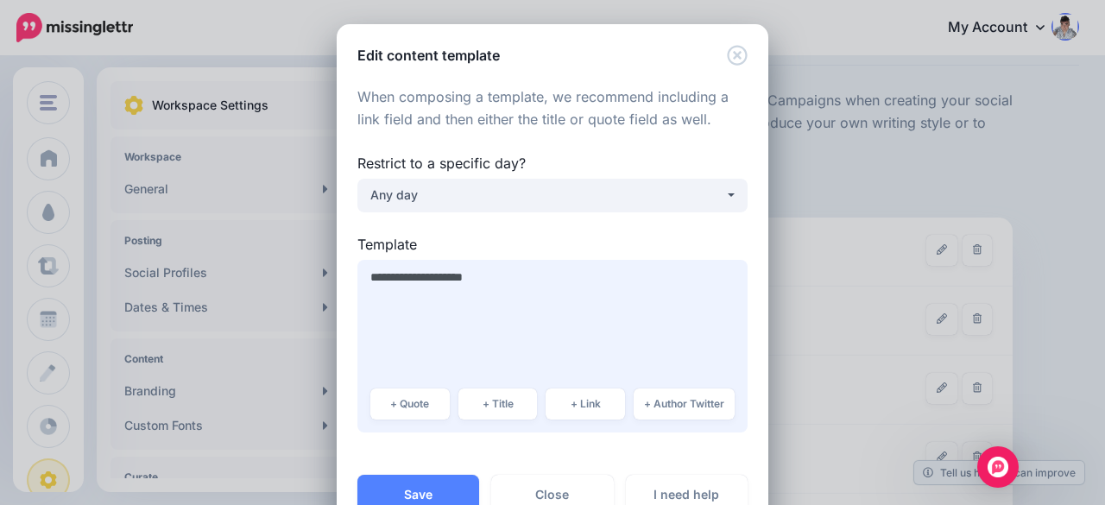
click at [483, 268] on textarea "**********" at bounding box center [552, 346] width 390 height 173
click at [408, 405] on button "+ Quote" at bounding box center [409, 403] width 79 height 31
click at [361, 337] on textarea "**********" at bounding box center [552, 346] width 390 height 173
click at [494, 327] on textarea "**********" at bounding box center [552, 346] width 390 height 173
type textarea "**********"
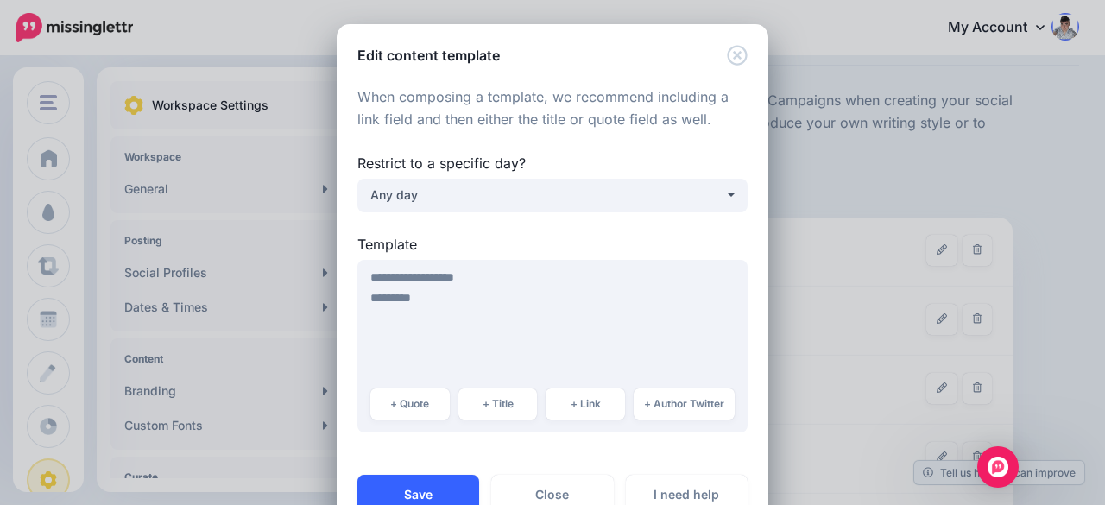
click at [412, 487] on button "Save" at bounding box center [418, 495] width 122 height 40
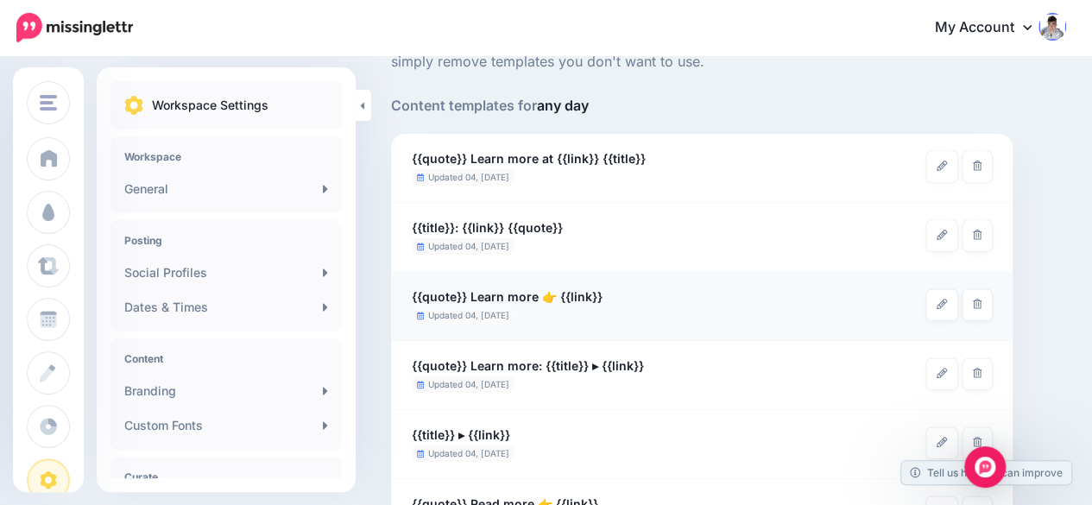
scroll to position [173, 0]
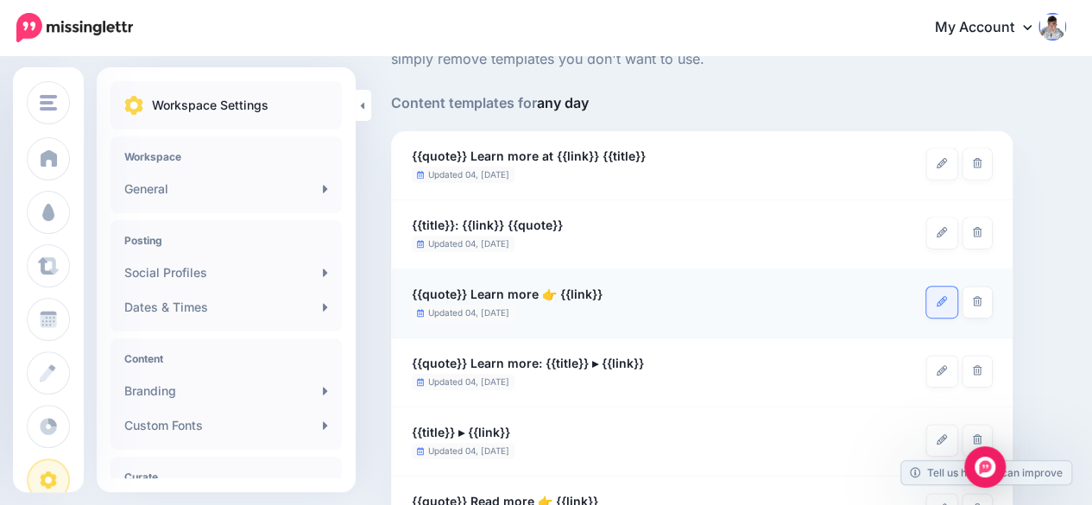
click at [939, 303] on icon at bounding box center [942, 301] width 10 height 10
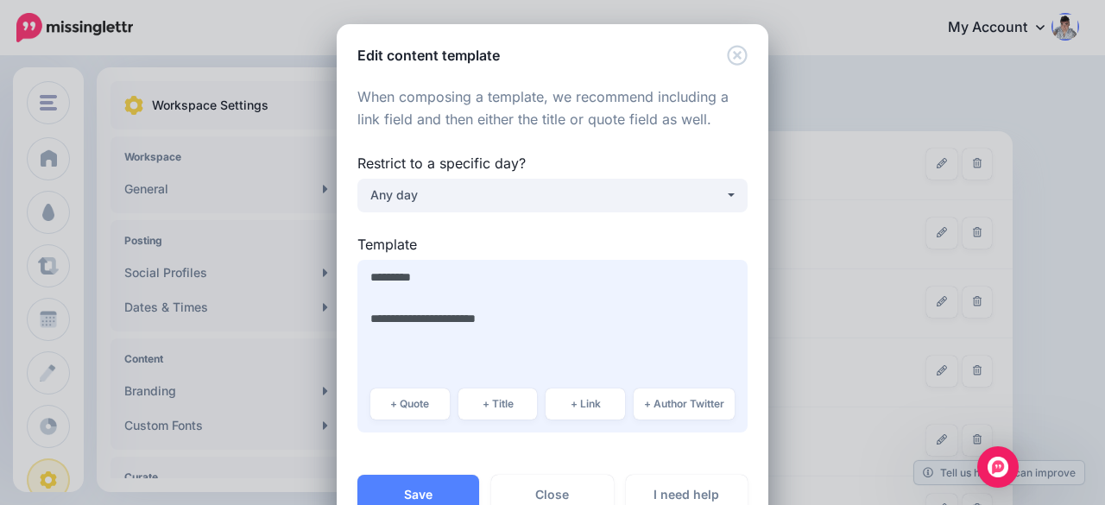
click at [366, 315] on textarea "**********" at bounding box center [552, 346] width 390 height 173
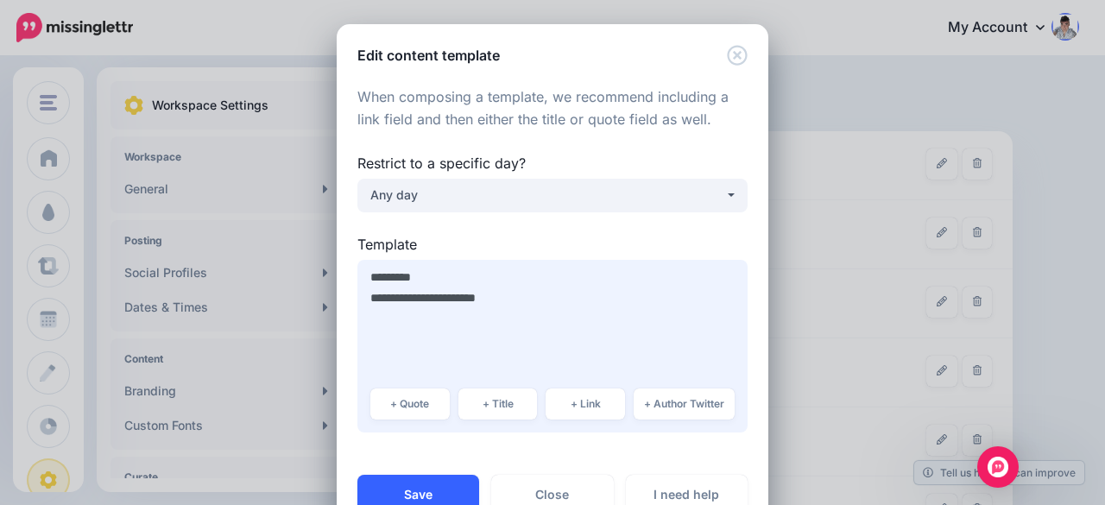
type textarea "**********"
click at [422, 488] on button "Save" at bounding box center [418, 495] width 122 height 40
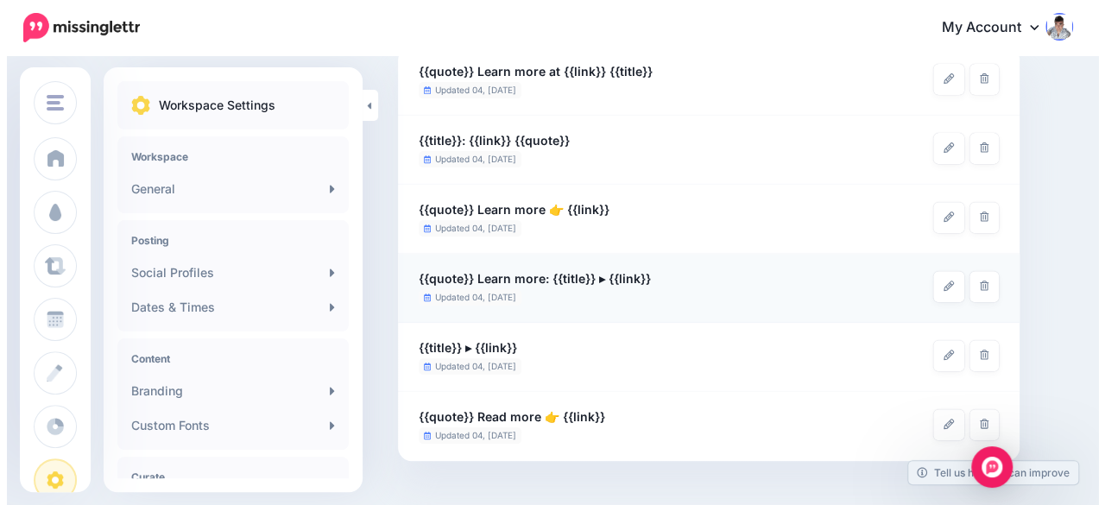
scroll to position [259, 0]
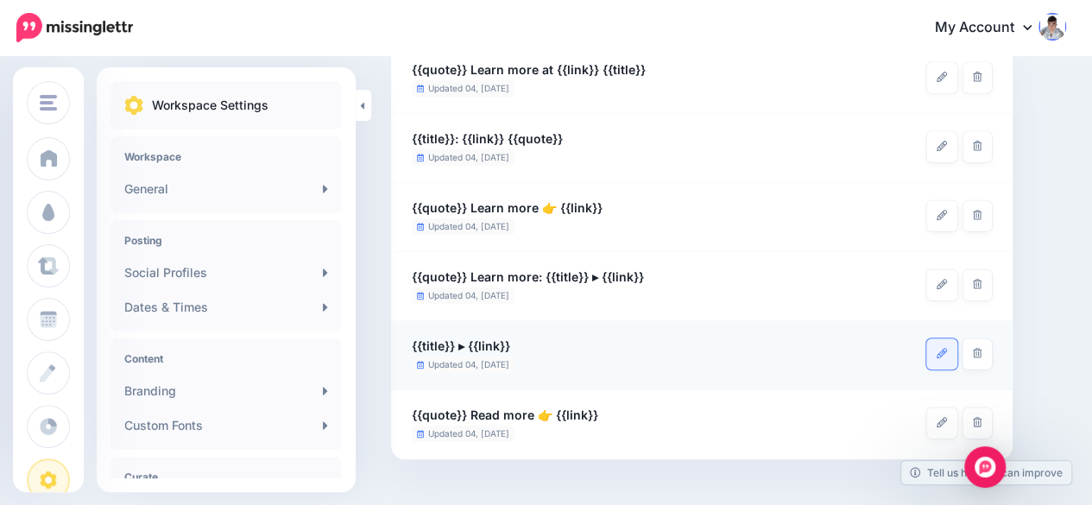
click at [938, 355] on icon at bounding box center [942, 353] width 10 height 10
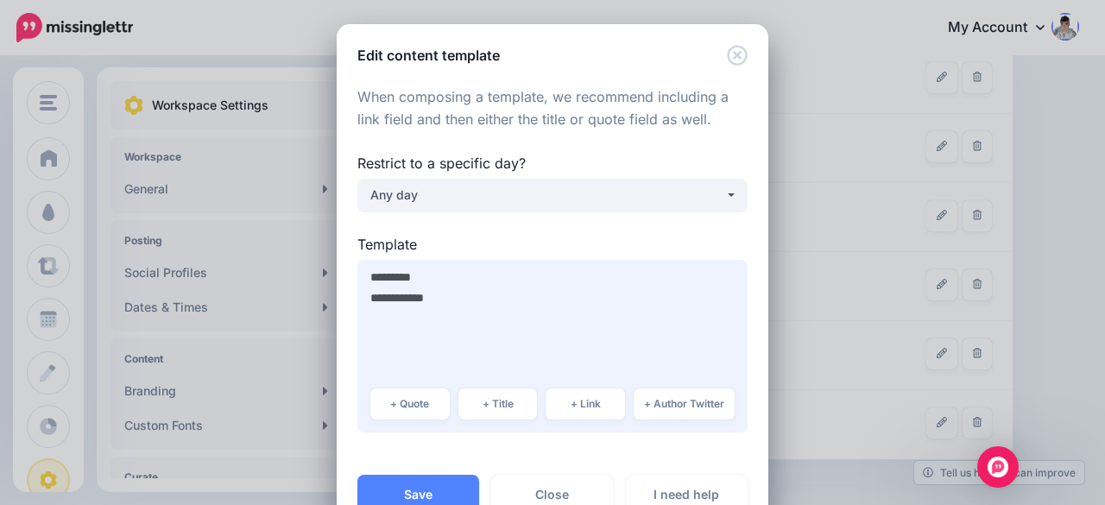
click at [421, 275] on textarea "**********" at bounding box center [552, 346] width 390 height 173
click at [426, 413] on button "+ Quote" at bounding box center [409, 403] width 79 height 31
drag, startPoint x: 426, startPoint y: 358, endPoint x: 375, endPoint y: 358, distance: 51.8
click at [359, 360] on textarea "**********" at bounding box center [552, 346] width 390 height 173
drag, startPoint x: 416, startPoint y: 293, endPoint x: 413, endPoint y: 277, distance: 15.9
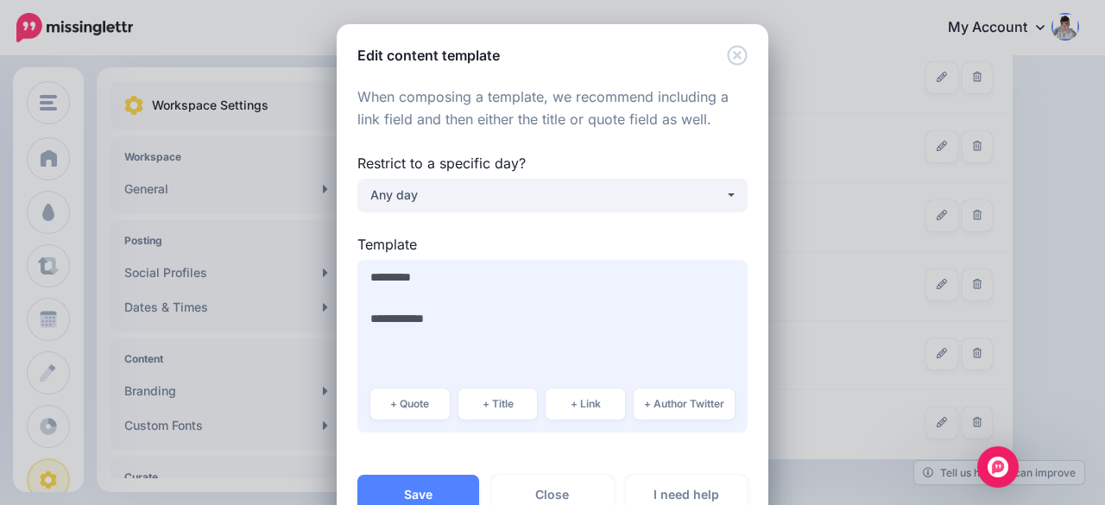
click at [415, 292] on textarea "**********" at bounding box center [552, 346] width 390 height 173
click at [411, 272] on textarea "**********" at bounding box center [552, 346] width 390 height 173
paste textarea "*********"
click at [364, 334] on textarea "**********" at bounding box center [552, 346] width 390 height 173
click at [511, 306] on textarea "**********" at bounding box center [552, 346] width 390 height 173
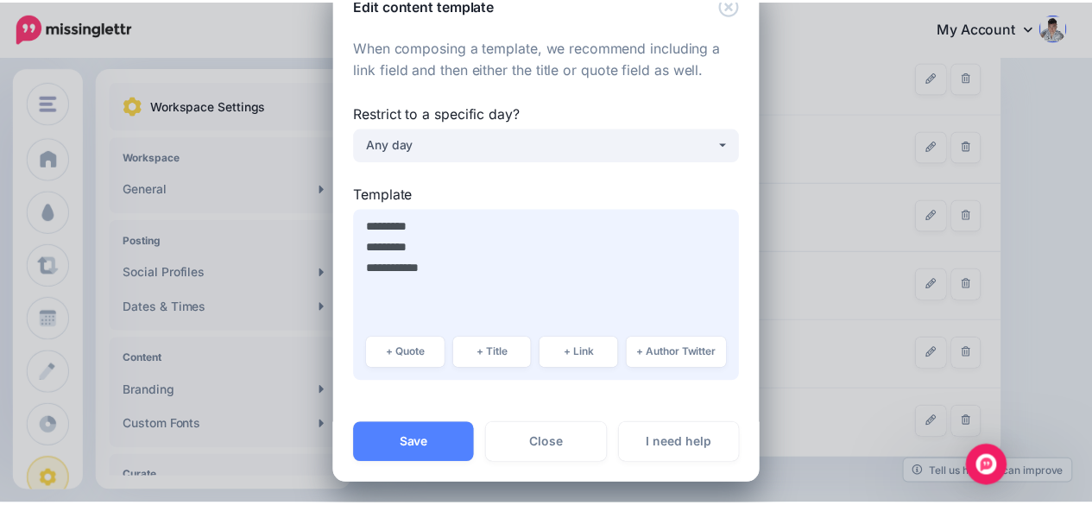
scroll to position [54, 0]
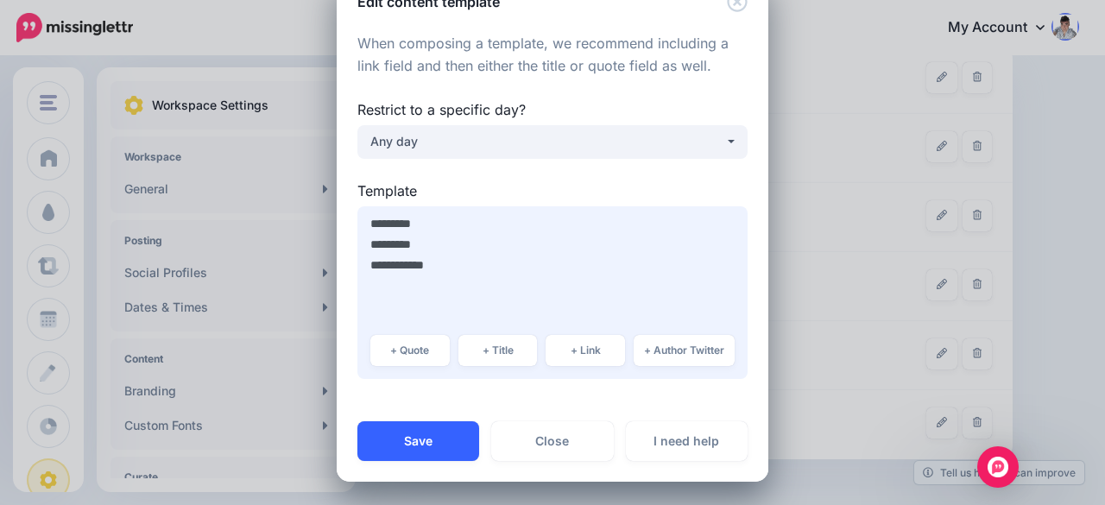
type textarea "**********"
click at [414, 438] on button "Save" at bounding box center [418, 441] width 122 height 40
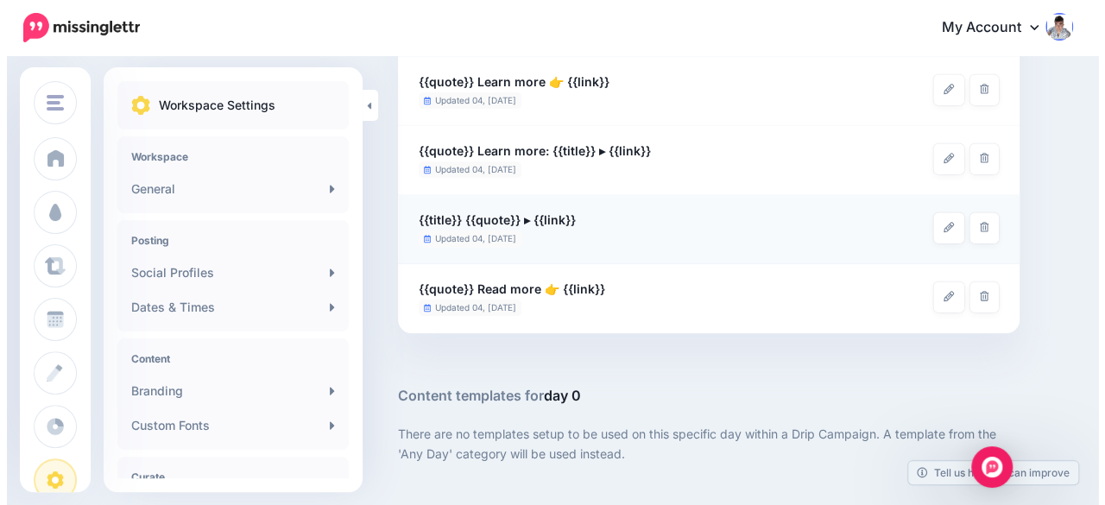
scroll to position [432, 0]
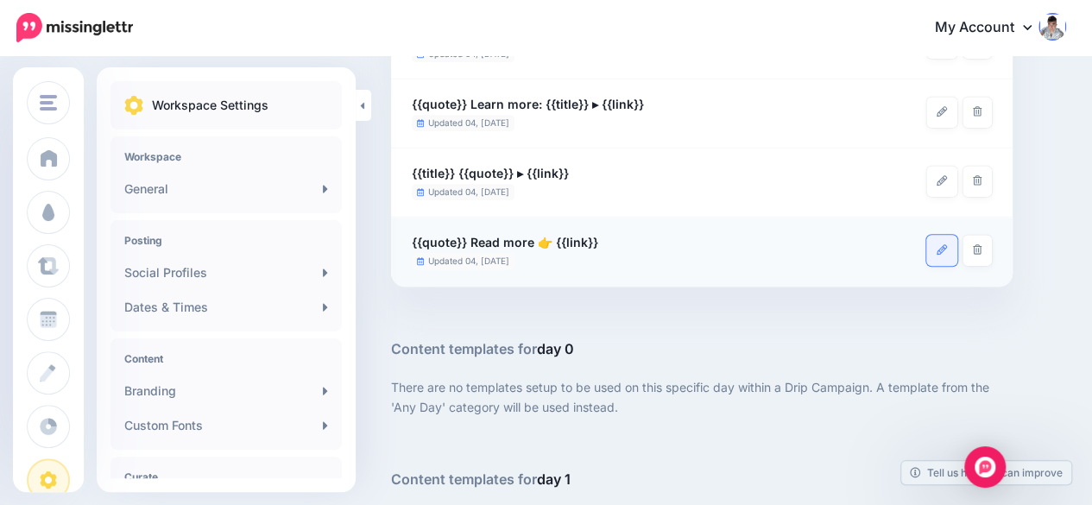
click at [938, 246] on icon at bounding box center [942, 249] width 10 height 10
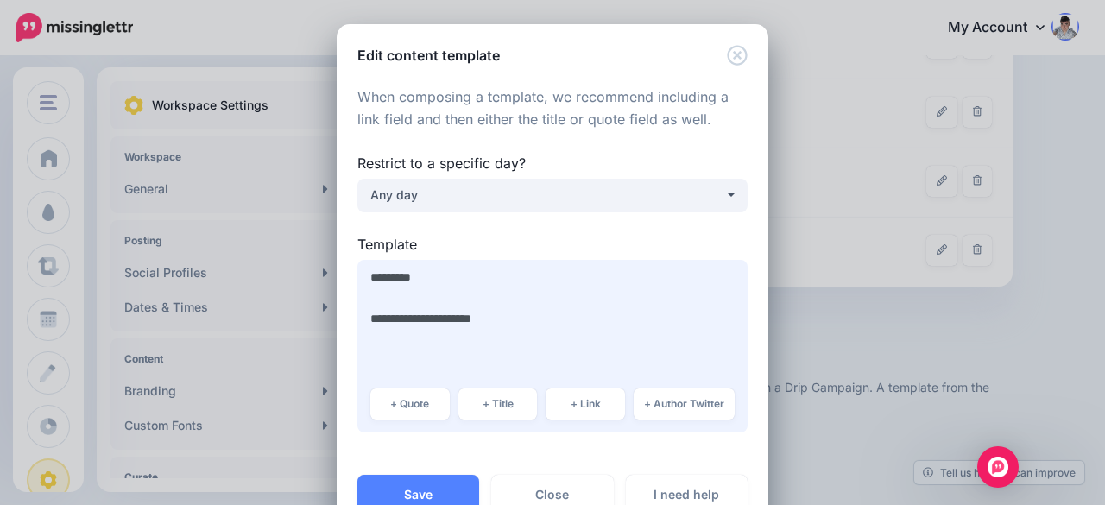
drag, startPoint x: 392, startPoint y: 315, endPoint x: 340, endPoint y: 313, distance: 51.8
click at [340, 313] on div "When composing a template, we recommend including a link field and then either …" at bounding box center [553, 270] width 432 height 409
click at [364, 315] on textarea "**********" at bounding box center [552, 346] width 390 height 173
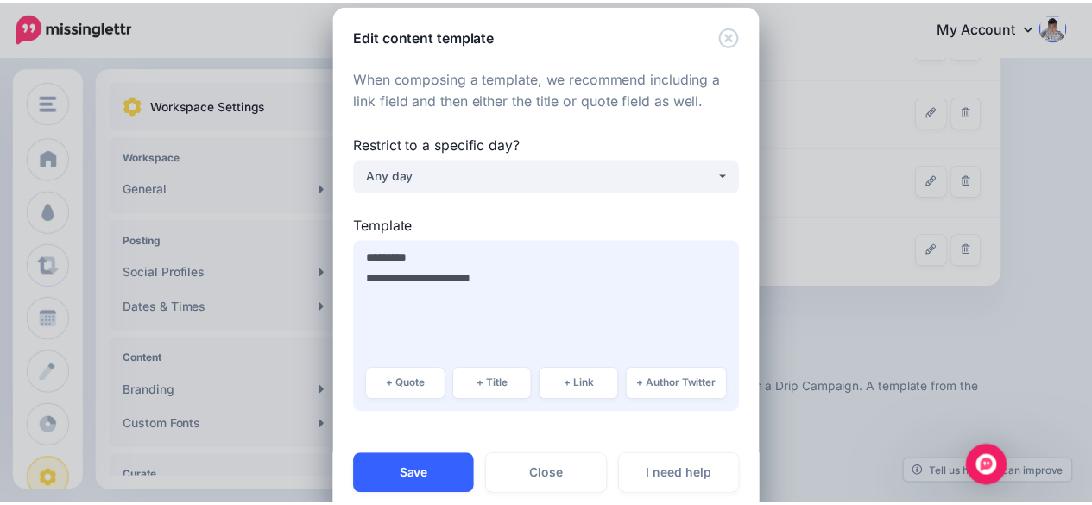
scroll to position [54, 0]
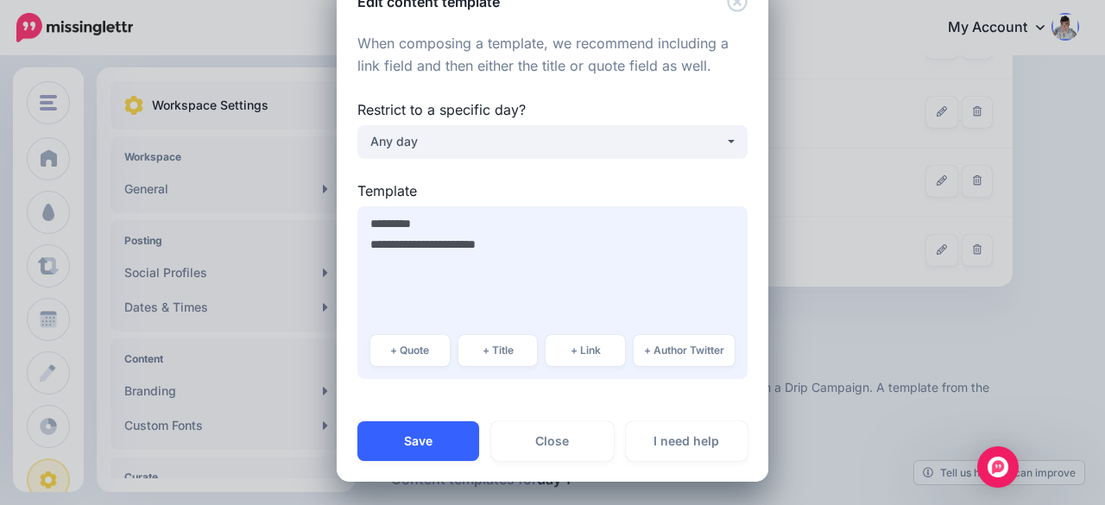
type textarea "**********"
click at [432, 435] on button "Save" at bounding box center [418, 441] width 122 height 40
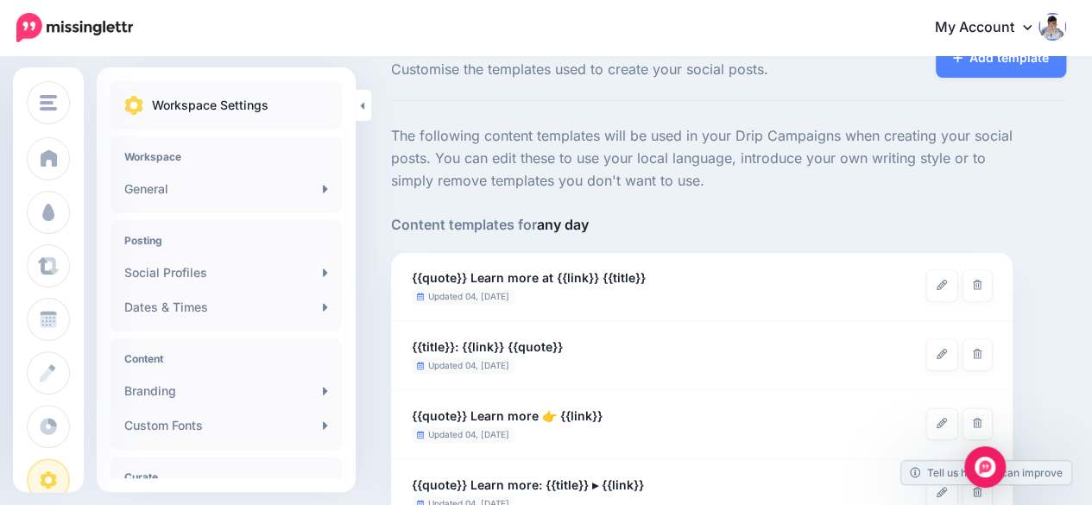
scroll to position [0, 0]
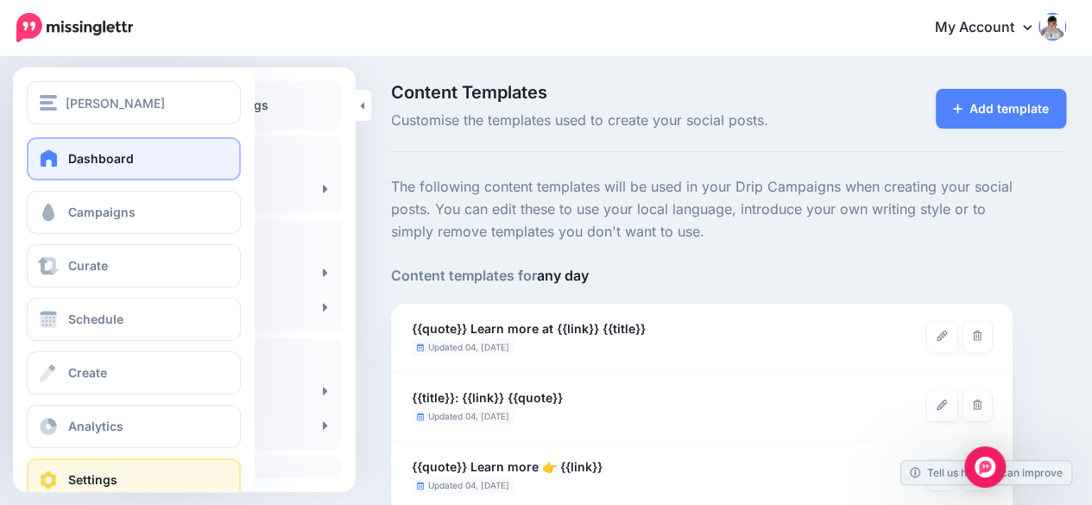
click at [35, 149] on link "Dashboard" at bounding box center [134, 158] width 214 height 43
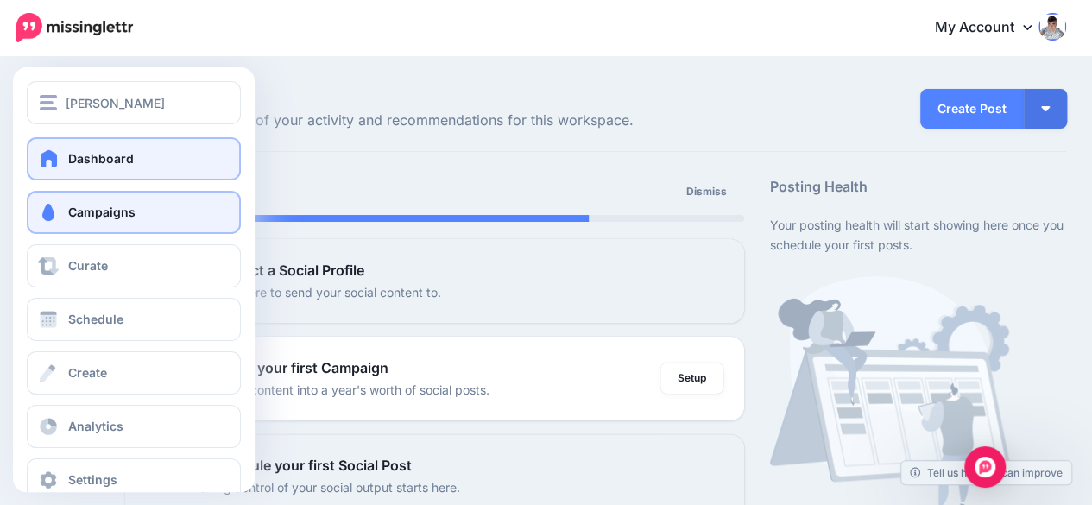
click at [55, 206] on span at bounding box center [48, 212] width 22 height 17
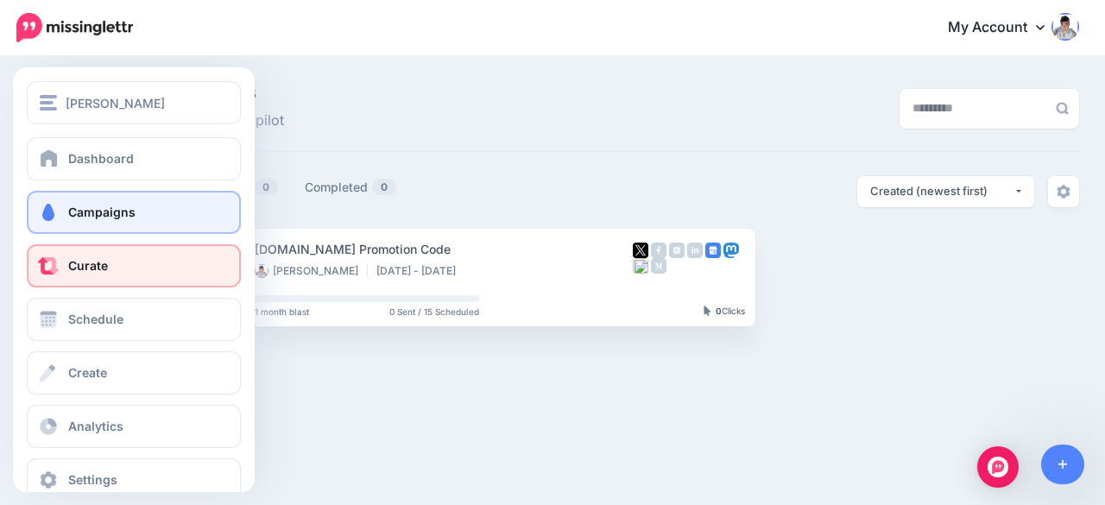
click at [110, 259] on link "Curate" at bounding box center [134, 265] width 214 height 43
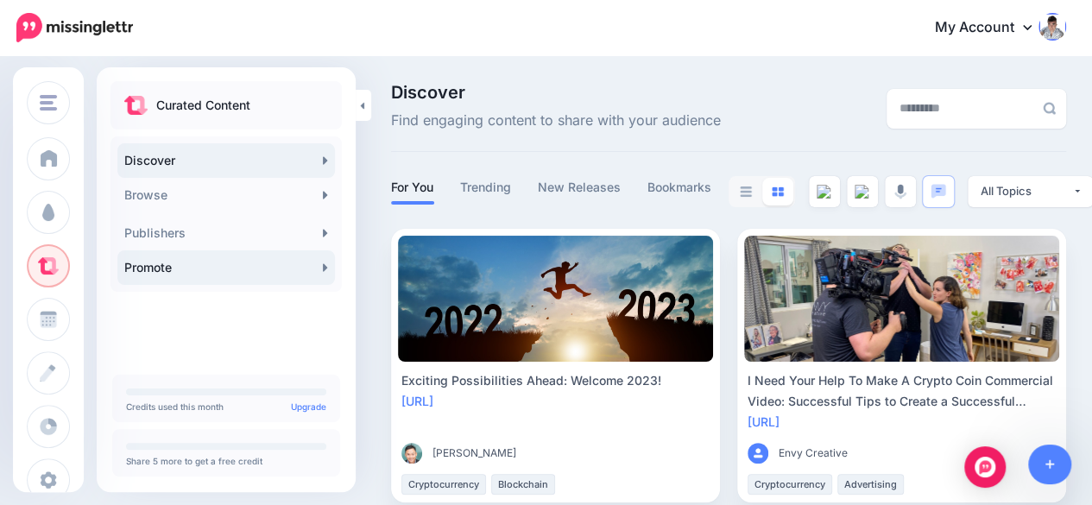
click at [231, 277] on link "Promote" at bounding box center [226, 267] width 218 height 35
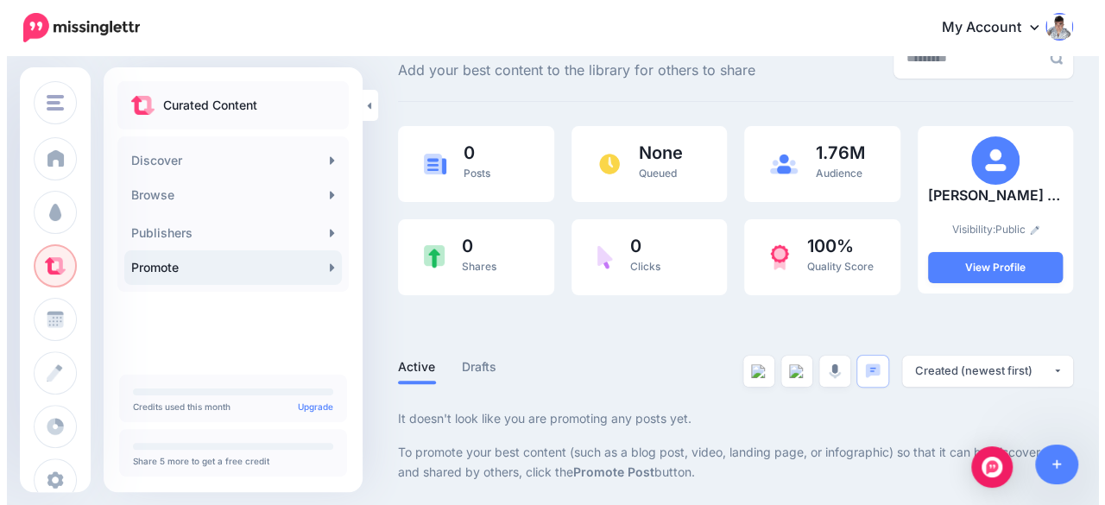
scroll to position [52, 0]
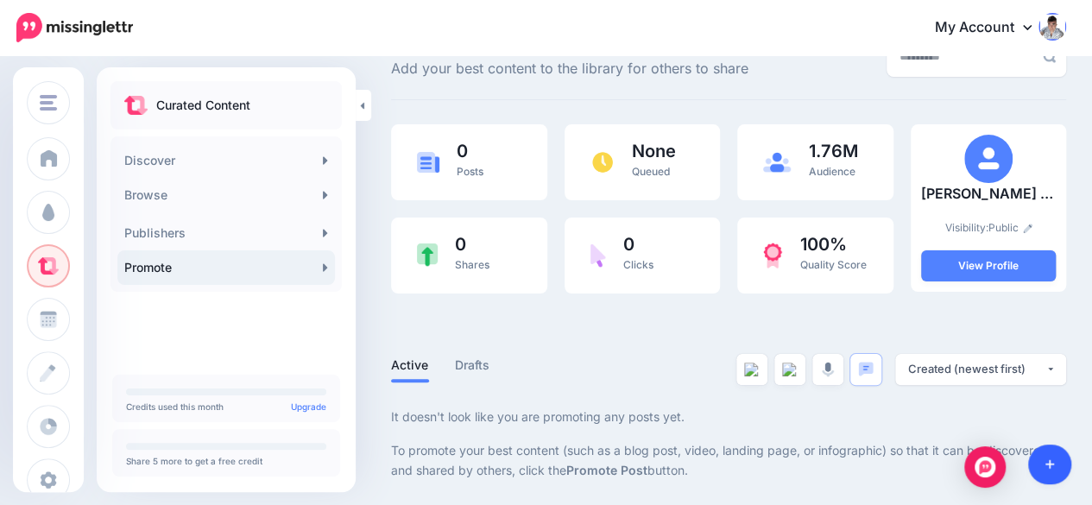
click at [1055, 453] on link at bounding box center [1050, 465] width 44 height 40
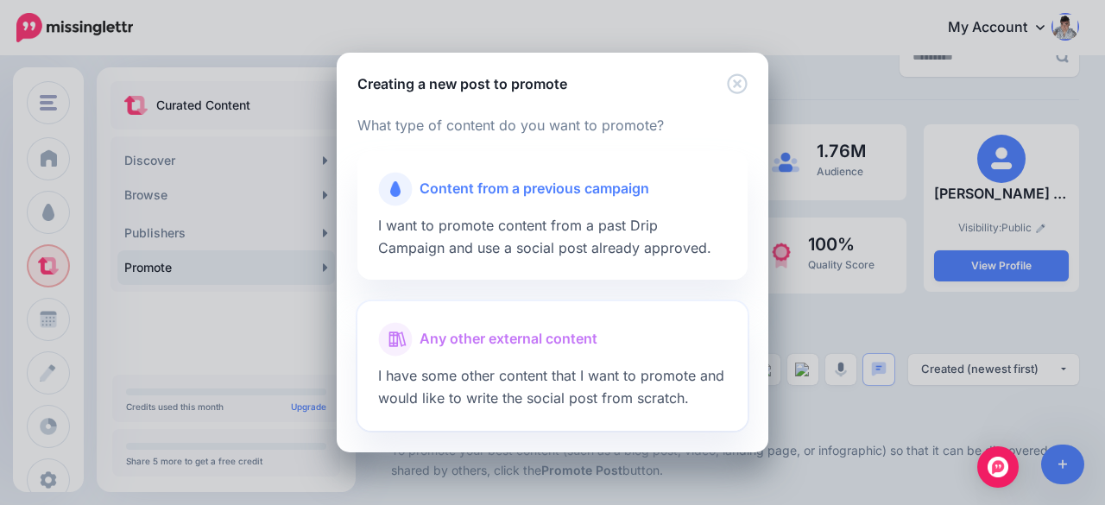
click at [543, 343] on span "Any other external content" at bounding box center [509, 339] width 178 height 22
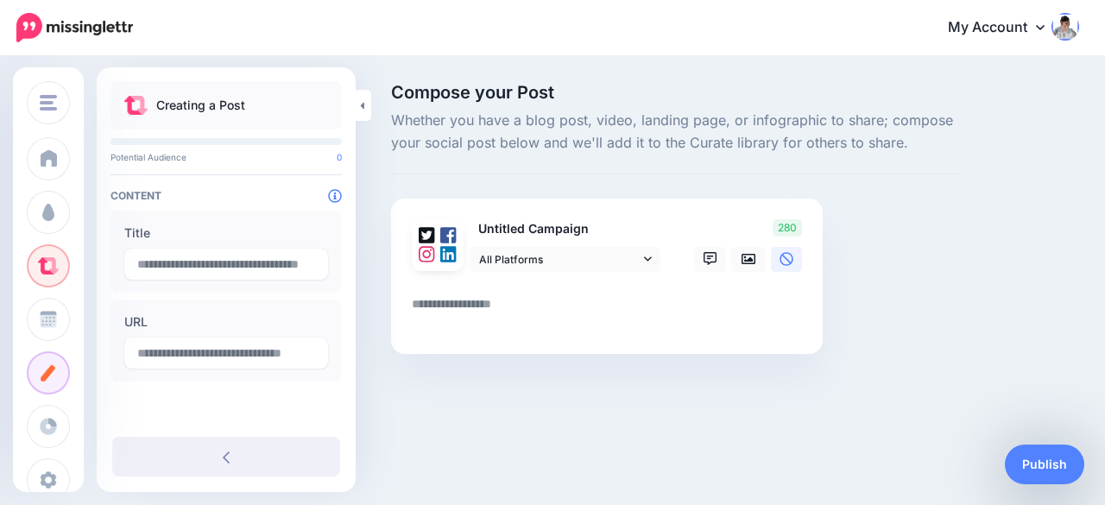
click at [476, 305] on textarea at bounding box center [610, 311] width 397 height 34
paste textarea "**********"
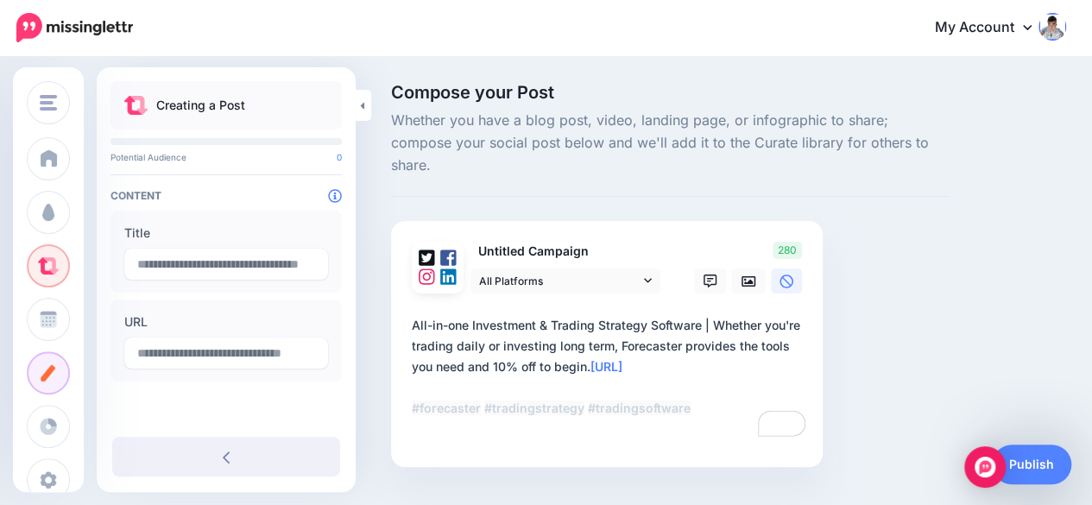
type textarea "**********"
type input "**********"
type textarea "**********"
click at [1010, 236] on div "Compose your Post Whether you have a blog post, video, landing page, or infogra…" at bounding box center [728, 301] width 701 height 435
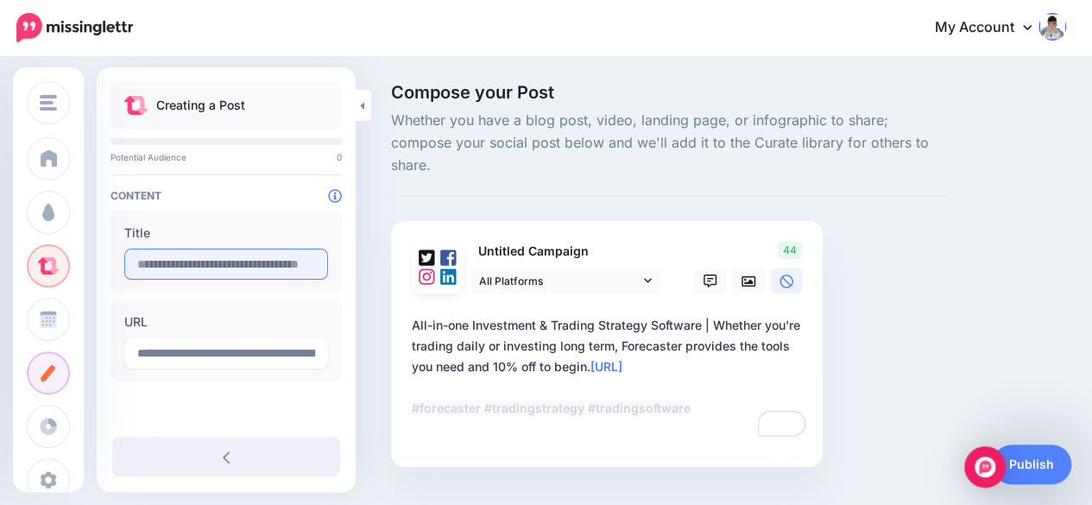
click at [214, 263] on input "text" at bounding box center [226, 264] width 204 height 31
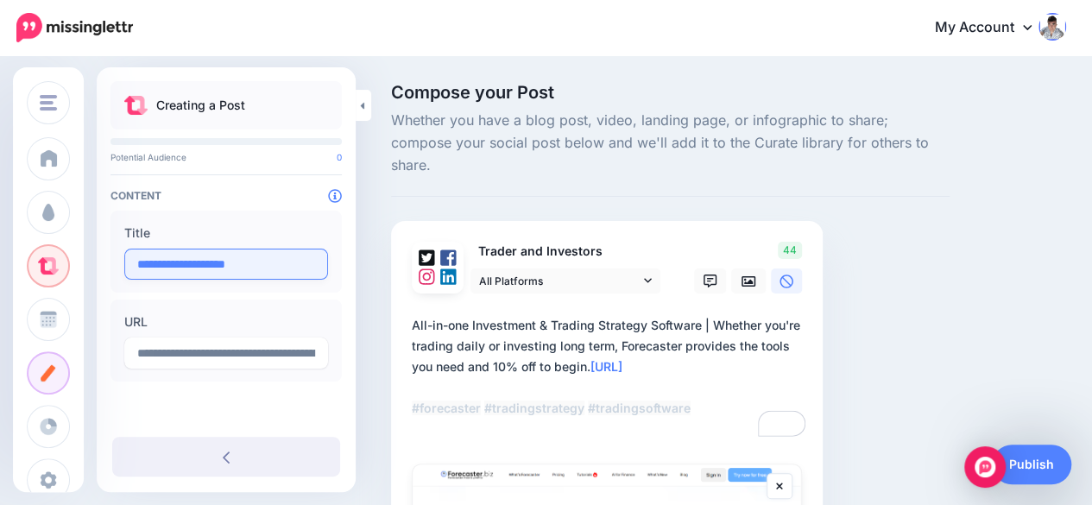
click at [186, 265] on input "**********" at bounding box center [226, 264] width 204 height 31
click at [176, 263] on input "**********" at bounding box center [226, 264] width 204 height 31
click at [136, 261] on input "**********" at bounding box center [226, 264] width 204 height 31
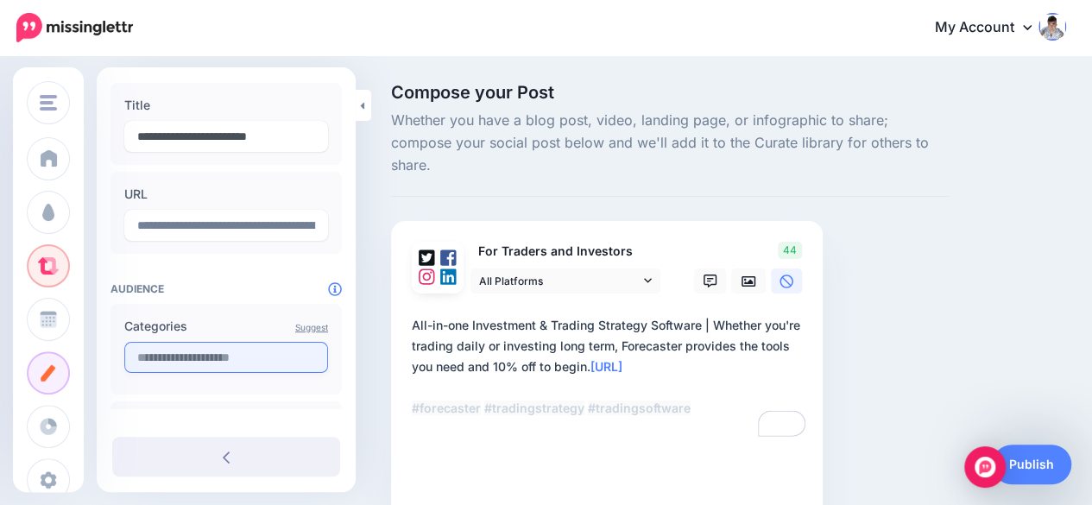
scroll to position [173, 0]
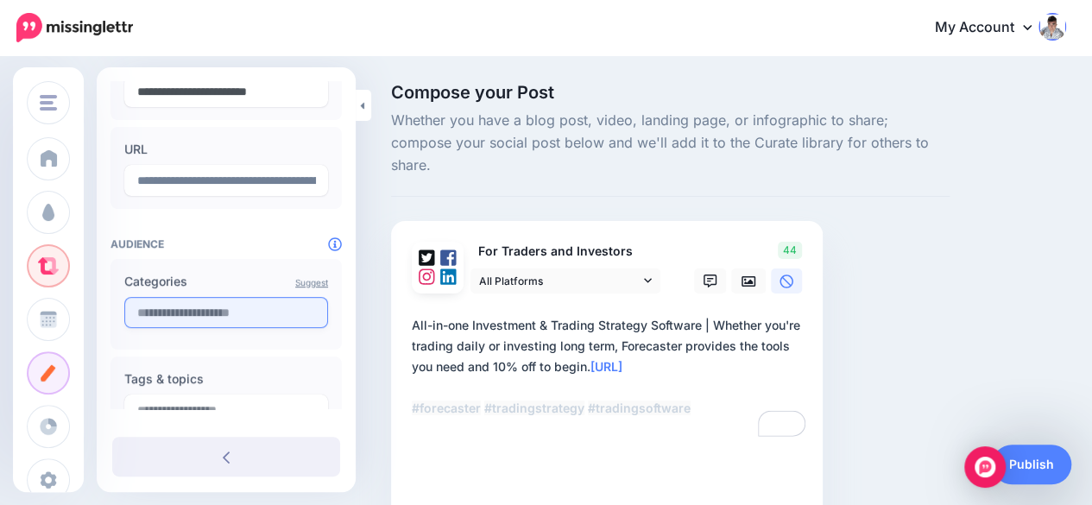
type input "**********"
click at [240, 317] on input "text" at bounding box center [226, 312] width 204 height 31
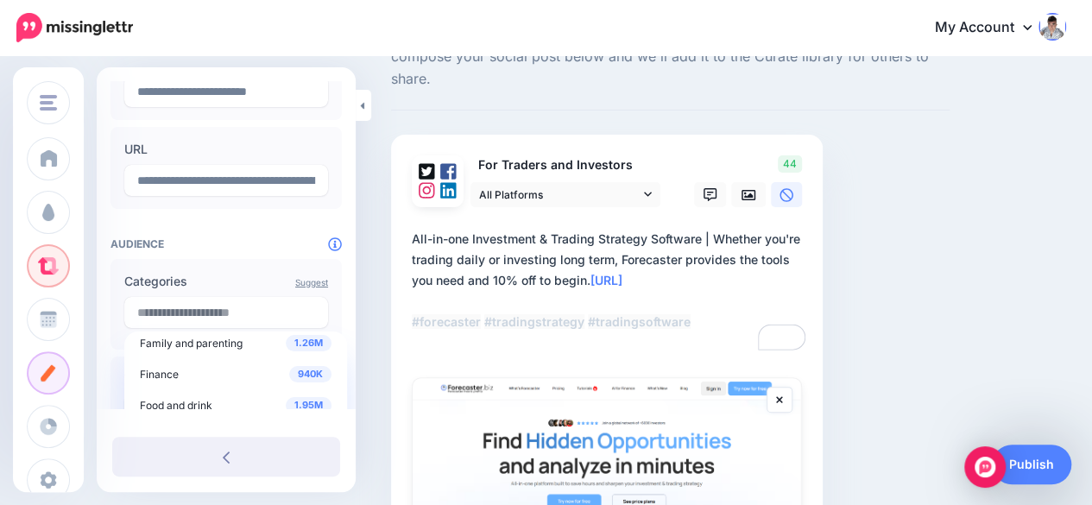
scroll to position [259, 0]
click at [174, 369] on span "Finance" at bounding box center [159, 372] width 39 height 13
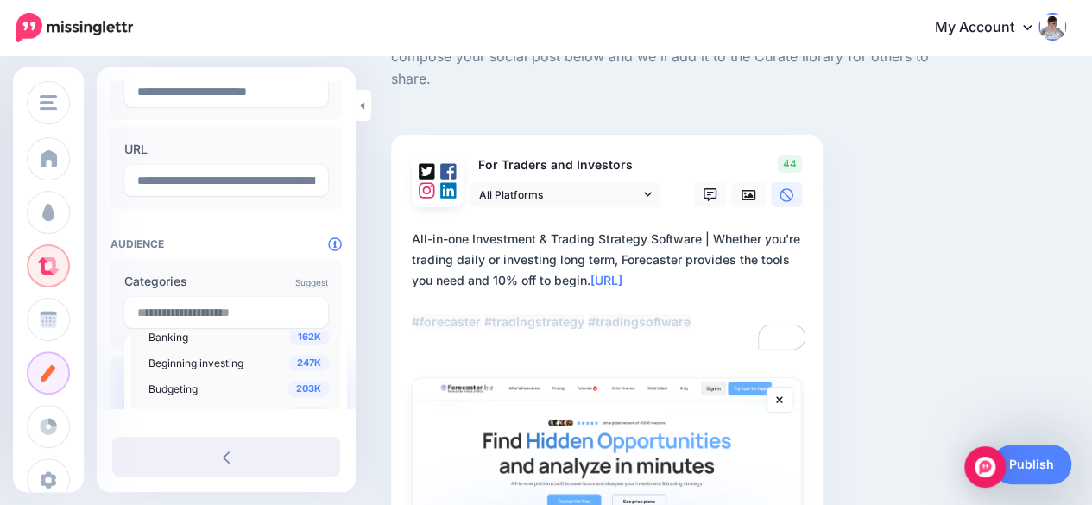
scroll to position [345, 0]
click at [218, 357] on span "Beginning investing" at bounding box center [195, 358] width 95 height 13
click at [180, 376] on span "Investing" at bounding box center [170, 375] width 44 height 13
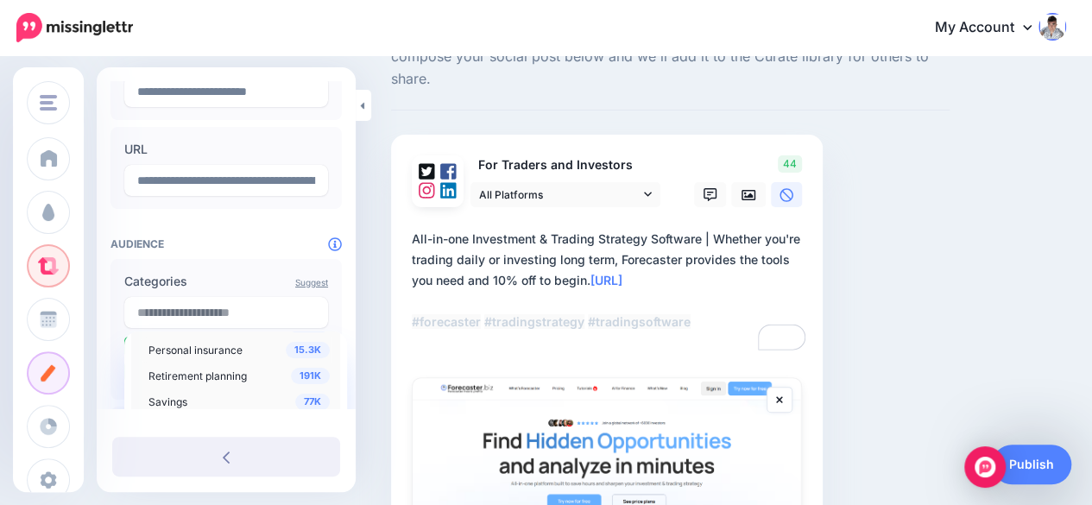
scroll to position [950, 0]
click at [220, 376] on span "Stocks and shares" at bounding box center [193, 375] width 90 height 13
click at [239, 230] on div at bounding box center [225, 227] width 231 height 22
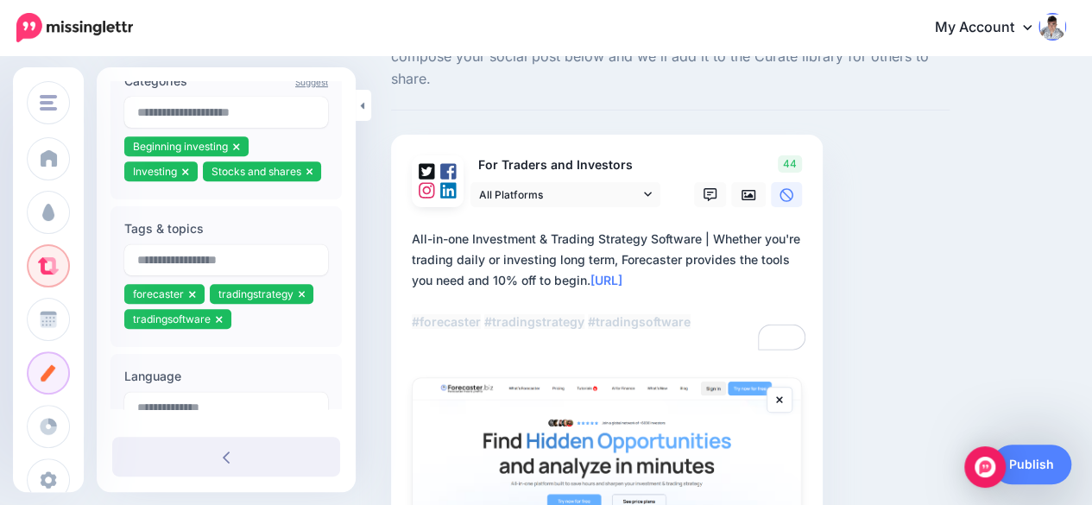
scroll to position [432, 0]
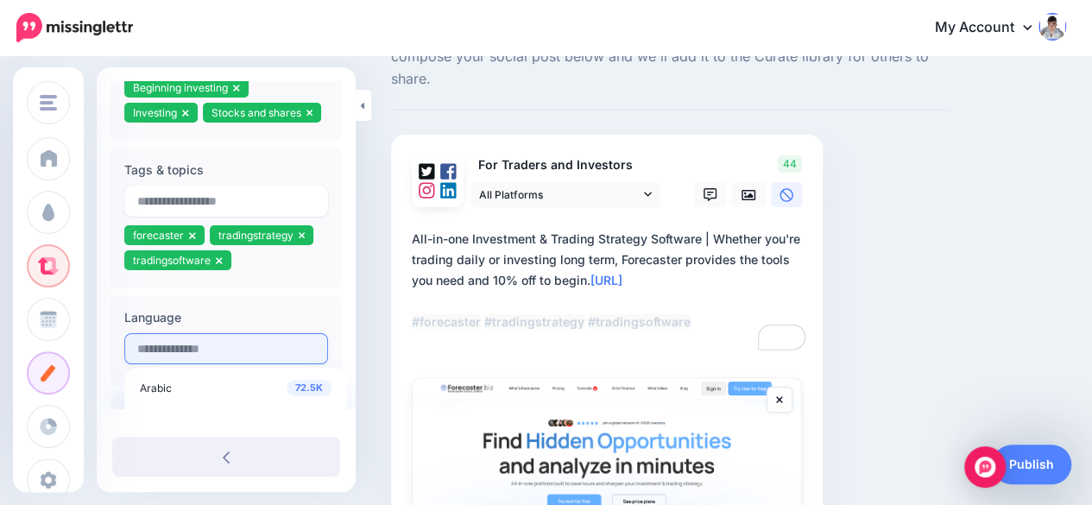
click at [205, 373] on div "Language 72.5K Arabic 58.6K Chinese 598 Danish 63.7K Dutch 20.1M English 6.66K …" at bounding box center [226, 340] width 204 height 66
click at [214, 351] on input "text" at bounding box center [226, 348] width 204 height 31
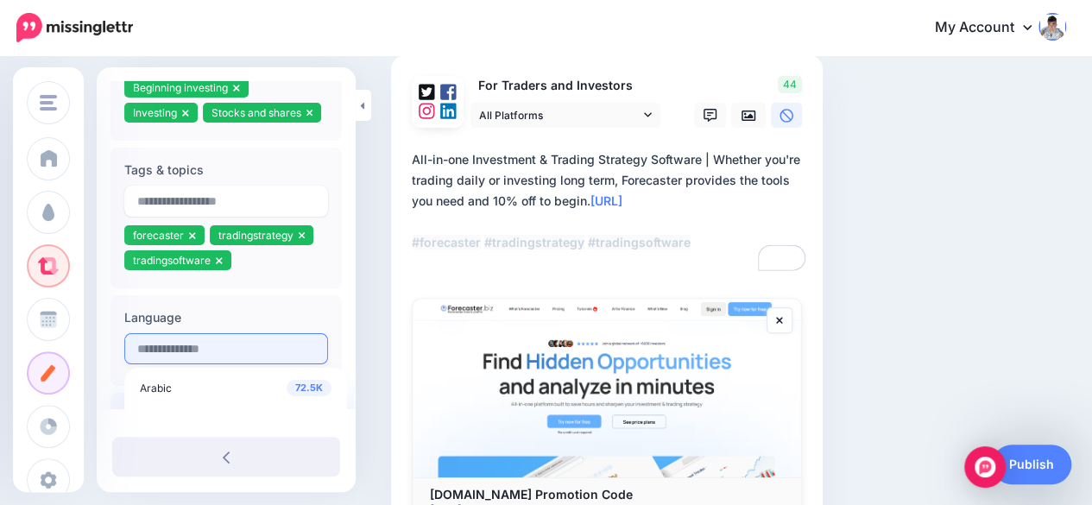
scroll to position [173, 0]
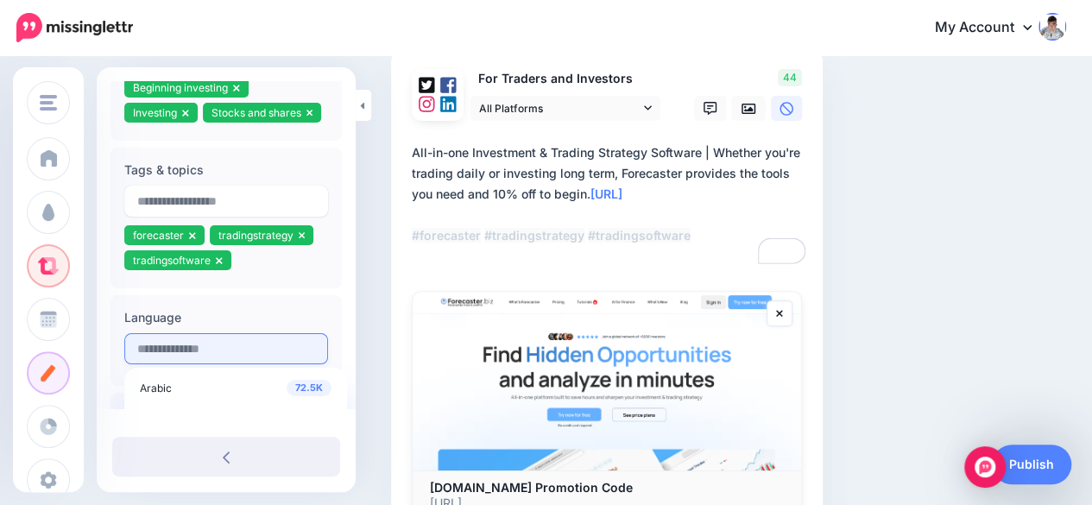
click at [223, 346] on input "text" at bounding box center [226, 348] width 204 height 31
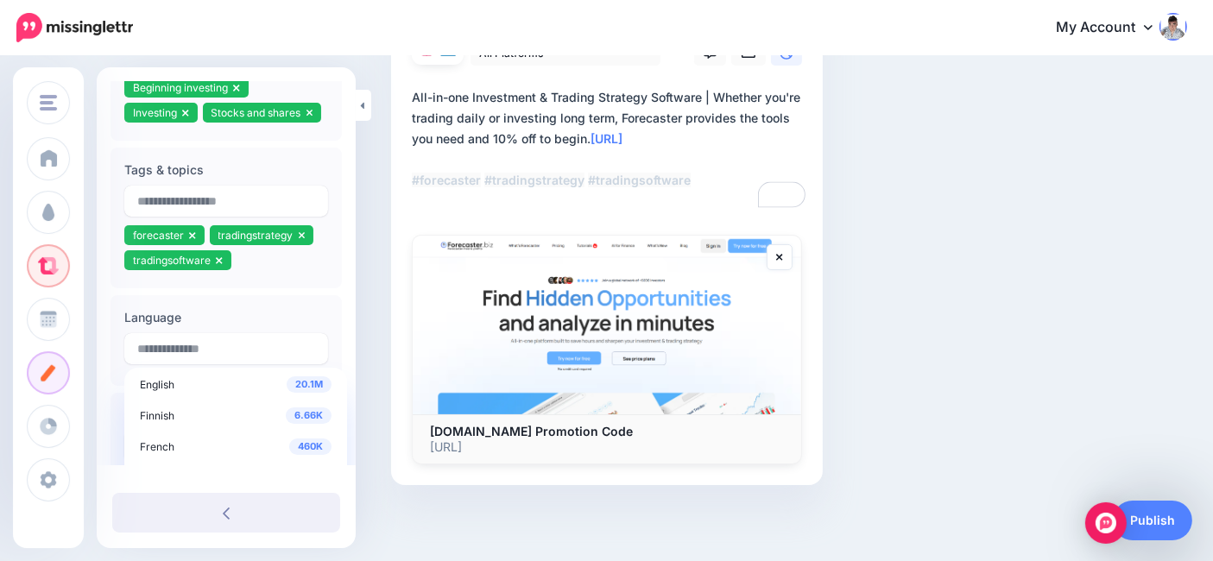
scroll to position [133, 0]
click at [178, 369] on div "20.1M English" at bounding box center [236, 379] width 192 height 21
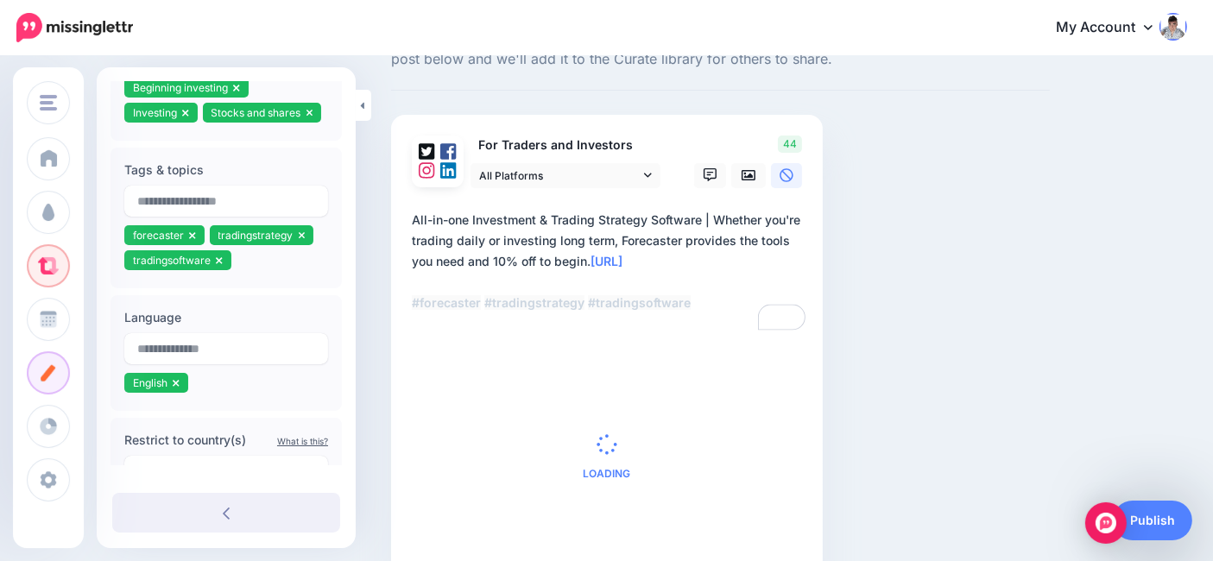
scroll to position [79, 0]
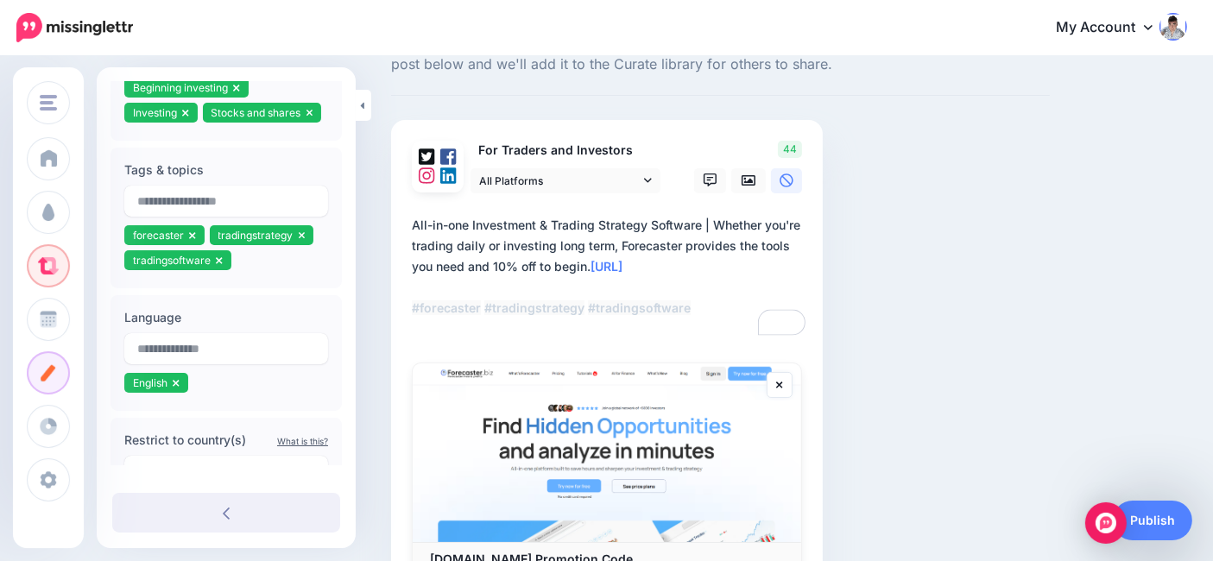
click at [670, 309] on textarea "**********" at bounding box center [610, 277] width 397 height 124
click at [715, 331] on textarea "**********" at bounding box center [610, 277] width 397 height 124
click at [1104, 504] on link "Publish" at bounding box center [1152, 521] width 79 height 40
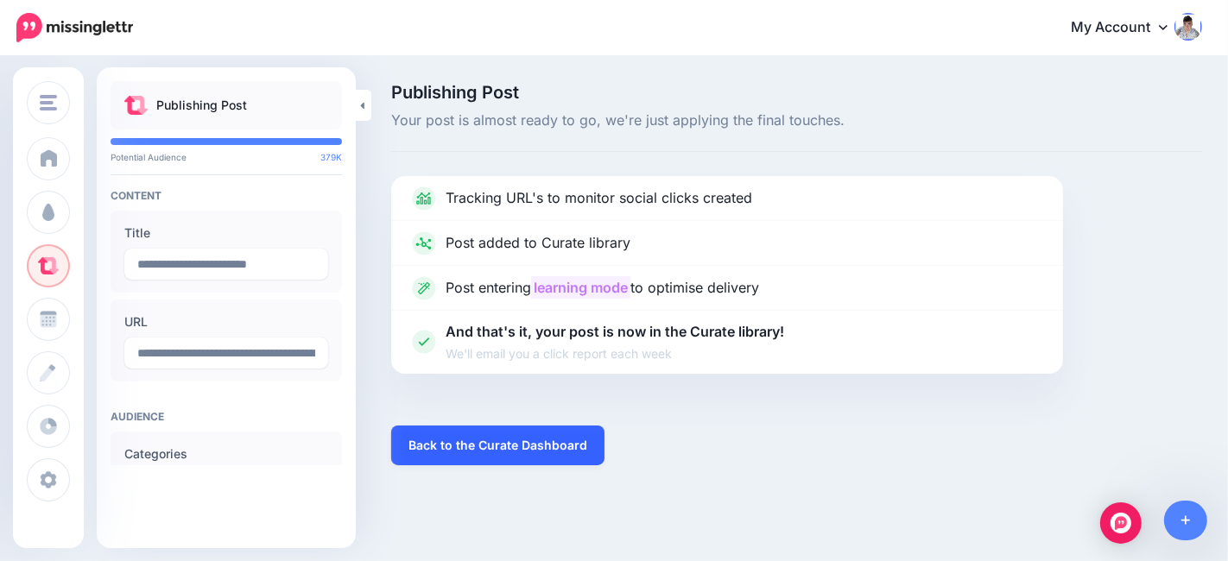
click at [481, 433] on link "Back to the Curate Dashboard" at bounding box center [497, 446] width 213 height 40
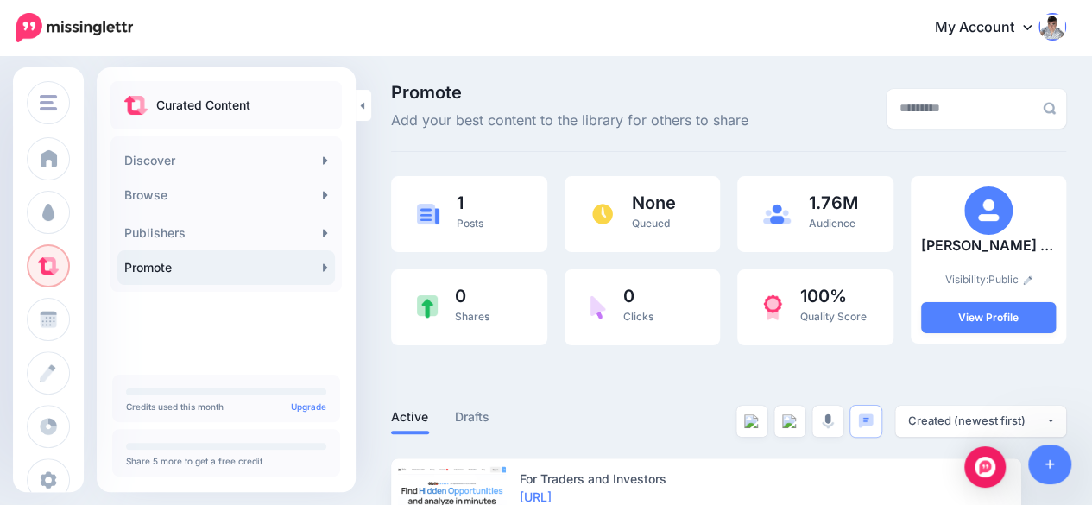
drag, startPoint x: 0, startPoint y: 0, endPoint x: 805, endPoint y: 122, distance: 813.7
click at [805, 122] on div "Promote Add your best content to the library for others to share" at bounding box center [611, 108] width 467 height 48
click at [1013, 313] on link "View Profile" at bounding box center [988, 317] width 135 height 31
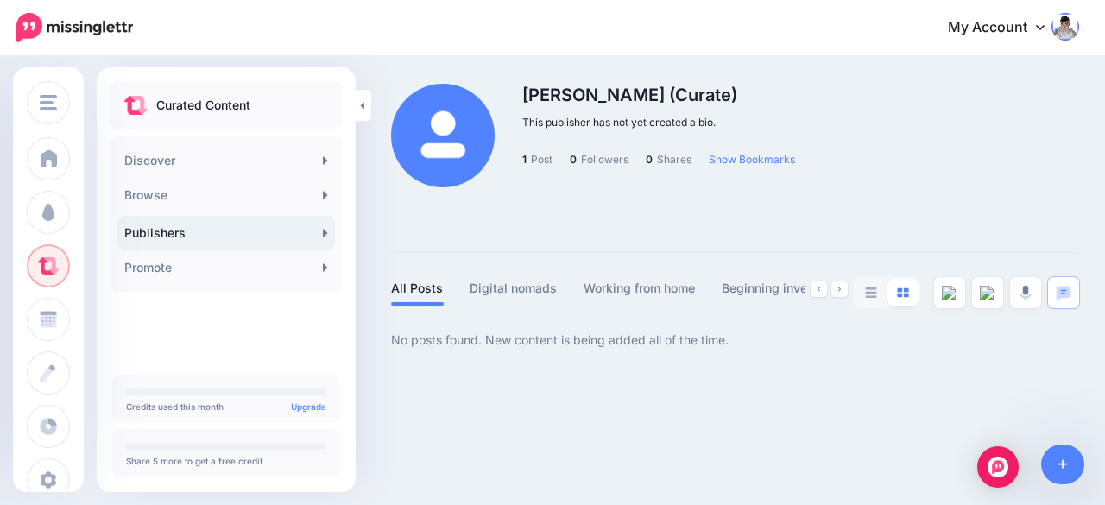
click at [477, 132] on img at bounding box center [443, 136] width 104 height 104
click at [591, 116] on p "This publisher has not yet created a bio." at bounding box center [616, 122] width 450 height 17
click at [841, 287] on link at bounding box center [839, 289] width 16 height 16
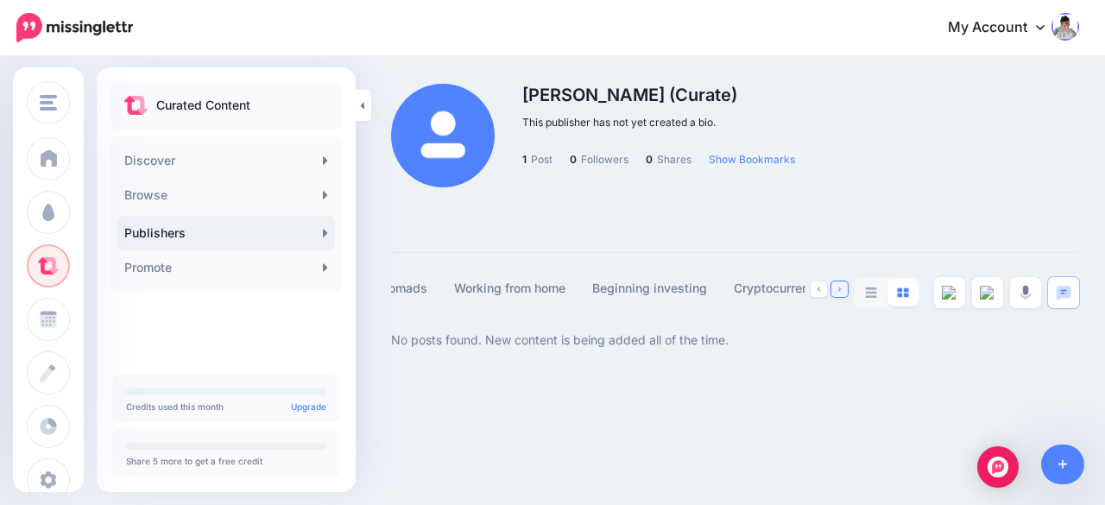
click at [841, 287] on link at bounding box center [839, 289] width 16 height 16
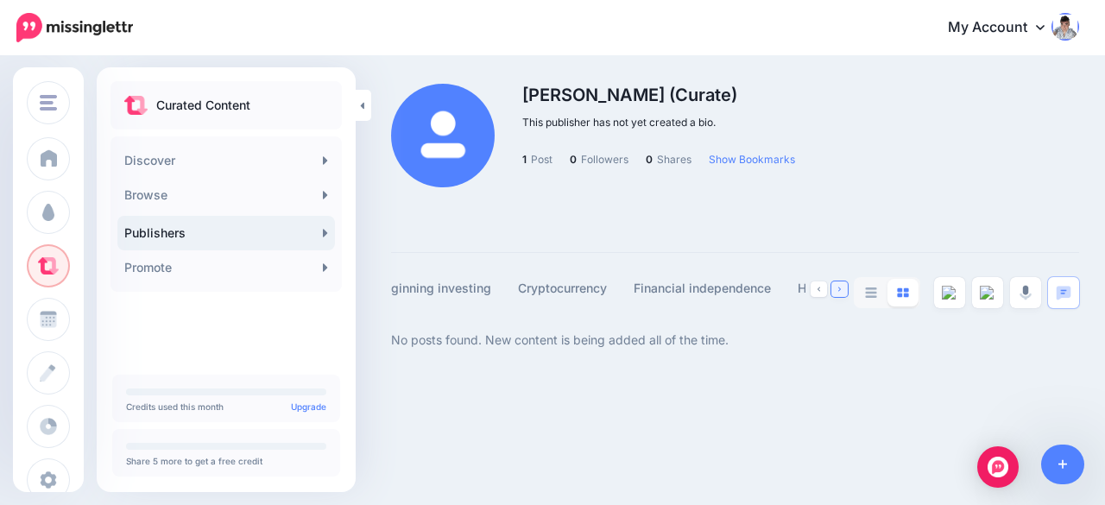
click at [841, 287] on link at bounding box center [839, 289] width 16 height 16
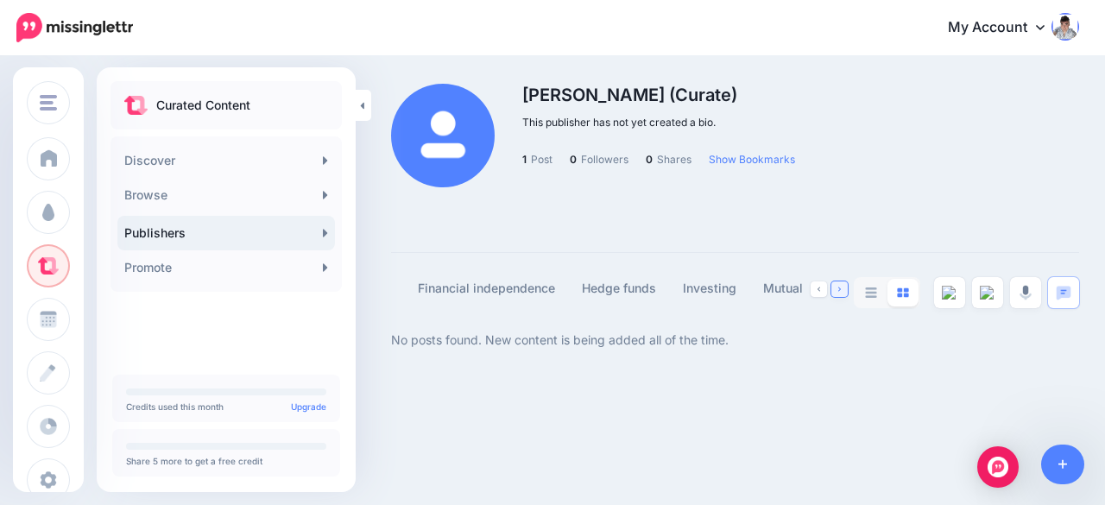
click at [841, 287] on link at bounding box center [839, 289] width 16 height 16
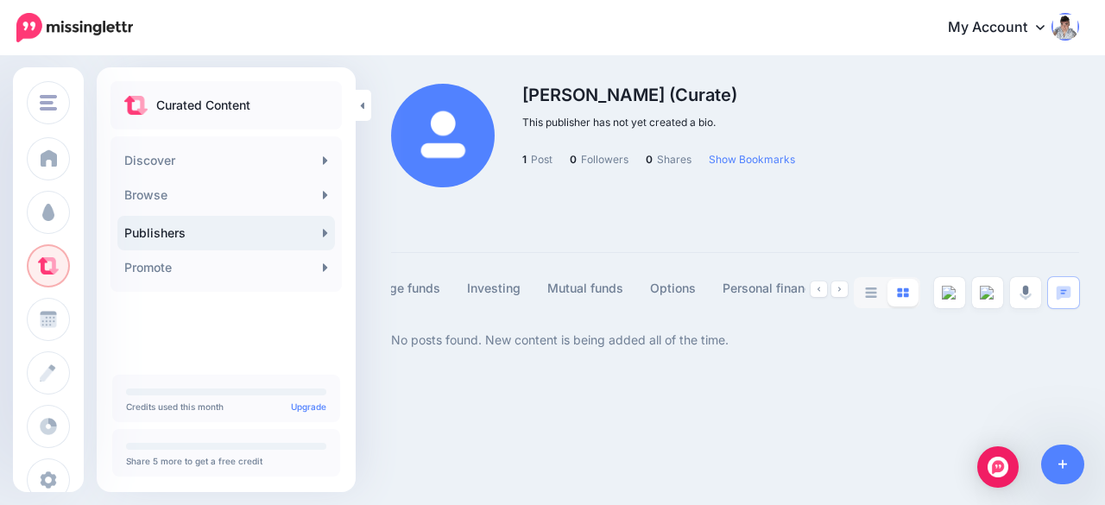
click at [1035, 28] on link "My Account" at bounding box center [1005, 28] width 148 height 42
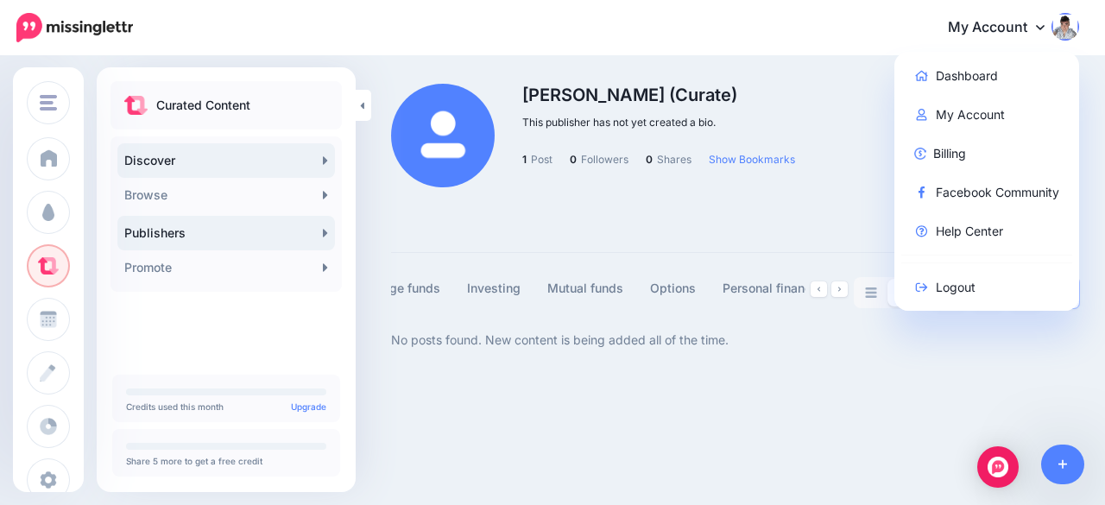
click at [160, 165] on link "Discover" at bounding box center [226, 160] width 218 height 35
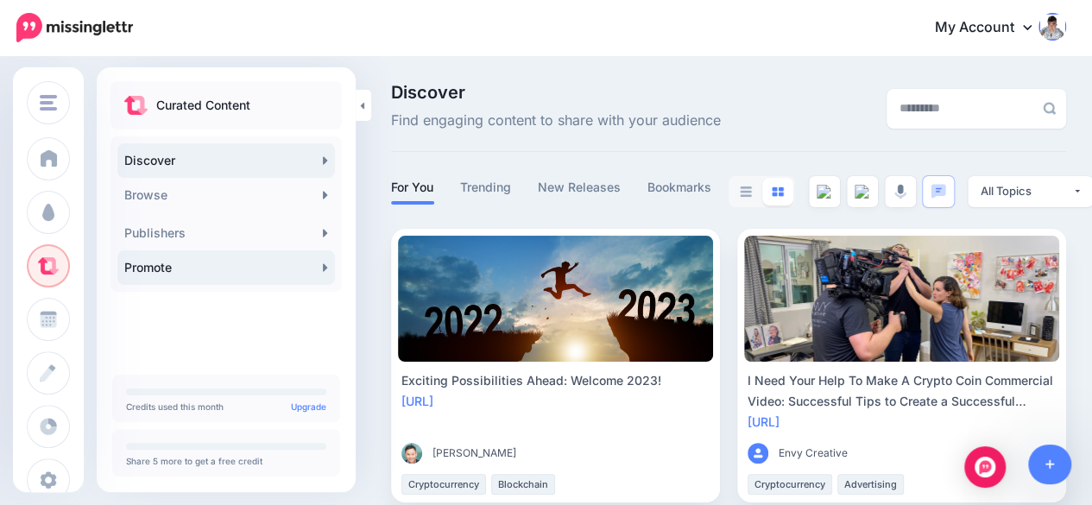
click at [199, 262] on link "Promote" at bounding box center [226, 267] width 218 height 35
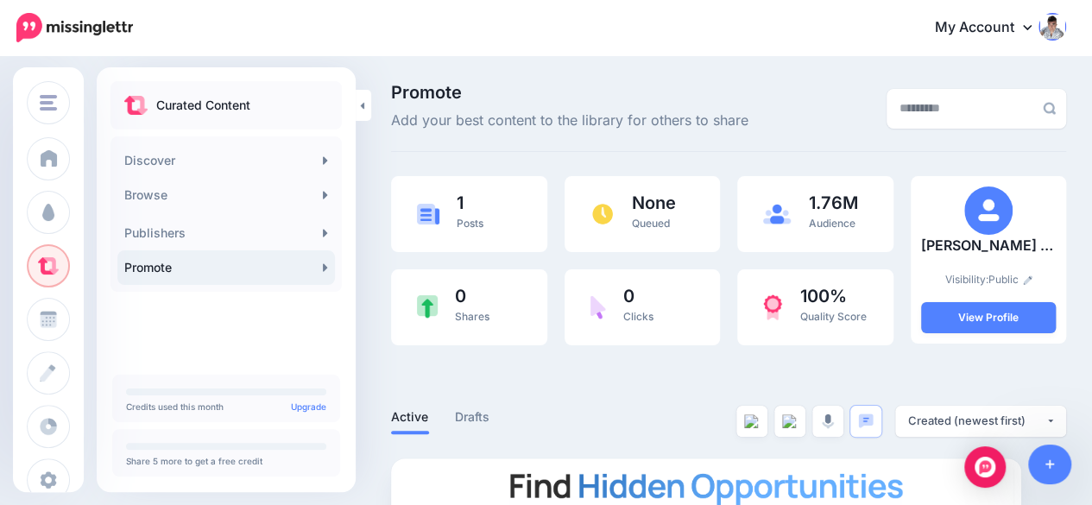
click at [1032, 281] on img at bounding box center [1027, 279] width 9 height 9
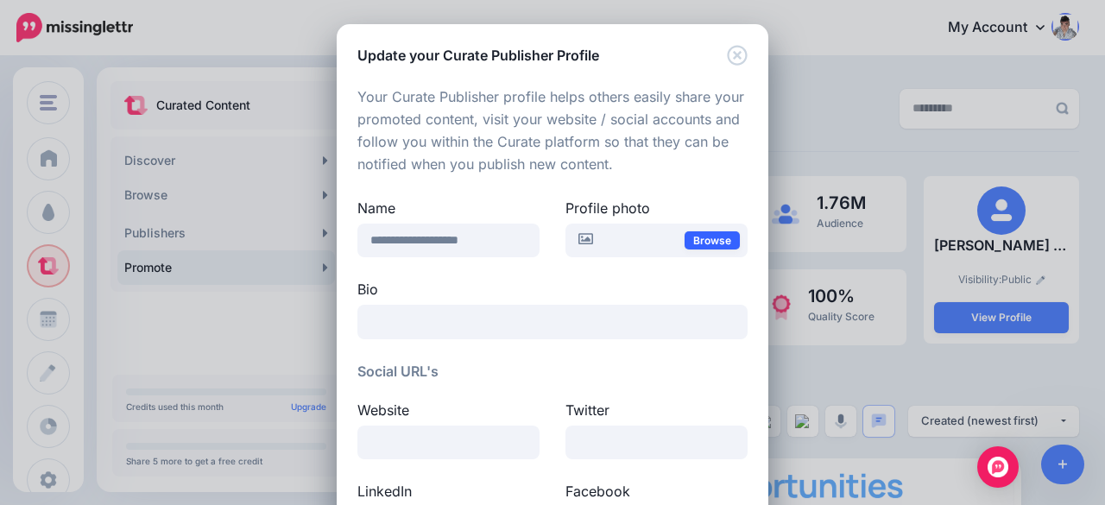
click at [703, 238] on link "Browse" at bounding box center [712, 240] width 55 height 18
click at [707, 239] on link "Browse" at bounding box center [712, 240] width 55 height 18
click at [445, 247] on input "**********" at bounding box center [448, 241] width 182 height 34
drag, startPoint x: 502, startPoint y: 236, endPoint x: 443, endPoint y: 240, distance: 59.7
click at [443, 240] on input "**********" at bounding box center [448, 241] width 182 height 34
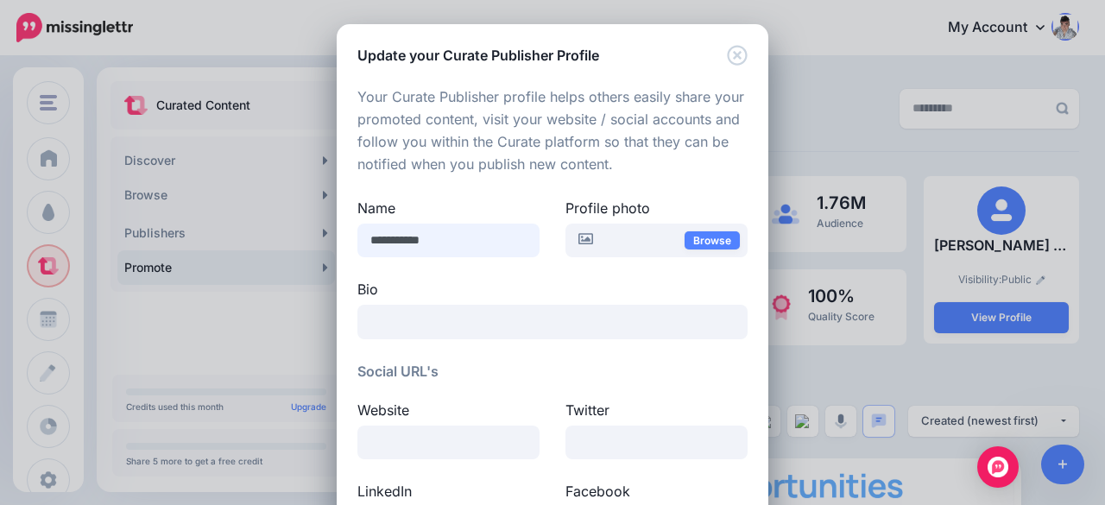
type input "**********"
click at [414, 313] on textarea at bounding box center [552, 322] width 390 height 35
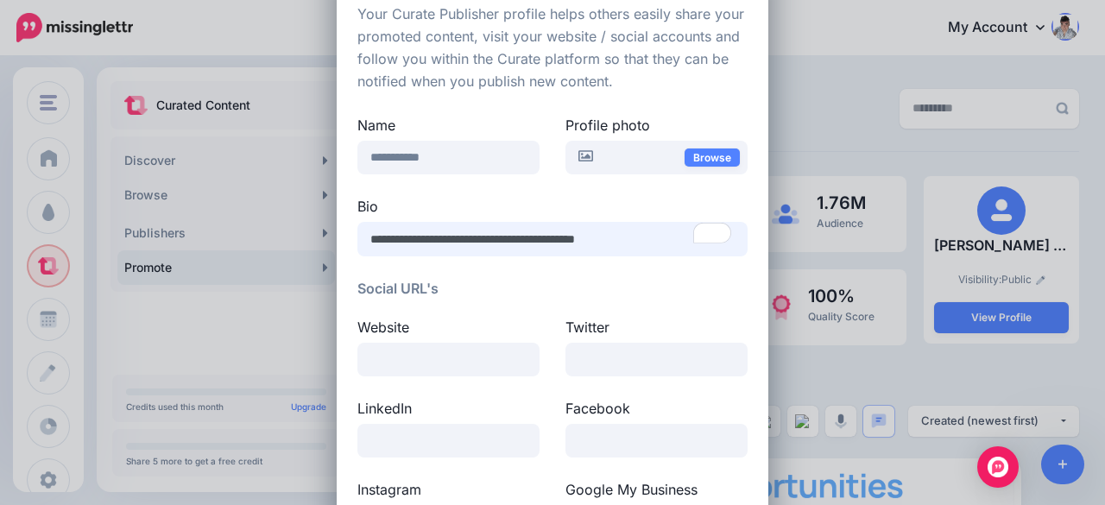
scroll to position [86, 0]
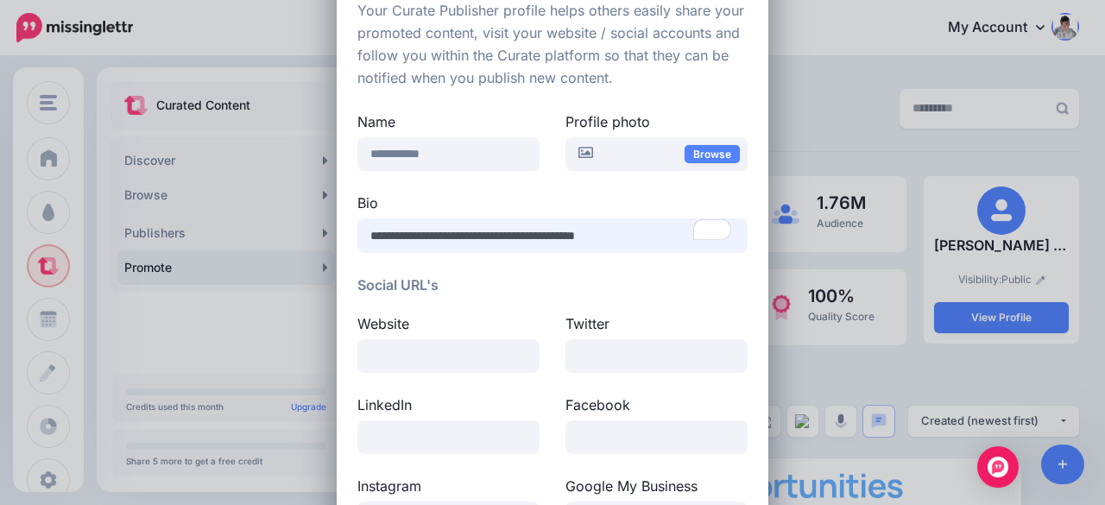
type textarea "**********"
click at [458, 364] on input at bounding box center [448, 356] width 182 height 34
click at [374, 348] on input at bounding box center [448, 356] width 182 height 34
paste input "**********"
type input "**********"
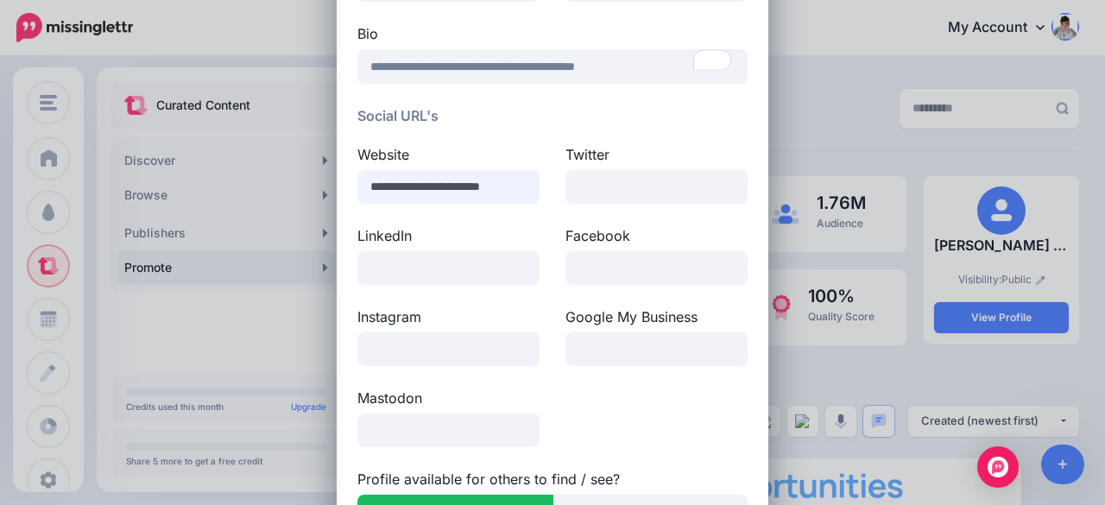
scroll to position [259, 0]
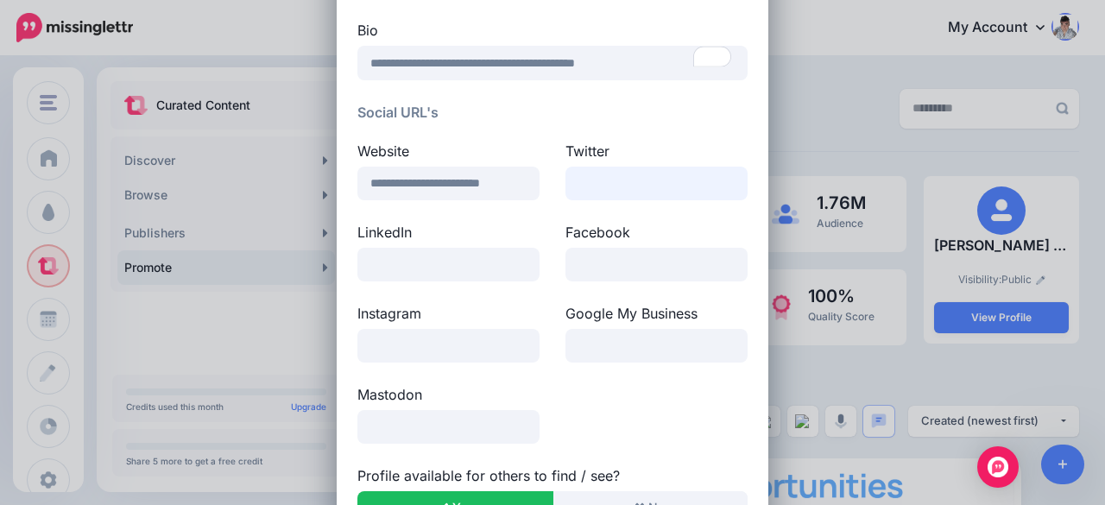
click at [580, 180] on input at bounding box center [656, 184] width 182 height 34
paste input "**********"
type input "**********"
click at [385, 251] on input at bounding box center [448, 265] width 182 height 34
paste input "**********"
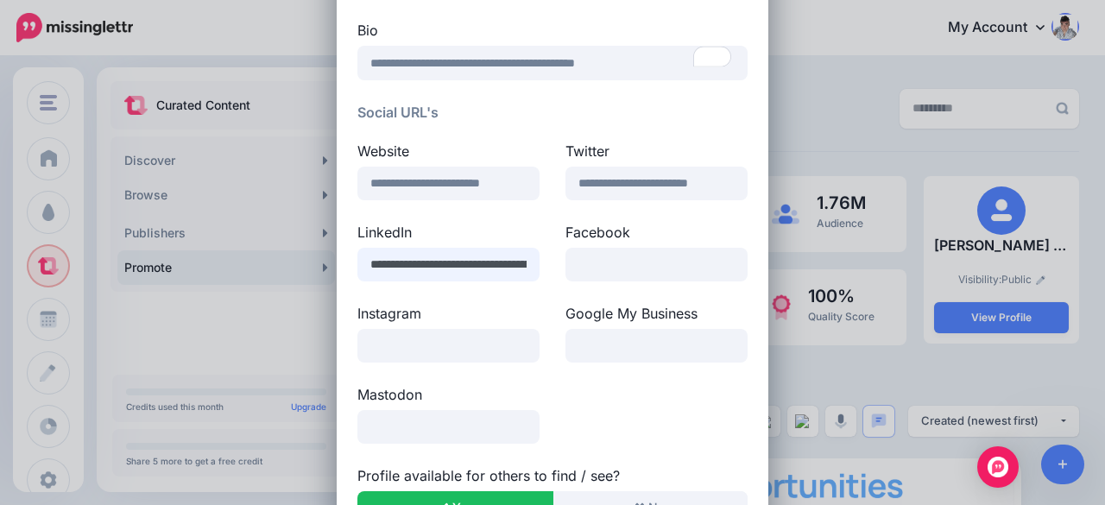
scroll to position [0, 85]
type input "**********"
click at [685, 403] on div "Mastodon" at bounding box center [552, 424] width 416 height 81
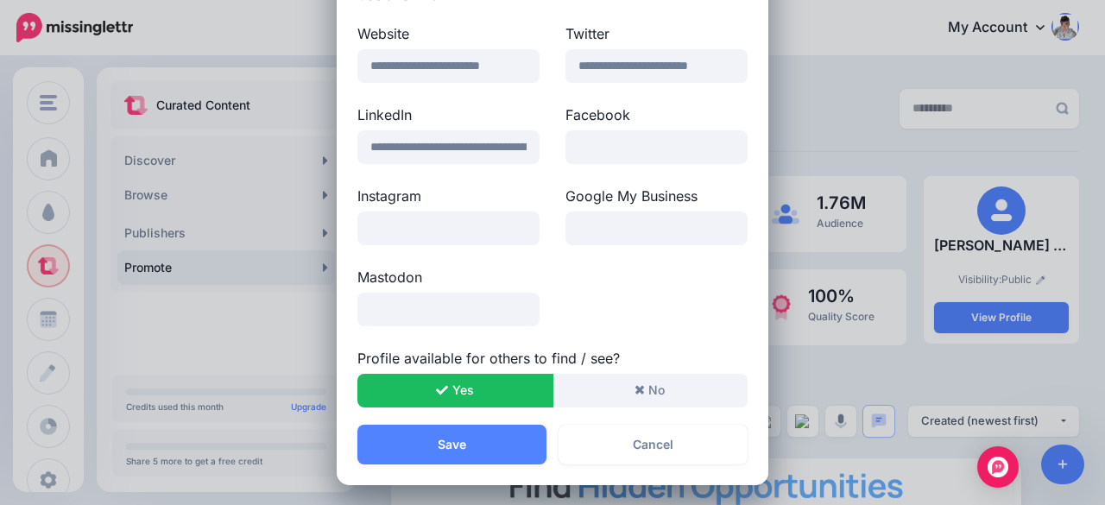
scroll to position [380, 0]
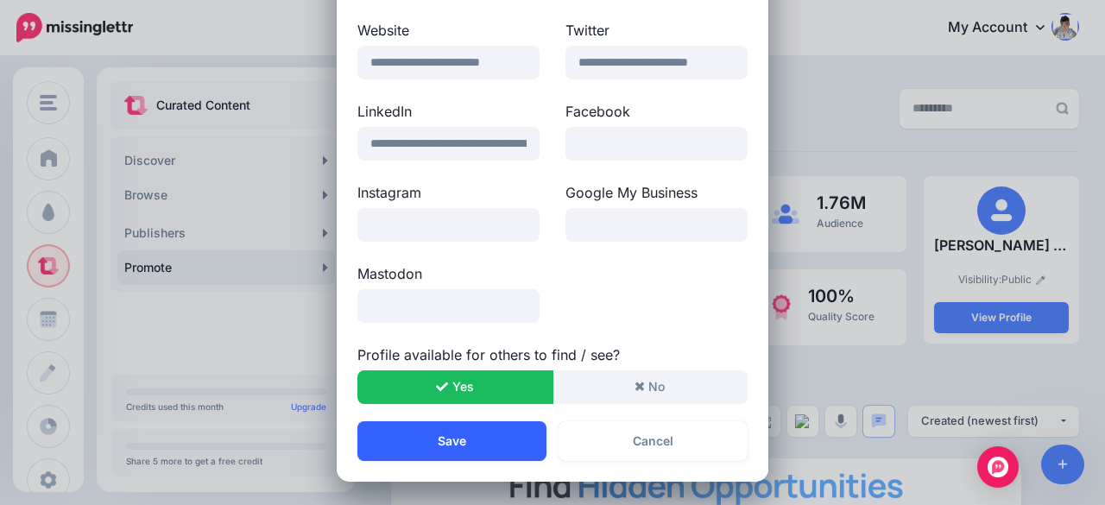
click at [418, 440] on button "Save" at bounding box center [451, 441] width 189 height 40
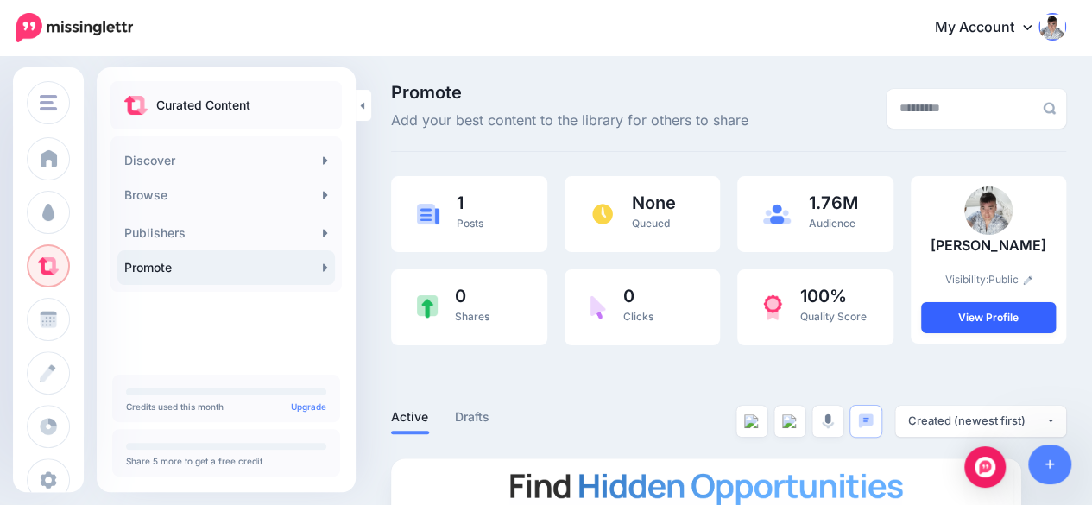
click at [1020, 309] on link "View Profile" at bounding box center [988, 317] width 135 height 31
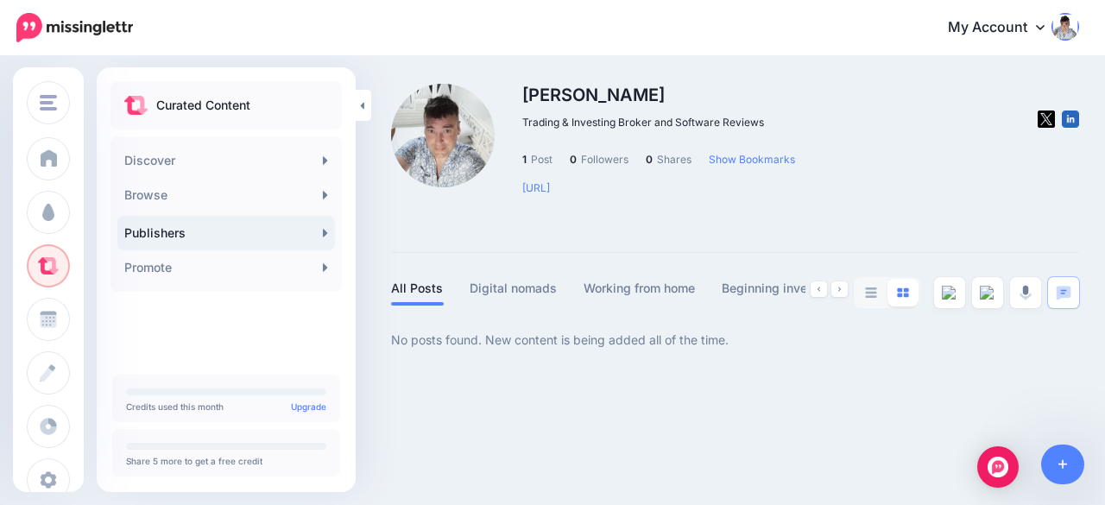
click at [434, 137] on img at bounding box center [443, 136] width 104 height 104
click at [190, 268] on link "Promote" at bounding box center [226, 267] width 218 height 35
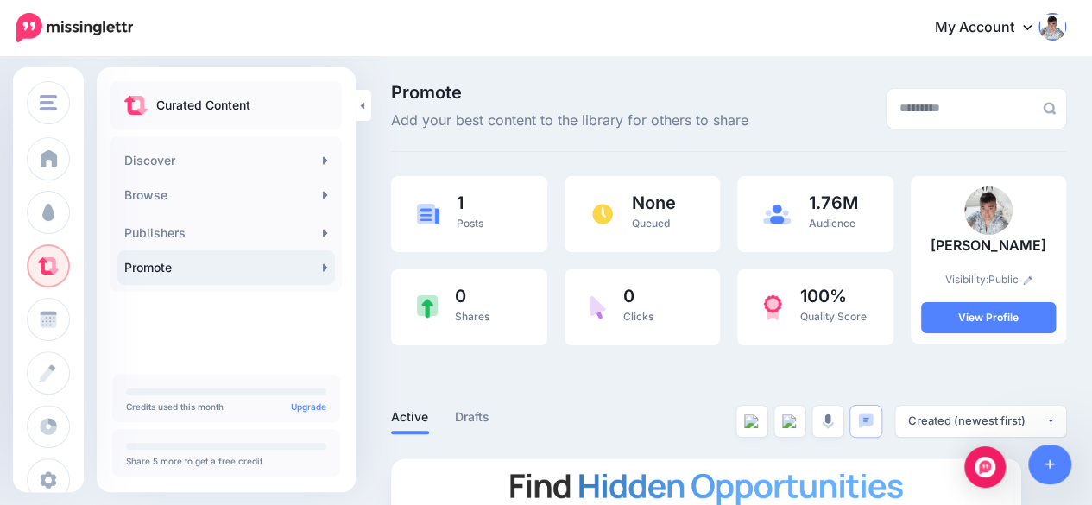
click at [1032, 25] on icon at bounding box center [1027, 27] width 9 height 14
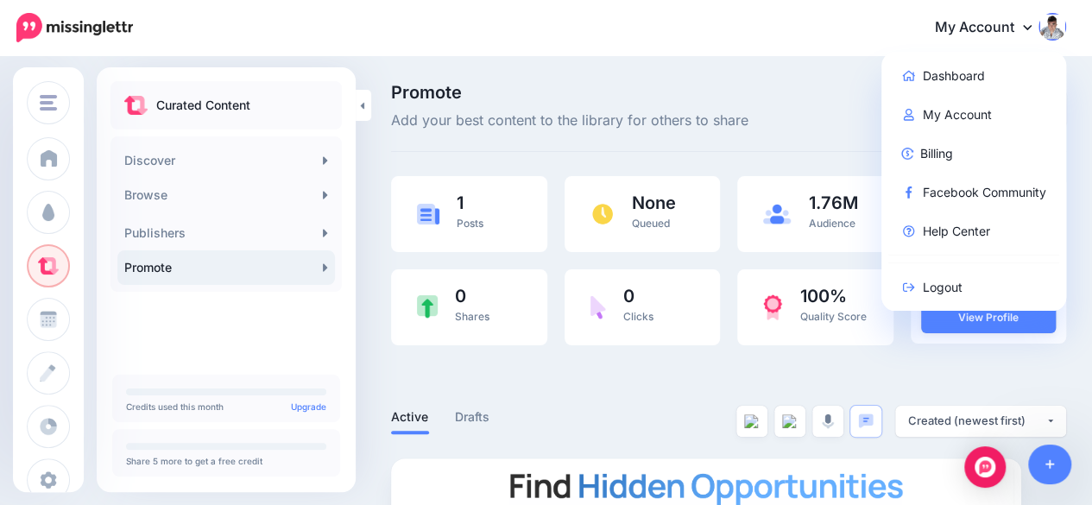
click at [782, 101] on div "Promote Add your best content to the library for others to share" at bounding box center [611, 108] width 467 height 48
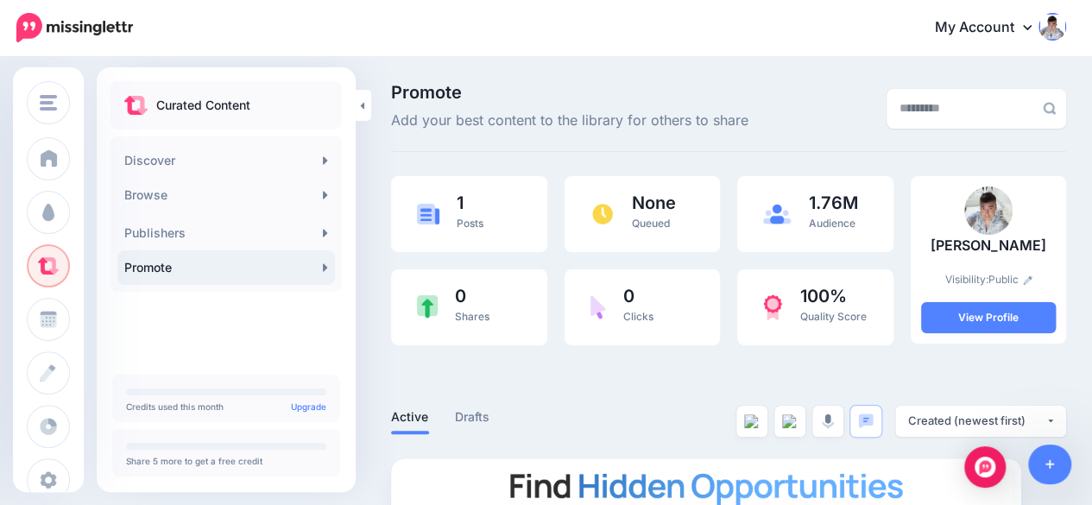
click at [1032, 277] on img at bounding box center [1027, 279] width 9 height 9
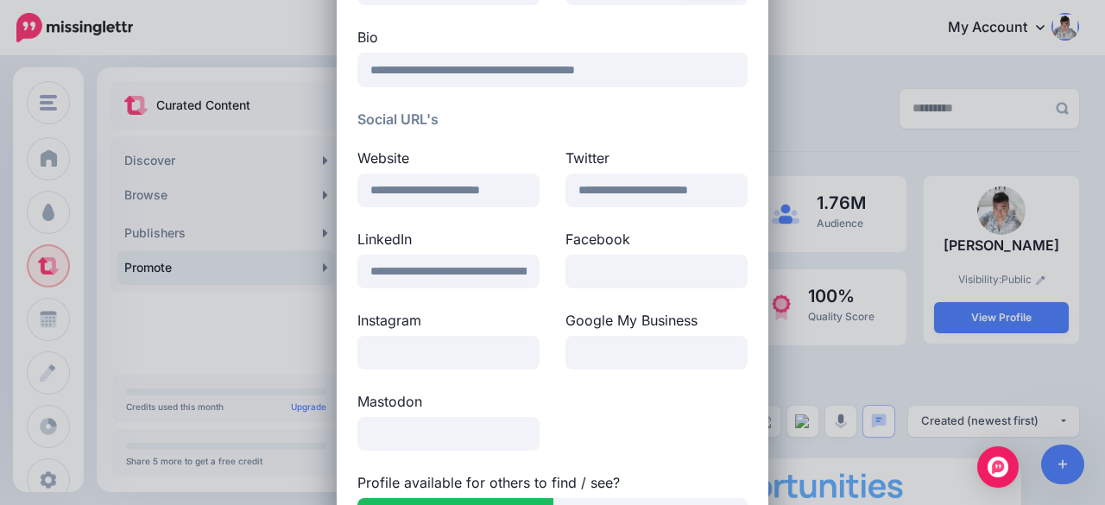
scroll to position [259, 0]
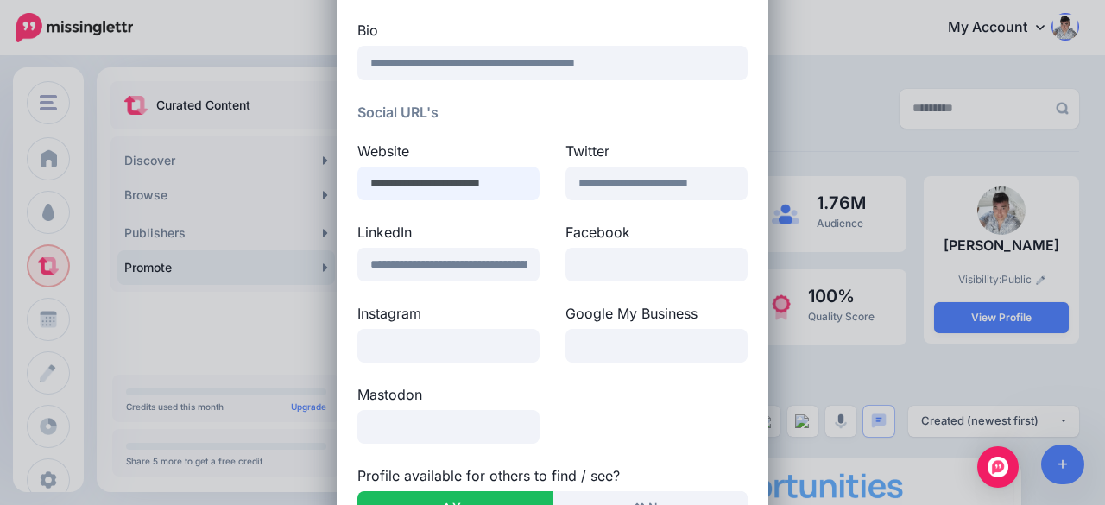
click at [520, 172] on input "**********" at bounding box center [448, 184] width 182 height 34
type input "**********"
click at [644, 393] on div "Mastodon" at bounding box center [552, 424] width 416 height 81
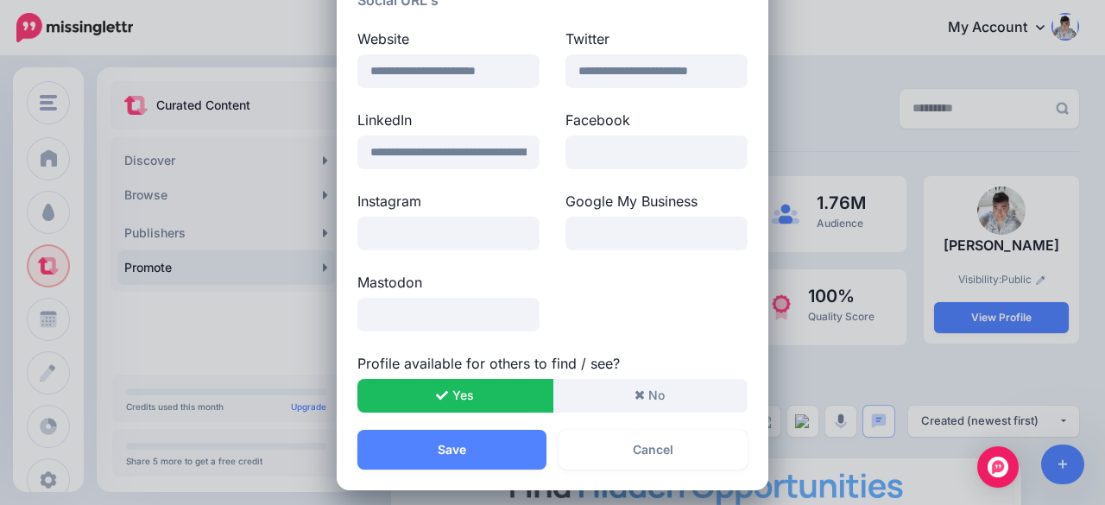
scroll to position [380, 0]
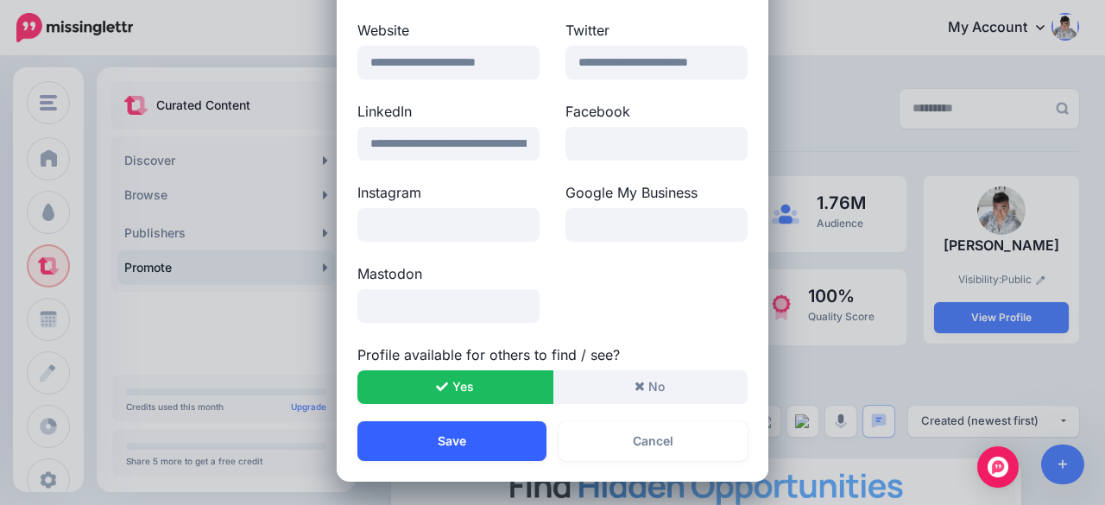
click at [468, 442] on button "Save" at bounding box center [451, 441] width 189 height 40
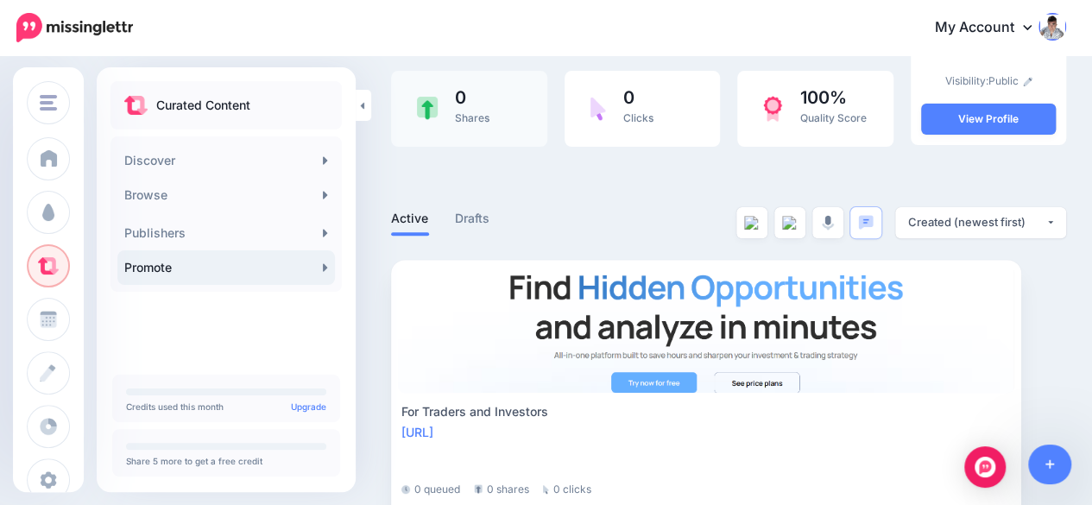
scroll to position [252, 0]
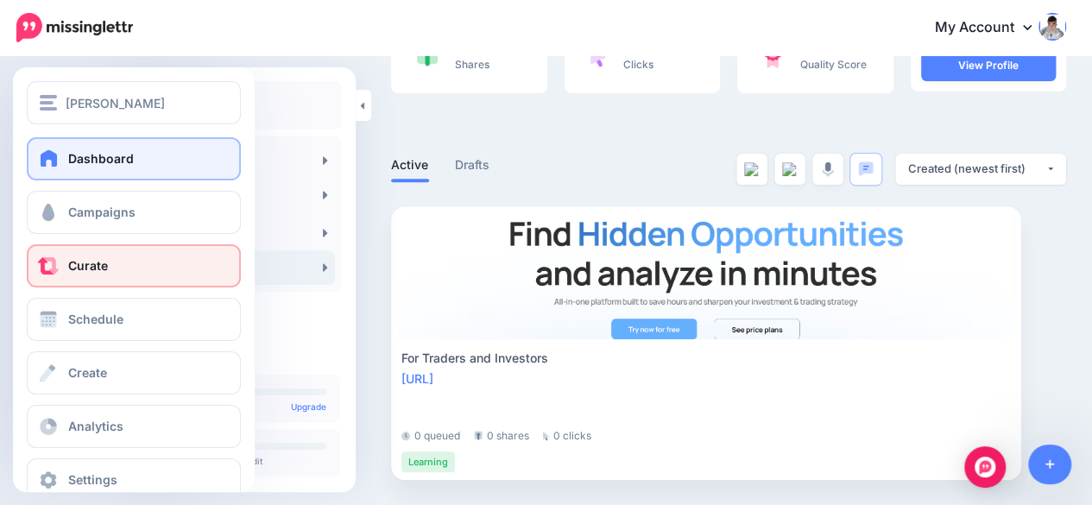
click at [54, 148] on link "Dashboard" at bounding box center [134, 158] width 214 height 43
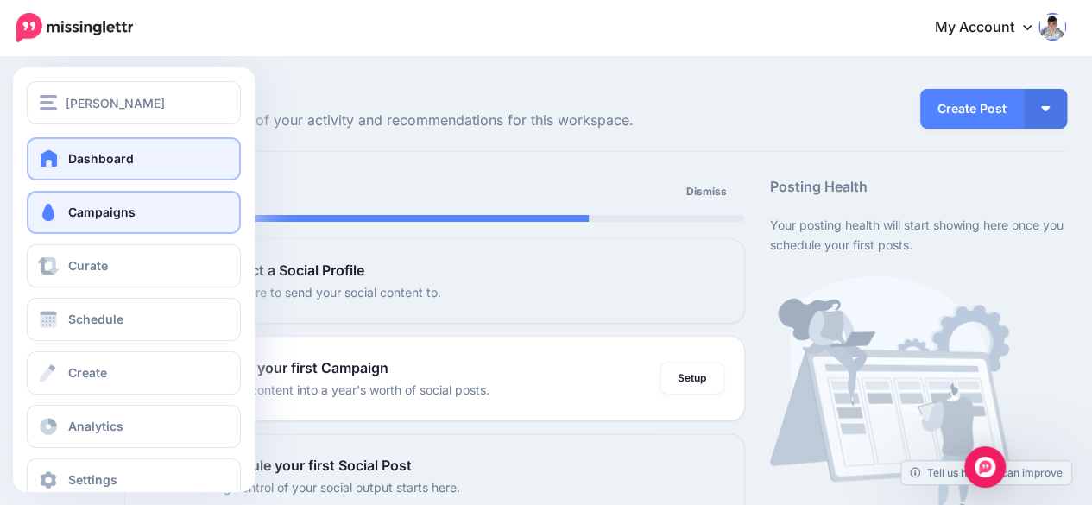
click at [102, 209] on span "Campaigns" at bounding box center [101, 212] width 67 height 15
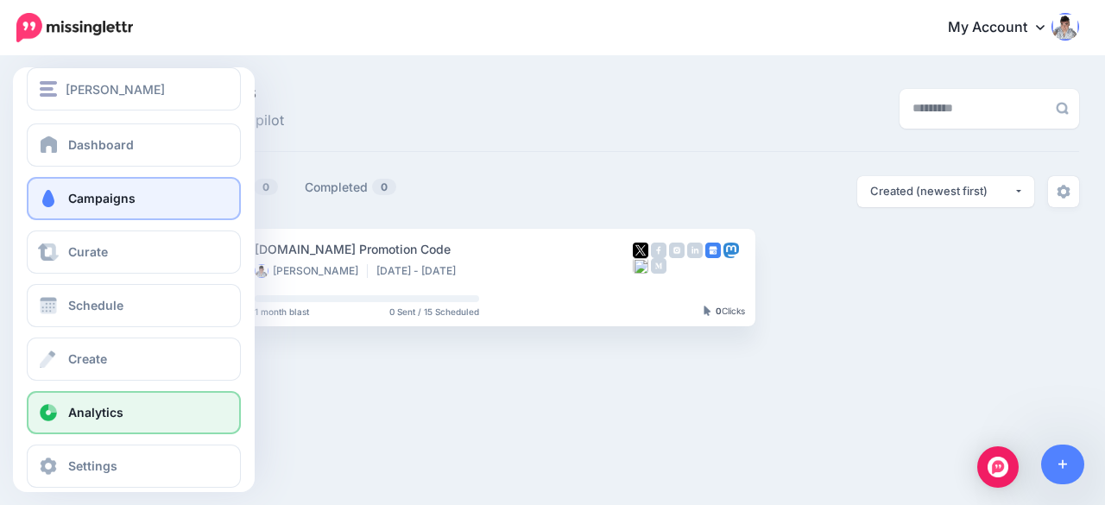
scroll to position [33, 0]
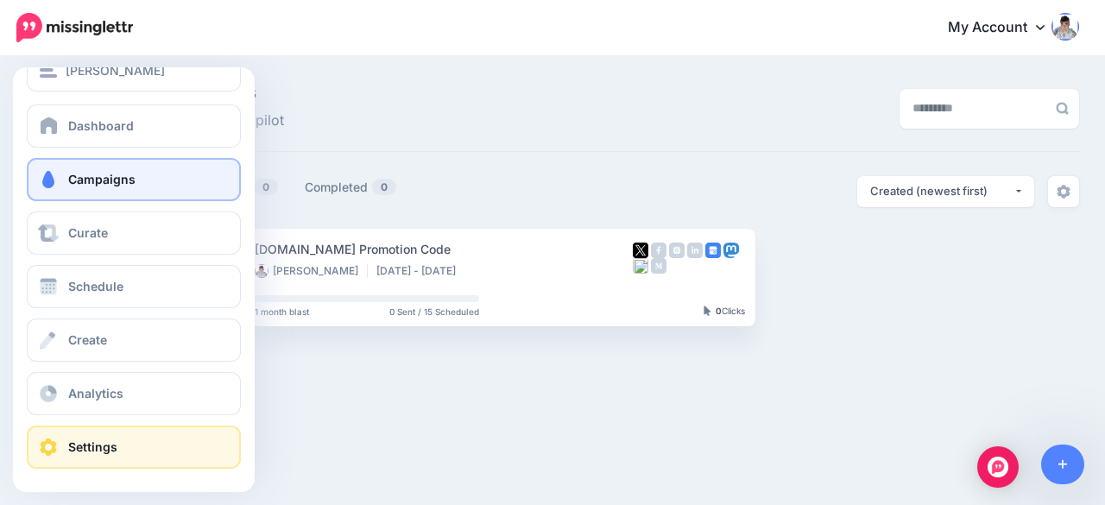
click at [90, 441] on span "Settings" at bounding box center [92, 446] width 49 height 15
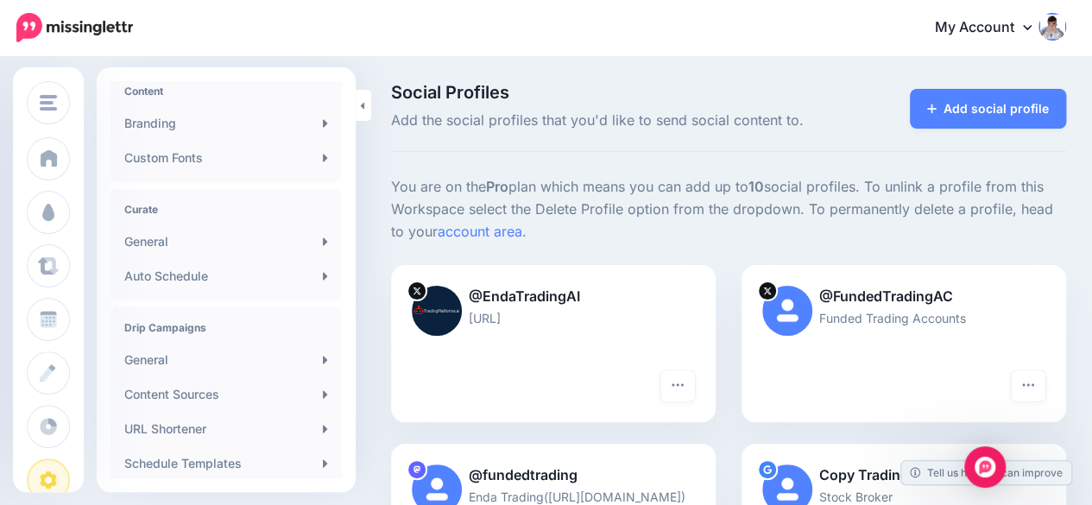
scroll to position [270, 0]
click at [238, 357] on link "General" at bounding box center [226, 357] width 218 height 35
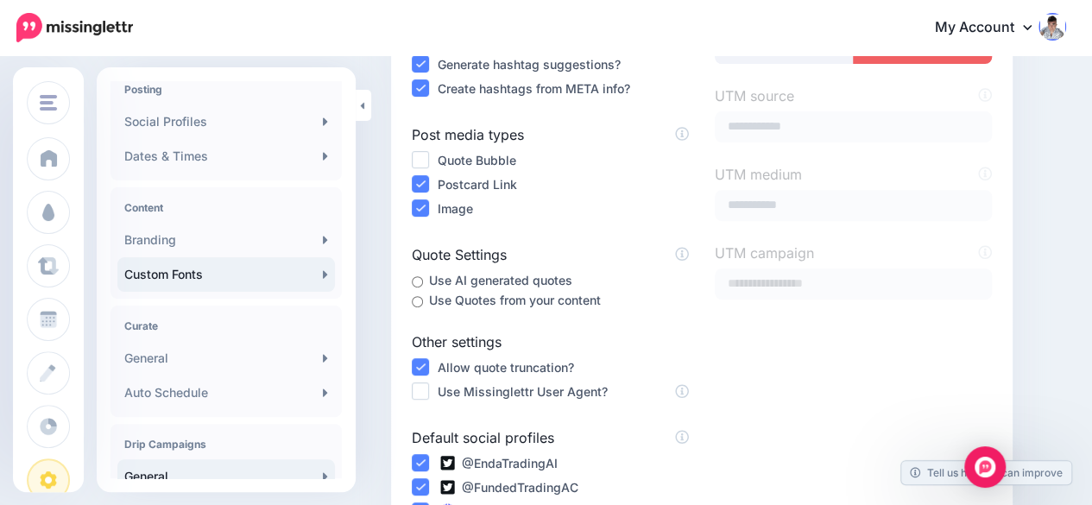
scroll to position [173, 0]
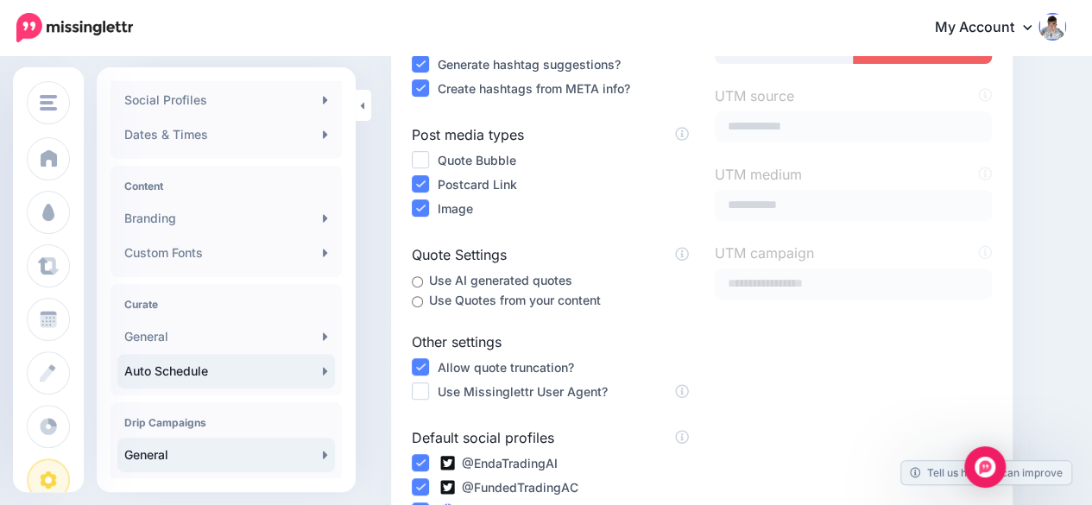
click at [269, 376] on link "Auto Schedule" at bounding box center [226, 371] width 218 height 35
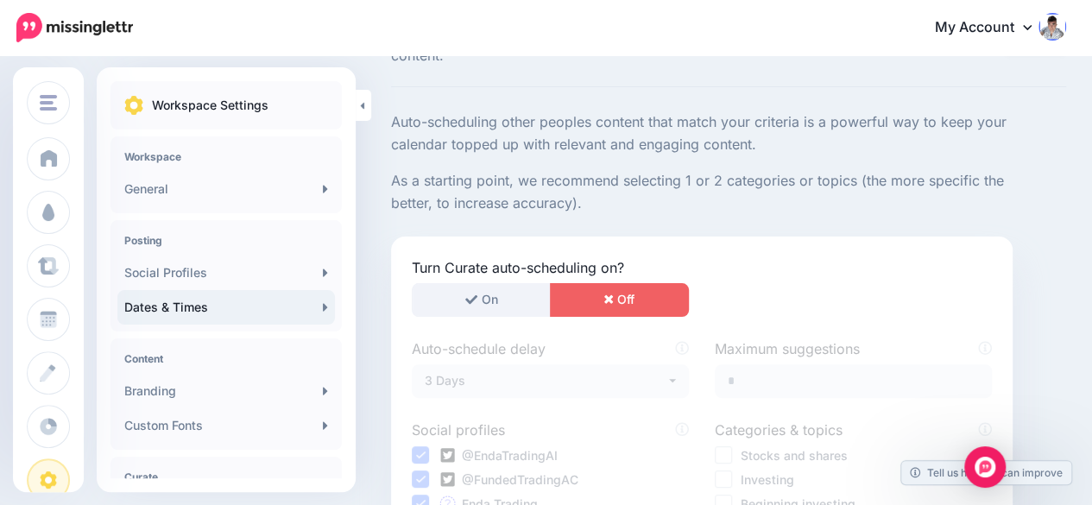
click at [275, 299] on link "Dates & Times" at bounding box center [226, 307] width 218 height 35
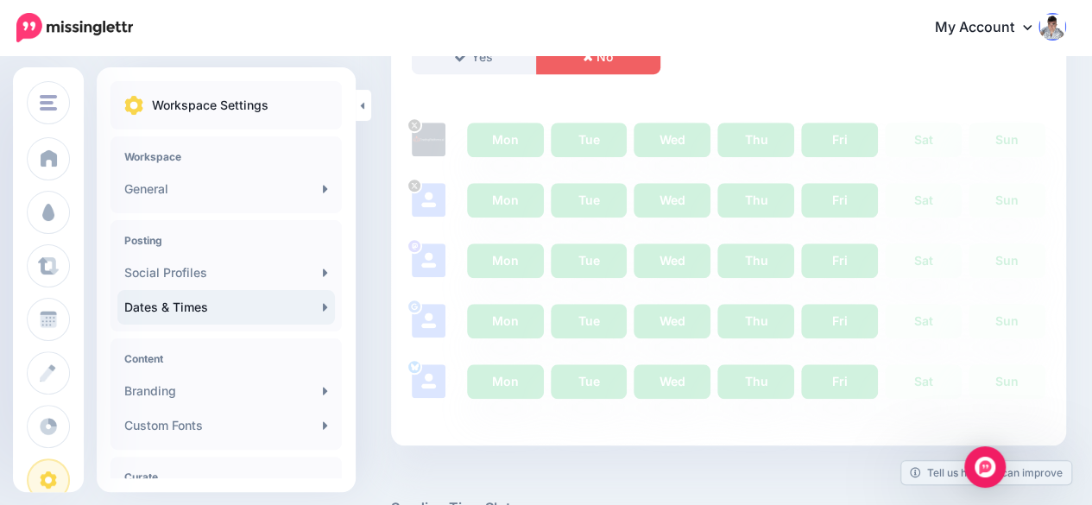
scroll to position [237, 0]
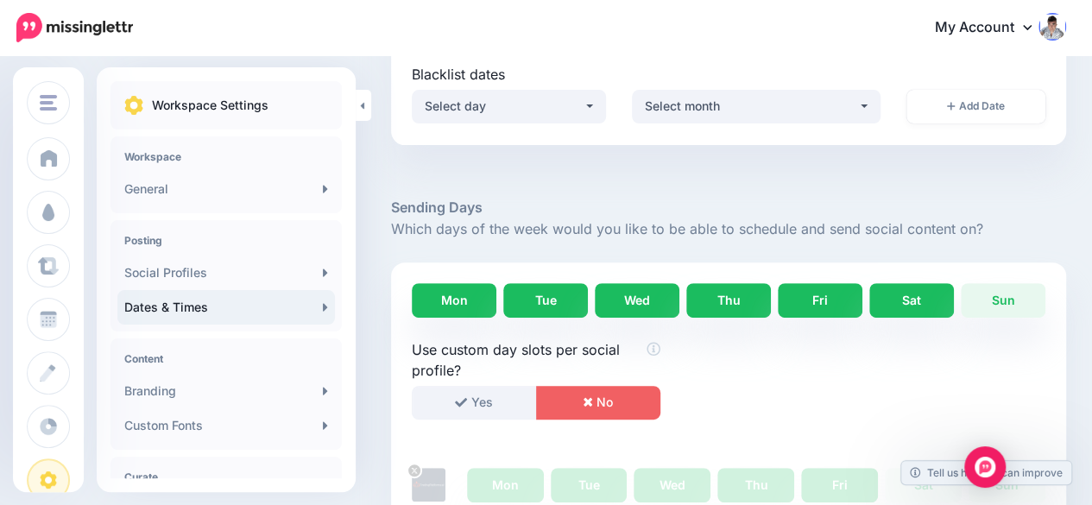
click at [918, 304] on link "Sat" at bounding box center [911, 300] width 85 height 35
click at [1024, 299] on link "Sun" at bounding box center [1003, 300] width 85 height 35
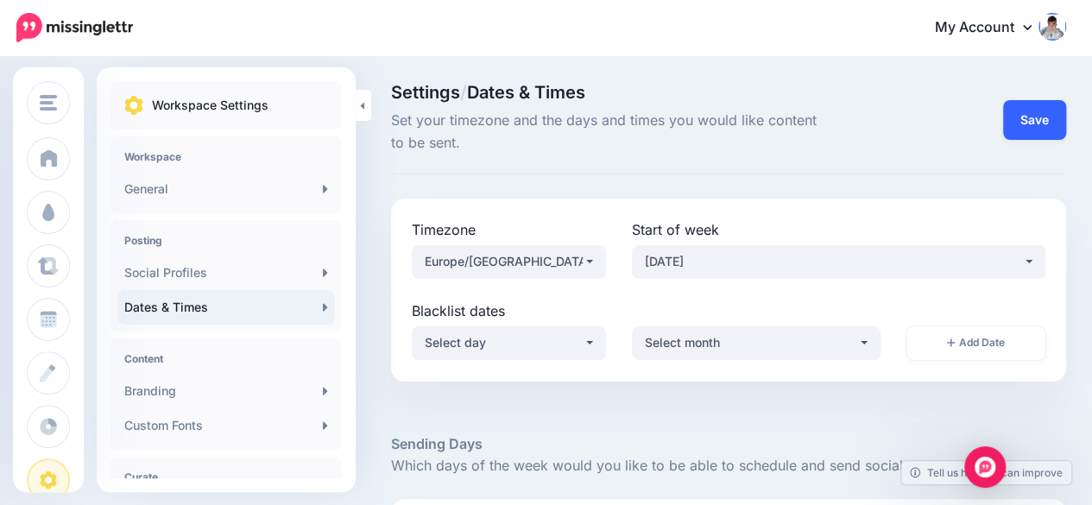
click at [1038, 107] on button "Save" at bounding box center [1034, 120] width 63 height 40
click at [1045, 123] on button "Done!" at bounding box center [1021, 120] width 89 height 40
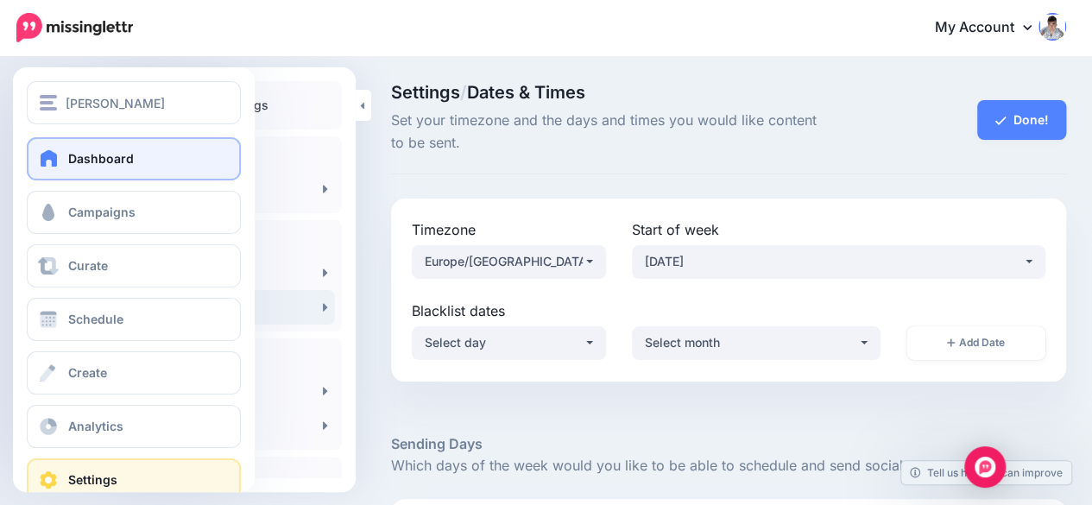
click at [56, 156] on span at bounding box center [49, 157] width 22 height 17
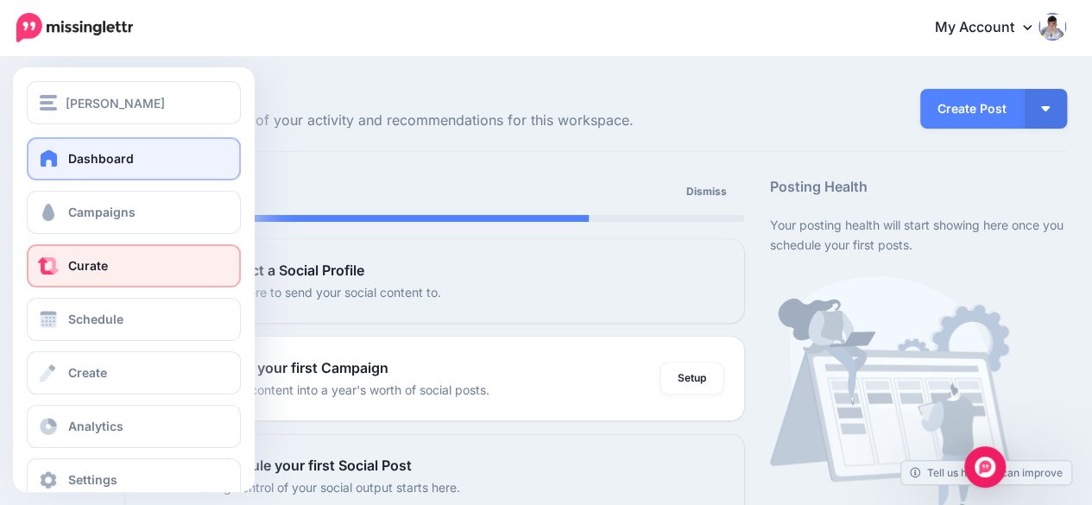
click at [123, 263] on link "Curate" at bounding box center [134, 265] width 214 height 43
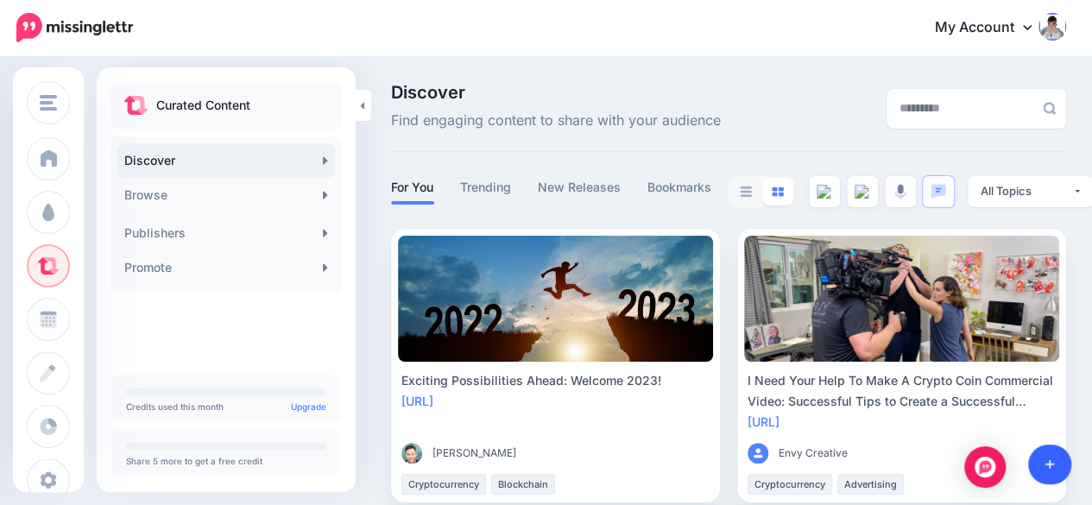
click at [1053, 458] on icon at bounding box center [1049, 464] width 9 height 12
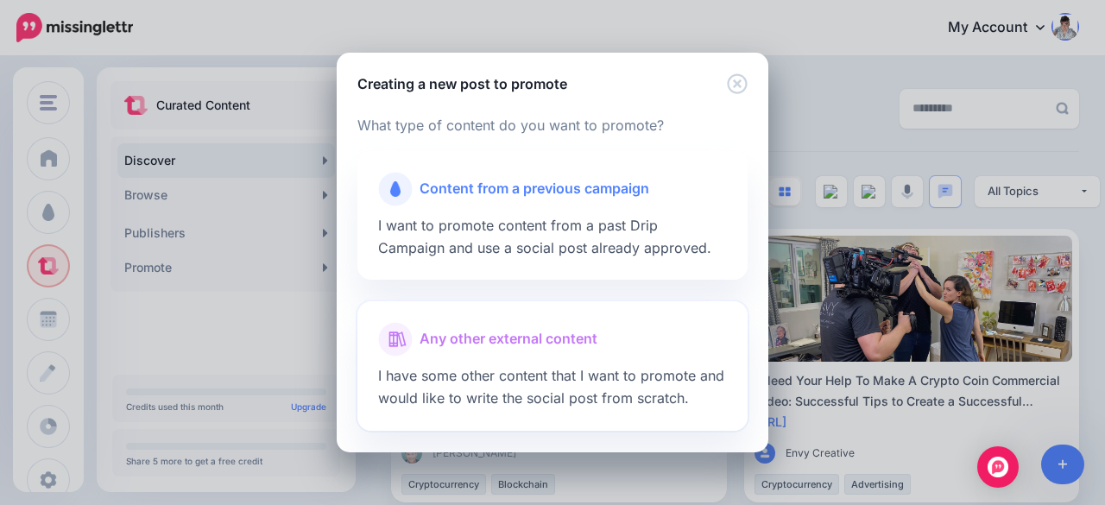
click at [570, 338] on span "Any other external content" at bounding box center [509, 339] width 178 height 22
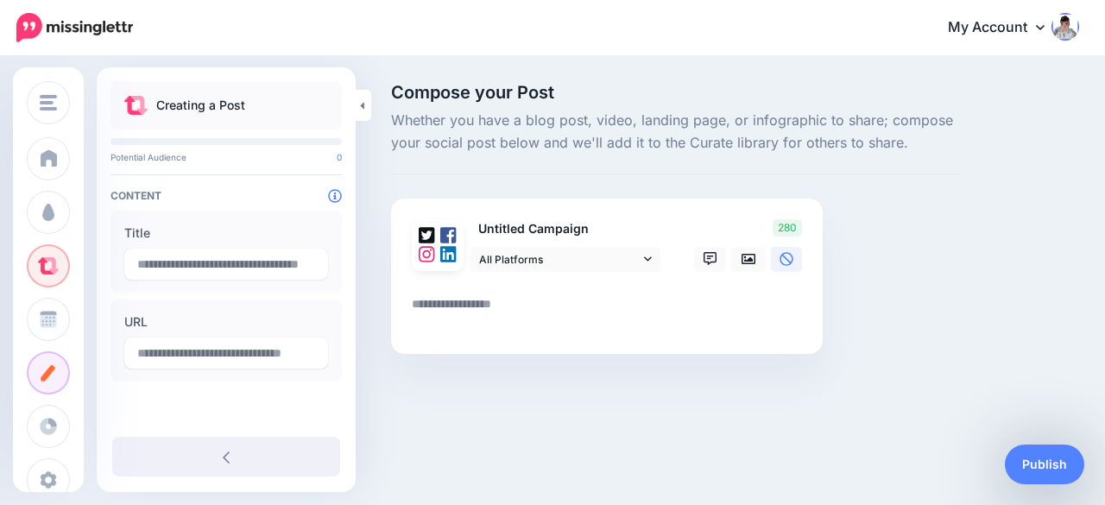
click at [470, 303] on textarea at bounding box center [610, 311] width 397 height 34
paste textarea "**********"
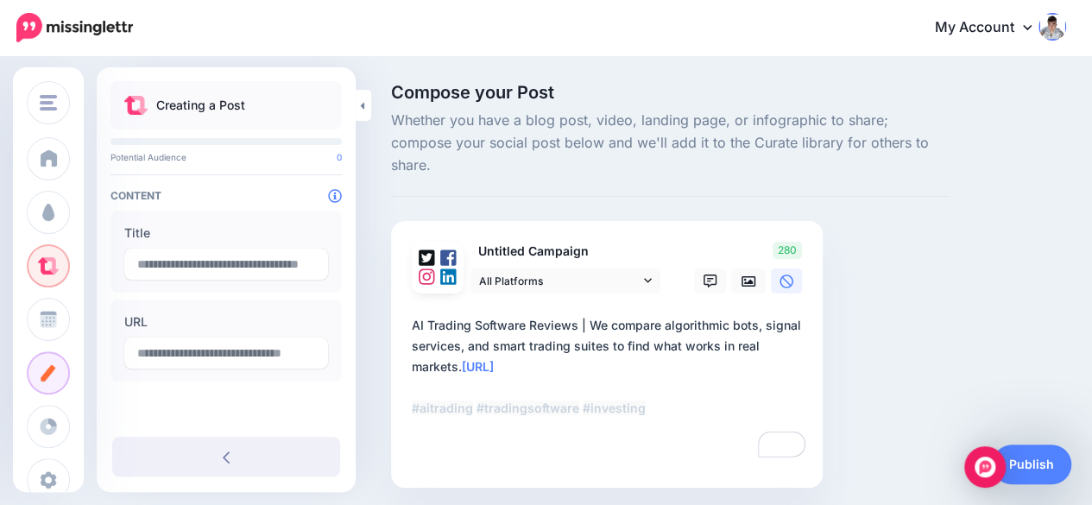
type textarea "**********"
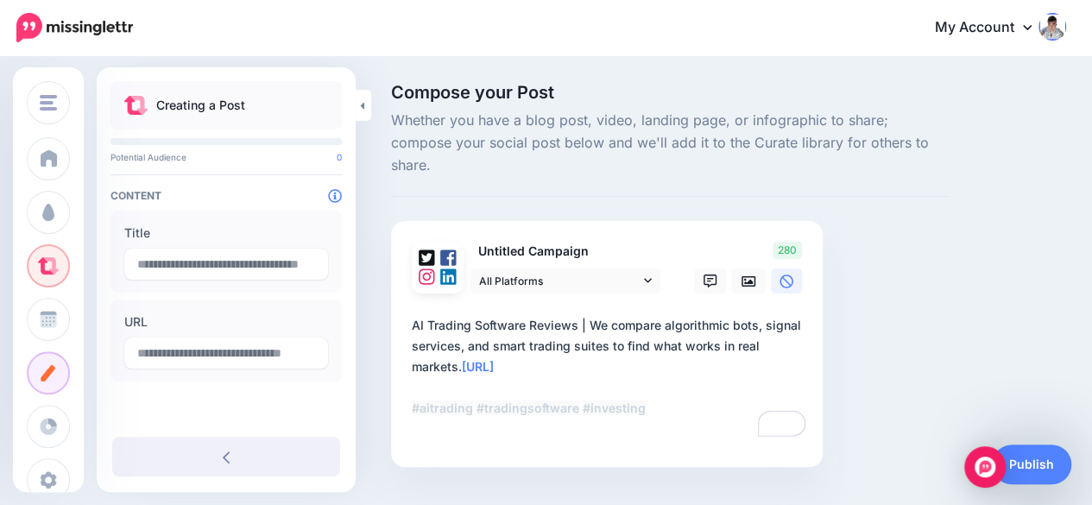
type input "**********"
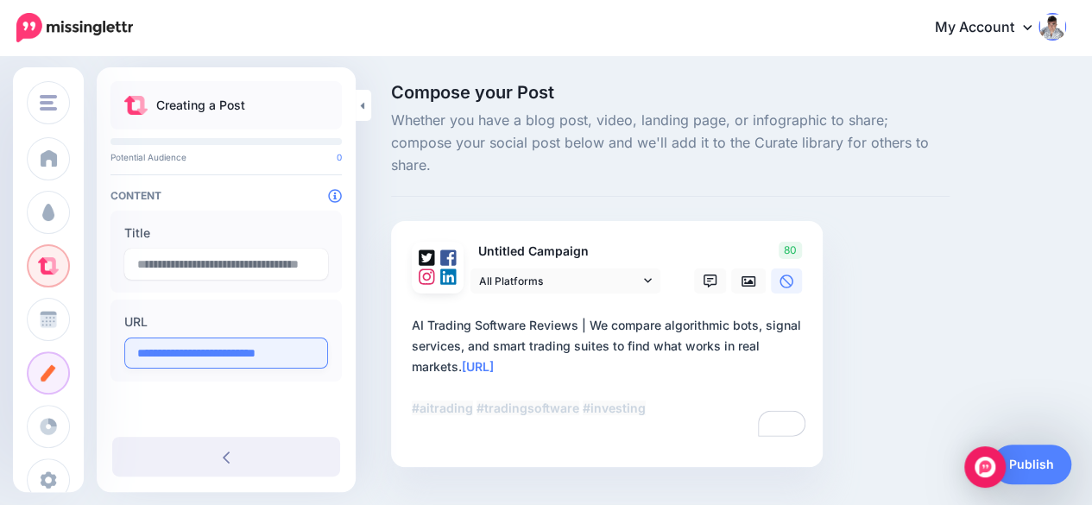
type textarea "**********"
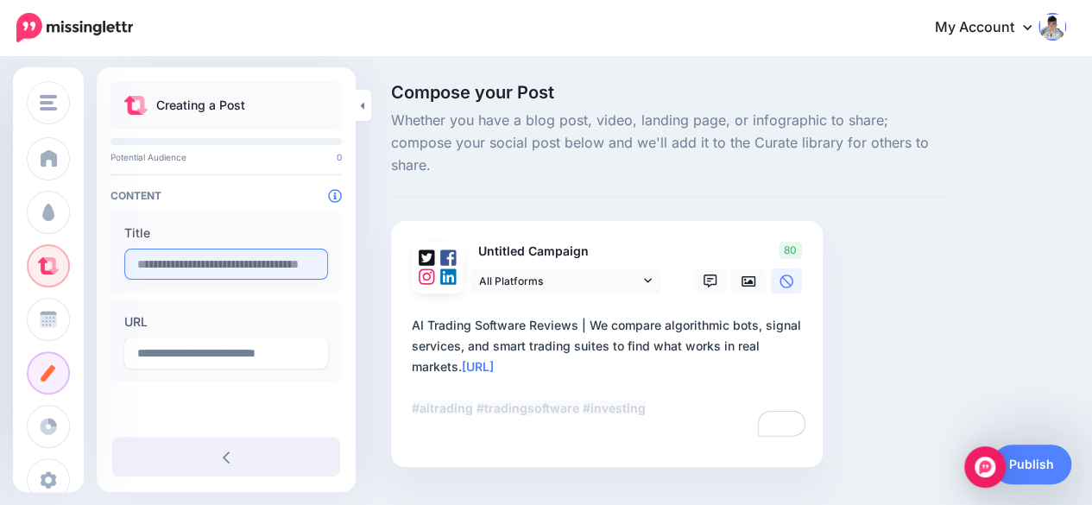
click at [212, 275] on input "text" at bounding box center [226, 264] width 204 height 31
click at [210, 263] on input "text" at bounding box center [226, 264] width 204 height 31
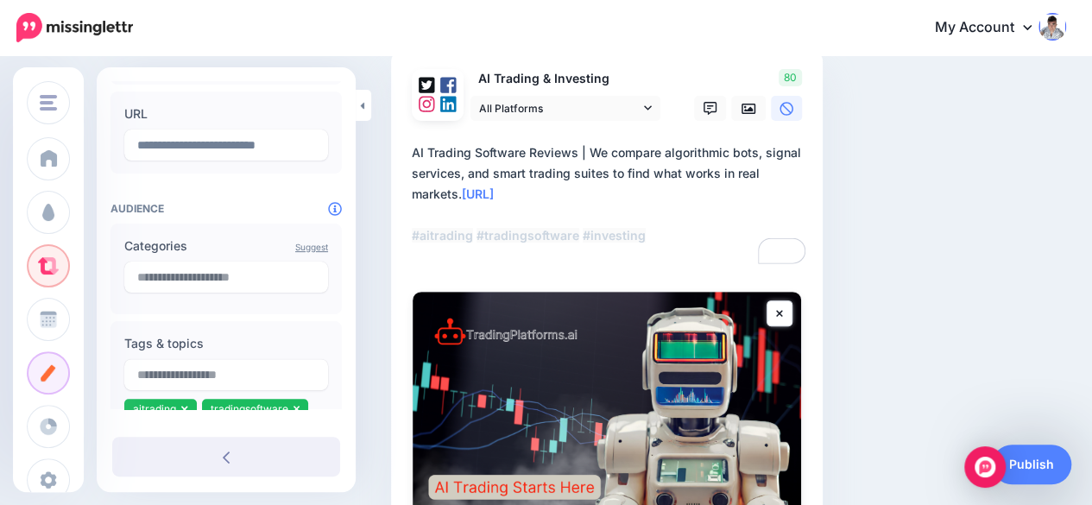
scroll to position [259, 0]
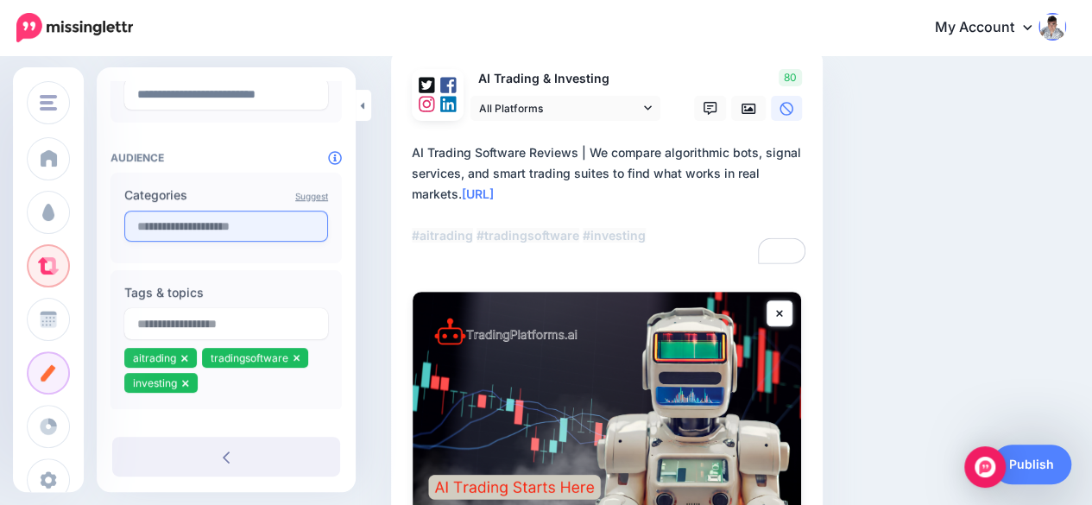
type input "**********"
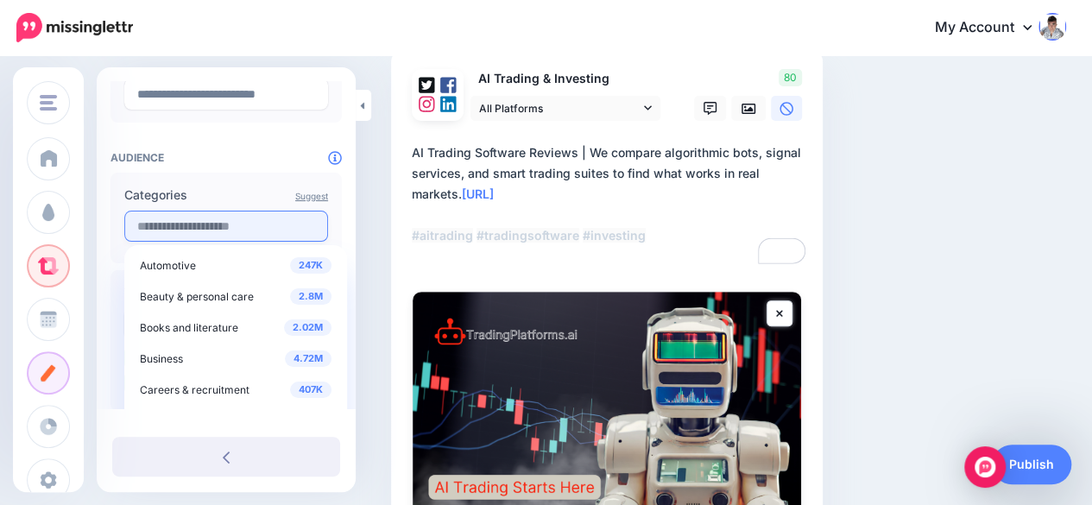
click at [212, 223] on input "text" at bounding box center [226, 226] width 204 height 31
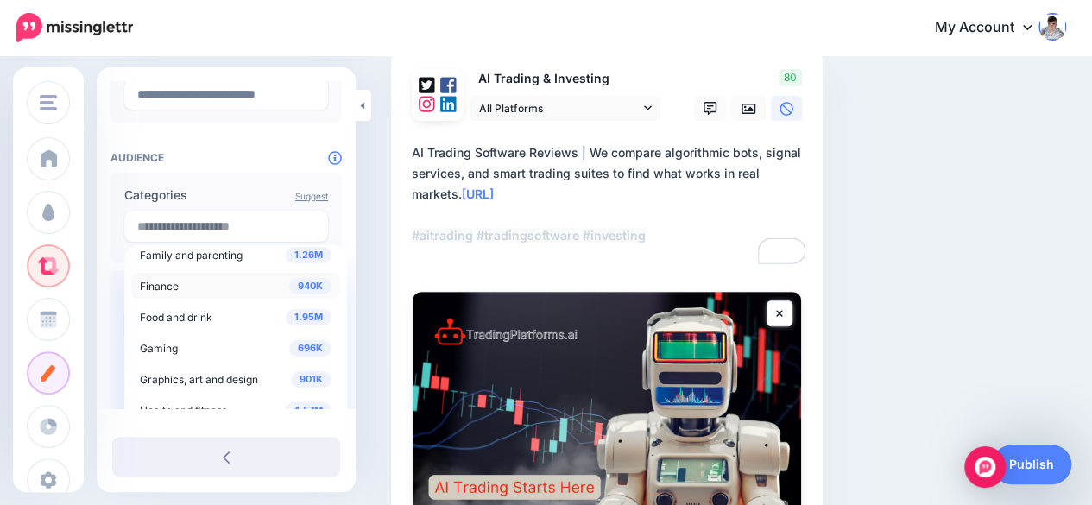
click at [183, 282] on div "940K Finance" at bounding box center [236, 285] width 192 height 21
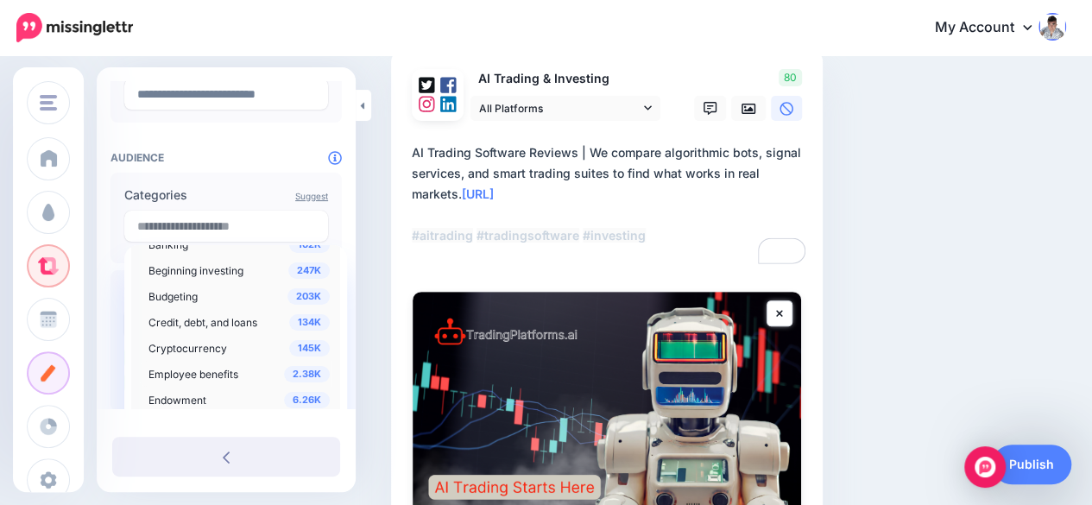
scroll to position [345, 0]
click at [213, 268] on span "Beginning investing" at bounding box center [195, 272] width 95 height 13
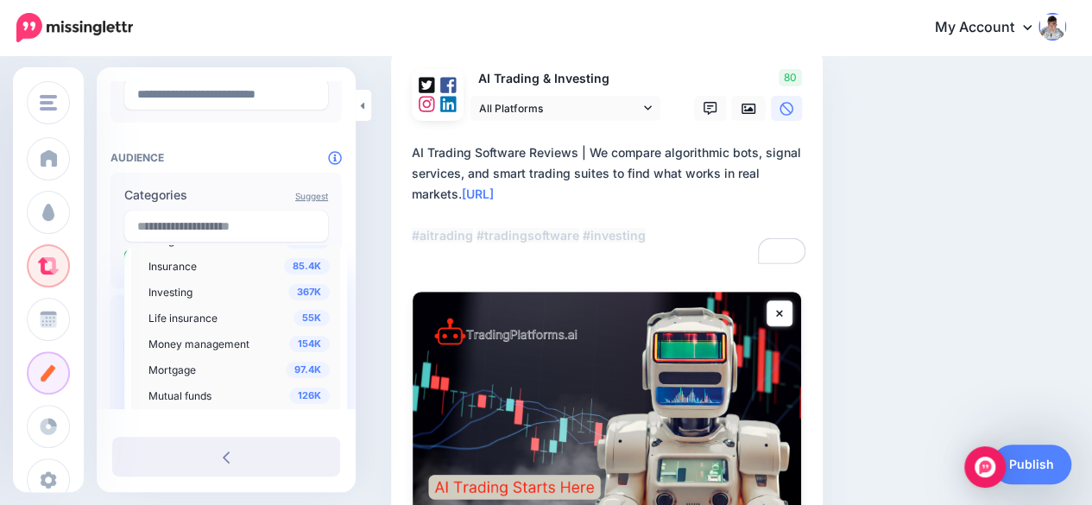
scroll to position [691, 0]
click at [192, 294] on span "Investing" at bounding box center [170, 289] width 44 height 13
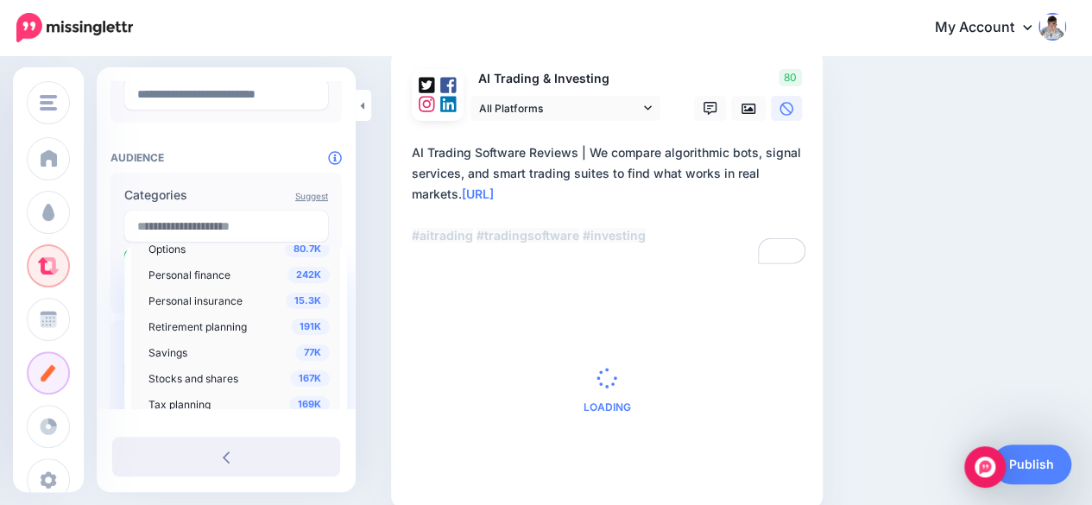
scroll to position [863, 0]
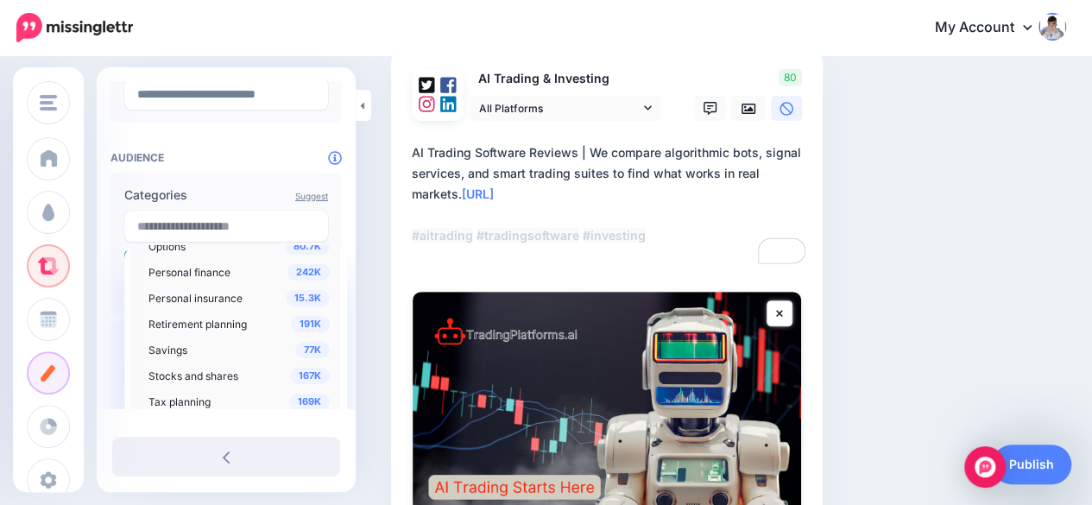
click at [228, 374] on span "Stocks and shares" at bounding box center [193, 375] width 90 height 13
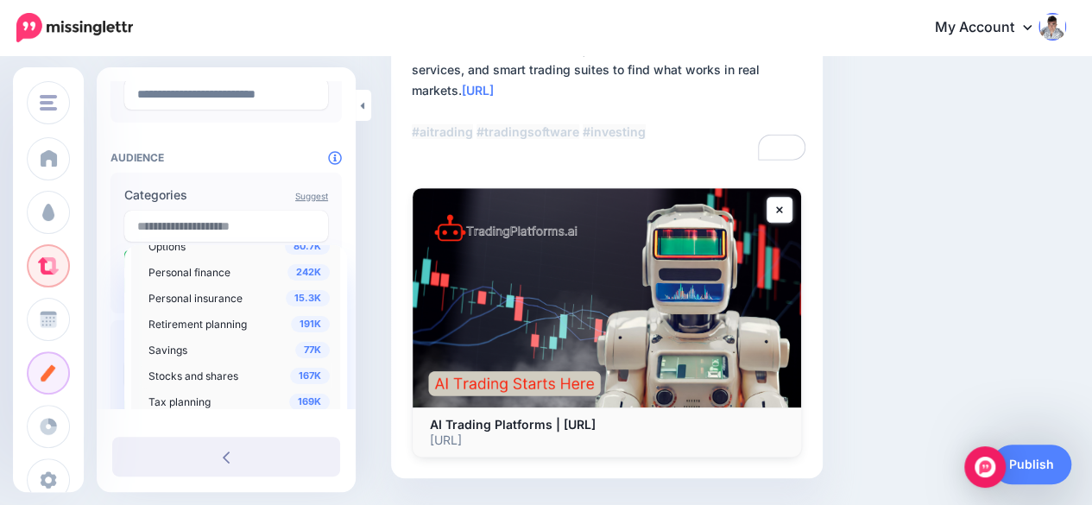
scroll to position [303, 0]
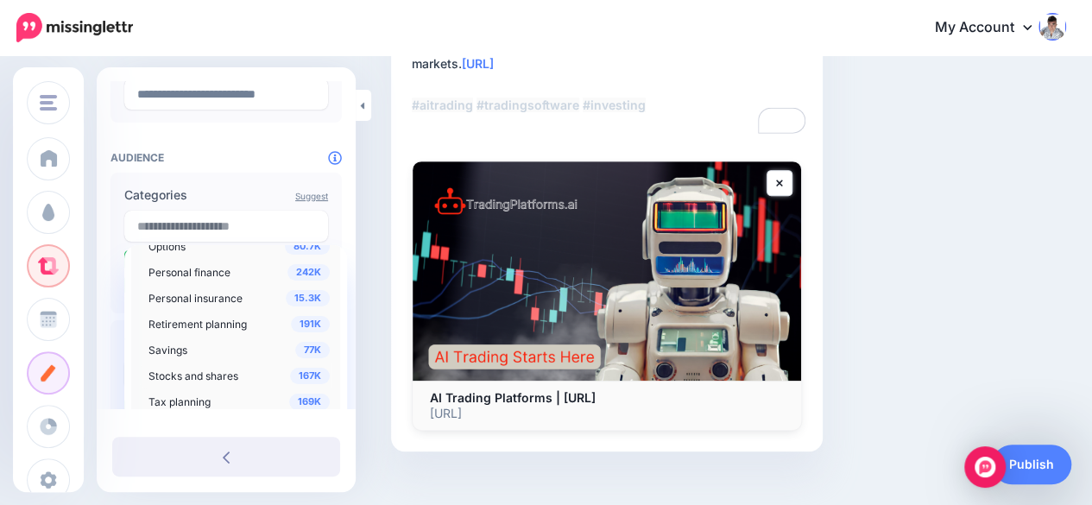
click at [347, 208] on div "**********" at bounding box center [226, 249] width 259 height 855
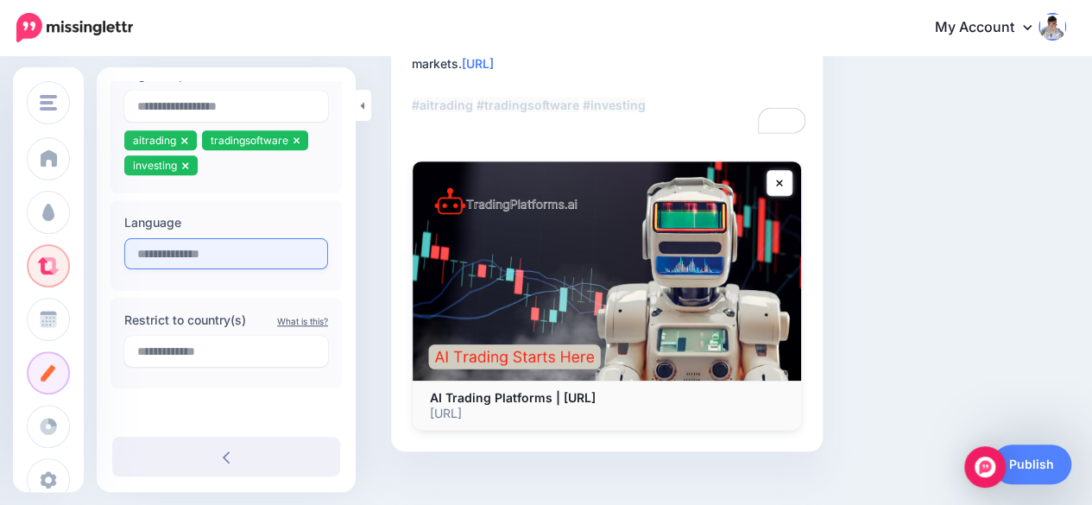
scroll to position [525, 0]
click at [200, 262] on input "text" at bounding box center [226, 255] width 204 height 31
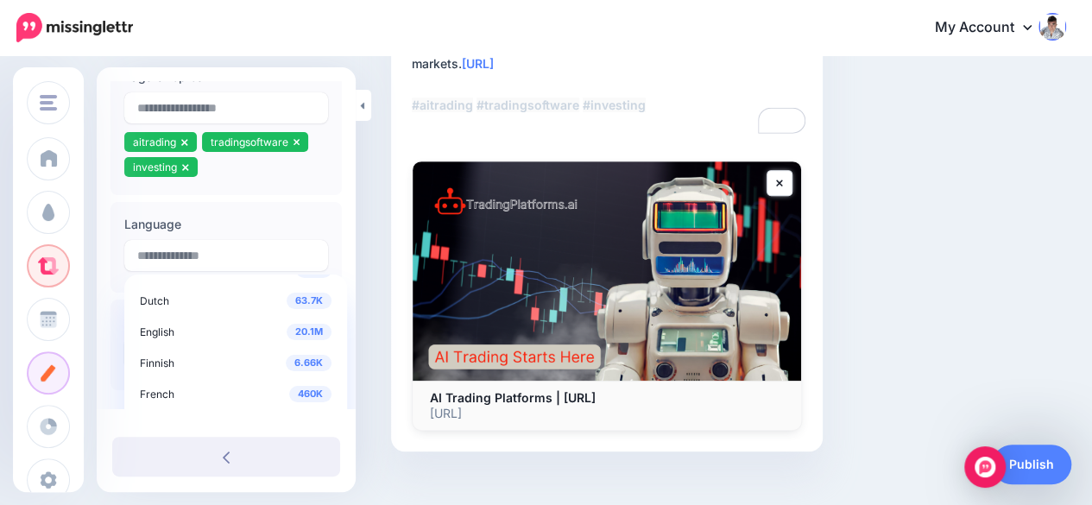
scroll to position [86, 0]
click at [162, 331] on span "English" at bounding box center [157, 332] width 35 height 13
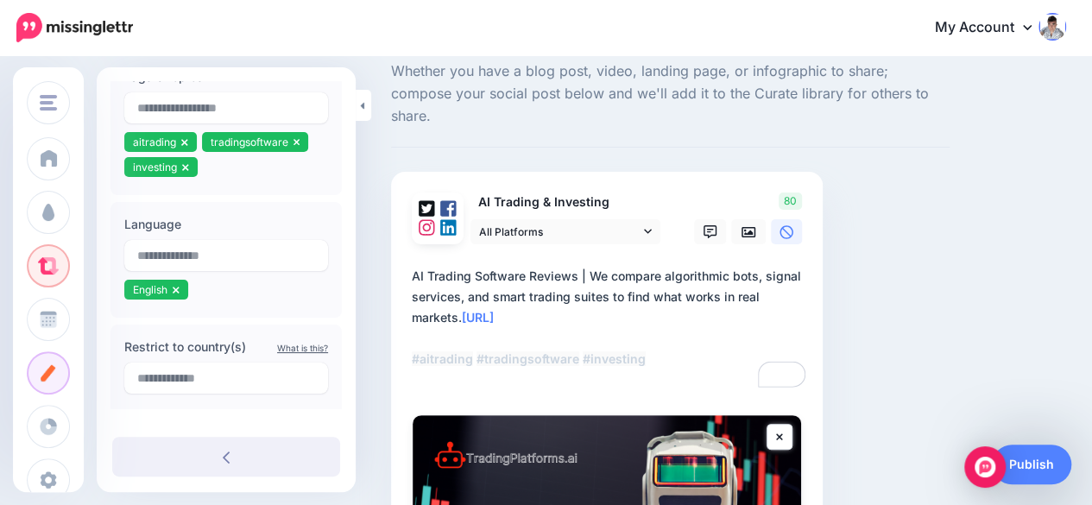
scroll to position [44, 0]
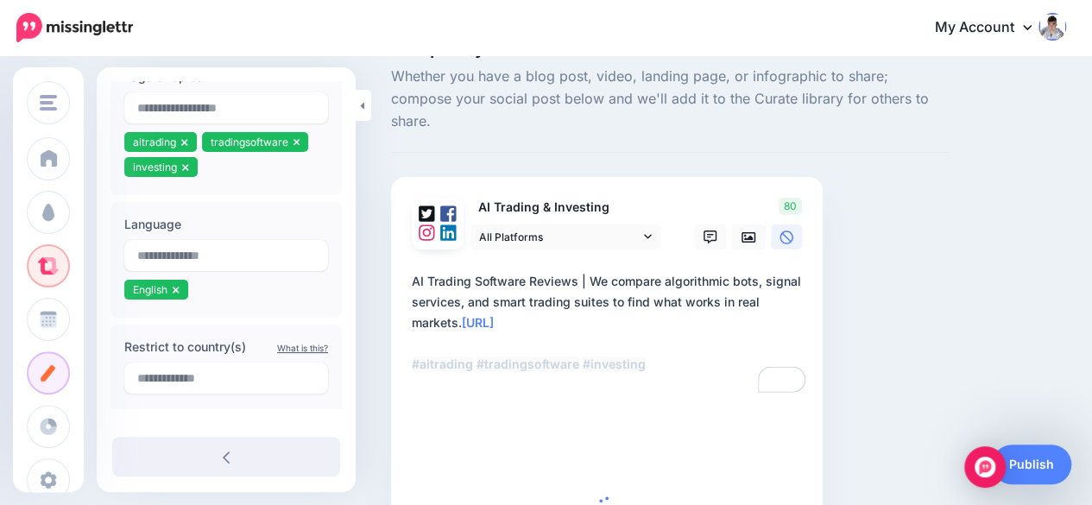
click at [499, 343] on textarea "**********" at bounding box center [610, 333] width 397 height 124
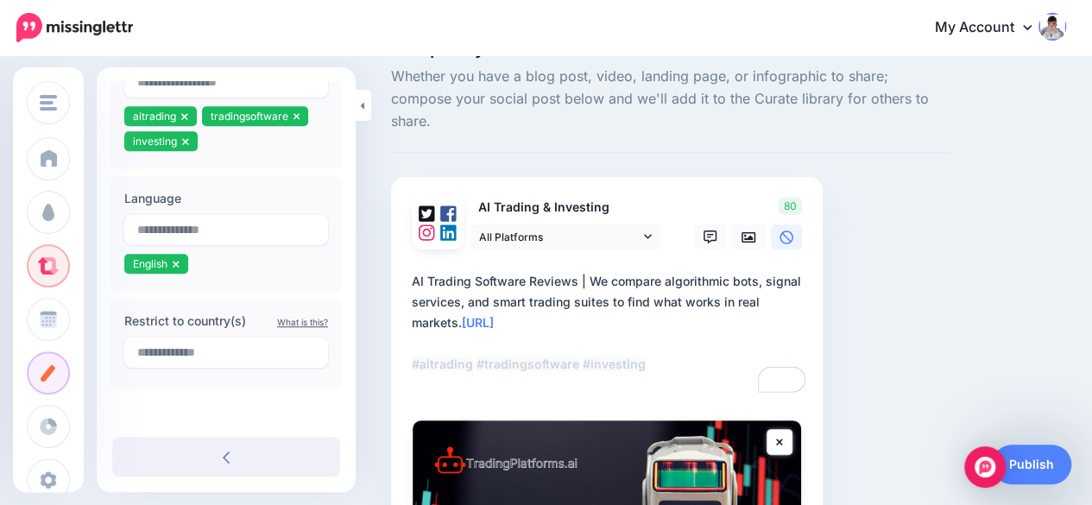
click at [875, 238] on div "Compose your Post Whether you have a blog post, video, landing page, or infogra…" at bounding box center [670, 401] width 584 height 723
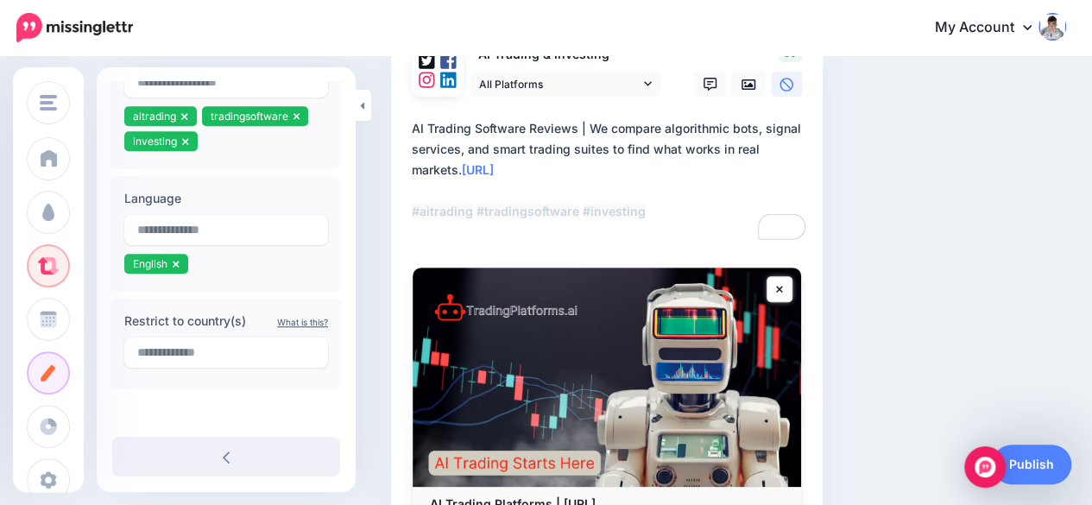
scroll to position [217, 0]
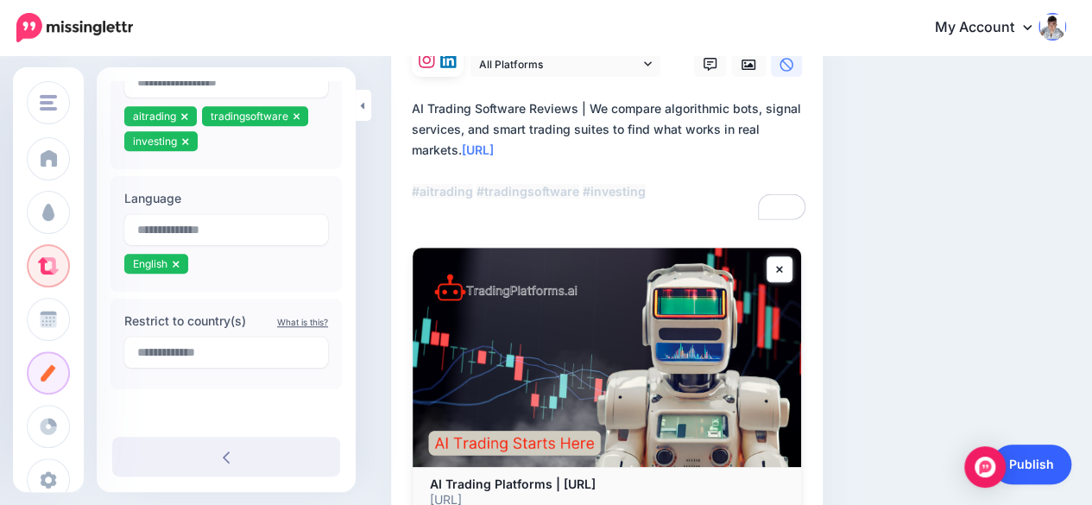
click at [1038, 462] on link "Publish" at bounding box center [1031, 465] width 79 height 40
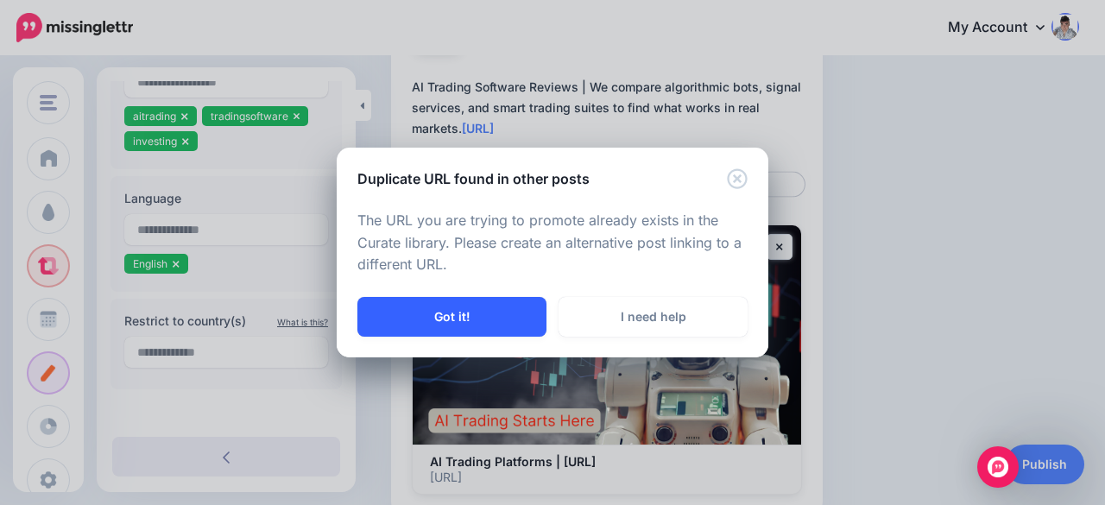
click at [456, 316] on button "Got it!" at bounding box center [451, 317] width 189 height 40
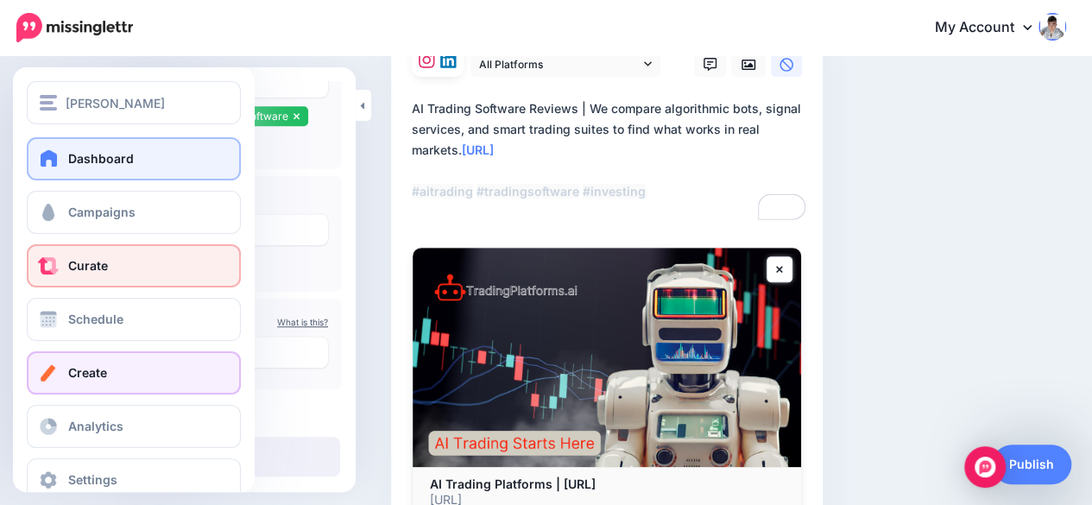
click at [63, 157] on link "Dashboard" at bounding box center [134, 158] width 214 height 43
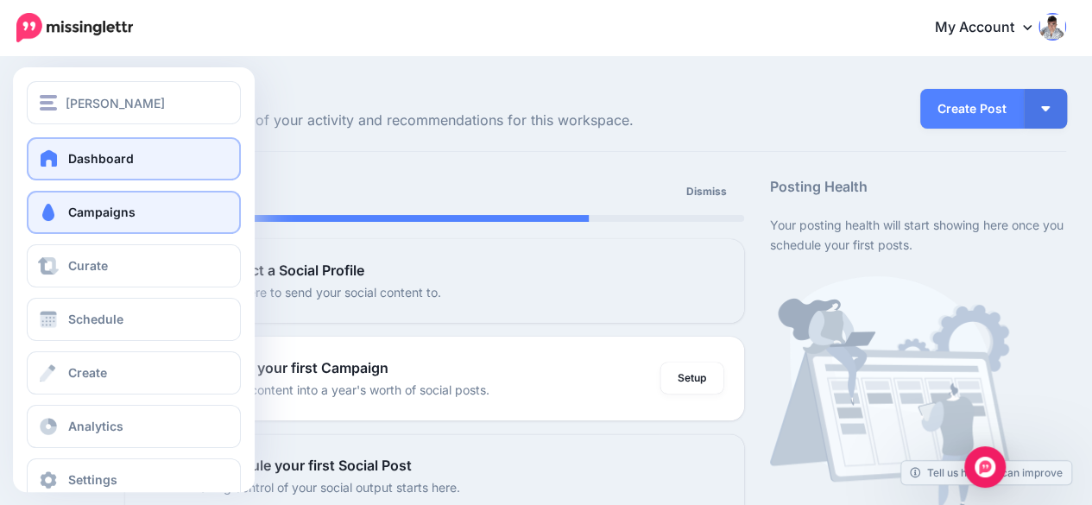
click at [76, 212] on span "Campaigns" at bounding box center [101, 212] width 67 height 15
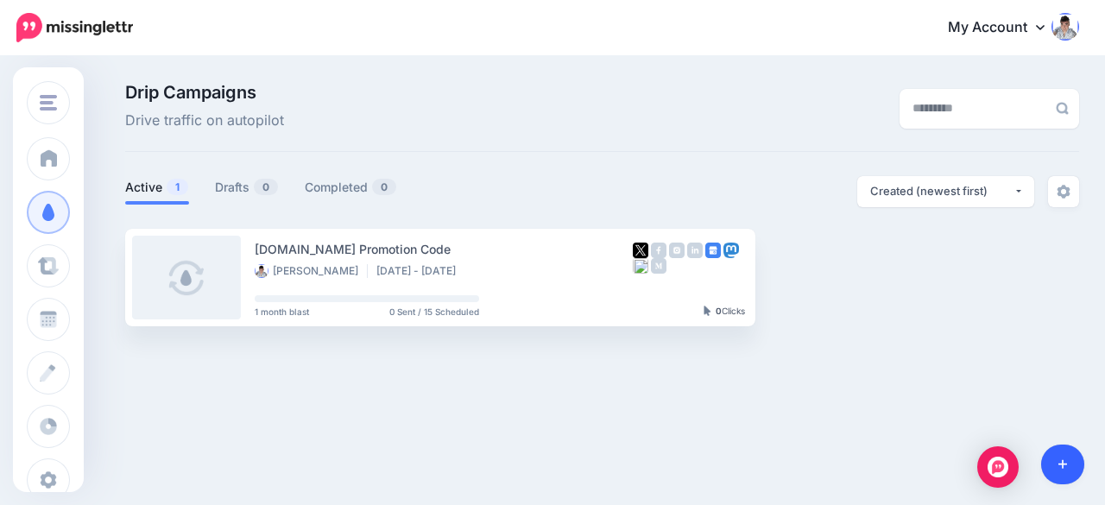
click at [1064, 455] on link at bounding box center [1063, 465] width 44 height 40
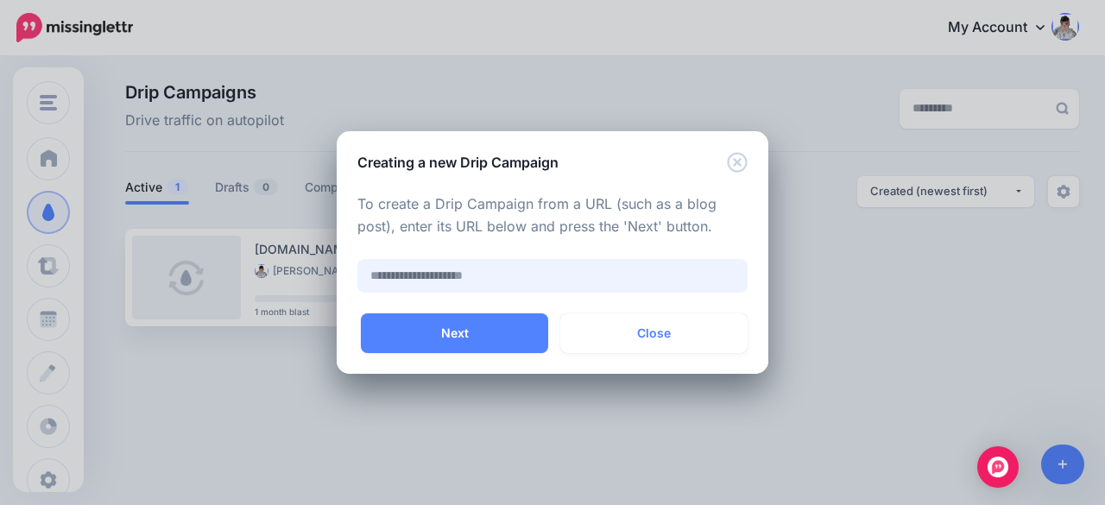
click at [404, 277] on input "text" at bounding box center [552, 276] width 390 height 34
paste input "**********"
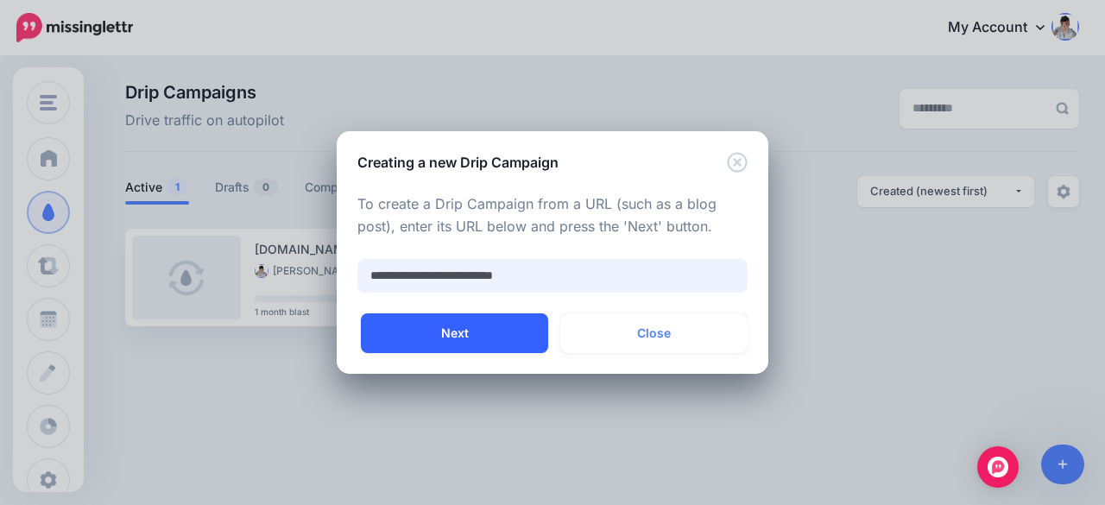
type input "**********"
click at [414, 336] on button "Next" at bounding box center [454, 333] width 187 height 40
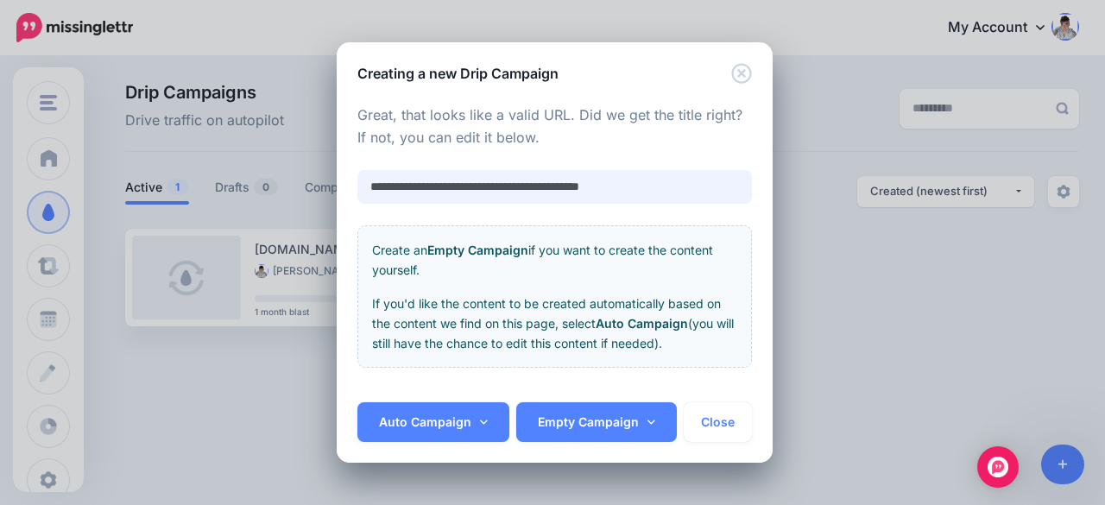
drag, startPoint x: 664, startPoint y: 184, endPoint x: 449, endPoint y: 190, distance: 215.0
click at [449, 190] on input "**********" at bounding box center [554, 187] width 395 height 34
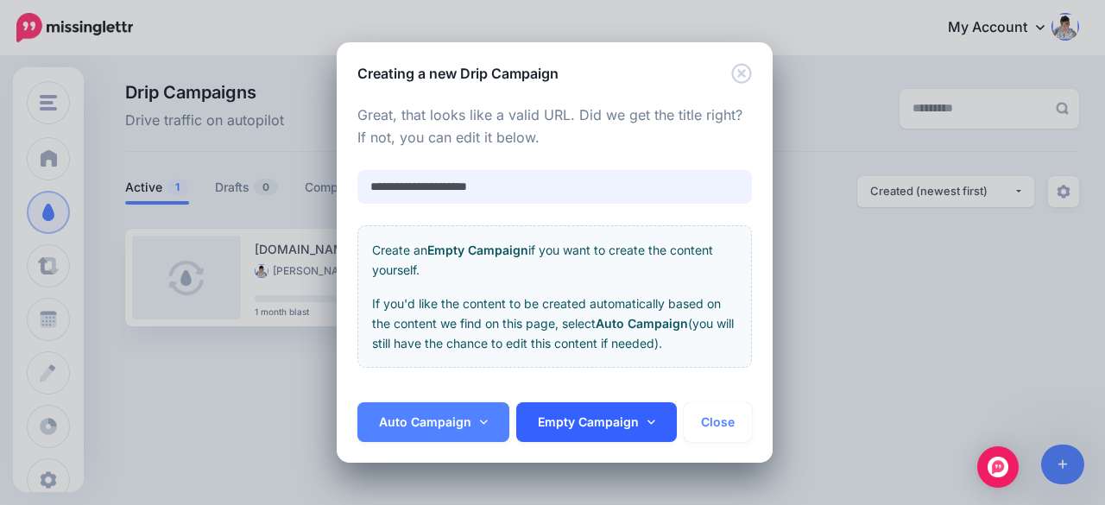
type input "**********"
click at [610, 424] on link "Empty Campaign" at bounding box center [596, 422] width 161 height 40
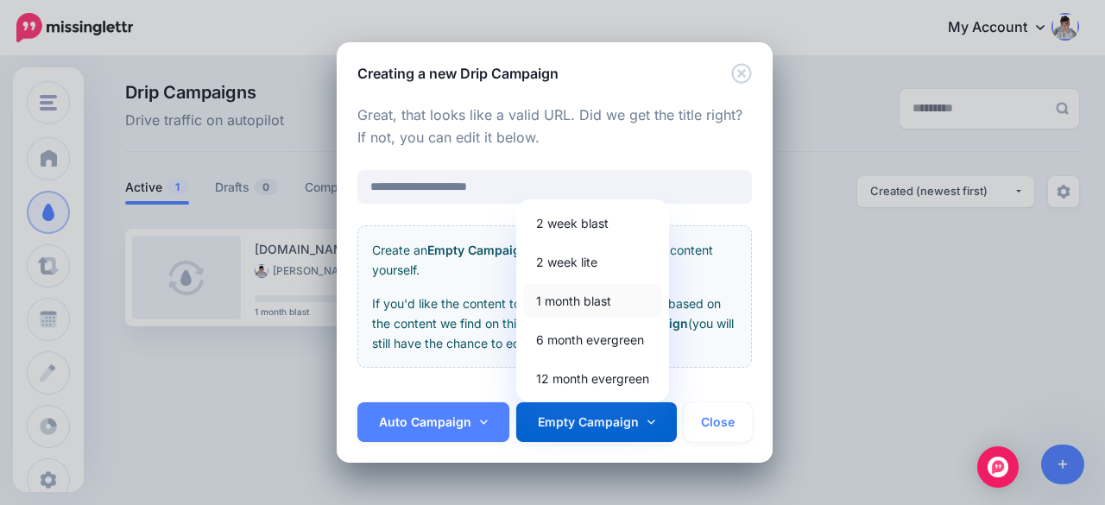
click at [557, 300] on link "1 month blast" at bounding box center [592, 301] width 139 height 34
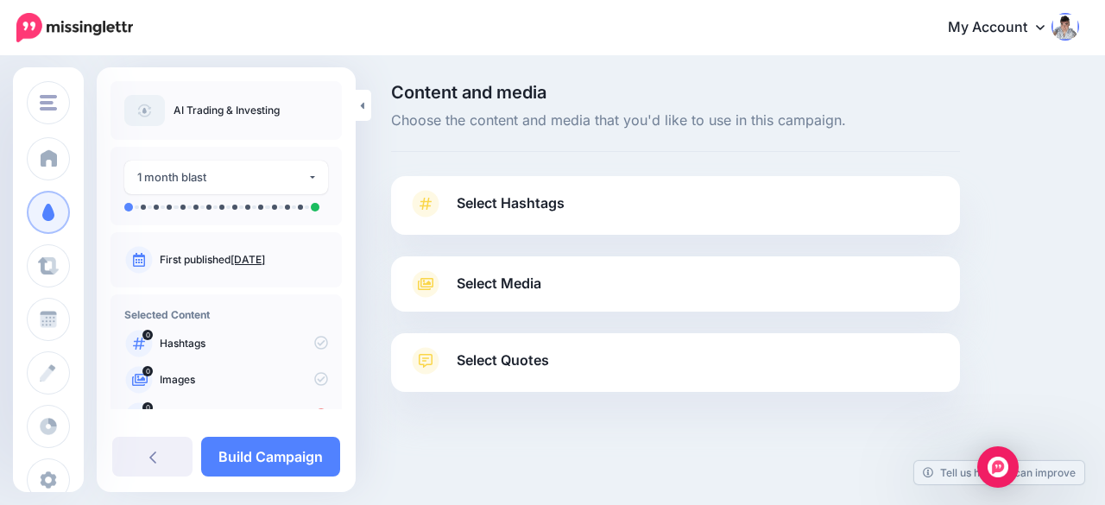
click at [499, 203] on span "Select Hashtags" at bounding box center [511, 203] width 108 height 23
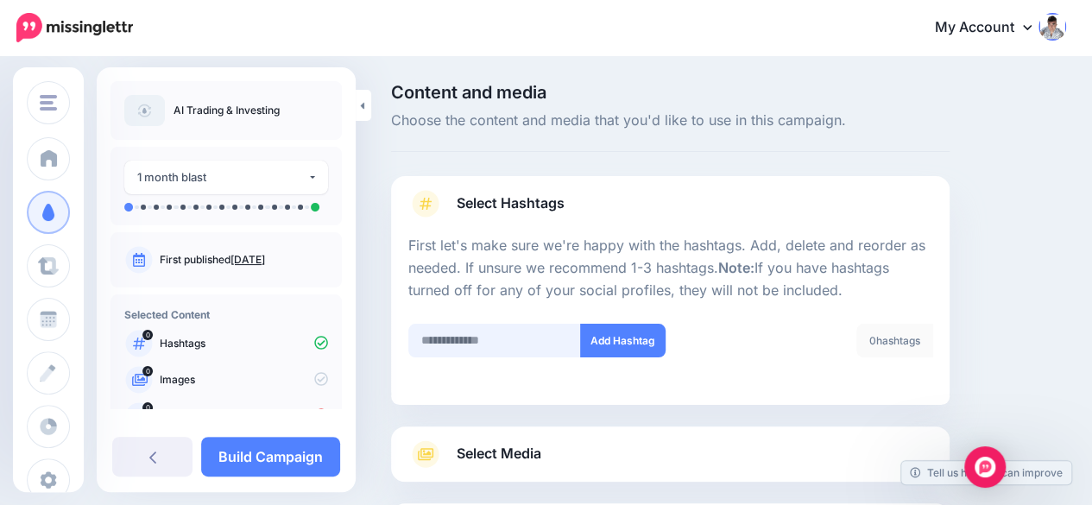
click at [488, 348] on input "text" at bounding box center [494, 341] width 173 height 34
type input "*********"
click at [631, 342] on button "Add Hashtag" at bounding box center [622, 341] width 85 height 34
click at [512, 324] on input "text" at bounding box center [494, 341] width 173 height 34
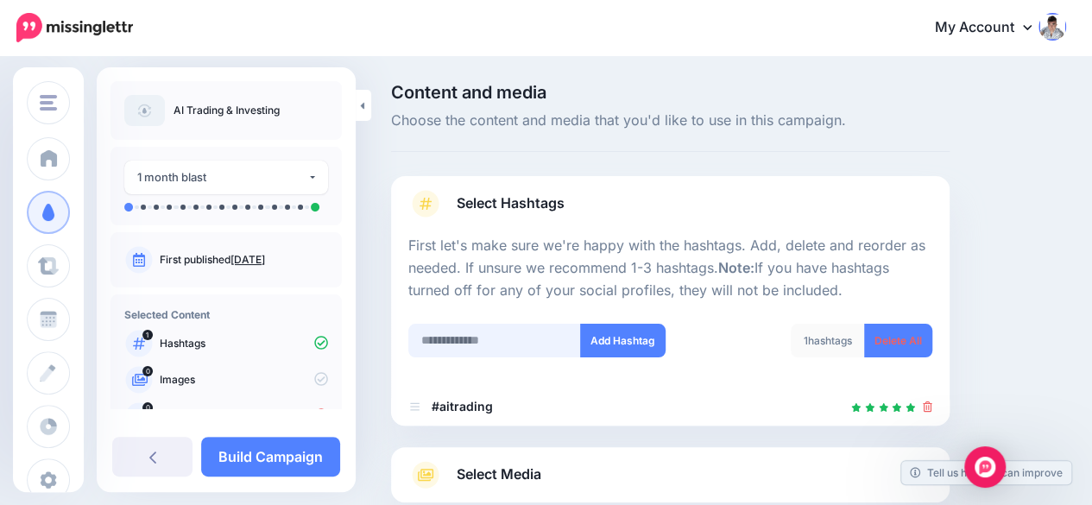
scroll to position [189, 0]
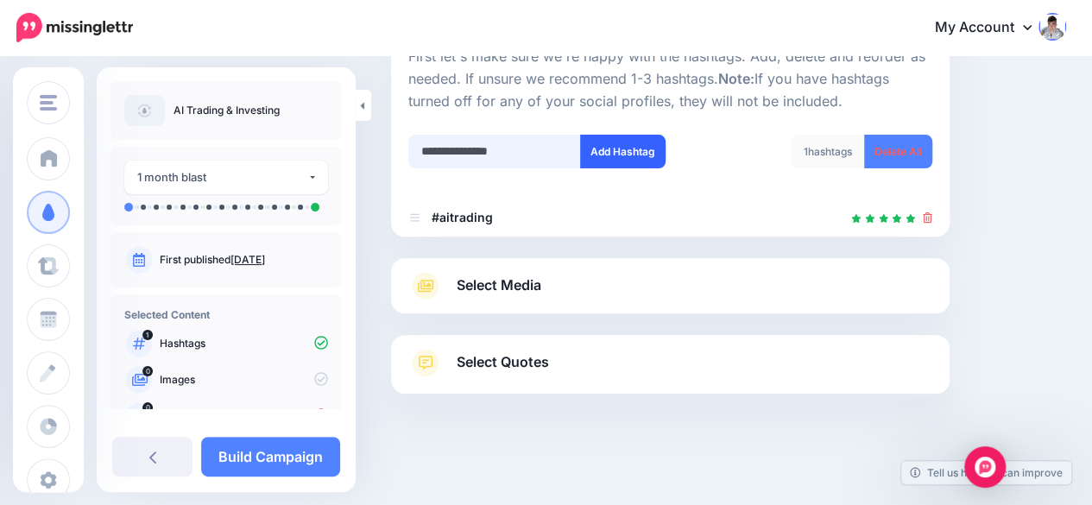
type input "**********"
click at [611, 142] on button "Add Hashtag" at bounding box center [622, 152] width 85 height 34
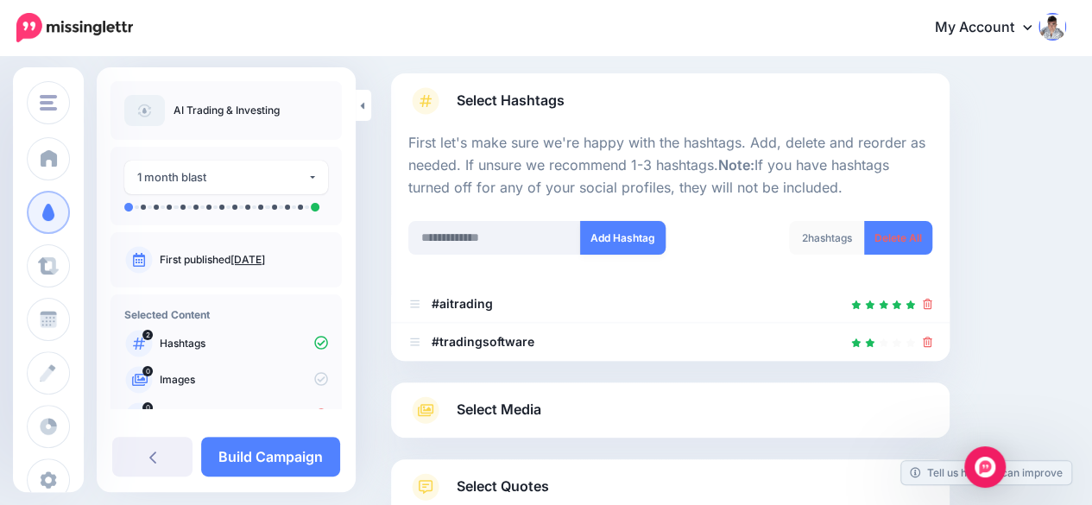
scroll to position [227, 0]
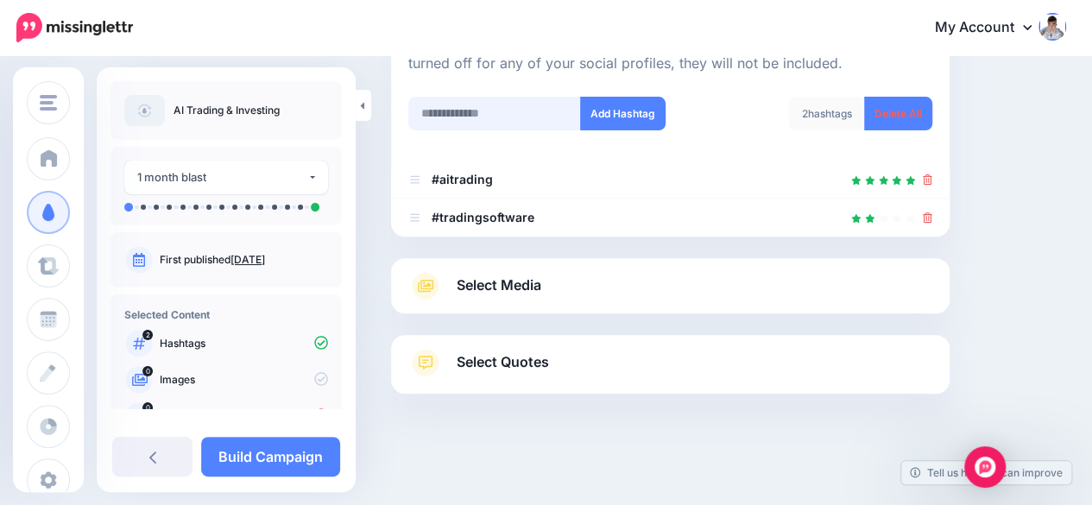
click at [464, 118] on input "text" at bounding box center [494, 114] width 173 height 34
type input "********"
click at [624, 118] on button "Add Hashtag" at bounding box center [622, 114] width 85 height 34
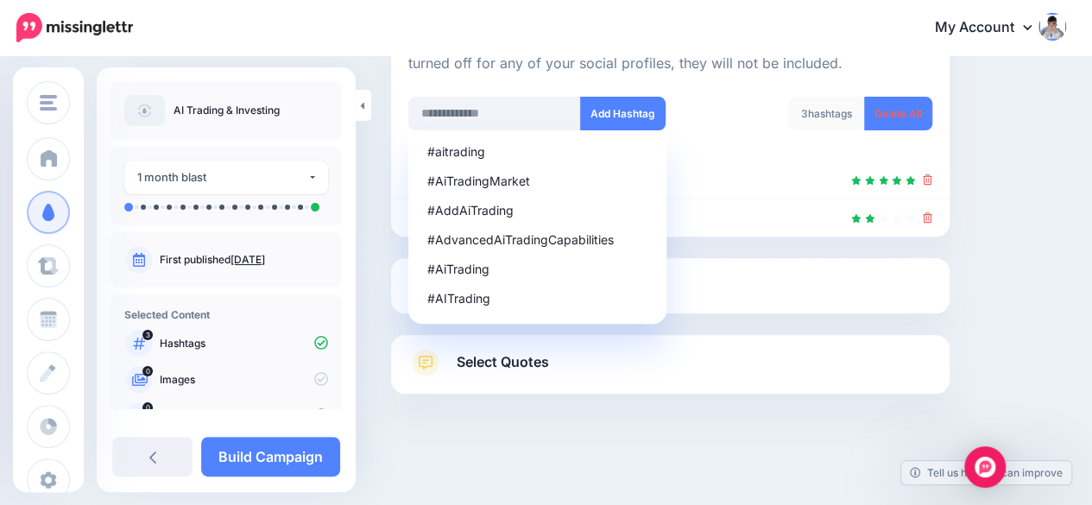
click at [1008, 114] on div "Content and media Choose the content and media that you'd like to use in this c…" at bounding box center [728, 168] width 701 height 623
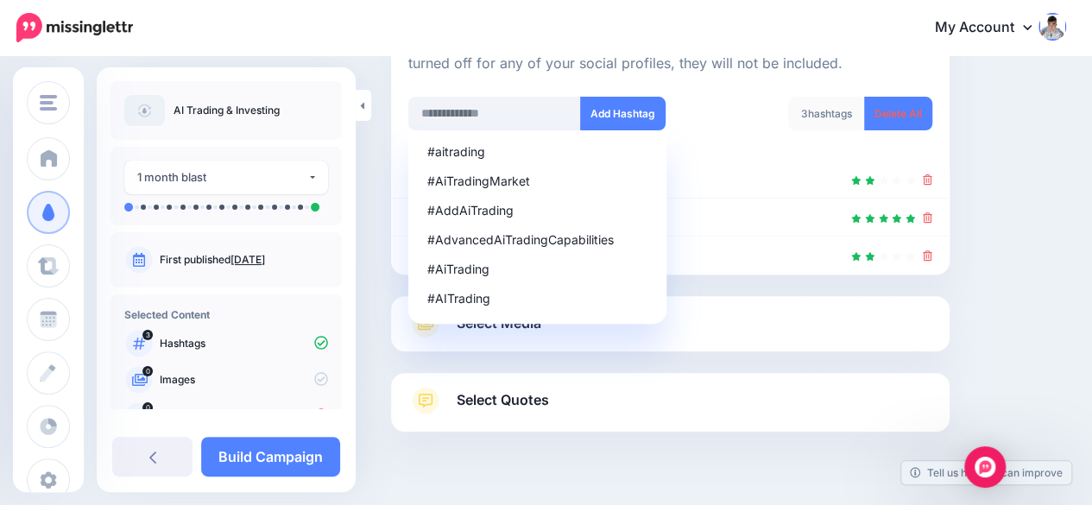
scroll to position [265, 0]
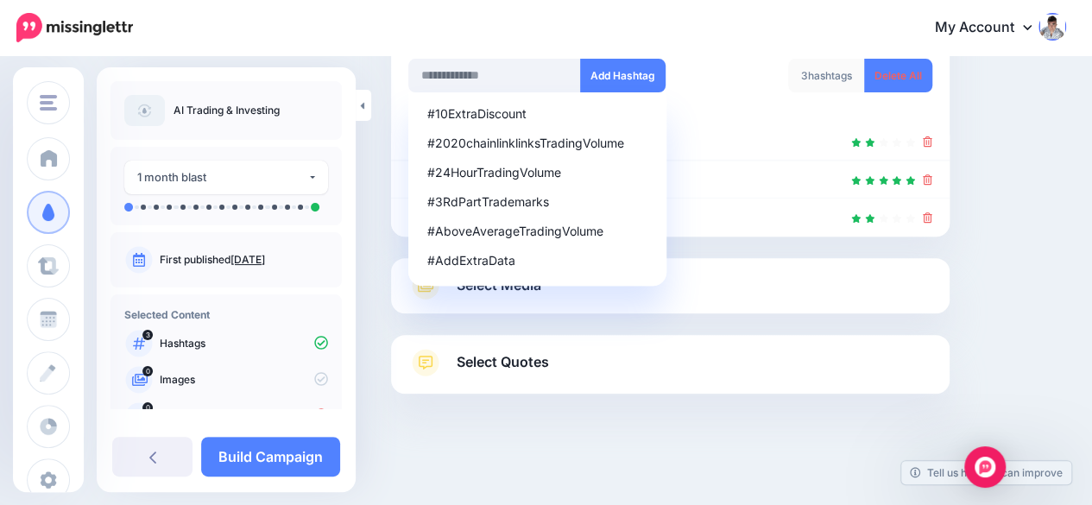
click at [524, 360] on span "Select Quotes" at bounding box center [503, 361] width 92 height 23
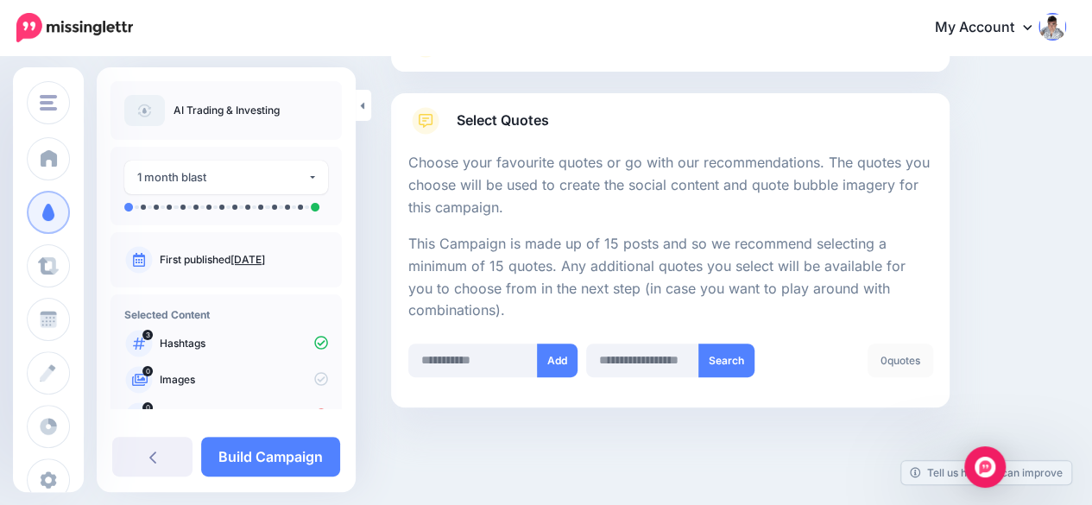
scroll to position [240, 0]
click at [439, 361] on input "text" at bounding box center [472, 361] width 129 height 34
paste input "**********"
type input "**********"
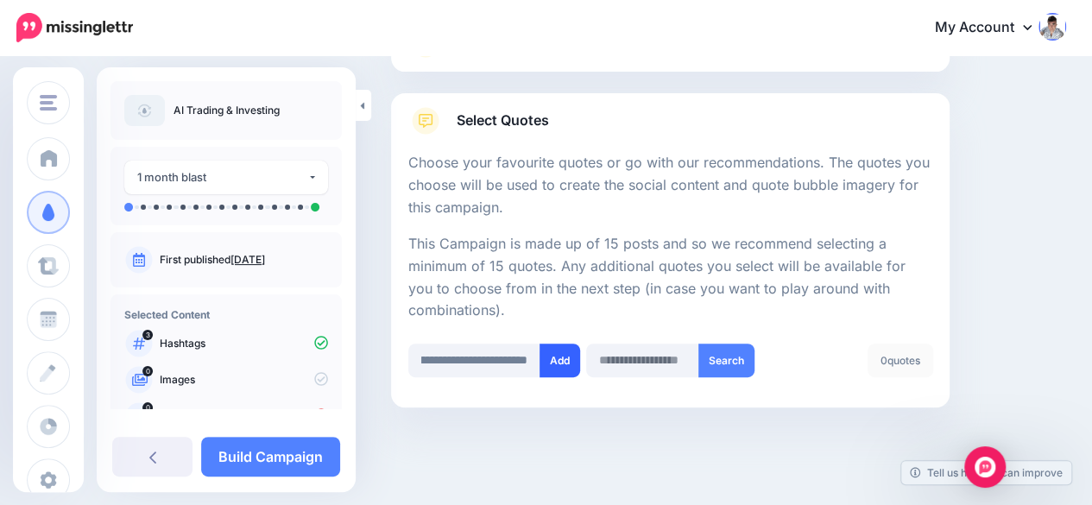
scroll to position [0, 0]
click at [563, 358] on button "Add" at bounding box center [560, 361] width 41 height 34
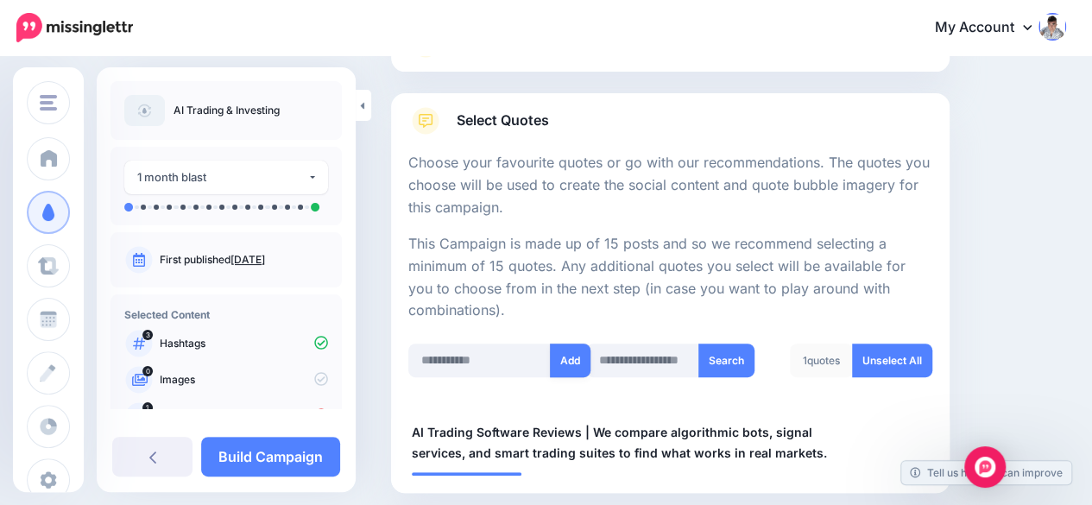
scroll to position [340, 0]
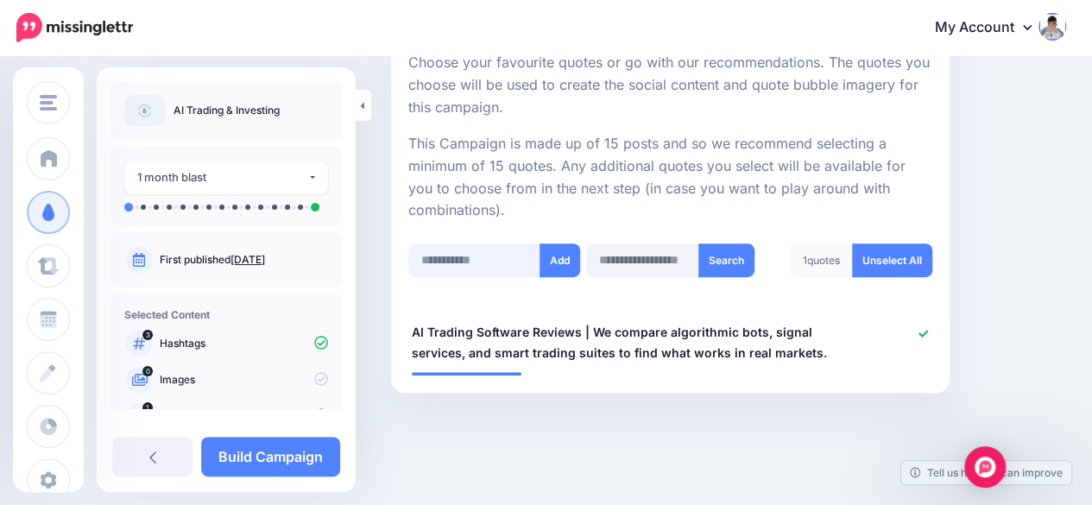
paste input "**********"
type input "**********"
click at [576, 253] on button "Add" at bounding box center [560, 260] width 41 height 34
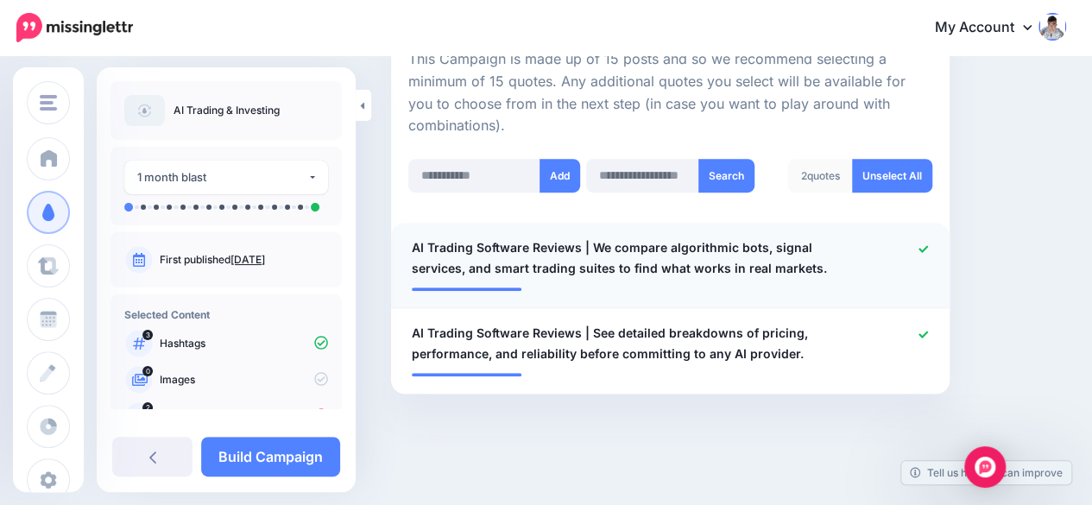
click at [461, 261] on span "AI Trading Software Reviews | We compare algorithmic bots, signal services, and…" at bounding box center [625, 257] width 426 height 41
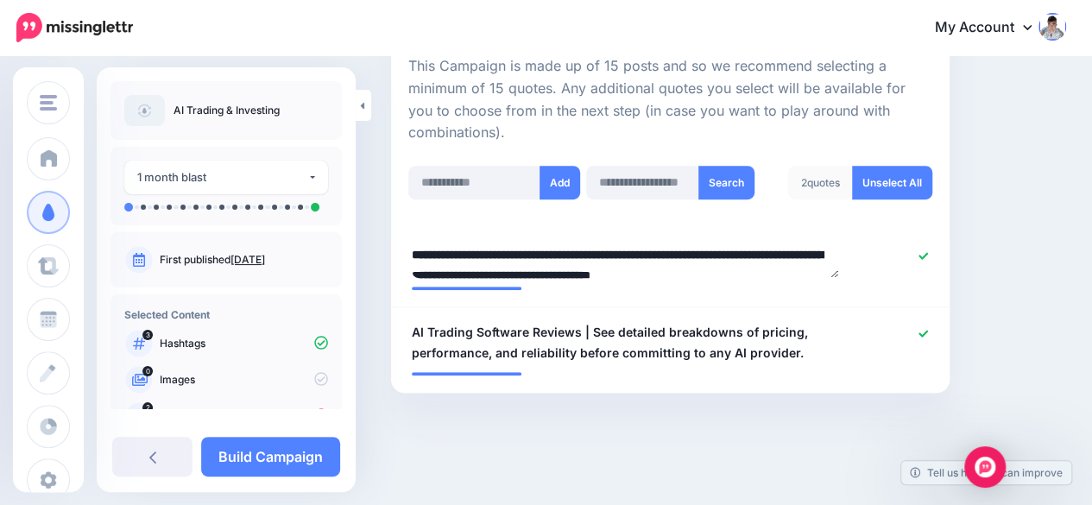
scroll to position [418, 0]
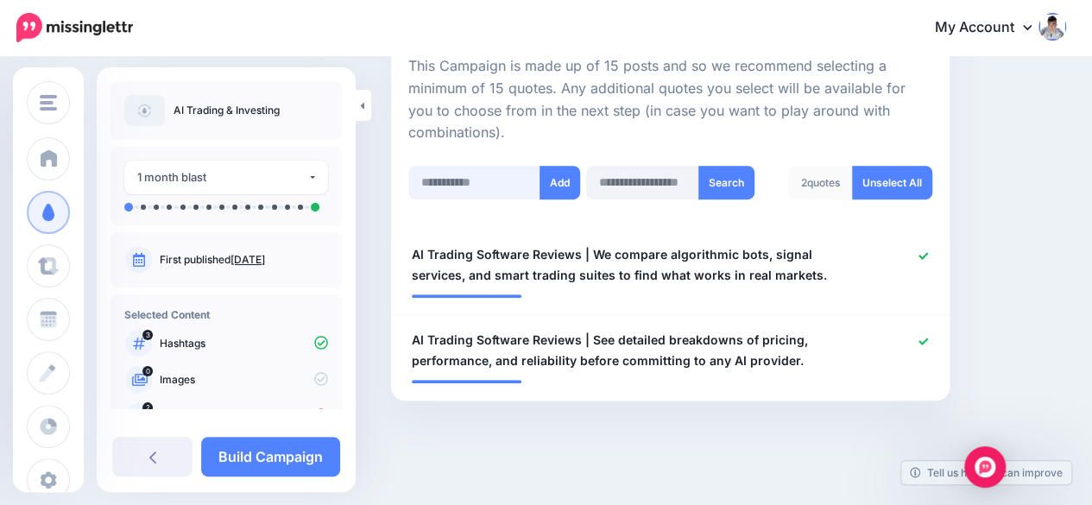
click at [464, 188] on input "text" at bounding box center [474, 183] width 132 height 34
paste input "**********"
type input "**********"
click at [570, 177] on button "Add" at bounding box center [560, 183] width 41 height 34
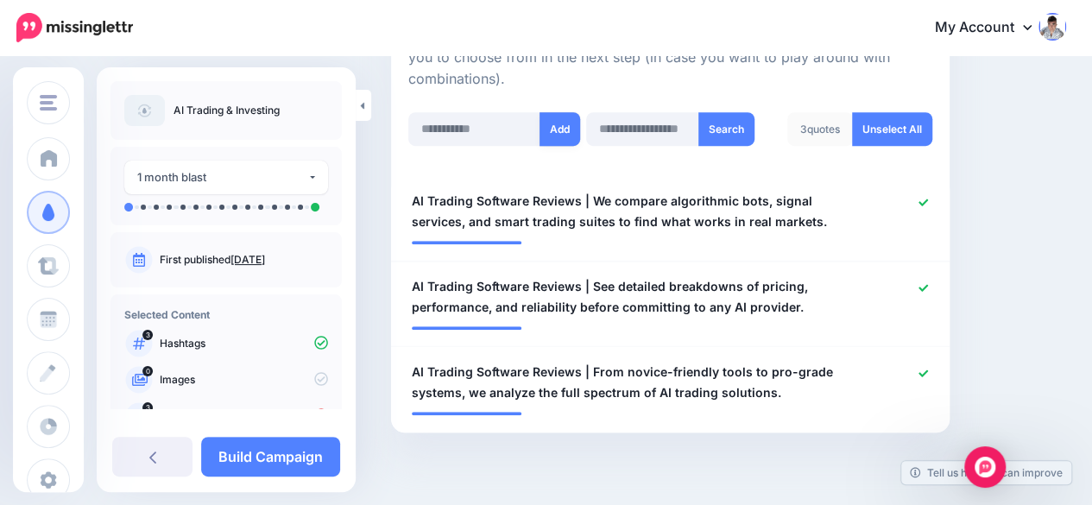
scroll to position [338, 0]
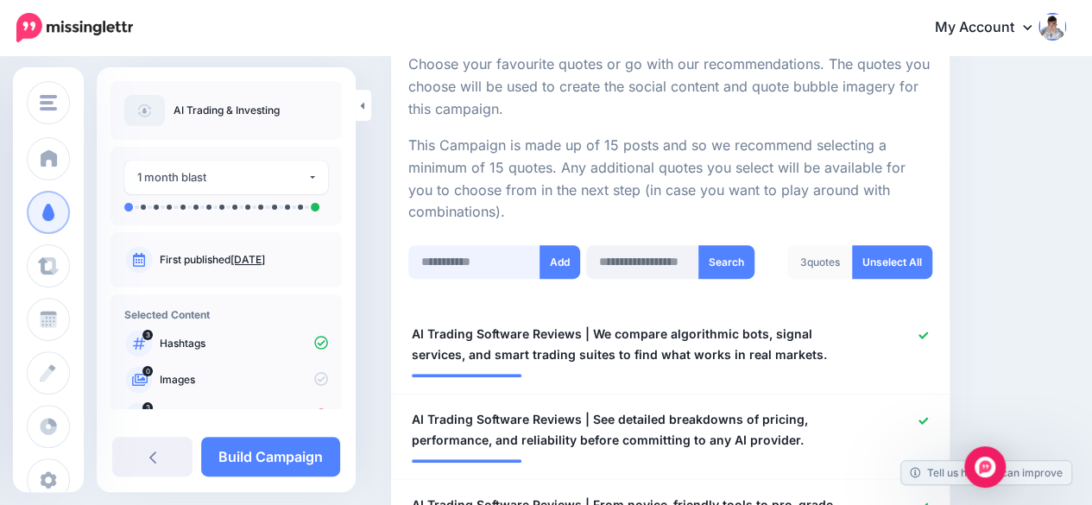
click at [441, 268] on input "text" at bounding box center [474, 262] width 132 height 34
paste input "**********"
type input "**********"
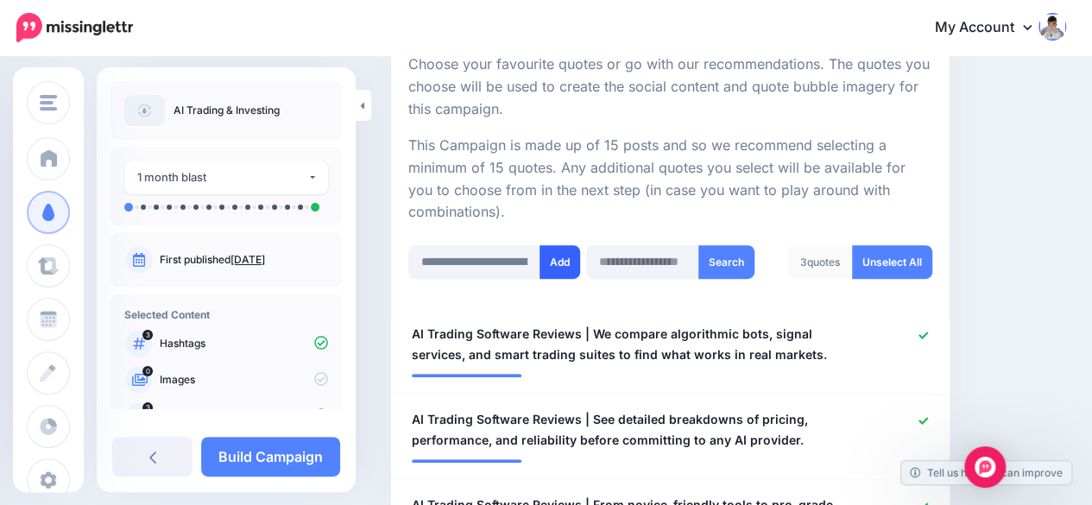
click at [557, 261] on button "Add" at bounding box center [560, 262] width 41 height 34
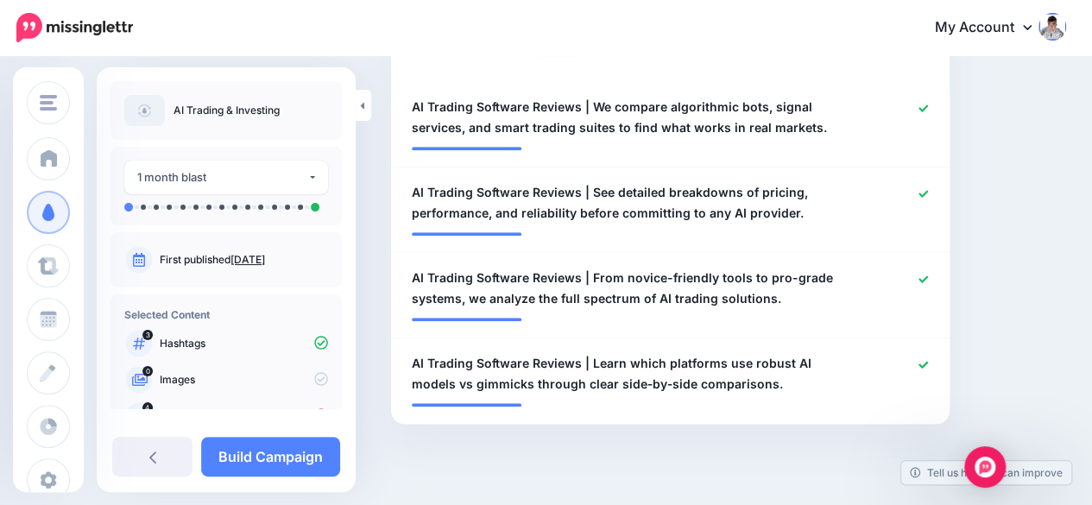
scroll to position [423, 0]
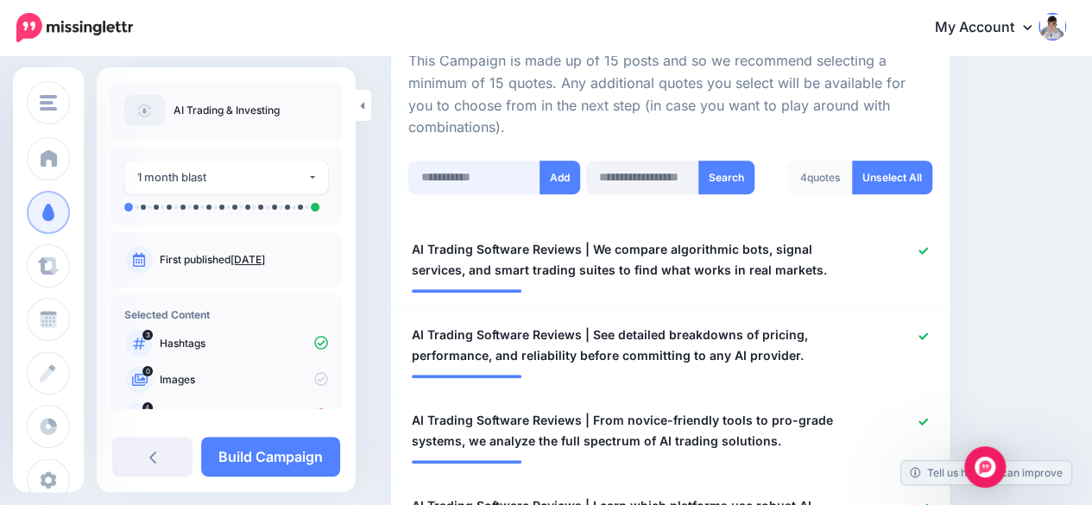
click at [469, 168] on input "text" at bounding box center [474, 178] width 132 height 34
paste input "**********"
type input "**********"
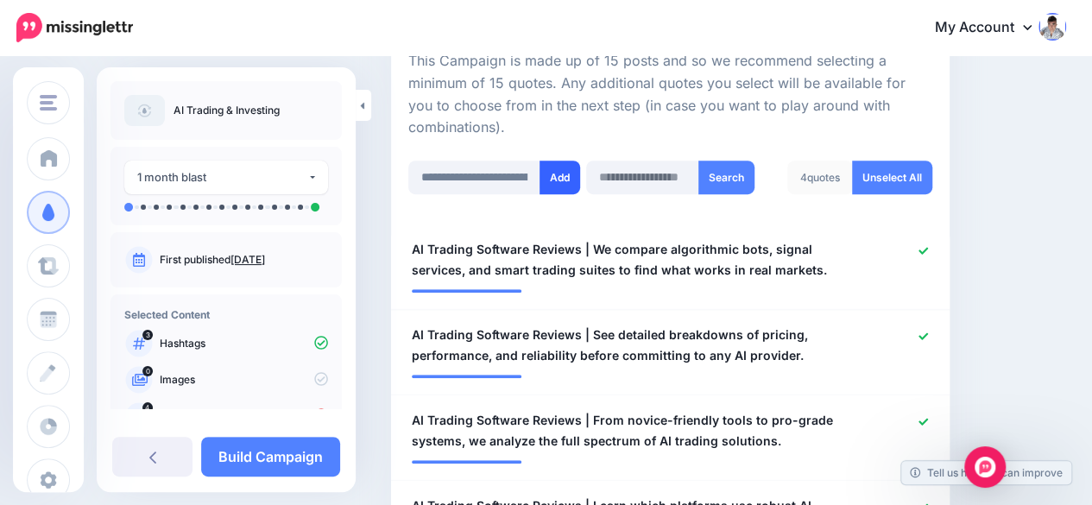
click at [565, 170] on button "Add" at bounding box center [560, 178] width 41 height 34
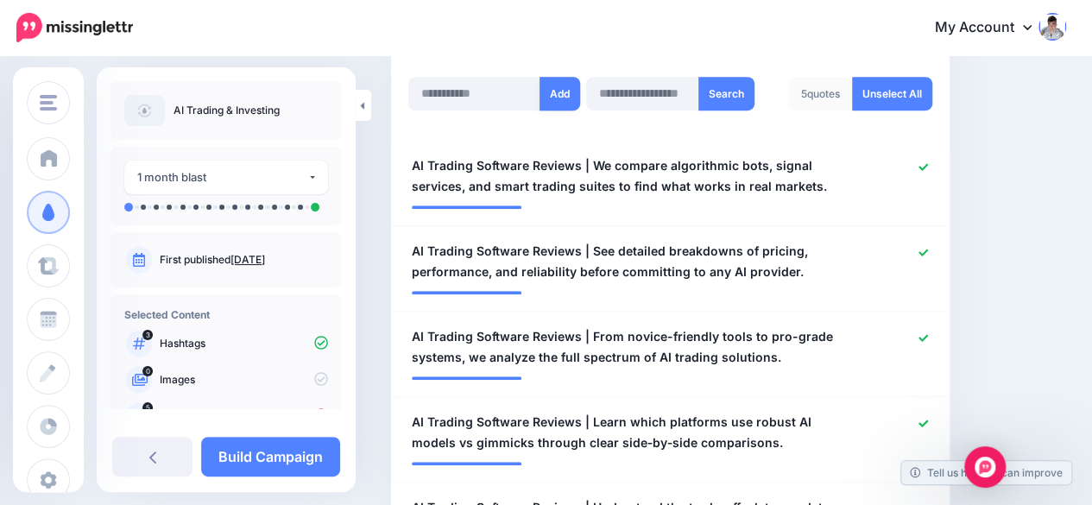
scroll to position [475, 0]
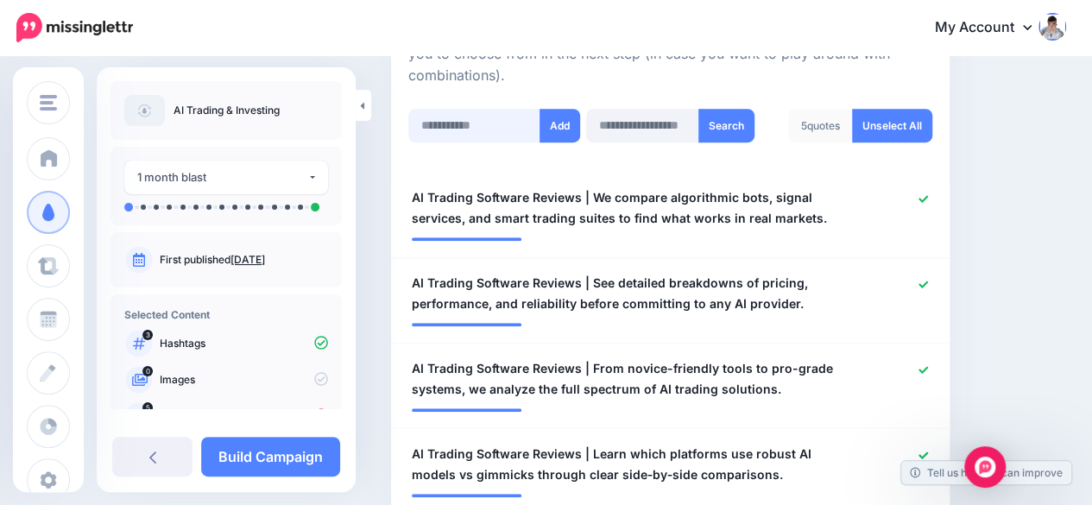
click at [448, 112] on input "text" at bounding box center [474, 126] width 132 height 34
paste input "**********"
type input "**********"
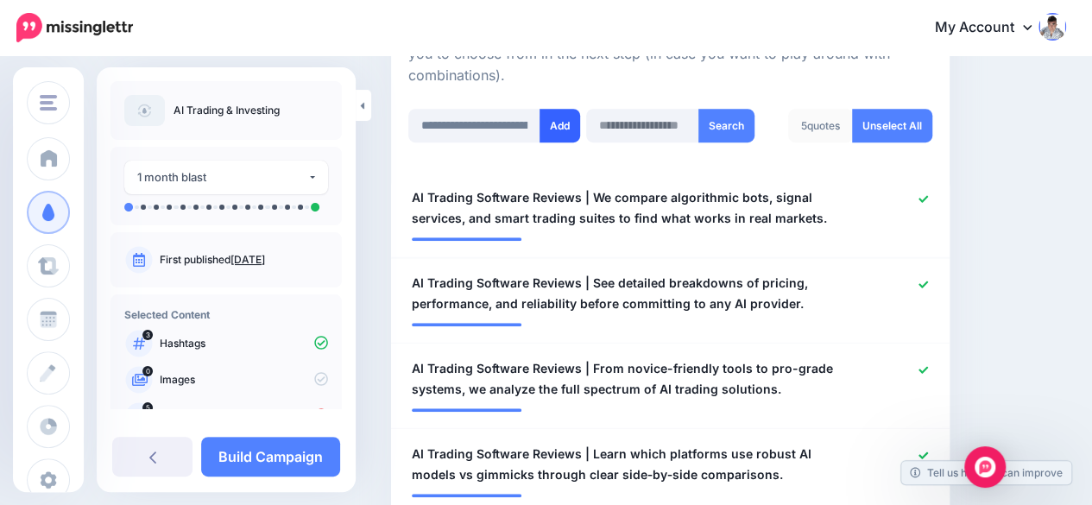
click at [561, 129] on button "Add" at bounding box center [560, 126] width 41 height 34
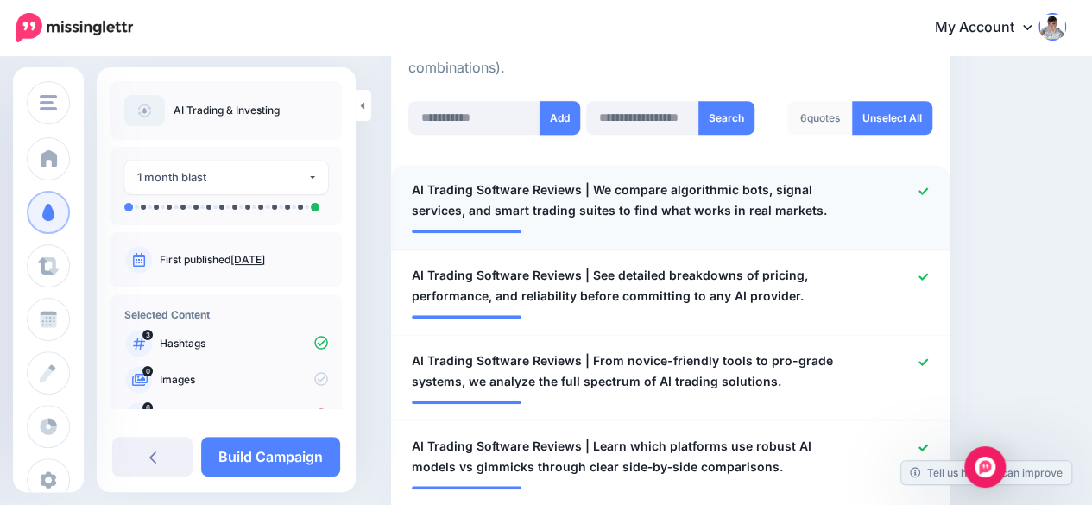
scroll to position [475, 0]
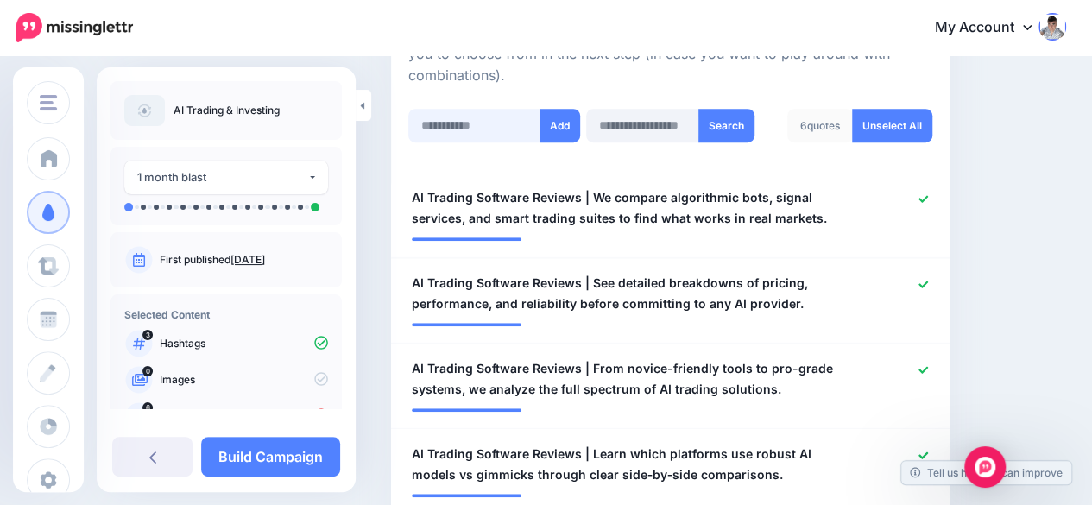
click at [450, 117] on input "text" at bounding box center [474, 126] width 132 height 34
paste input "**********"
type input "**********"
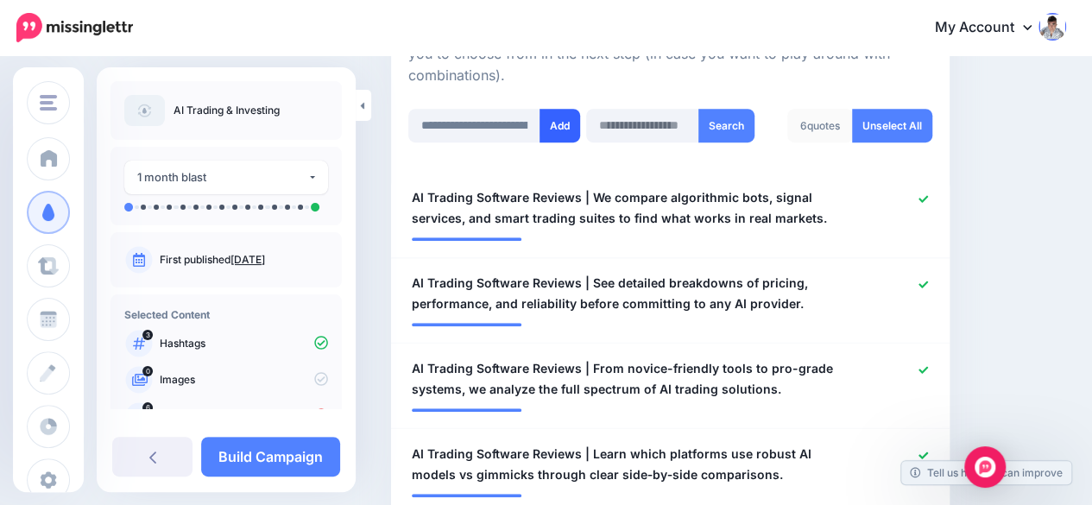
click at [555, 113] on button "Add" at bounding box center [560, 126] width 41 height 34
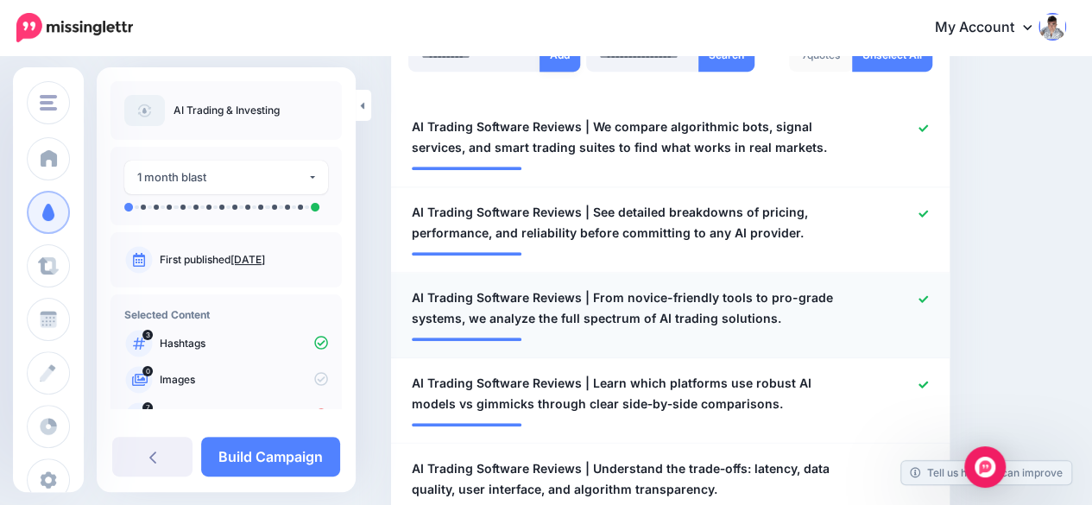
scroll to position [388, 0]
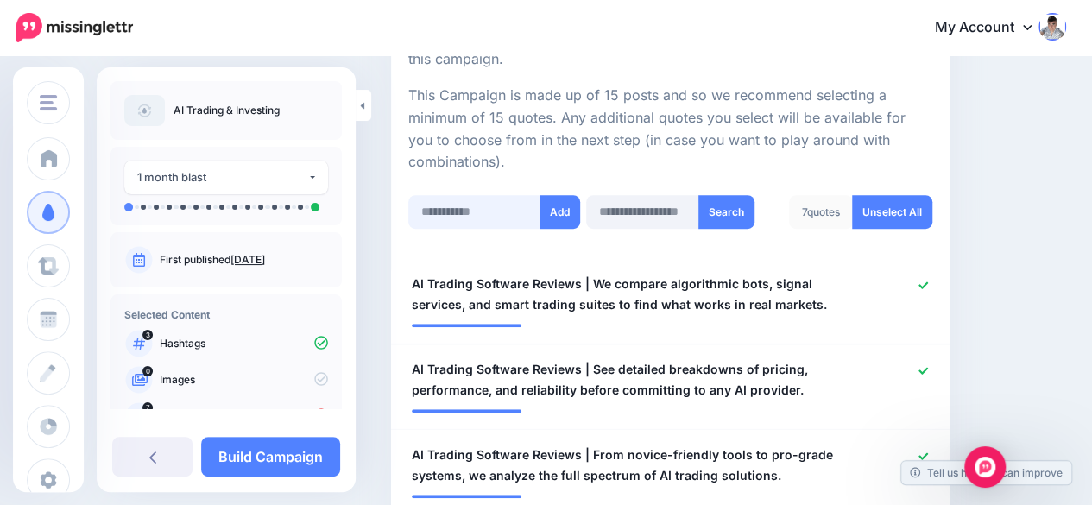
click at [464, 221] on input "text" at bounding box center [474, 212] width 132 height 34
paste input "**********"
type input "**********"
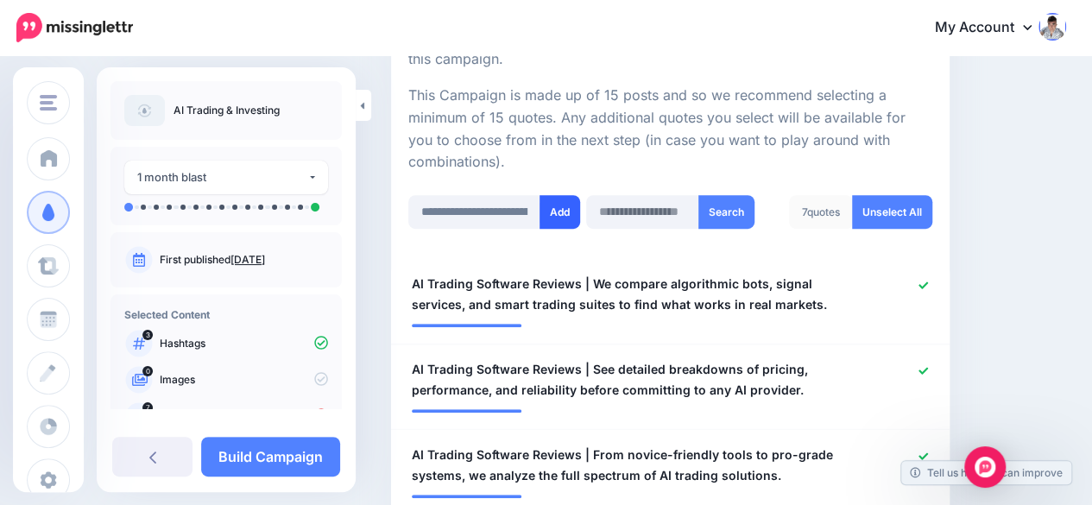
click at [568, 203] on button "Add" at bounding box center [560, 212] width 41 height 34
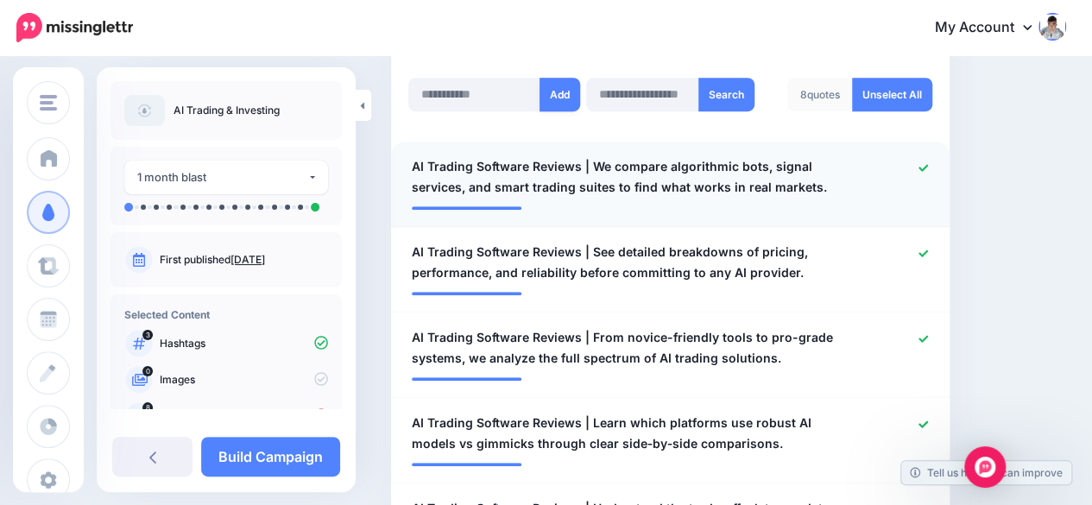
scroll to position [475, 0]
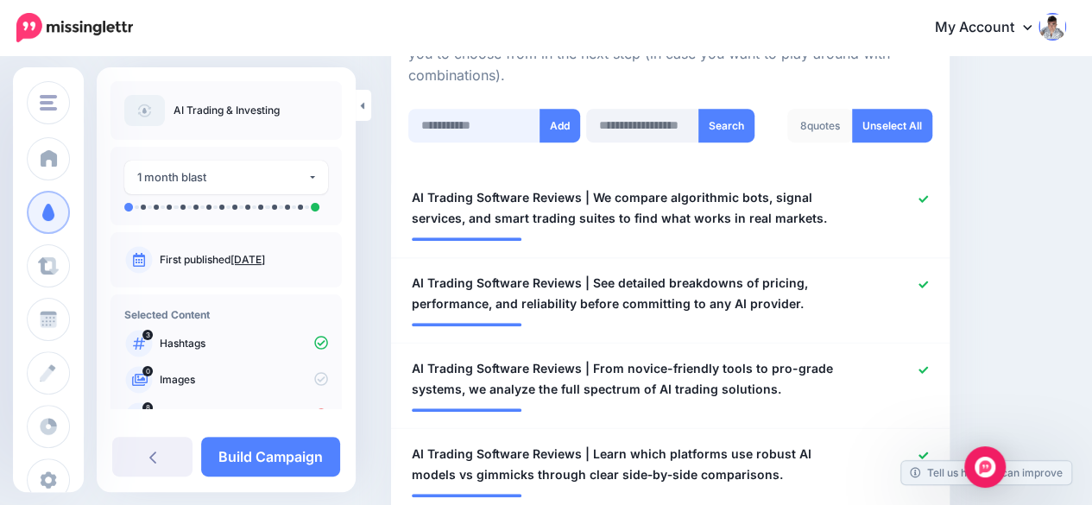
click at [438, 122] on input "text" at bounding box center [474, 126] width 132 height 34
paste input "**********"
type input "**********"
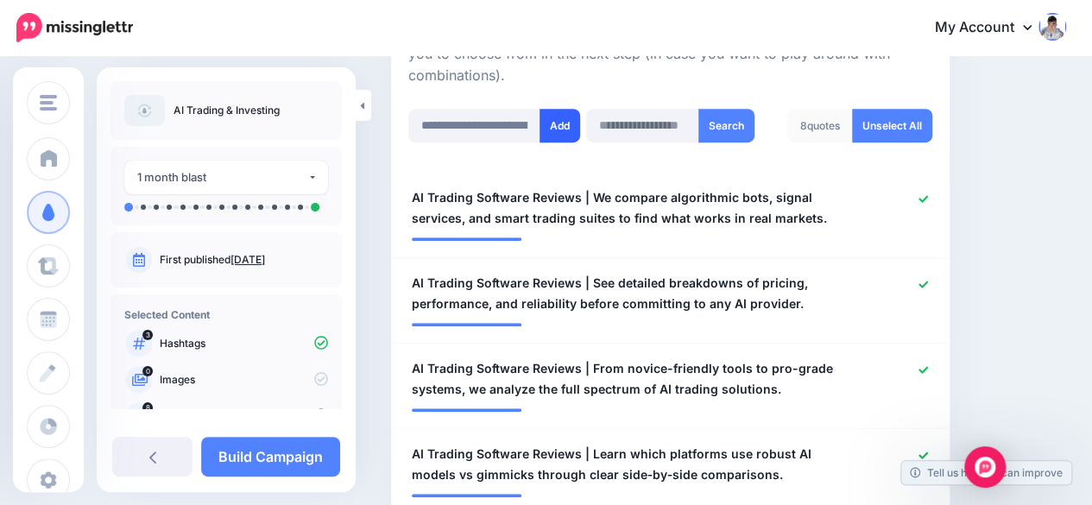
click at [561, 138] on button "Add" at bounding box center [560, 126] width 41 height 34
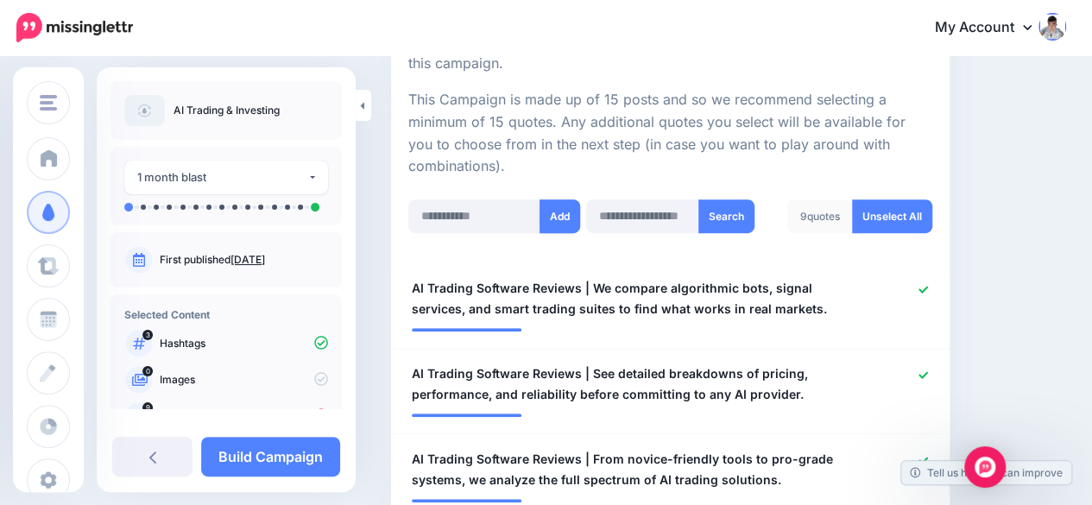
scroll to position [432, 0]
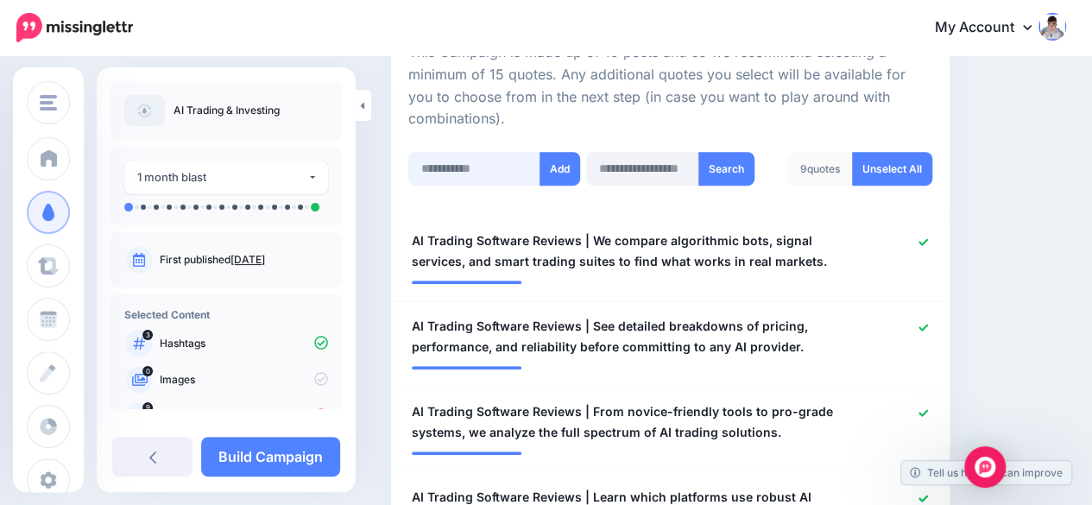
click at [444, 160] on input "text" at bounding box center [474, 169] width 132 height 34
paste input "**********"
type input "**********"
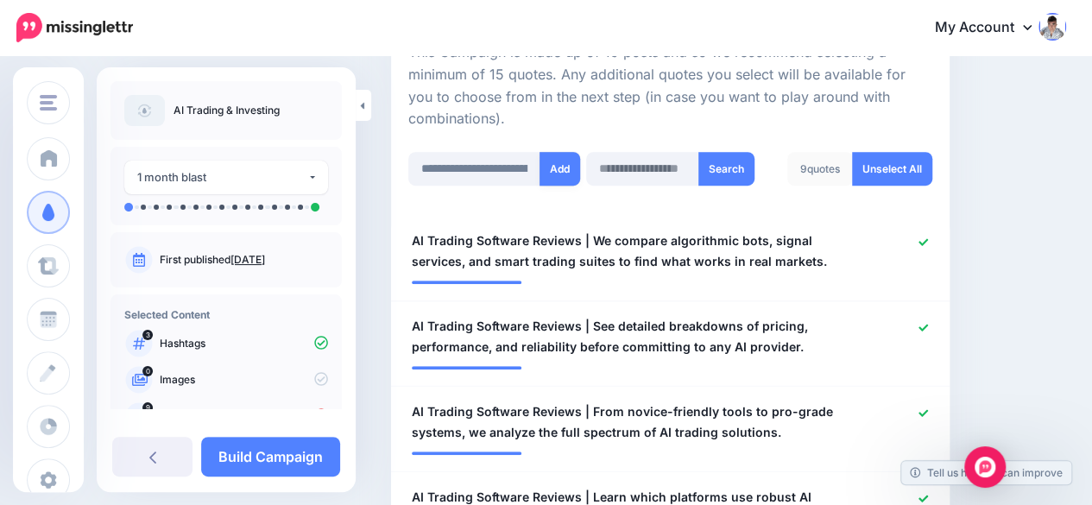
click at [549, 162] on button "Add" at bounding box center [560, 169] width 41 height 34
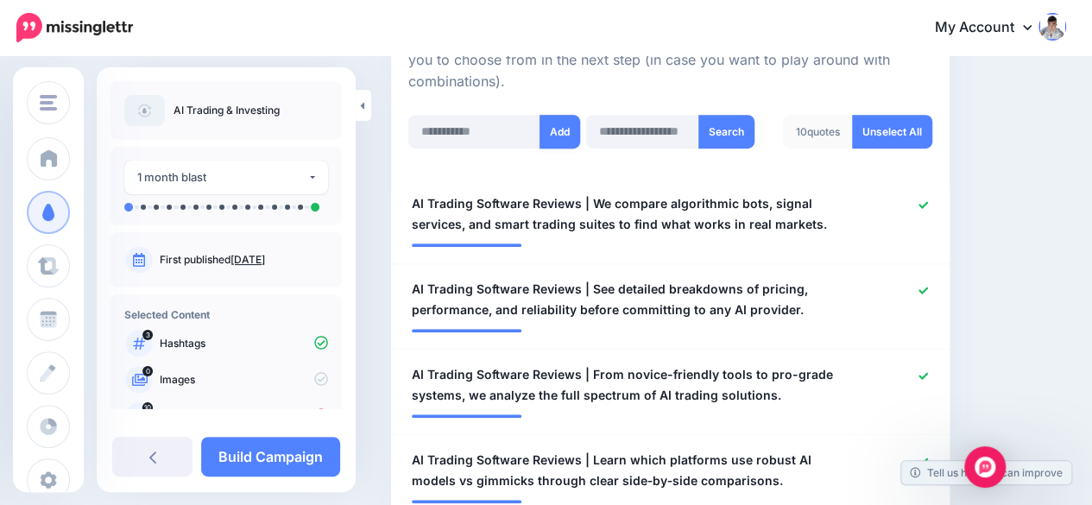
scroll to position [388, 0]
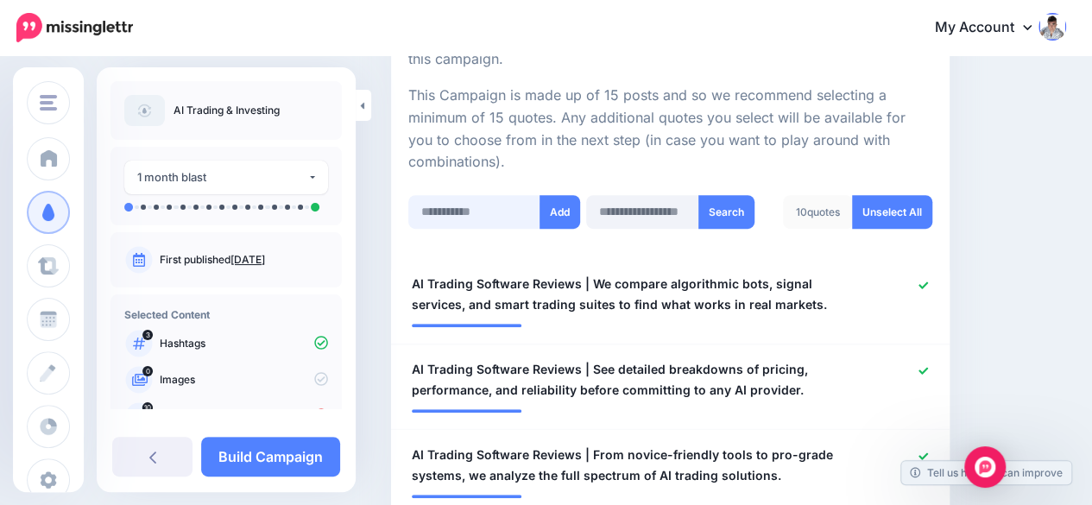
click at [445, 203] on input "text" at bounding box center [474, 212] width 132 height 34
paste input "**********"
type input "**********"
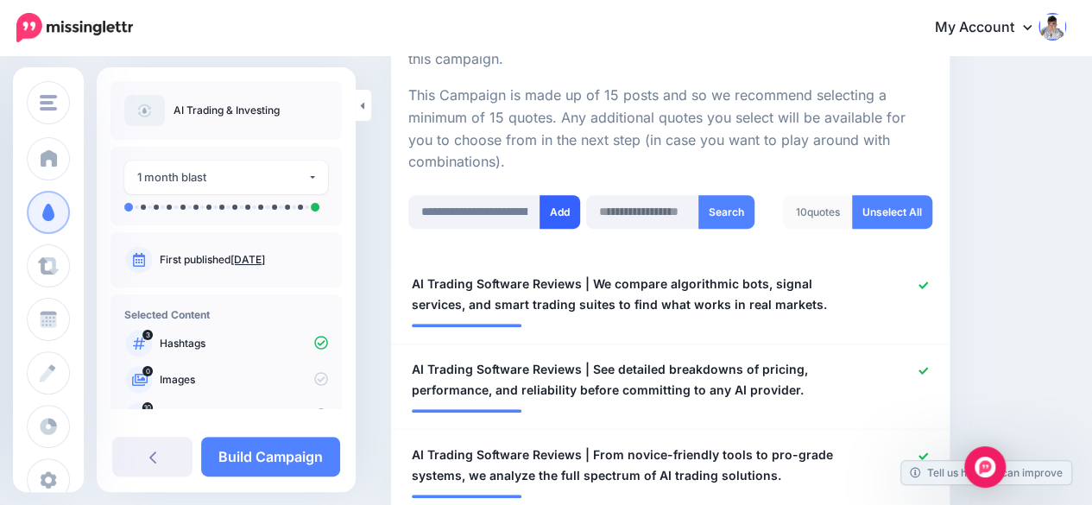
click at [565, 215] on button "Add" at bounding box center [560, 212] width 41 height 34
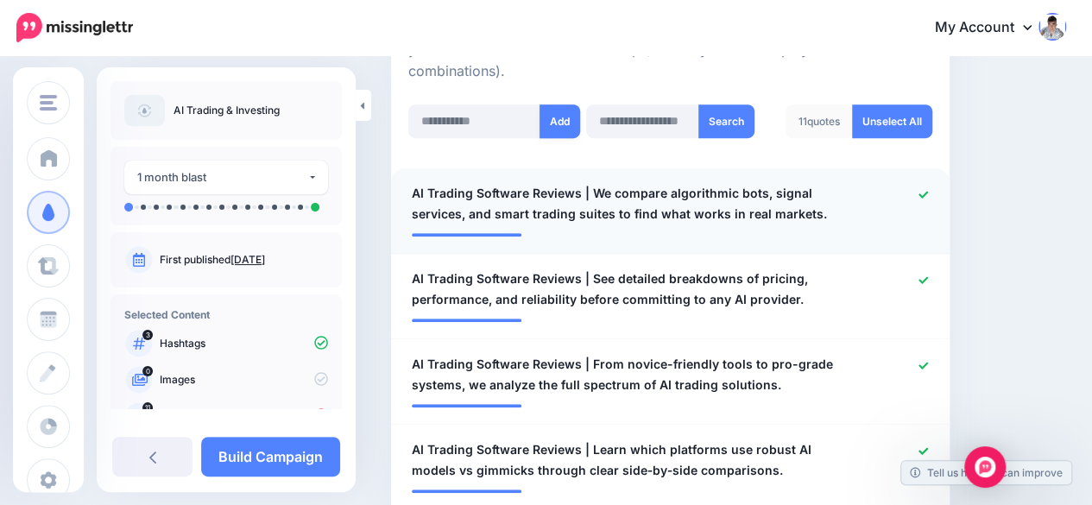
scroll to position [475, 0]
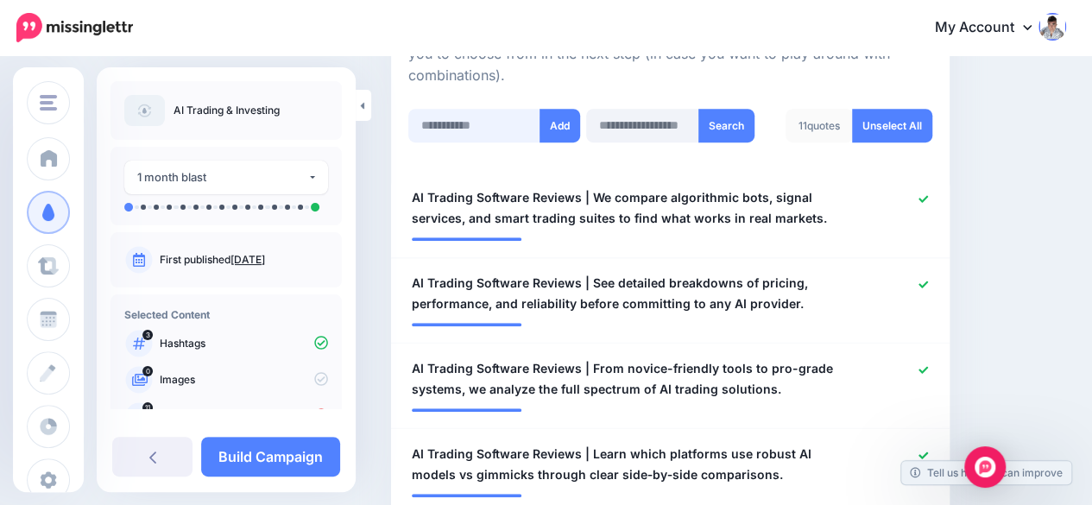
click at [445, 134] on input "text" at bounding box center [474, 126] width 132 height 34
paste input "**********"
type input "**********"
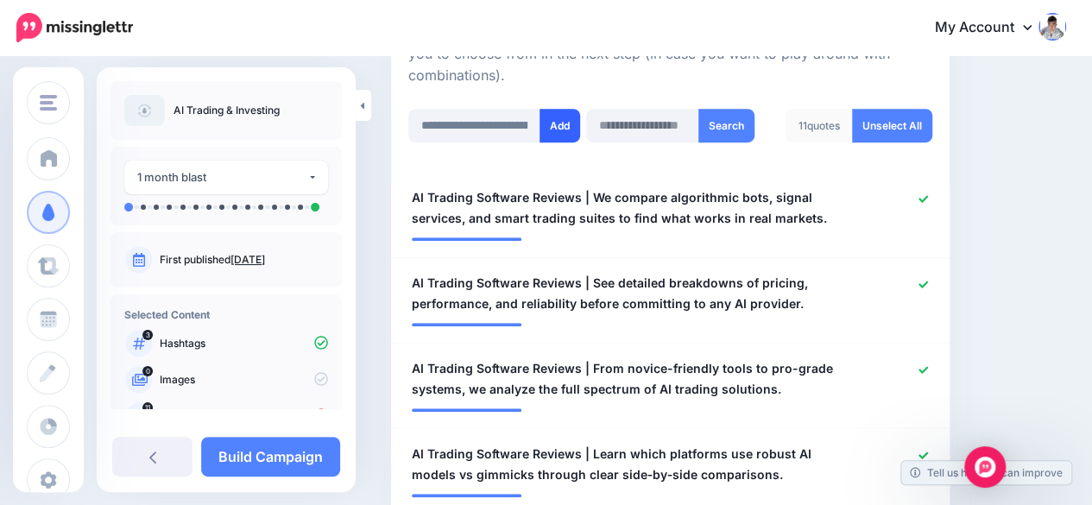
click at [556, 129] on button "Add" at bounding box center [560, 126] width 41 height 34
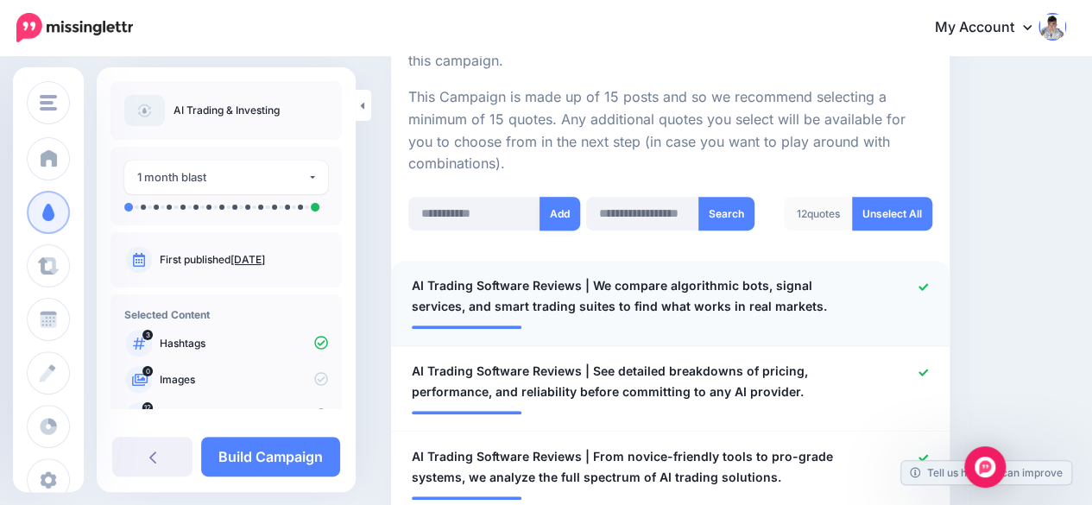
scroll to position [388, 0]
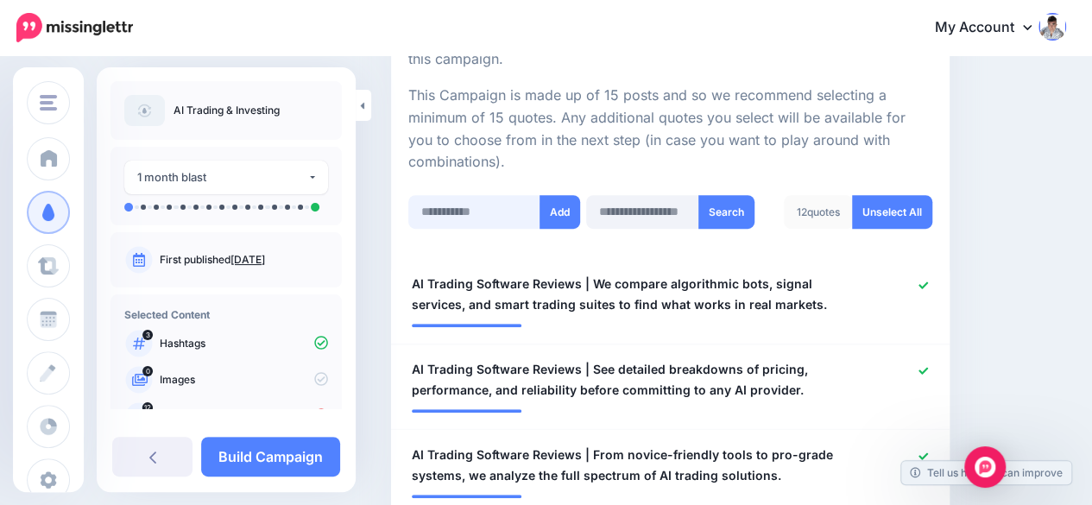
click at [438, 214] on input "text" at bounding box center [474, 212] width 132 height 34
paste input "**********"
type input "**********"
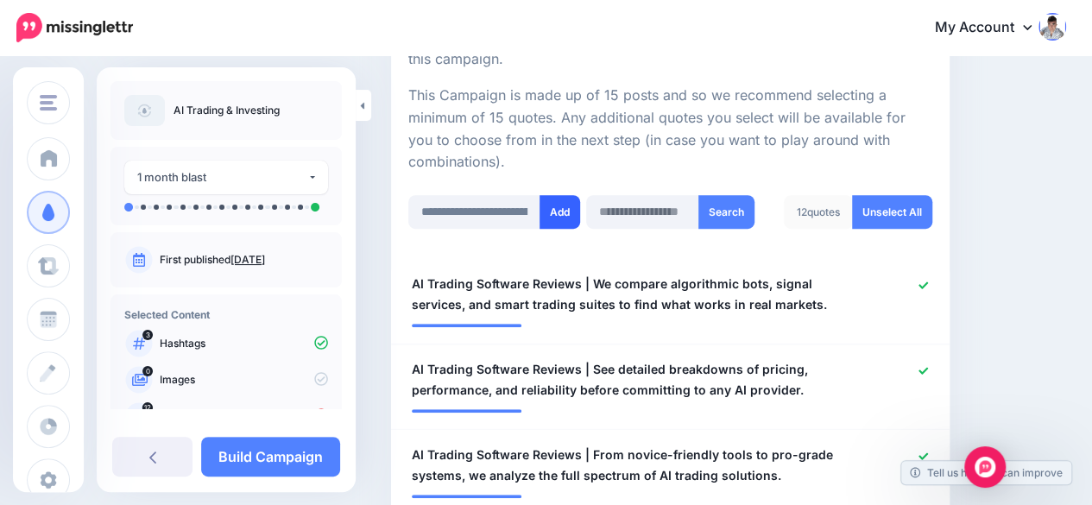
click at [567, 199] on button "Add" at bounding box center [560, 212] width 41 height 34
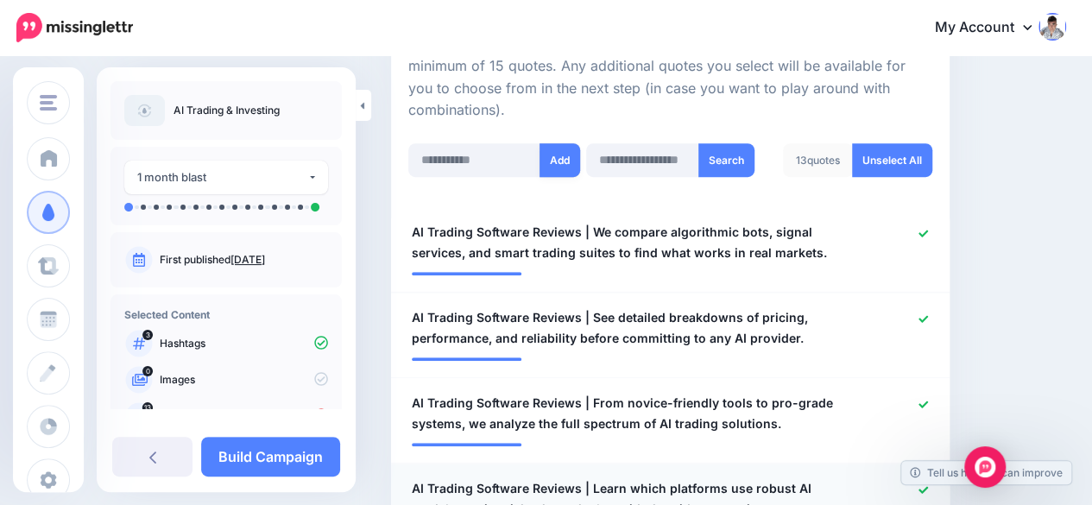
scroll to position [388, 0]
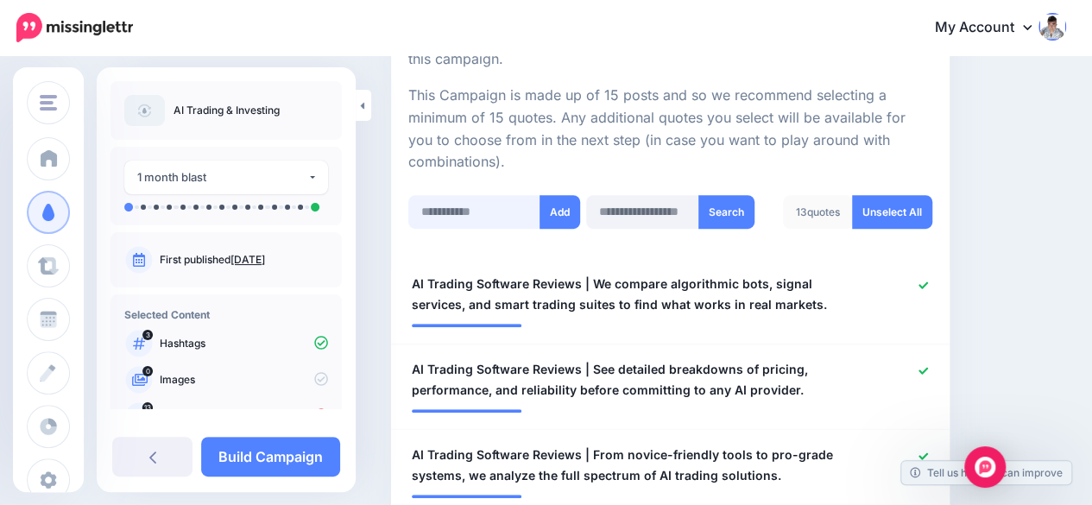
click at [442, 215] on input "text" at bounding box center [474, 212] width 132 height 34
paste input "**********"
type input "**********"
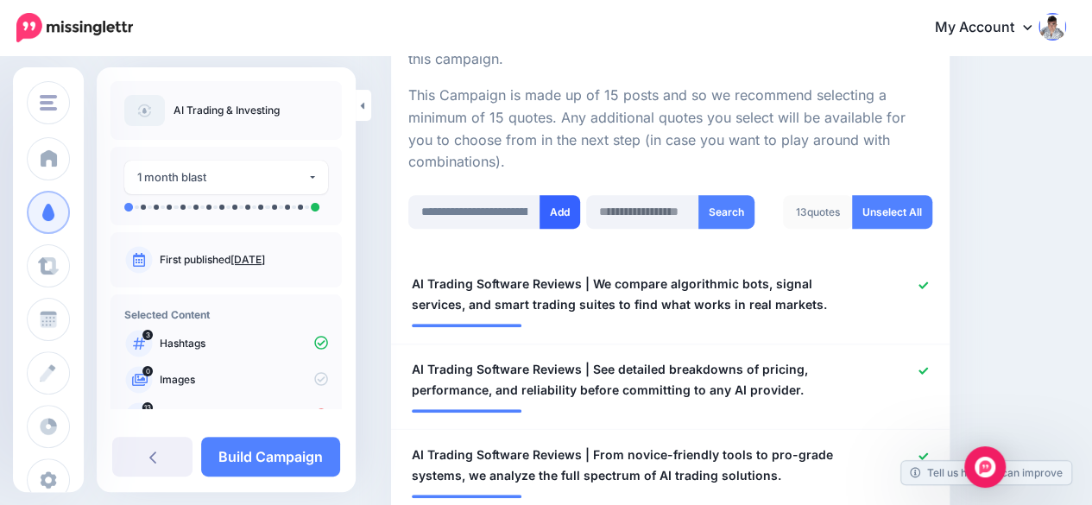
click at [565, 199] on button "Add" at bounding box center [560, 212] width 41 height 34
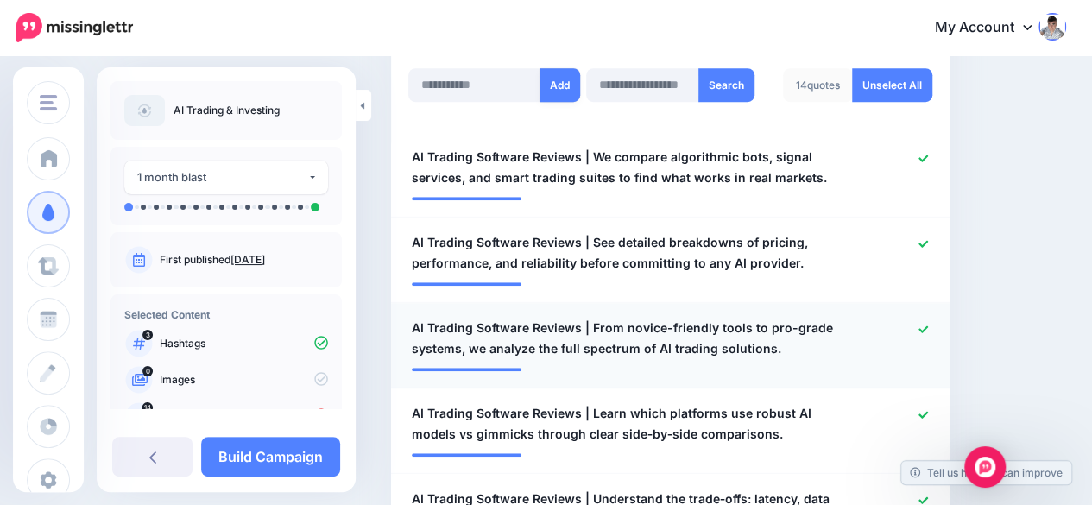
scroll to position [475, 0]
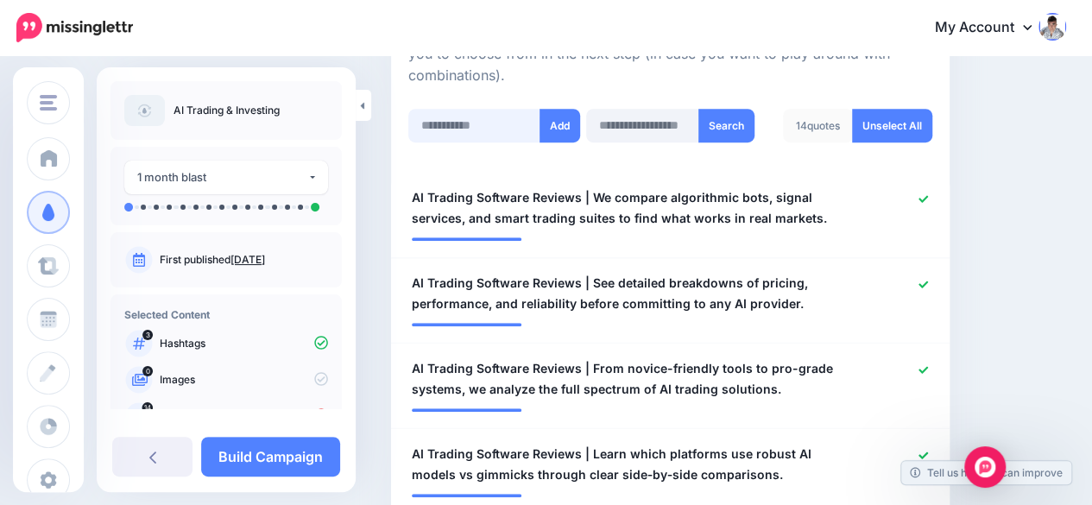
click at [456, 121] on input "text" at bounding box center [474, 126] width 132 height 34
paste input "**********"
type input "**********"
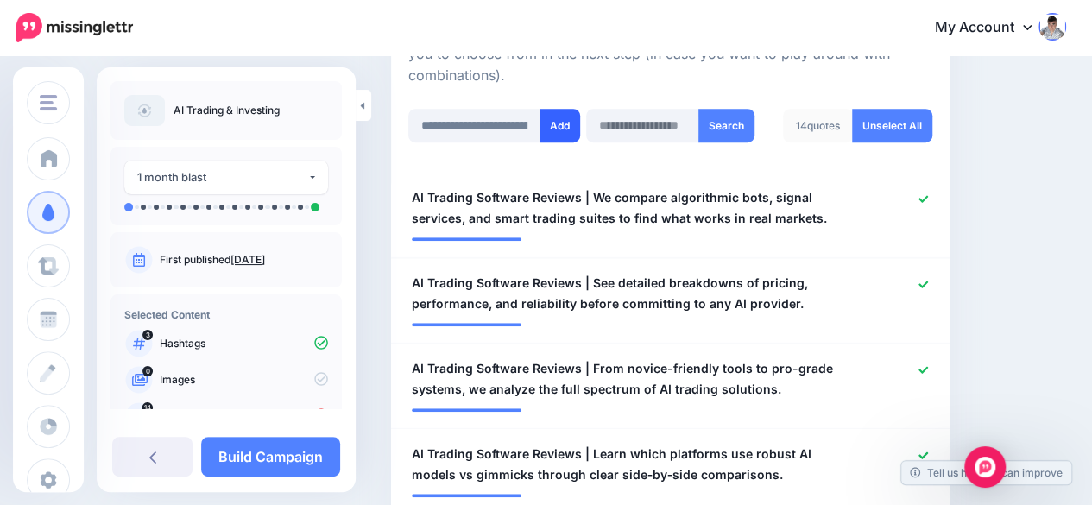
click at [555, 117] on button "Add" at bounding box center [560, 126] width 41 height 34
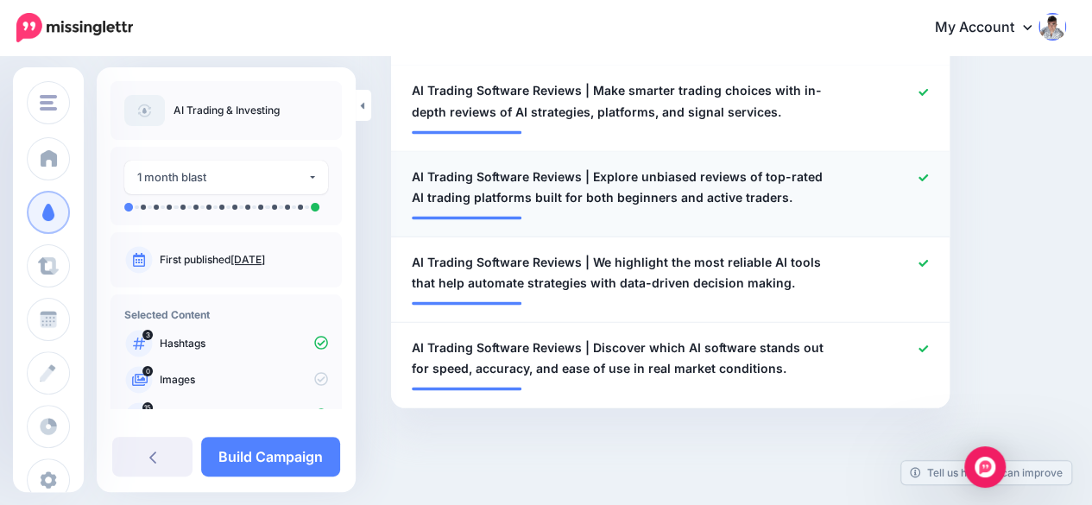
scroll to position [1537, 0]
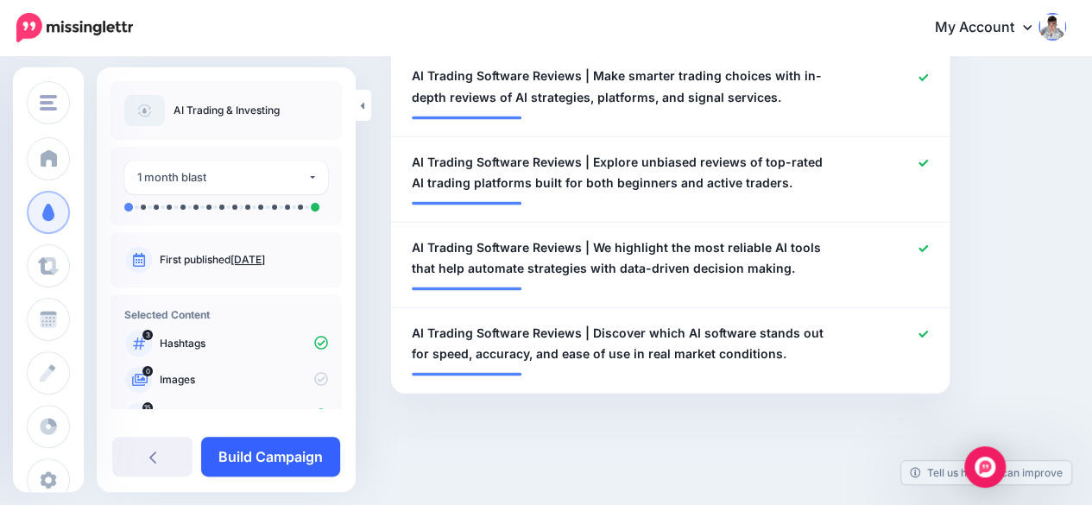
click at [302, 446] on link "Build Campaign" at bounding box center [270, 457] width 139 height 40
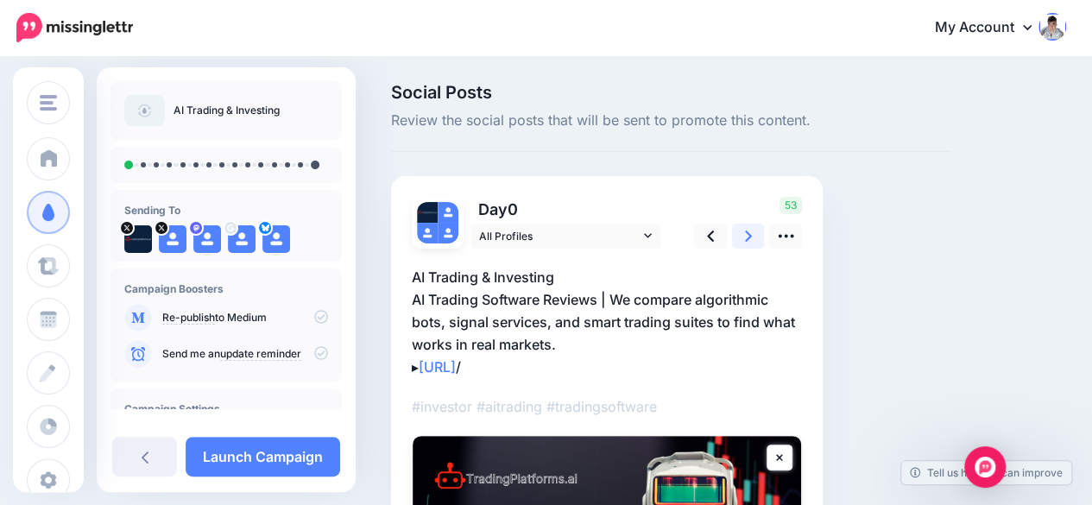
click at [748, 231] on icon at bounding box center [748, 236] width 7 height 18
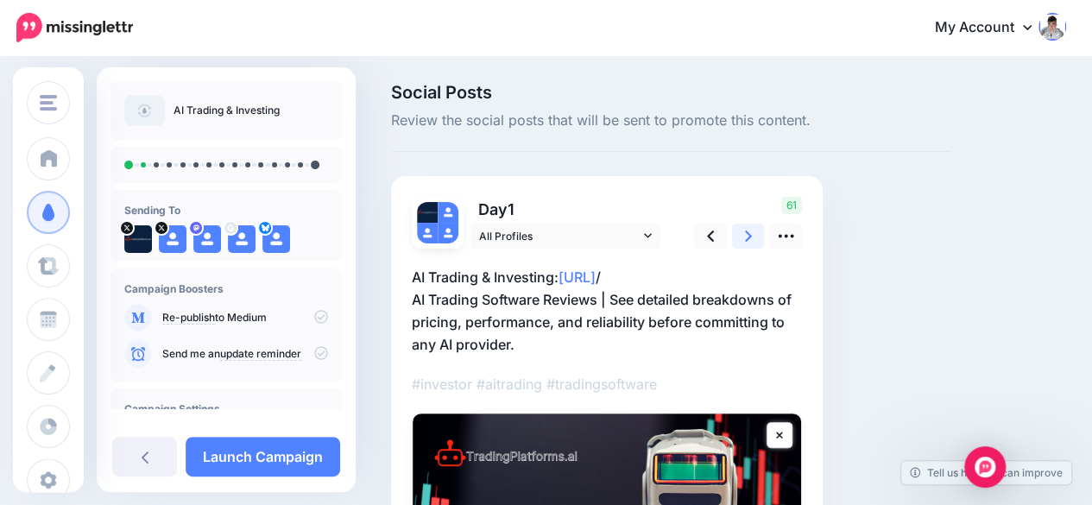
click at [748, 231] on icon at bounding box center [748, 236] width 7 height 18
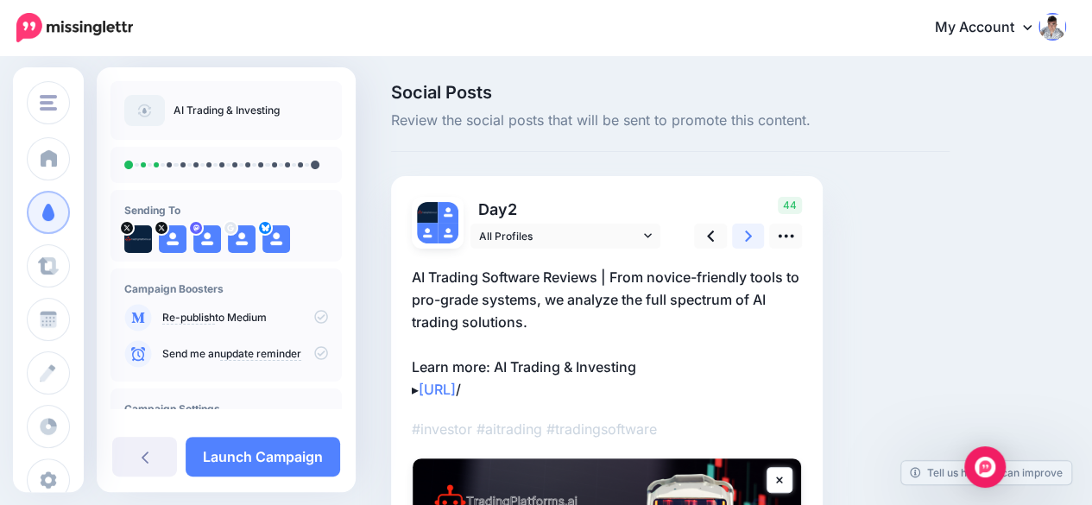
click at [748, 231] on icon at bounding box center [748, 236] width 7 height 18
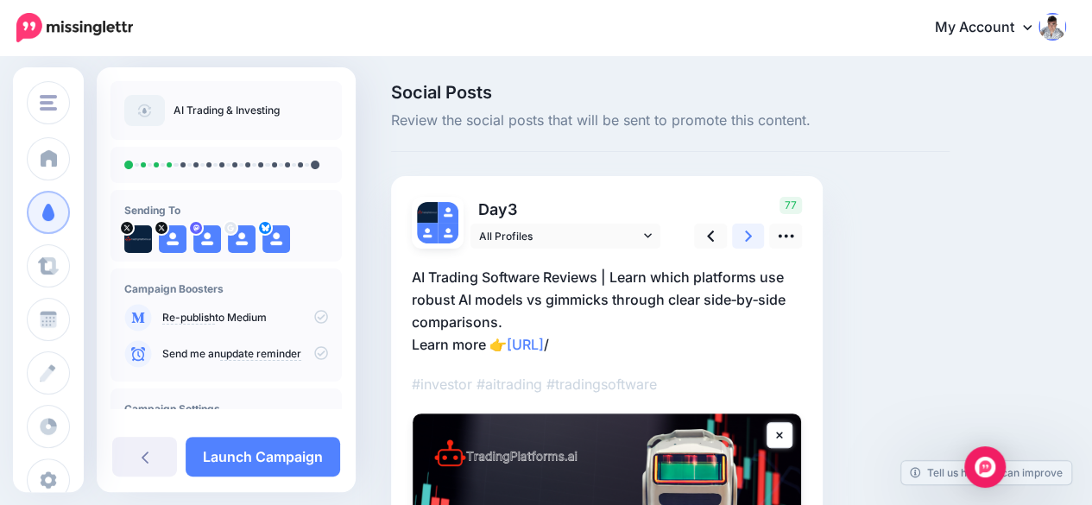
click at [748, 231] on icon at bounding box center [748, 236] width 7 height 18
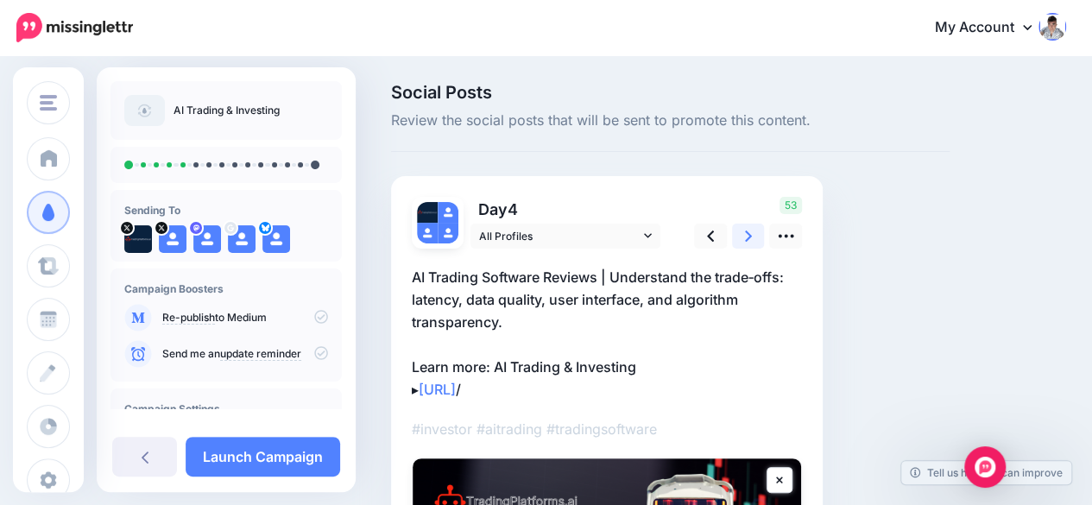
click at [748, 231] on icon at bounding box center [748, 236] width 7 height 18
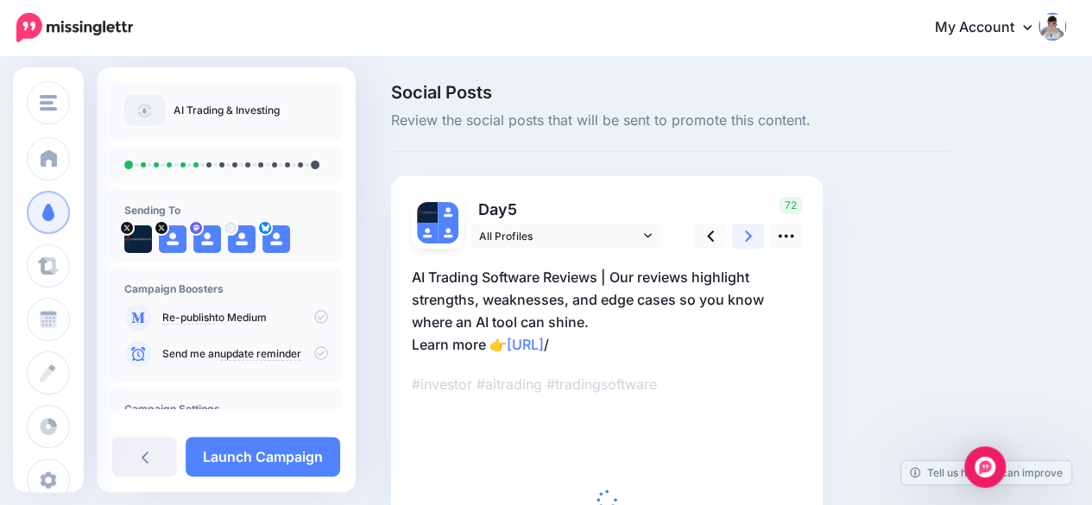
click at [748, 231] on icon at bounding box center [748, 236] width 7 height 18
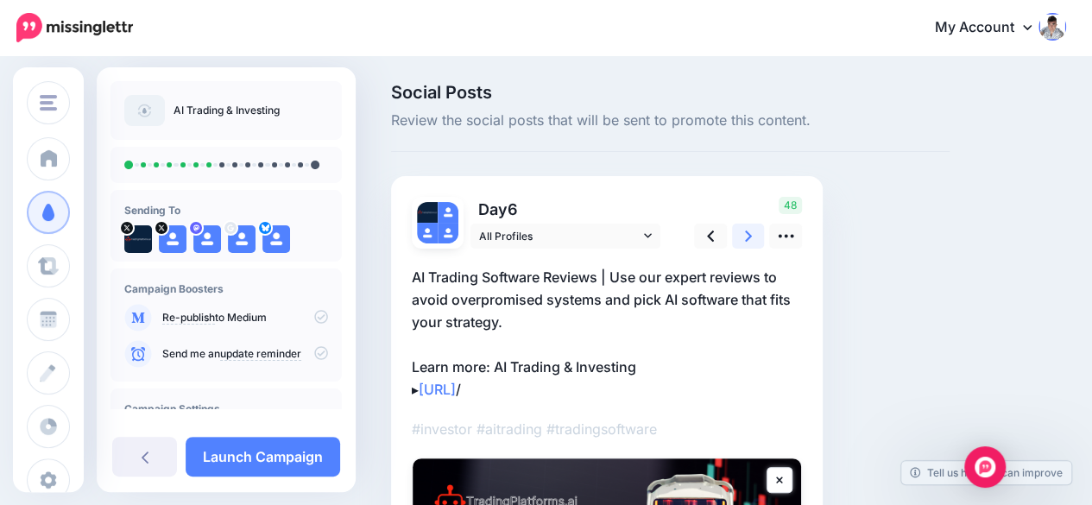
click at [748, 231] on icon at bounding box center [748, 236] width 7 height 18
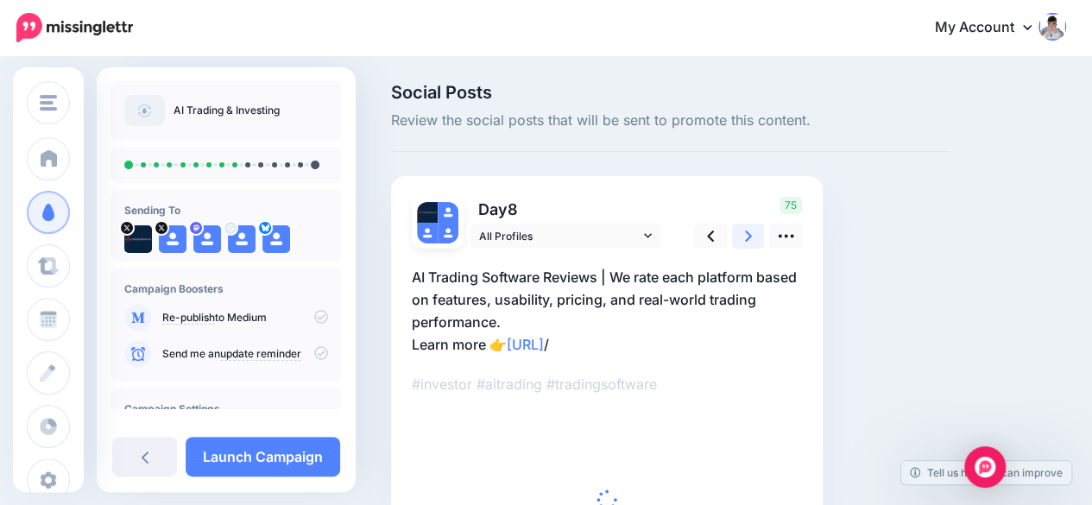
click at [748, 231] on icon at bounding box center [748, 236] width 7 height 18
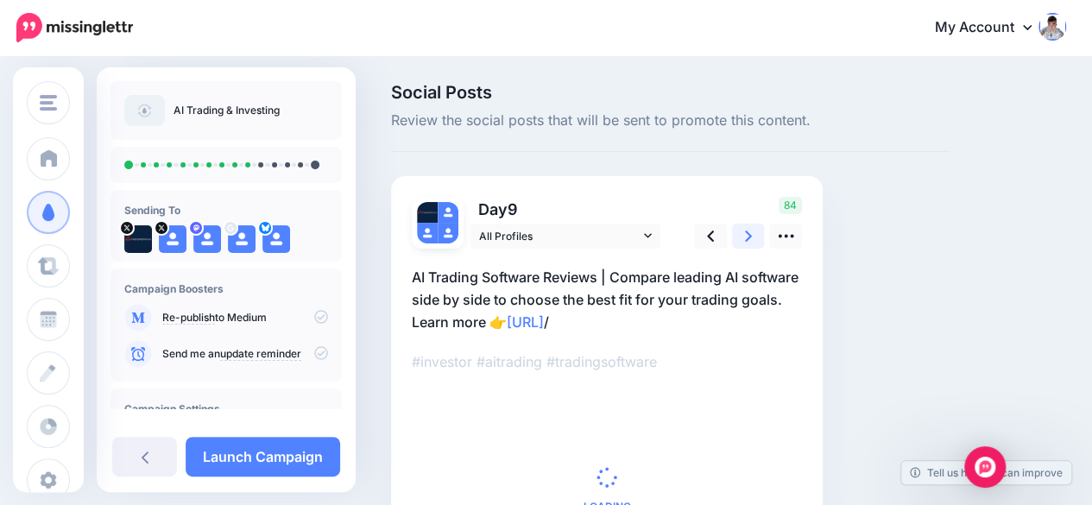
click at [748, 231] on icon at bounding box center [748, 236] width 7 height 18
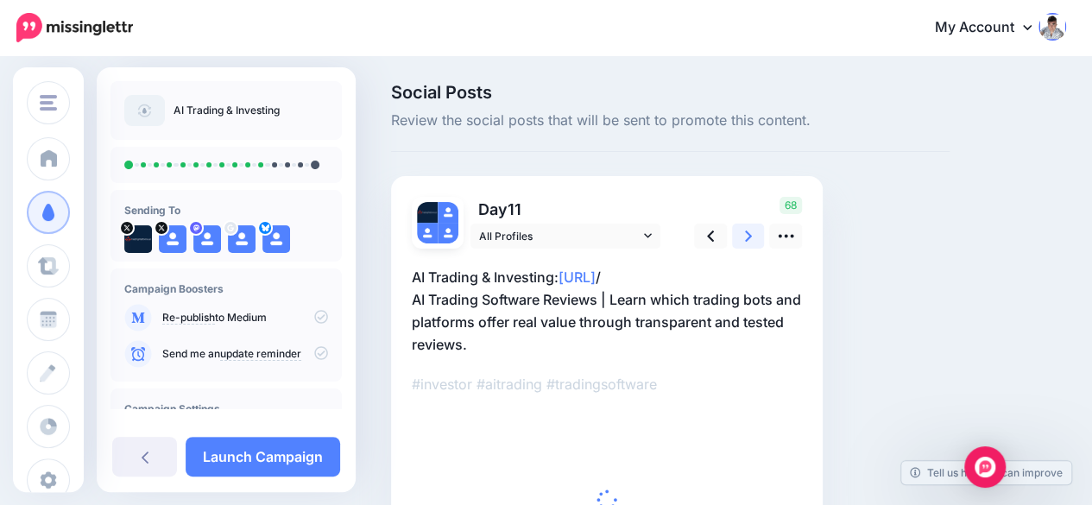
click at [748, 231] on icon at bounding box center [748, 236] width 7 height 18
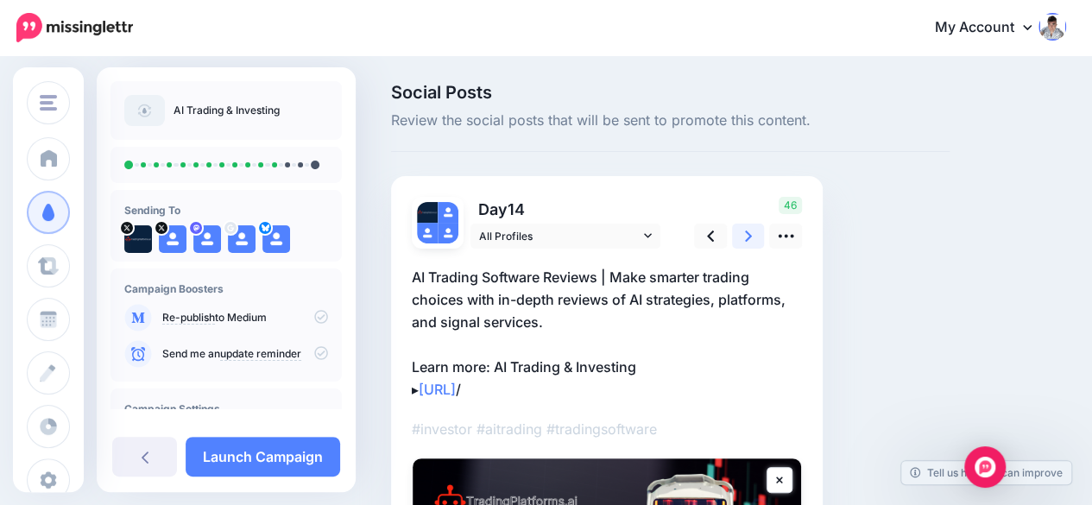
click at [748, 231] on icon at bounding box center [748, 236] width 7 height 18
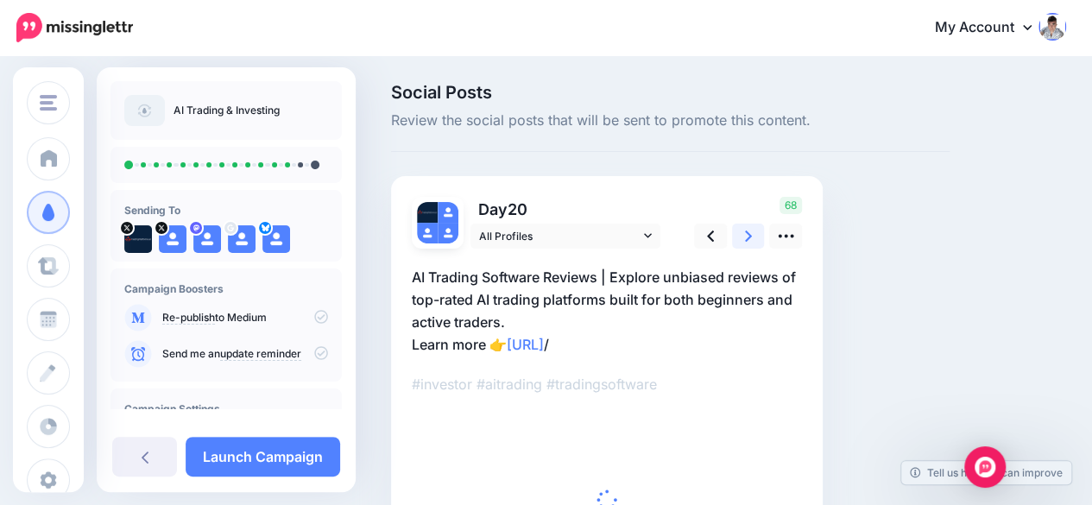
click at [748, 231] on icon at bounding box center [748, 236] width 7 height 18
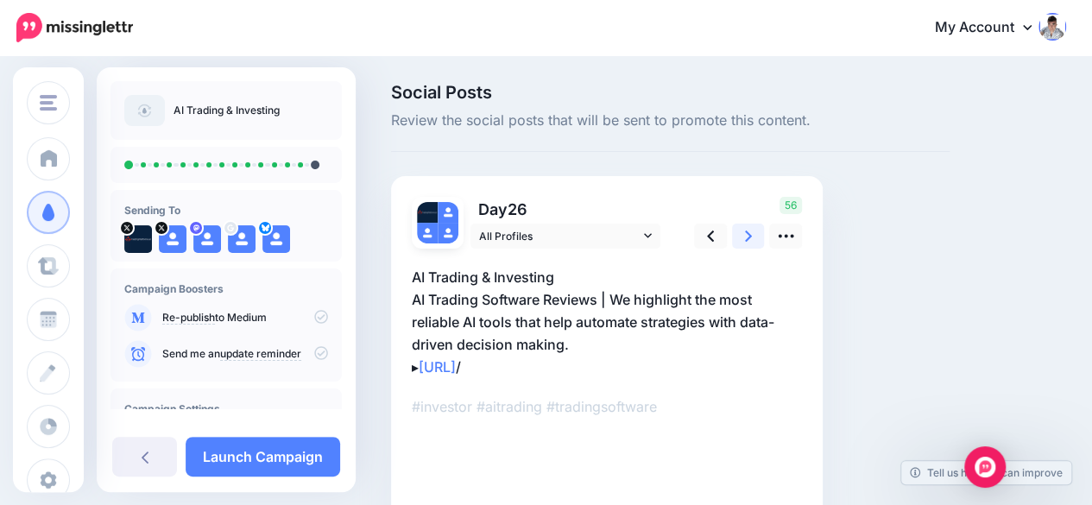
click at [748, 231] on icon at bounding box center [748, 236] width 7 height 18
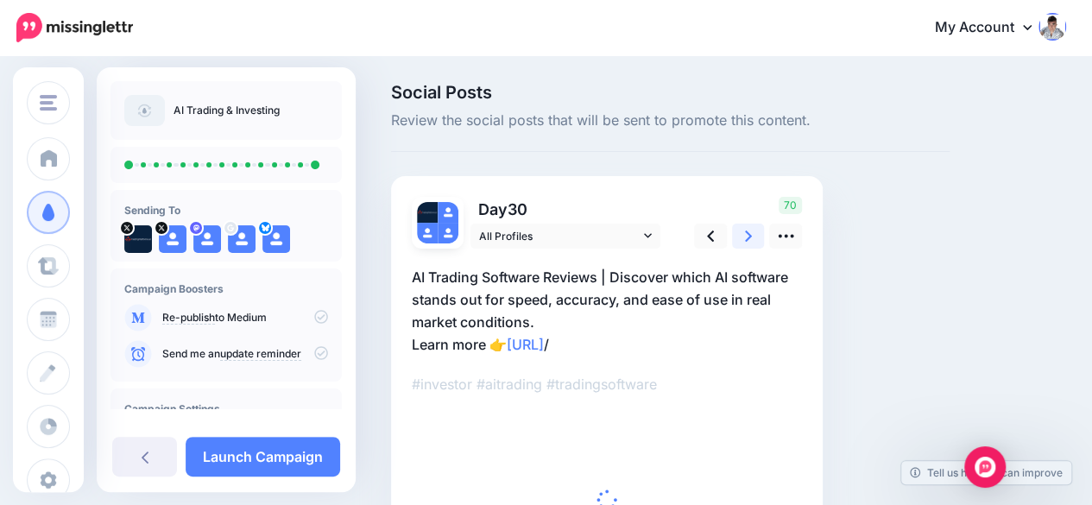
click at [748, 231] on icon at bounding box center [748, 236] width 7 height 18
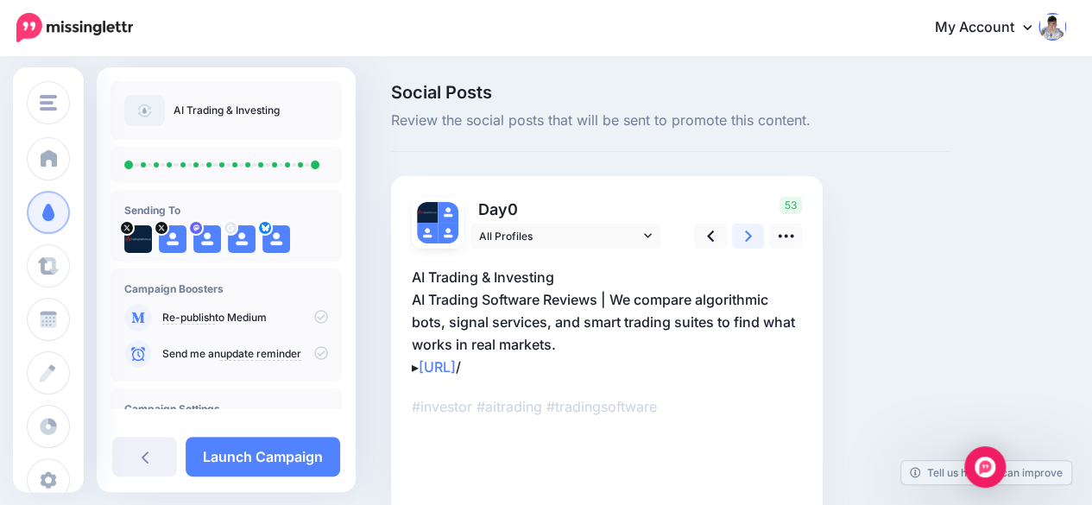
click at [748, 231] on icon at bounding box center [748, 236] width 7 height 18
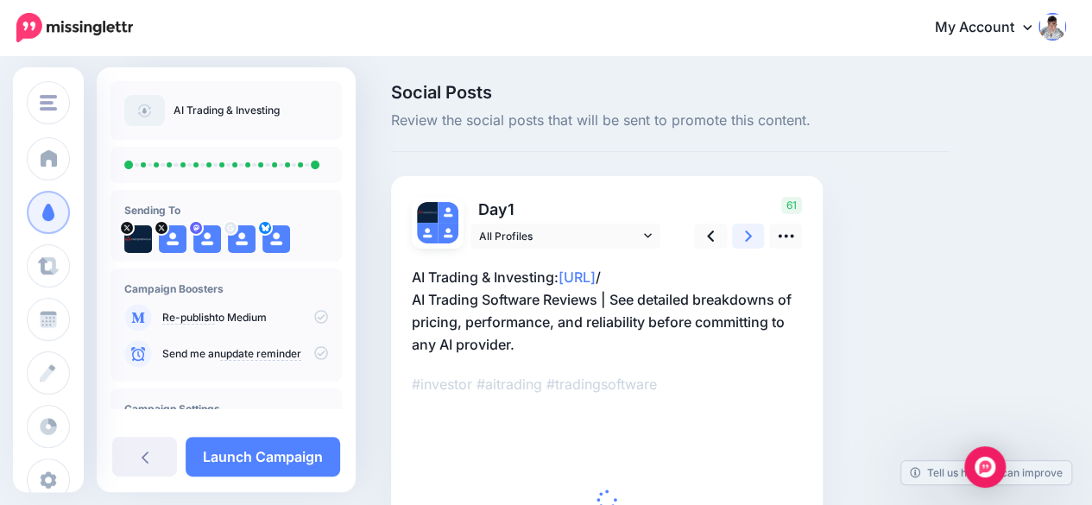
click at [748, 231] on icon at bounding box center [748, 236] width 7 height 18
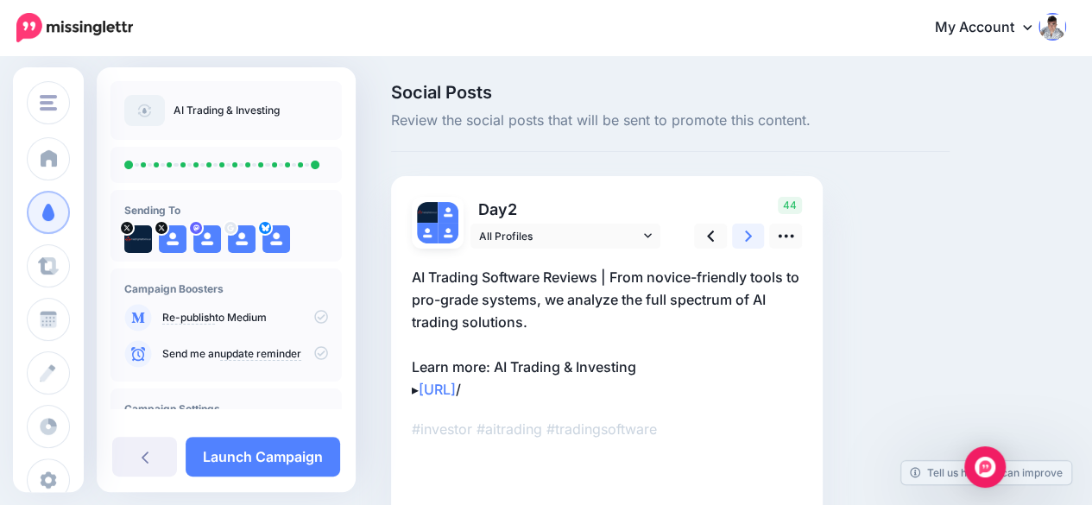
click at [748, 231] on icon at bounding box center [748, 236] width 7 height 18
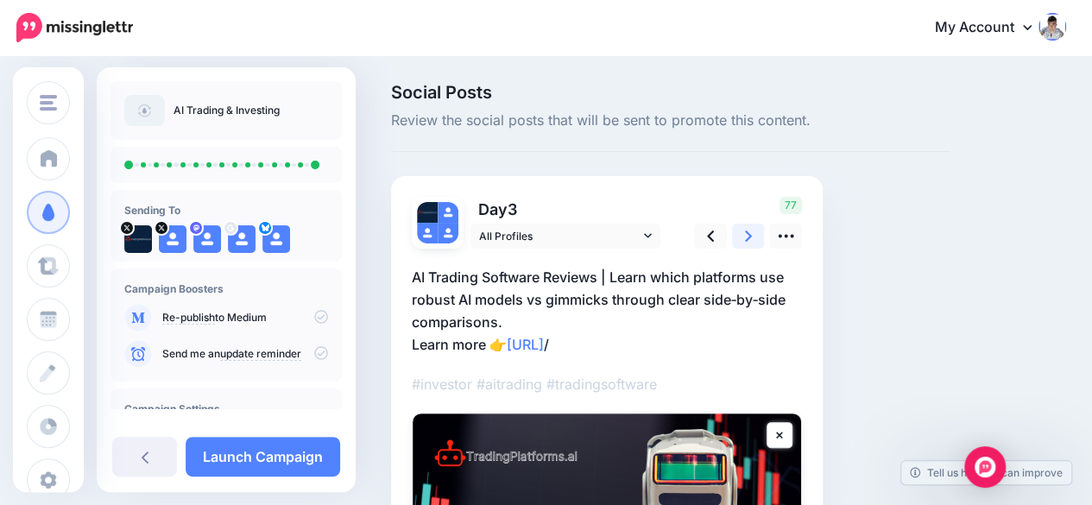
click at [748, 231] on icon at bounding box center [748, 236] width 7 height 18
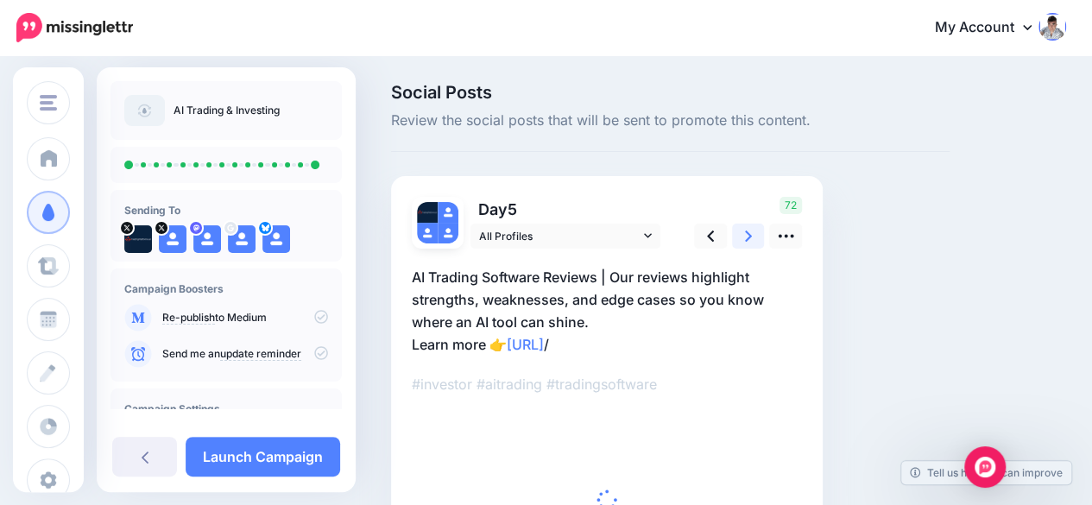
click at [748, 231] on icon at bounding box center [748, 236] width 7 height 18
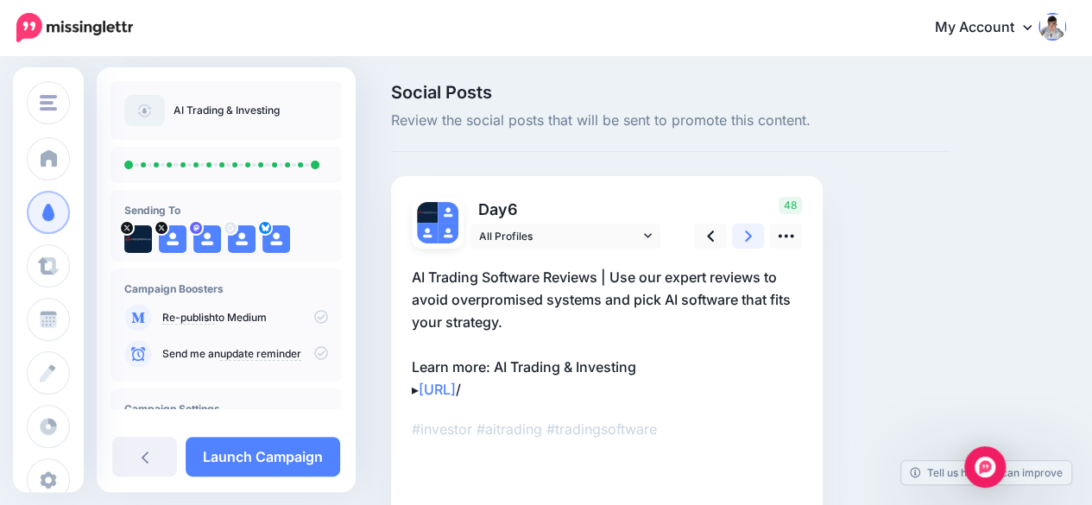
click at [748, 231] on icon at bounding box center [748, 236] width 7 height 18
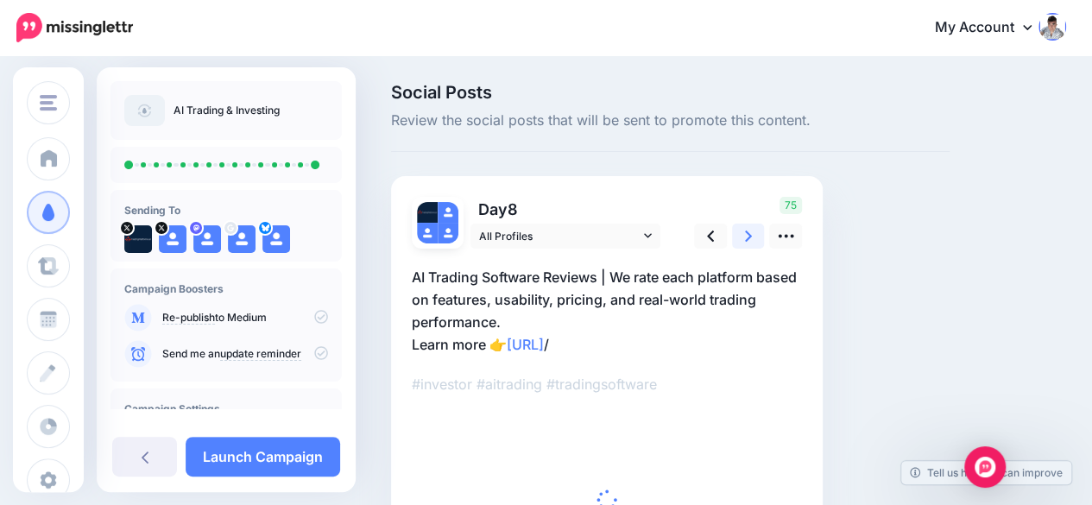
click at [748, 231] on icon at bounding box center [748, 236] width 7 height 18
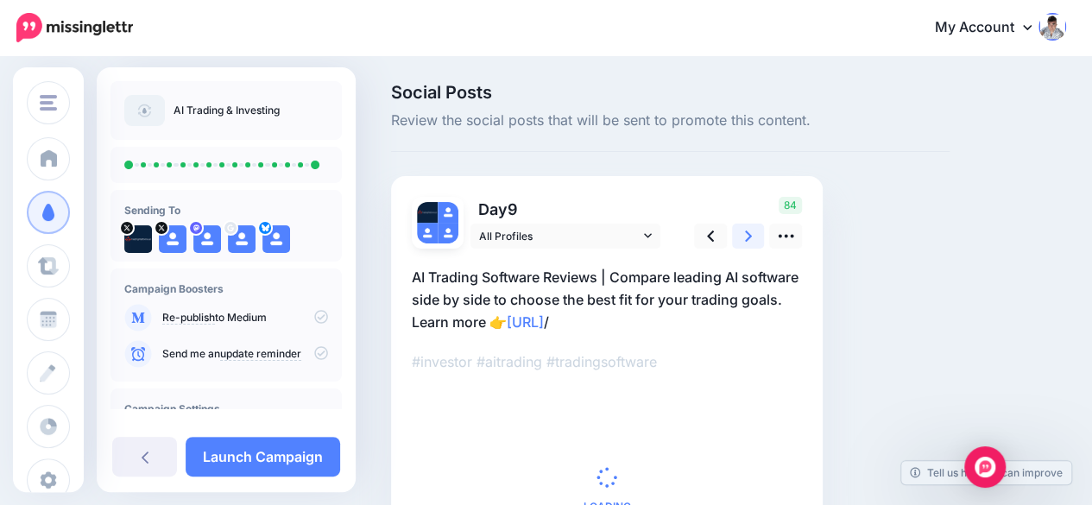
click at [748, 231] on icon at bounding box center [748, 236] width 7 height 18
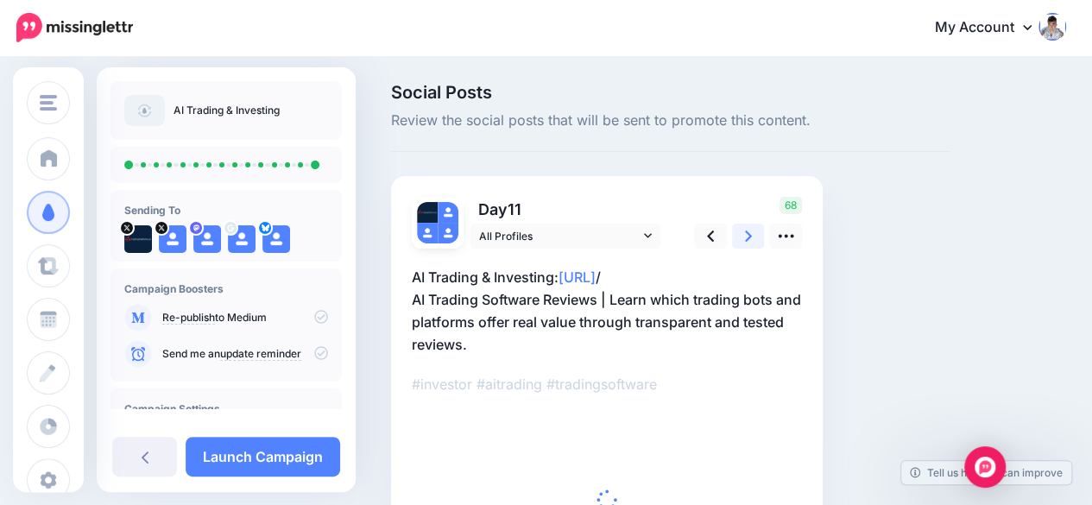
click at [748, 231] on icon at bounding box center [748, 236] width 7 height 18
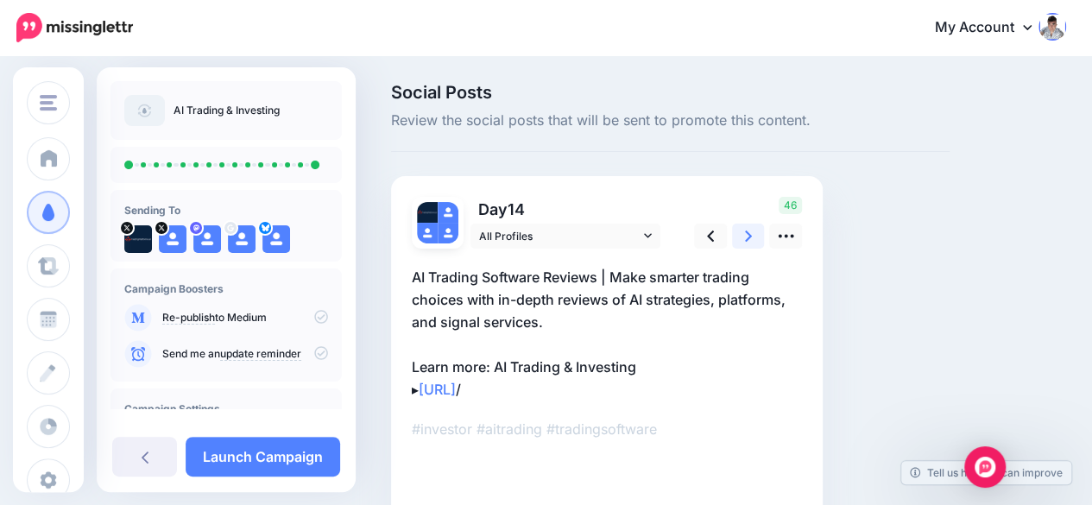
click at [748, 231] on icon at bounding box center [748, 236] width 7 height 18
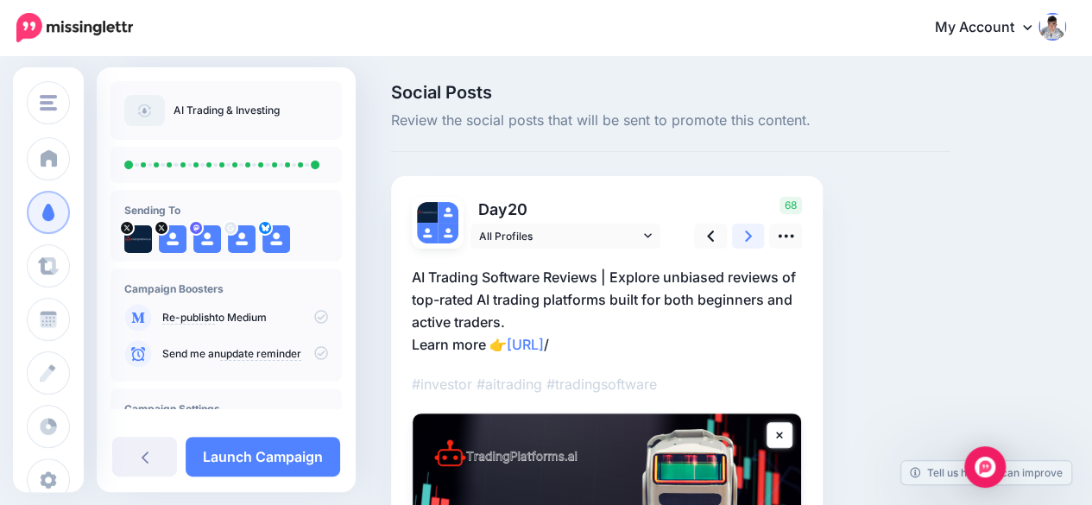
click at [748, 231] on icon at bounding box center [748, 236] width 7 height 18
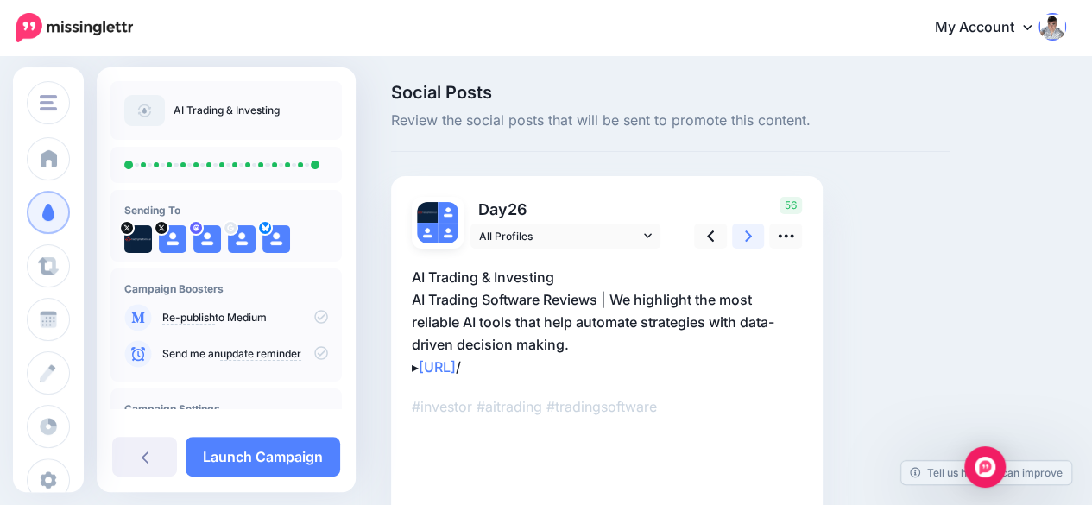
click at [748, 231] on icon at bounding box center [748, 236] width 7 height 18
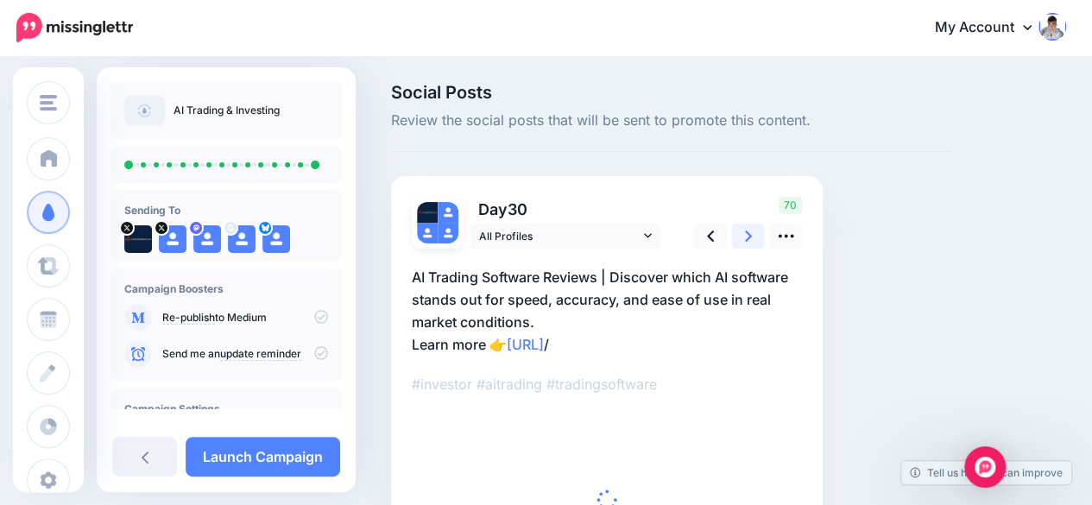
click at [748, 231] on icon at bounding box center [748, 236] width 7 height 18
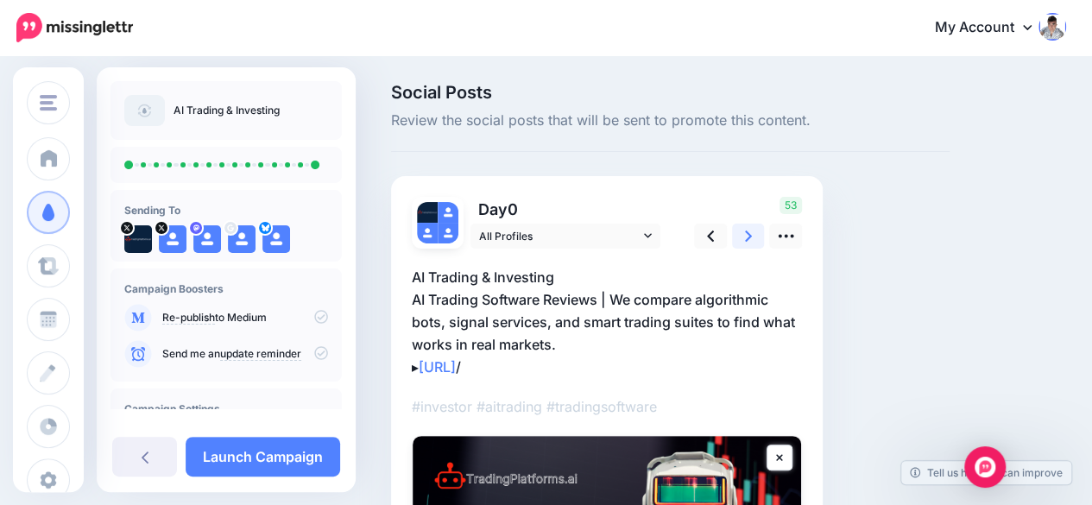
click at [748, 231] on icon at bounding box center [748, 236] width 7 height 18
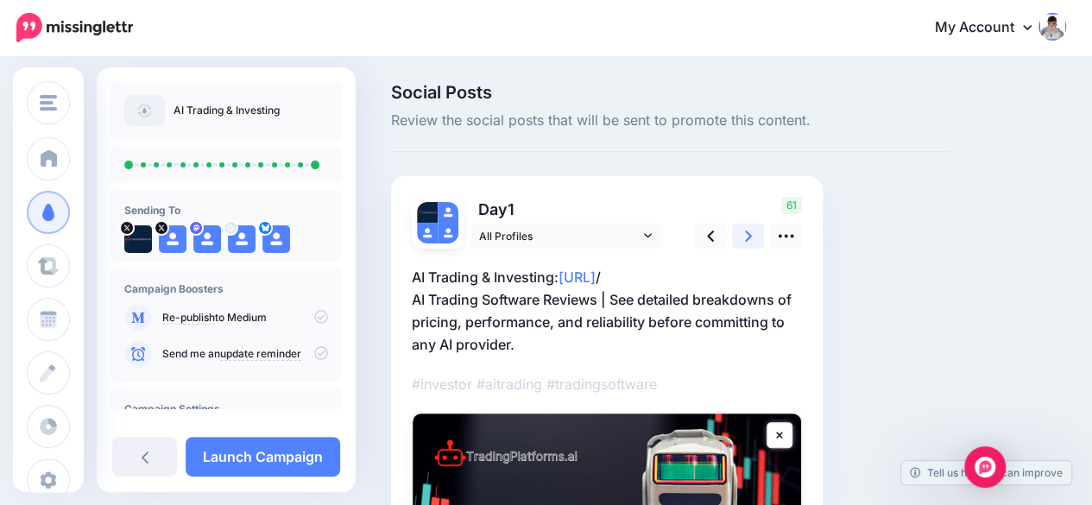
click at [748, 231] on icon at bounding box center [748, 236] width 7 height 18
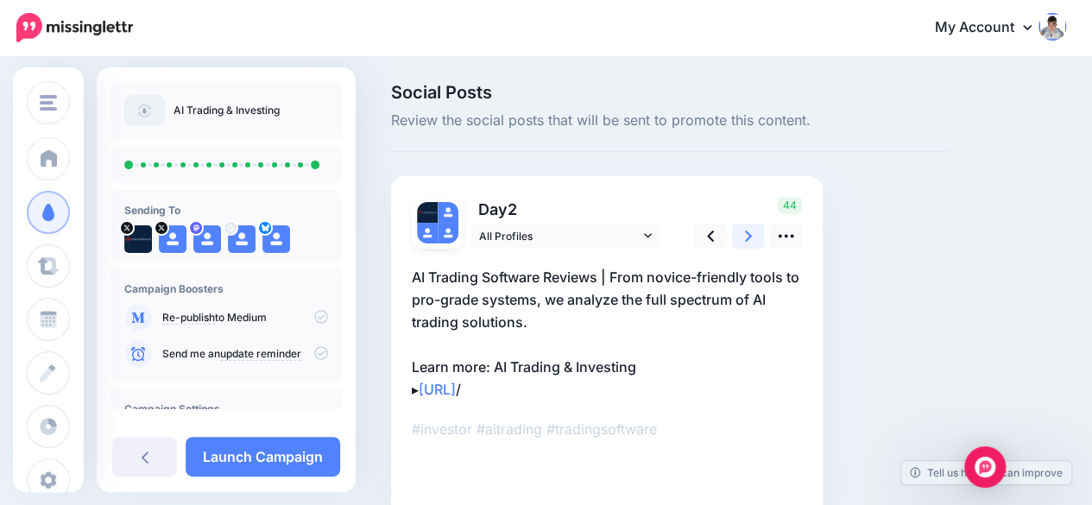
click at [748, 231] on icon at bounding box center [748, 236] width 7 height 18
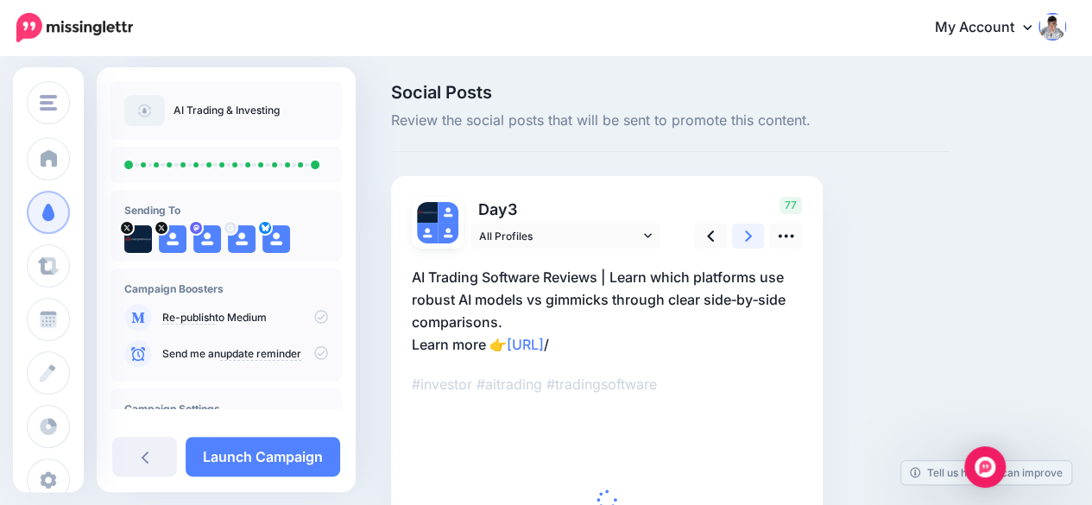
click at [748, 231] on icon at bounding box center [748, 236] width 7 height 18
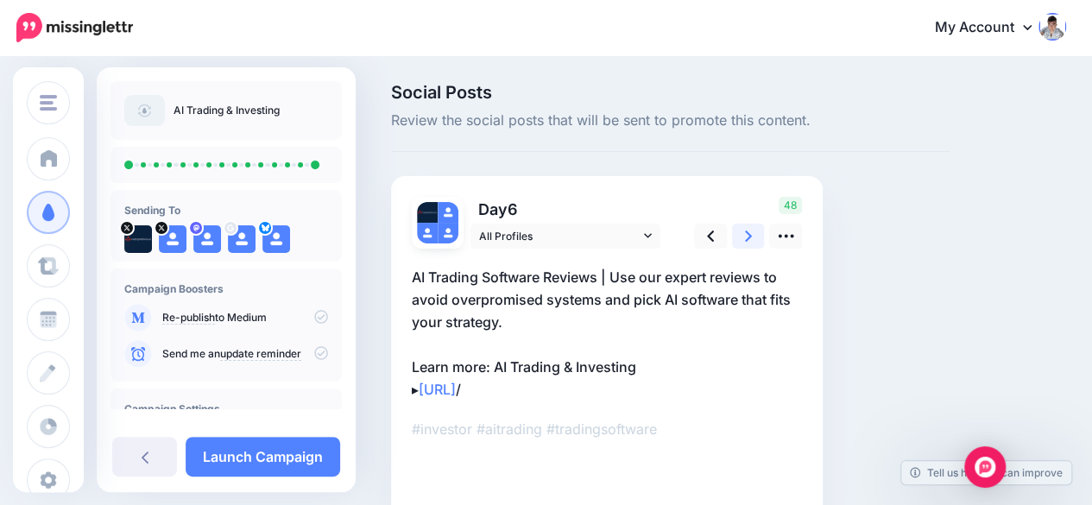
click at [748, 231] on icon at bounding box center [748, 236] width 7 height 18
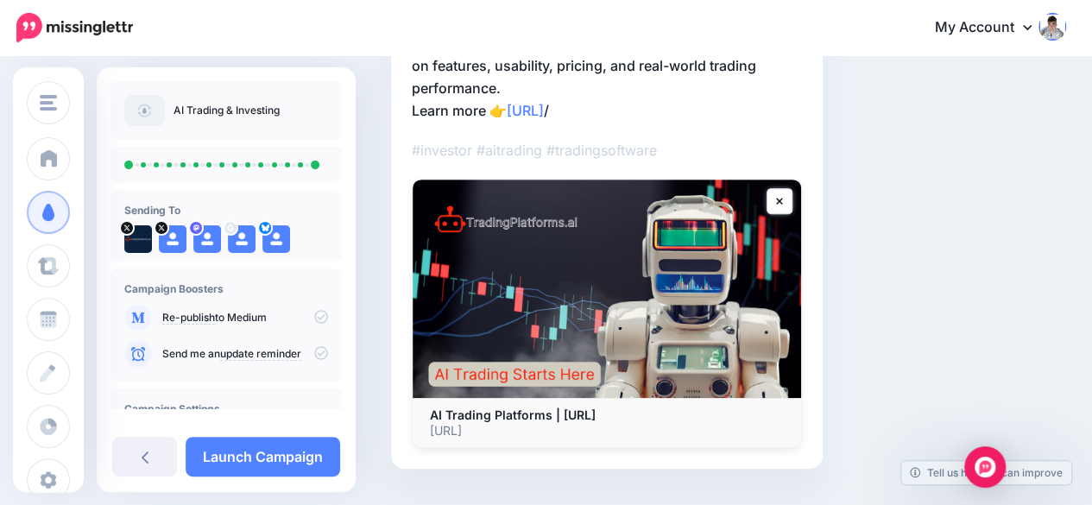
scroll to position [275, 0]
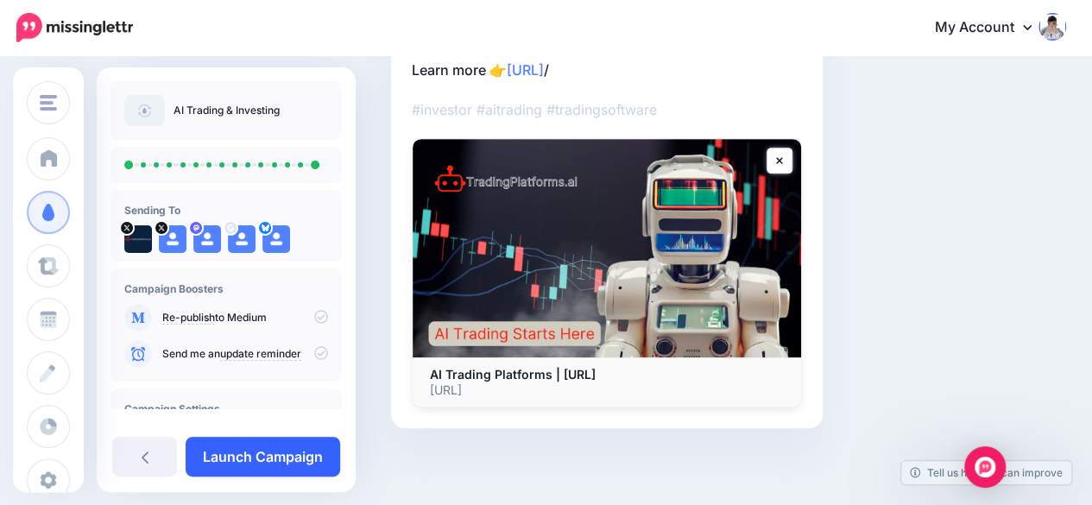
click at [316, 468] on link "Launch Campaign" at bounding box center [263, 457] width 155 height 40
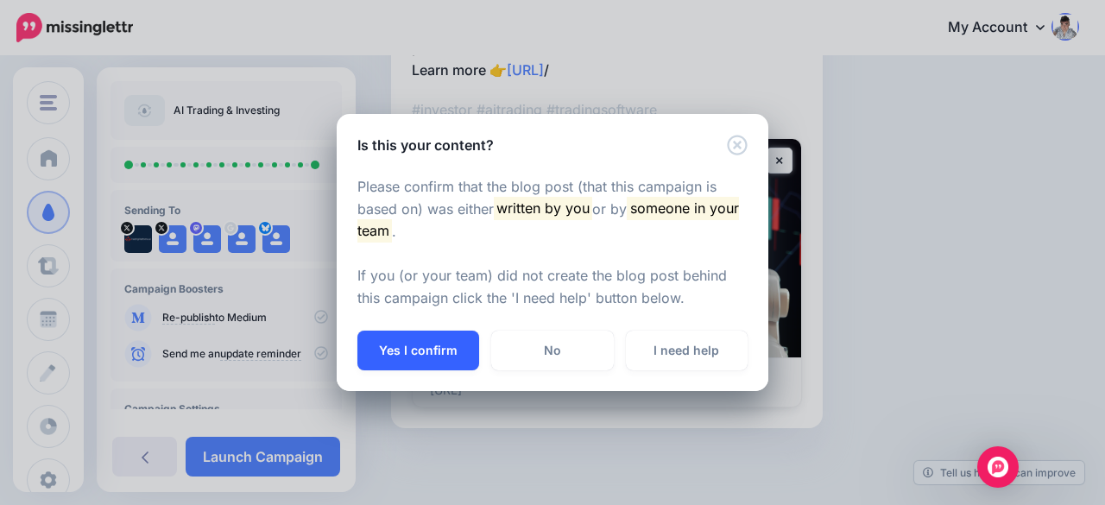
click at [420, 351] on button "Yes I confirm" at bounding box center [418, 351] width 122 height 40
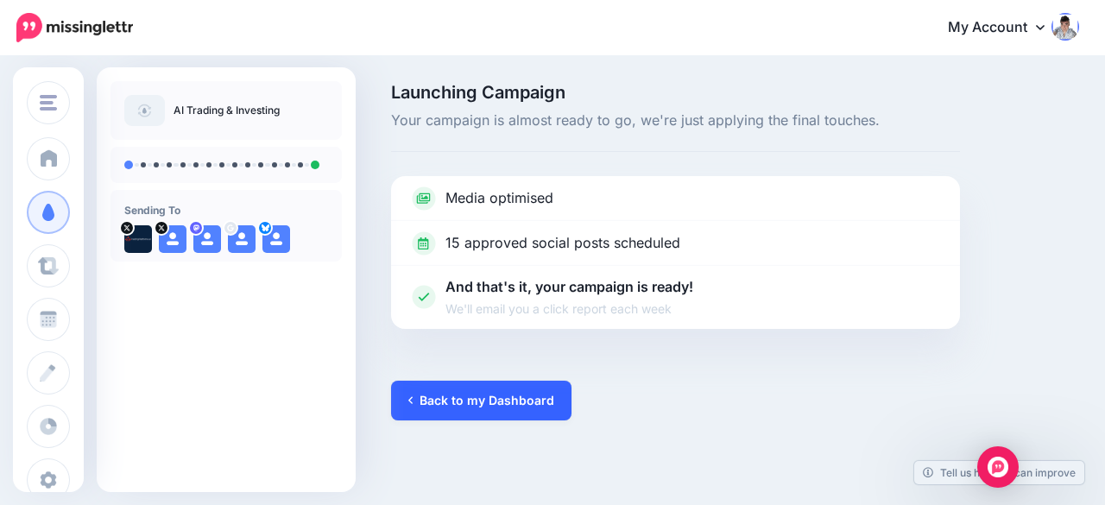
click at [476, 394] on link "Back to my Dashboard" at bounding box center [481, 401] width 180 height 40
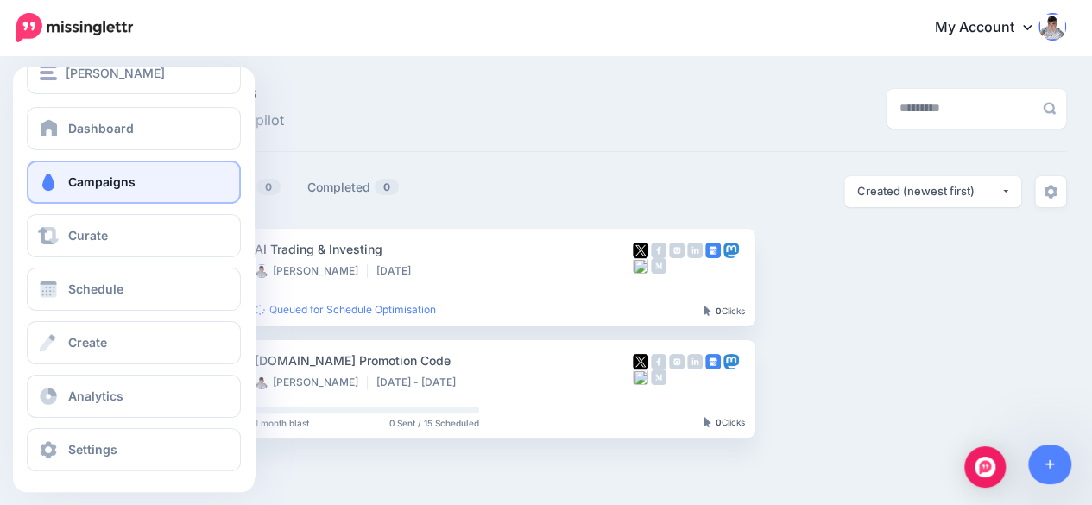
scroll to position [33, 0]
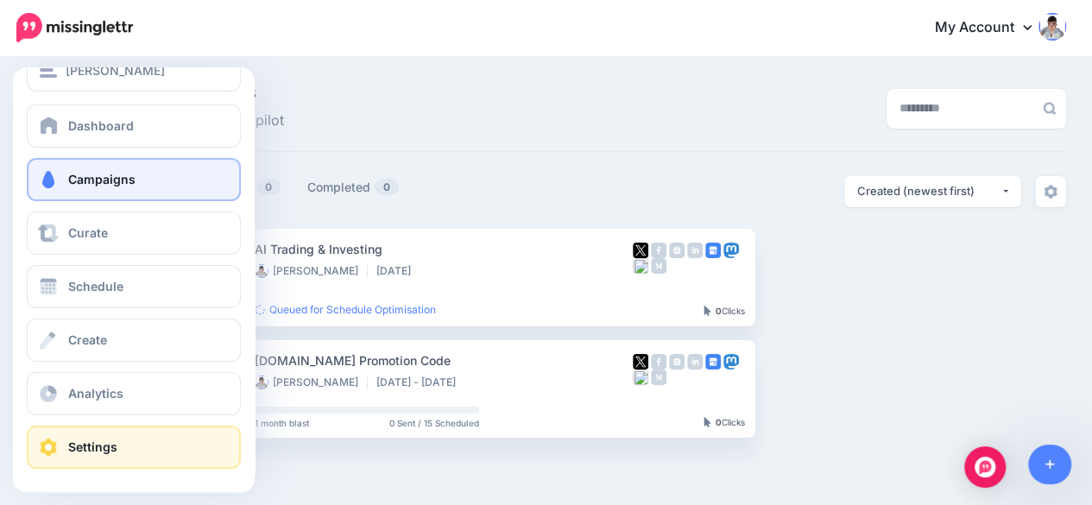
click at [109, 445] on span "Settings" at bounding box center [92, 446] width 49 height 15
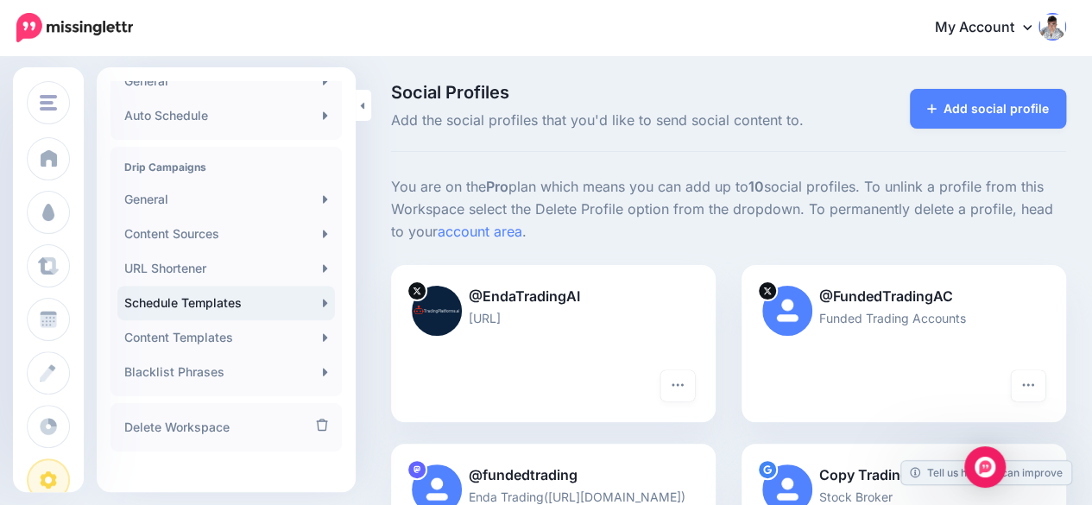
scroll to position [432, 0]
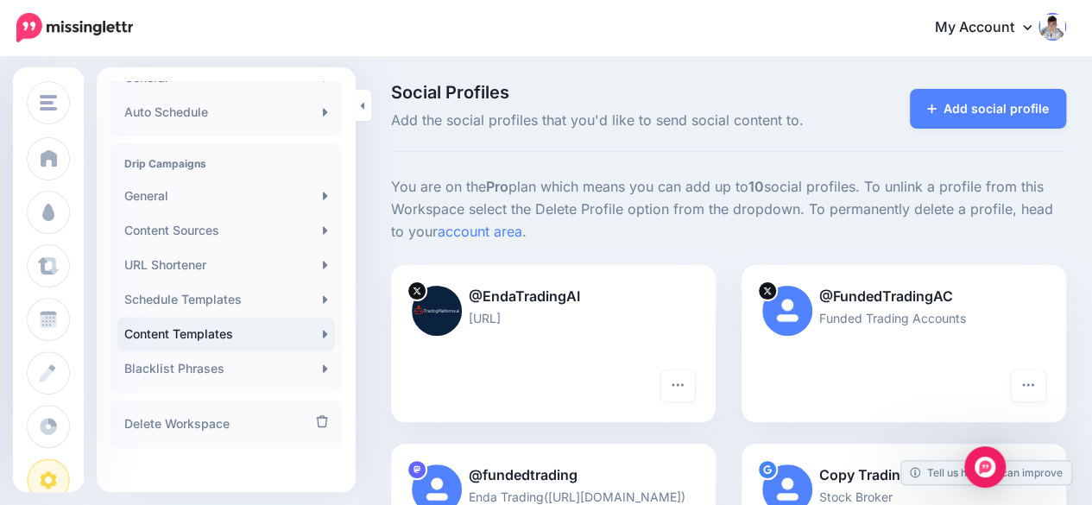
click at [272, 338] on link "Content Templates" at bounding box center [226, 334] width 218 height 35
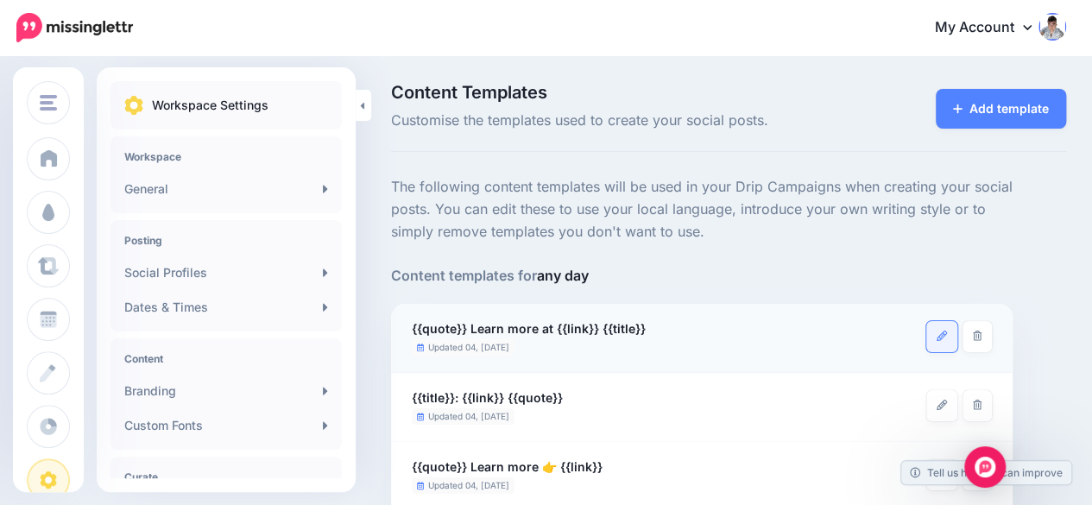
click at [937, 338] on icon at bounding box center [942, 336] width 10 height 10
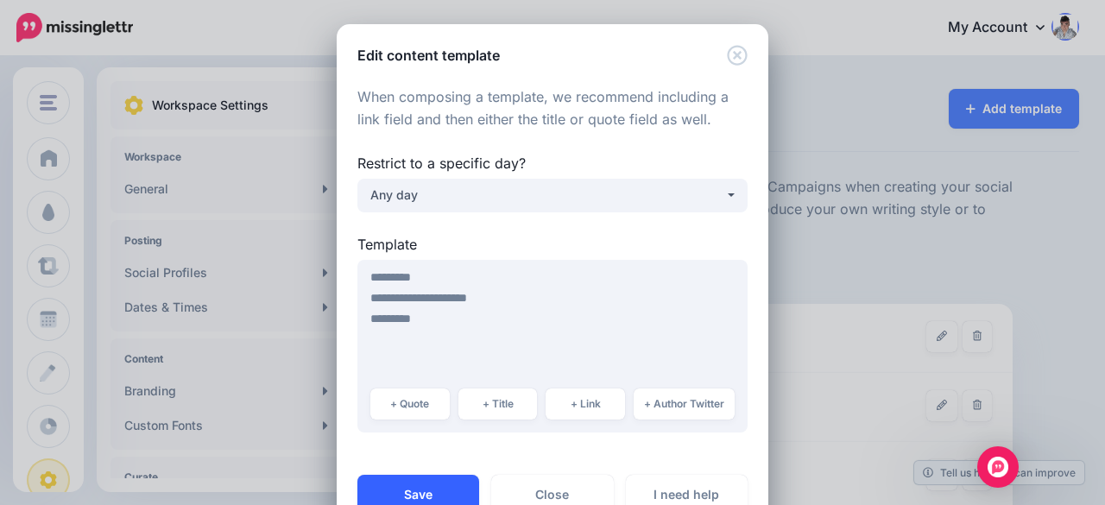
click at [430, 486] on button "Save" at bounding box center [418, 495] width 122 height 40
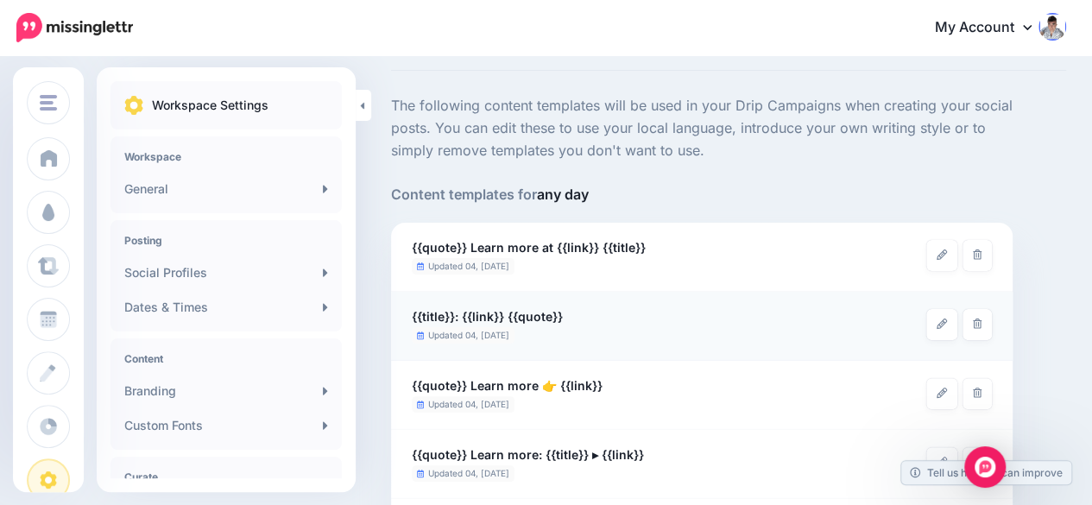
scroll to position [86, 0]
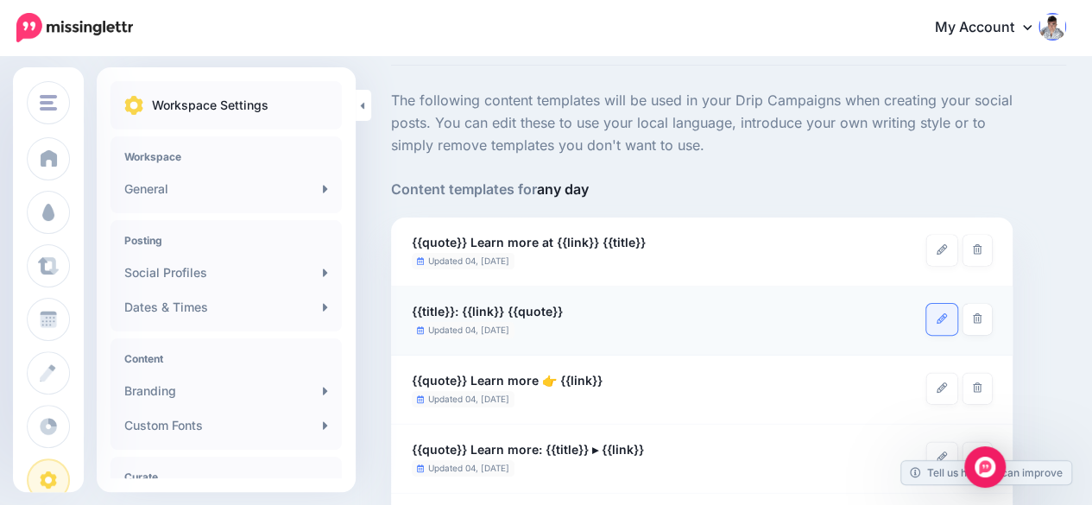
click at [937, 317] on icon at bounding box center [942, 318] width 10 height 10
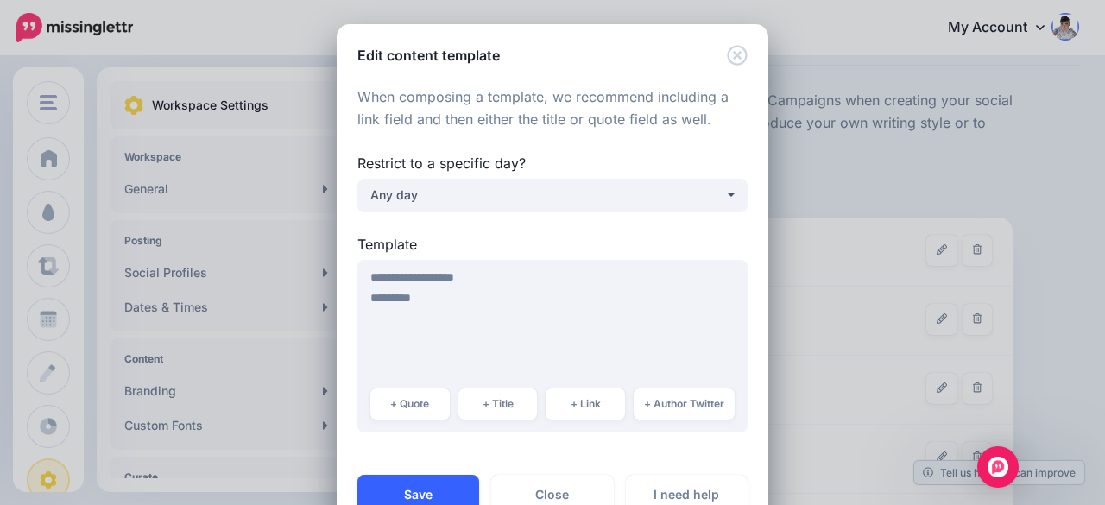
click at [409, 489] on button "Save" at bounding box center [418, 495] width 122 height 40
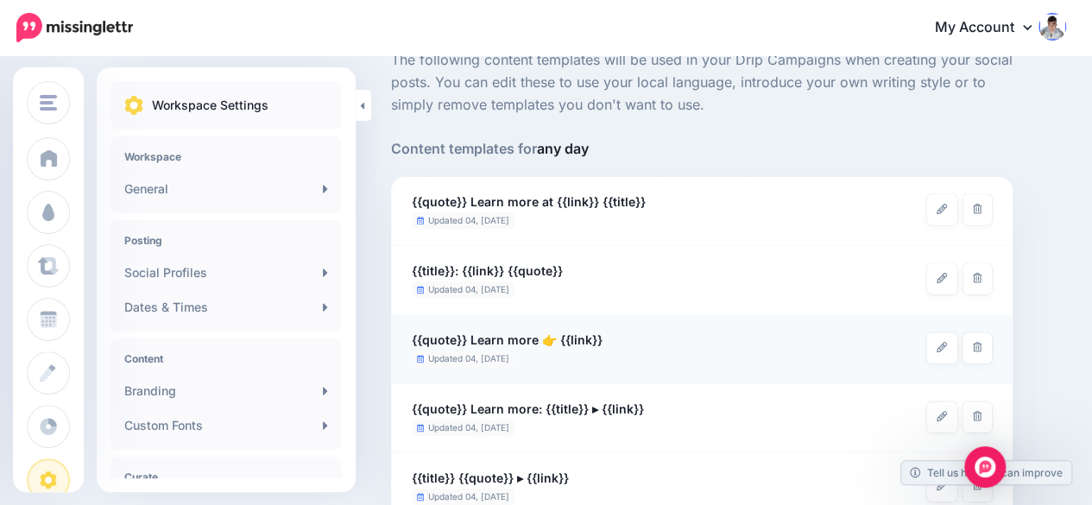
scroll to position [173, 0]
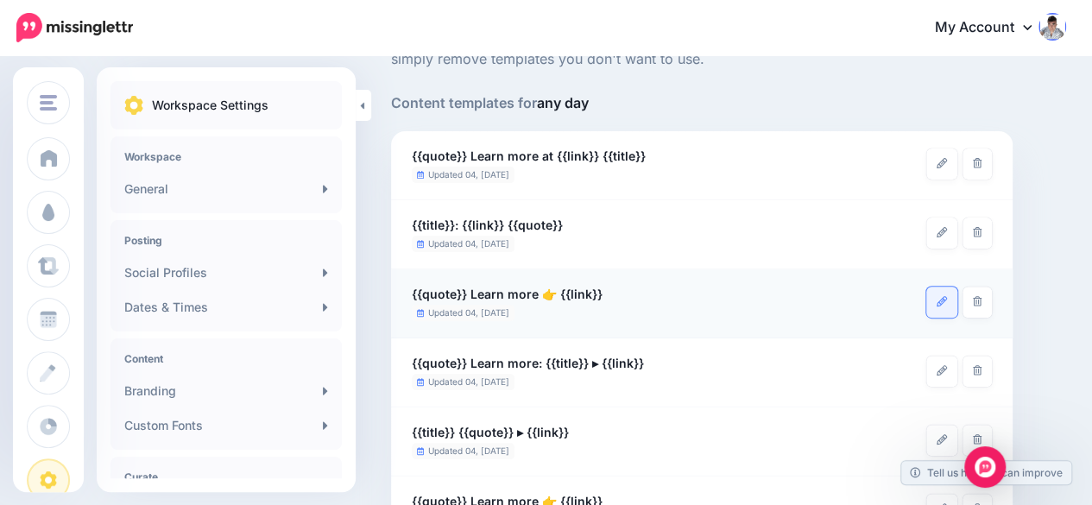
click at [944, 297] on icon at bounding box center [942, 301] width 10 height 10
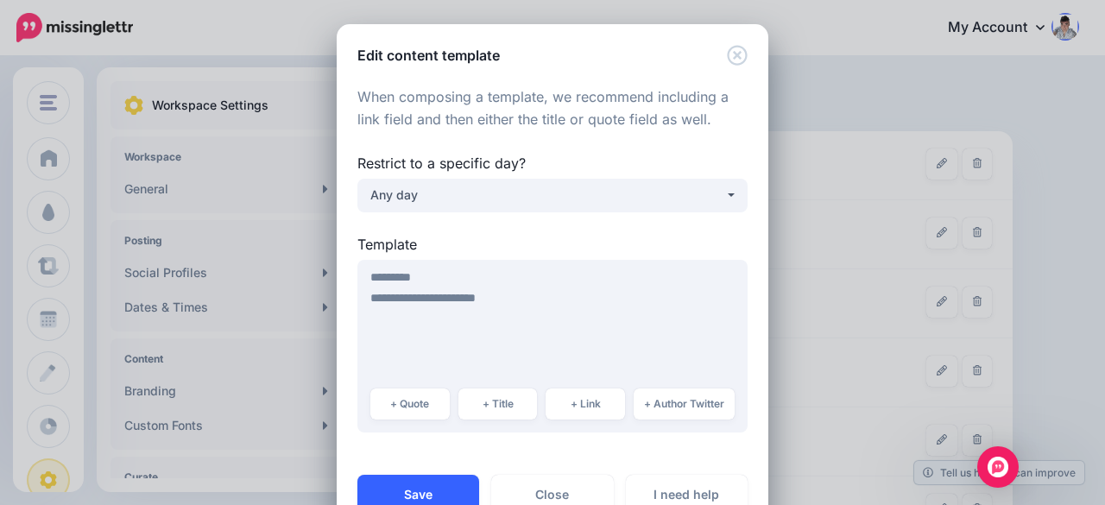
click at [425, 488] on button "Save" at bounding box center [418, 495] width 122 height 40
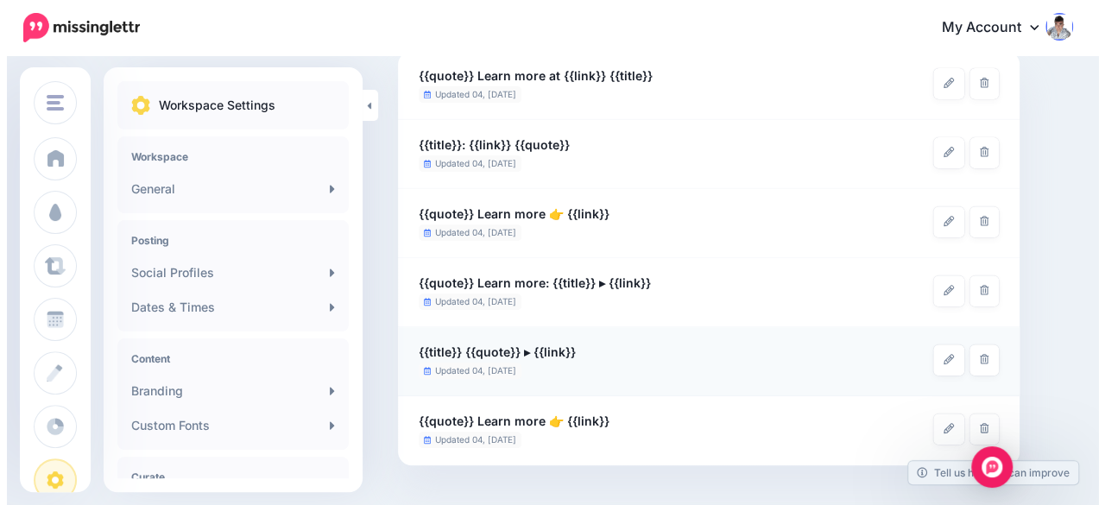
scroll to position [259, 0]
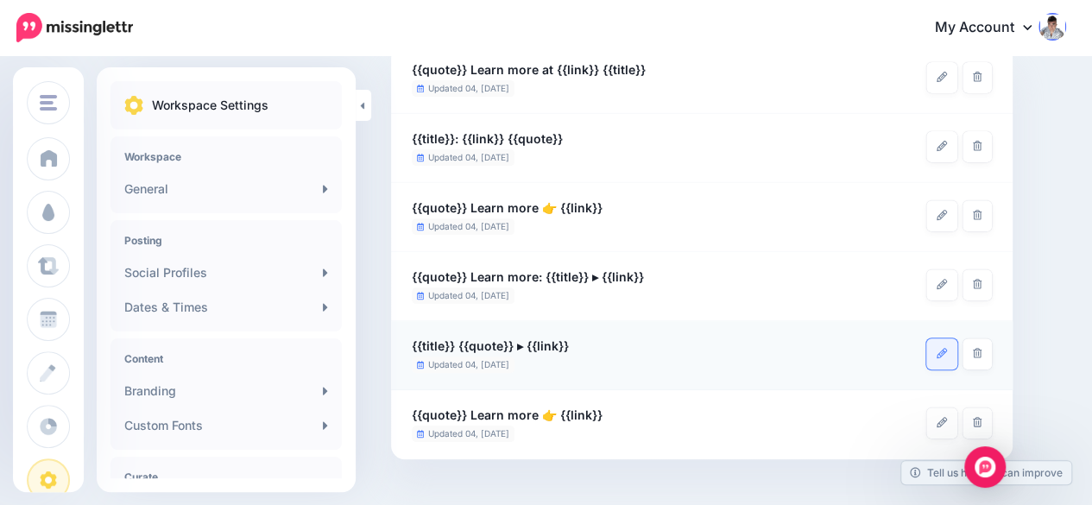
click at [935, 358] on link at bounding box center [941, 353] width 31 height 31
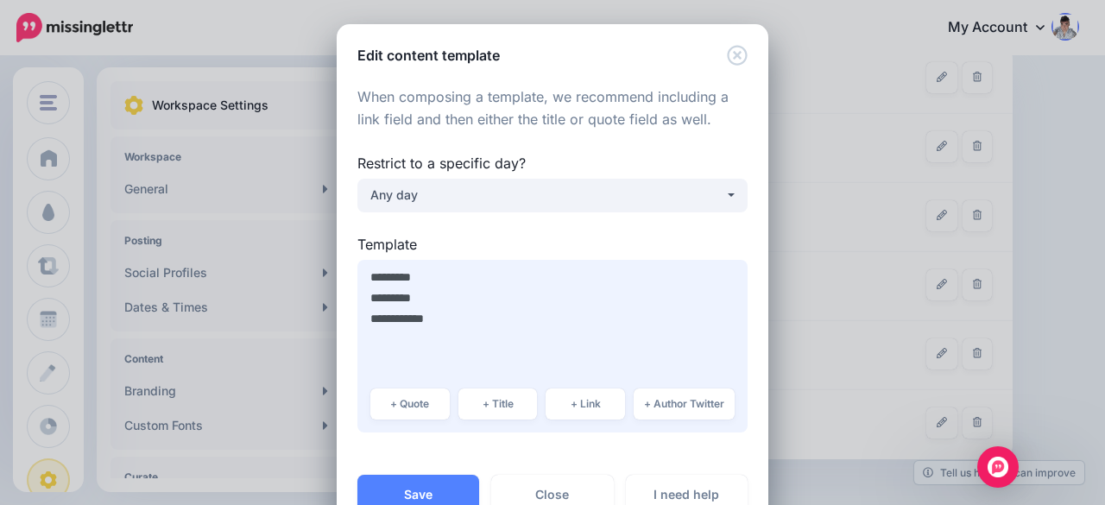
click at [449, 343] on textarea "**********" at bounding box center [552, 346] width 390 height 173
click at [434, 489] on button "Save" at bounding box center [418, 495] width 122 height 40
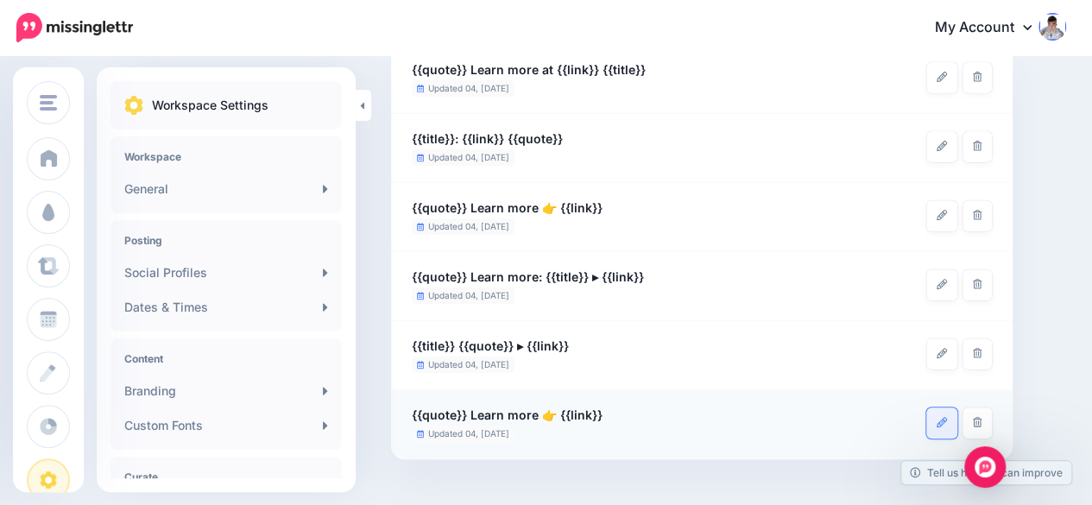
click at [932, 426] on link at bounding box center [941, 422] width 31 height 31
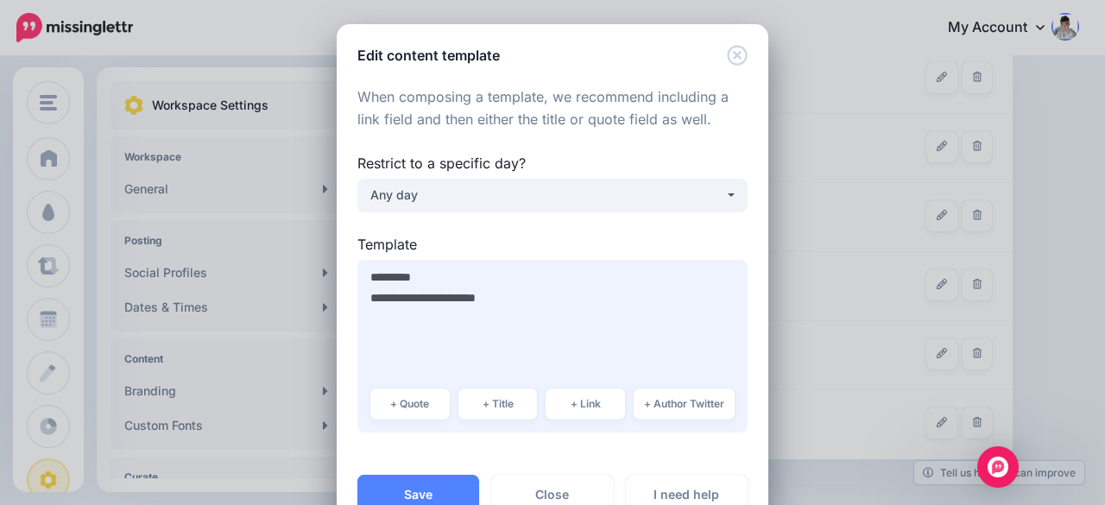
click at [457, 339] on textarea "**********" at bounding box center [552, 346] width 390 height 173
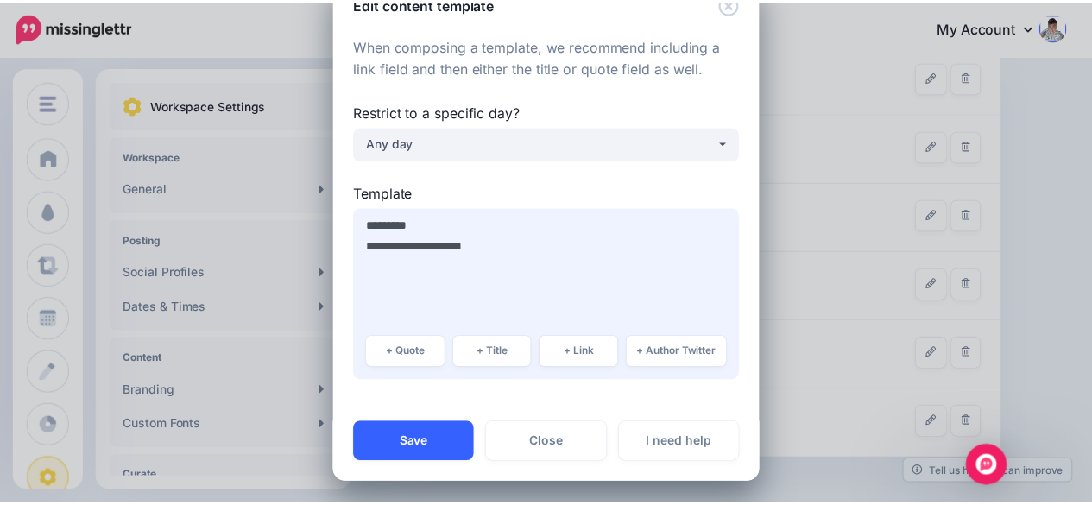
scroll to position [54, 0]
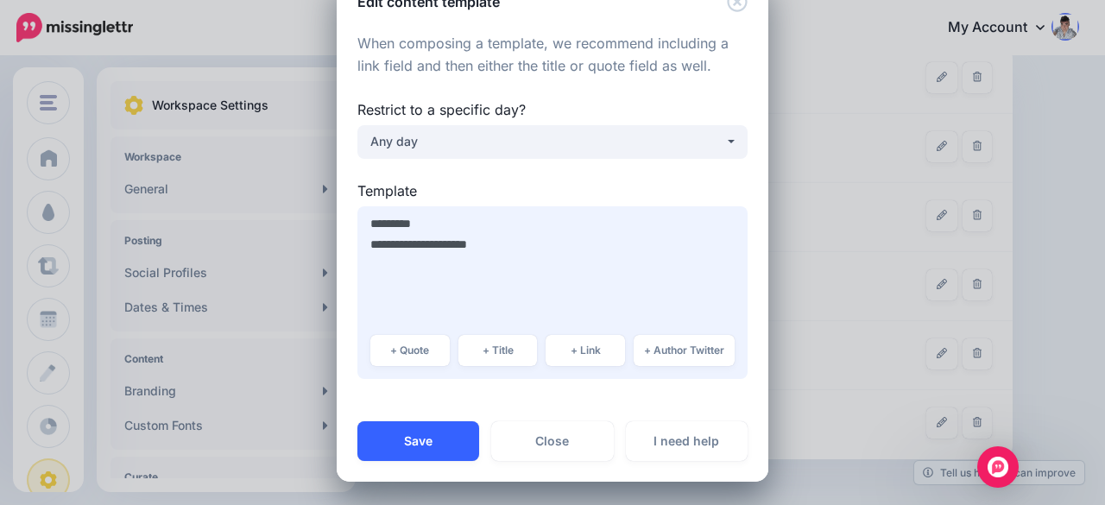
type textarea "**********"
click at [417, 434] on button "Save" at bounding box center [418, 441] width 122 height 40
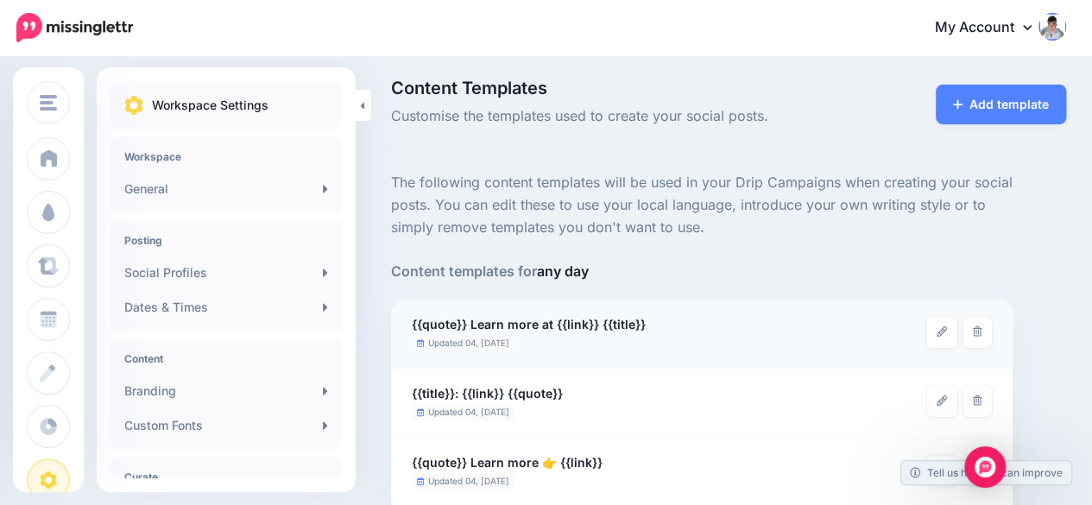
scroll to position [0, 0]
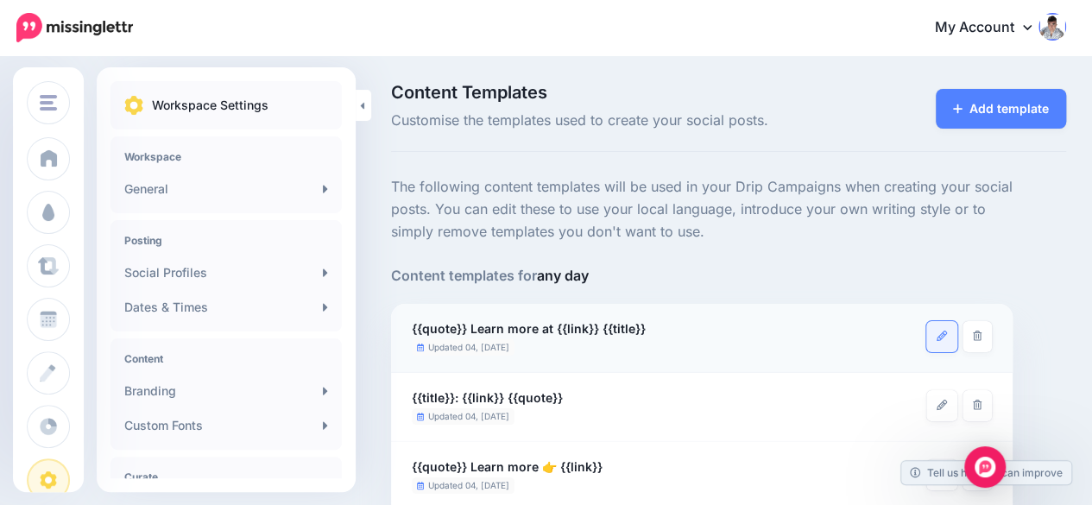
click at [932, 332] on link at bounding box center [941, 336] width 31 height 31
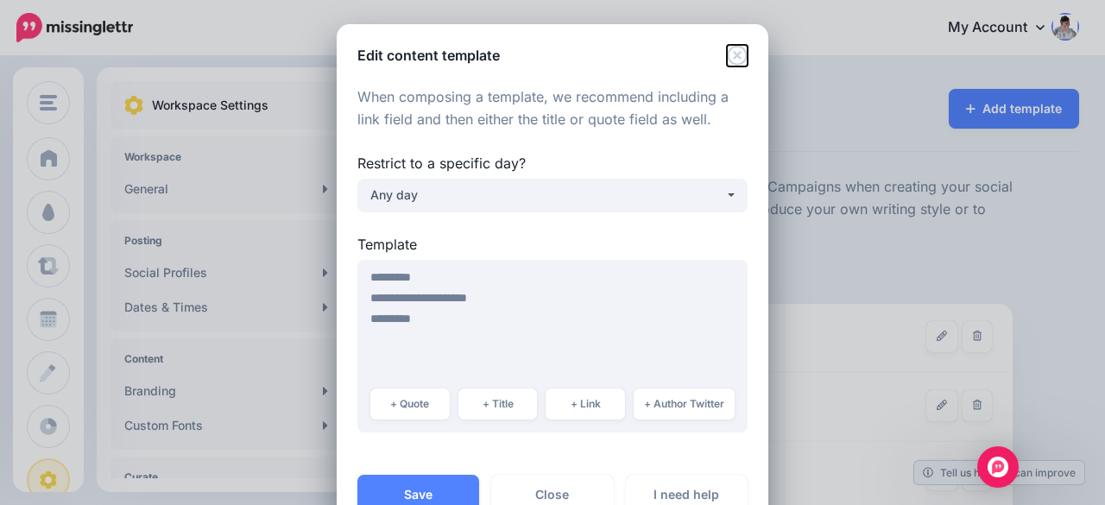
click at [727, 60] on icon "Close" at bounding box center [737, 55] width 21 height 21
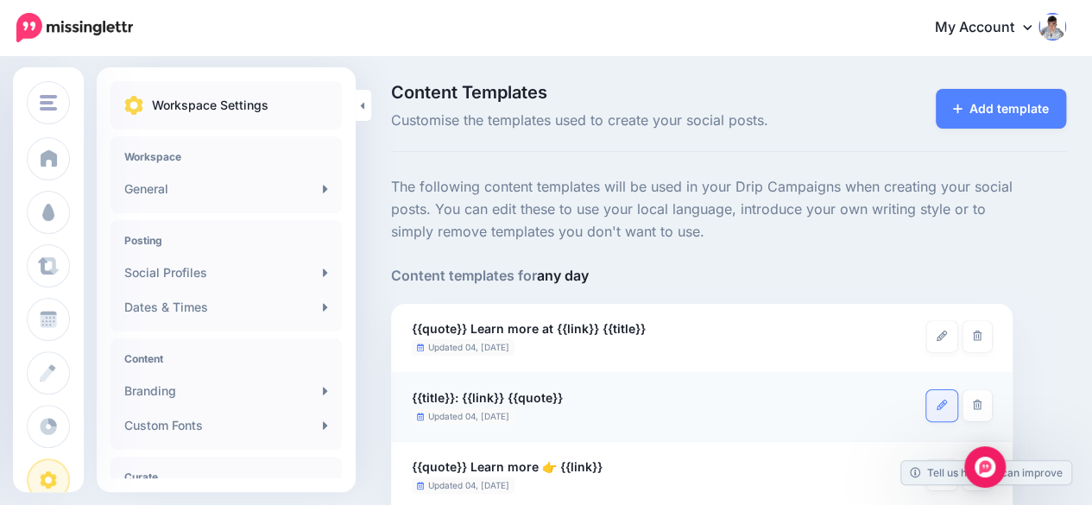
click at [934, 407] on link at bounding box center [941, 405] width 31 height 31
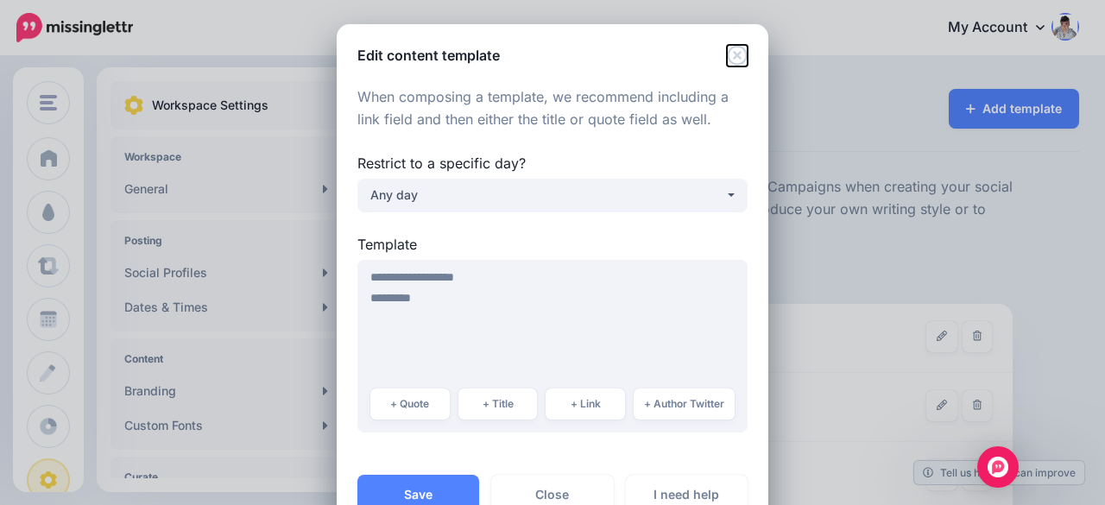
click at [729, 53] on icon "Close" at bounding box center [737, 55] width 20 height 20
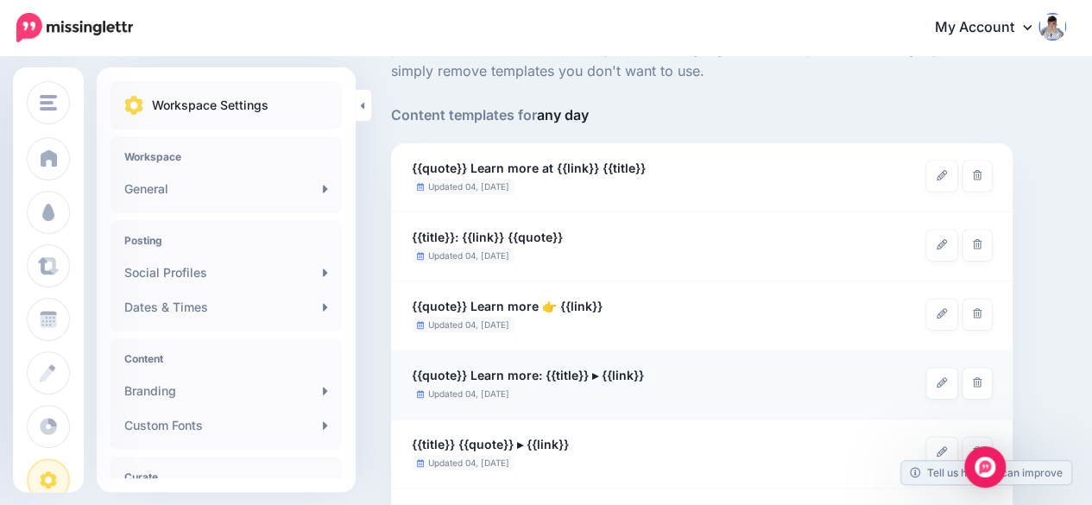
scroll to position [173, 0]
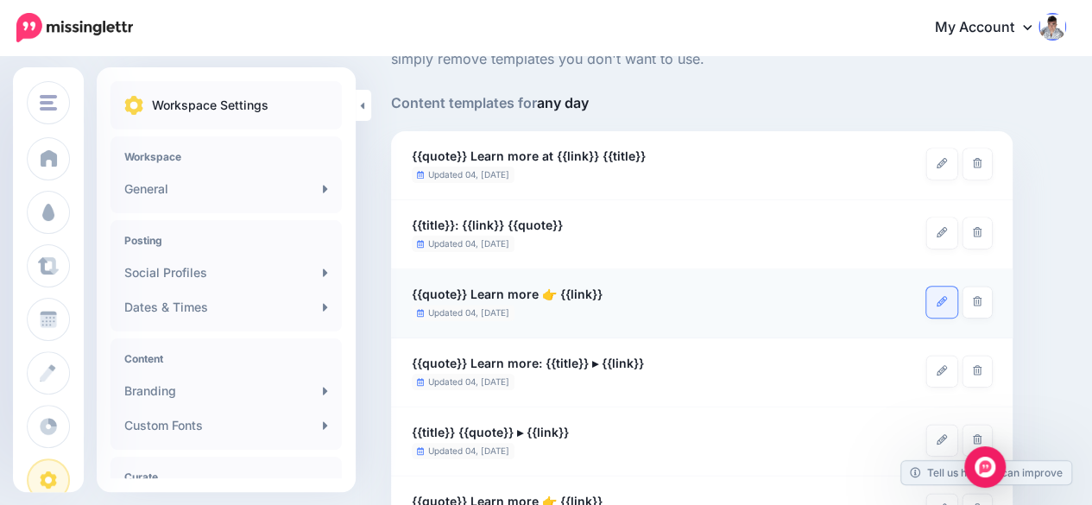
click at [929, 314] on link at bounding box center [941, 302] width 31 height 31
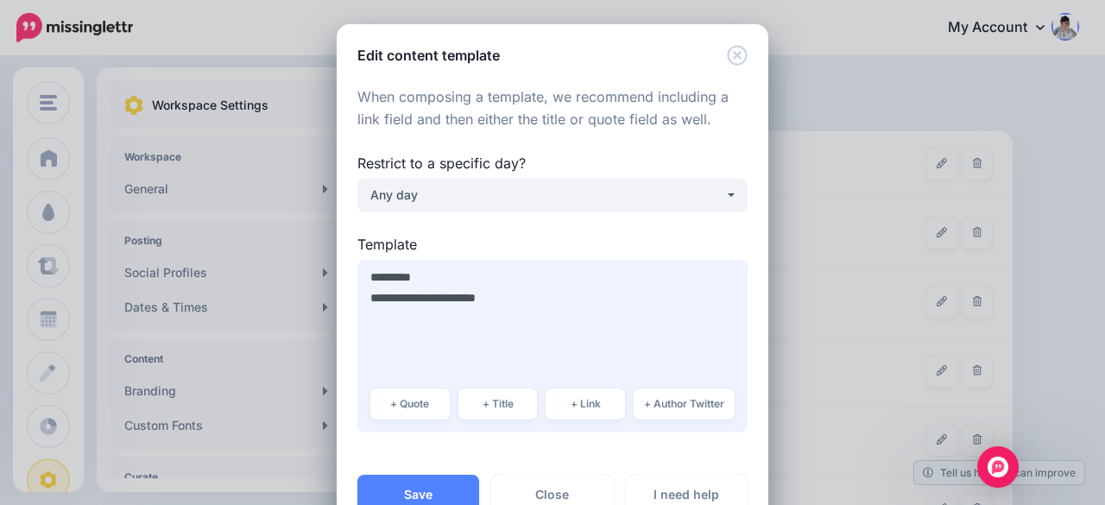
click at [498, 318] on textarea "**********" at bounding box center [552, 346] width 390 height 173
click at [413, 332] on textarea "**********" at bounding box center [552, 346] width 390 height 173
click at [400, 345] on textarea "**********" at bounding box center [552, 346] width 390 height 173
type textarea "**********"
click at [732, 58] on icon "Close" at bounding box center [737, 55] width 21 height 21
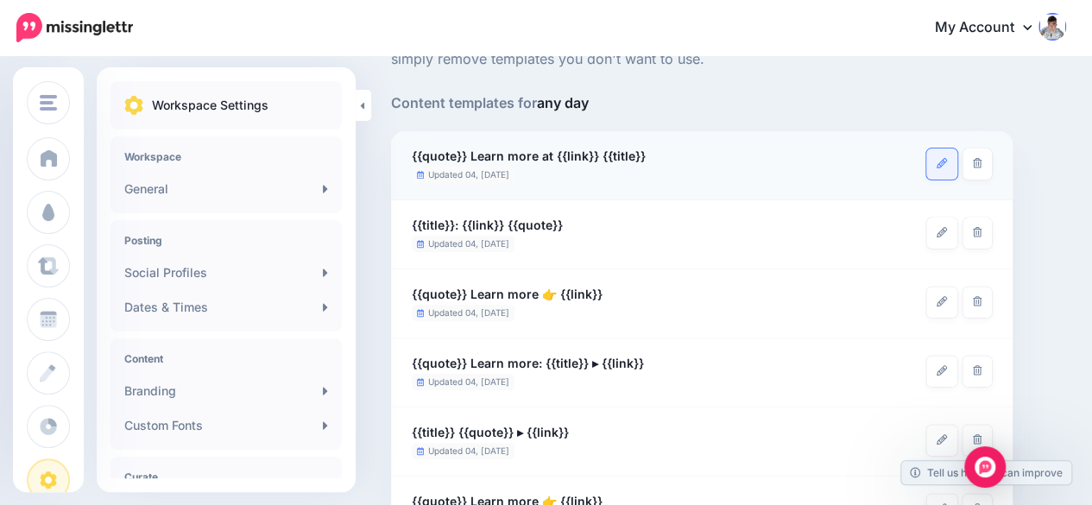
click at [931, 158] on link at bounding box center [941, 163] width 31 height 31
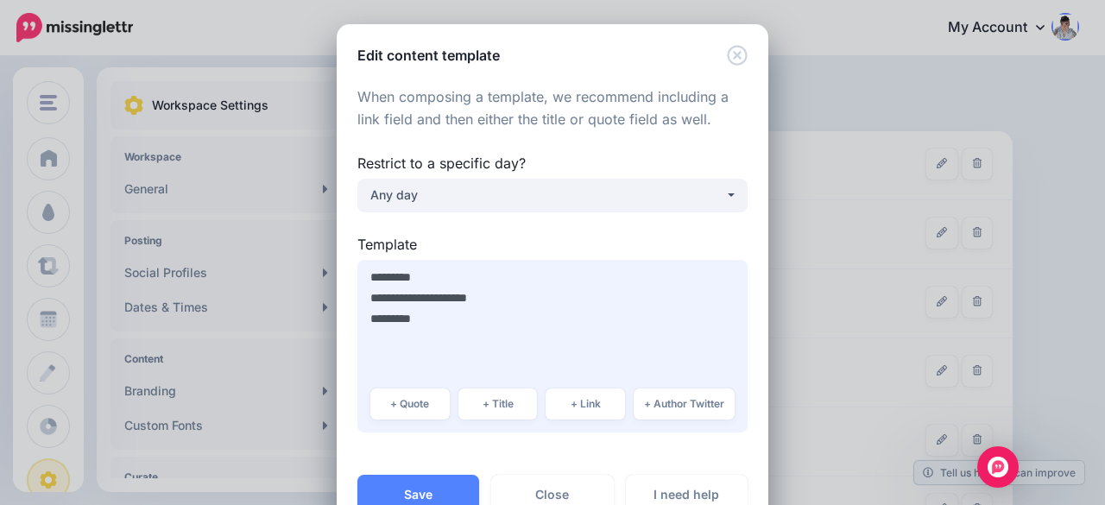
click at [438, 350] on textarea "**********" at bounding box center [552, 346] width 390 height 173
click at [730, 54] on icon "Close" at bounding box center [737, 55] width 20 height 20
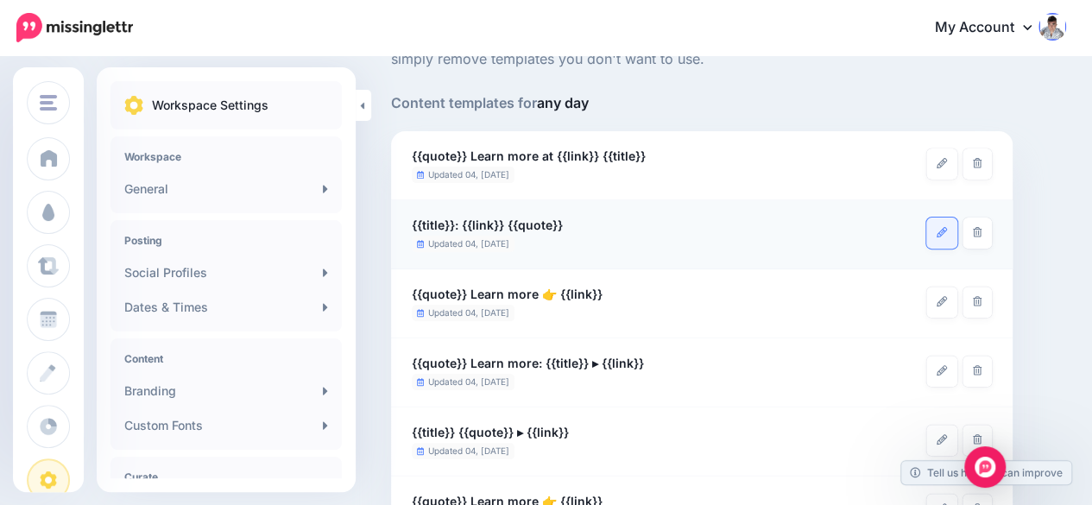
click at [941, 232] on icon at bounding box center [942, 232] width 10 height 10
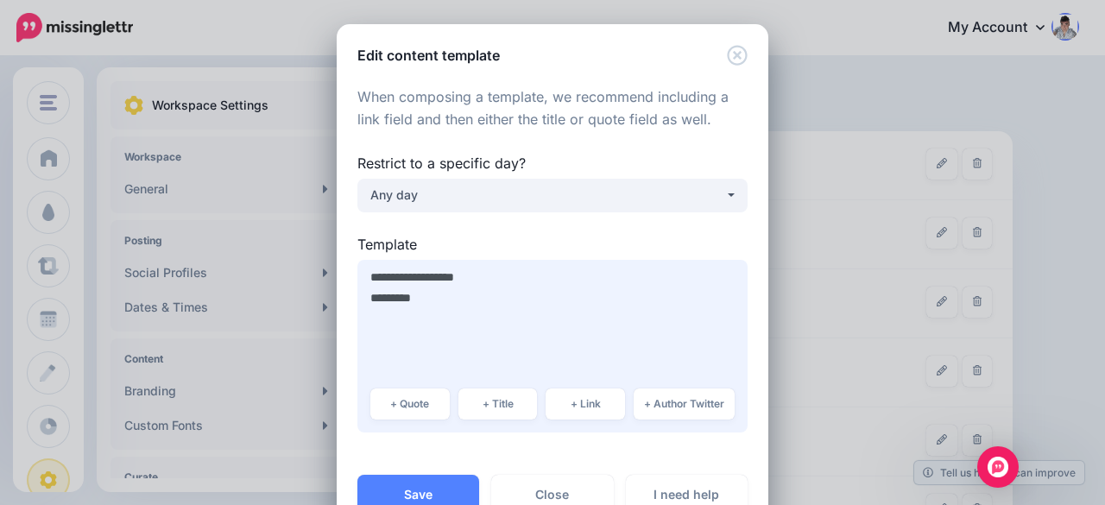
click at [395, 325] on textarea "**********" at bounding box center [552, 346] width 390 height 173
click at [729, 53] on icon "Close" at bounding box center [737, 55] width 20 height 20
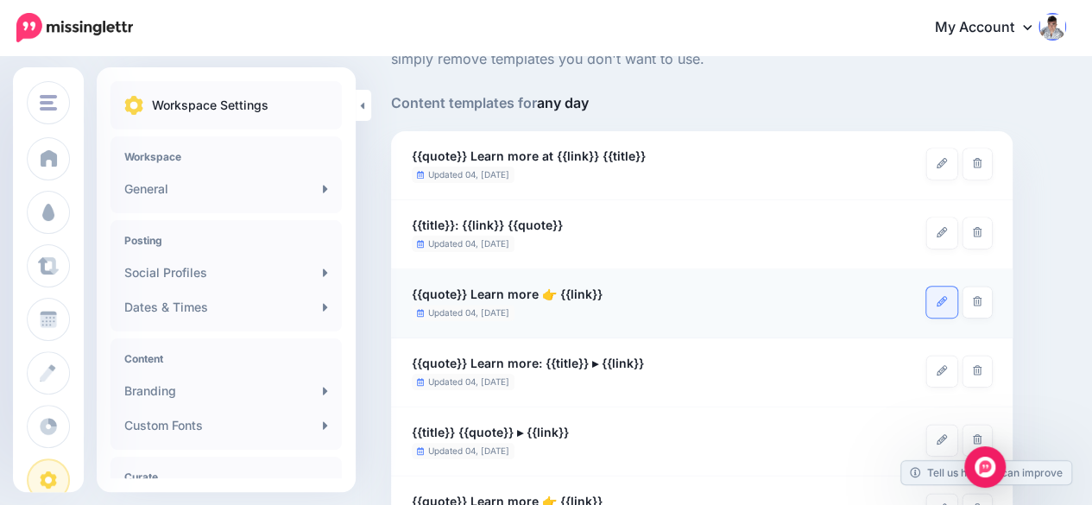
click at [938, 310] on link at bounding box center [941, 302] width 31 height 31
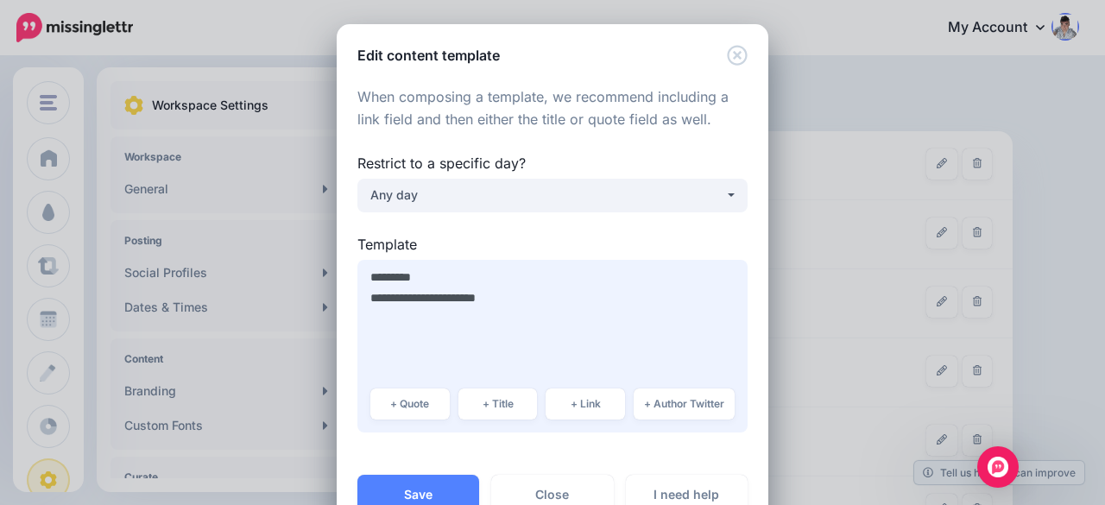
click at [537, 335] on textarea "**********" at bounding box center [552, 346] width 390 height 173
type textarea "**********"
click at [423, 494] on button "Save" at bounding box center [418, 495] width 122 height 40
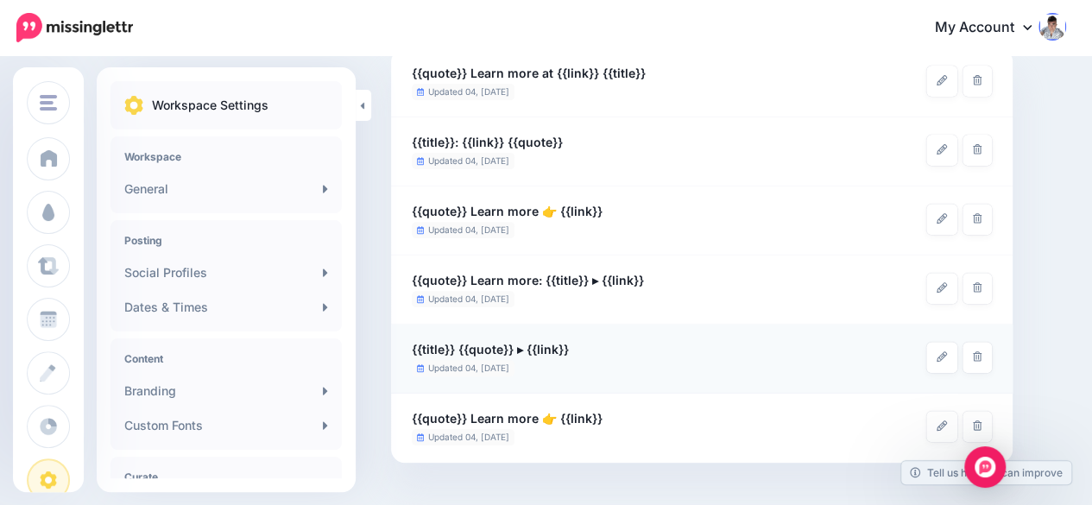
scroll to position [259, 0]
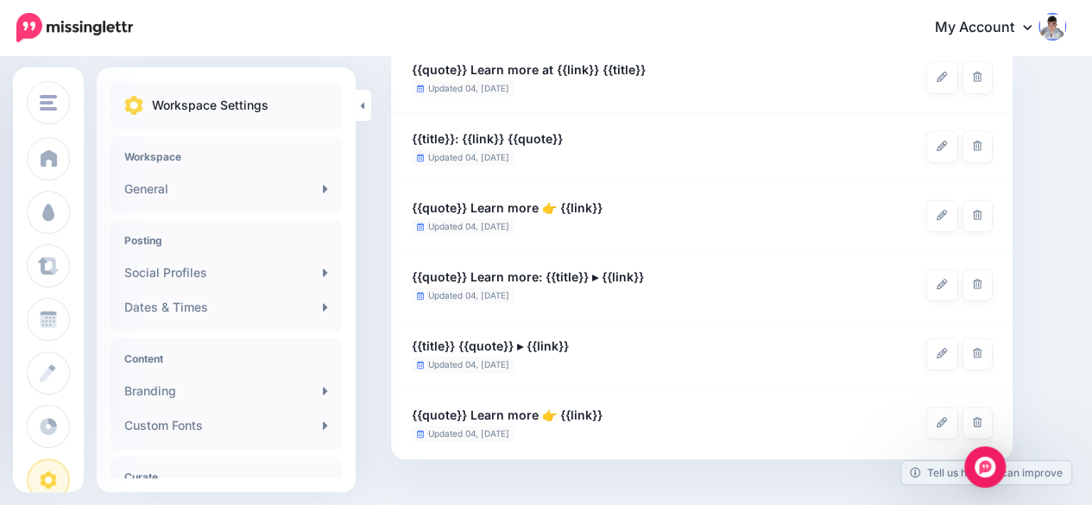
click at [939, 282] on icon at bounding box center [942, 284] width 10 height 10
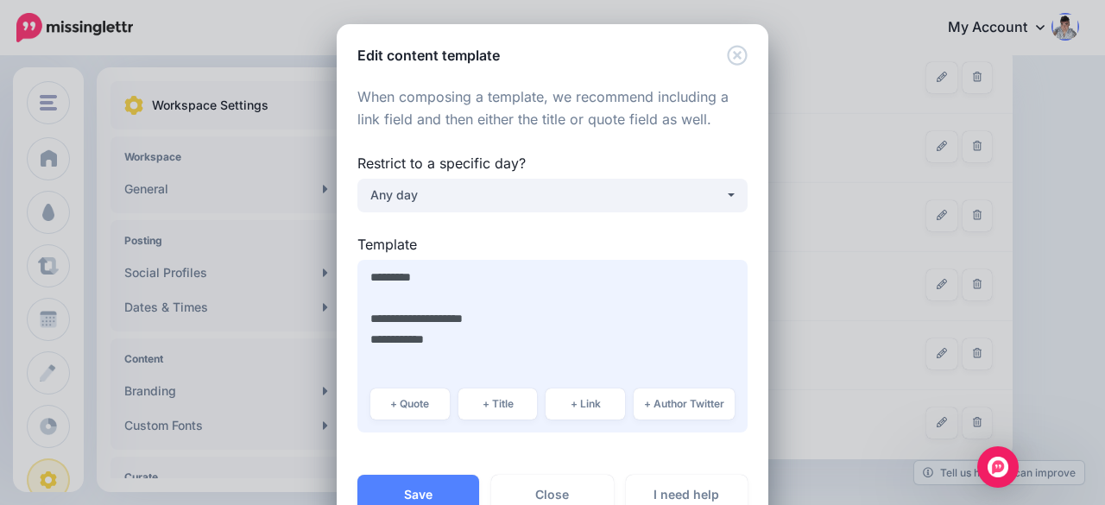
click at [481, 353] on textarea "**********" at bounding box center [552, 346] width 390 height 173
type textarea "**********"
click at [416, 498] on button "Save" at bounding box center [418, 495] width 122 height 40
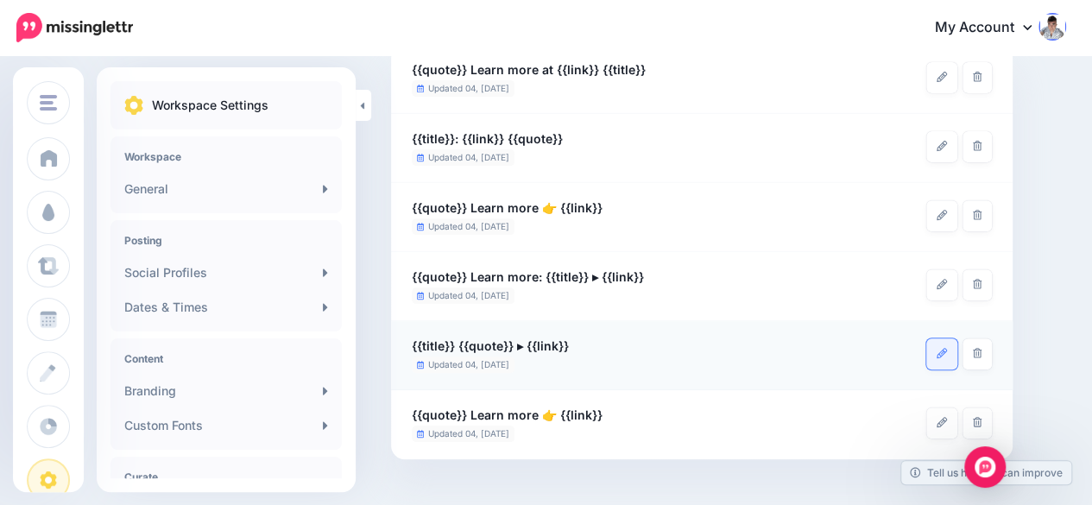
click at [938, 350] on icon at bounding box center [942, 353] width 10 height 10
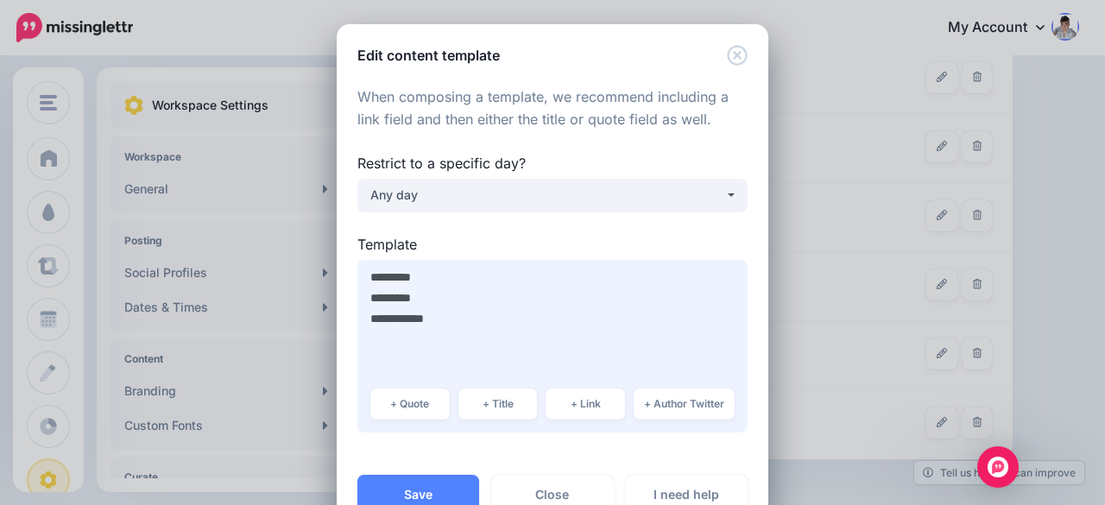
click at [450, 358] on textarea "**********" at bounding box center [552, 346] width 390 height 173
type textarea "**********"
click at [401, 484] on button "Save" at bounding box center [418, 495] width 122 height 40
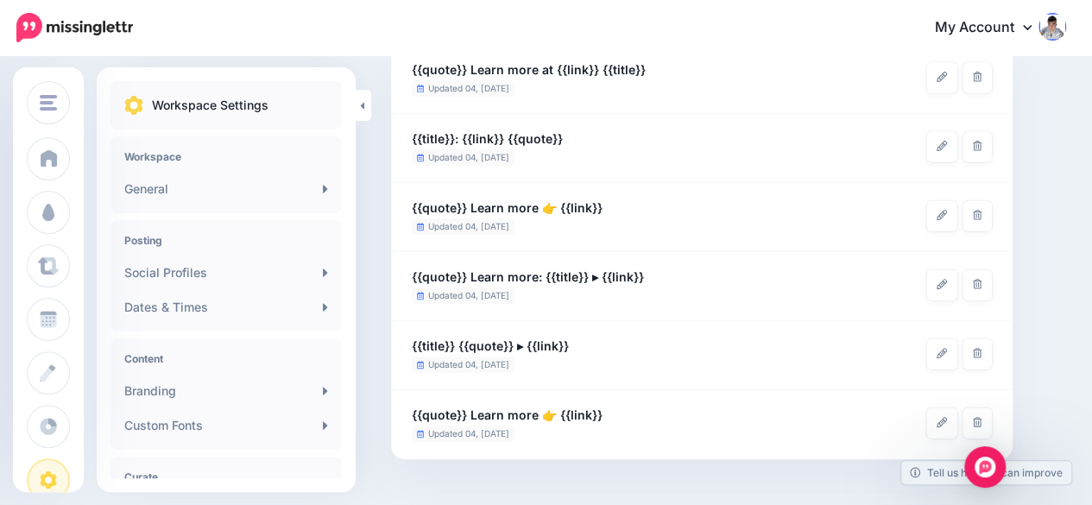
click at [944, 423] on icon at bounding box center [942, 422] width 10 height 10
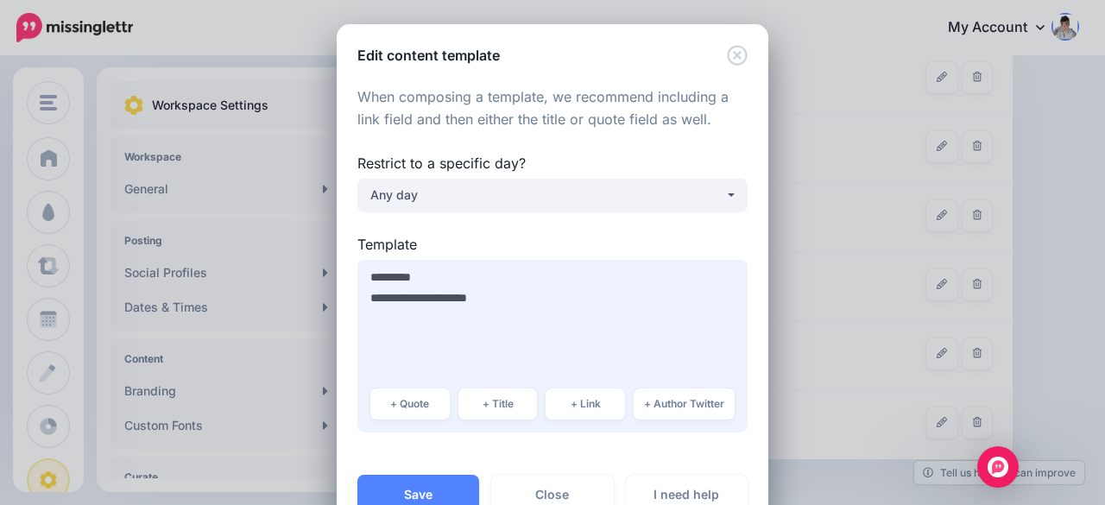
click at [464, 341] on textarea "**********" at bounding box center [552, 346] width 390 height 173
click at [458, 325] on textarea "**********" at bounding box center [552, 346] width 390 height 173
click at [435, 485] on button "Save" at bounding box center [418, 495] width 122 height 40
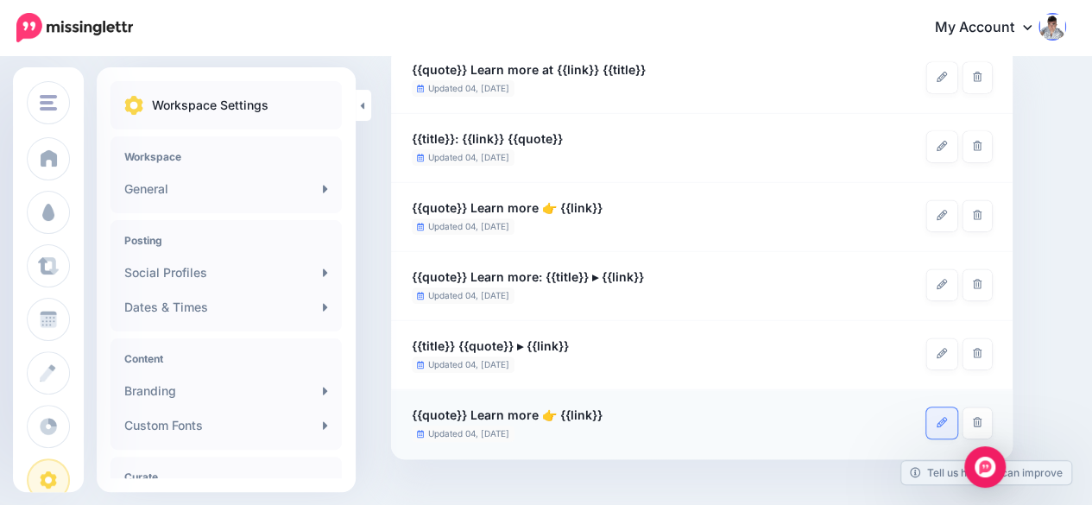
click at [932, 420] on link at bounding box center [941, 422] width 31 height 31
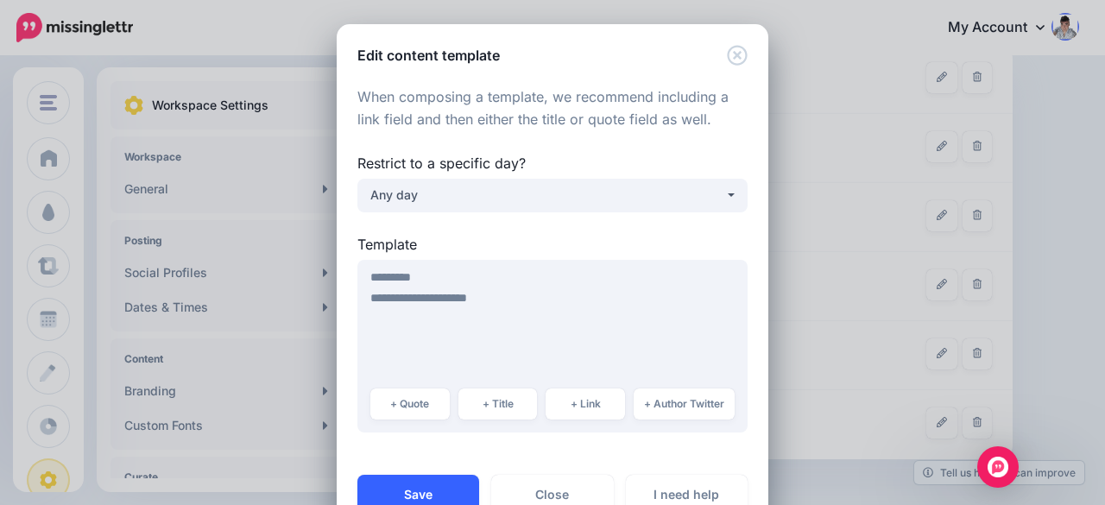
click at [445, 489] on button "Save" at bounding box center [418, 495] width 122 height 40
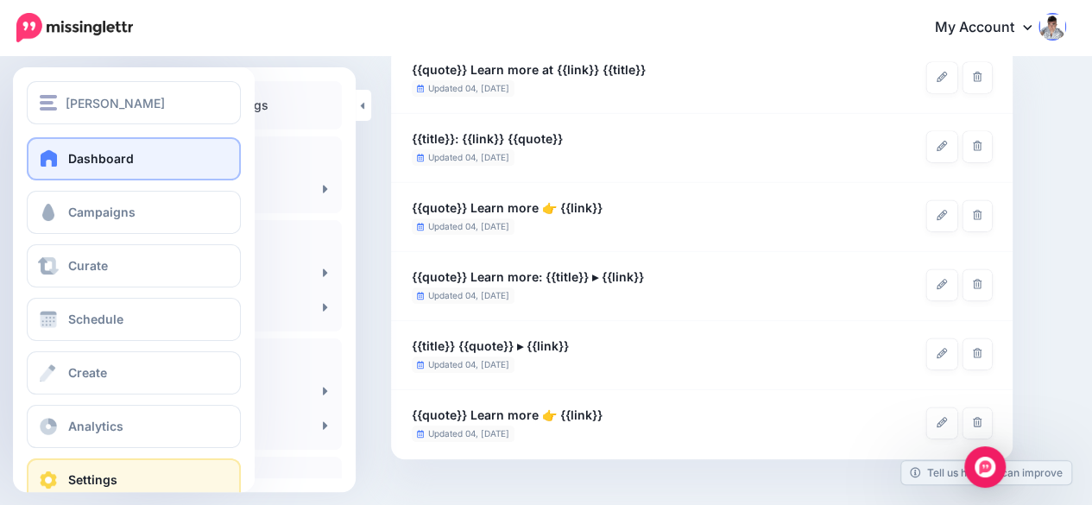
click at [45, 167] on link "Dashboard" at bounding box center [134, 158] width 214 height 43
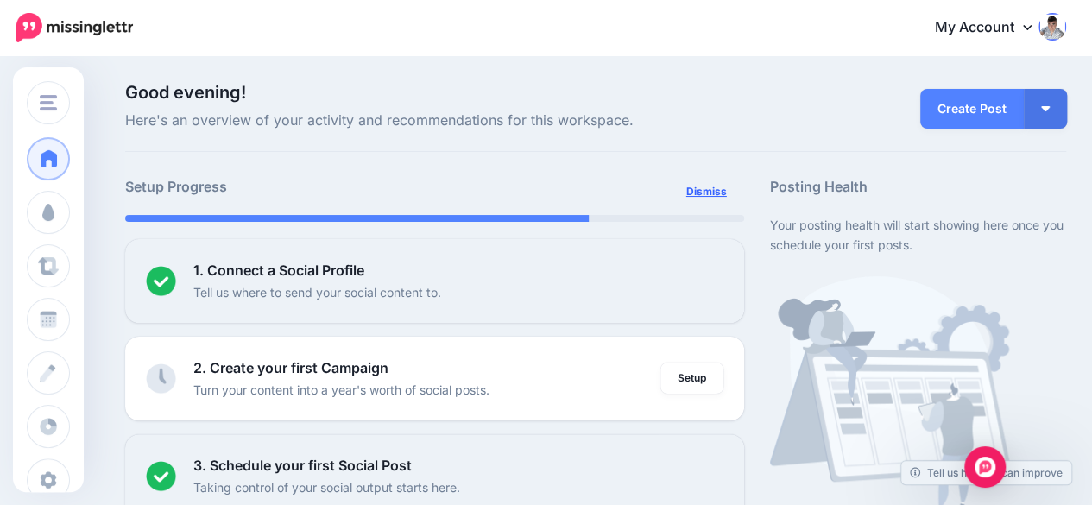
click at [715, 194] on link "Dismiss" at bounding box center [706, 191] width 61 height 31
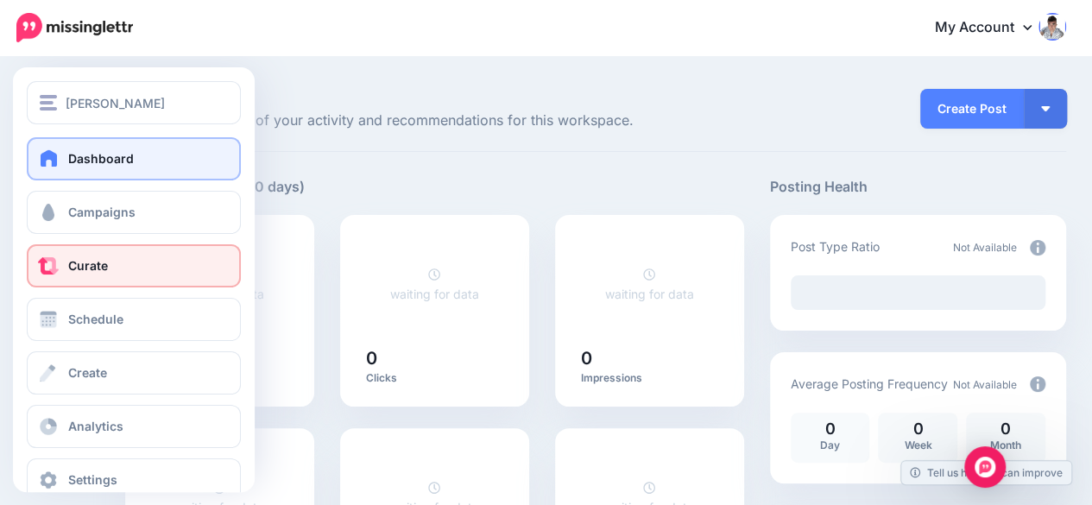
click at [90, 266] on span "Curate" at bounding box center [88, 265] width 40 height 15
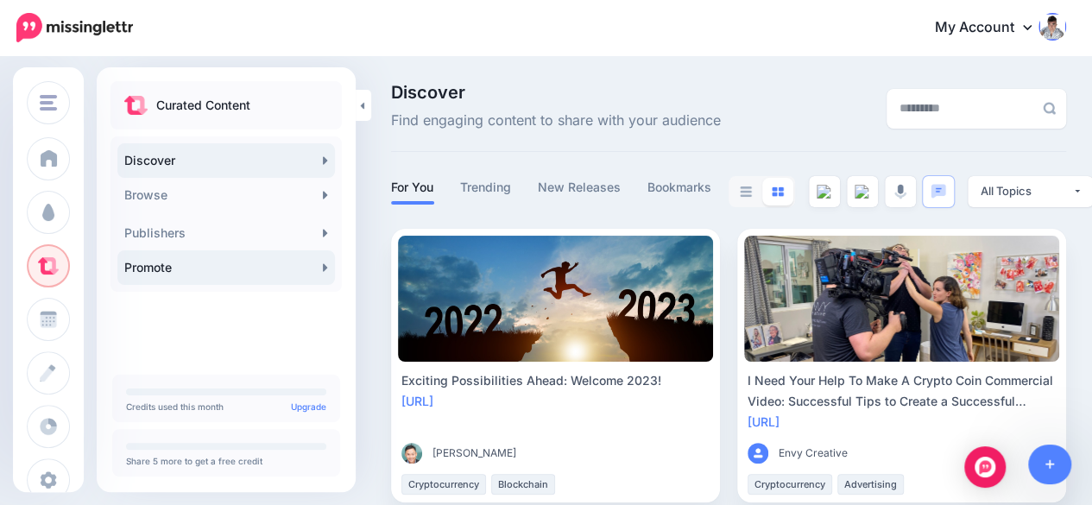
click at [269, 263] on link "Promote" at bounding box center [226, 267] width 218 height 35
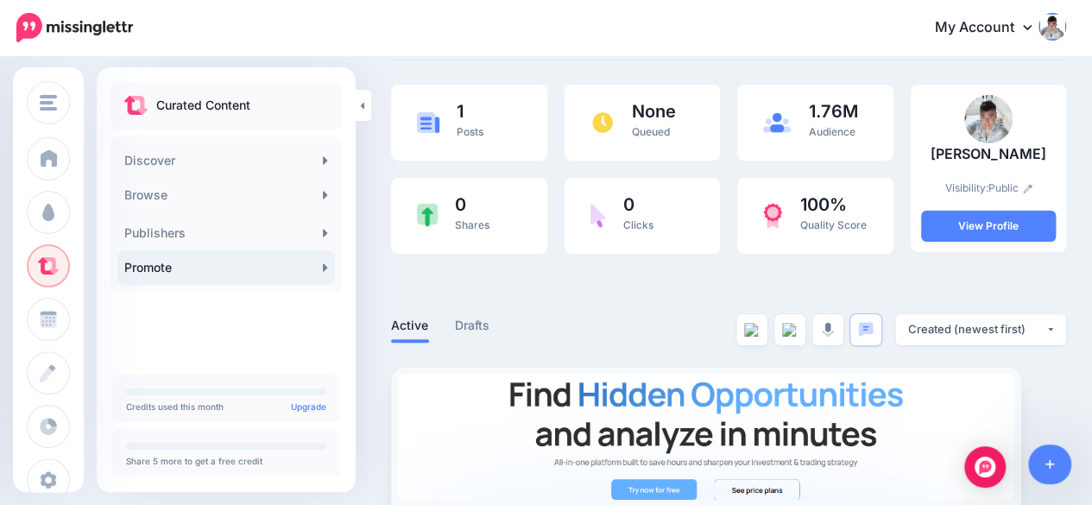
scroll to position [79, 0]
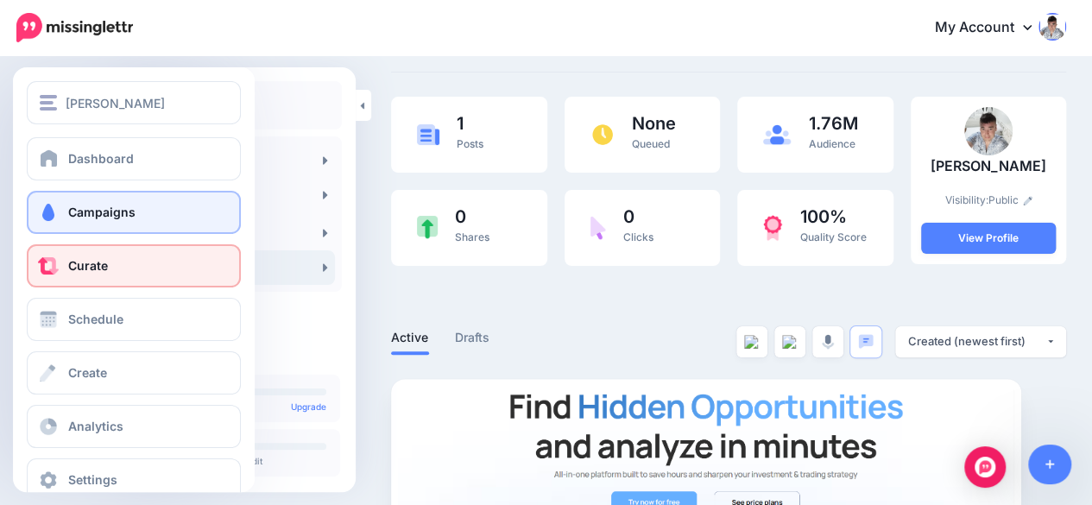
click at [80, 208] on span "Campaigns" at bounding box center [101, 212] width 67 height 15
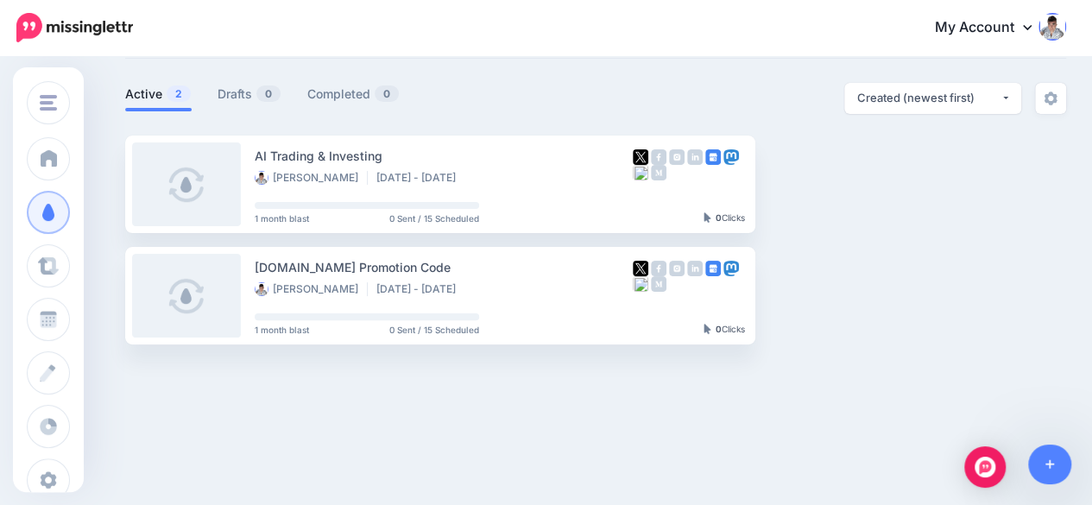
scroll to position [105, 0]
